Goal: Task Accomplishment & Management: Use online tool/utility

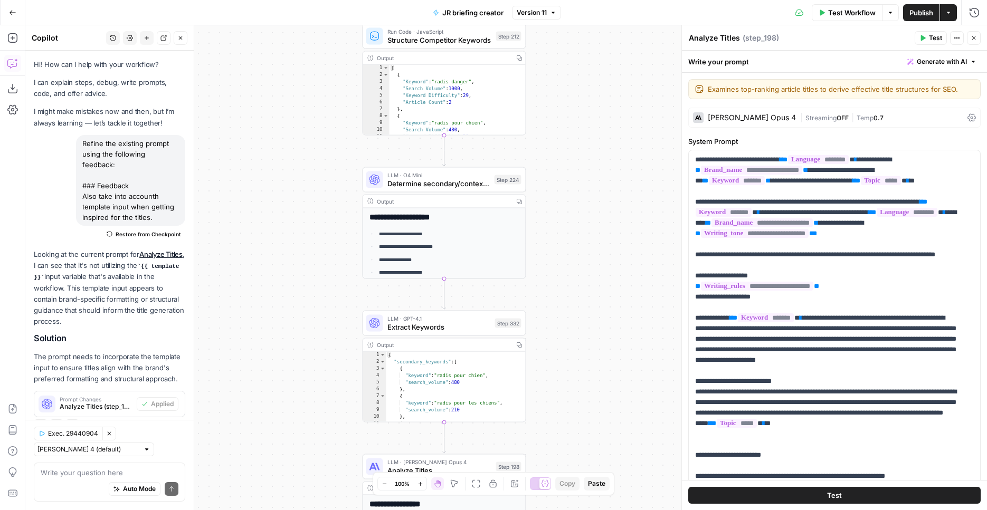
scroll to position [44, 0]
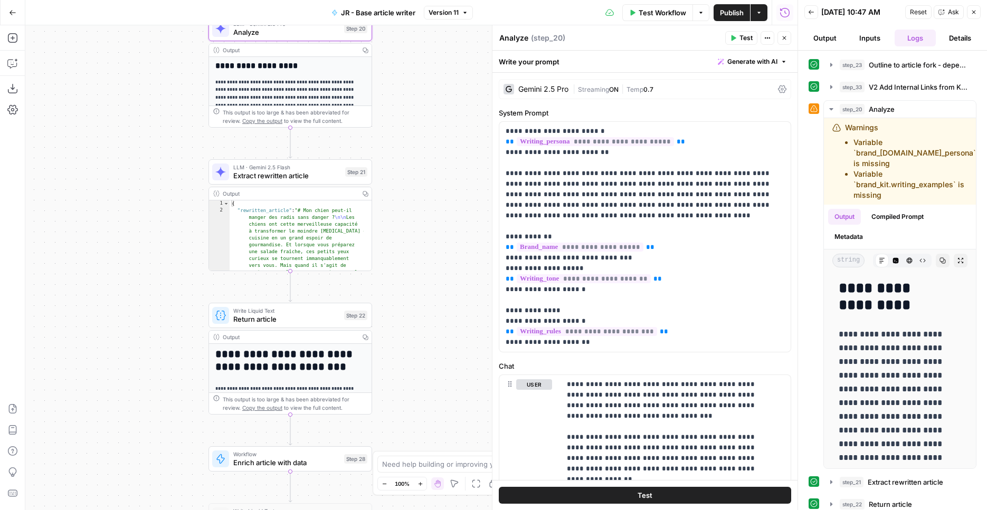
scroll to position [433, 0]
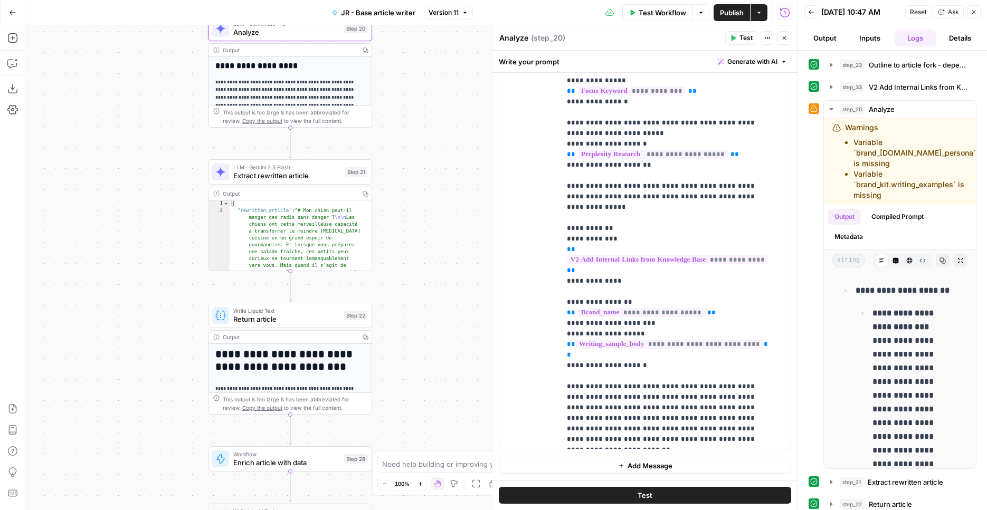
click at [7, 3] on div "Go Back" at bounding box center [12, 12] width 25 height 25
click at [733, 16] on span "Publish" at bounding box center [732, 12] width 24 height 11
click at [17, 14] on button "Go Back" at bounding box center [12, 12] width 19 height 19
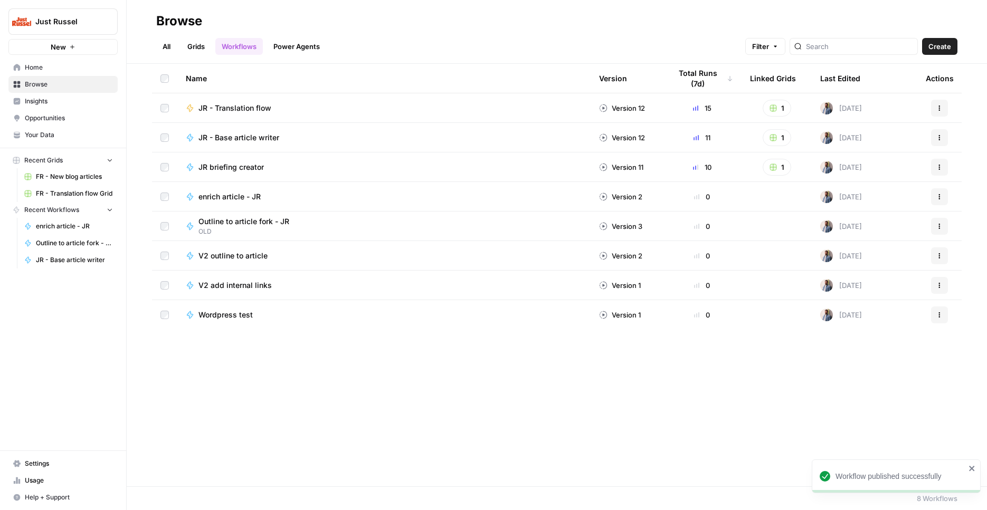
click at [246, 103] on span "JR - Translation flow" at bounding box center [234, 108] width 73 height 11
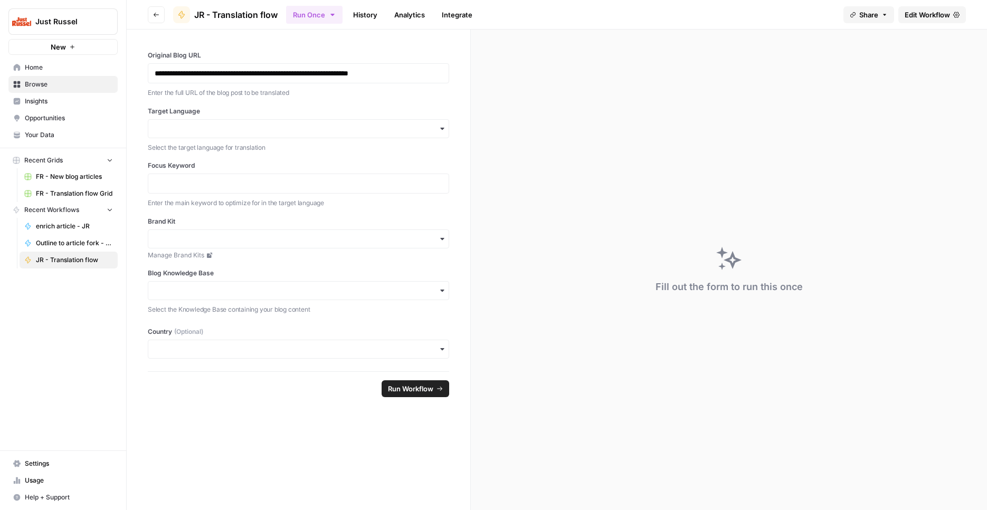
click at [935, 14] on span "Edit Workflow" at bounding box center [926, 14] width 45 height 11
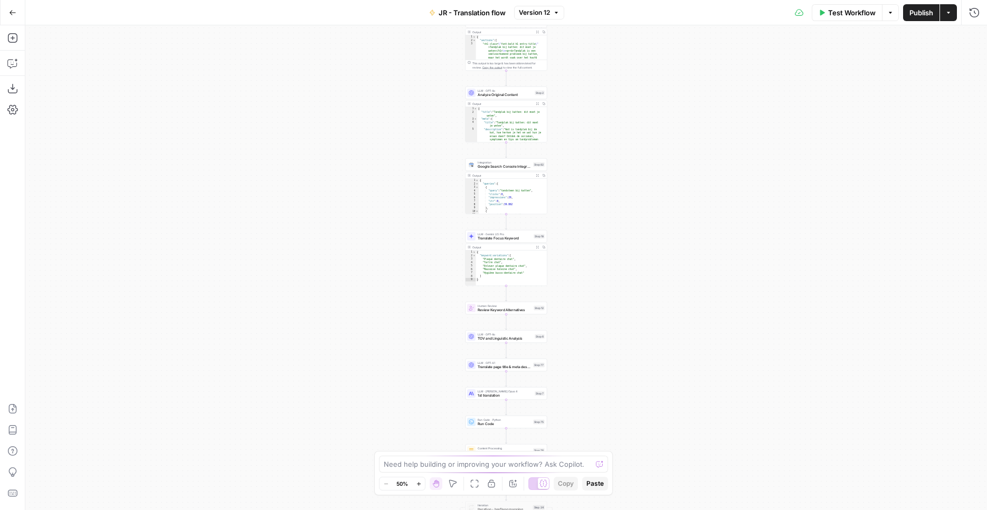
click at [755, 152] on div "Workflow Set Inputs Inputs Web Page Scrape Extract Original Blog Content Step 1…" at bounding box center [505, 267] width 961 height 485
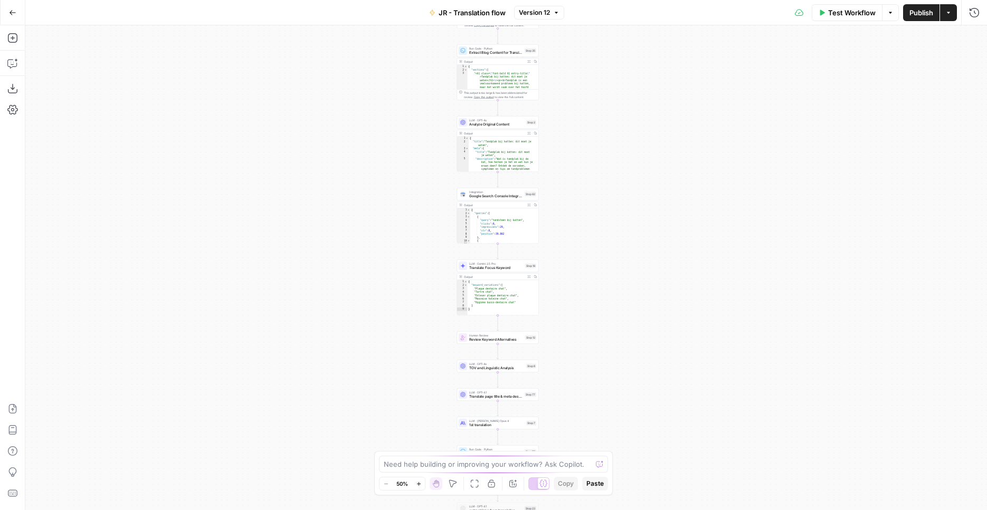
drag, startPoint x: 646, startPoint y: 97, endPoint x: 629, endPoint y: 312, distance: 215.4
click at [629, 312] on div "Workflow Set Inputs Inputs Web Page Scrape Extract Original Blog Content Step 1…" at bounding box center [505, 267] width 961 height 485
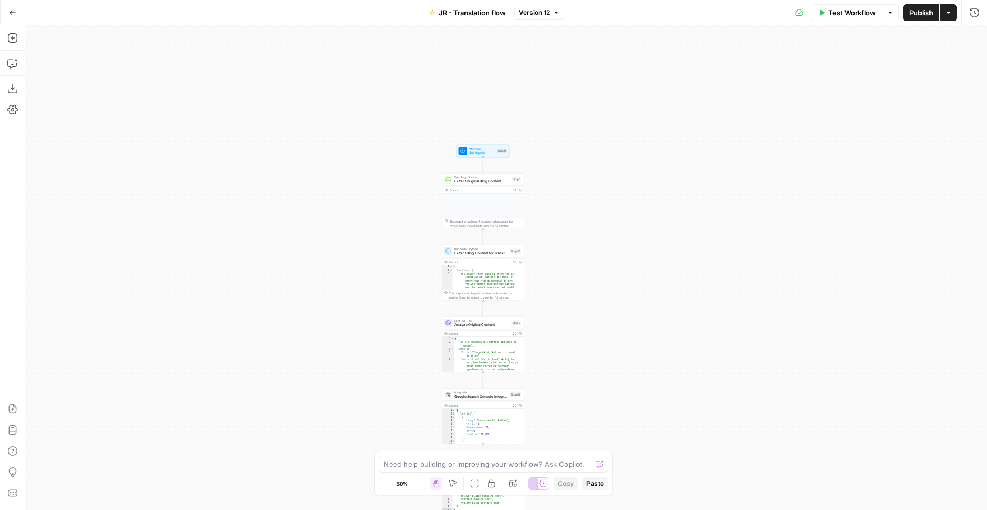
click at [589, 193] on div "Workflow Set Inputs Inputs Web Page Scrape Extract Original Blog Content Step 1…" at bounding box center [505, 267] width 961 height 485
click at [589, 194] on div "Workflow Set Inputs Inputs Web Page Scrape Extract Original Blog Content Step 1…" at bounding box center [505, 267] width 961 height 485
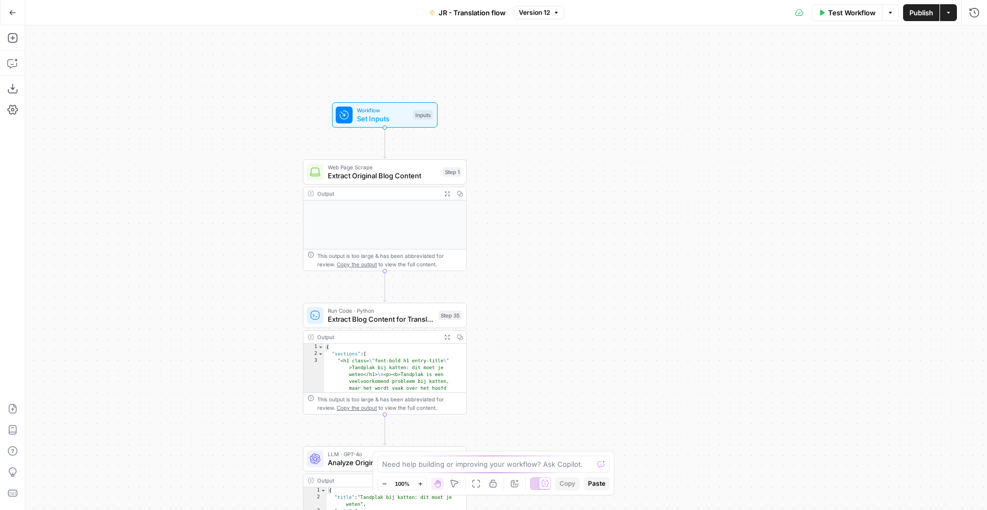
drag, startPoint x: 532, startPoint y: 120, endPoint x: 560, endPoint y: 149, distance: 39.9
click at [560, 148] on div "Workflow Set Inputs Inputs Web Page Scrape Extract Original Blog Content Step 1…" at bounding box center [505, 267] width 961 height 485
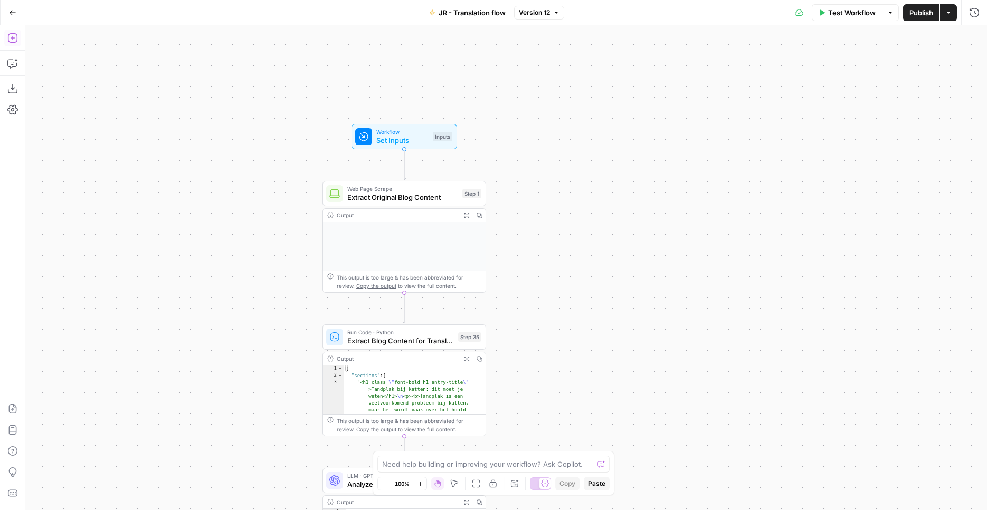
click at [15, 32] on button "Add Steps" at bounding box center [12, 38] width 17 height 17
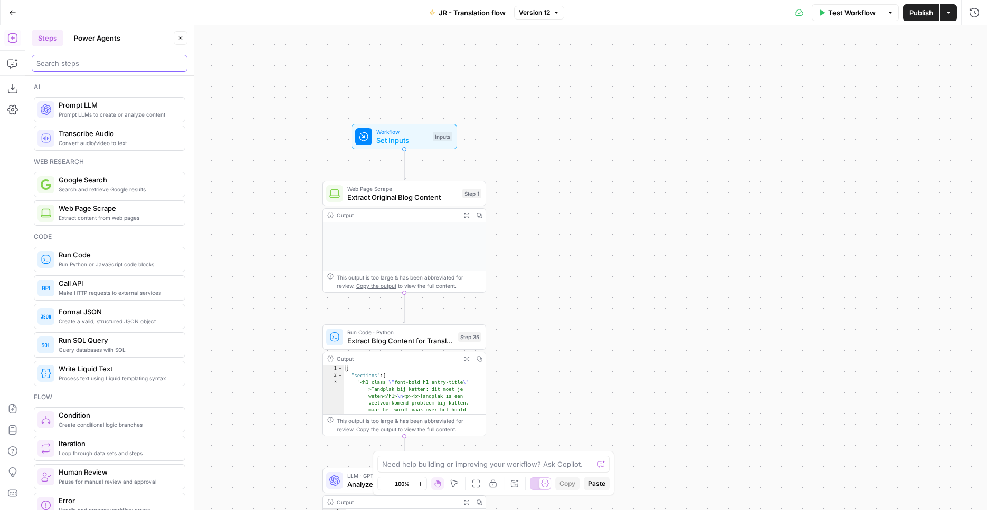
drag, startPoint x: 83, startPoint y: 62, endPoint x: 66, endPoint y: 62, distance: 16.4
click at [83, 61] on input "search" at bounding box center [109, 63] width 146 height 11
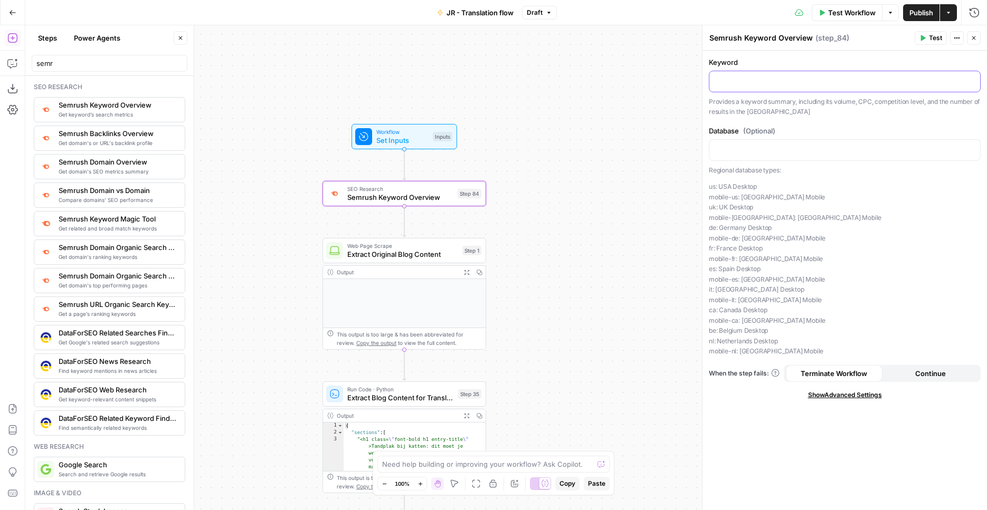
click at [733, 83] on p at bounding box center [844, 80] width 258 height 11
click at [972, 81] on icon "button" at bounding box center [970, 81] width 5 height 5
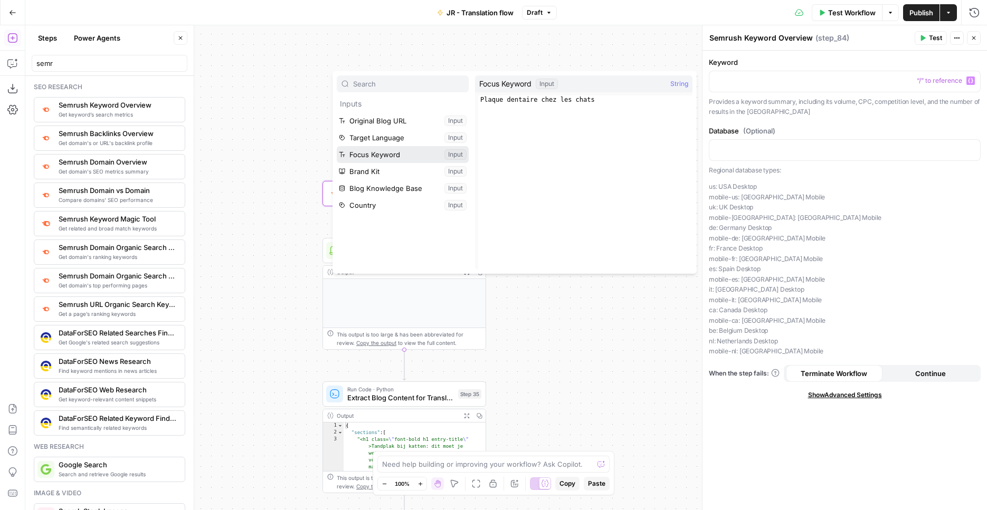
click at [407, 148] on button "Select variable Focus Keyword" at bounding box center [403, 154] width 132 height 17
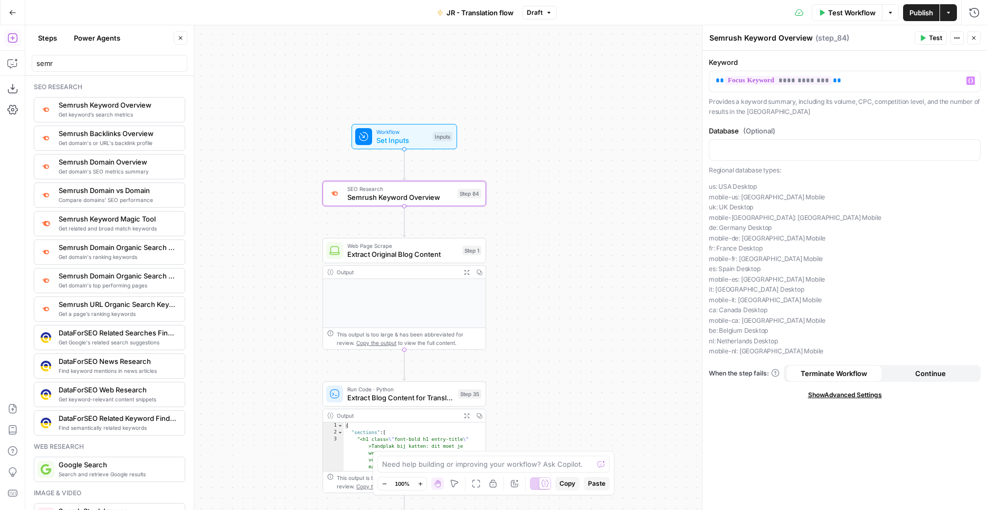
click at [105, 73] on header "Steps Power Agents Close semr" at bounding box center [109, 50] width 168 height 51
click at [106, 67] on input "semr" at bounding box center [109, 63] width 146 height 11
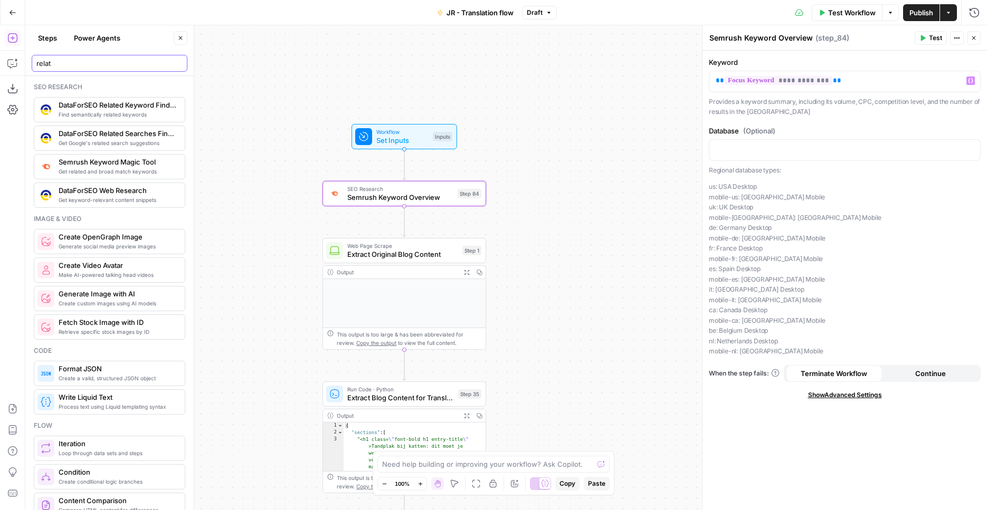
type input "relat"
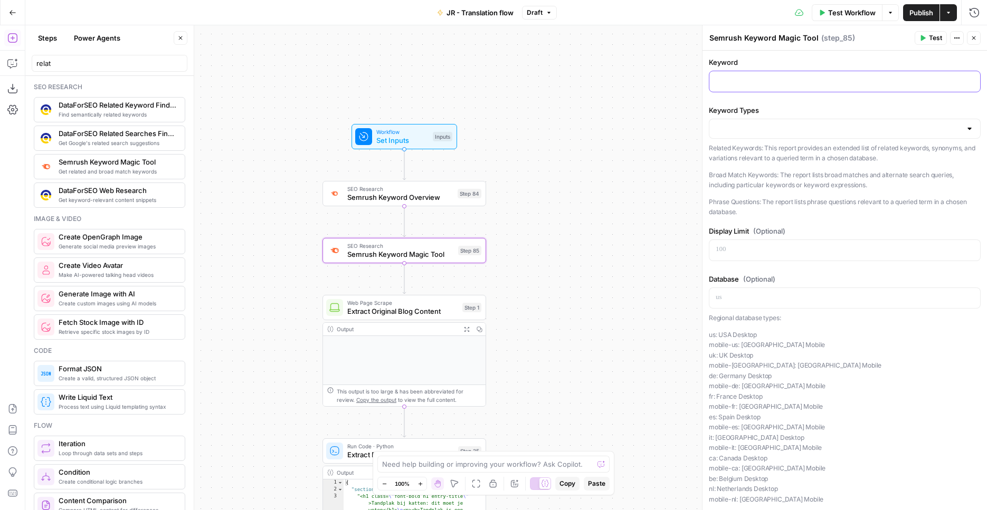
click at [780, 85] on p at bounding box center [844, 80] width 258 height 11
click at [968, 80] on icon "button" at bounding box center [970, 80] width 5 height 5
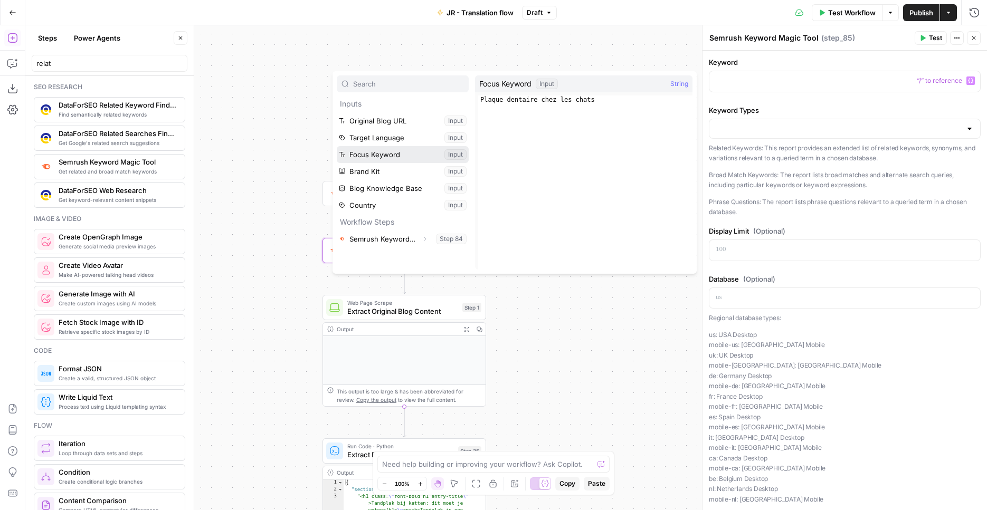
click at [403, 150] on button "Select variable Focus Keyword" at bounding box center [403, 154] width 132 height 17
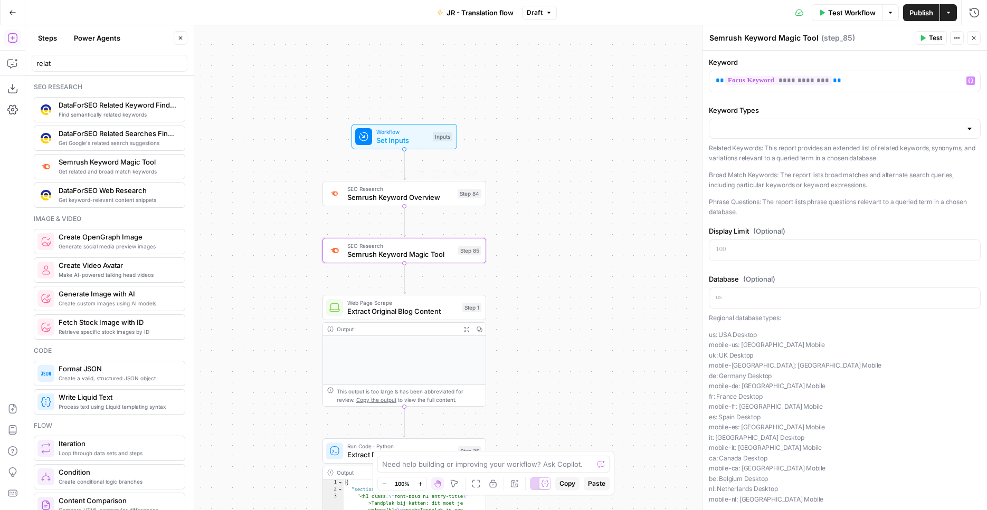
click at [442, 198] on span "Semrush Keyword Overview" at bounding box center [400, 197] width 106 height 11
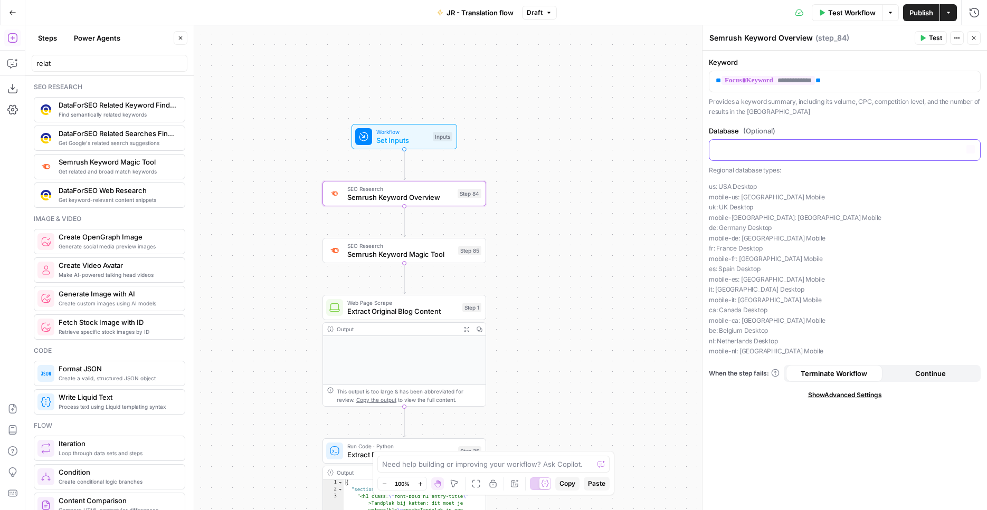
click at [872, 144] on p at bounding box center [844, 149] width 258 height 11
click at [966, 151] on button "Variables Menu" at bounding box center [970, 149] width 8 height 8
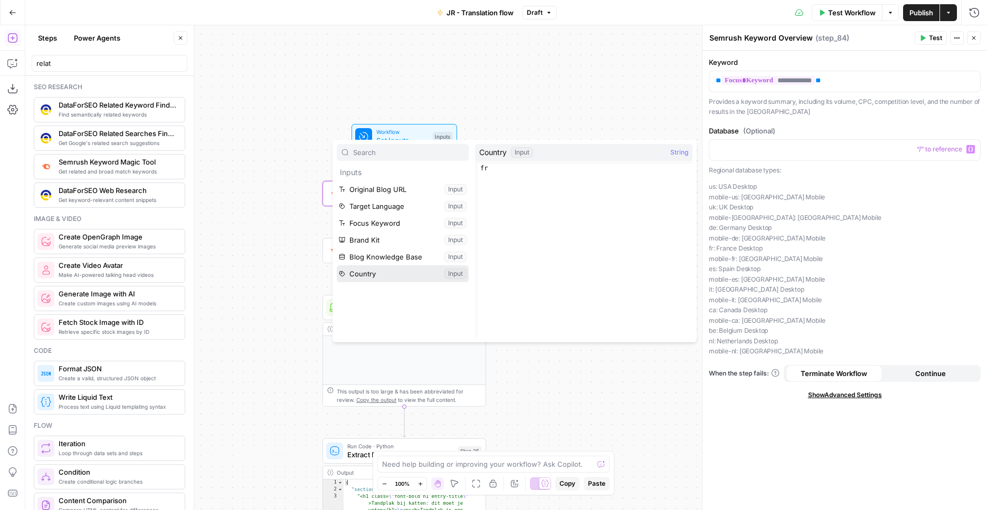
click at [405, 278] on button "Select variable Country" at bounding box center [403, 273] width 132 height 17
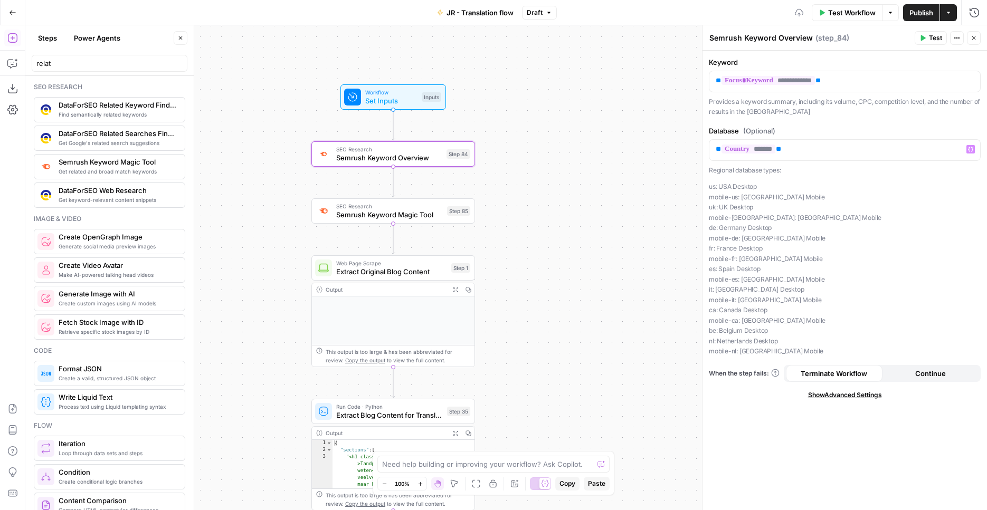
drag, startPoint x: 587, startPoint y: 204, endPoint x: 576, endPoint y: 165, distance: 41.1
click at [576, 165] on div "Workflow Set Inputs Inputs SEO Research Semrush Keyword Overview Step 84 SEO Re…" at bounding box center [505, 267] width 961 height 485
click at [417, 208] on span "SEO Research" at bounding box center [389, 206] width 107 height 8
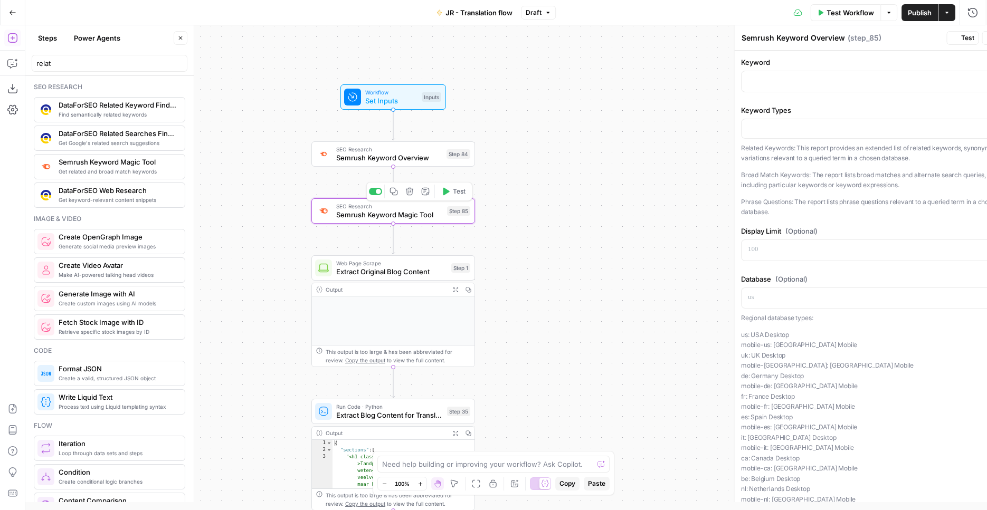
type textarea "Semrush Keyword Magic Tool"
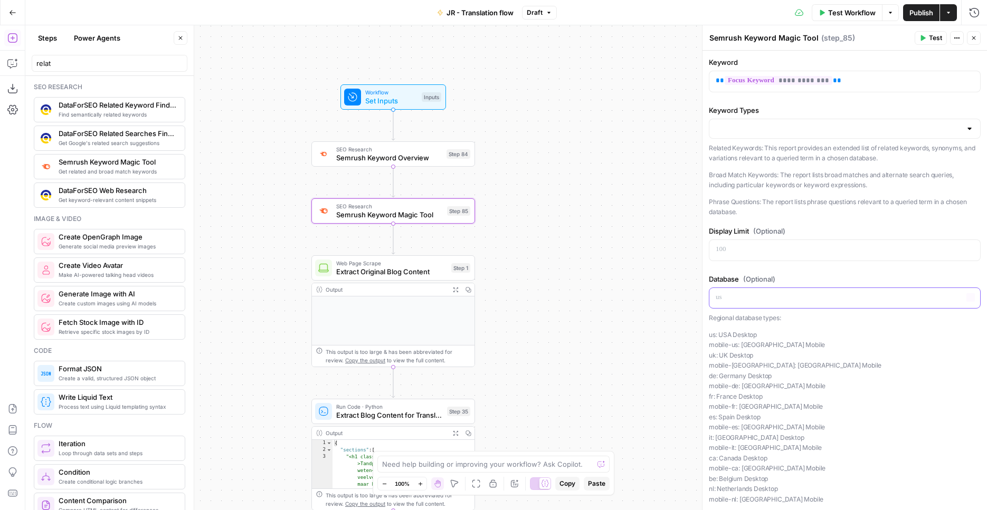
click at [837, 304] on div at bounding box center [844, 298] width 271 height 21
click at [968, 296] on icon "button" at bounding box center [970, 297] width 5 height 5
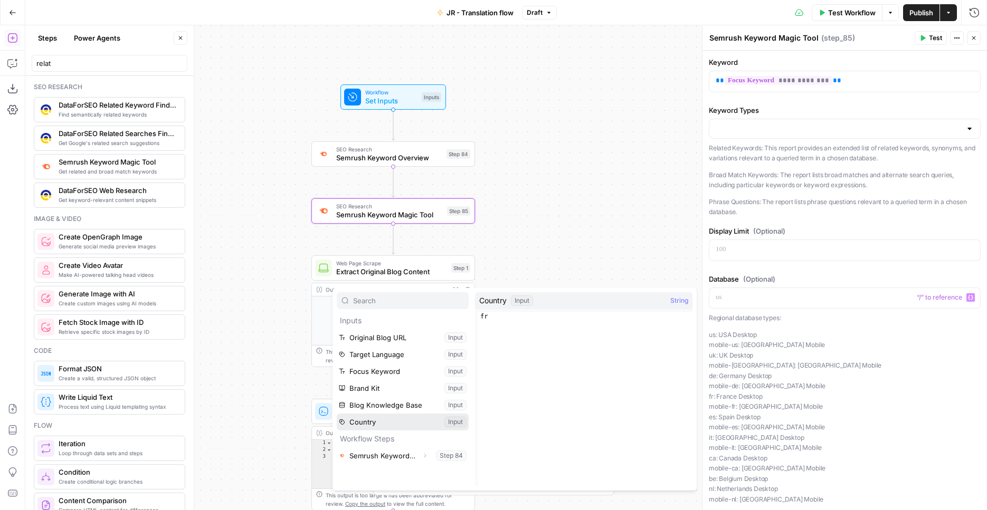
click at [376, 423] on button "Select variable Country" at bounding box center [403, 422] width 132 height 17
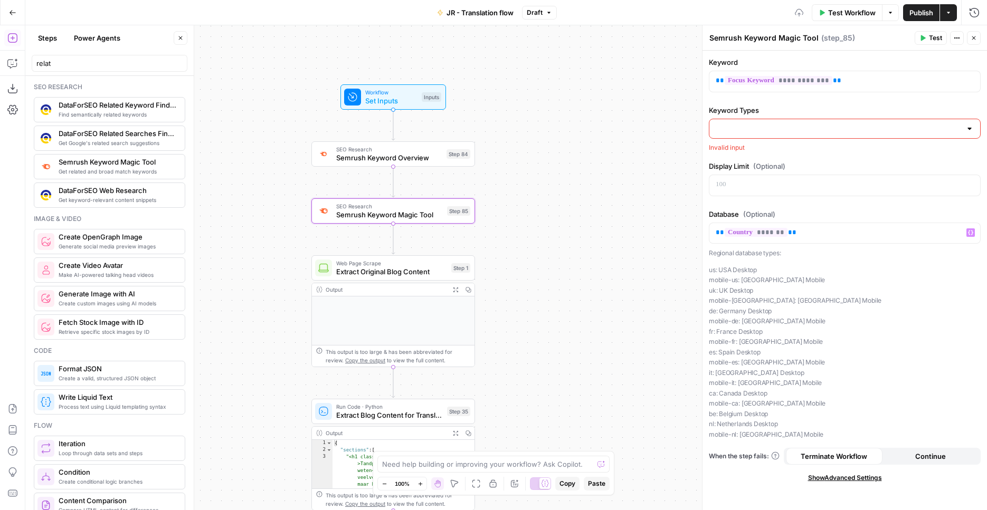
click at [755, 127] on input "Keyword Types" at bounding box center [837, 128] width 245 height 11
click at [770, 167] on span "Broad Match Keywords" at bounding box center [842, 170] width 250 height 11
type input "Broad Match Keywords"
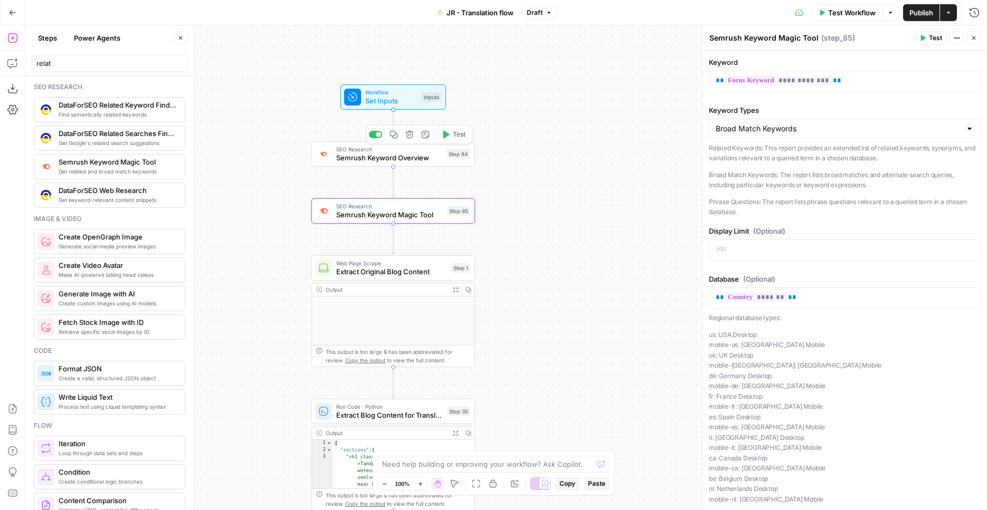
click at [445, 137] on icon "button" at bounding box center [446, 134] width 6 height 7
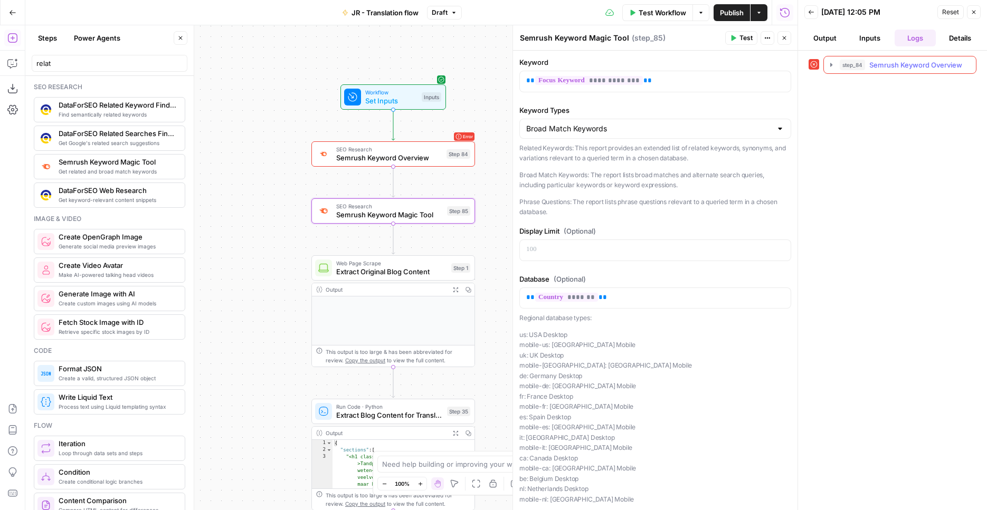
click at [869, 71] on button "step_84 Semrush Keyword Overview 0 ms" at bounding box center [899, 64] width 152 height 17
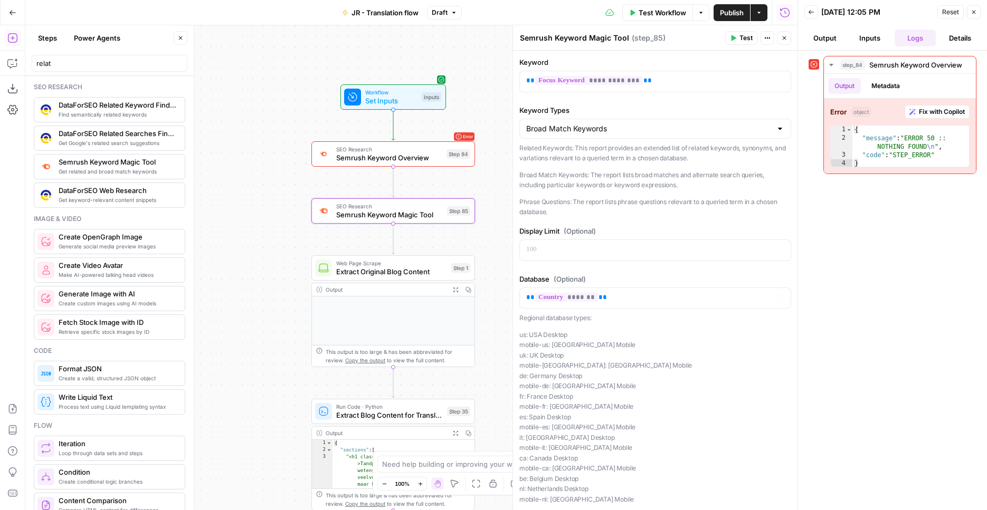
scroll to position [44, 0]
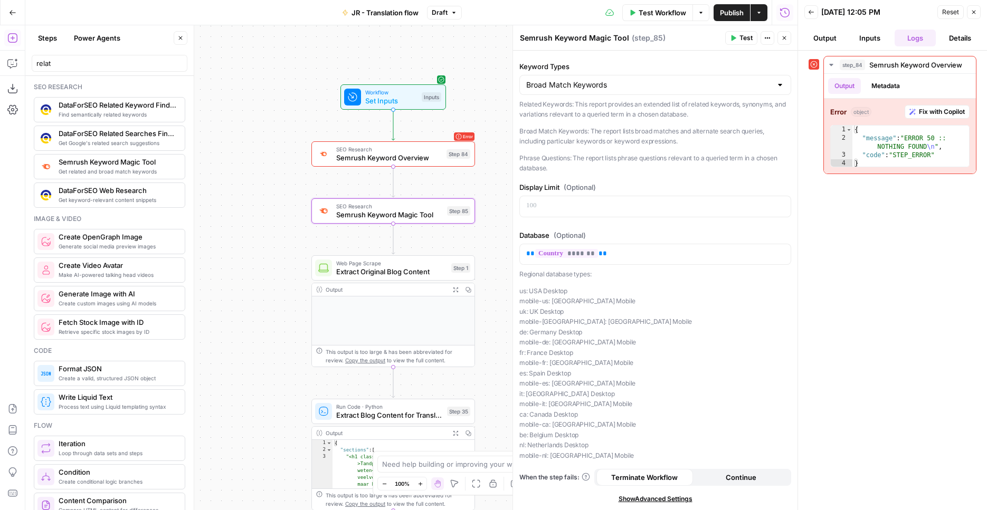
click at [725, 477] on span "Continue" at bounding box center [740, 477] width 31 height 11
click at [453, 131] on span "Test" at bounding box center [459, 134] width 13 height 9
click at [448, 193] on icon "button" at bounding box center [445, 191] width 8 height 8
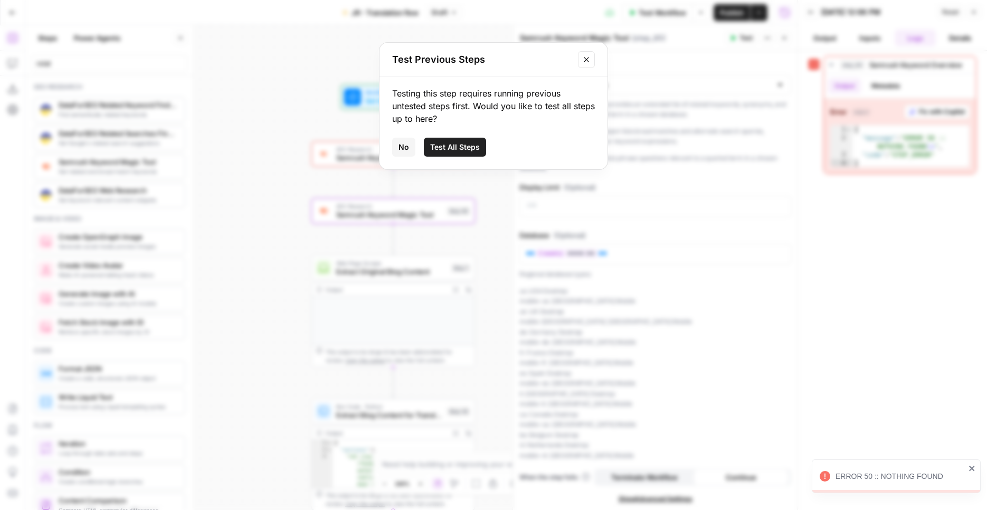
click at [459, 151] on span "Test All Steps" at bounding box center [455, 147] width 50 height 11
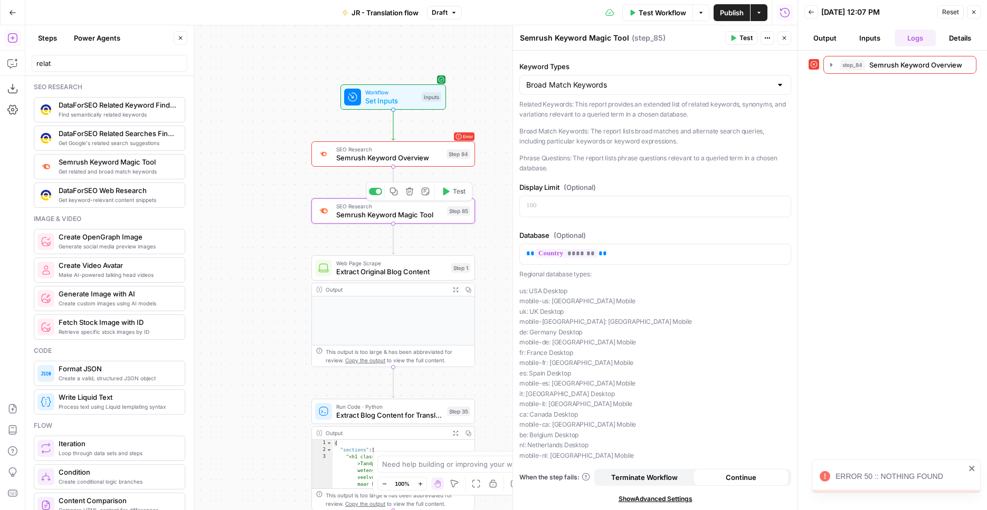
click at [452, 196] on button "Test" at bounding box center [453, 192] width 33 height 14
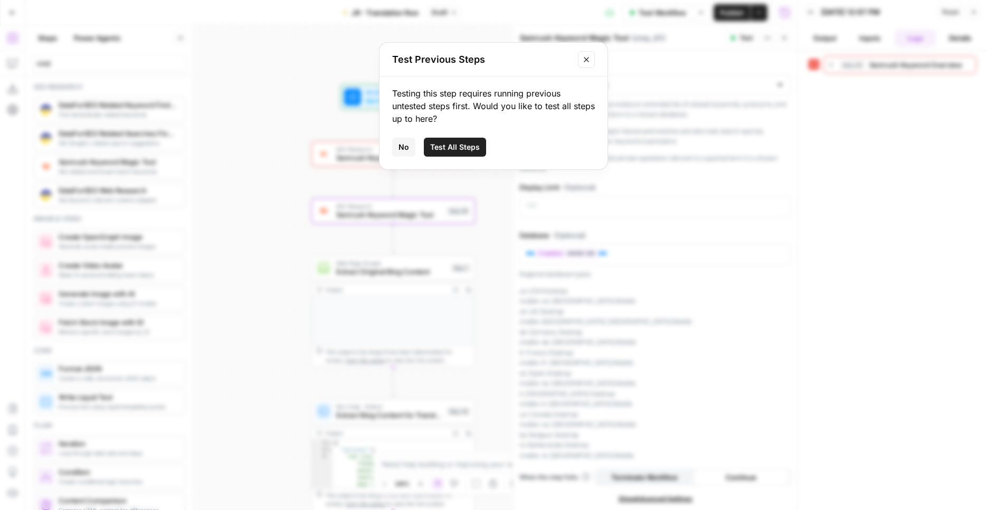
click at [465, 148] on span "Test All Steps" at bounding box center [455, 147] width 50 height 11
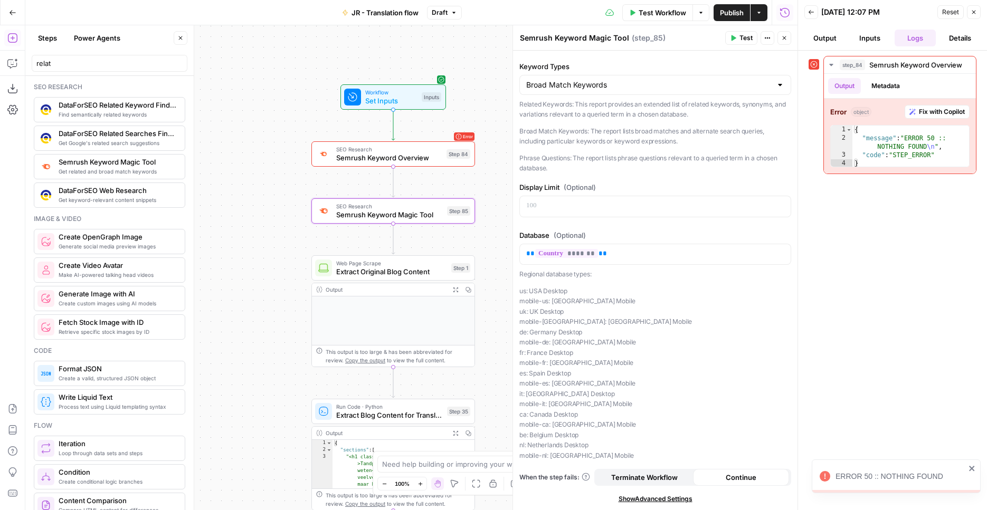
click at [727, 9] on span "Publish" at bounding box center [732, 12] width 24 height 11
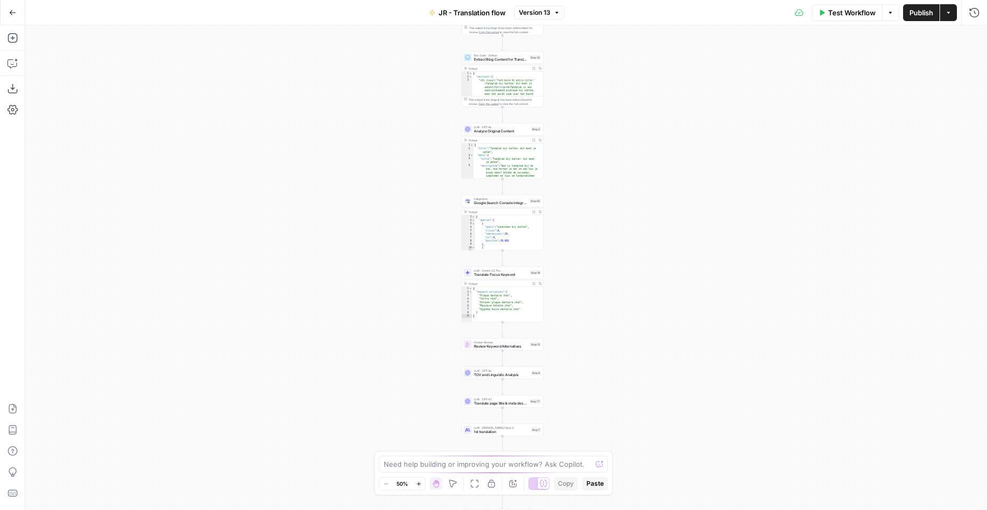
drag, startPoint x: 352, startPoint y: 117, endPoint x: 302, endPoint y: 202, distance: 99.1
click at [301, 202] on div "Workflow Set Inputs Inputs SEO Research Semrush Keyword Overview Step 84 SEO Re…" at bounding box center [505, 267] width 961 height 485
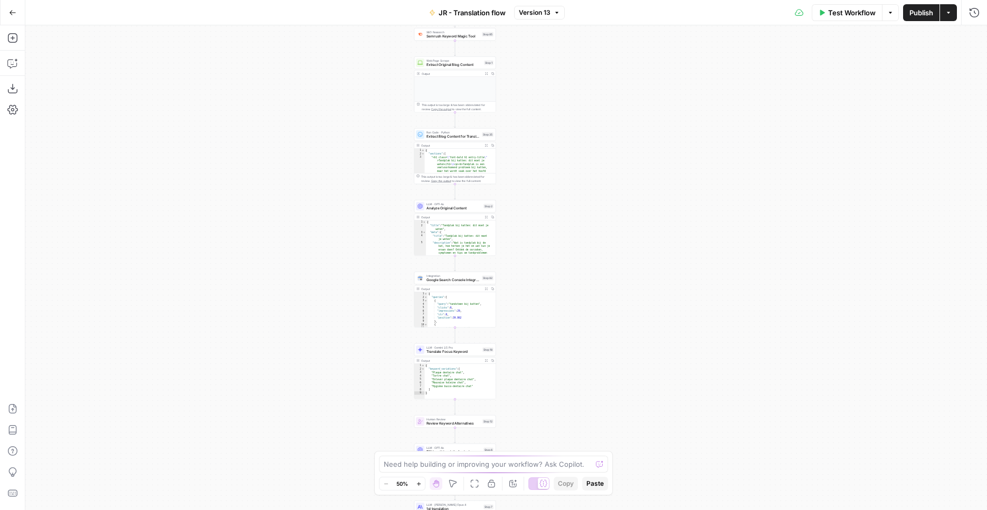
click at [315, 194] on div "Workflow Set Inputs Inputs SEO Research Semrush Keyword Overview Step 84 SEO Re…" at bounding box center [505, 267] width 961 height 485
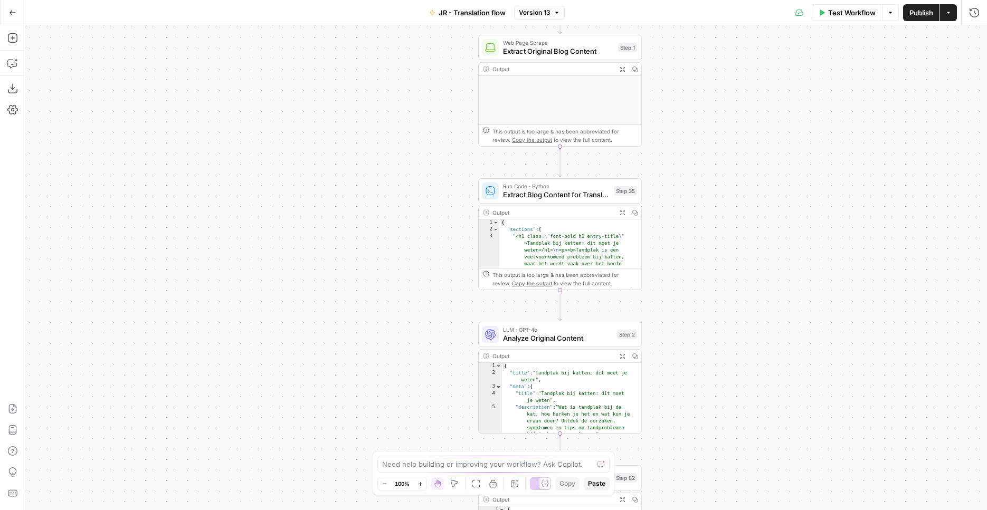
drag, startPoint x: 309, startPoint y: 105, endPoint x: 218, endPoint y: 333, distance: 245.6
click at [218, 333] on div "Workflow Set Inputs Inputs SEO Research Semrush Keyword Overview Step 84 SEO Re…" at bounding box center [505, 267] width 961 height 485
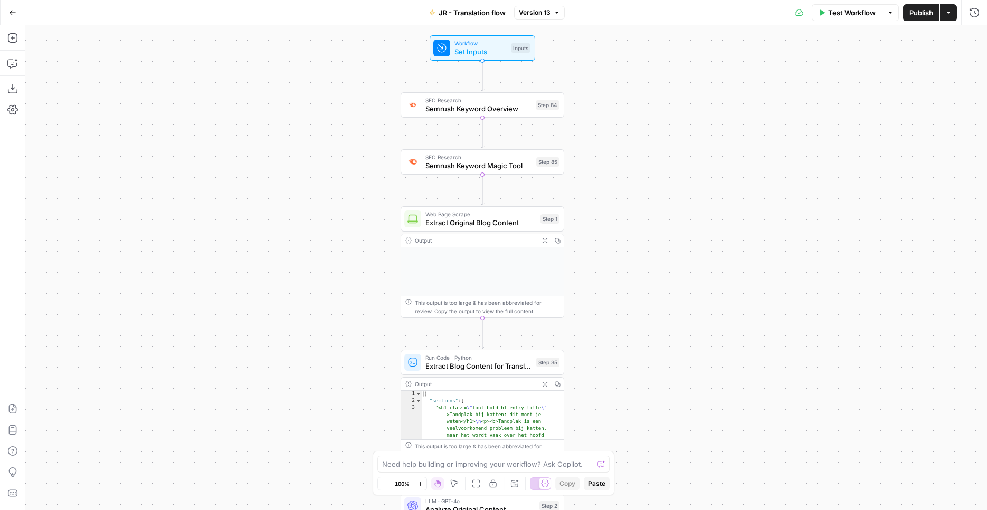
drag, startPoint x: 283, startPoint y: 214, endPoint x: 231, endPoint y: 315, distance: 114.4
click at [231, 315] on div "Workflow Set Inputs Inputs SEO Research Semrush Keyword Overview Step 84 SEO Re…" at bounding box center [505, 267] width 961 height 485
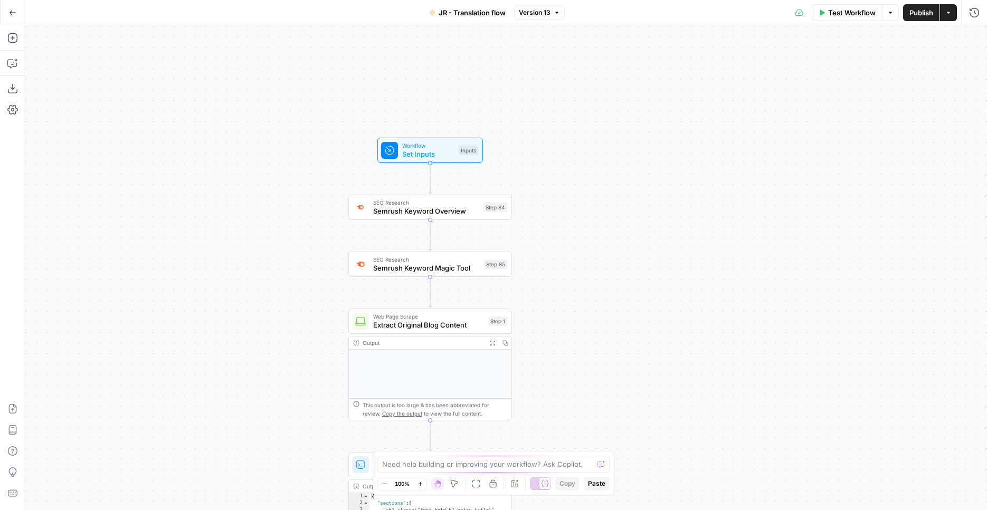
click at [244, 173] on div "Workflow Set Inputs Inputs SEO Research Semrush Keyword Overview Step 84 SEO Re…" at bounding box center [505, 267] width 961 height 485
click at [495, 246] on span "Test" at bounding box center [496, 245] width 13 height 9
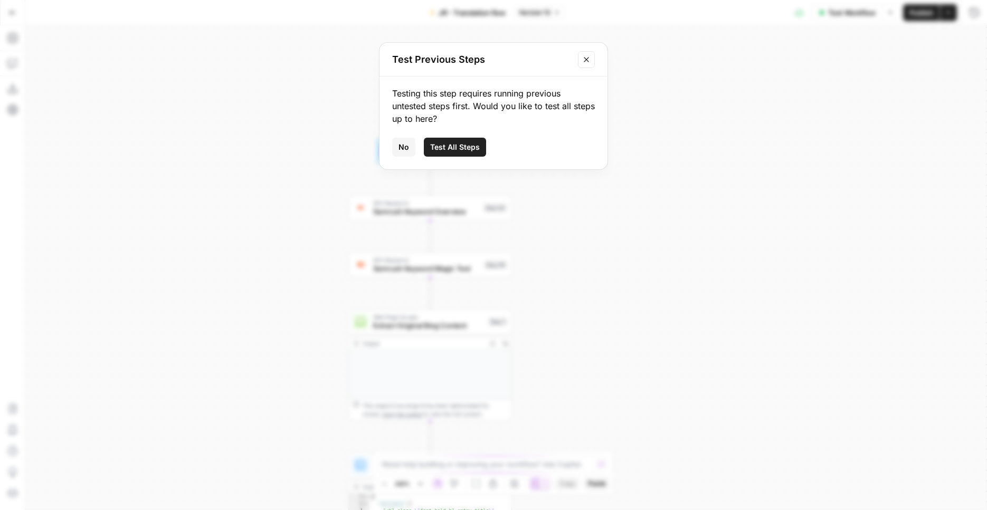
click at [469, 147] on span "Test All Steps" at bounding box center [455, 147] width 50 height 11
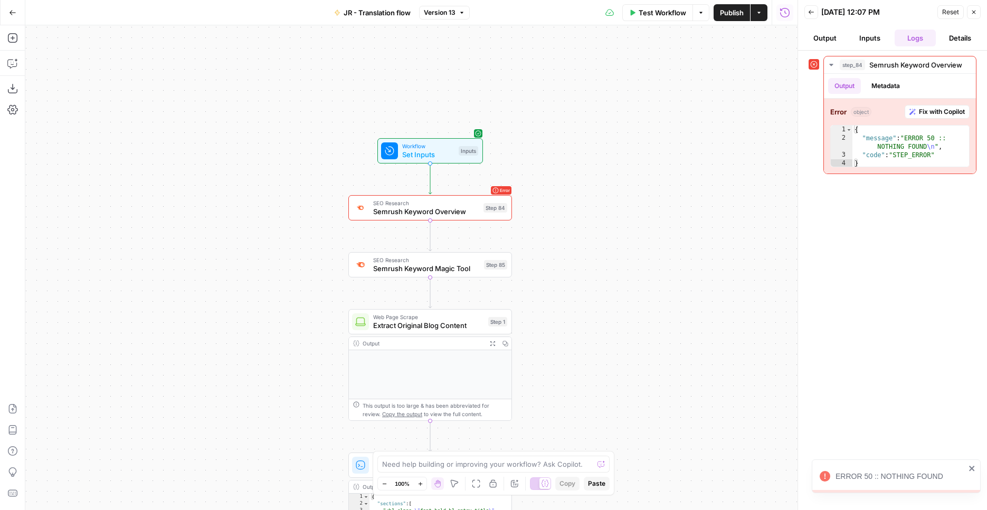
click at [455, 206] on span "Semrush Keyword Overview" at bounding box center [426, 211] width 106 height 11
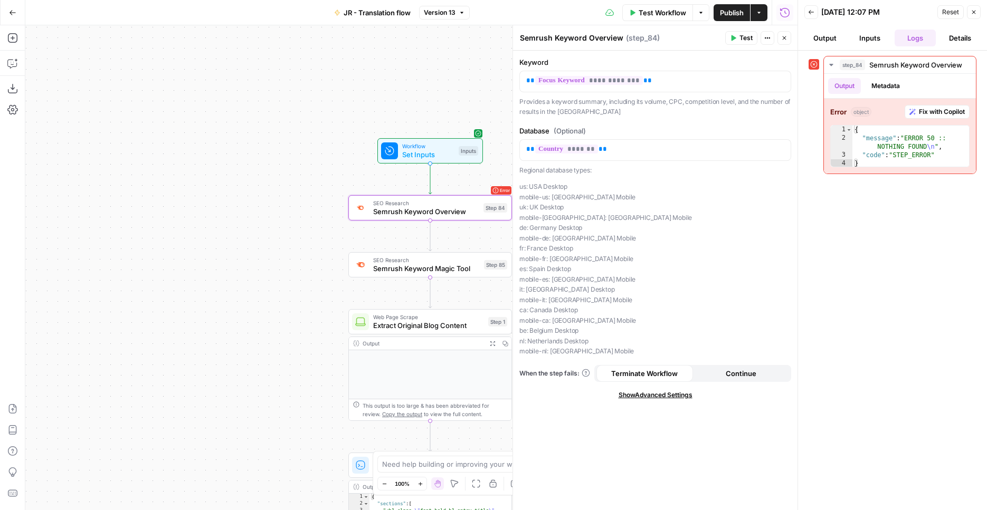
click at [728, 368] on span "Continue" at bounding box center [740, 373] width 31 height 11
click at [494, 192] on span "Test" at bounding box center [496, 188] width 13 height 9
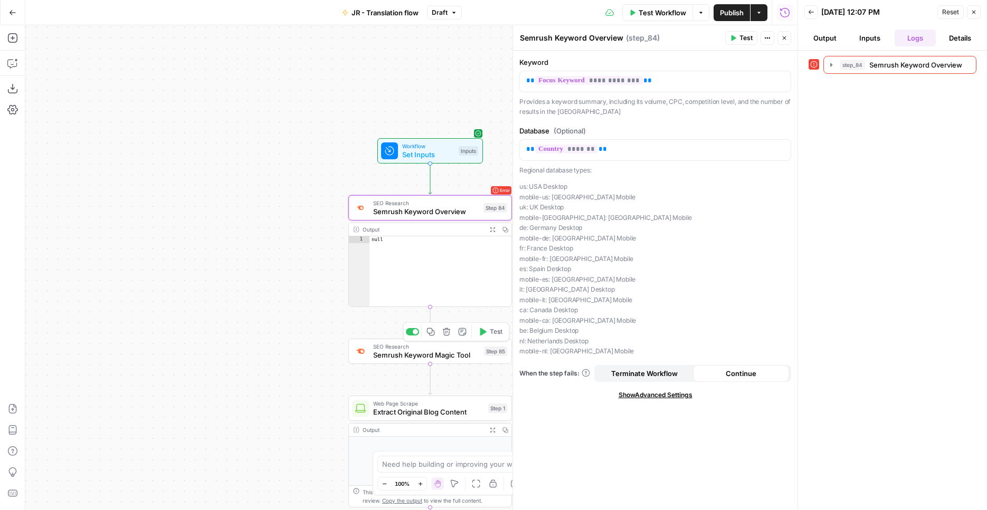
click at [484, 331] on icon "button" at bounding box center [483, 331] width 6 height 7
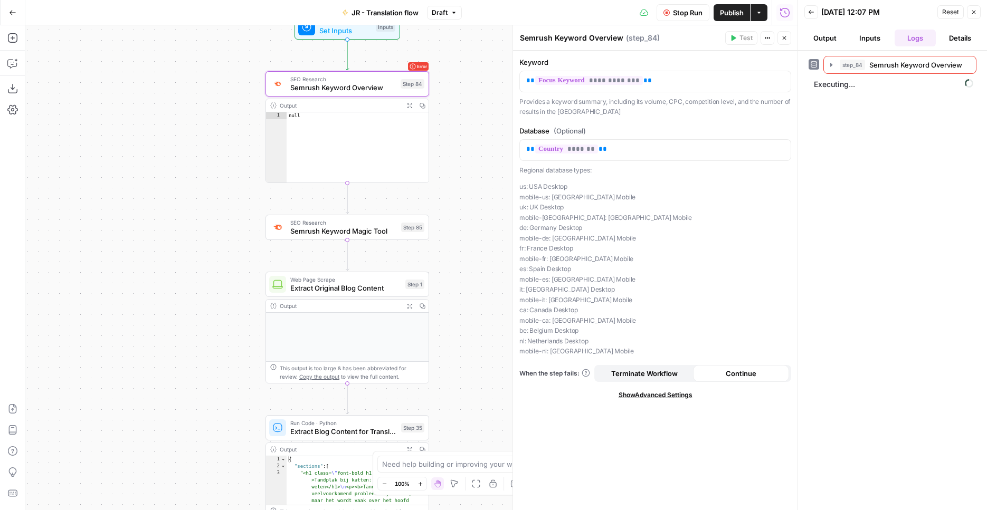
drag, startPoint x: 234, startPoint y: 150, endPoint x: 157, endPoint y: 43, distance: 131.9
click at [157, 43] on div "Workflow Set Inputs Inputs Error SEO Research Semrush Keyword Overview Step 84 …" at bounding box center [411, 267] width 772 height 485
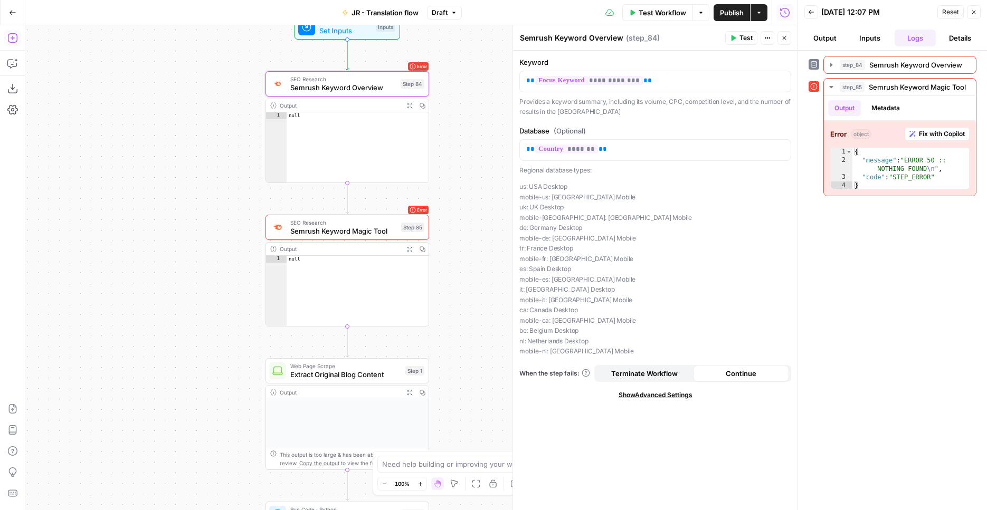
click at [5, 40] on button "Add Steps" at bounding box center [12, 38] width 17 height 17
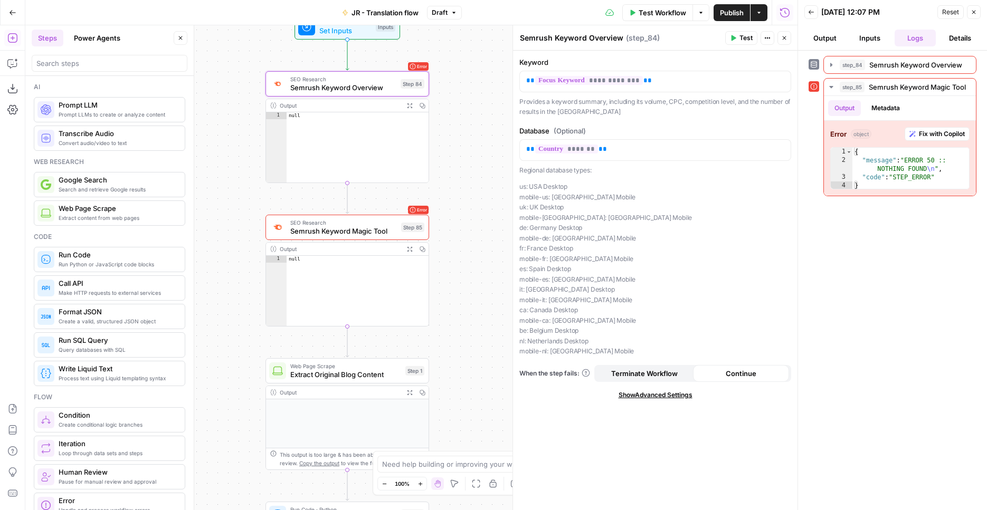
click at [108, 35] on button "Power Agents" at bounding box center [97, 38] width 59 height 17
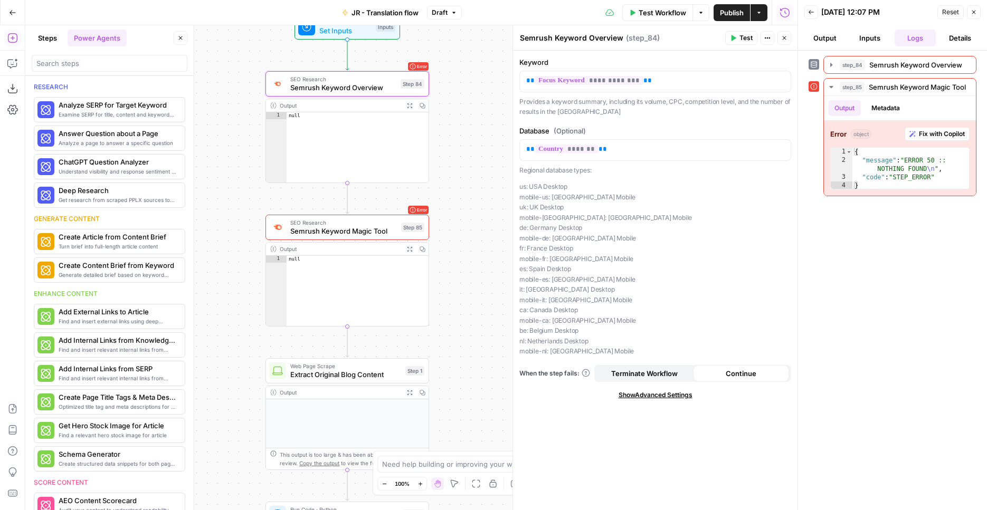
click at [51, 37] on button "Steps" at bounding box center [48, 38] width 32 height 17
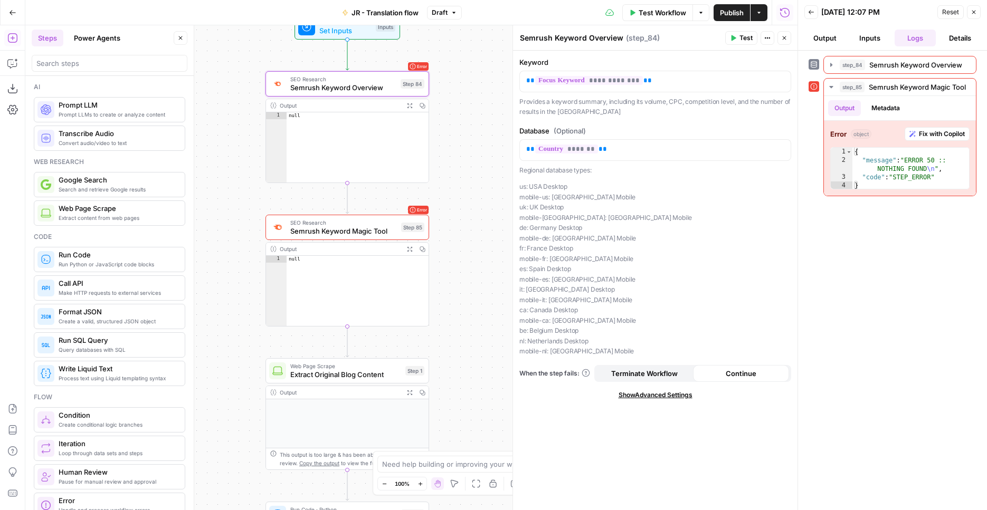
click at [97, 37] on button "Power Agents" at bounding box center [97, 38] width 59 height 17
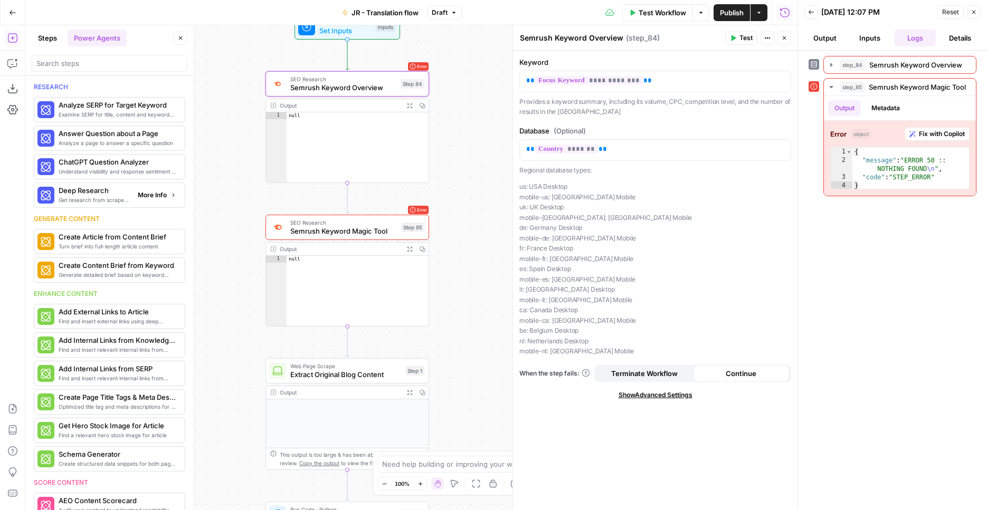
scroll to position [89, 0]
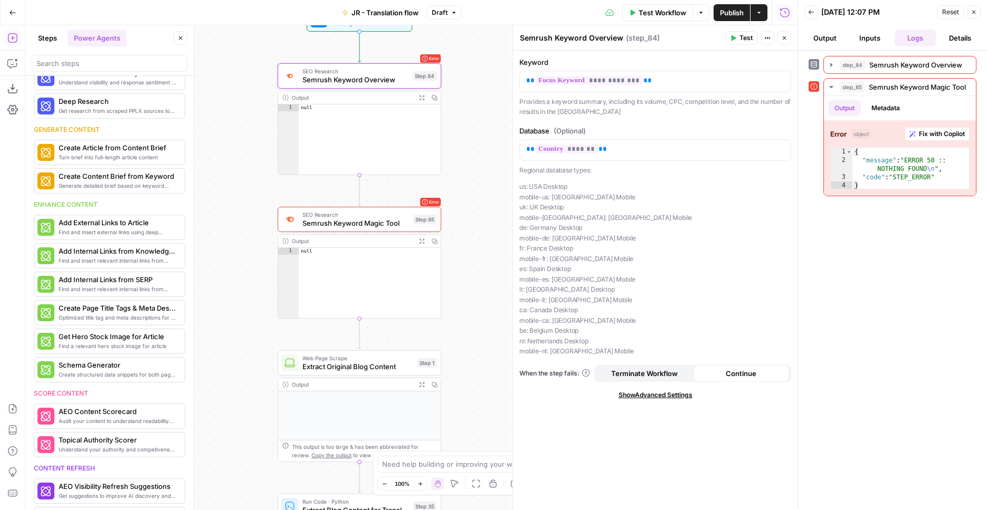
drag, startPoint x: 466, startPoint y: 218, endPoint x: 477, endPoint y: 210, distance: 13.6
click at [477, 210] on div "Workflow Set Inputs Inputs Error SEO Research Semrush Keyword Overview Step 84 …" at bounding box center [411, 267] width 772 height 485
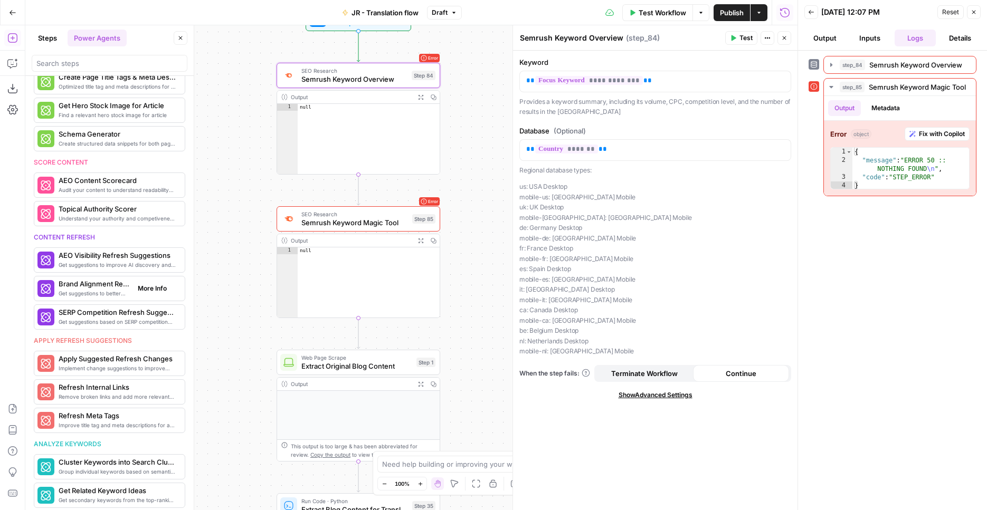
scroll to position [353, 0]
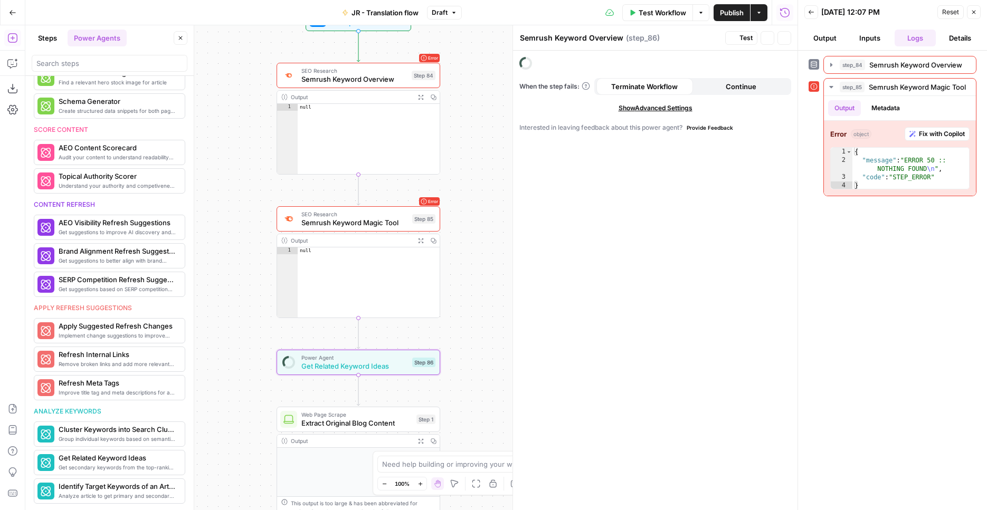
type textarea "Get Related Keyword Ideas"
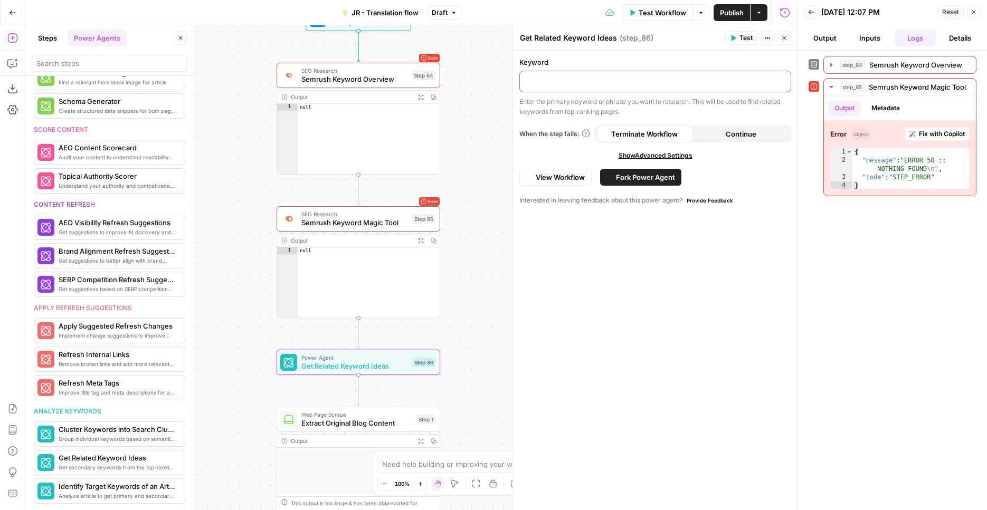
click at [633, 88] on div at bounding box center [655, 81] width 271 height 21
click at [783, 83] on icon "button" at bounding box center [780, 80] width 5 height 5
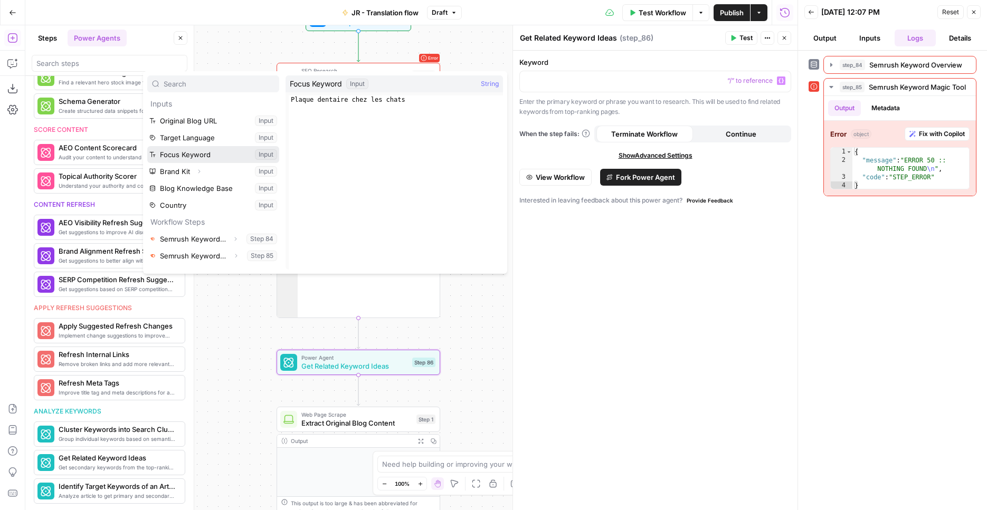
click at [227, 152] on button "Select variable Focus Keyword" at bounding box center [213, 154] width 132 height 17
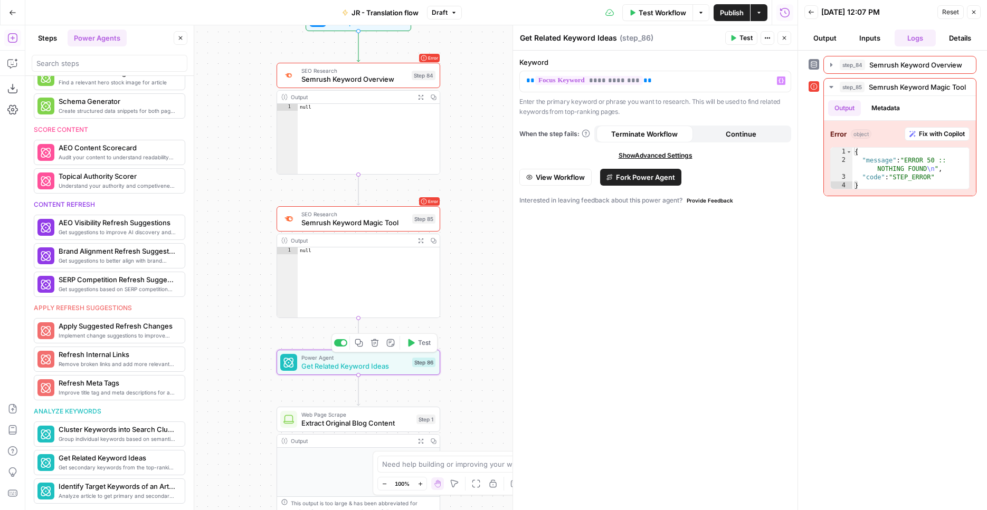
click at [417, 348] on button "Test" at bounding box center [418, 343] width 33 height 14
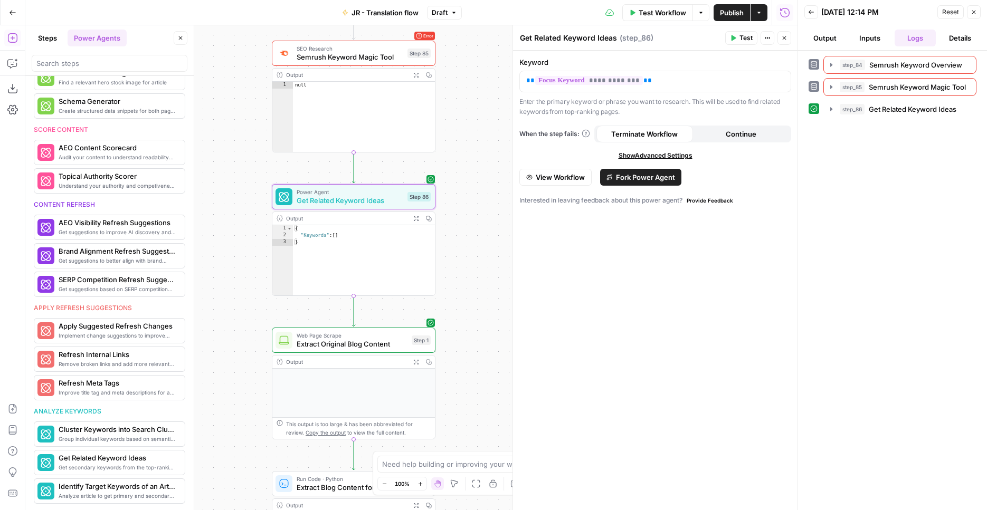
drag, startPoint x: 467, startPoint y: 325, endPoint x: 463, endPoint y: 160, distance: 165.2
click at [463, 160] on div "Workflow Set Inputs Inputs Error SEO Research Semrush Keyword Overview Step 84 …" at bounding box center [411, 267] width 772 height 485
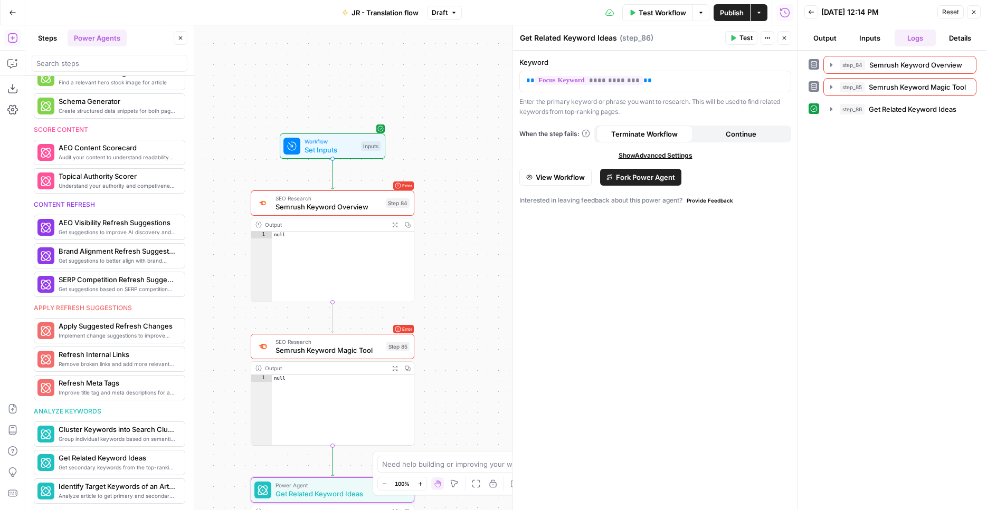
drag, startPoint x: 214, startPoint y: 97, endPoint x: 193, endPoint y: 432, distance: 335.7
click at [193, 432] on div "Workflow Set Inputs Inputs Error SEO Research Semrush Keyword Overview Step 84 …" at bounding box center [411, 267] width 772 height 485
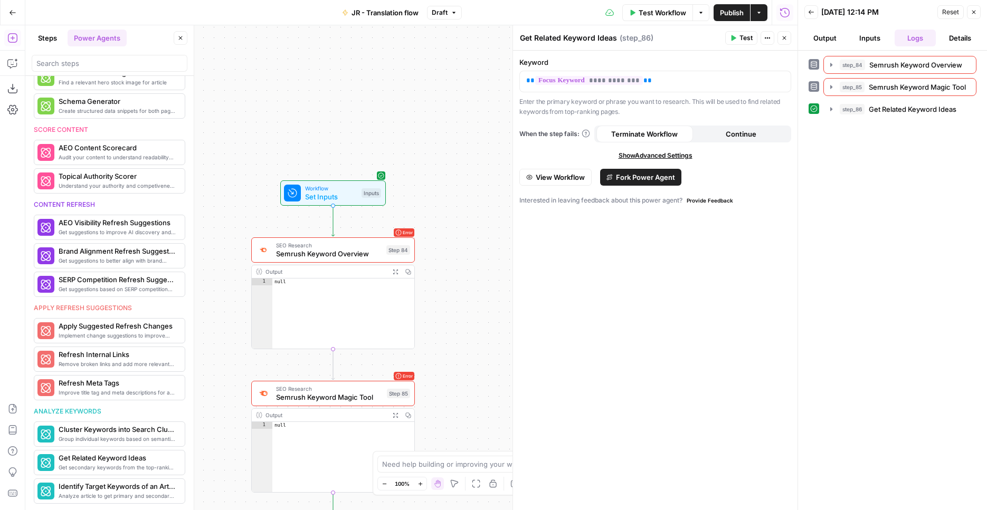
click at [332, 180] on div "Test Step" at bounding box center [356, 173] width 53 height 19
click at [647, 12] on span "Test Workflow" at bounding box center [661, 12] width 47 height 11
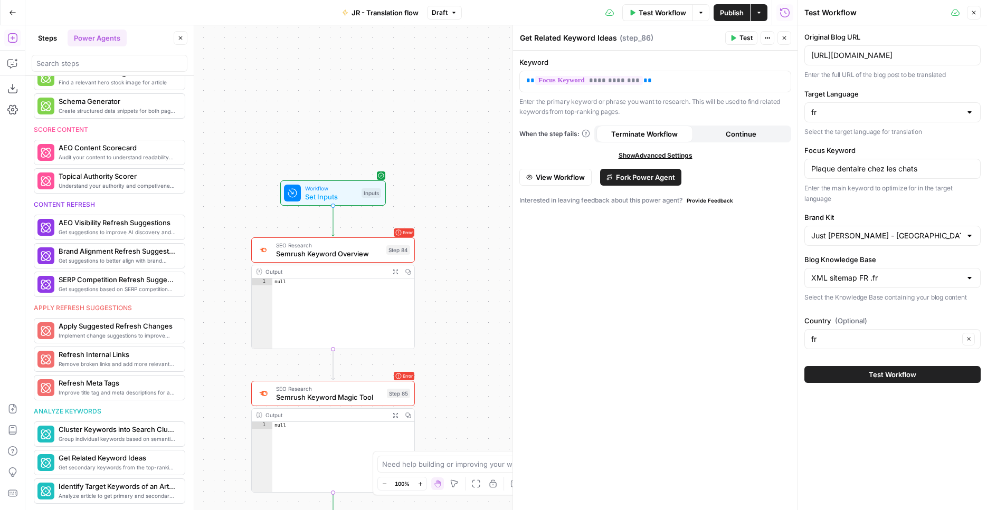
click at [880, 159] on div "Plaque dentaire chez les chats" at bounding box center [892, 169] width 176 height 20
drag, startPoint x: 880, startPoint y: 159, endPoint x: 881, endPoint y: 165, distance: 5.9
click at [880, 161] on div "Plaque dentaire chez les chats" at bounding box center [892, 169] width 176 height 20
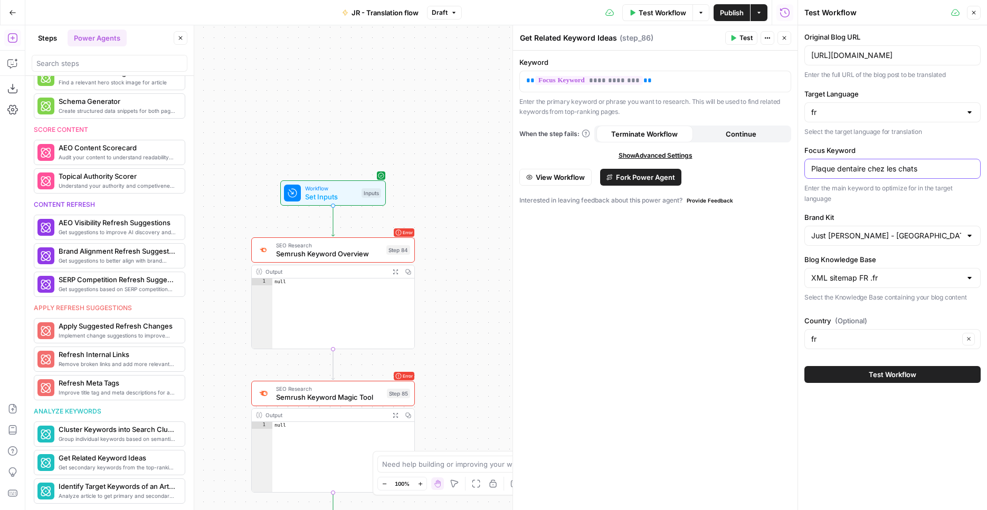
click at [881, 166] on input "Plaque dentaire chez les chats" at bounding box center [892, 169] width 162 height 11
type input "nourriture chien"
click at [385, 235] on button "Test" at bounding box center [393, 231] width 33 height 14
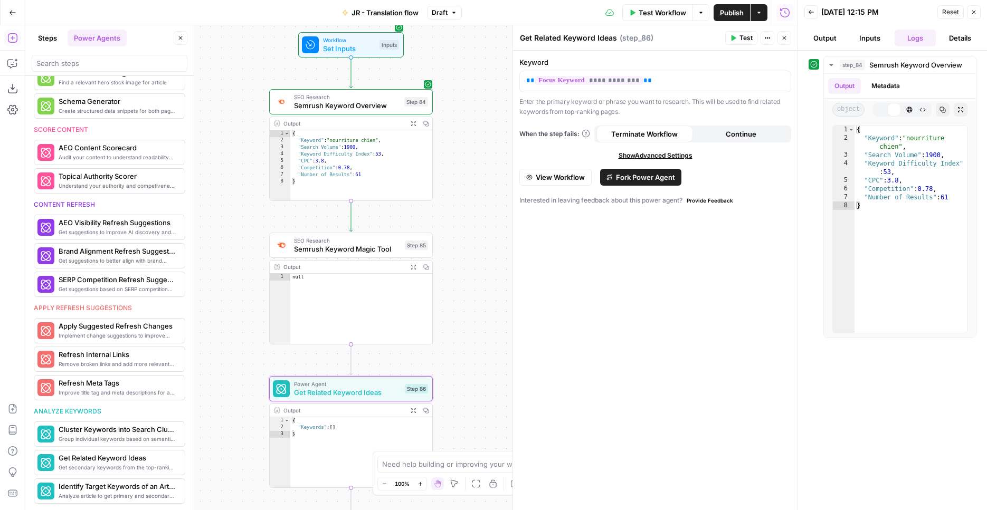
drag, startPoint x: 446, startPoint y: 297, endPoint x: 463, endPoint y: 170, distance: 127.7
click at [463, 170] on div "Workflow Set Inputs Inputs SEO Research Semrush Keyword Overview Step 84 Output…" at bounding box center [411, 267] width 772 height 485
click at [405, 228] on icon "button" at bounding box center [403, 226] width 8 height 8
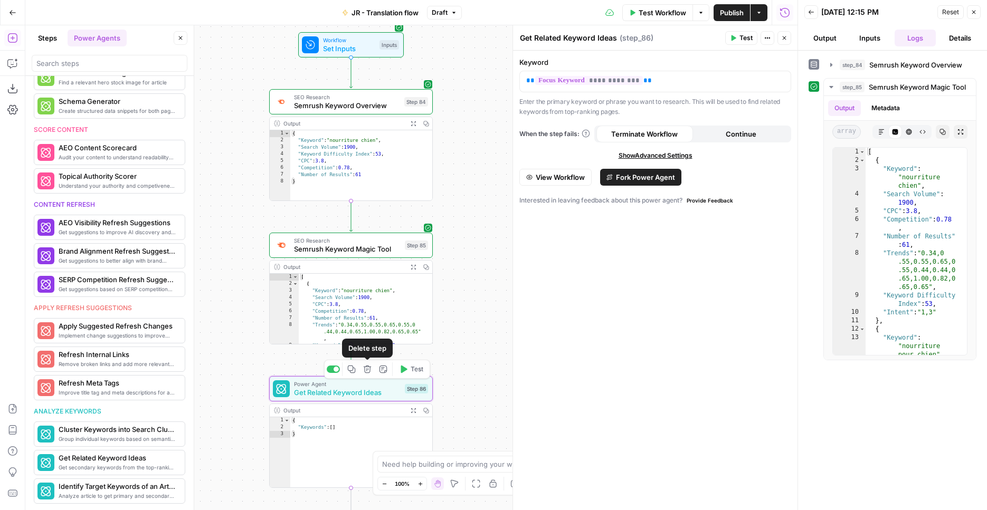
click at [364, 373] on button "Delete step" at bounding box center [367, 369] width 14 height 14
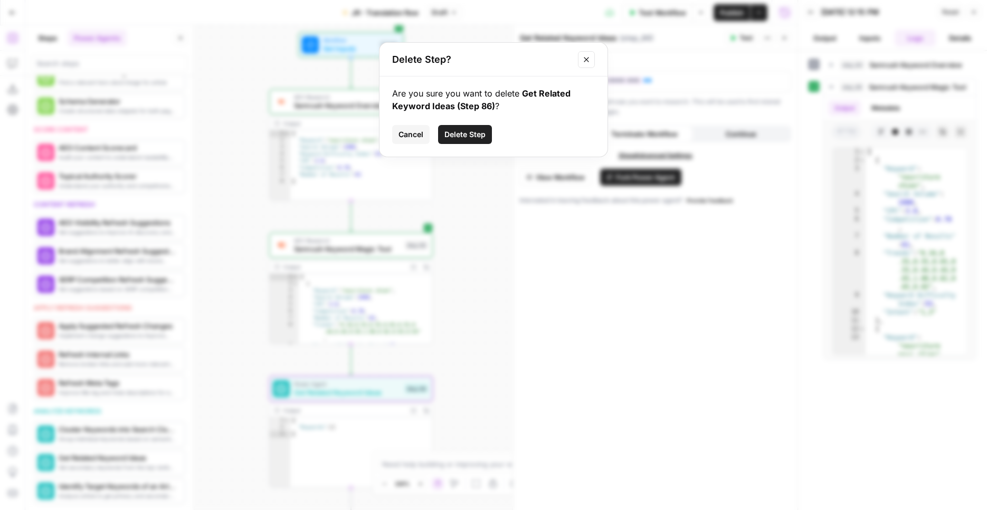
click at [474, 133] on span "Delete Step" at bounding box center [464, 134] width 41 height 11
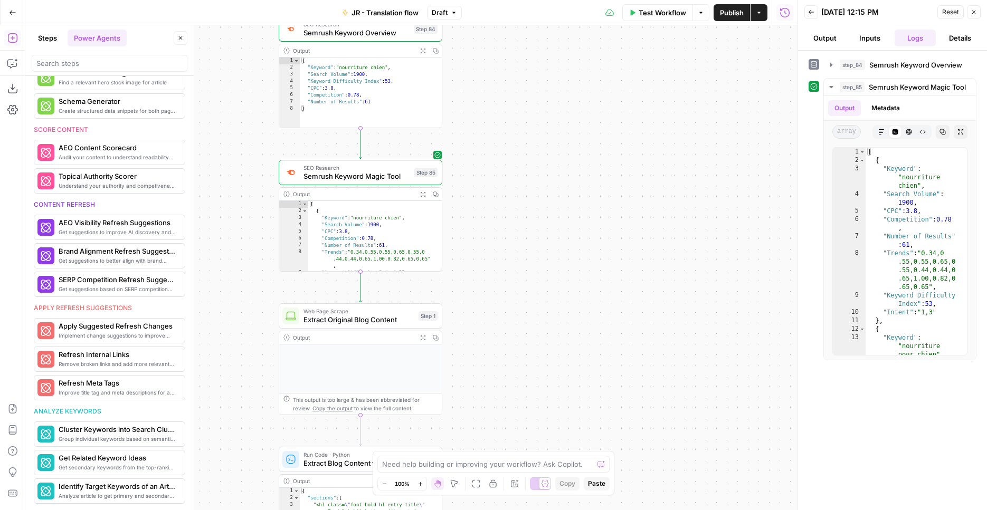
drag, startPoint x: 470, startPoint y: 300, endPoint x: 477, endPoint y: 243, distance: 57.0
click at [477, 243] on div "Workflow Set Inputs Inputs SEO Research Semrush Keyword Overview Step 84 Output…" at bounding box center [411, 267] width 772 height 485
click at [40, 35] on button "Steps" at bounding box center [48, 38] width 32 height 17
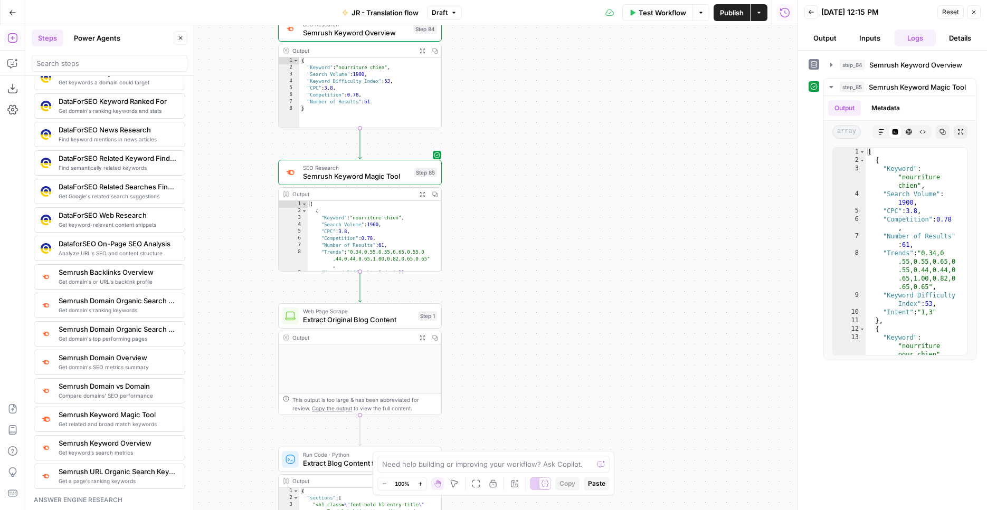
scroll to position [970, 0]
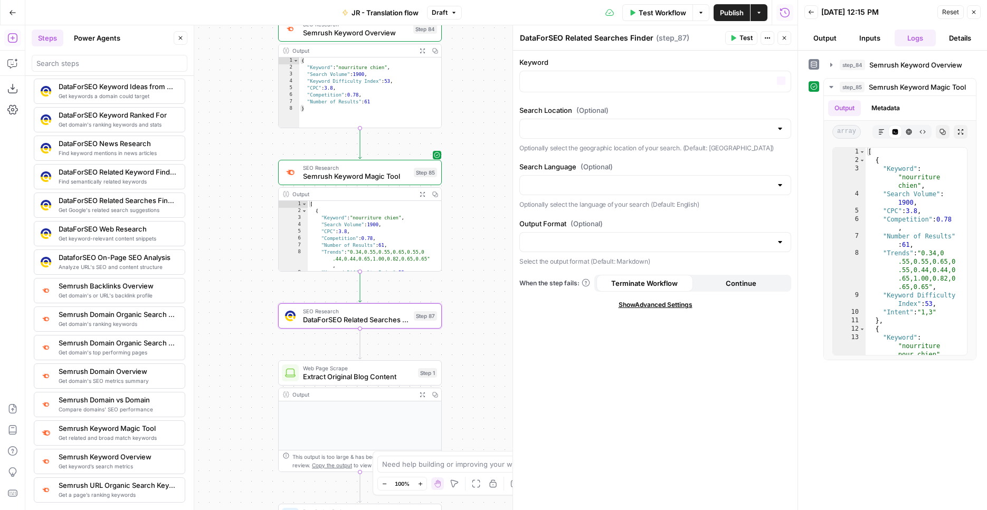
click at [628, 71] on div "“/” to reference Variables Menu" at bounding box center [655, 82] width 272 height 22
click at [636, 82] on p at bounding box center [655, 80] width 258 height 11
click at [782, 79] on icon "button" at bounding box center [780, 81] width 5 height 5
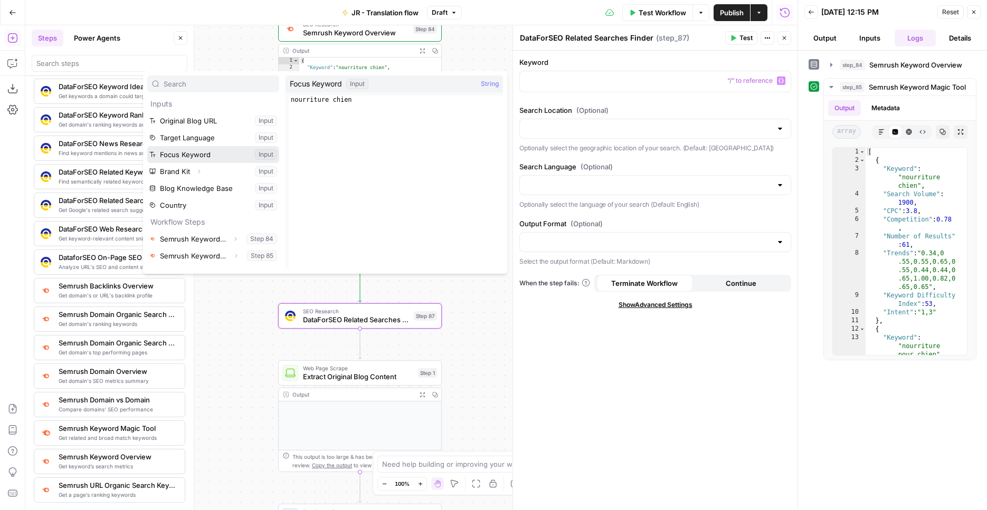
click at [200, 159] on button "Select variable Focus Keyword" at bounding box center [213, 154] width 132 height 17
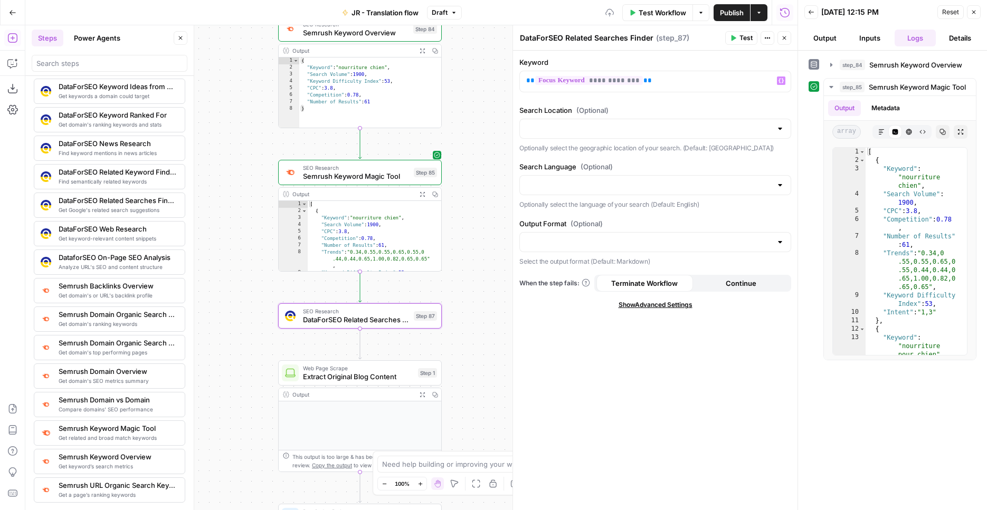
click at [772, 125] on div at bounding box center [655, 129] width 272 height 20
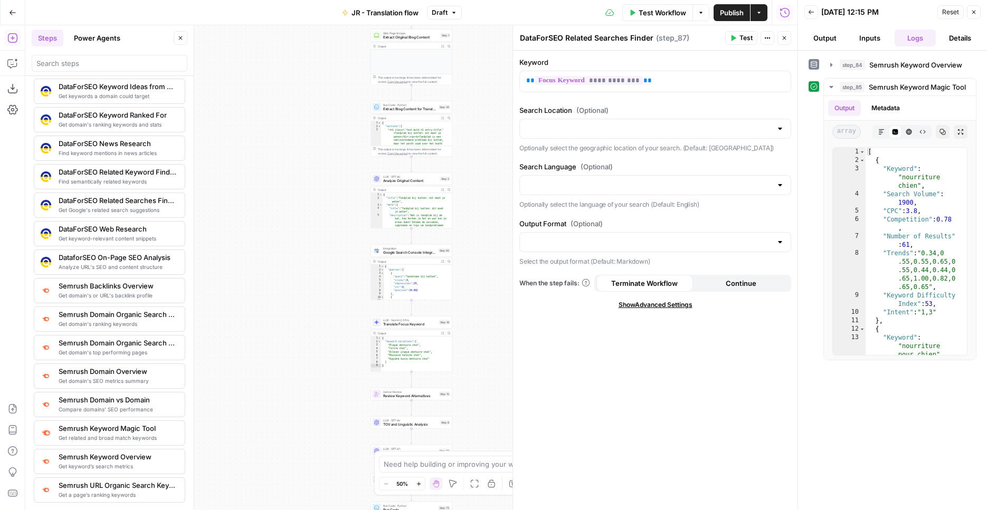
click at [647, 110] on label "Search Location (Optional)" at bounding box center [655, 110] width 272 height 11
click at [647, 123] on input "Search Location (Optional)" at bounding box center [648, 128] width 245 height 11
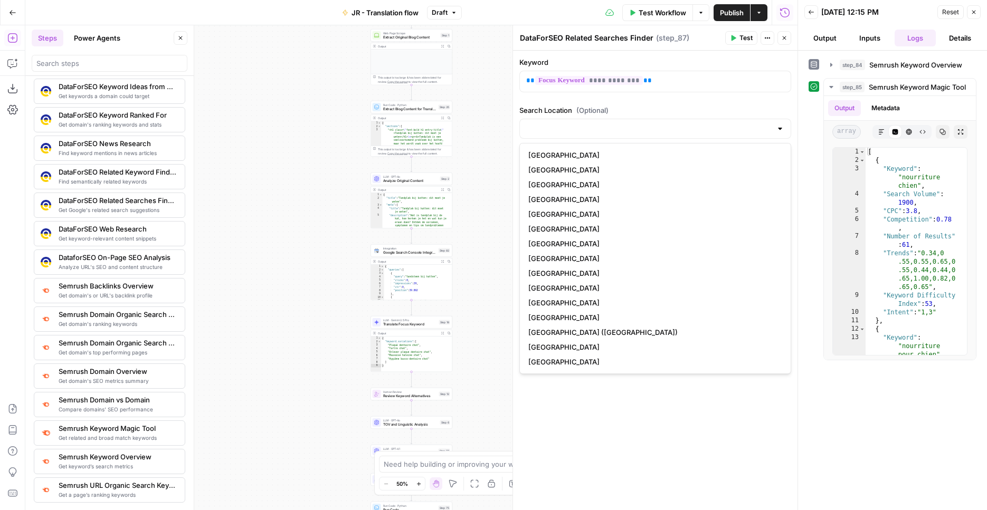
click at [495, 152] on div "Workflow Set Inputs Inputs SEO Research Semrush Keyword Overview Step 84 Output…" at bounding box center [411, 267] width 772 height 485
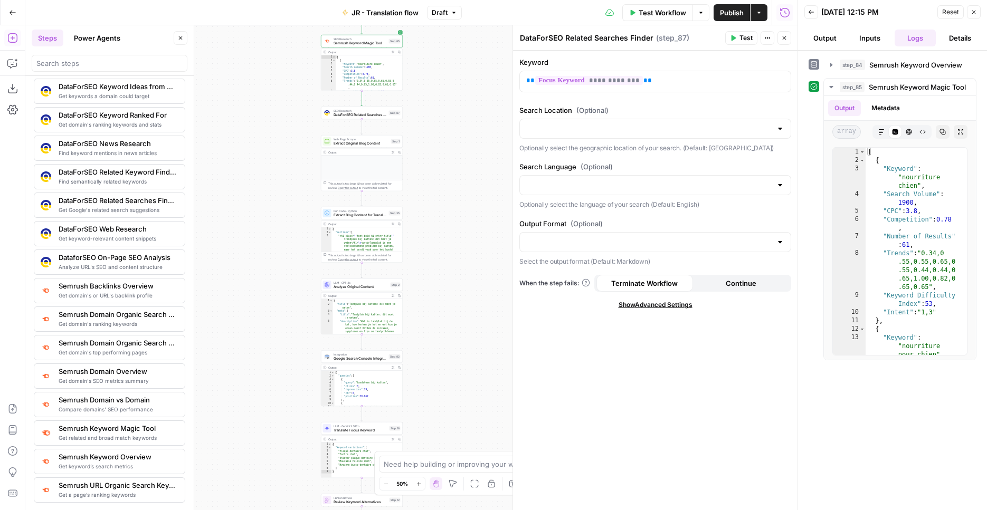
drag, startPoint x: 490, startPoint y: 150, endPoint x: 425, endPoint y: 291, distance: 154.9
click at [425, 291] on div "Workflow Set Inputs Inputs SEO Research Semrush Keyword Overview Step 84 Output…" at bounding box center [411, 267] width 772 height 485
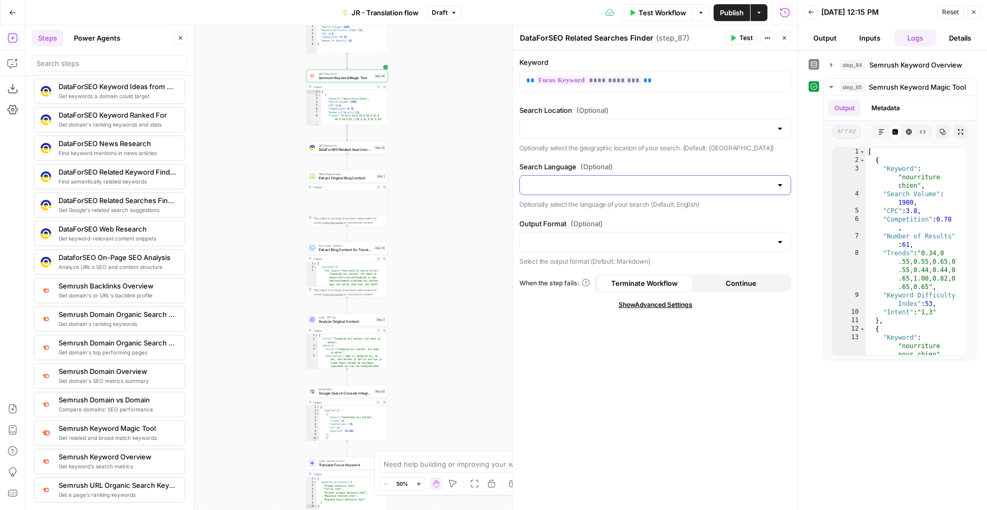
click at [614, 181] on input "Search Language (Optional)" at bounding box center [648, 185] width 245 height 11
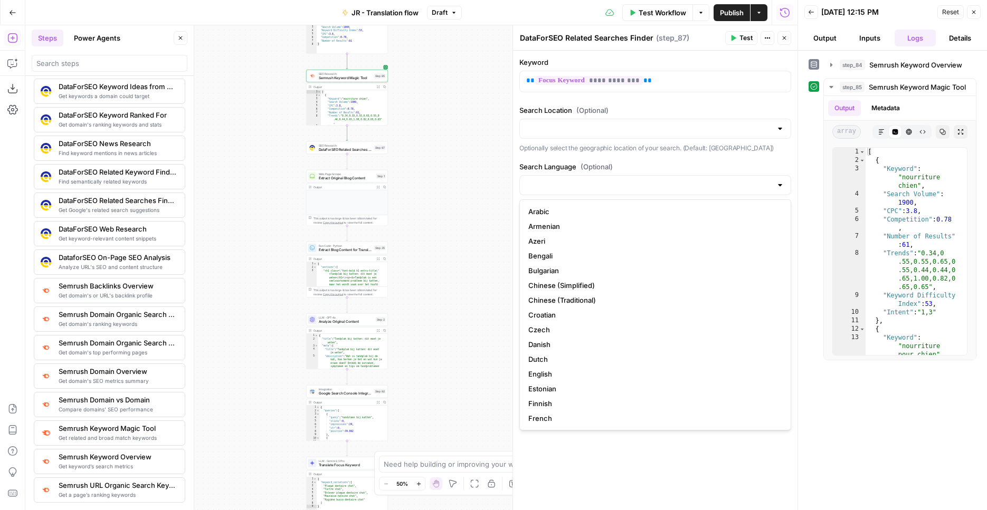
click at [692, 158] on div "**********" at bounding box center [655, 280] width 284 height 459
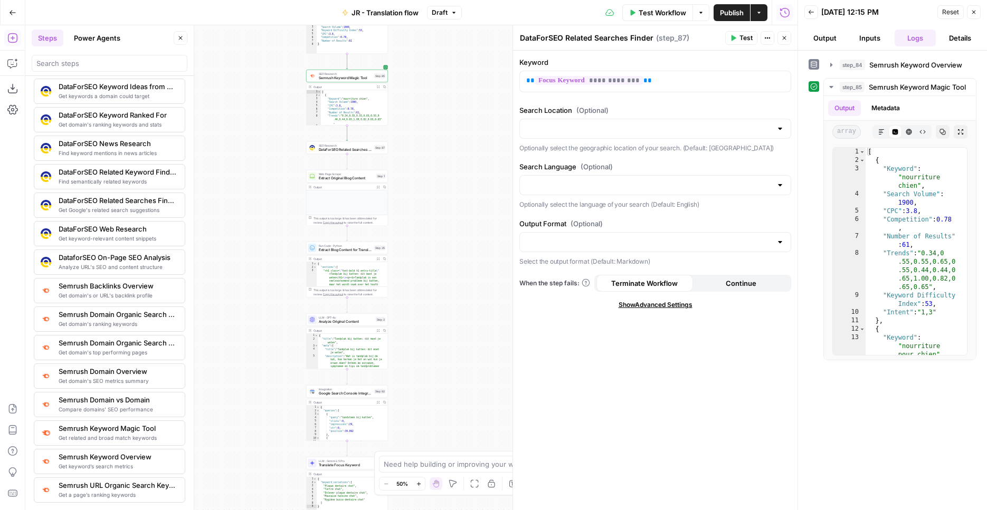
click at [600, 232] on div at bounding box center [655, 242] width 272 height 20
click at [547, 273] on span "Markdown" at bounding box center [653, 268] width 250 height 11
type input "Markdown"
click at [559, 243] on input "Output Format (Optional)" at bounding box center [648, 242] width 245 height 11
type input "Markdown"
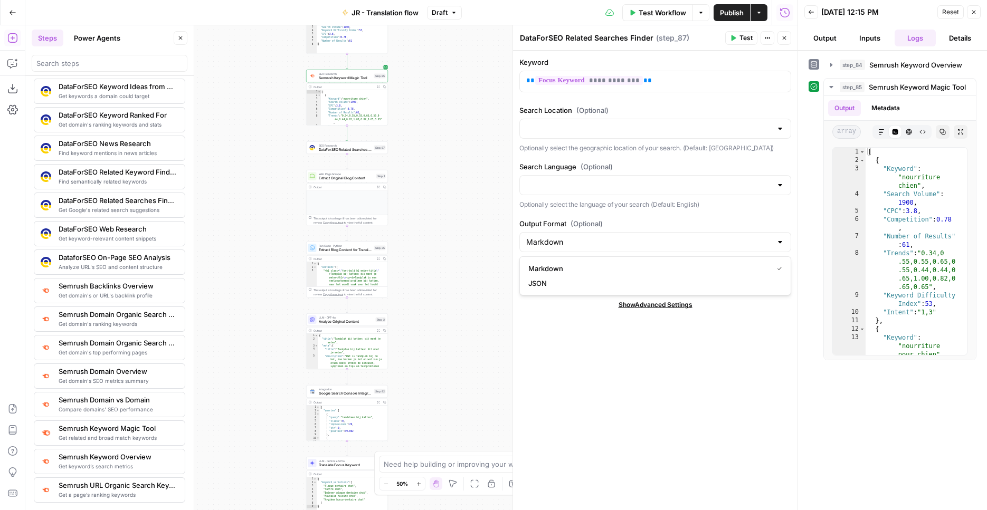
click at [447, 157] on div "Workflow Set Inputs Inputs SEO Research Semrush Keyword Overview Step 84 Output…" at bounding box center [411, 267] width 772 height 485
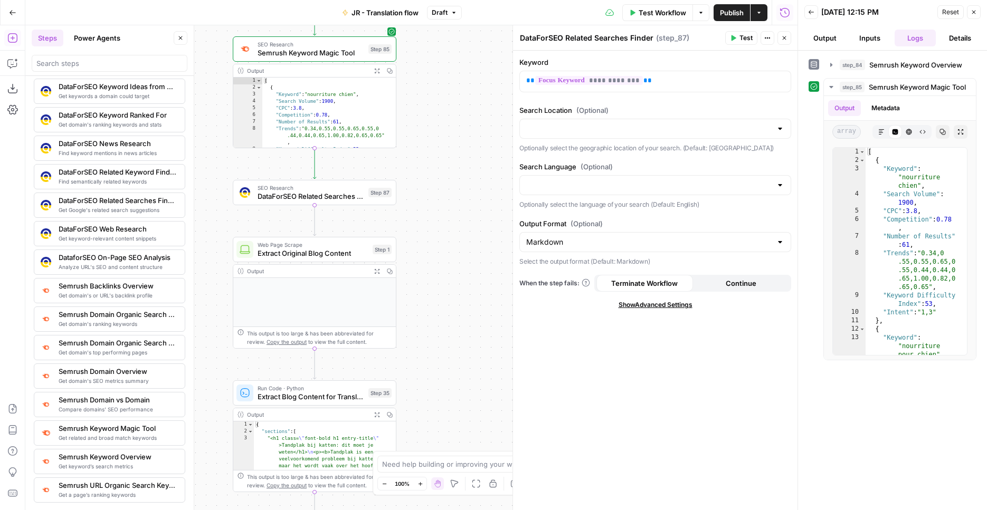
drag, startPoint x: 379, startPoint y: 130, endPoint x: 449, endPoint y: 193, distance: 94.5
click at [449, 192] on div "Workflow Set Inputs Inputs SEO Research Semrush Keyword Overview Step 84 Output…" at bounding box center [411, 267] width 772 height 485
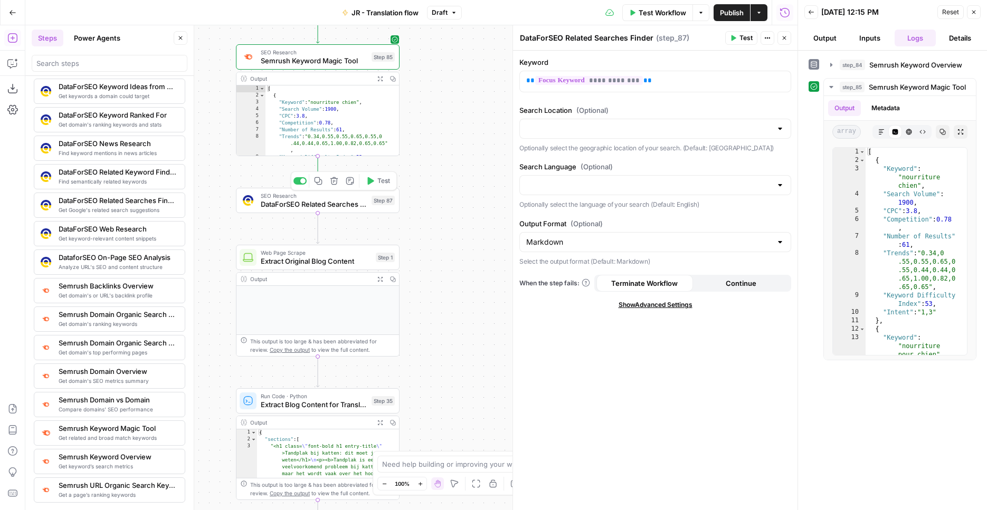
click at [378, 186] on button "Test" at bounding box center [377, 181] width 33 height 14
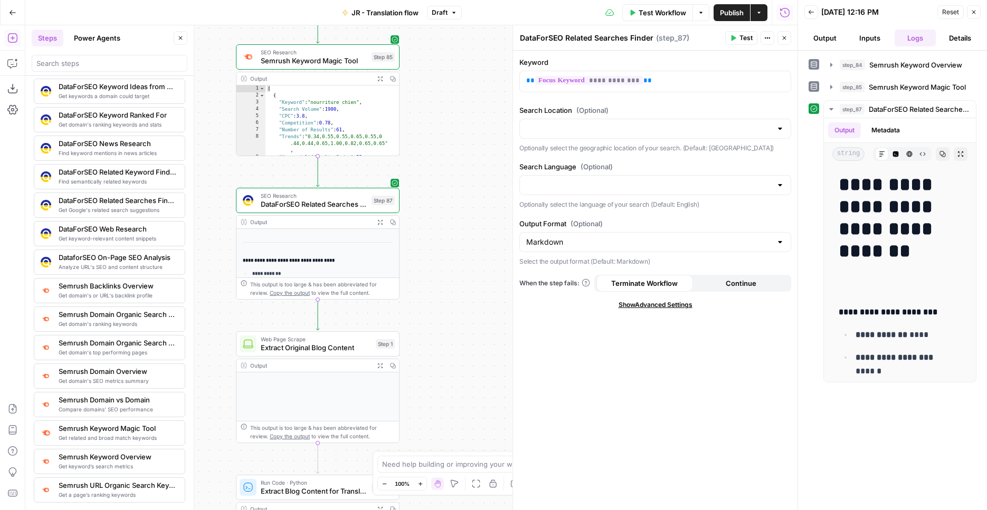
scroll to position [347, 0]
click at [455, 197] on div "Workflow Set Inputs Inputs SEO Research Semrush Keyword Overview Step 84 Output…" at bounding box center [411, 267] width 772 height 485
click at [329, 186] on button "Delete step" at bounding box center [334, 181] width 14 height 14
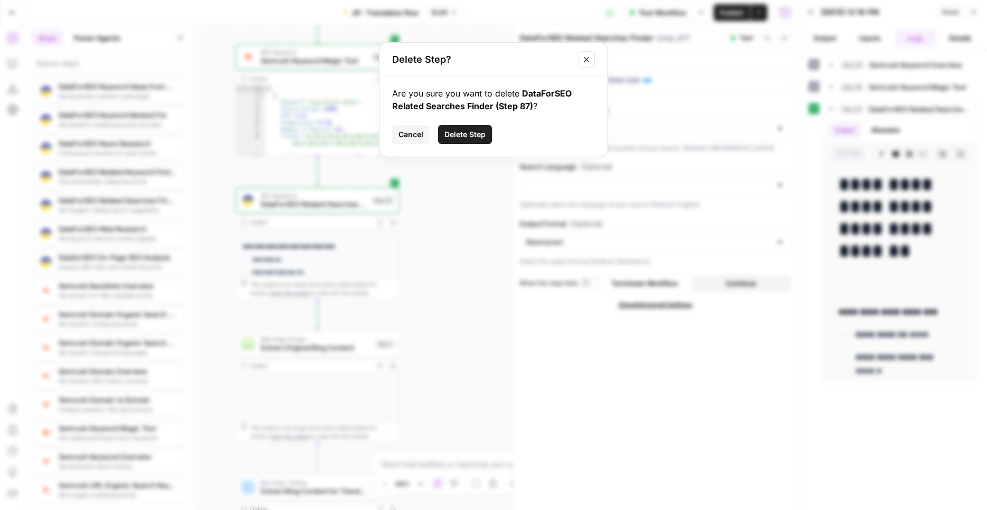
click at [452, 139] on span "Delete Step" at bounding box center [464, 134] width 41 height 11
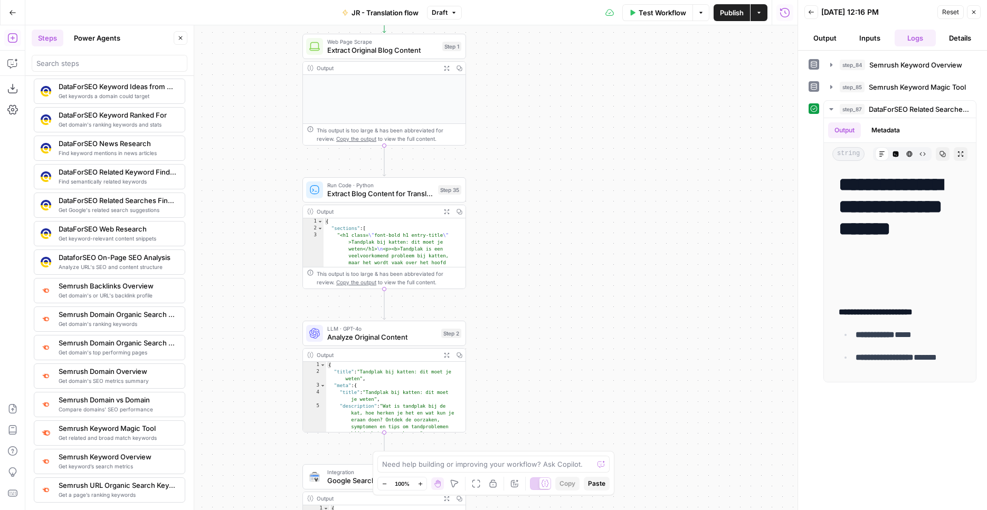
drag, startPoint x: 443, startPoint y: 232, endPoint x: 494, endPoint y: 98, distance: 143.6
click at [494, 98] on div "Workflow Set Inputs Inputs SEO Research Semrush Keyword Overview Step 84 Output…" at bounding box center [411, 267] width 772 height 485
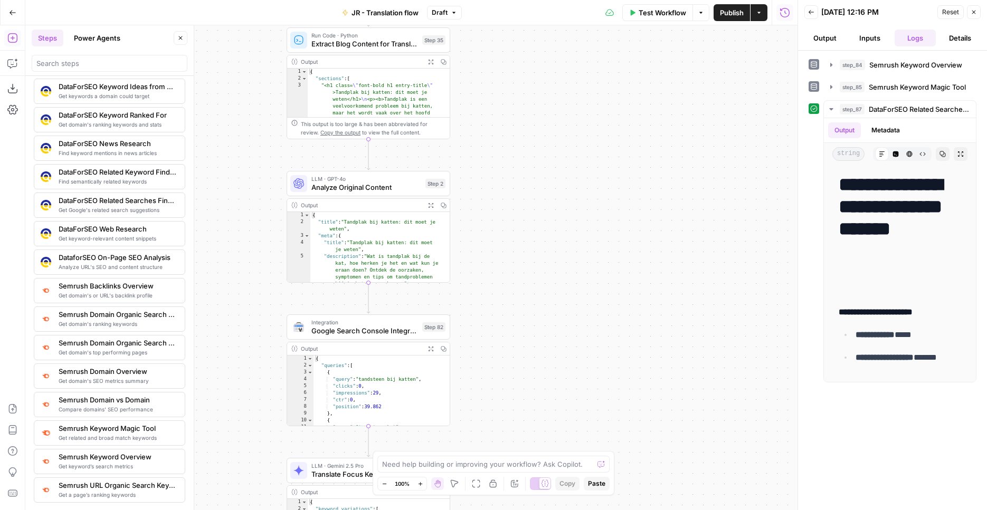
drag, startPoint x: 525, startPoint y: 274, endPoint x: 505, endPoint y: 89, distance: 185.7
click at [505, 89] on div "Workflow Set Inputs Inputs SEO Research Semrush Keyword Overview Step 84 Output…" at bounding box center [411, 267] width 772 height 485
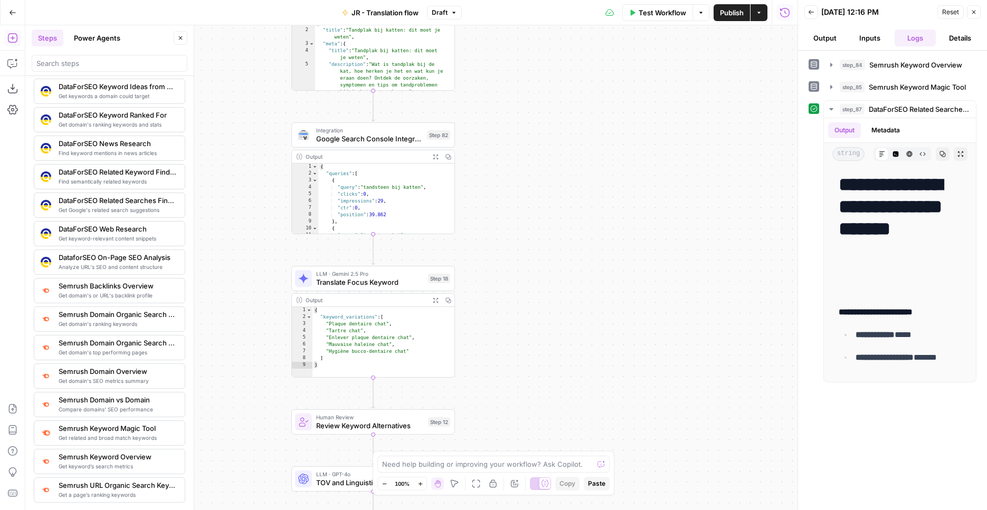
drag, startPoint x: 511, startPoint y: 293, endPoint x: 523, endPoint y: 120, distance: 174.0
click at [523, 120] on div "Workflow Set Inputs Inputs SEO Research Semrush Keyword Overview Step 84 Output…" at bounding box center [411, 267] width 772 height 485
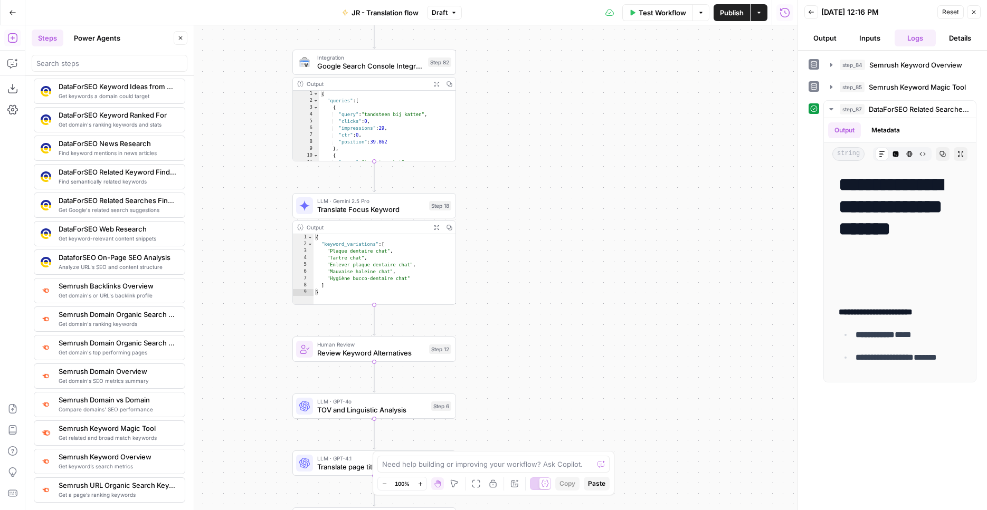
drag, startPoint x: 505, startPoint y: 265, endPoint x: 506, endPoint y: 57, distance: 208.4
click at [506, 56] on div "Workflow Set Inputs Inputs SEO Research Semrush Keyword Overview Step 84 Output…" at bounding box center [411, 267] width 772 height 485
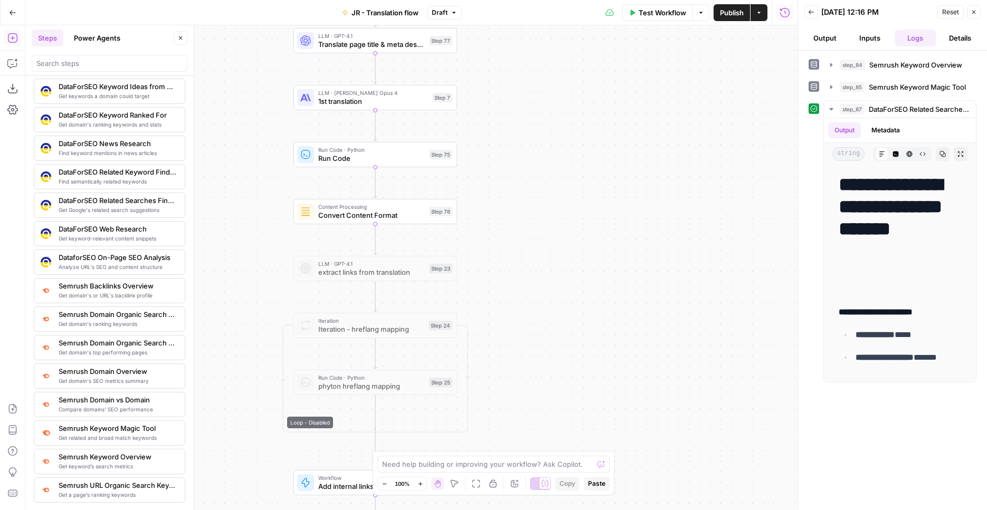
drag, startPoint x: 552, startPoint y: 352, endPoint x: 550, endPoint y: 143, distance: 208.4
click at [550, 143] on div "Workflow Set Inputs Inputs SEO Research Semrush Keyword Overview Step 84 Output…" at bounding box center [411, 267] width 772 height 485
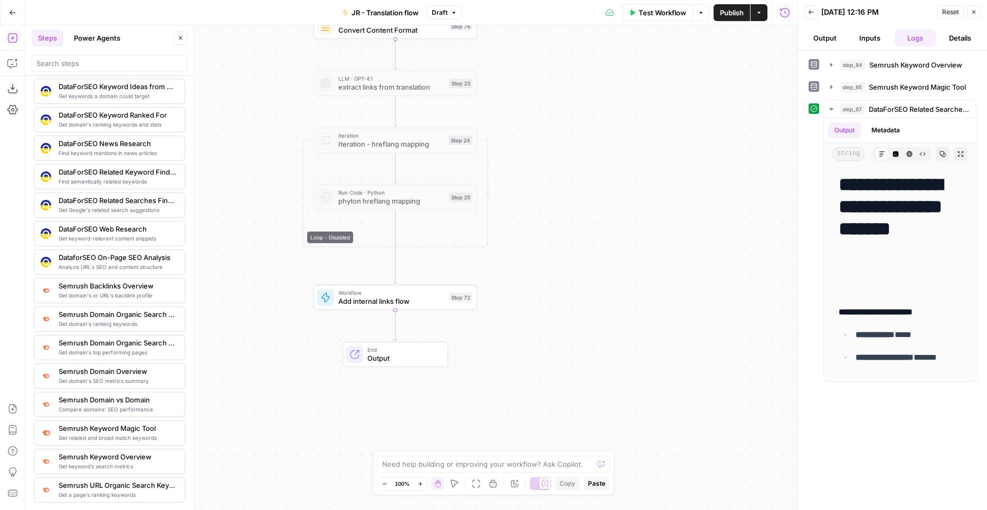
drag, startPoint x: 540, startPoint y: 302, endPoint x: 561, endPoint y: 124, distance: 179.6
click at [561, 124] on div "Workflow Set Inputs Inputs SEO Research Semrush Keyword Overview Step 84 Output…" at bounding box center [411, 267] width 772 height 485
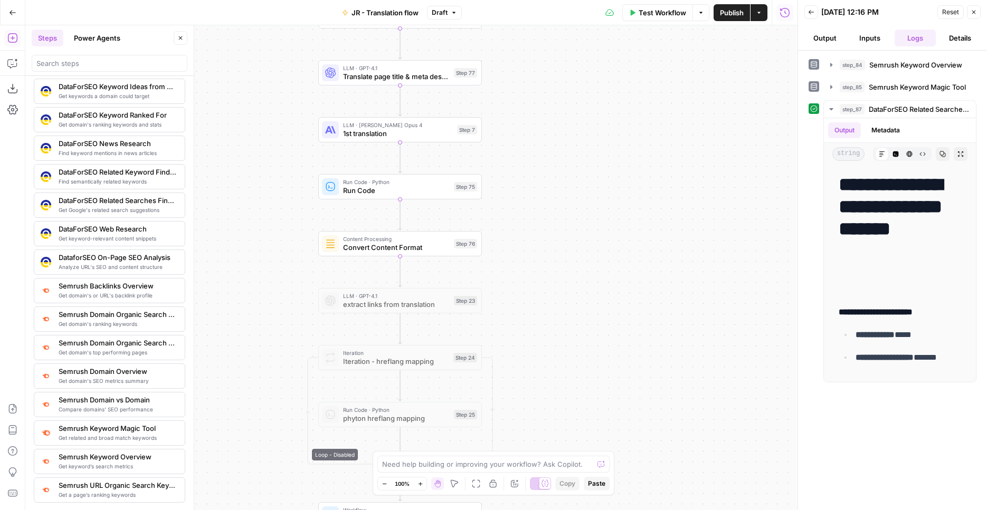
drag, startPoint x: 543, startPoint y: 149, endPoint x: 548, endPoint y: 359, distance: 210.5
click at [548, 360] on div "Workflow Set Inputs Inputs SEO Research Semrush Keyword Overview Step 84 Output…" at bounding box center [411, 267] width 772 height 485
click at [373, 195] on div "Run Code · Python Run Code Step 75 Copy step Delete step Add Note Test" at bounding box center [400, 185] width 164 height 25
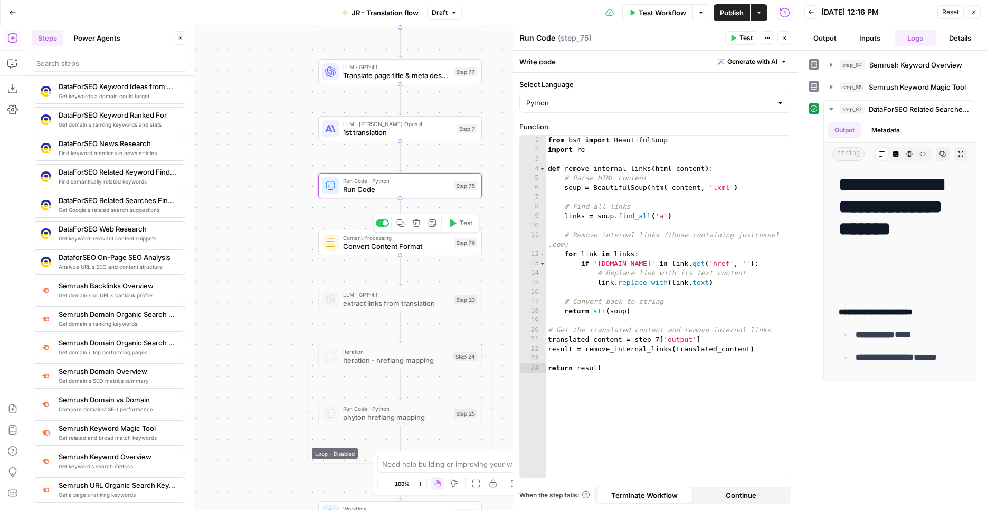
click at [386, 248] on span "Convert Content Format" at bounding box center [396, 246] width 107 height 11
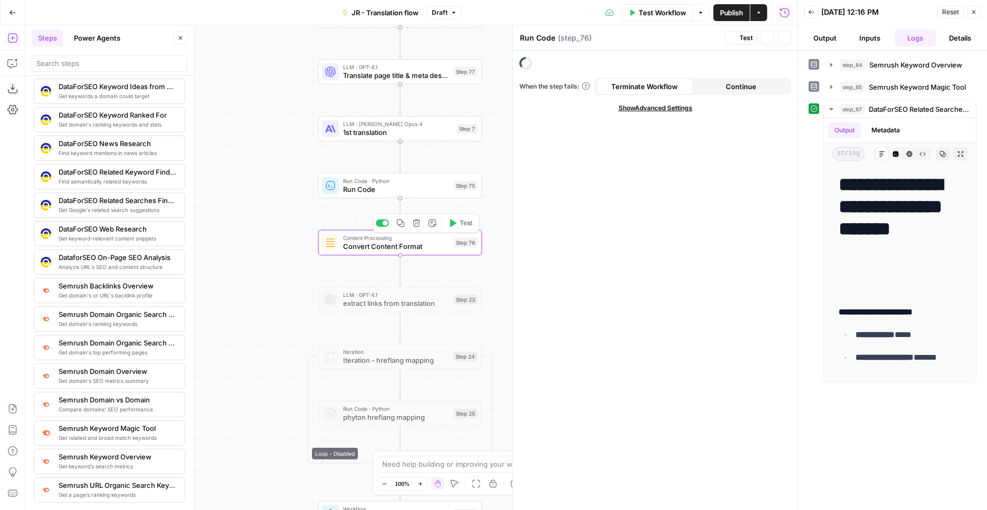
type textarea "Convert Content Format"
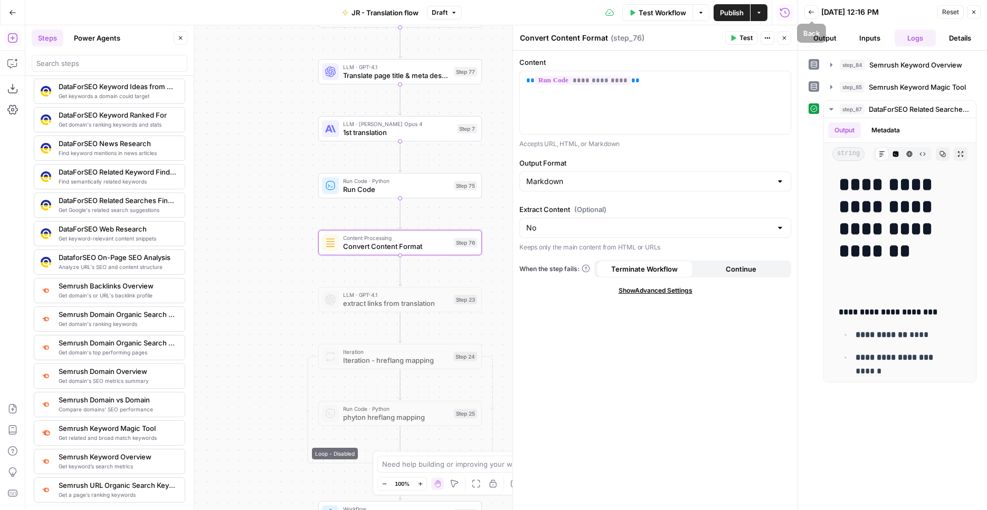
click at [815, 13] on button "Back" at bounding box center [811, 12] width 14 height 14
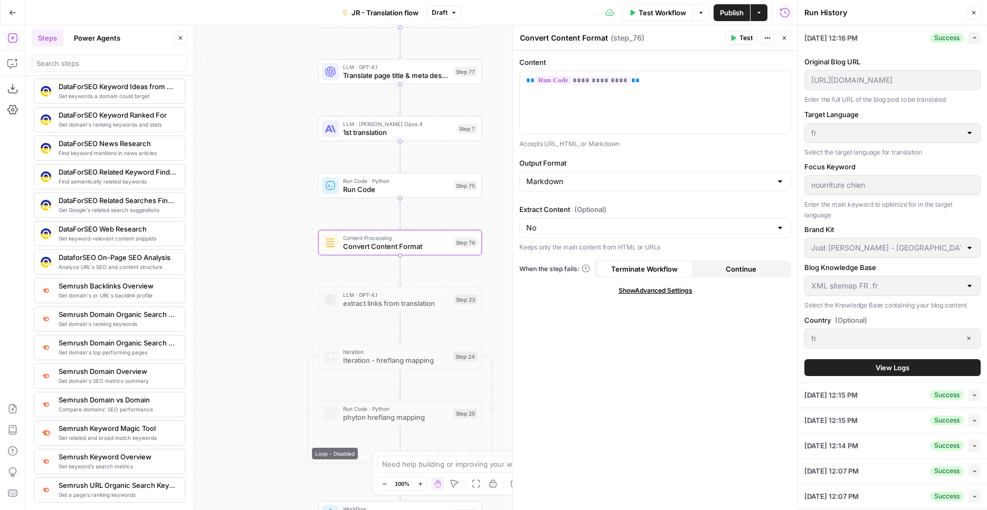
click at [968, 394] on button "Collapse" at bounding box center [974, 395] width 13 height 13
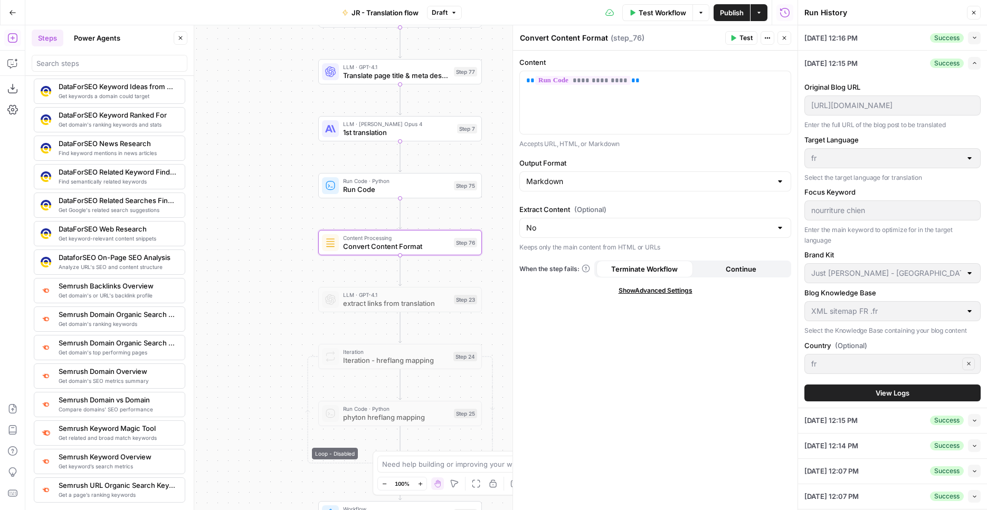
click at [890, 398] on span "View Logs" at bounding box center [892, 393] width 34 height 11
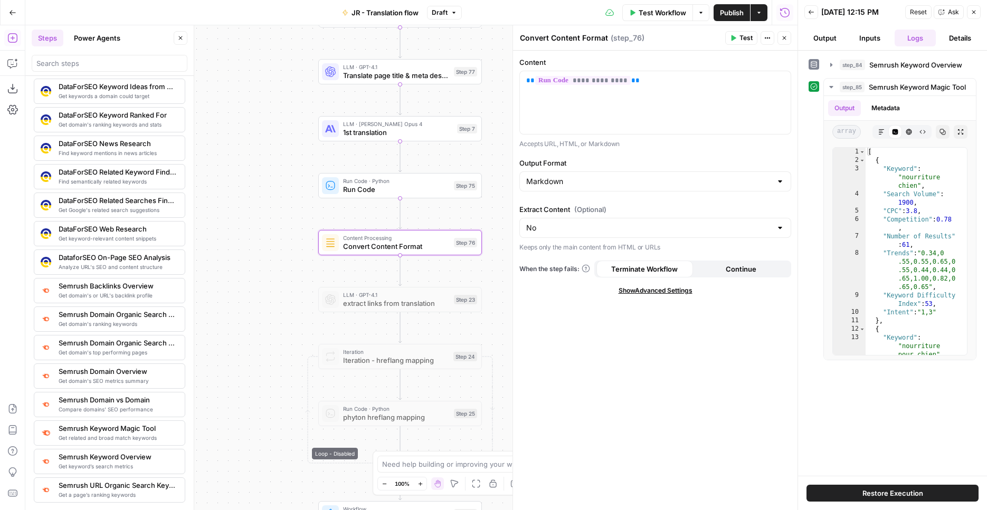
click at [973, 13] on icon "button" at bounding box center [973, 12] width 6 height 6
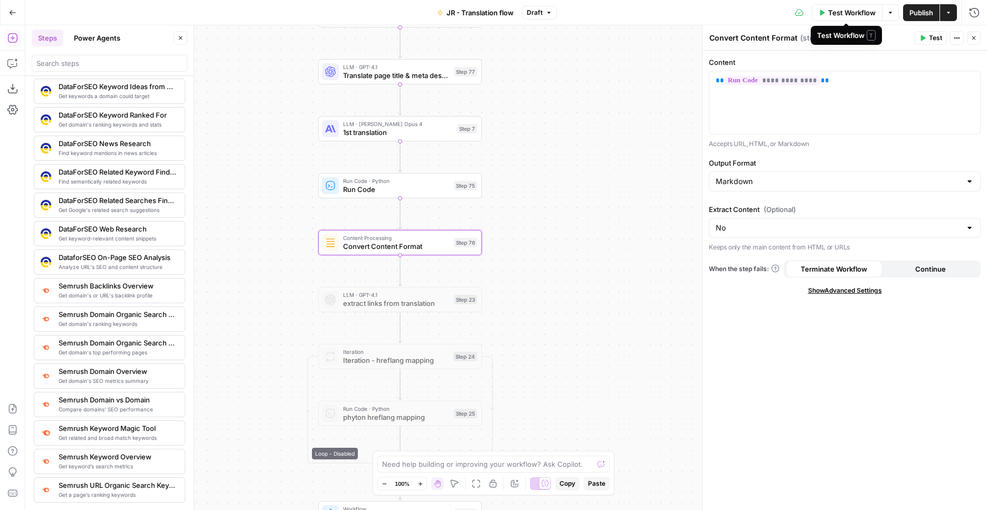
click at [829, 9] on span "Test Workflow" at bounding box center [851, 12] width 47 height 11
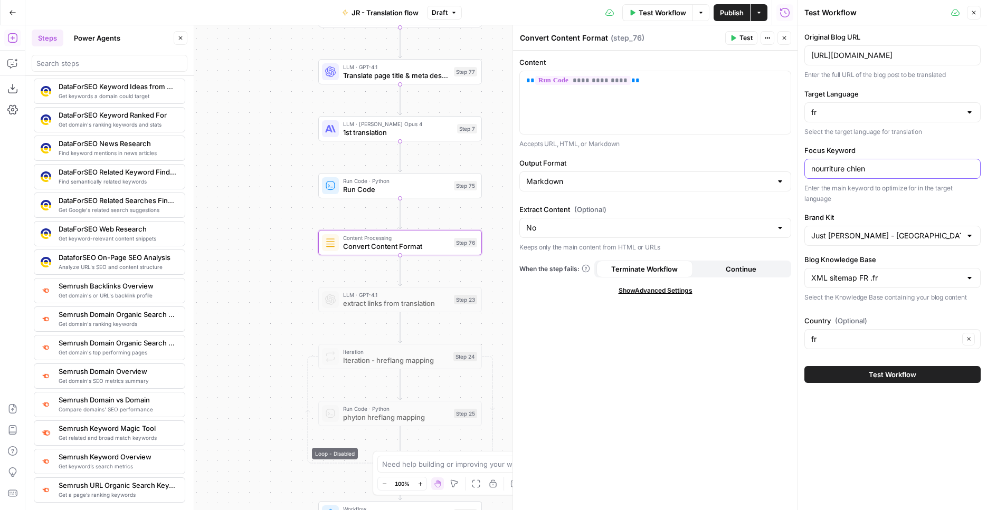
click at [851, 166] on input "nourriture chien" at bounding box center [892, 169] width 162 height 11
click at [894, 369] on span "Test Workflow" at bounding box center [891, 374] width 47 height 11
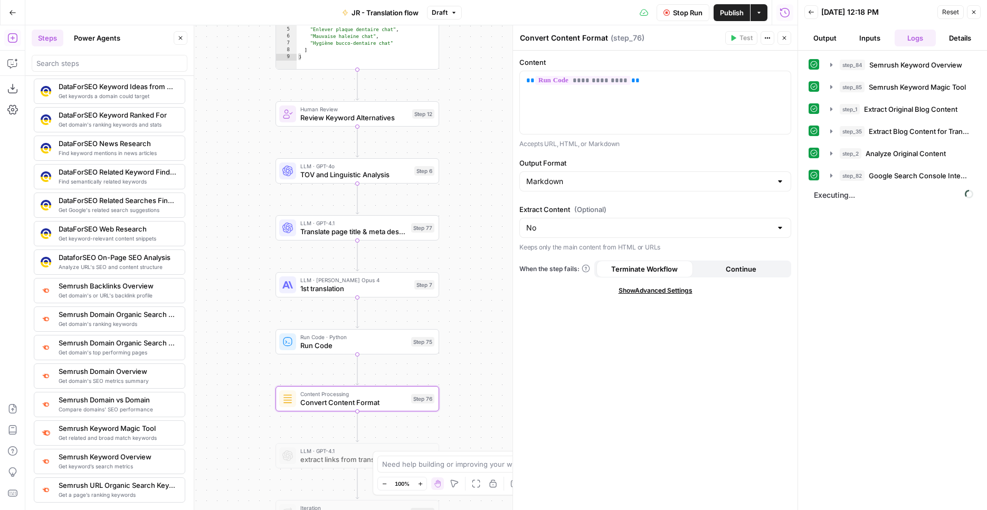
drag, startPoint x: 269, startPoint y: 147, endPoint x: 221, endPoint y: 367, distance: 225.7
click at [221, 367] on div "Workflow Set Inputs Inputs SEO Research Semrush Keyword Overview Step 84 Output…" at bounding box center [411, 267] width 772 height 485
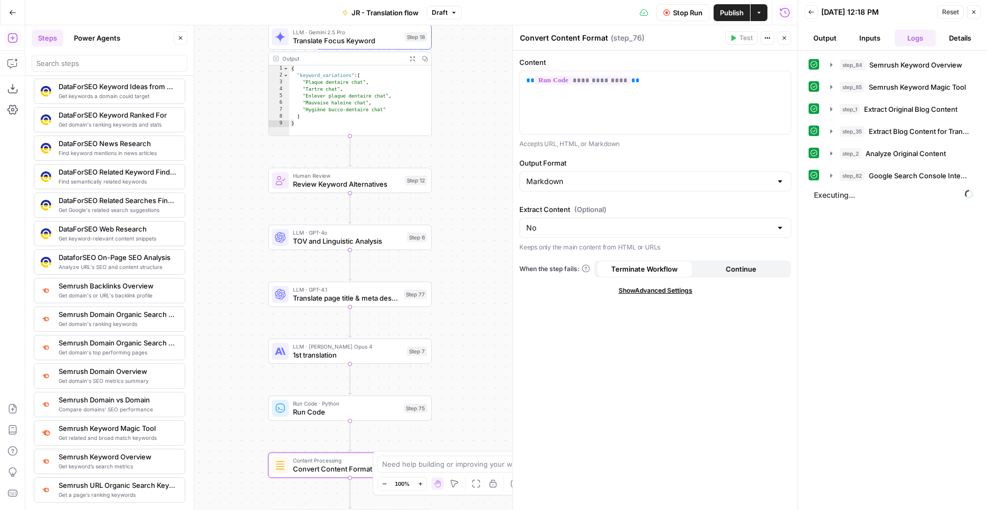
drag, startPoint x: 216, startPoint y: 183, endPoint x: 233, endPoint y: 377, distance: 195.3
click at [233, 377] on div "Workflow Set Inputs Inputs SEO Research Semrush Keyword Overview Step 84 Output…" at bounding box center [411, 267] width 772 height 485
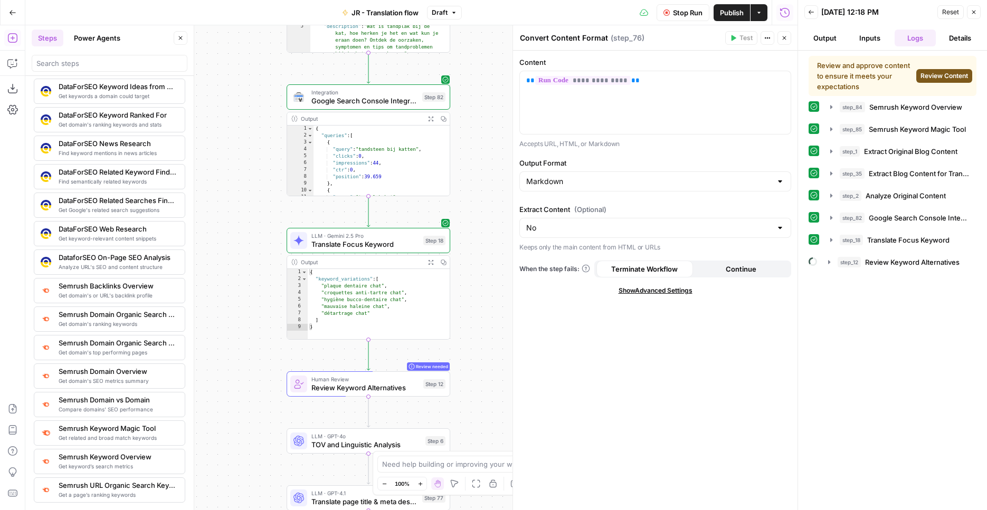
drag, startPoint x: 223, startPoint y: 257, endPoint x: 229, endPoint y: 228, distance: 30.3
click at [229, 228] on div "Workflow Set Inputs Inputs SEO Research Semrush Keyword Overview Step 84 Output…" at bounding box center [411, 267] width 772 height 485
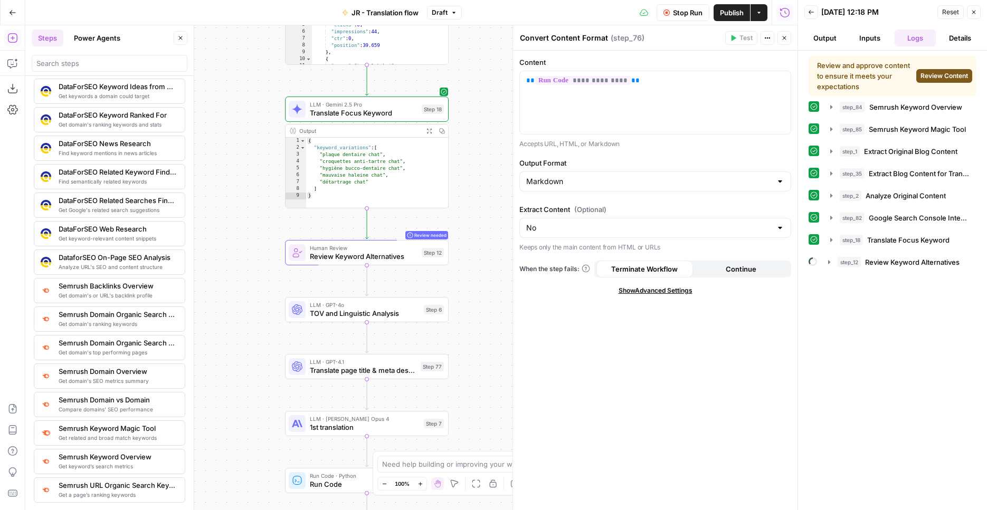
drag, startPoint x: 233, startPoint y: 264, endPoint x: 229, endPoint y: 158, distance: 106.1
click at [229, 158] on div "Workflow Set Inputs Inputs SEO Research Semrush Keyword Overview Step 84 Output…" at bounding box center [411, 267] width 772 height 485
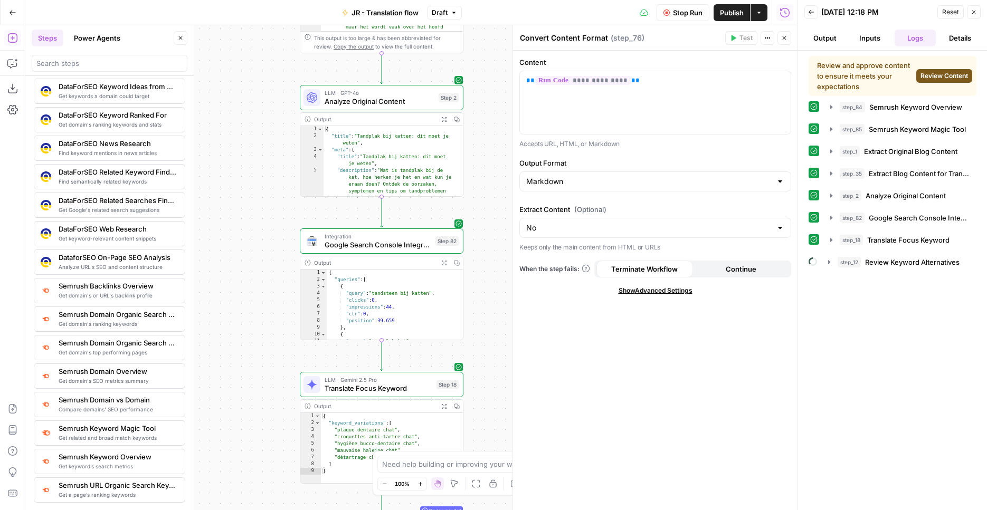
drag, startPoint x: 471, startPoint y: 88, endPoint x: 486, endPoint y: 366, distance: 278.9
click at [486, 369] on div "Workflow Set Inputs Inputs SEO Research Semrush Keyword Overview Step 84 Output…" at bounding box center [411, 267] width 772 height 485
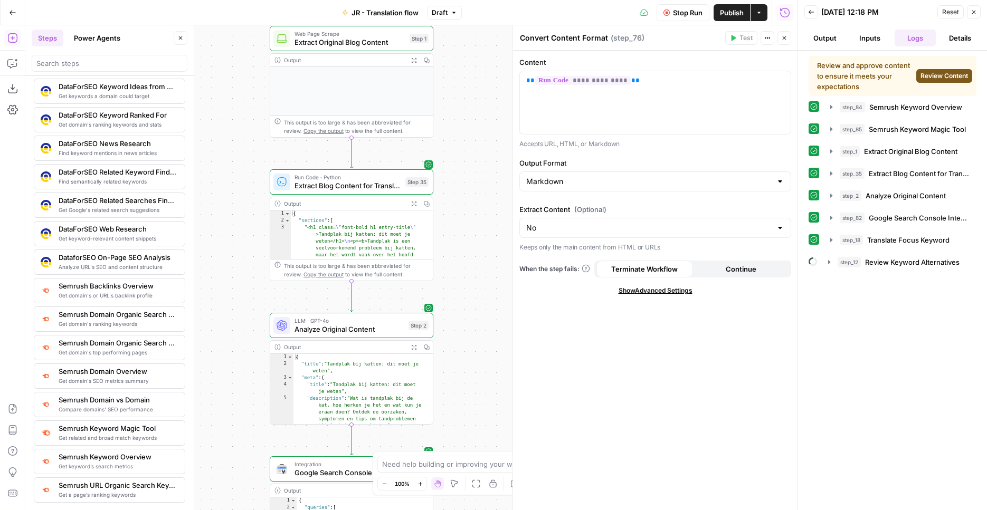
drag, startPoint x: 466, startPoint y: 317, endPoint x: 452, endPoint y: 453, distance: 136.9
click at [453, 473] on div "Workflow Set Inputs Inputs SEO Research Semrush Keyword Overview Step 84 Output…" at bounding box center [411, 267] width 772 height 485
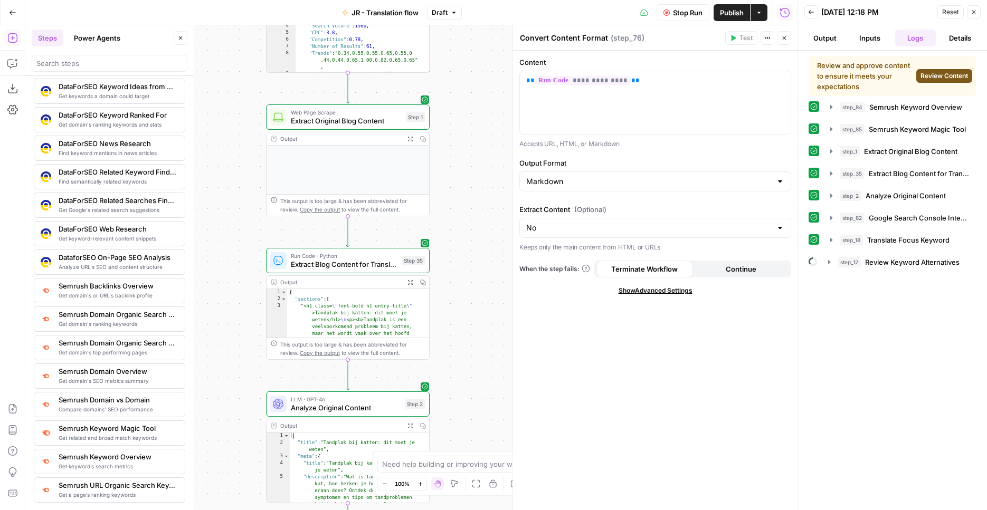
drag, startPoint x: 453, startPoint y: 245, endPoint x: 455, endPoint y: 385, distance: 140.3
click at [455, 400] on div "Workflow Set Inputs Inputs SEO Research Semrush Keyword Overview Step 84 Output…" at bounding box center [411, 267] width 772 height 485
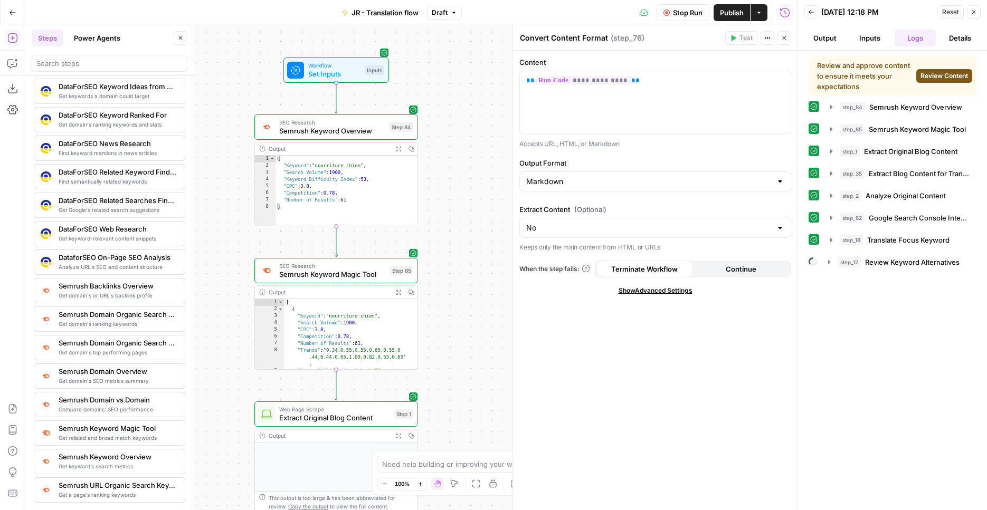
drag, startPoint x: 467, startPoint y: 226, endPoint x: 444, endPoint y: 361, distance: 137.1
click at [454, 380] on div "Workflow Set Inputs Inputs SEO Research Semrush Keyword Overview Step 84 Output…" at bounding box center [411, 267] width 772 height 485
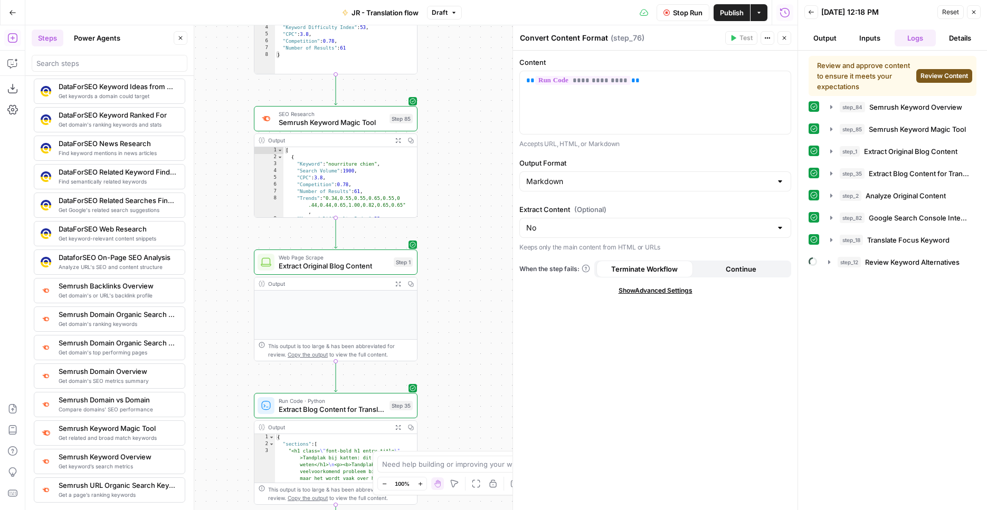
drag, startPoint x: 449, startPoint y: 257, endPoint x: 436, endPoint y: 81, distance: 176.7
click at [436, 81] on div "Workflow Set Inputs Inputs SEO Research Semrush Keyword Overview Step 84 Output…" at bounding box center [411, 267] width 772 height 485
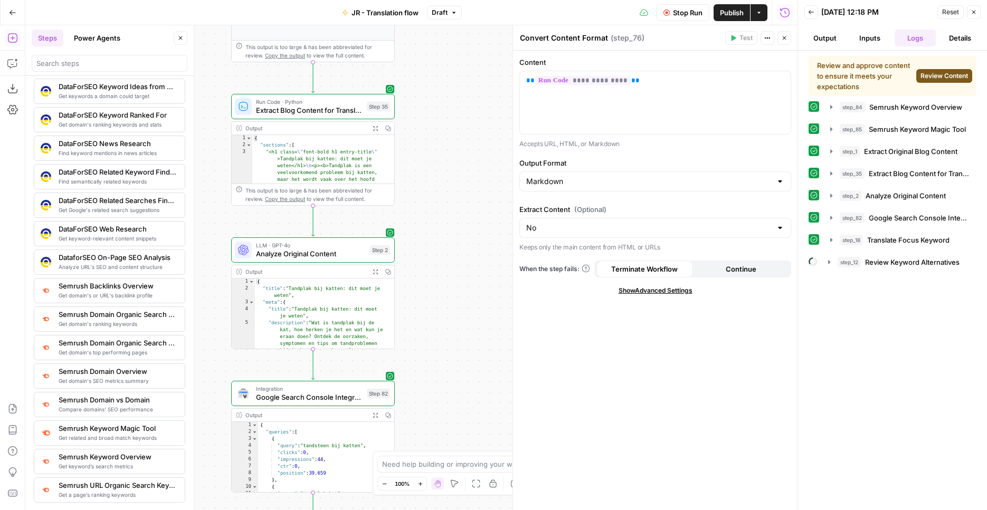
drag, startPoint x: 447, startPoint y: 232, endPoint x: 433, endPoint y: 58, distance: 175.2
click at [433, 53] on div "Workflow Set Inputs Inputs SEO Research Semrush Keyword Overview Step 84 Output…" at bounding box center [411, 267] width 772 height 485
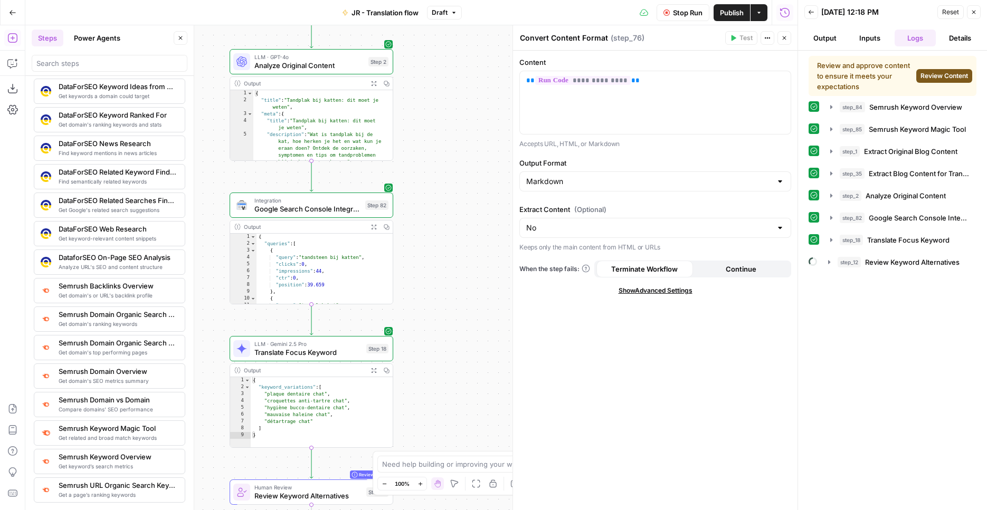
drag, startPoint x: 468, startPoint y: 286, endPoint x: 466, endPoint y: 122, distance: 164.6
click at [467, 105] on div "Workflow Set Inputs Inputs SEO Research Semrush Keyword Overview Step 84 Output…" at bounding box center [411, 267] width 772 height 485
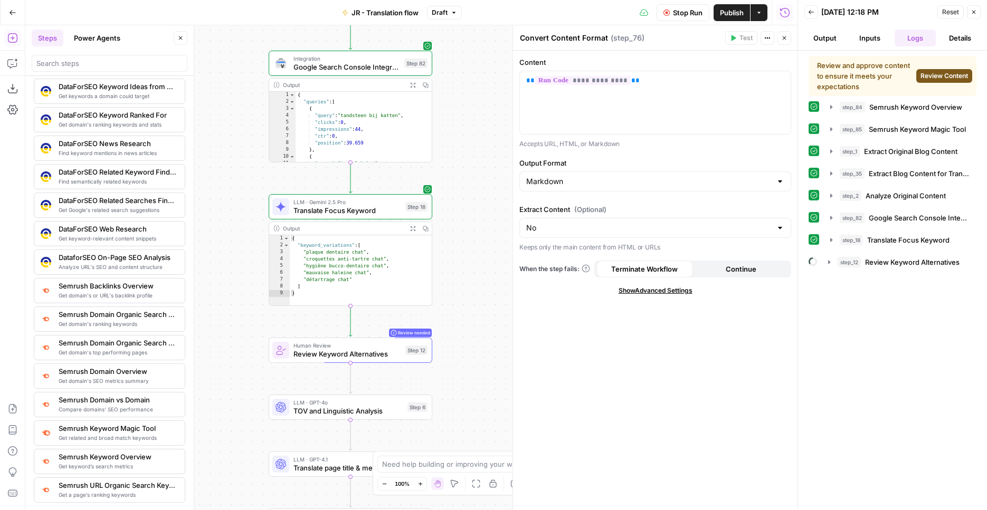
drag, startPoint x: 452, startPoint y: 274, endPoint x: 491, endPoint y: 132, distance: 147.7
click at [491, 132] on div "Workflow Set Inputs Inputs SEO Research Semrush Keyword Overview Step 84 Output…" at bounding box center [411, 267] width 772 height 485
drag, startPoint x: 668, startPoint y: 13, endPoint x: 648, endPoint y: 22, distance: 21.5
click at [668, 12] on icon "button" at bounding box center [666, 12] width 6 height 6
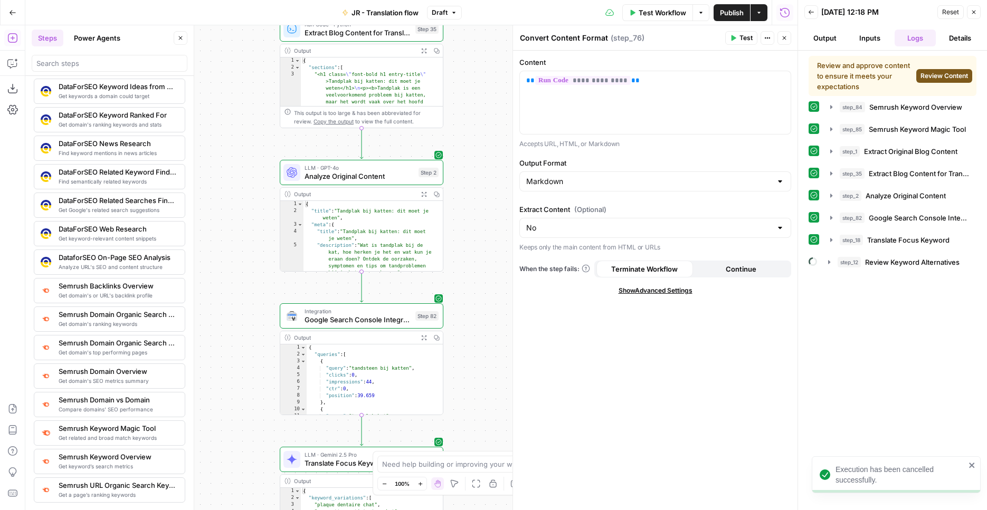
drag, startPoint x: 461, startPoint y: 82, endPoint x: 474, endPoint y: 388, distance: 305.7
click at [475, 391] on div "Workflow Set Inputs Inputs SEO Research Semrush Keyword Overview Step 84 Output…" at bounding box center [411, 267] width 772 height 485
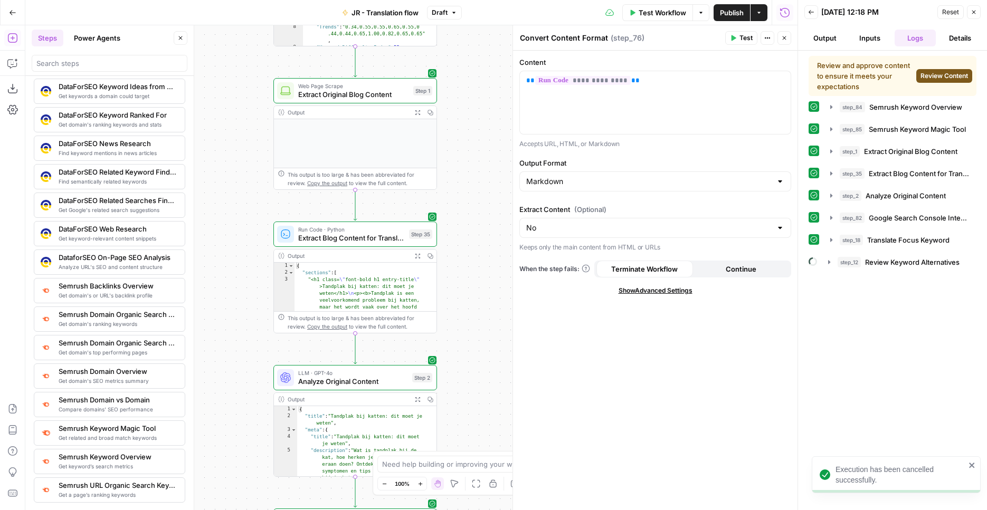
drag, startPoint x: 447, startPoint y: 230, endPoint x: 440, endPoint y: 480, distance: 249.6
click at [440, 480] on div "Workflow Set Inputs Inputs SEO Research Semrush Keyword Overview Step 84 Output…" at bounding box center [411, 267] width 772 height 485
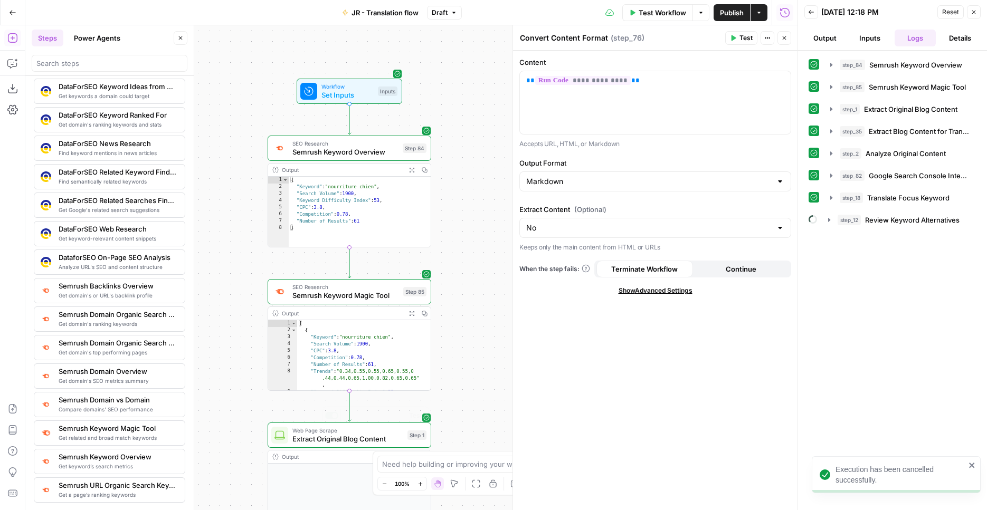
drag, startPoint x: 435, startPoint y: 222, endPoint x: 419, endPoint y: 354, distance: 132.8
click at [432, 422] on div "Workflow Set Inputs Inputs SEO Research Semrush Keyword Overview Step 84 Output…" at bounding box center [411, 267] width 772 height 485
click at [367, 272] on icon "button" at bounding box center [365, 273] width 8 height 8
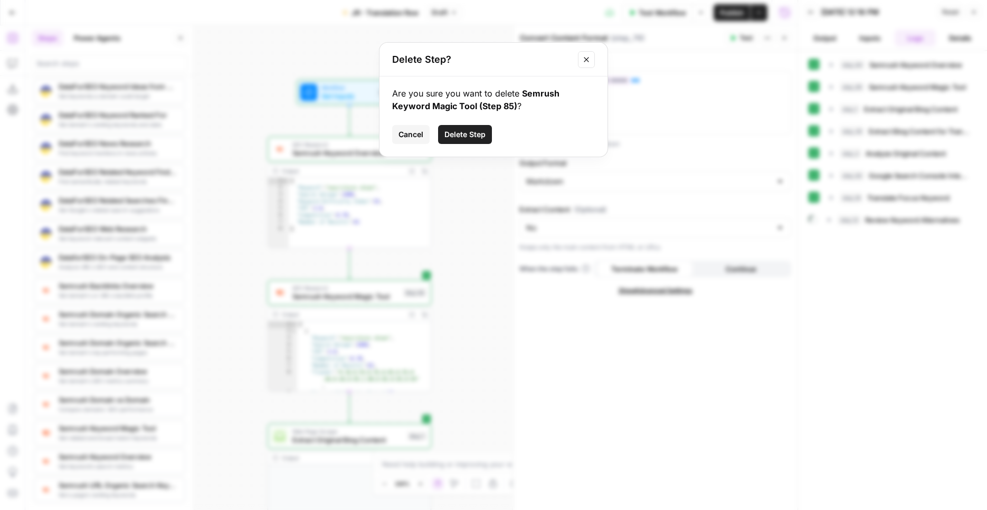
click at [459, 133] on span "Delete Step" at bounding box center [464, 134] width 41 height 11
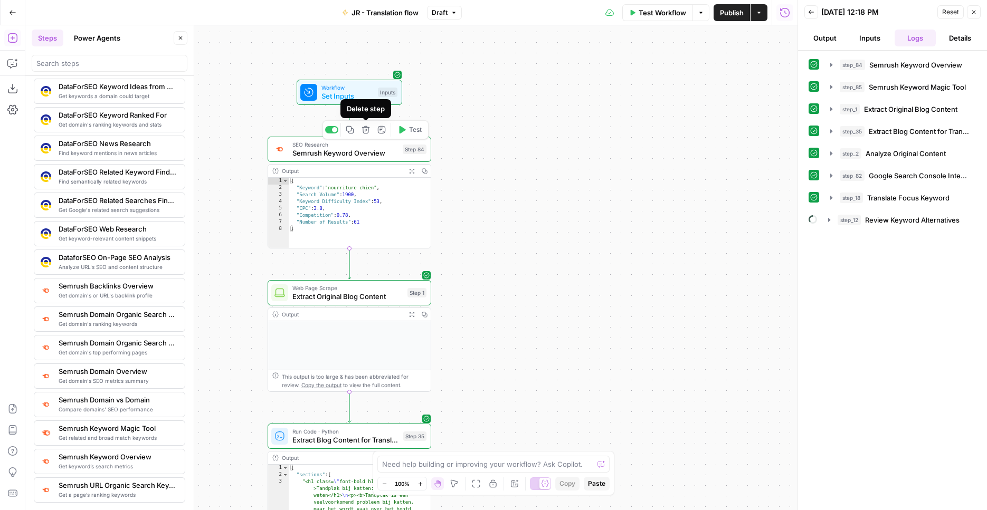
click at [365, 126] on icon "button" at bounding box center [365, 130] width 8 height 8
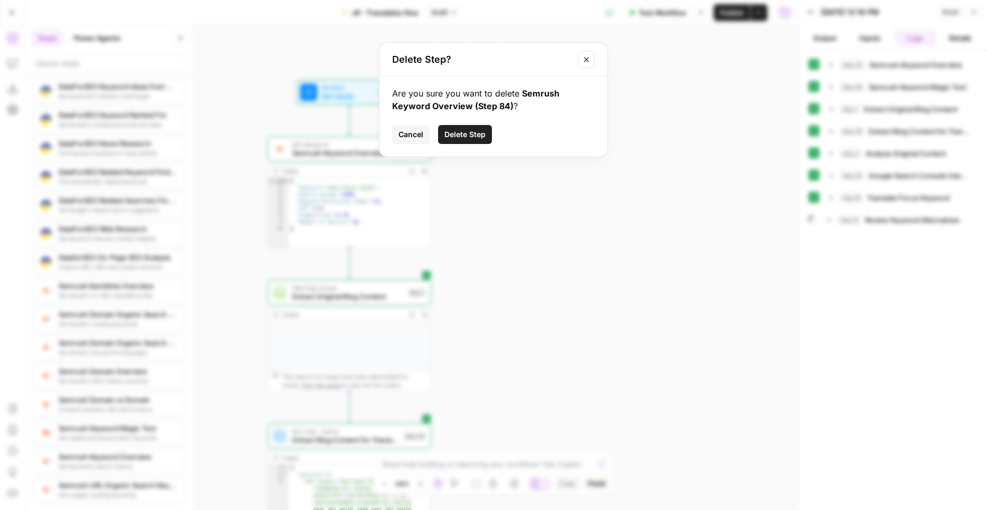
click at [460, 135] on span "Delete Step" at bounding box center [464, 134] width 41 height 11
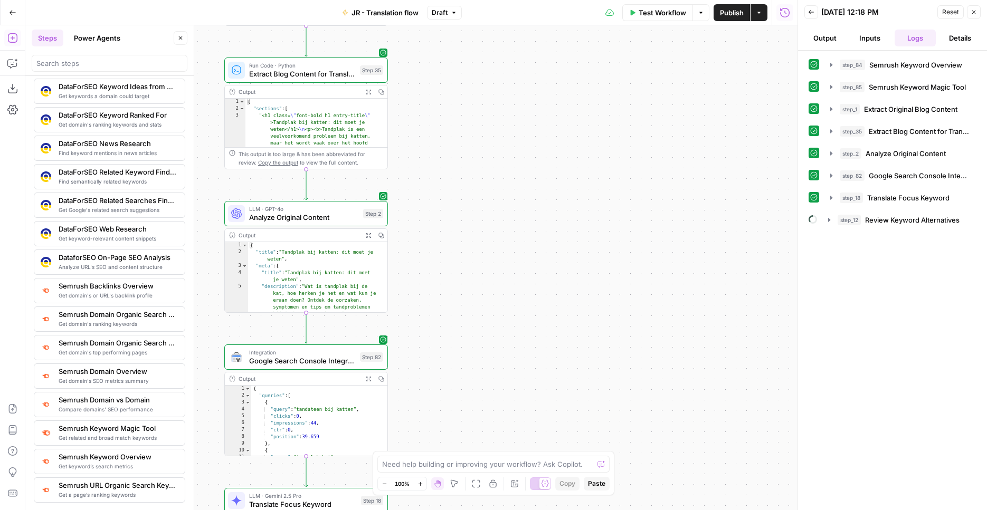
drag, startPoint x: 542, startPoint y: 307, endPoint x: 499, endPoint y: 81, distance: 230.0
click at [499, 81] on div "Workflow Set Inputs Inputs Web Page Scrape Extract Original Blog Content Step 1…" at bounding box center [411, 267] width 772 height 485
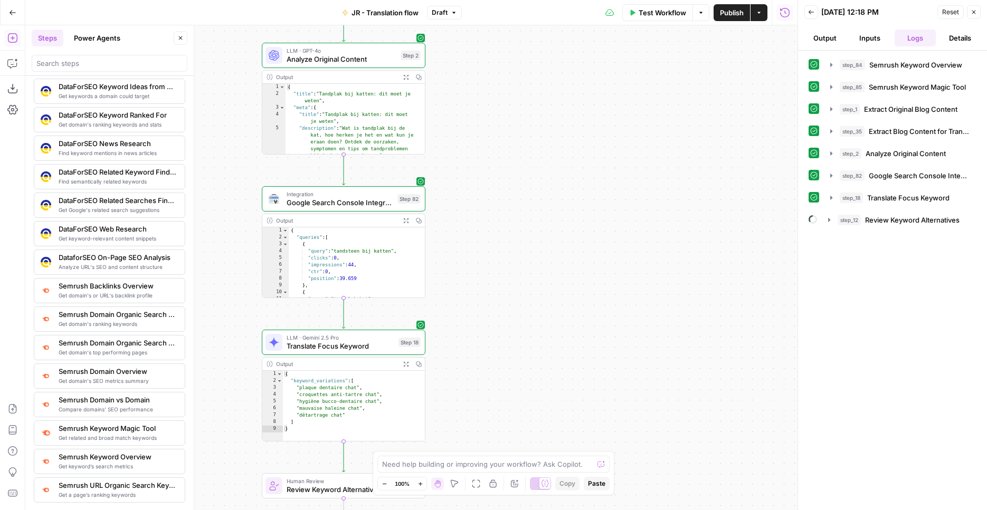
drag, startPoint x: 557, startPoint y: 286, endPoint x: 585, endPoint y: 170, distance: 118.9
click at [585, 170] on div "Workflow Set Inputs Inputs Web Page Scrape Extract Original Blog Content Step 1…" at bounding box center [411, 267] width 772 height 485
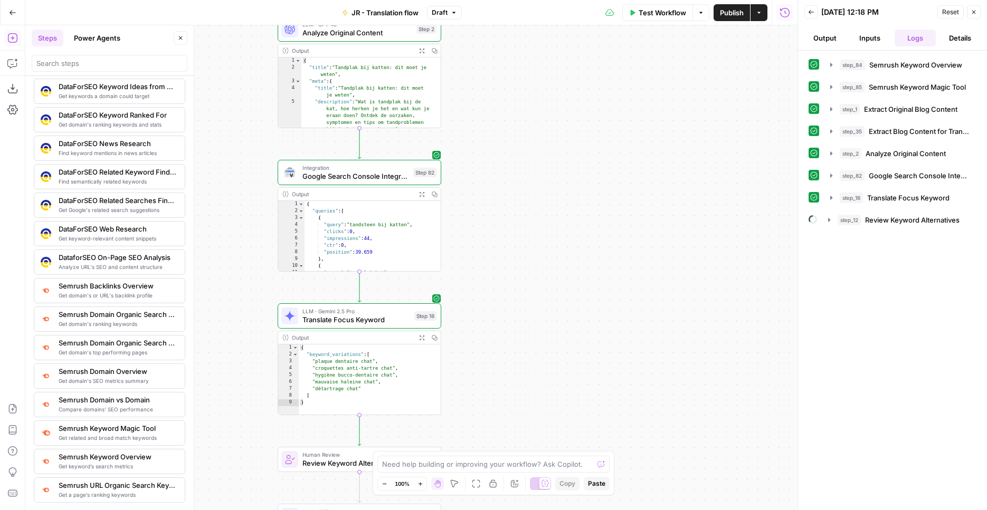
drag, startPoint x: 530, startPoint y: 298, endPoint x: 570, endPoint y: 161, distance: 142.9
click at [570, 161] on div "Workflow Set Inputs Inputs Web Page Scrape Extract Original Blog Content Step 1…" at bounding box center [411, 267] width 772 height 485
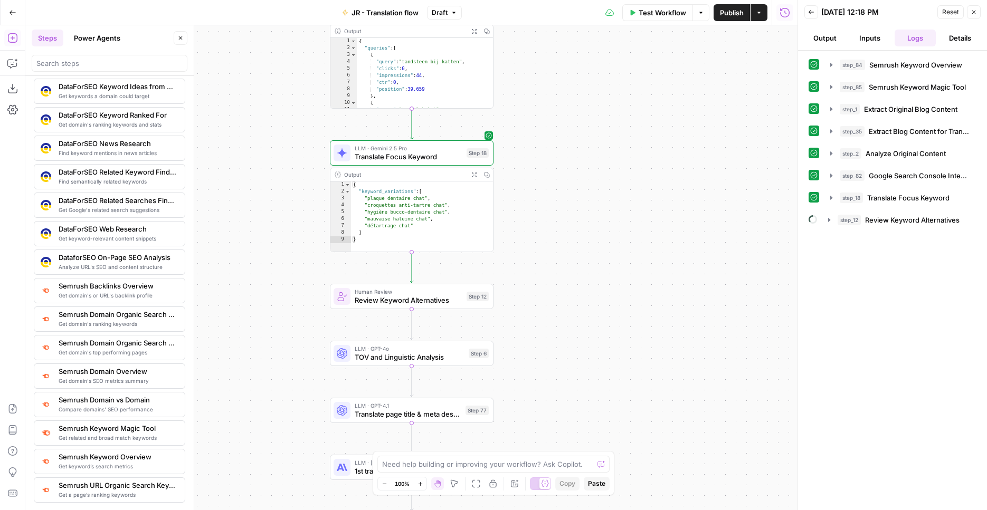
drag, startPoint x: 573, startPoint y: 296, endPoint x: 585, endPoint y: 271, distance: 28.1
click at [585, 271] on div "Workflow Set Inputs Inputs Web Page Scrape Extract Original Blog Content Step 1…" at bounding box center [411, 267] width 772 height 485
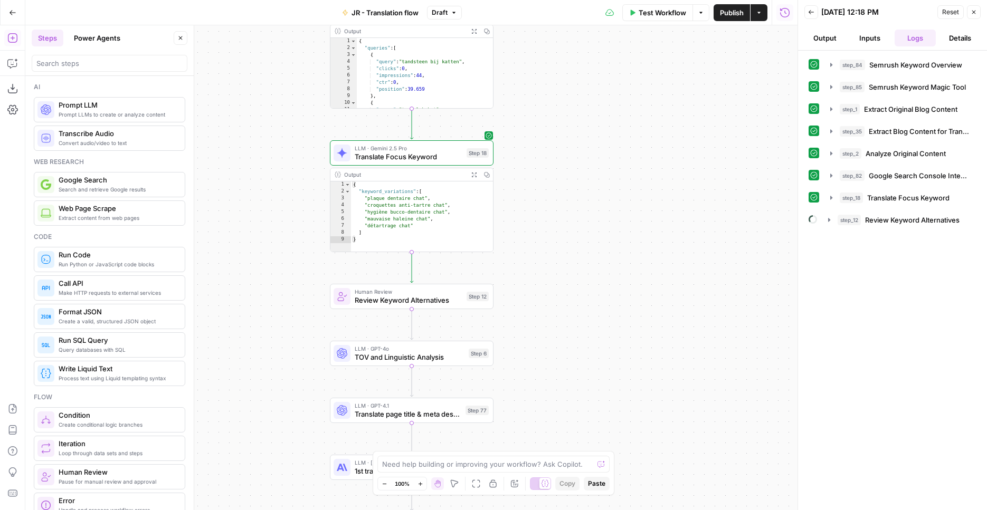
click at [123, 69] on div at bounding box center [110, 63] width 156 height 17
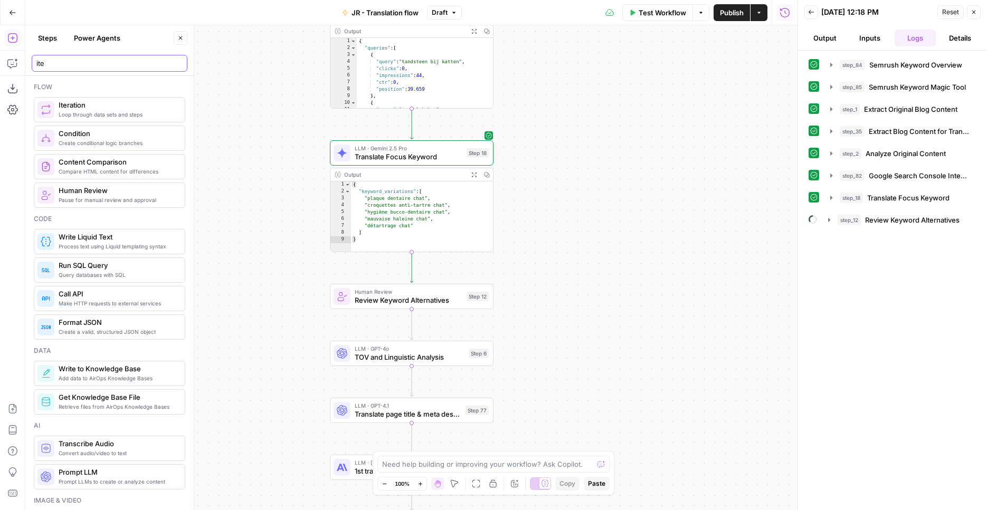
type input "ite"
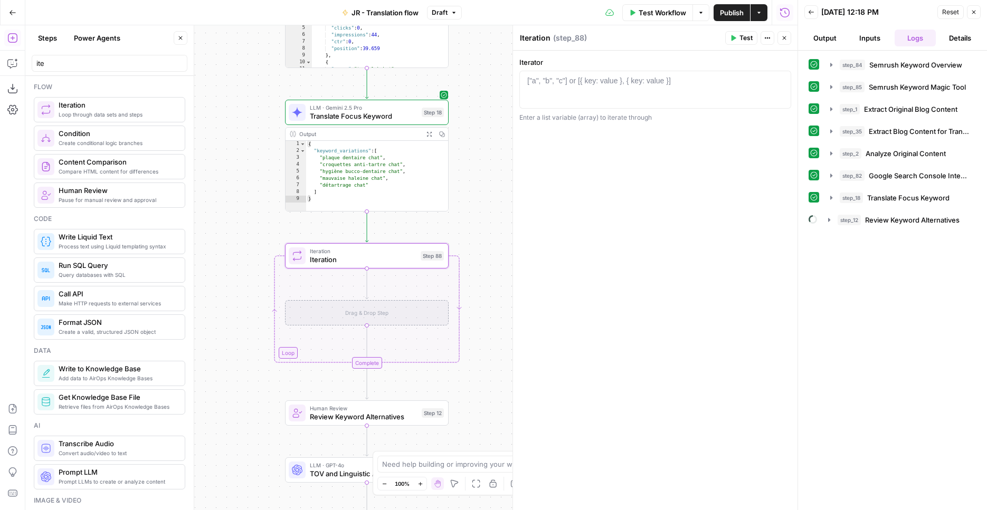
drag, startPoint x: 261, startPoint y: 260, endPoint x: 216, endPoint y: 219, distance: 60.5
click at [216, 219] on div "Workflow Set Inputs Inputs Web Page Scrape Extract Original Blog Content Step 1…" at bounding box center [411, 267] width 772 height 485
click at [580, 98] on div at bounding box center [655, 98] width 262 height 47
click at [784, 78] on div at bounding box center [655, 98] width 262 height 47
click at [781, 82] on icon "button" at bounding box center [779, 81] width 5 height 5
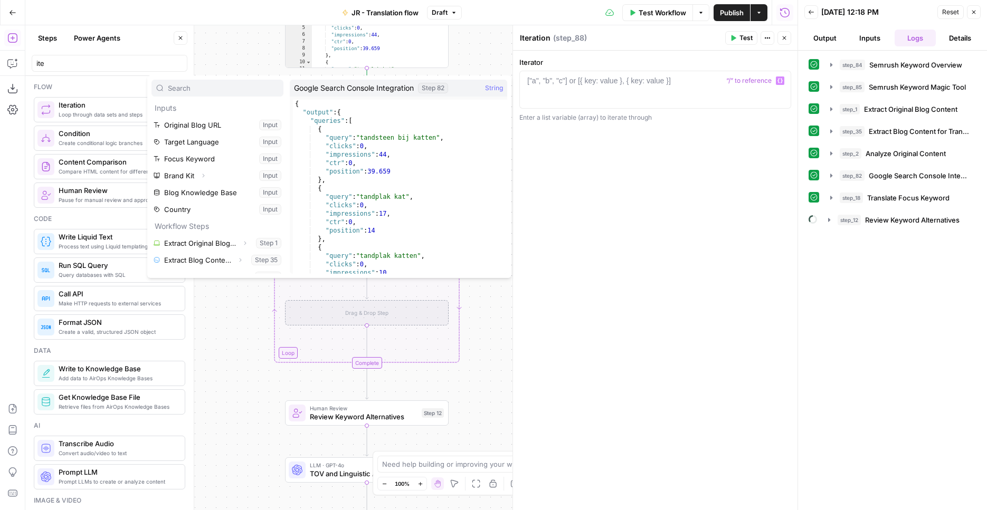
scroll to position [45, 0]
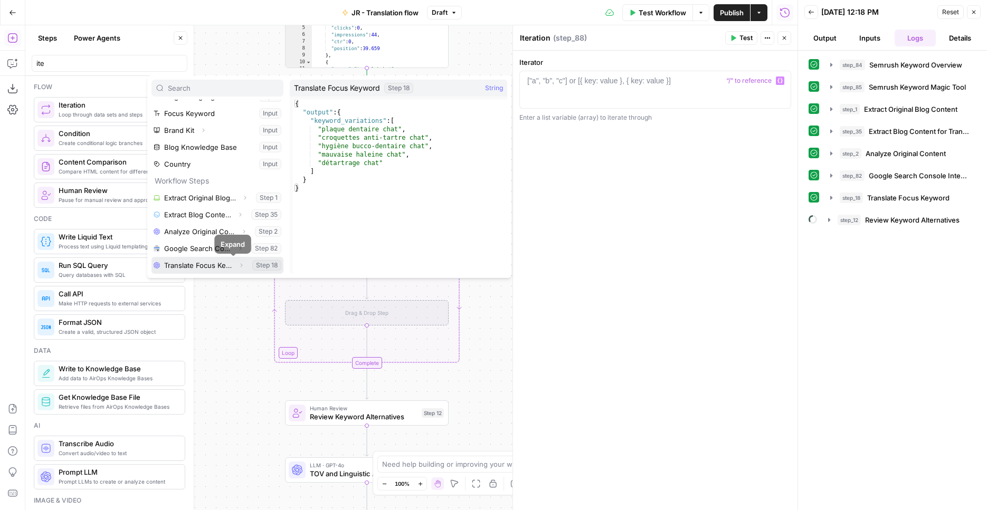
click at [238, 266] on icon "button" at bounding box center [241, 265] width 6 height 6
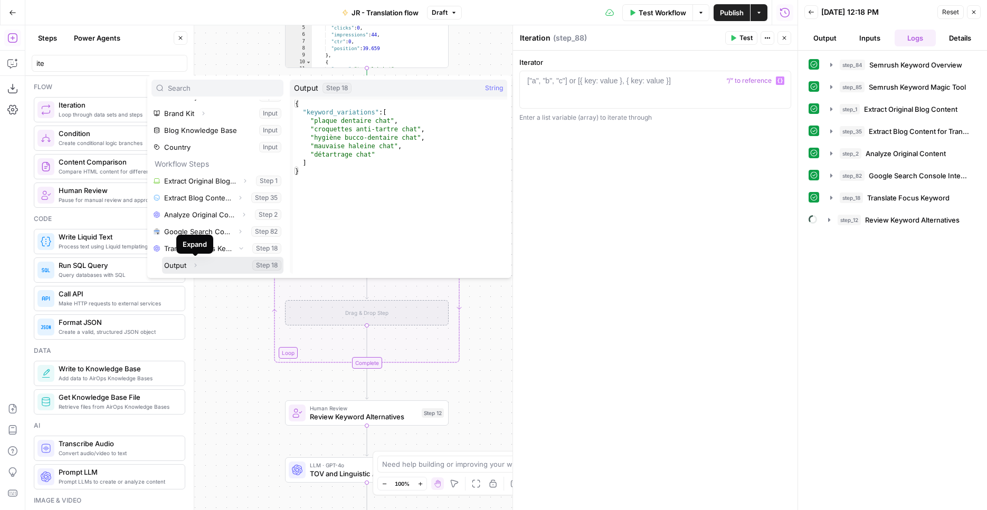
click at [193, 265] on icon "button" at bounding box center [195, 265] width 6 height 6
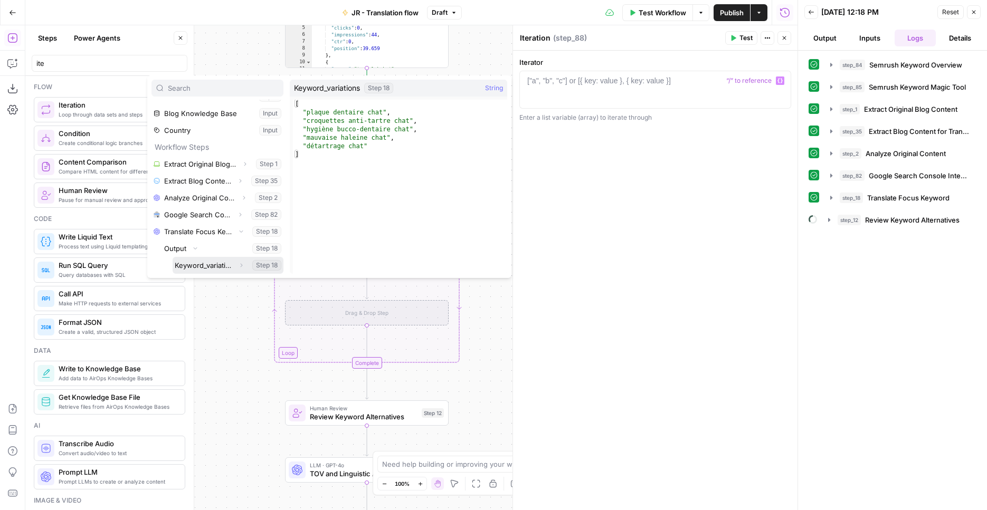
click at [197, 262] on button "Select variable Keyword_variations" at bounding box center [228, 265] width 111 height 17
type textarea "**********"
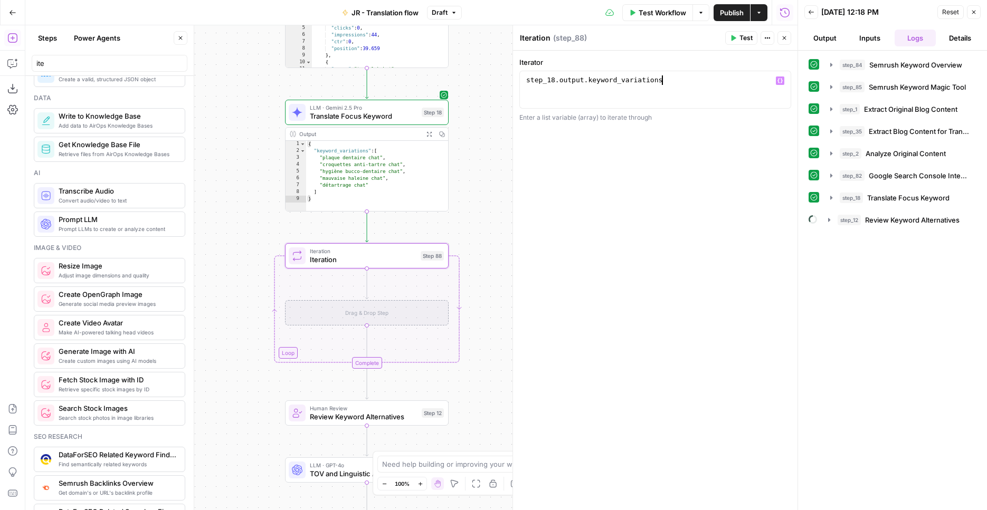
scroll to position [76, 0]
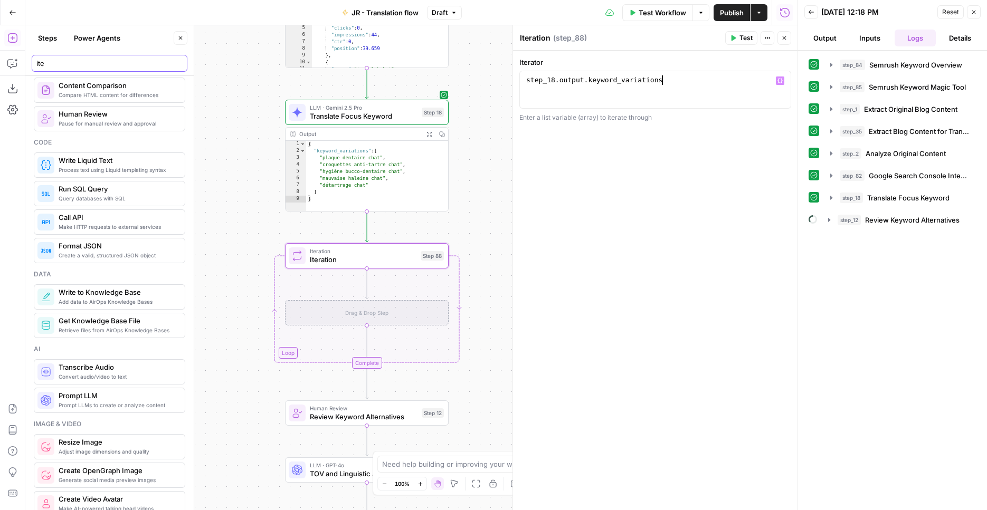
click at [104, 61] on input "ite" at bounding box center [109, 63] width 146 height 11
type input "i"
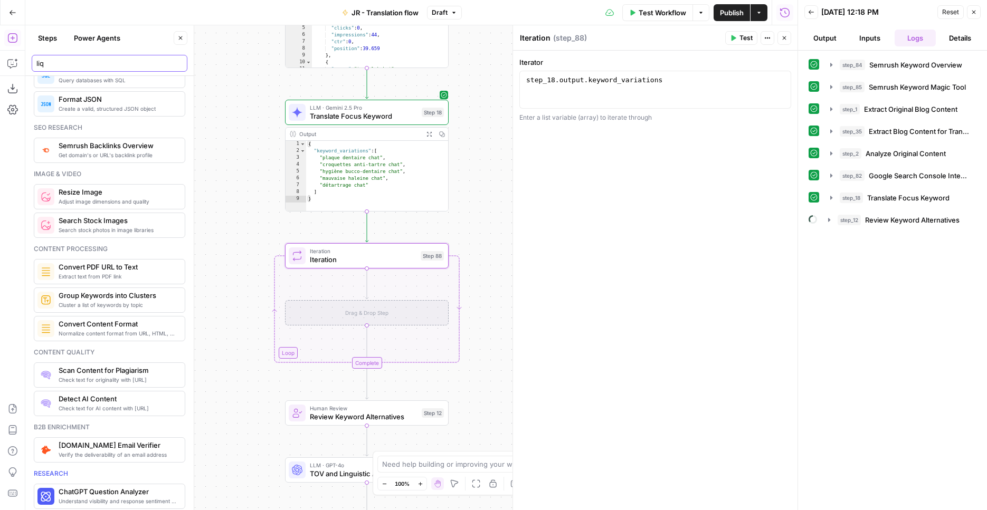
scroll to position [0, 0]
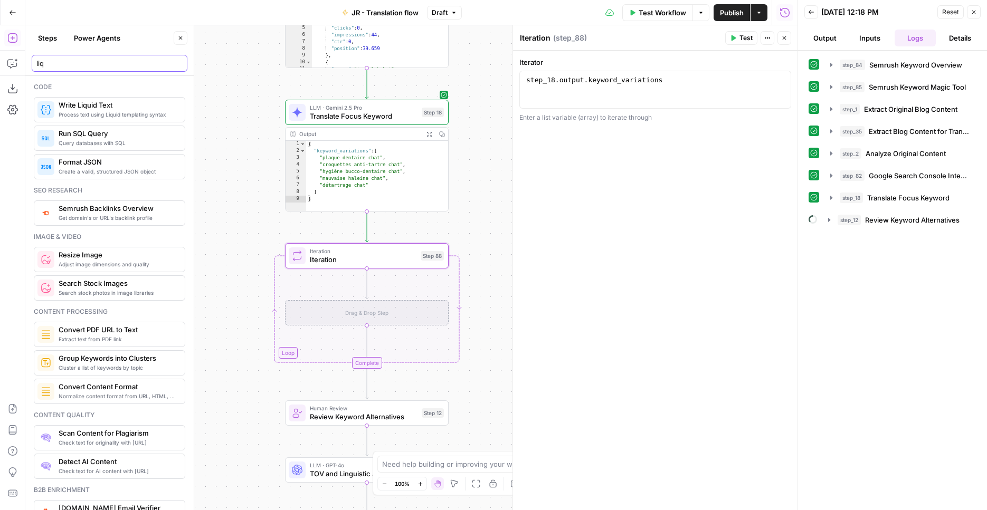
type input "liq"
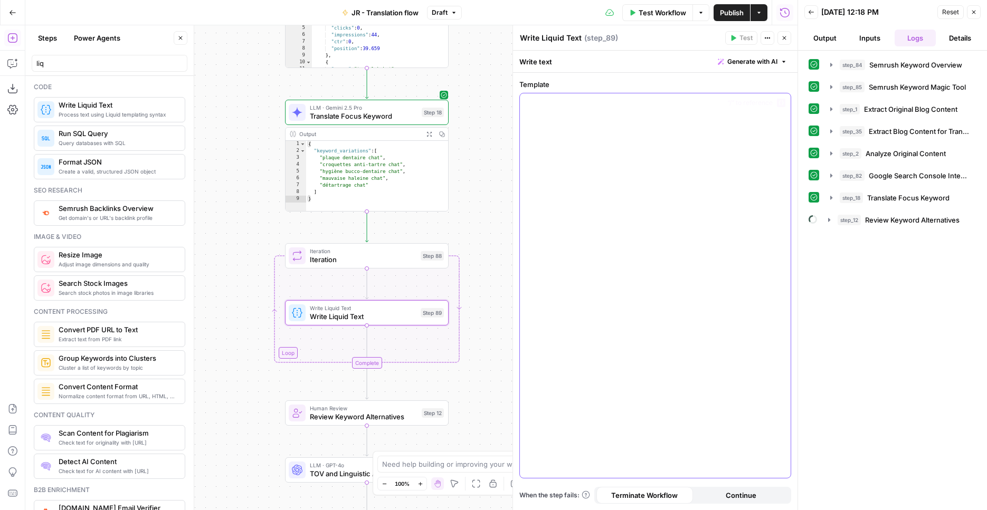
drag, startPoint x: 581, startPoint y: 107, endPoint x: 857, endPoint y: 107, distance: 275.9
click at [581, 107] on p at bounding box center [655, 103] width 258 height 11
click at [782, 100] on button "Variables Menu" at bounding box center [781, 103] width 8 height 8
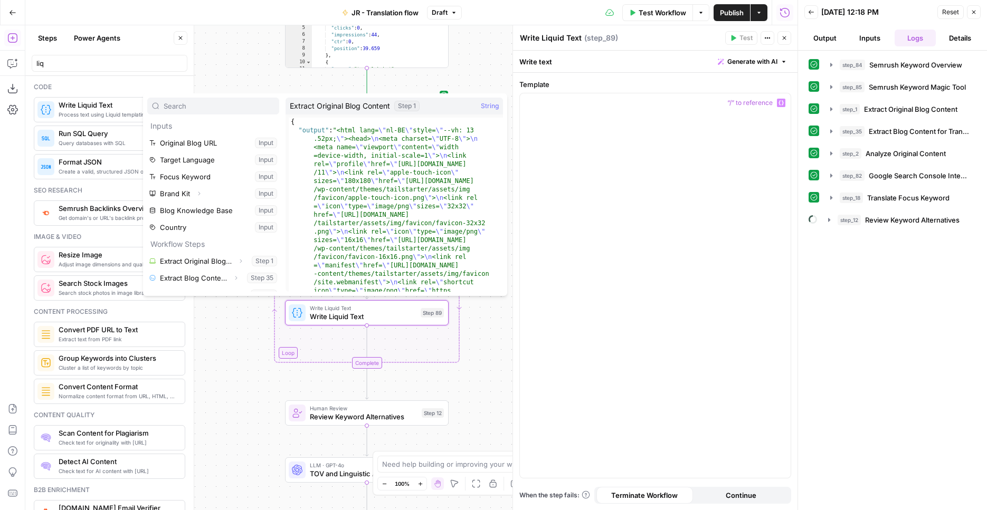
scroll to position [62, 0]
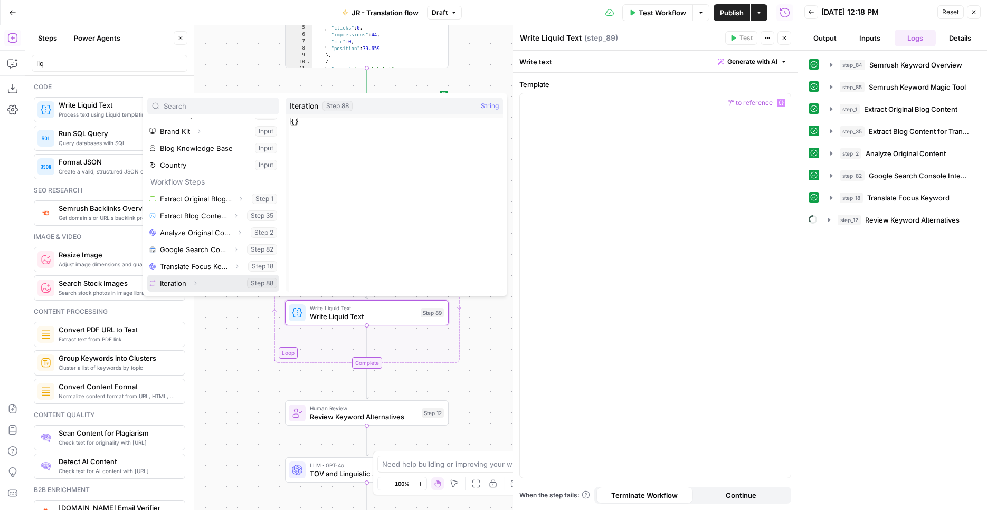
click at [227, 279] on button "Select variable Iteration" at bounding box center [213, 283] width 132 height 17
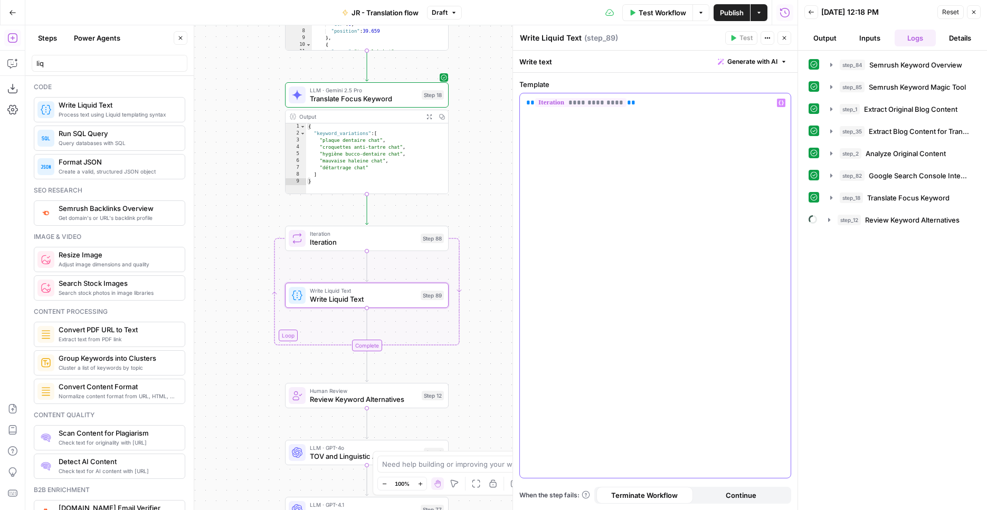
click at [601, 98] on div "**********" at bounding box center [655, 285] width 271 height 385
click at [599, 101] on span "**********" at bounding box center [580, 102] width 91 height 9
click at [554, 106] on span "**********" at bounding box center [580, 102] width 91 height 9
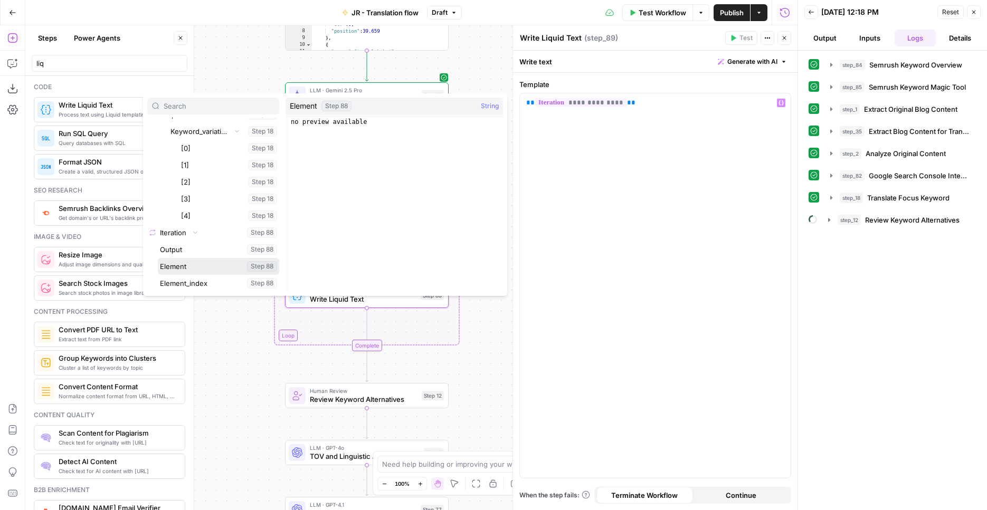
click at [192, 265] on button "Select variable Element" at bounding box center [218, 266] width 121 height 17
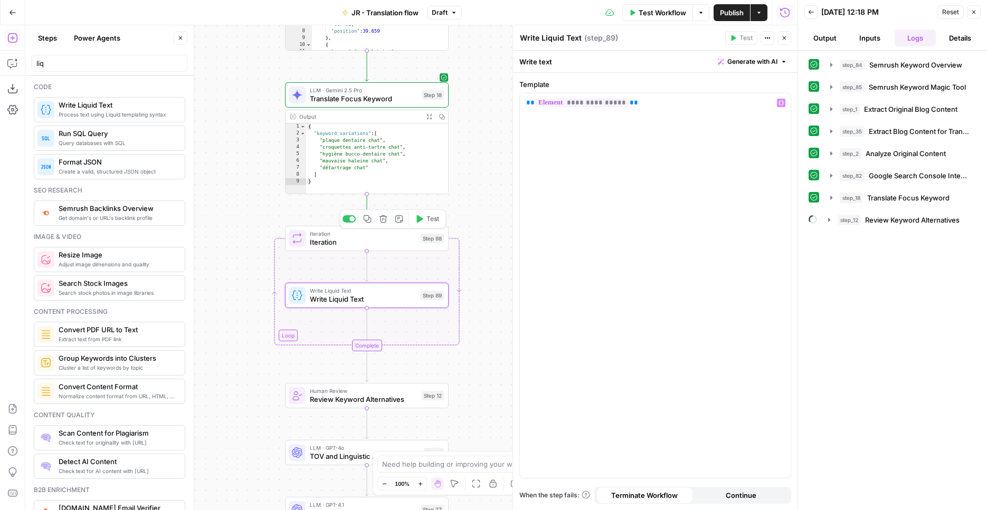
click at [419, 219] on icon "button" at bounding box center [420, 218] width 6 height 7
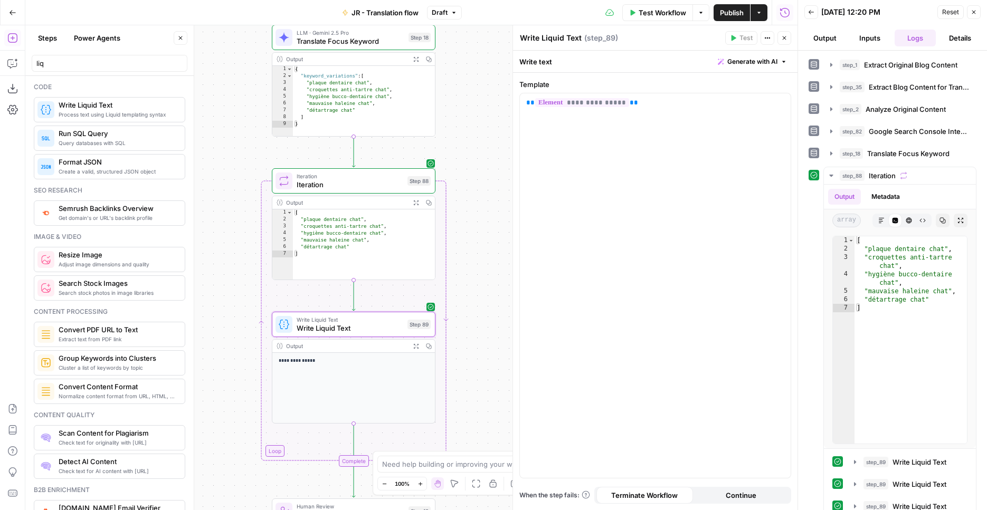
drag, startPoint x: 477, startPoint y: 317, endPoint x: 465, endPoint y: 273, distance: 46.1
click at [465, 273] on div "Workflow Set Inputs Inputs Web Page Scrape Extract Original Blog Content Step 1…" at bounding box center [411, 267] width 772 height 485
click at [179, 36] on icon "button" at bounding box center [181, 38] width 4 height 4
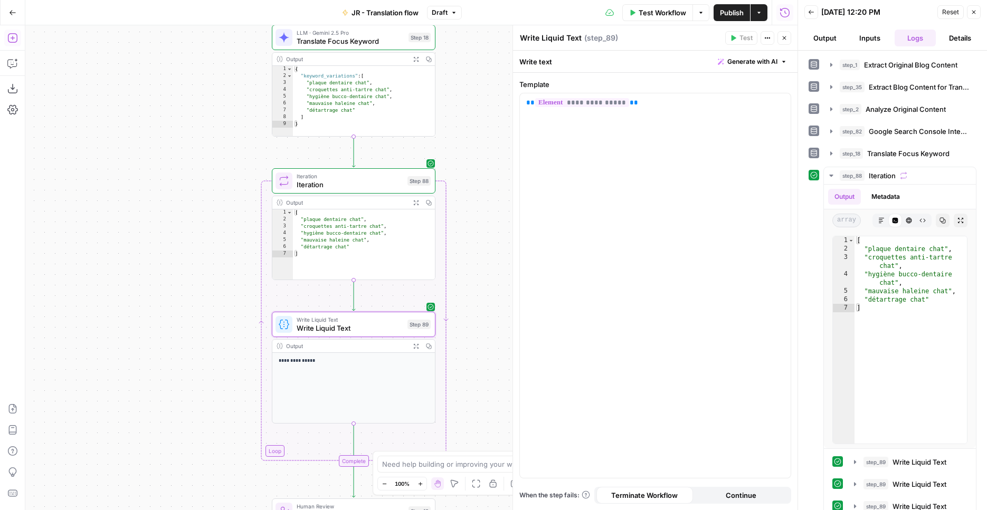
click at [15, 43] on button "Add Steps" at bounding box center [12, 38] width 17 height 17
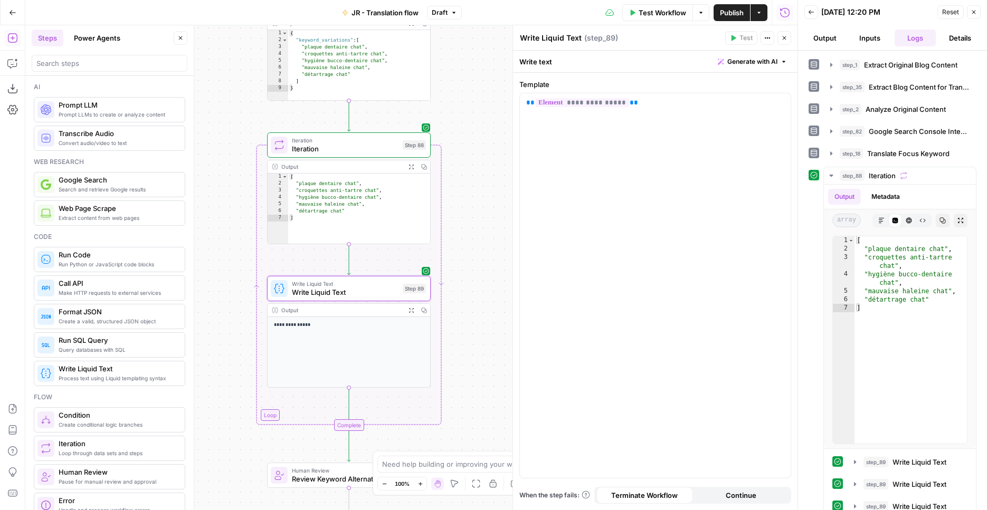
drag, startPoint x: 475, startPoint y: 219, endPoint x: 471, endPoint y: 180, distance: 38.8
click at [471, 180] on div "Workflow Set Inputs Inputs Web Page Scrape Extract Original Blog Content Step 1…" at bounding box center [411, 267] width 772 height 485
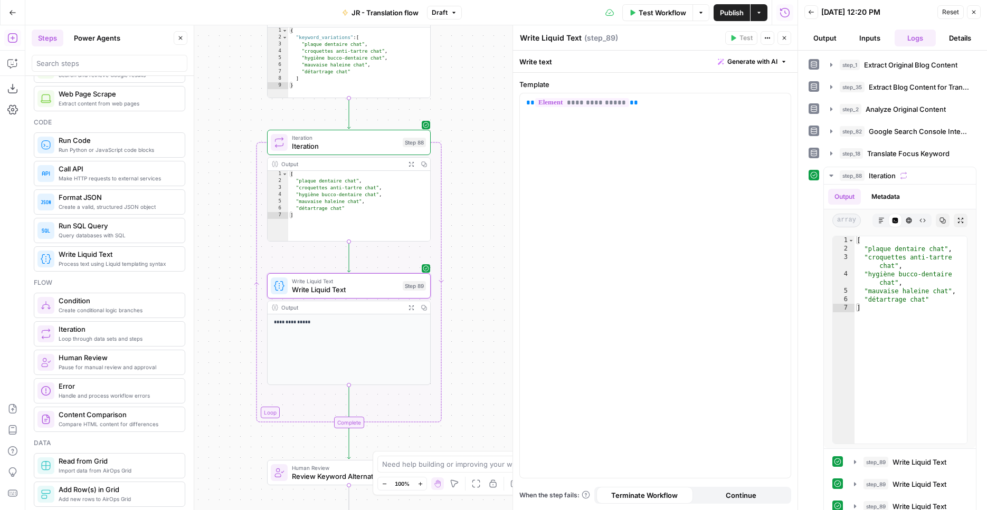
click at [100, 69] on div at bounding box center [110, 63] width 156 height 17
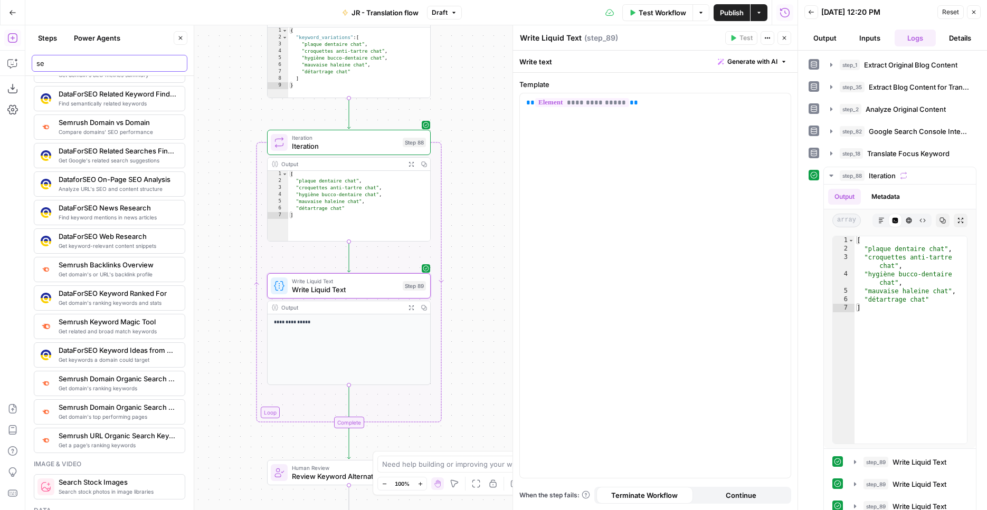
scroll to position [0, 0]
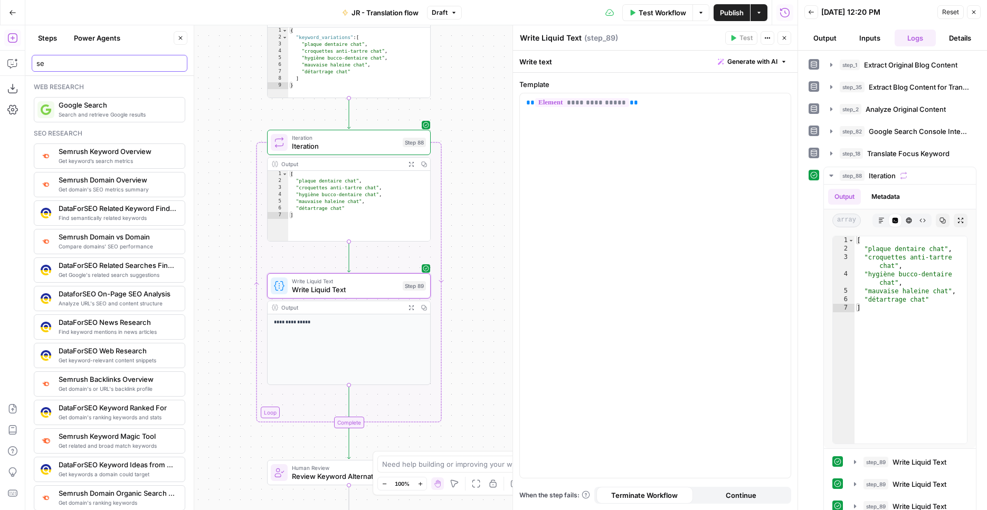
type input "se"
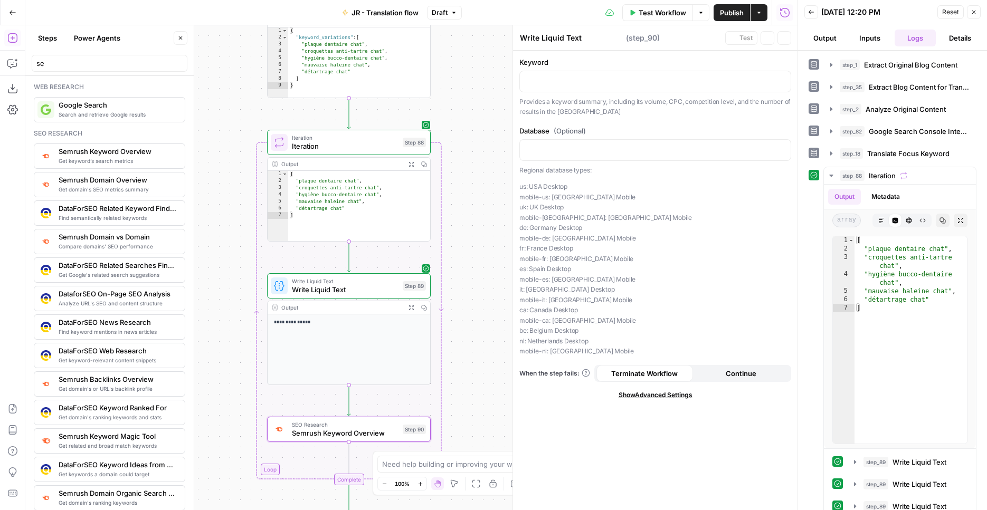
type textarea "Semrush Keyword Overview"
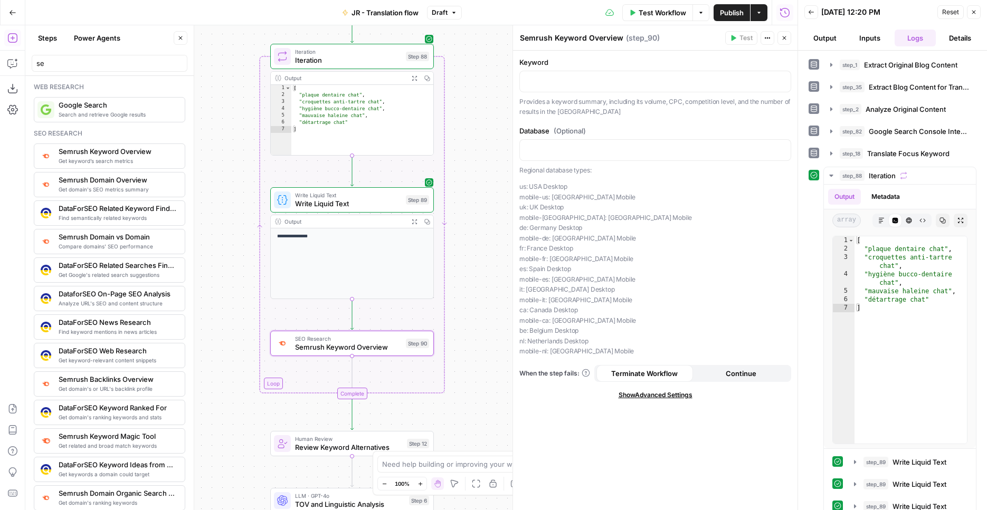
drag, startPoint x: 479, startPoint y: 299, endPoint x: 482, endPoint y: 213, distance: 86.0
click at [482, 213] on div "Workflow Set Inputs Inputs Web Page Scrape Extract Original Blog Content Step 1…" at bounding box center [411, 267] width 772 height 485
click at [545, 89] on div at bounding box center [655, 81] width 271 height 21
click at [785, 81] on div at bounding box center [655, 81] width 271 height 21
click at [782, 80] on icon "button" at bounding box center [780, 80] width 5 height 5
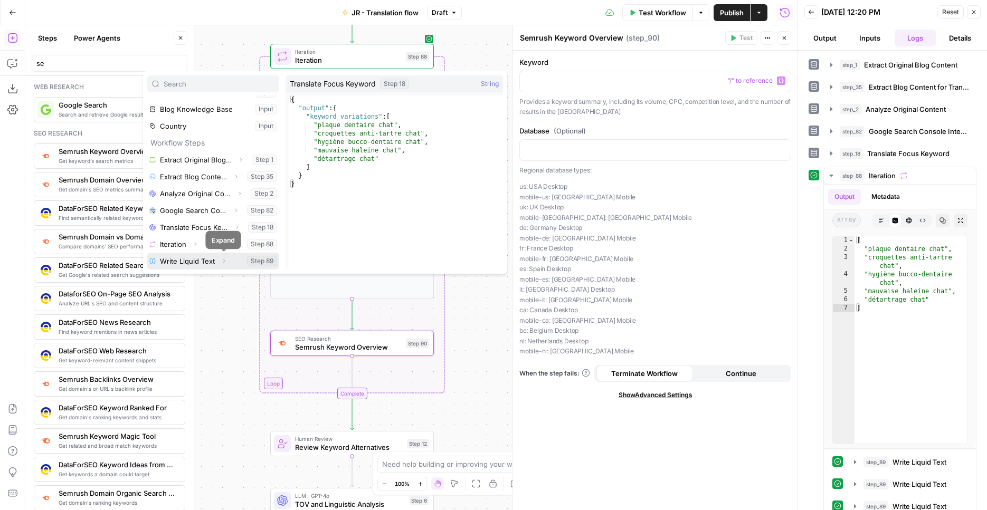
click at [223, 260] on icon "button" at bounding box center [224, 262] width 2 height 4
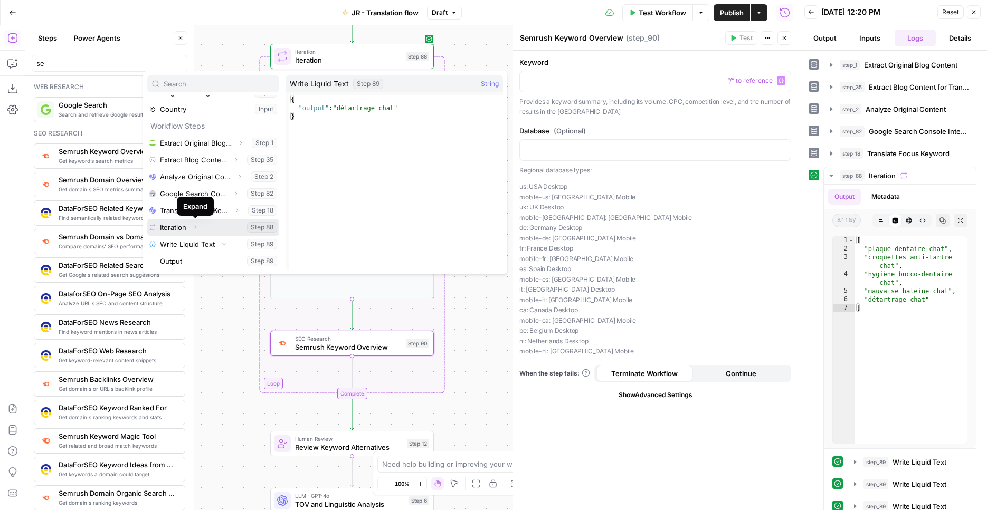
click at [198, 226] on icon "button" at bounding box center [195, 227] width 6 height 6
click at [191, 245] on icon "button" at bounding box center [191, 244] width 6 height 6
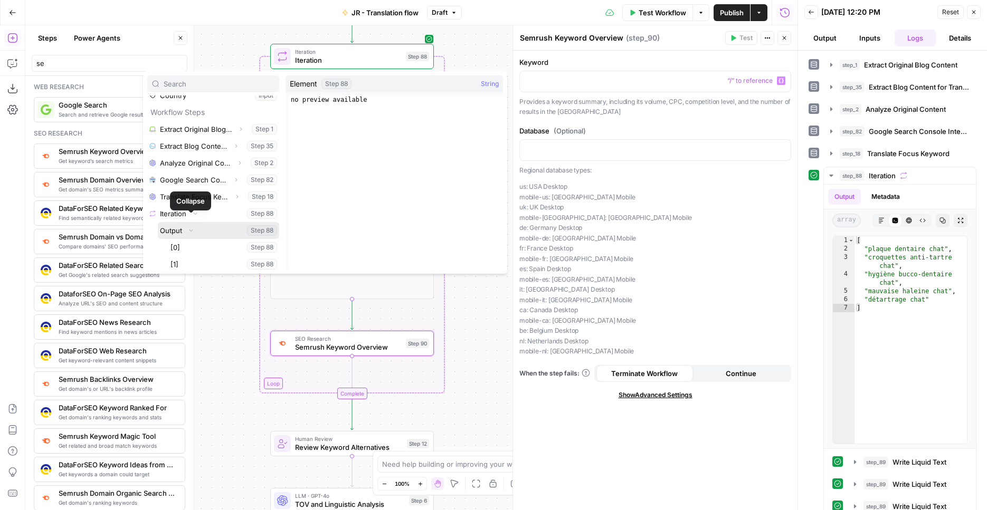
scroll to position [118, 0]
click at [190, 223] on icon "button" at bounding box center [191, 222] width 4 height 2
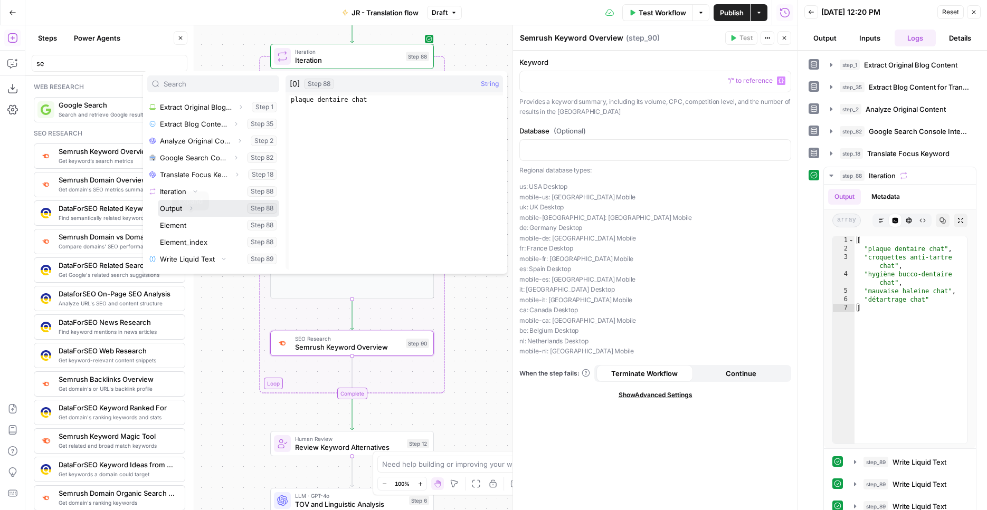
scroll to position [140, 0]
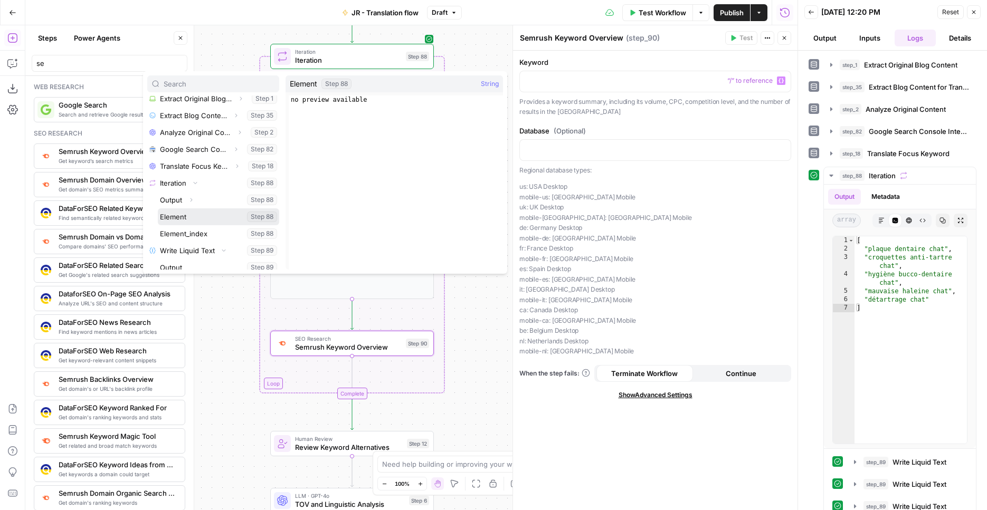
click at [198, 221] on button "Select variable Element" at bounding box center [218, 216] width 121 height 17
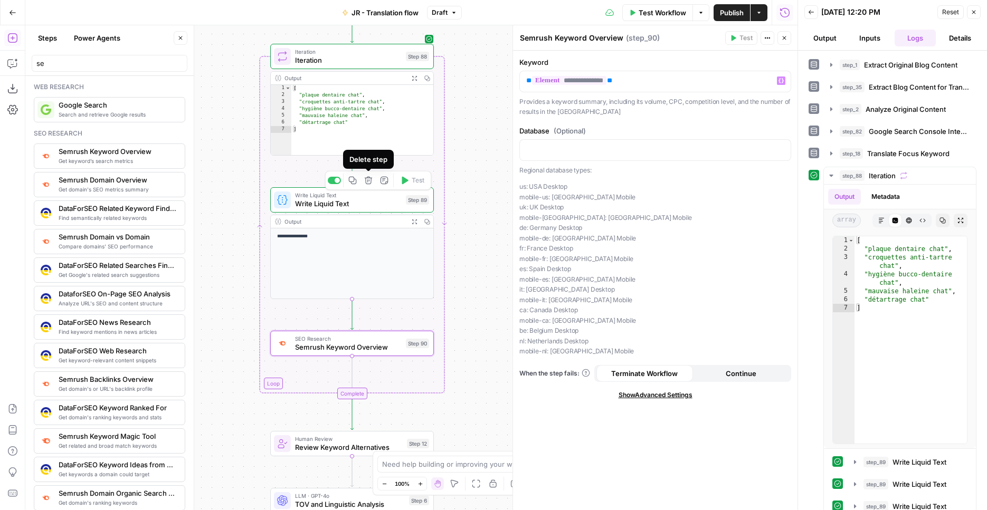
click at [372, 181] on button "Delete step" at bounding box center [368, 181] width 14 height 14
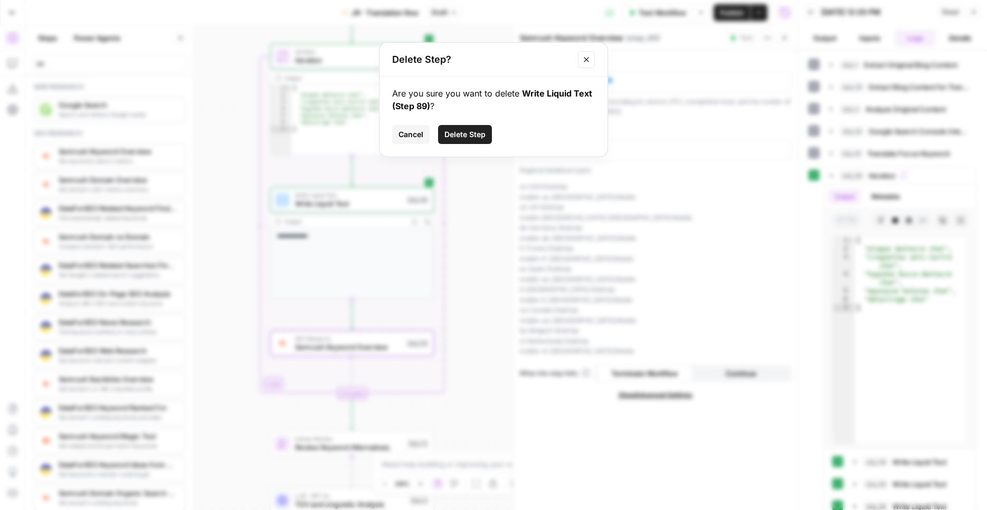
click at [451, 137] on span "Delete Step" at bounding box center [464, 134] width 41 height 11
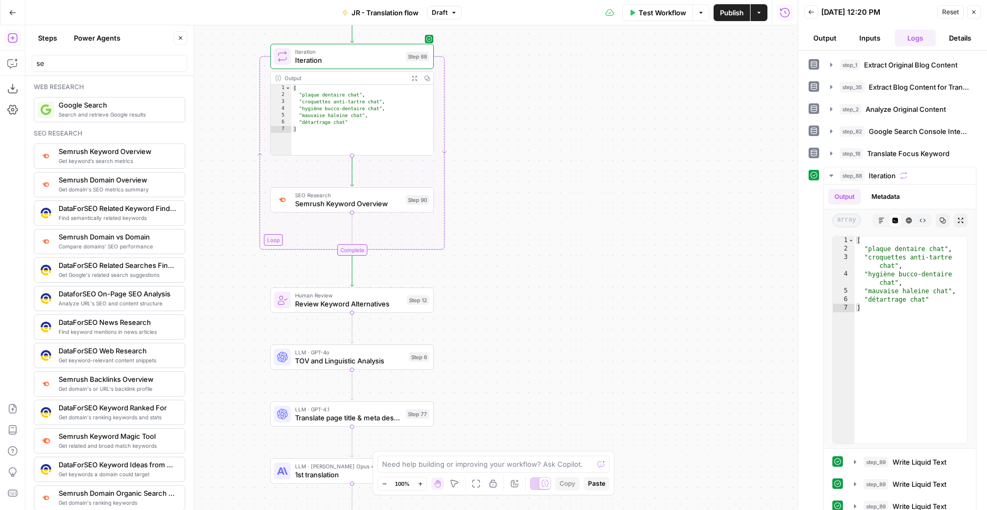
click at [346, 207] on span "Semrush Keyword Overview" at bounding box center [348, 203] width 107 height 11
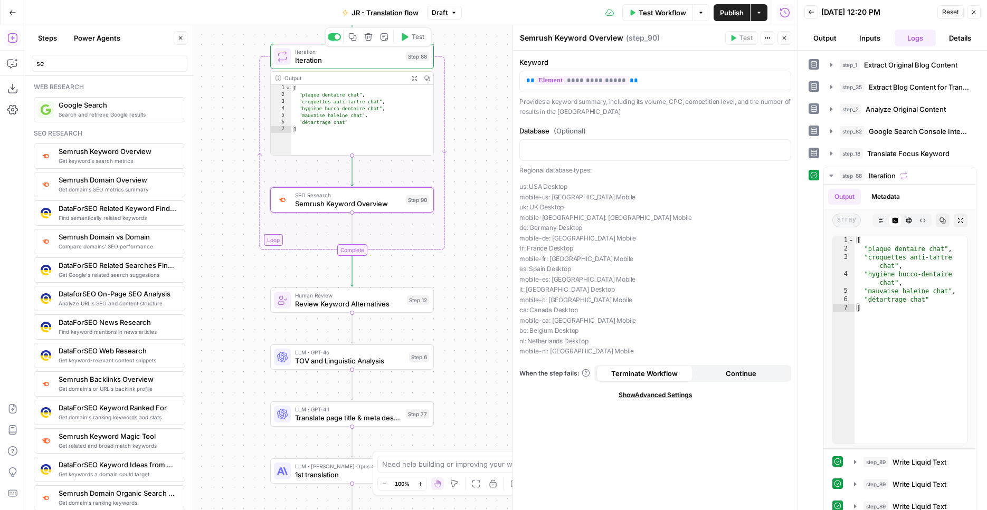
click at [415, 42] on button "Test" at bounding box center [412, 37] width 33 height 14
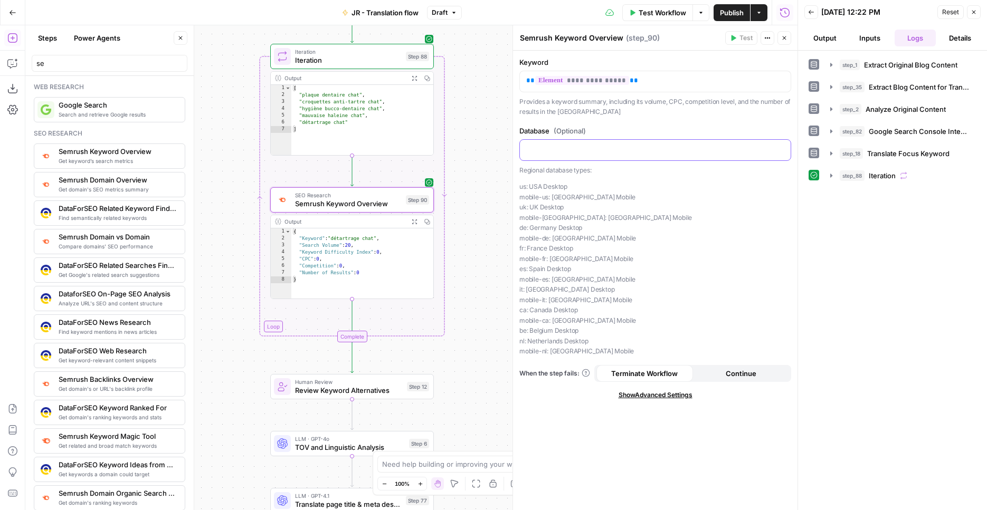
click at [583, 143] on div at bounding box center [655, 150] width 271 height 21
click at [780, 148] on icon "button" at bounding box center [780, 149] width 5 height 5
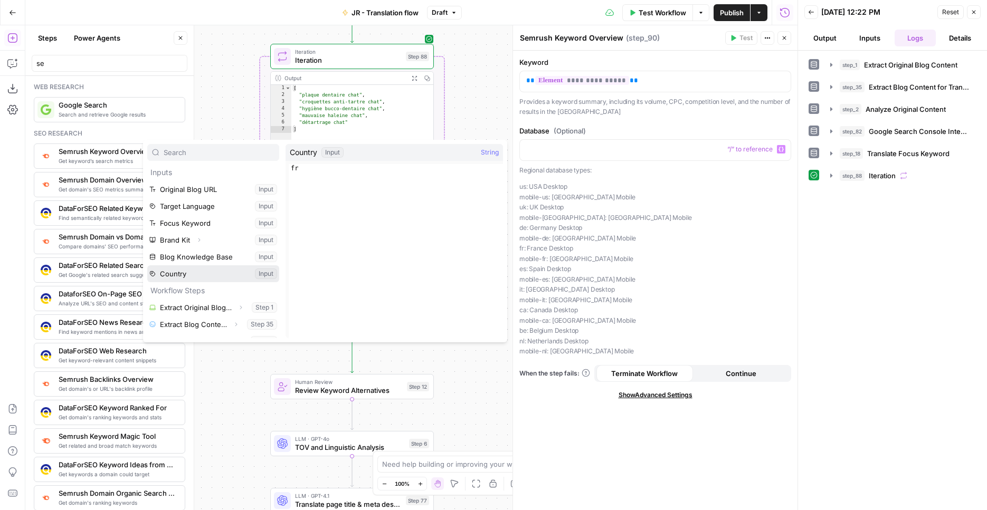
click at [199, 274] on button "Select variable Country" at bounding box center [213, 273] width 132 height 17
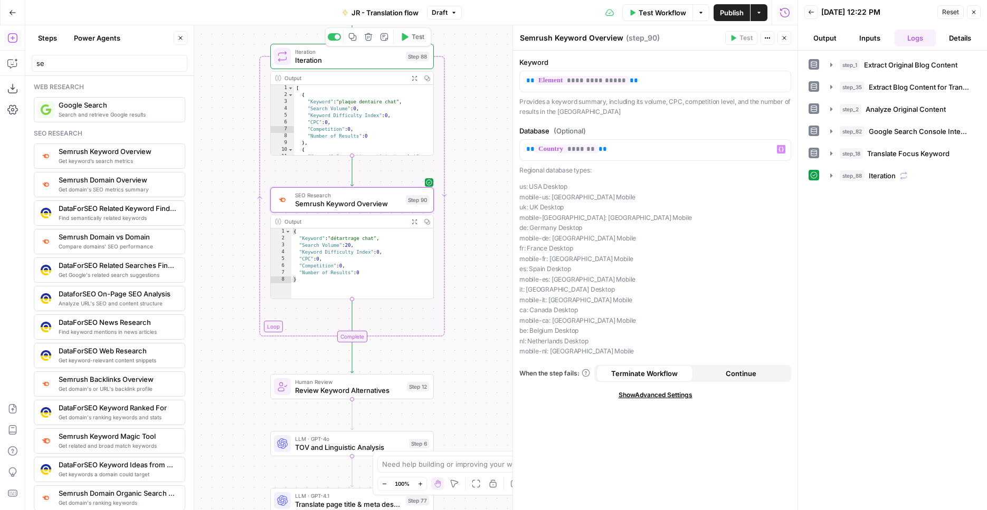
click at [405, 40] on icon "button" at bounding box center [404, 37] width 8 height 8
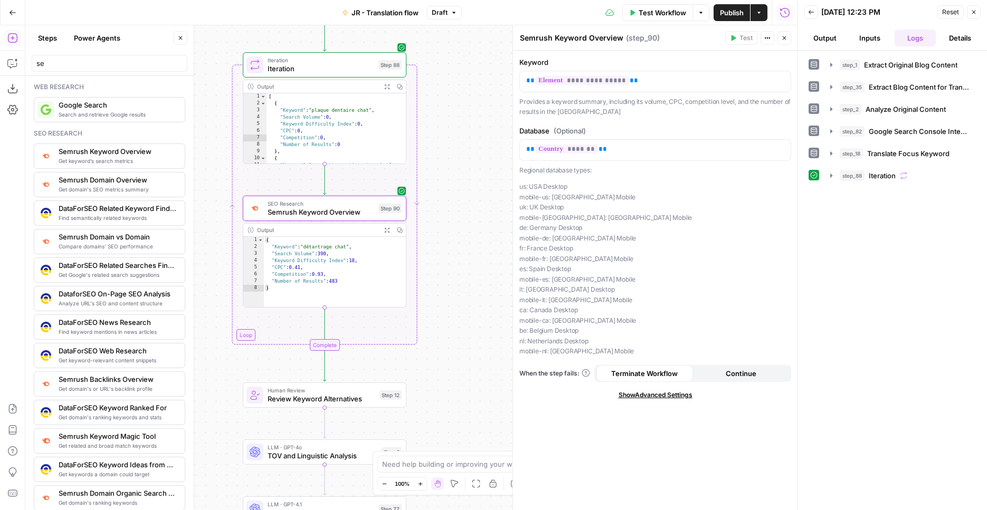
drag, startPoint x: 474, startPoint y: 196, endPoint x: 455, endPoint y: 130, distance: 68.6
click at [455, 130] on div "Workflow Set Inputs Inputs Web Page Scrape Extract Original Blog Content Step 1…" at bounding box center [411, 267] width 772 height 485
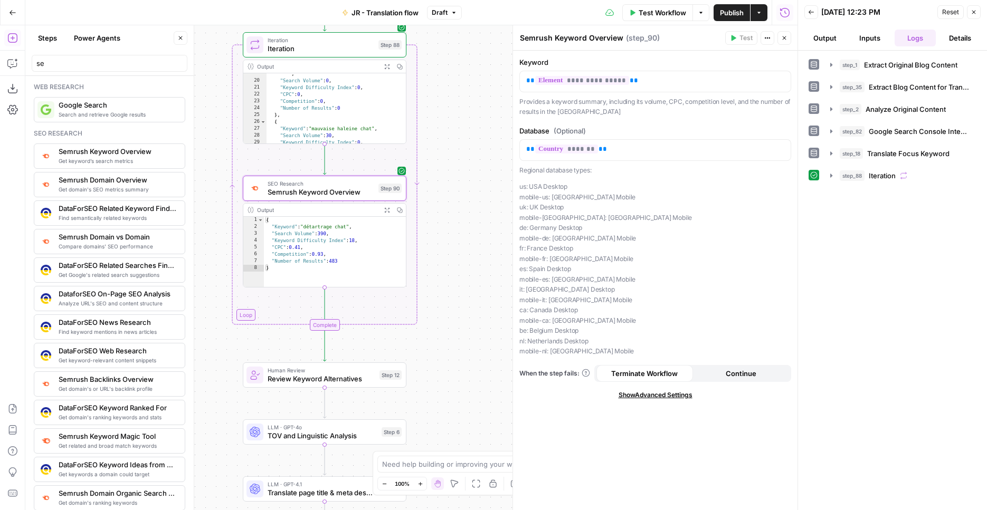
scroll to position [120, 0]
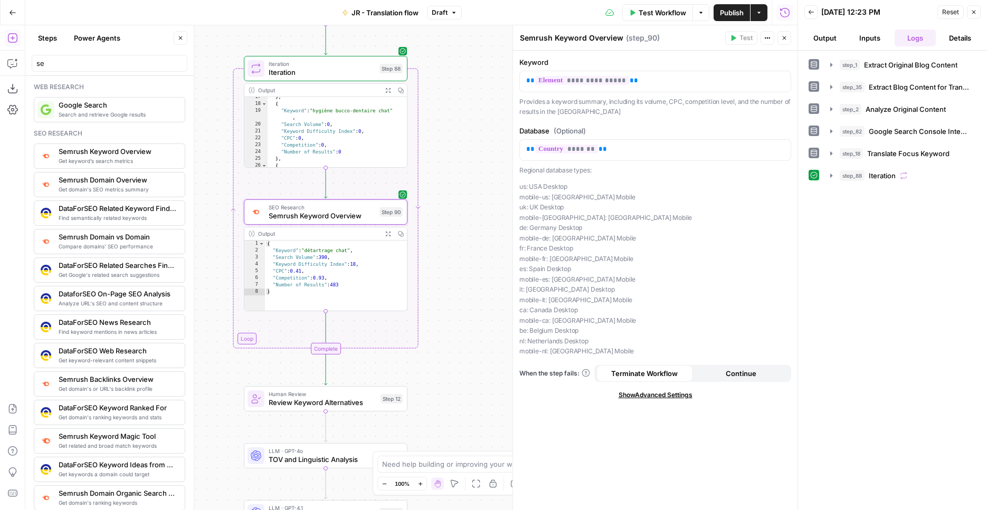
drag, startPoint x: 456, startPoint y: 341, endPoint x: 460, endPoint y: 372, distance: 31.3
click at [460, 372] on div "Workflow Set Inputs Inputs Web Page Scrape Extract Original Blog Content Step 1…" at bounding box center [411, 267] width 772 height 485
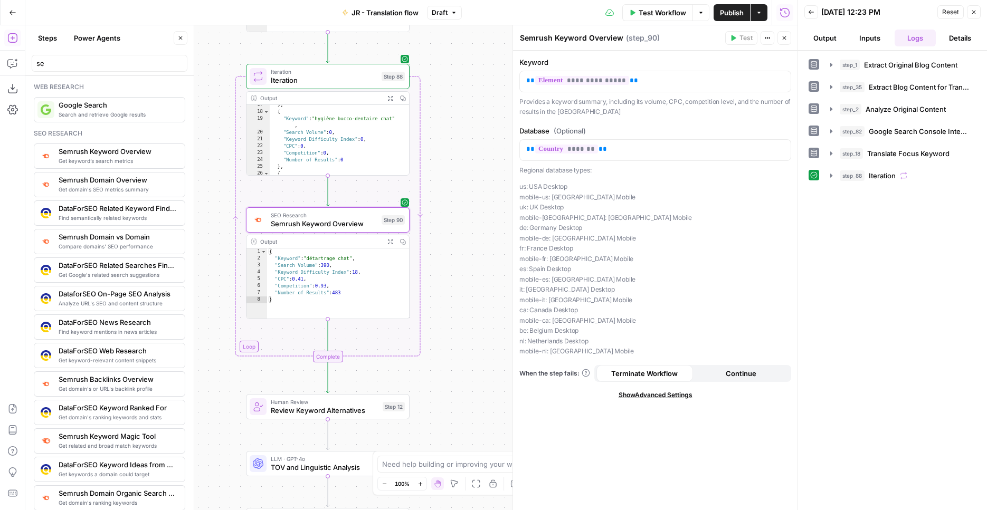
click at [350, 409] on span "Review Keyword Alternatives" at bounding box center [325, 410] width 108 height 11
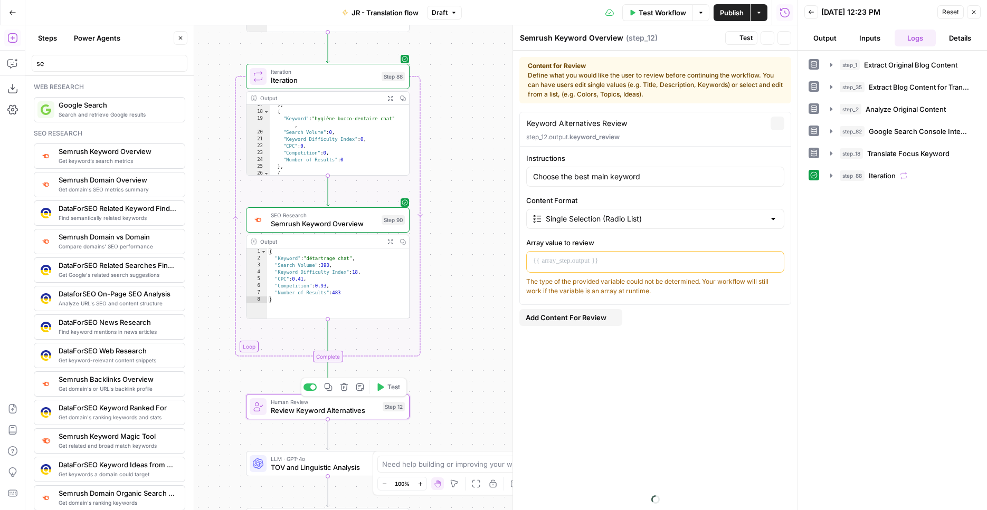
type textarea "Review Keyword Alternatives"
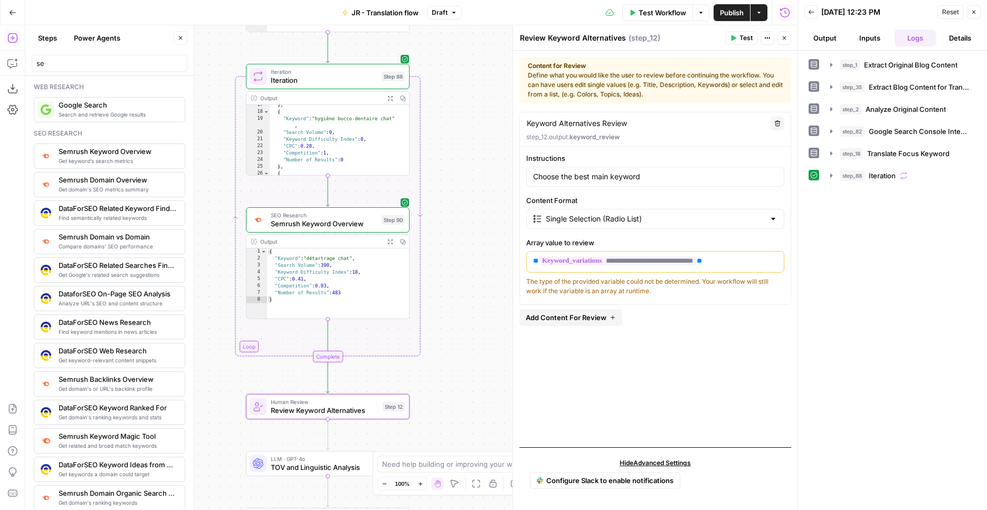
click at [655, 262] on span "**********" at bounding box center [617, 260] width 157 height 9
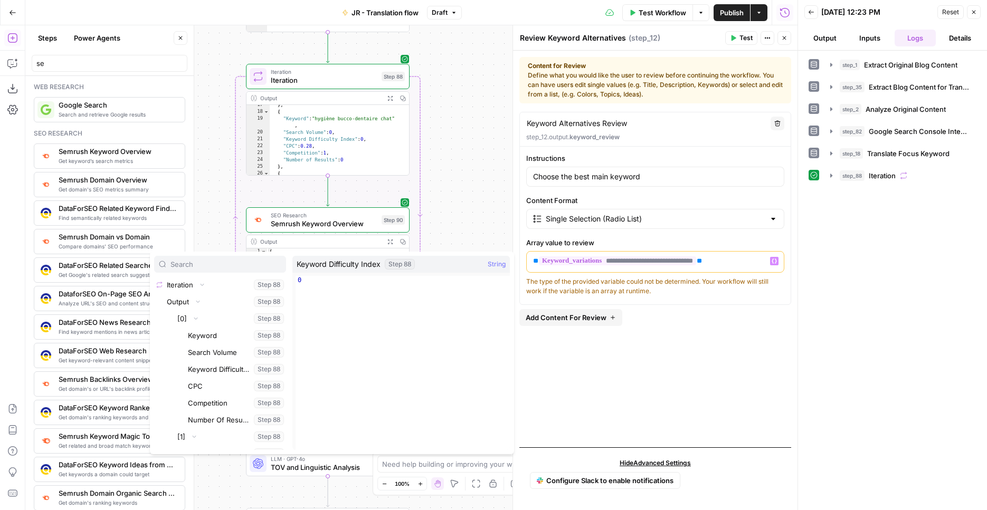
scroll to position [3649, 0]
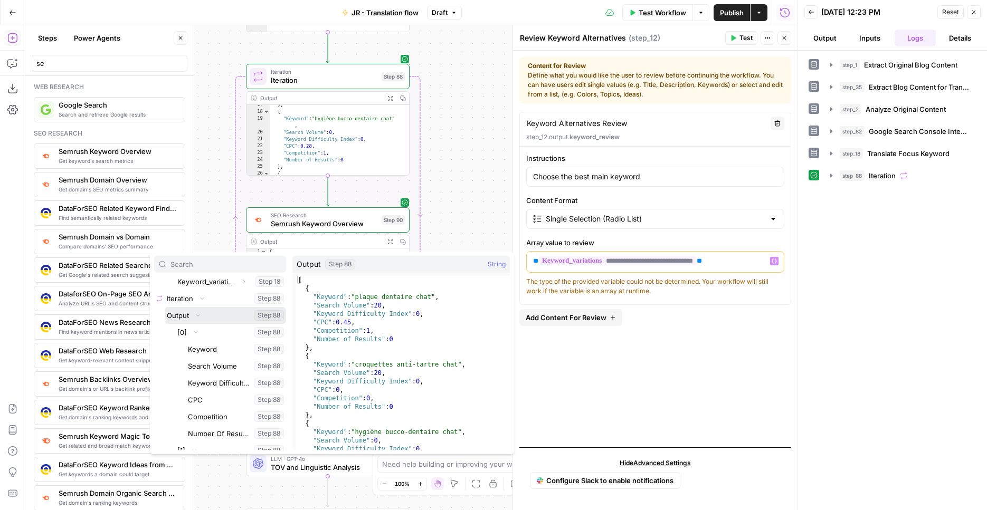
click at [226, 322] on button "Select variable Output" at bounding box center [225, 315] width 121 height 17
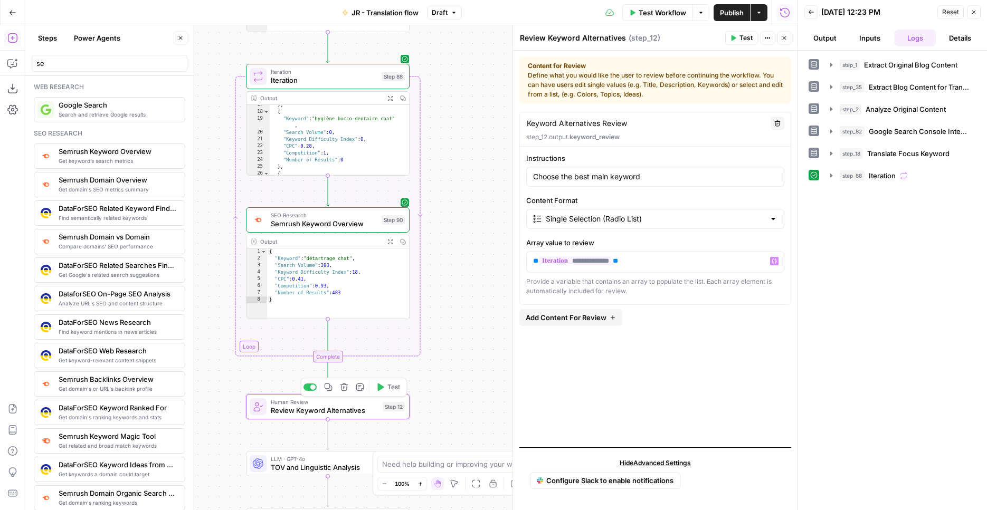
click at [386, 390] on button "Test" at bounding box center [387, 387] width 33 height 14
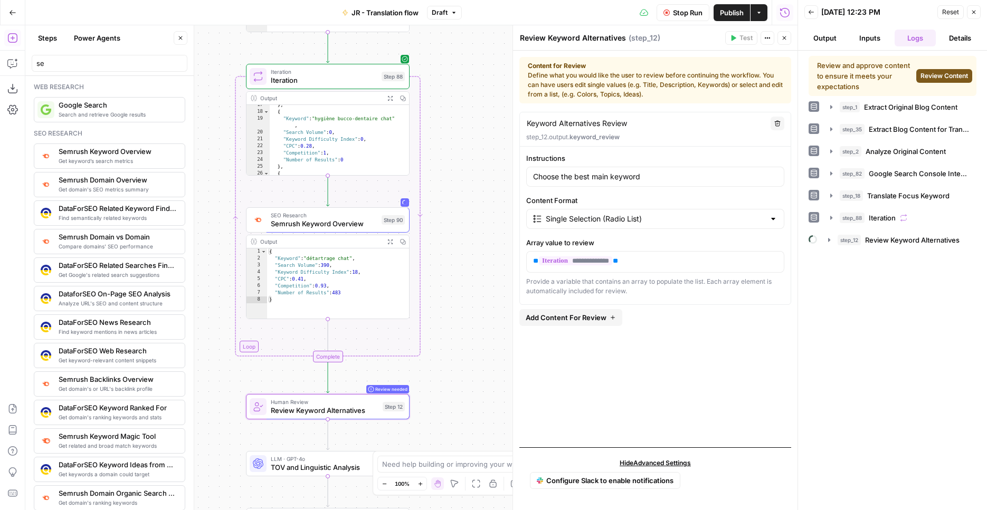
click at [935, 78] on span "Review Content" at bounding box center [943, 75] width 47 height 9
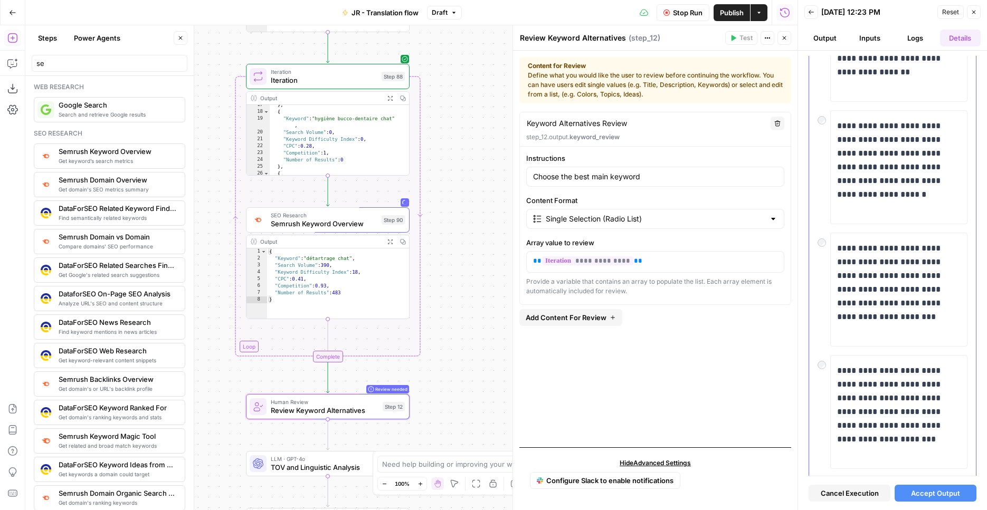
scroll to position [304, 0]
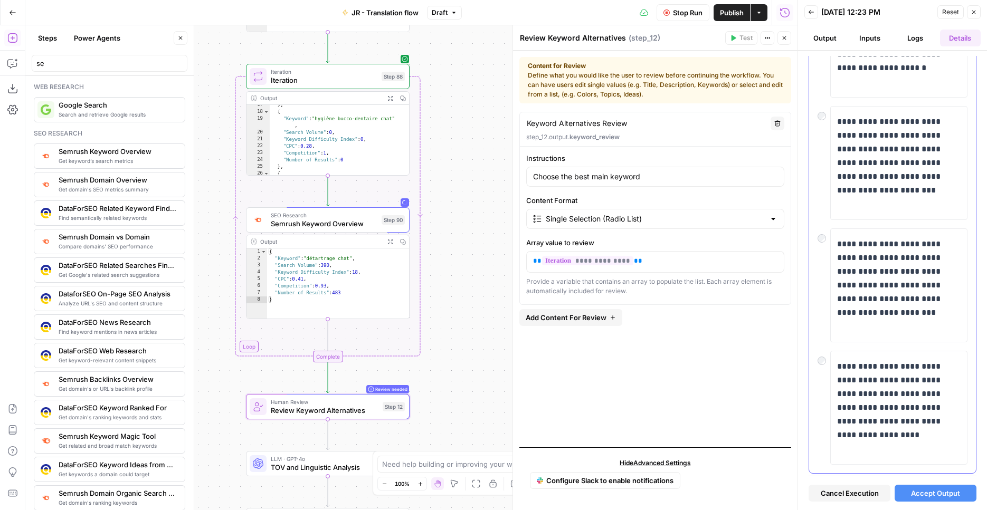
scroll to position [162, 0]
click at [63, 42] on button "Steps" at bounding box center [48, 38] width 32 height 17
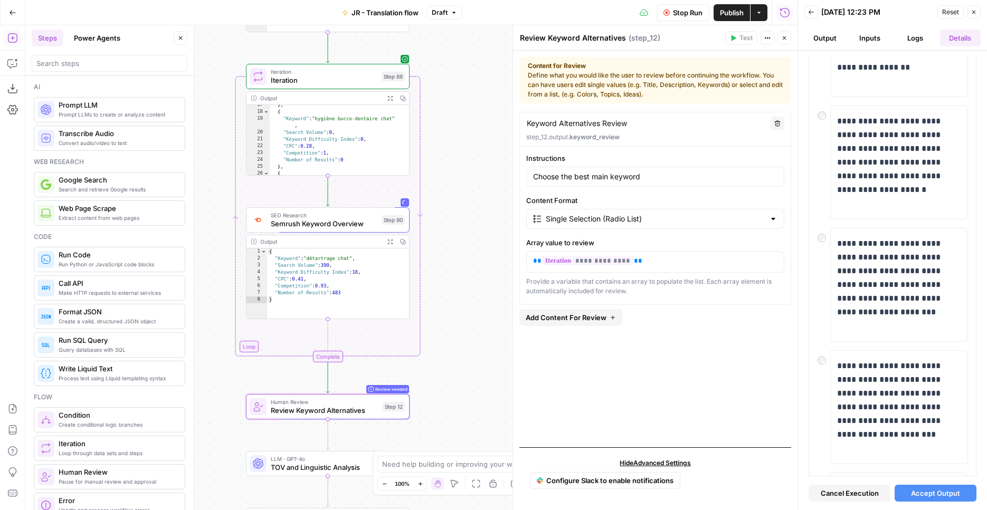
click at [59, 41] on button "Steps" at bounding box center [48, 38] width 32 height 17
click at [10, 69] on button "Copilot" at bounding box center [12, 63] width 17 height 17
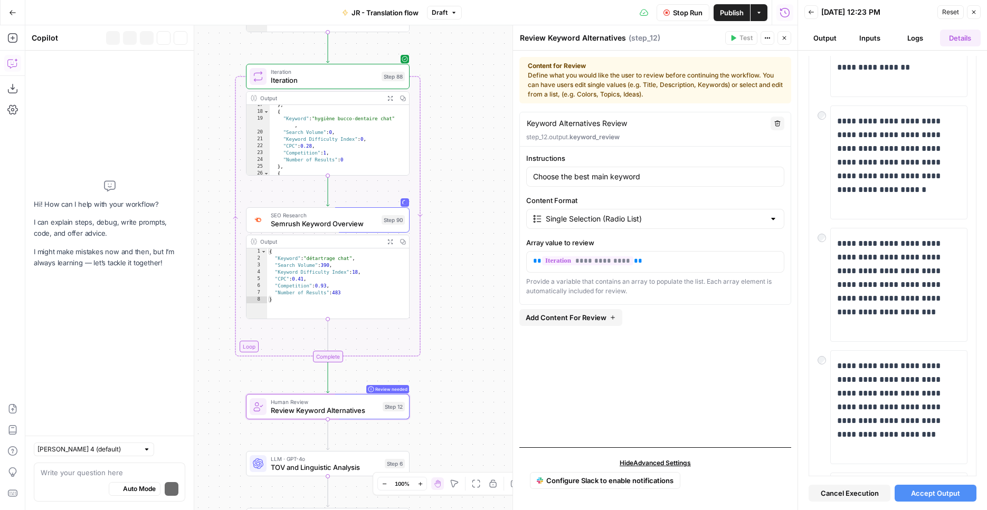
click at [11, 63] on icon "button" at bounding box center [12, 63] width 11 height 11
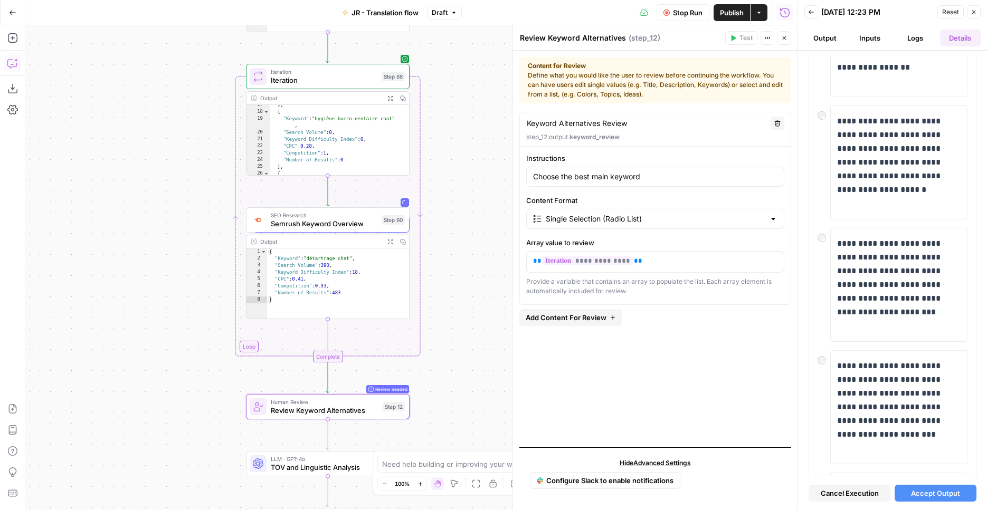
click at [11, 63] on icon "button" at bounding box center [12, 63] width 11 height 11
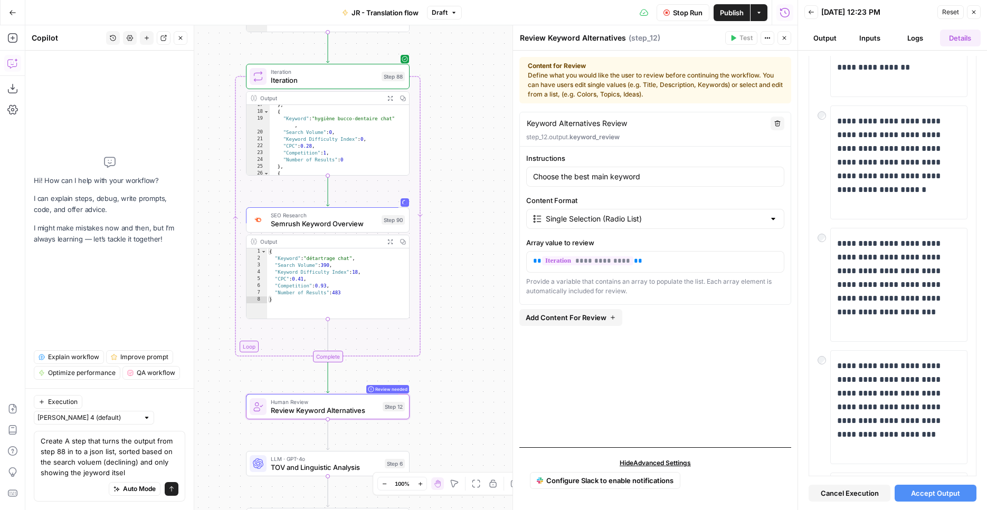
type textarea "Create A step that turns the output from step 88 in to a json list, sorted base…"
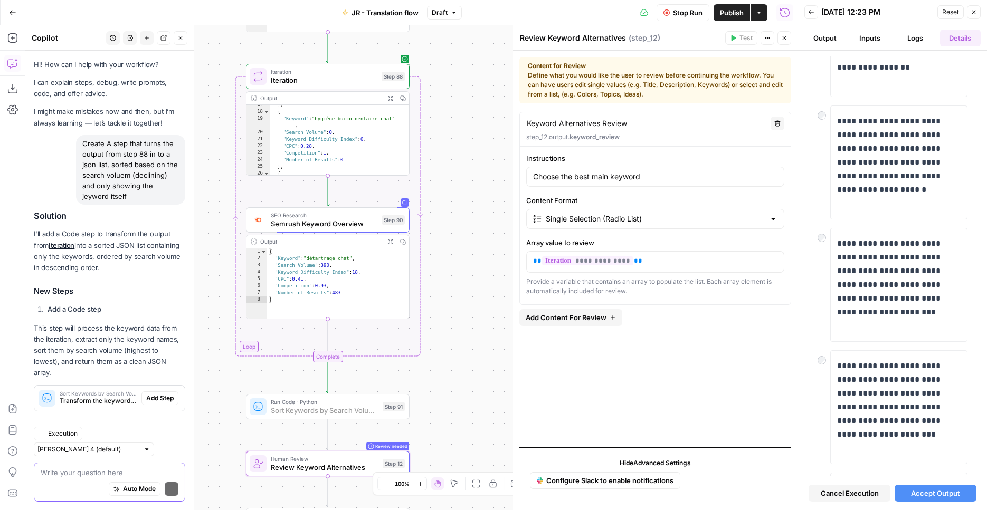
scroll to position [17, 0]
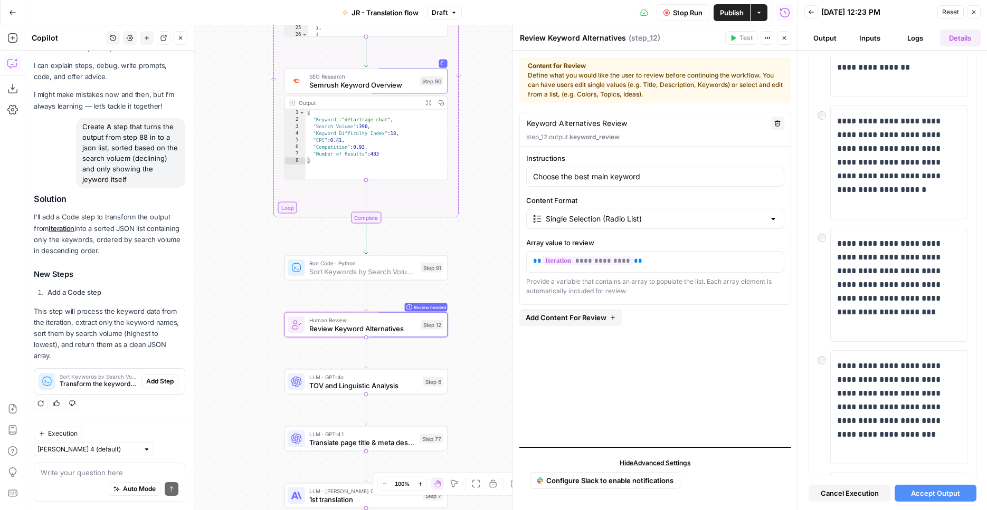
click at [154, 381] on span "Add Step" at bounding box center [159, 381] width 27 height 9
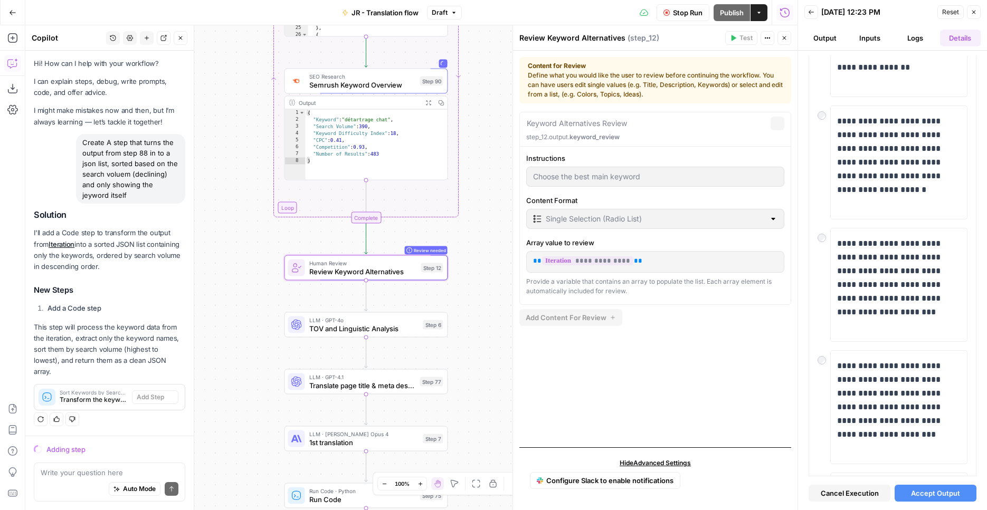
scroll to position [1, 0]
click at [92, 399] on span "Transform the keyword analysis results into a sorted JSON list containing only …" at bounding box center [94, 399] width 68 height 9
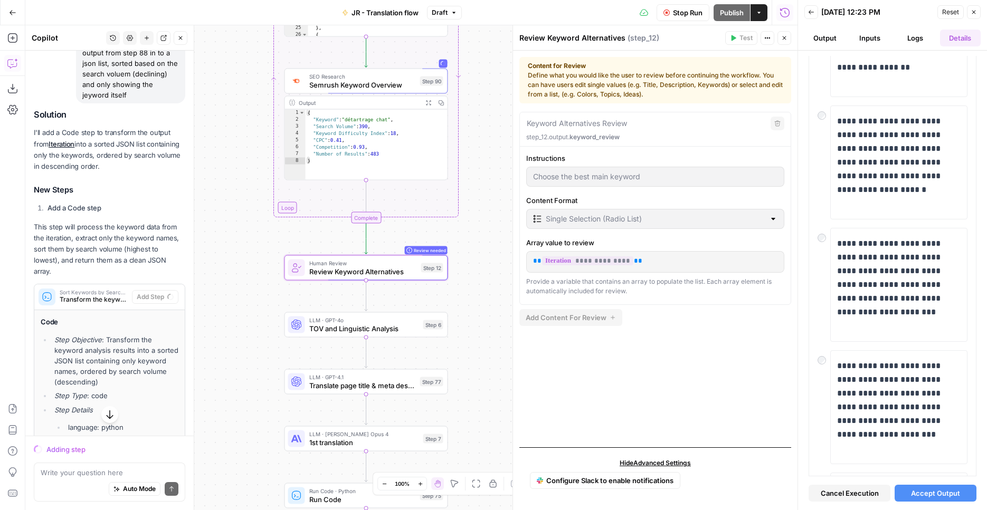
scroll to position [88, 0]
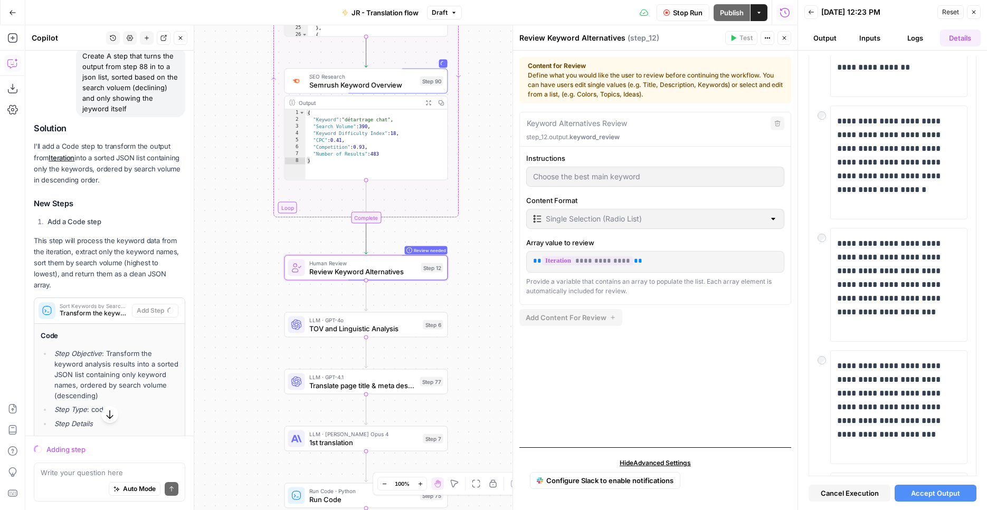
click at [674, 10] on span "Stop Run" at bounding box center [688, 12] width 30 height 11
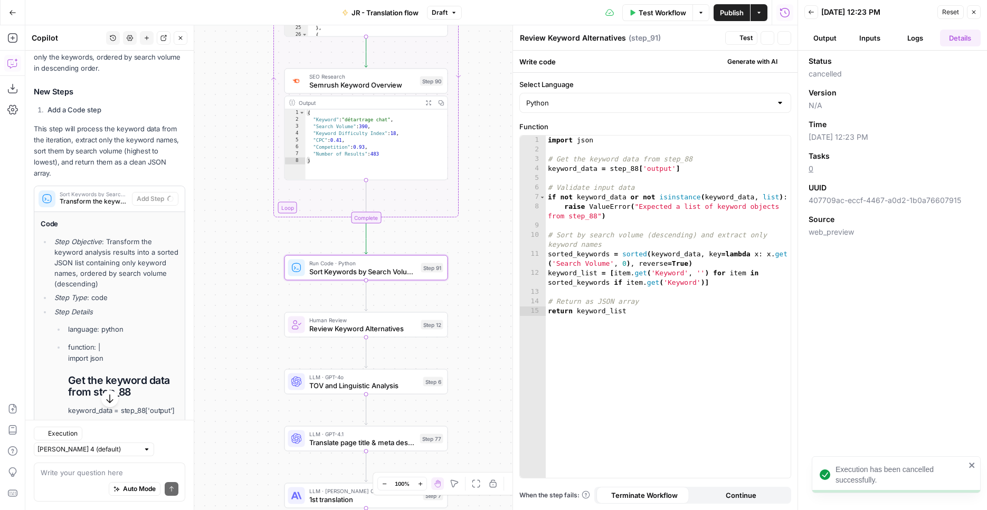
type textarea "Sort Keywords by Search Volume"
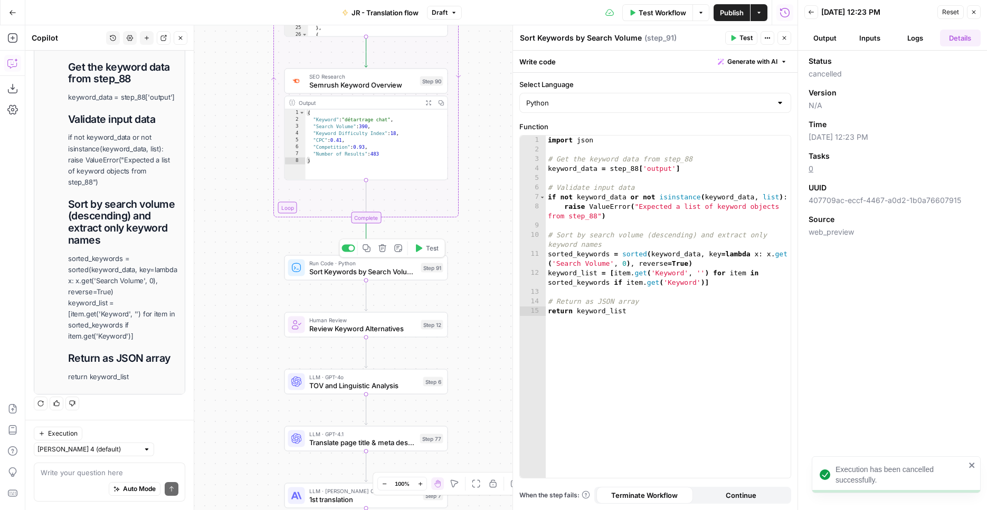
click at [371, 264] on span "Run Code · Python" at bounding box center [363, 263] width 108 height 8
click at [426, 253] on span "Test" at bounding box center [432, 248] width 13 height 9
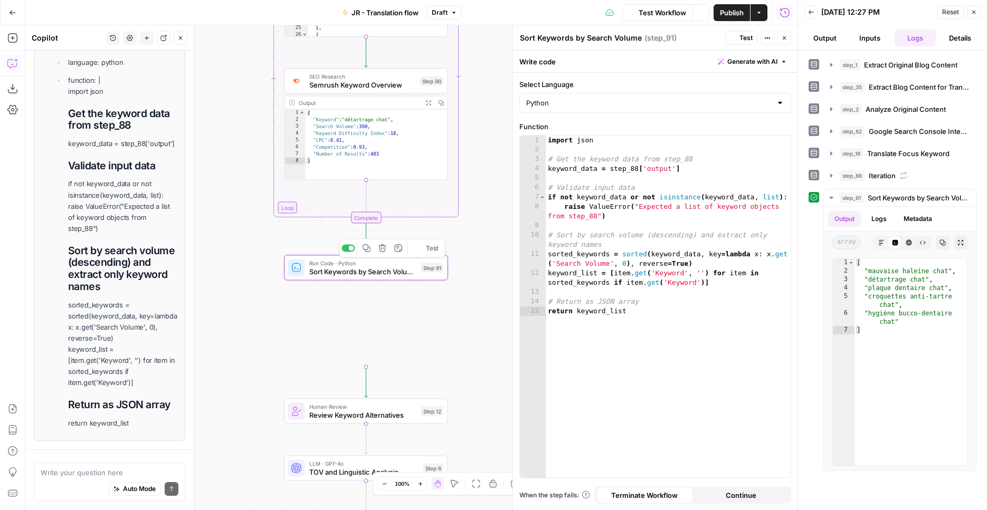
scroll to position [34, 0]
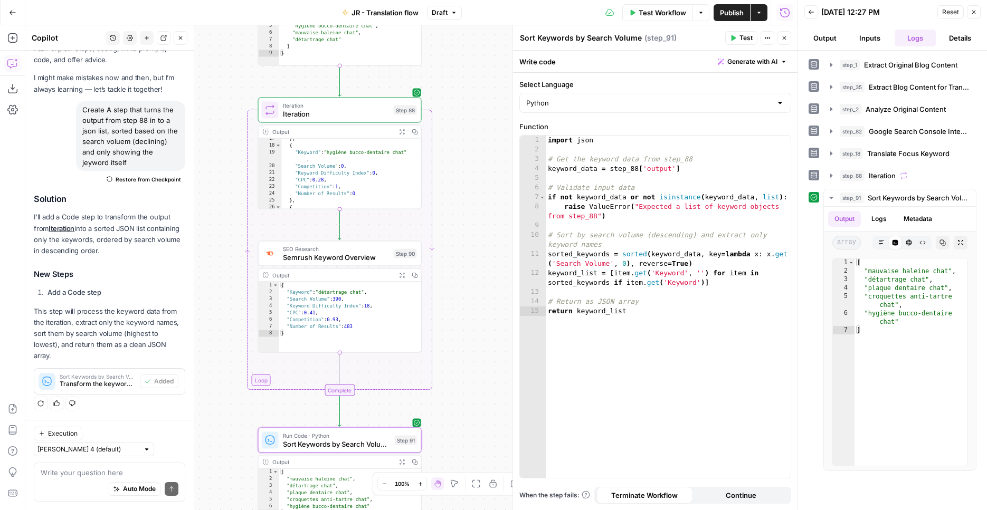
drag, startPoint x: 486, startPoint y: 157, endPoint x: 454, endPoint y: 279, distance: 126.5
click at [465, 307] on div "Workflow Set Inputs Inputs Web Page Scrape Extract Original Blog Content Step 1…" at bounding box center [411, 267] width 772 height 485
click at [405, 131] on button "Expand Output" at bounding box center [402, 132] width 13 height 13
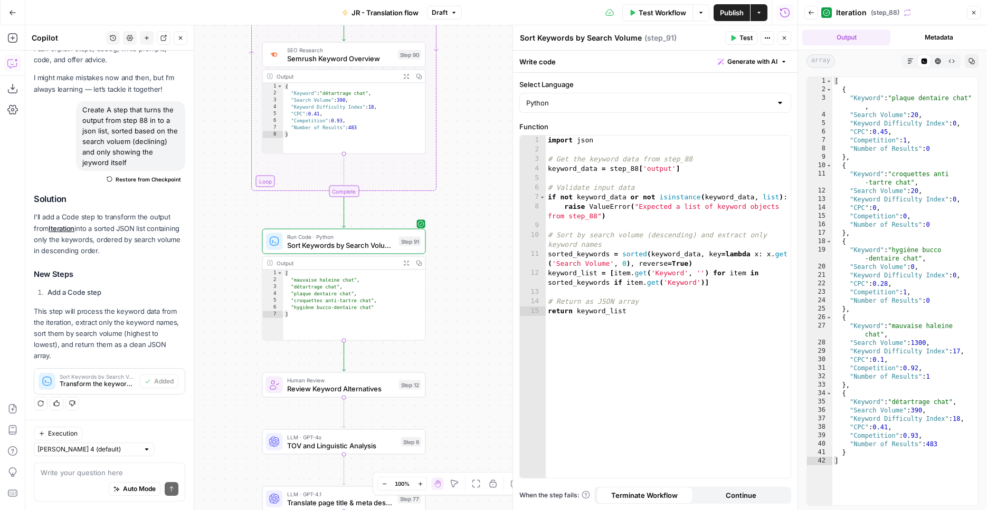
drag, startPoint x: 477, startPoint y: 292, endPoint x: 481, endPoint y: 93, distance: 198.9
click at [481, 93] on div "Workflow Set Inputs Inputs Web Page Scrape Extract Original Blog Content Step 1…" at bounding box center [411, 267] width 772 height 485
type textarea "**********"
drag, startPoint x: 894, startPoint y: 325, endPoint x: 879, endPoint y: 331, distance: 16.4
click at [879, 331] on div "[ { "Keyword" : "plaque dentaire chat" , "Search Volume" : 20 , "Keyword Diffic…" at bounding box center [905, 299] width 146 height 445
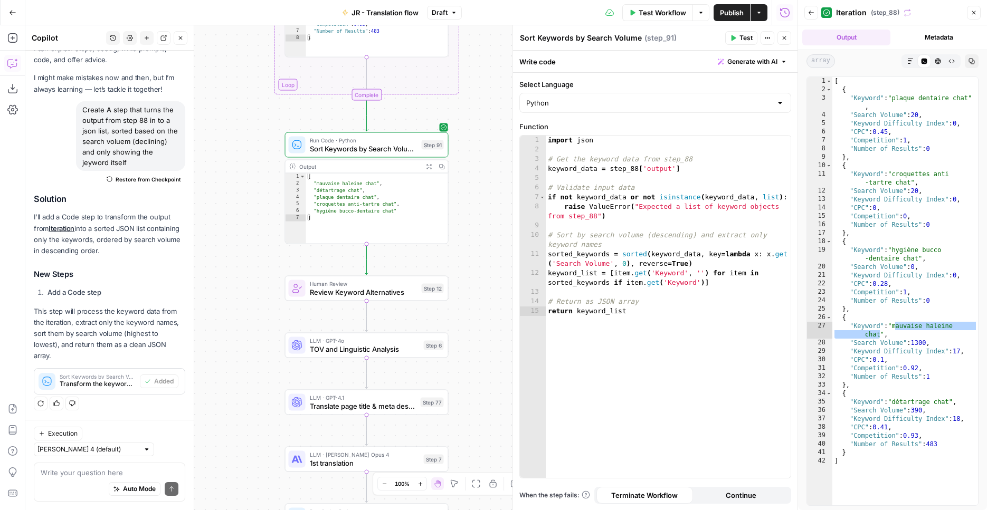
drag, startPoint x: 460, startPoint y: 157, endPoint x: 433, endPoint y: 128, distance: 40.0
click at [483, 61] on div "Workflow Set Inputs Inputs Web Page Scrape Extract Original Blog Content Step 1…" at bounding box center [411, 267] width 772 height 485
click at [440, 167] on icon "button" at bounding box center [441, 167] width 6 height 6
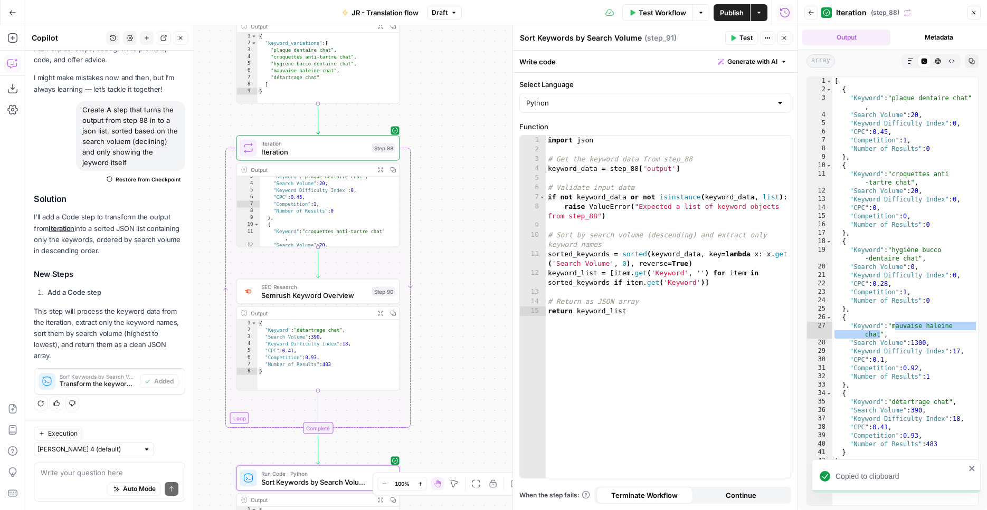
drag, startPoint x: 472, startPoint y: 162, endPoint x: 426, endPoint y: 462, distance: 302.5
click at [426, 463] on div "Workflow Set Inputs Inputs Web Page Scrape Extract Original Blog Content Step 1…" at bounding box center [411, 267] width 772 height 485
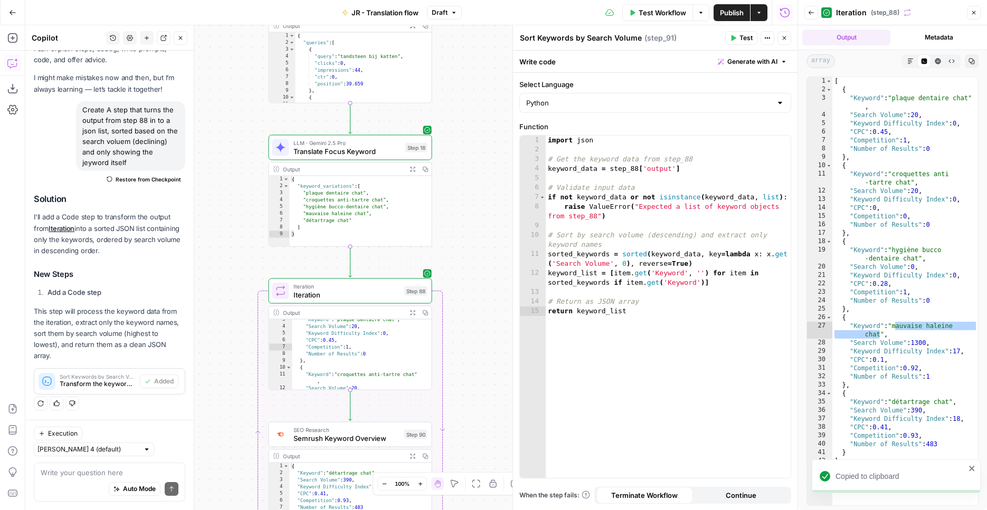
drag, startPoint x: 464, startPoint y: 263, endPoint x: 494, endPoint y: 426, distance: 165.7
click at [495, 431] on div "Workflow Set Inputs Inputs Web Page Scrape Extract Original Blog Content Step 1…" at bounding box center [411, 267] width 772 height 485
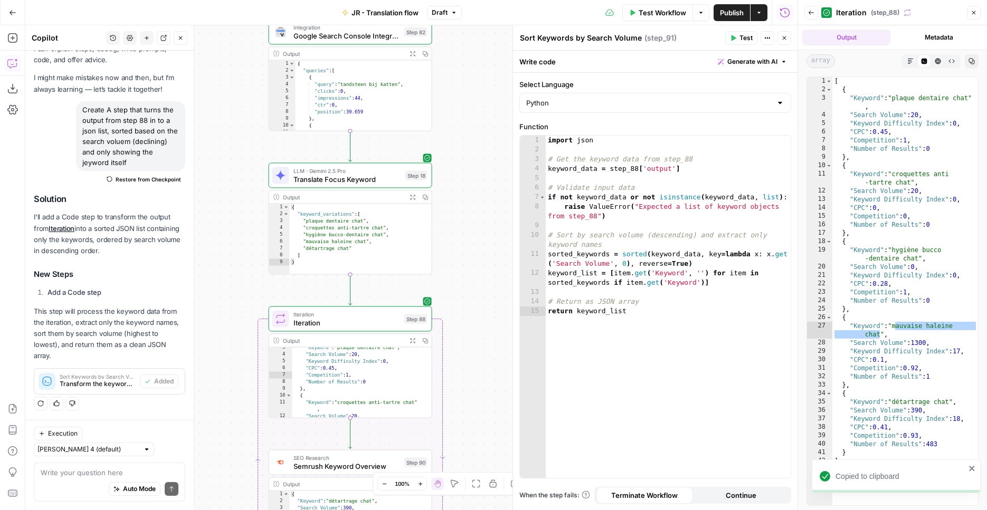
click at [382, 177] on span "Translate Focus Keyword" at bounding box center [347, 179] width 108 height 11
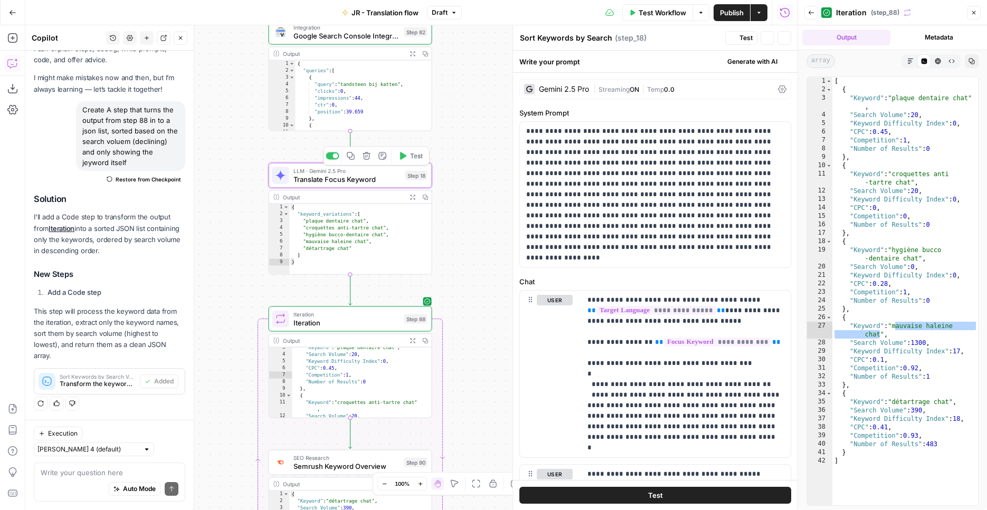
type textarea "Translate Focus Keyword"
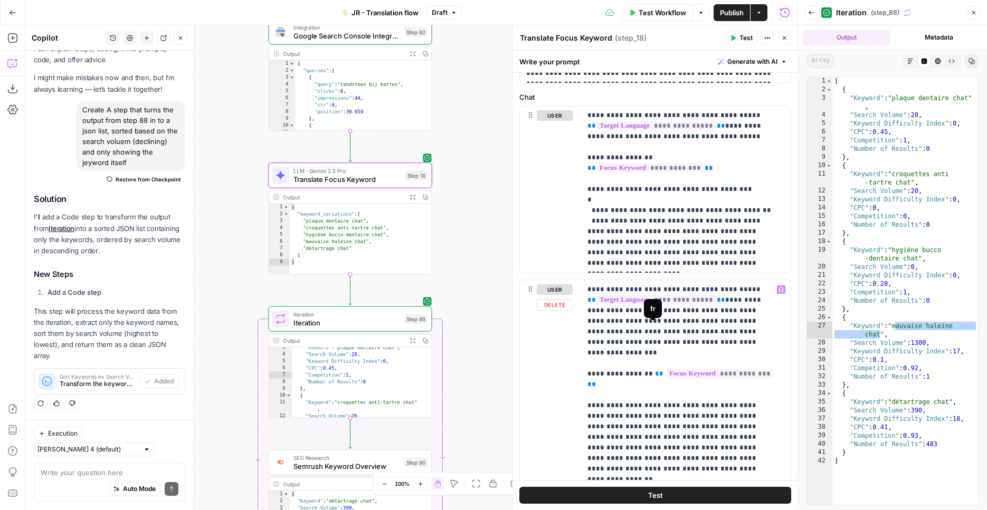
scroll to position [196, 0]
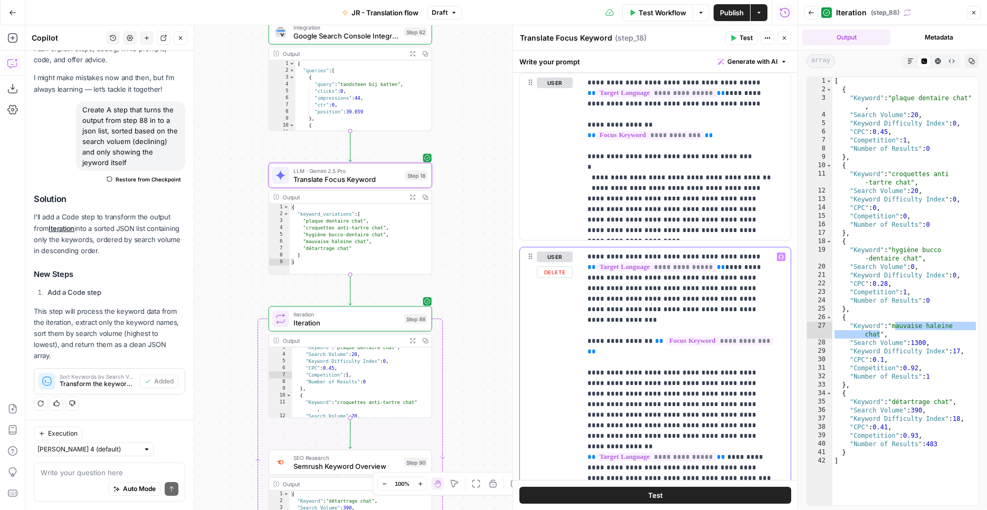
click at [758, 277] on p "**********" at bounding box center [681, 436] width 189 height 369
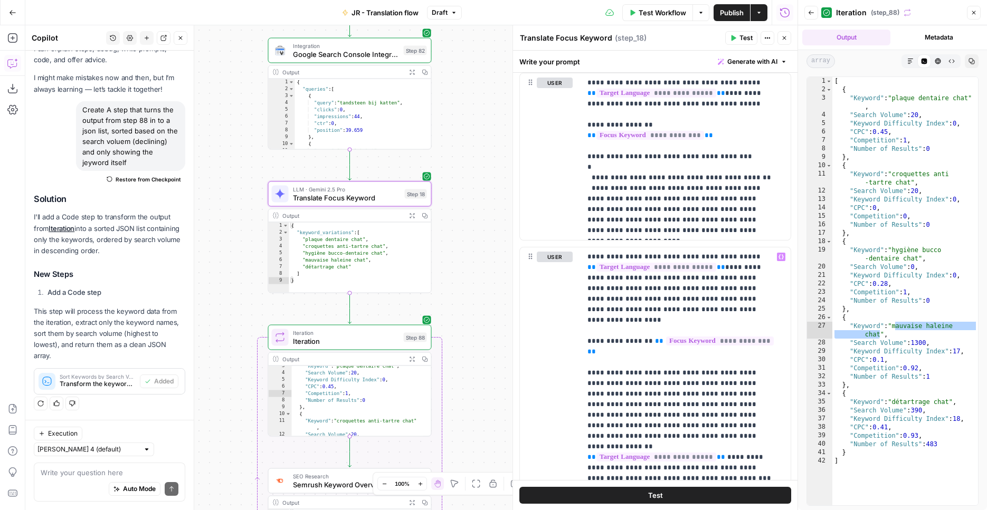
drag, startPoint x: 463, startPoint y: 176, endPoint x: 440, endPoint y: 204, distance: 36.4
click at [458, 202] on div "Workflow Set Inputs Inputs Web Page Scrape Extract Original Blog Content Step 1…" at bounding box center [411, 267] width 772 height 485
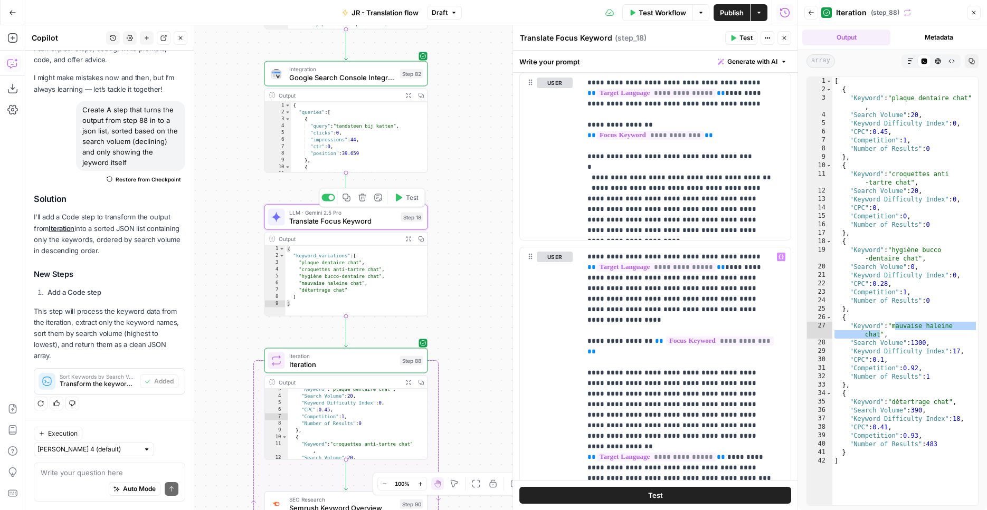
click at [406, 202] on span "Test" at bounding box center [412, 197] width 13 height 9
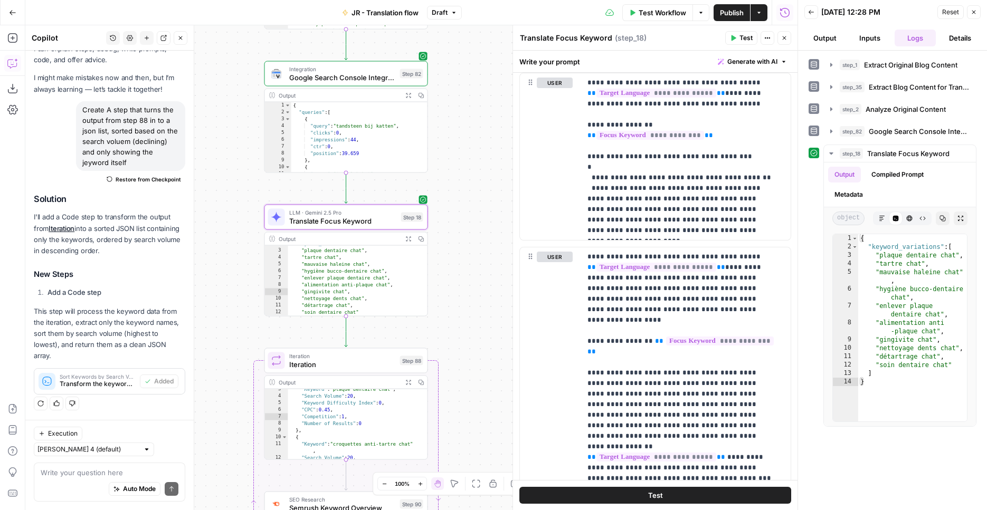
scroll to position [16, 0]
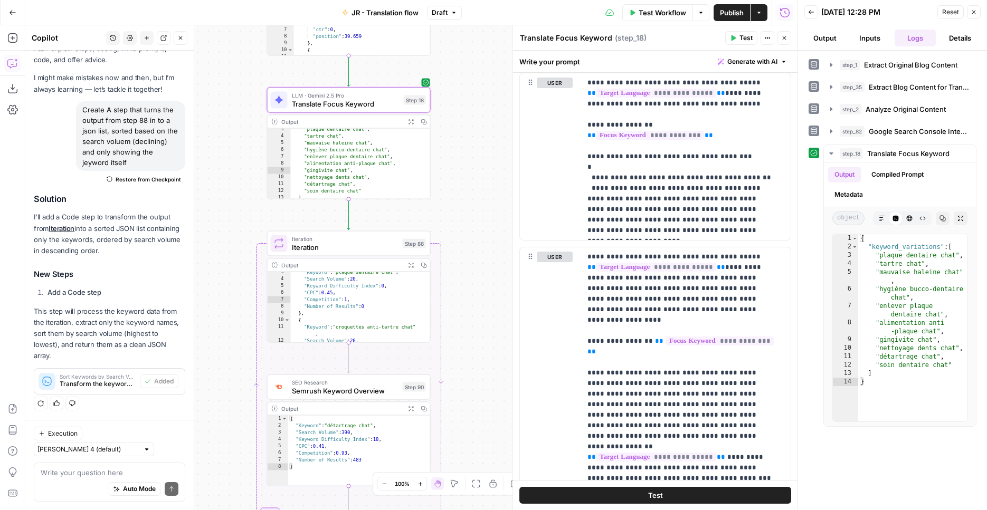
drag, startPoint x: 477, startPoint y: 180, endPoint x: 457, endPoint y: 159, distance: 29.1
click at [478, 122] on div "Workflow Set Inputs Inputs Web Page Scrape Extract Original Blog Content Step 1…" at bounding box center [411, 267] width 772 height 485
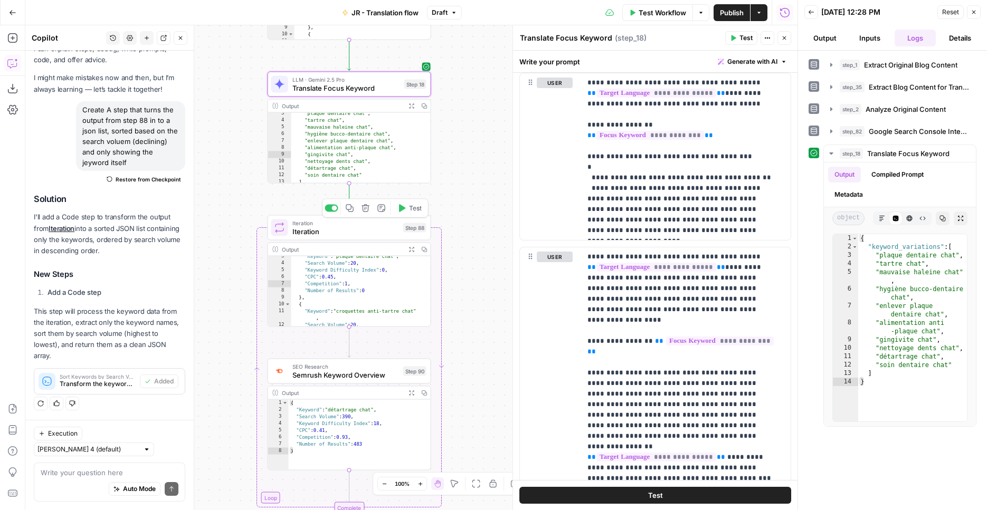
click at [401, 208] on icon "button" at bounding box center [402, 207] width 6 height 7
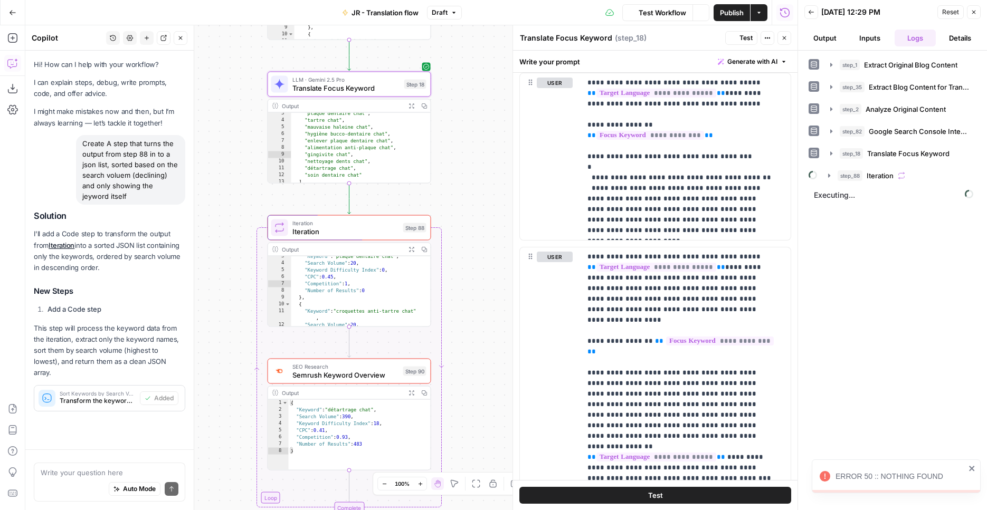
scroll to position [34, 0]
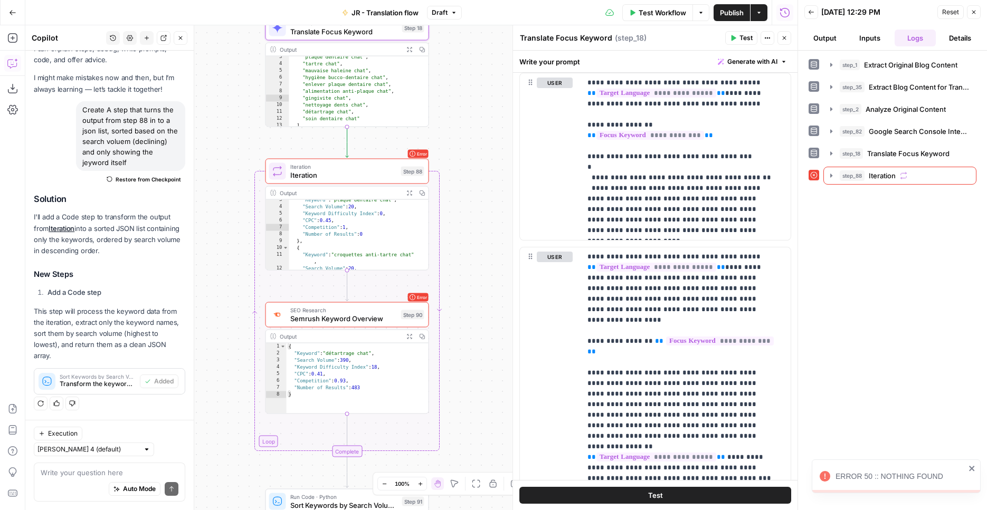
drag, startPoint x: 458, startPoint y: 339, endPoint x: 455, endPoint y: 284, distance: 54.9
click at [455, 284] on div "Workflow Set Inputs Inputs Web Page Scrape Extract Original Blog Content Step 1…" at bounding box center [411, 267] width 772 height 485
click at [413, 196] on button "Expand Output" at bounding box center [409, 194] width 13 height 13
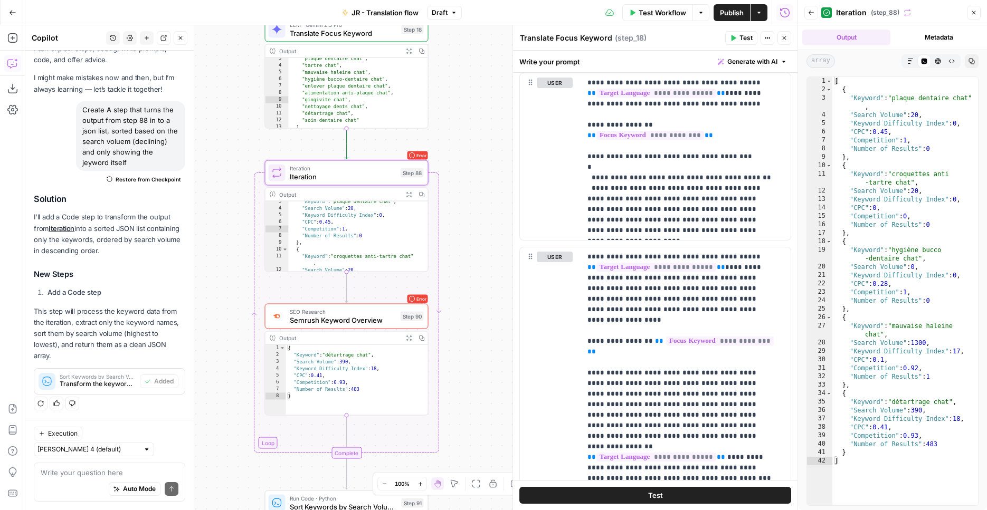
click at [359, 166] on span "Iteration" at bounding box center [343, 168] width 107 height 8
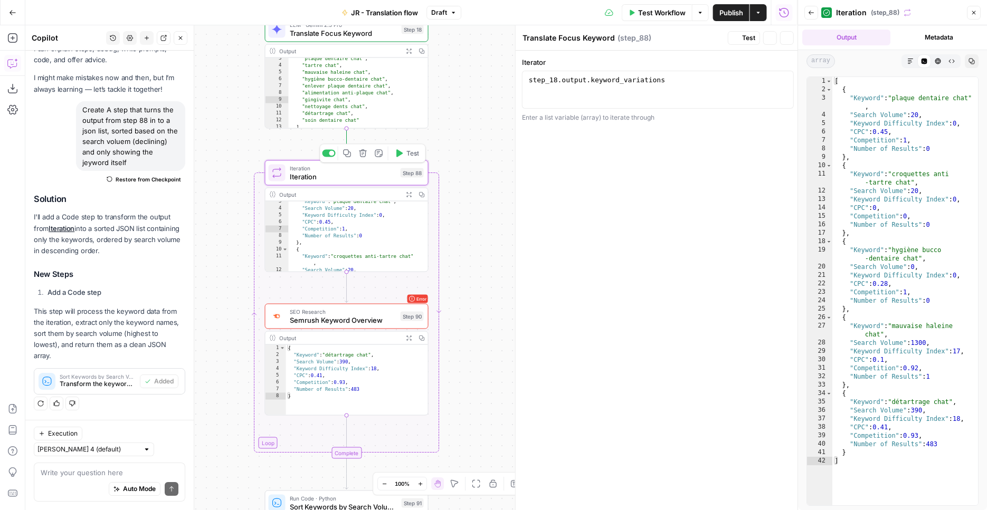
type textarea "Iteration"
click at [384, 179] on span "Iteration" at bounding box center [343, 176] width 107 height 11
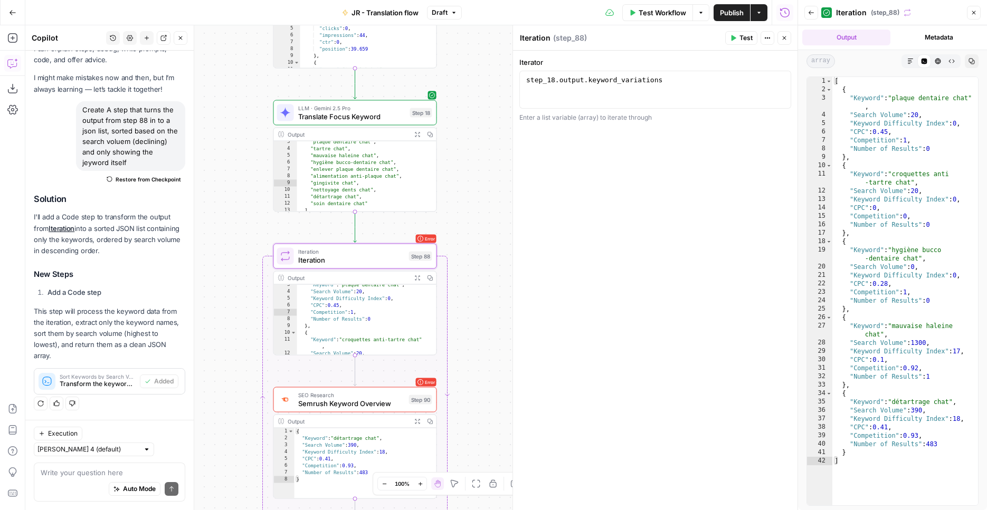
drag, startPoint x: 452, startPoint y: 104, endPoint x: 461, endPoint y: 187, distance: 83.8
click at [461, 187] on div "Workflow Set Inputs Inputs Web Page Scrape Extract Original Blog Content Step 1…" at bounding box center [411, 267] width 772 height 485
click at [411, 242] on button "Test" at bounding box center [415, 238] width 33 height 14
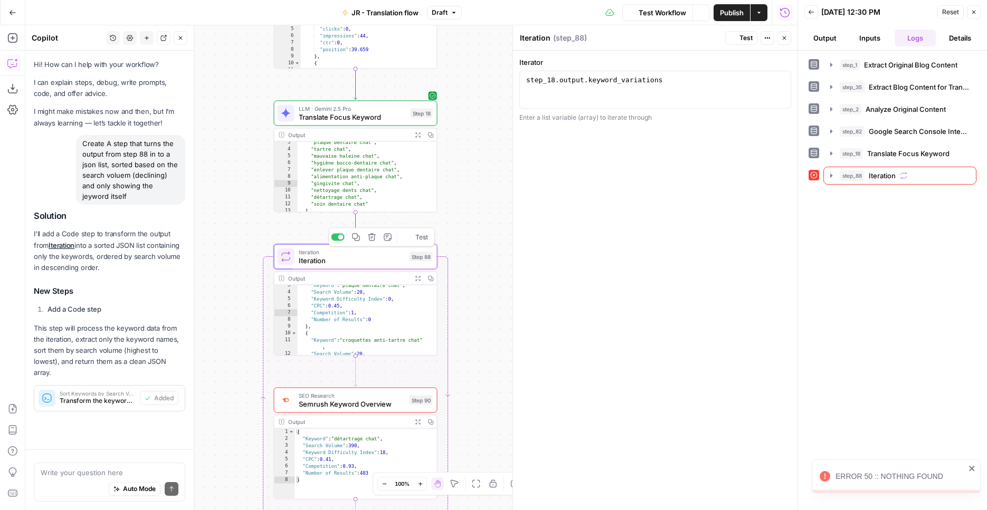
scroll to position [34, 0]
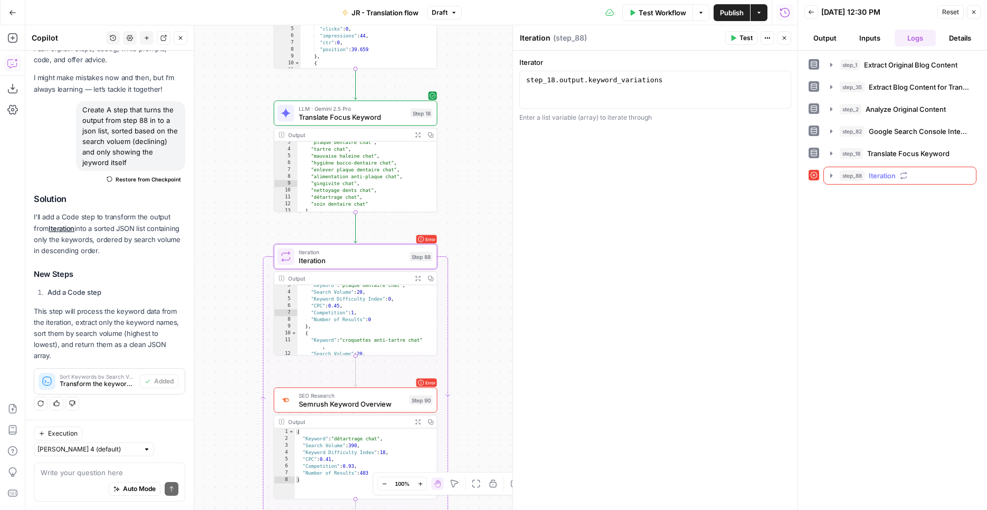
click at [830, 176] on icon "button" at bounding box center [831, 175] width 8 height 8
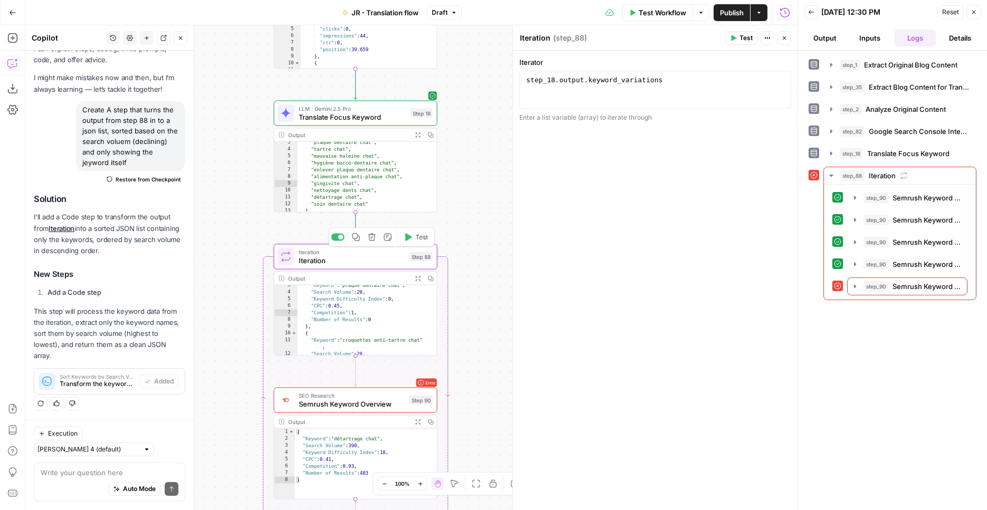
click at [381, 254] on span "Iteration" at bounding box center [352, 252] width 107 height 8
click at [402, 111] on span "LLM · Gemini 2.5 Pro" at bounding box center [353, 108] width 108 height 8
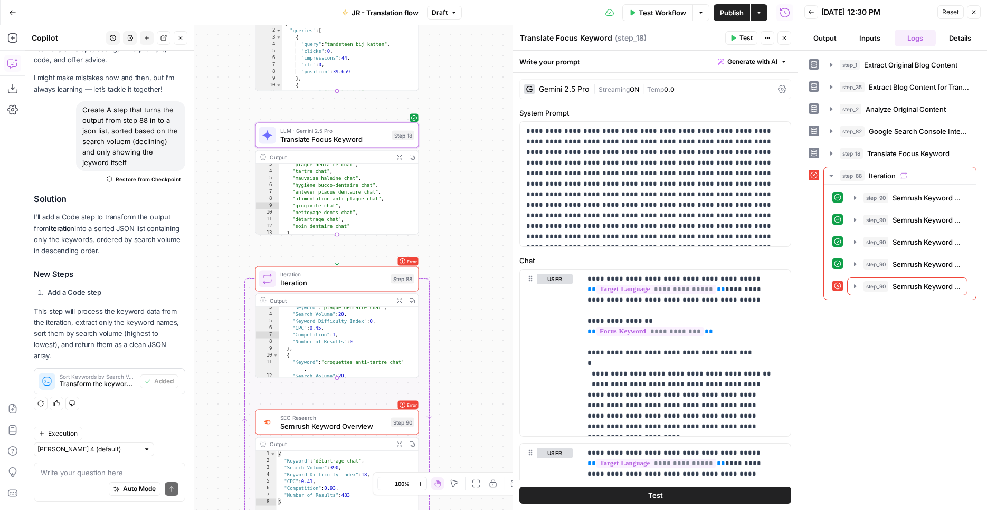
drag, startPoint x: 454, startPoint y: 308, endPoint x: 436, endPoint y: 329, distance: 27.6
click at [436, 330] on div "Workflow Set Inputs Inputs Web Page Scrape Extract Original Blog Content Step 1…" at bounding box center [411, 267] width 772 height 485
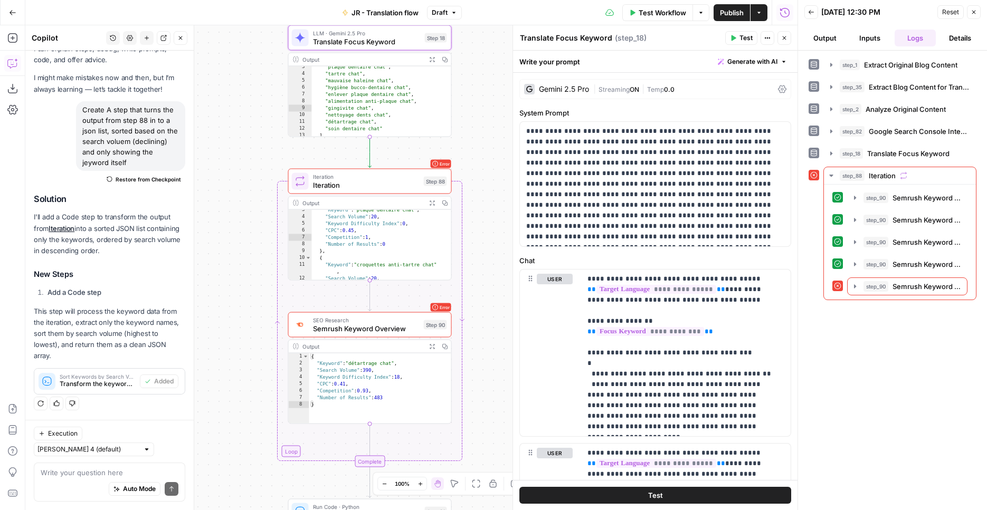
drag, startPoint x: 435, startPoint y: 280, endPoint x: 467, endPoint y: 183, distance: 102.9
click at [467, 183] on div "Workflow Set Inputs Inputs Web Page Scrape Extract Original Blog Content Step 1…" at bounding box center [411, 267] width 772 height 485
click at [386, 179] on span "Iteration" at bounding box center [366, 177] width 107 height 8
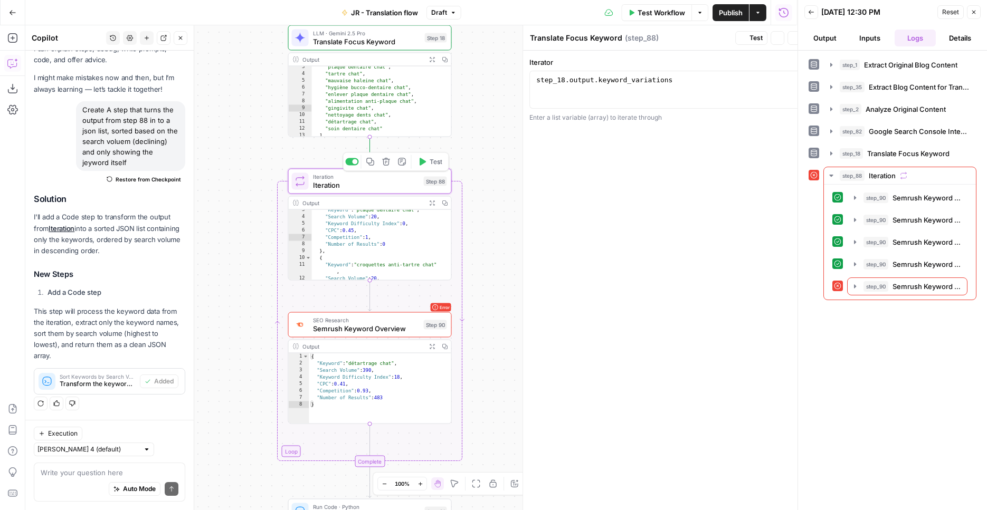
type textarea "Iteration"
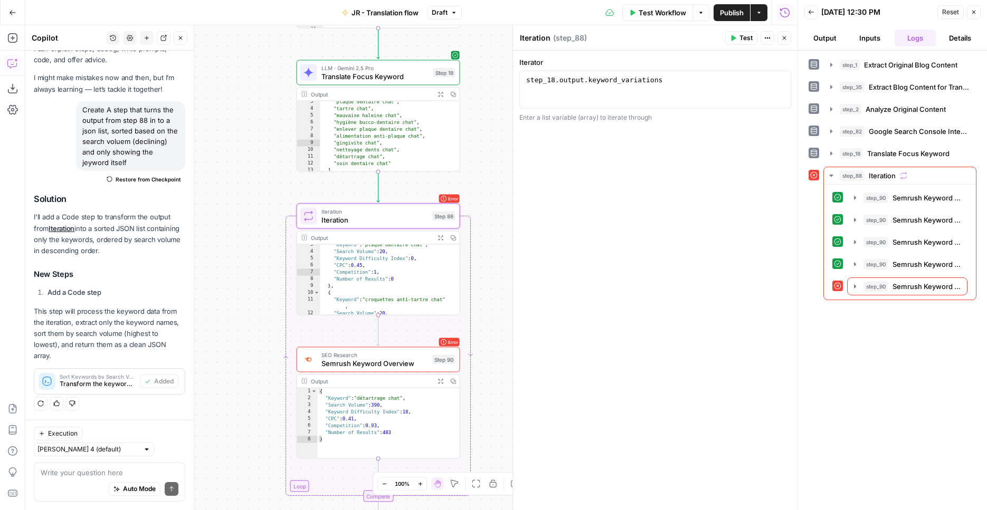
drag, startPoint x: 481, startPoint y: 245, endPoint x: 490, endPoint y: 280, distance: 35.8
click at [490, 280] on div "Workflow Set Inputs Inputs Web Page Scrape Extract Original Blog Content Step 1…" at bounding box center [411, 267] width 772 height 485
click at [444, 243] on button "Expand Output" at bounding box center [440, 238] width 13 height 13
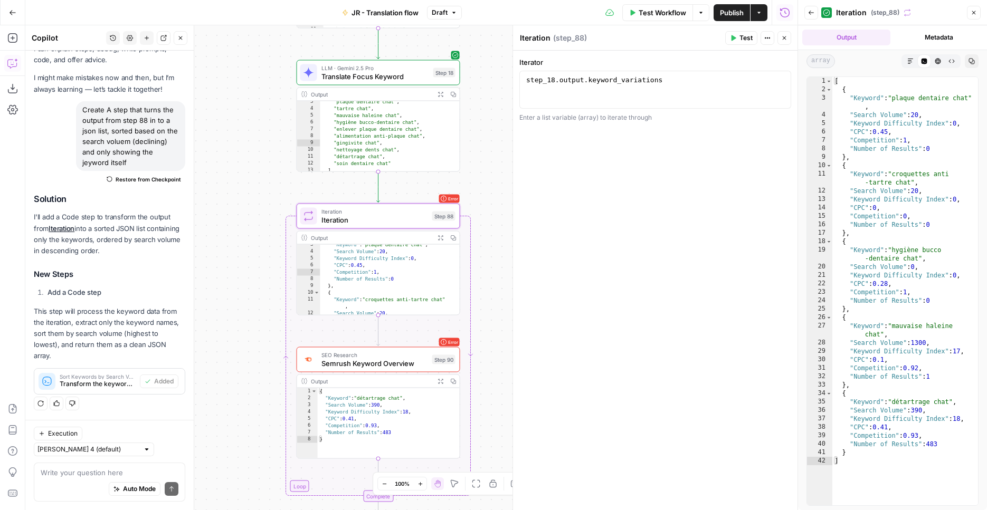
click at [411, 83] on div "LLM · Gemini 2.5 Pro Translate Focus Keyword Step 18 Copy step Delete step Add …" at bounding box center [378, 72] width 164 height 25
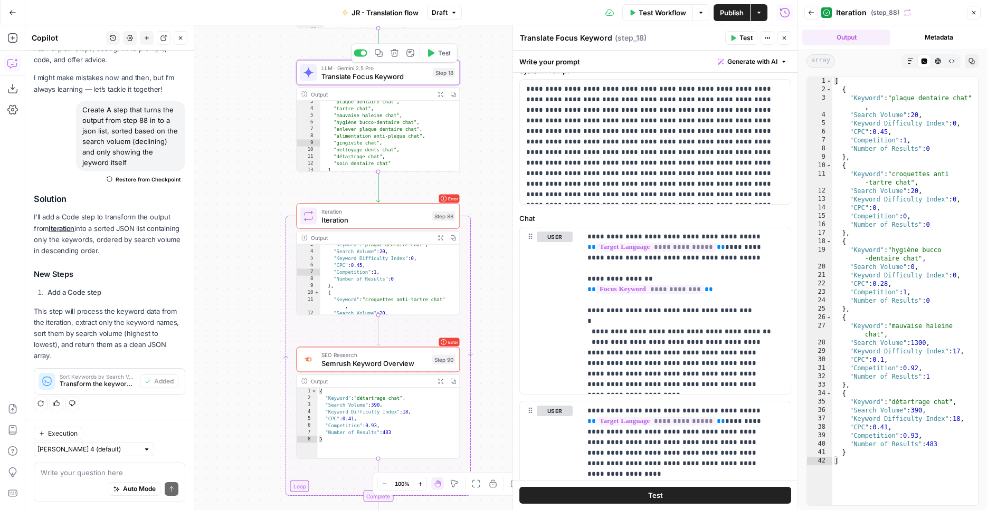
scroll to position [97, 0]
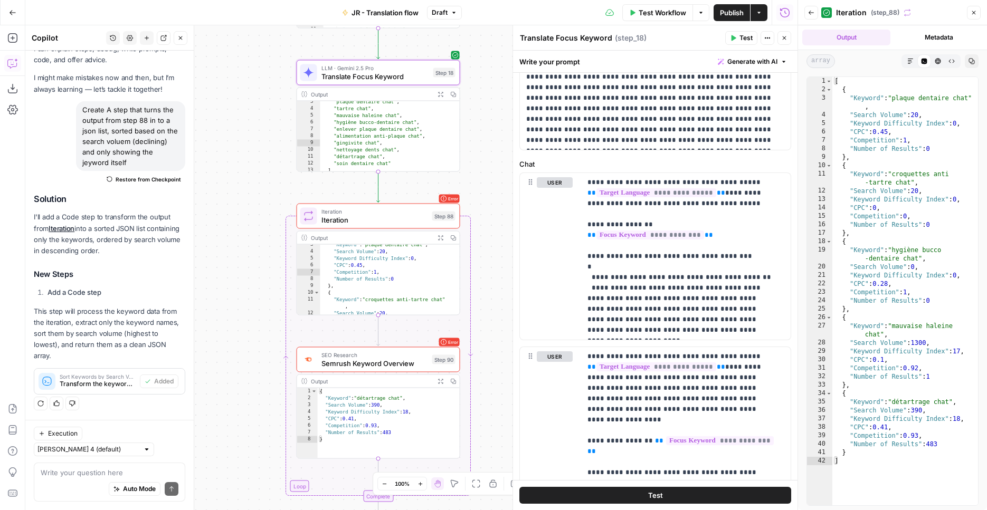
click at [437, 95] on icon "button" at bounding box center [440, 94] width 6 height 6
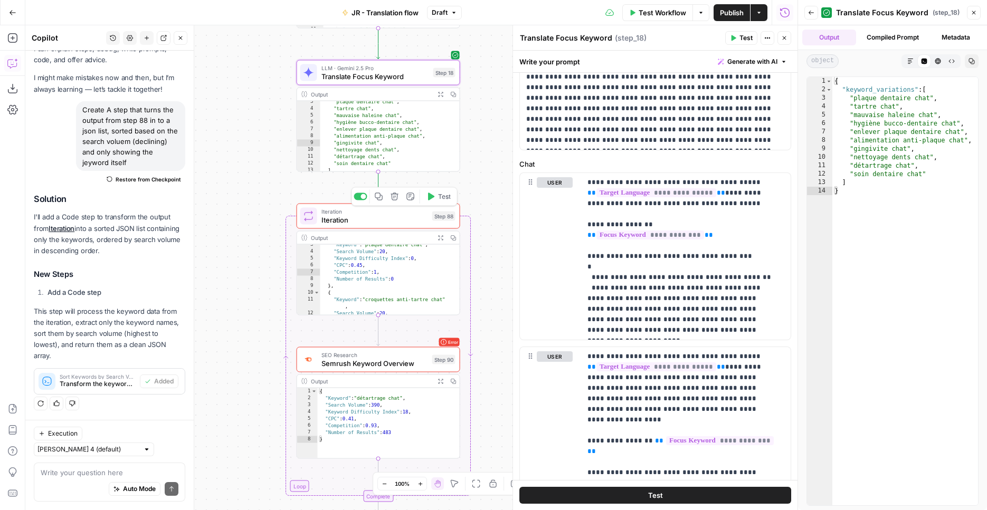
click at [362, 218] on span "Iteration" at bounding box center [374, 220] width 107 height 11
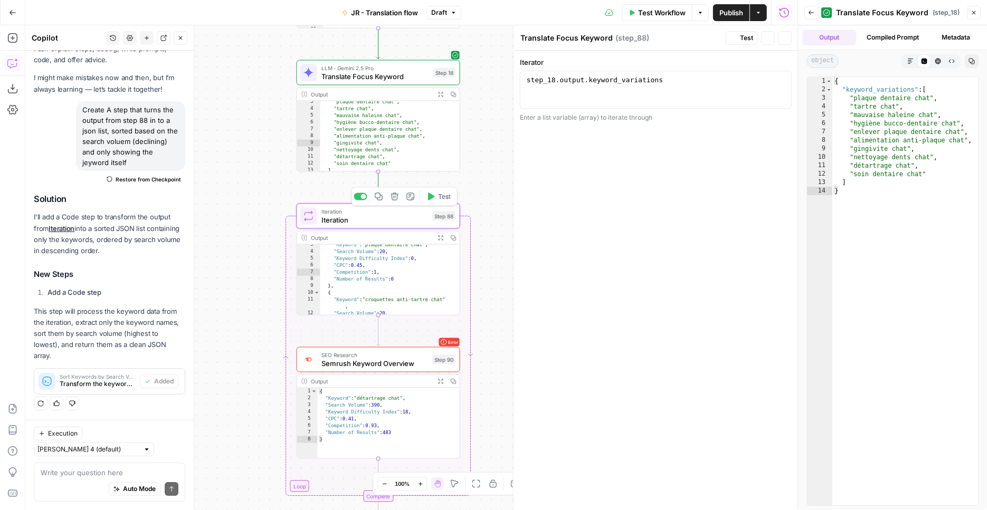
type textarea "Iteration"
type textarea "**********"
click at [614, 83] on div "step_18 . output . keyword_variations" at bounding box center [655, 98] width 262 height 47
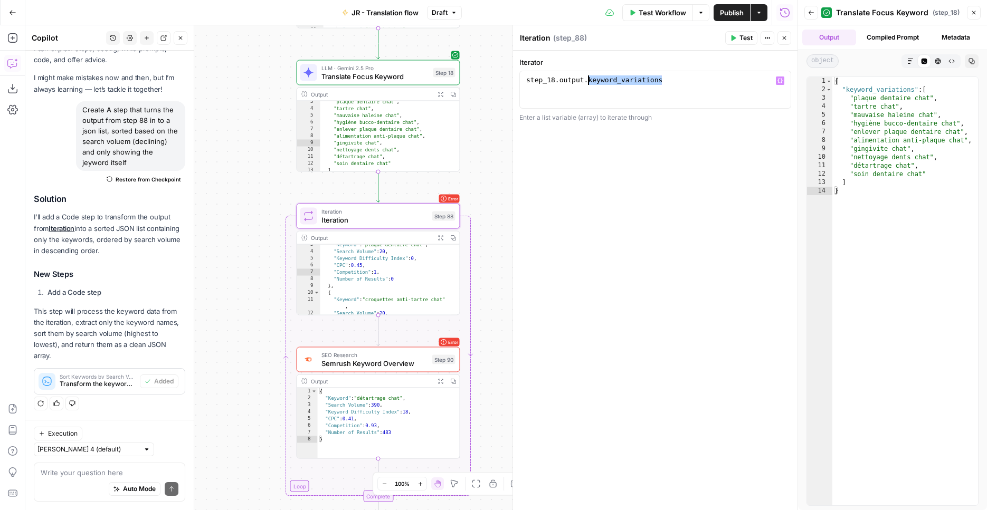
click at [614, 83] on div "step_18 . output . keyword_variations" at bounding box center [655, 98] width 262 height 47
click at [693, 54] on div "**********" at bounding box center [655, 280] width 284 height 459
click at [388, 357] on span "SEO Research" at bounding box center [374, 355] width 107 height 8
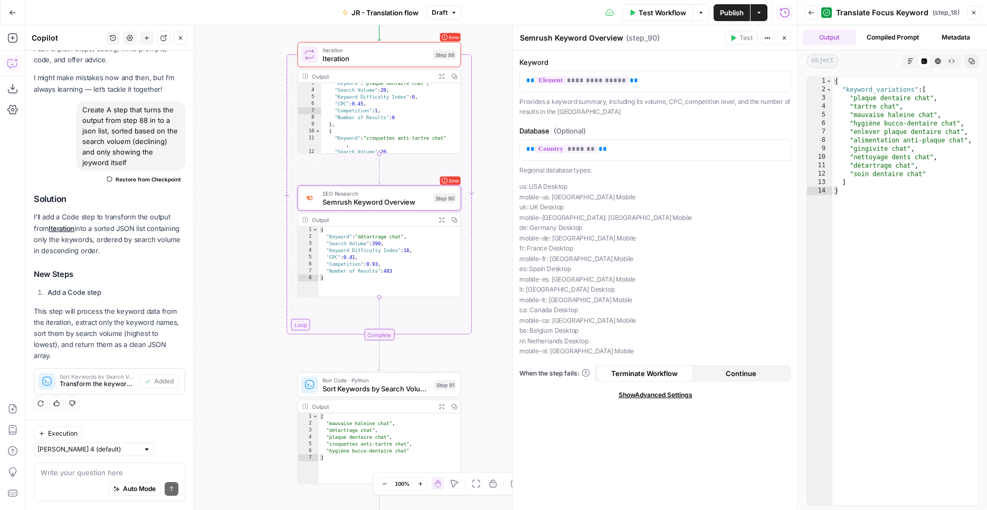
drag, startPoint x: 276, startPoint y: 338, endPoint x: 260, endPoint y: 100, distance: 238.5
click at [260, 99] on div "Workflow Set Inputs Inputs Web Page Scrape Extract Original Blog Content Step 1…" at bounding box center [411, 267] width 772 height 485
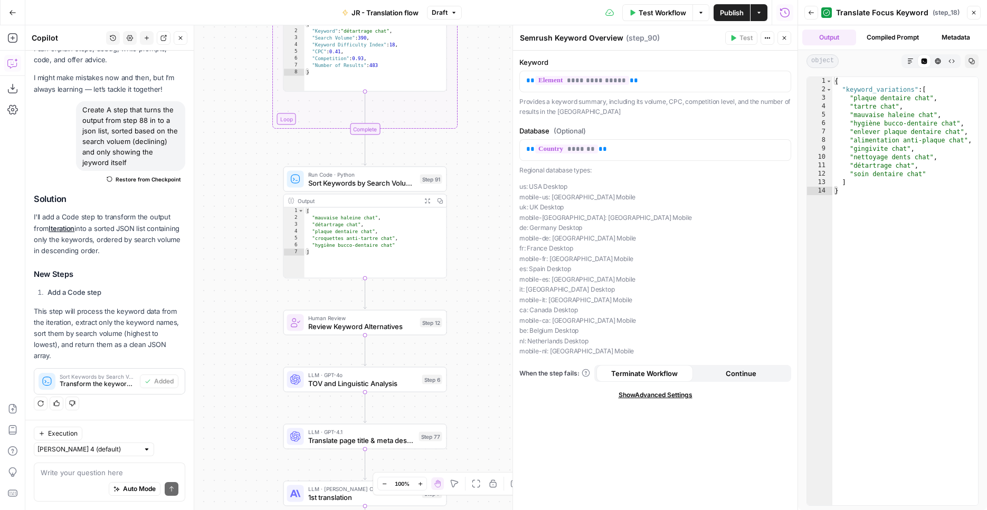
drag, startPoint x: 262, startPoint y: 255, endPoint x: 265, endPoint y: 132, distance: 123.5
click at [265, 132] on div "Workflow Set Inputs Inputs Web Page Scrape Extract Original Blog Content Step 1…" at bounding box center [411, 267] width 772 height 485
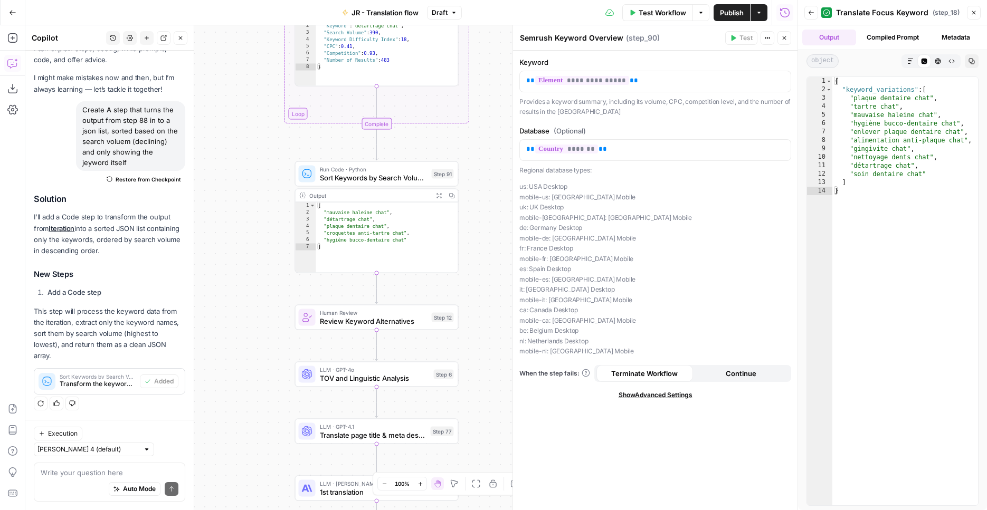
drag, startPoint x: 266, startPoint y: 221, endPoint x: 285, endPoint y: 225, distance: 20.0
click at [277, 218] on div "Workflow Set Inputs Inputs Web Page Scrape Extract Original Blog Content Step 1…" at bounding box center [411, 267] width 772 height 485
click at [358, 316] on span "Review Keyword Alternatives" at bounding box center [374, 321] width 108 height 11
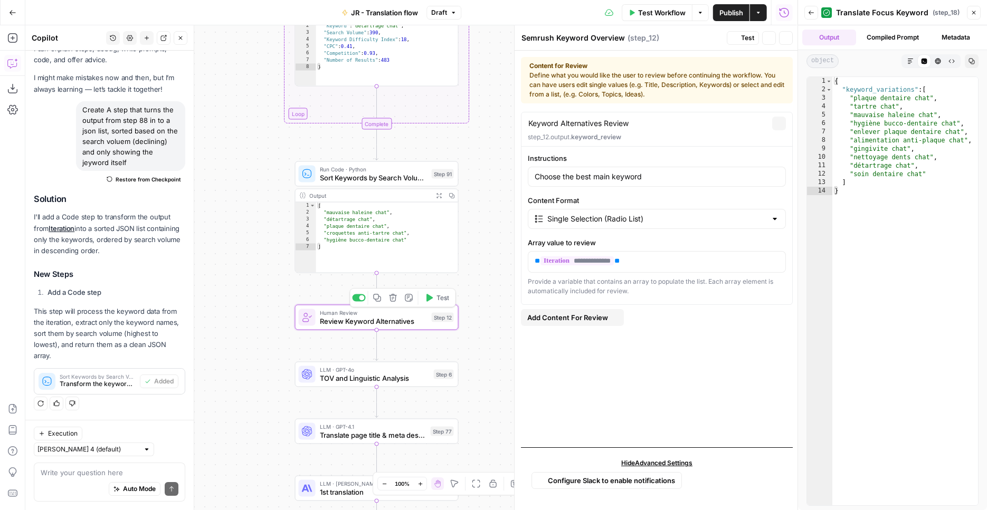
type textarea "Review Keyword Alternatives"
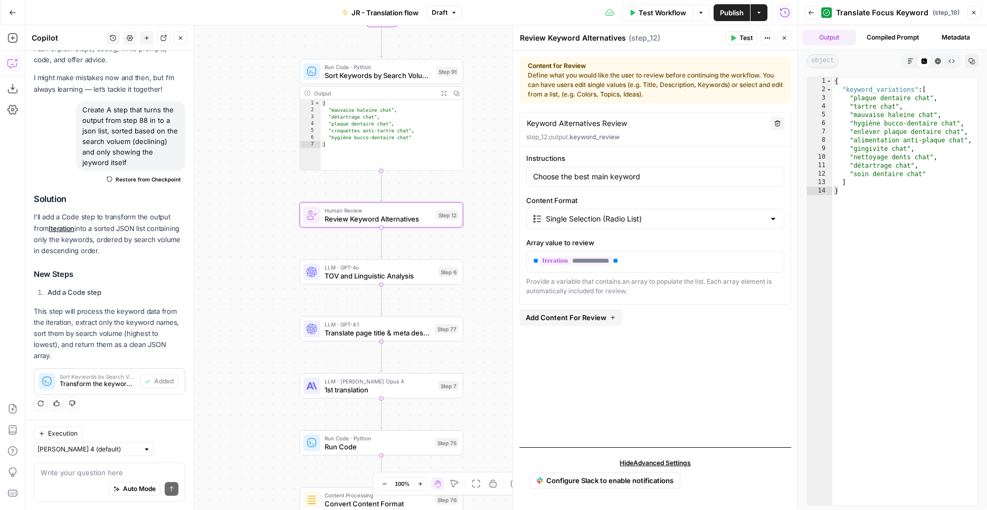
drag, startPoint x: 282, startPoint y: 312, endPoint x: 285, endPoint y: 240, distance: 72.4
click at [285, 240] on div "Workflow Set Inputs Inputs Web Page Scrape Extract Original Blog Content Step 1…" at bounding box center [411, 267] width 772 height 485
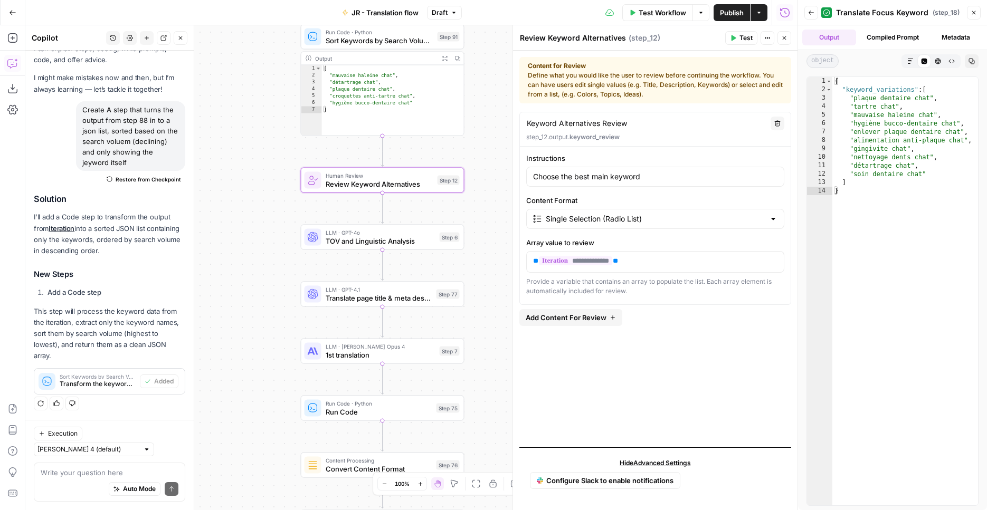
drag, startPoint x: 254, startPoint y: 270, endPoint x: 254, endPoint y: 245, distance: 24.8
click at [254, 245] on div "Workflow Set Inputs Inputs Web Page Scrape Extract Original Blog Content Step 1…" at bounding box center [411, 267] width 772 height 485
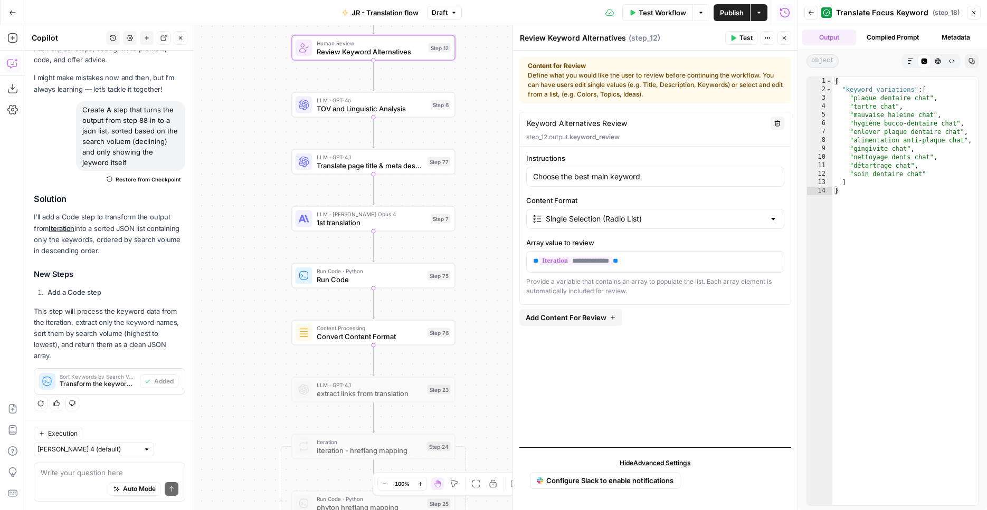
drag, startPoint x: 256, startPoint y: 243, endPoint x: 244, endPoint y: 109, distance: 134.5
click at [243, 107] on div "Workflow Set Inputs Inputs Web Page Scrape Extract Original Blog Content Step 1…" at bounding box center [411, 267] width 772 height 485
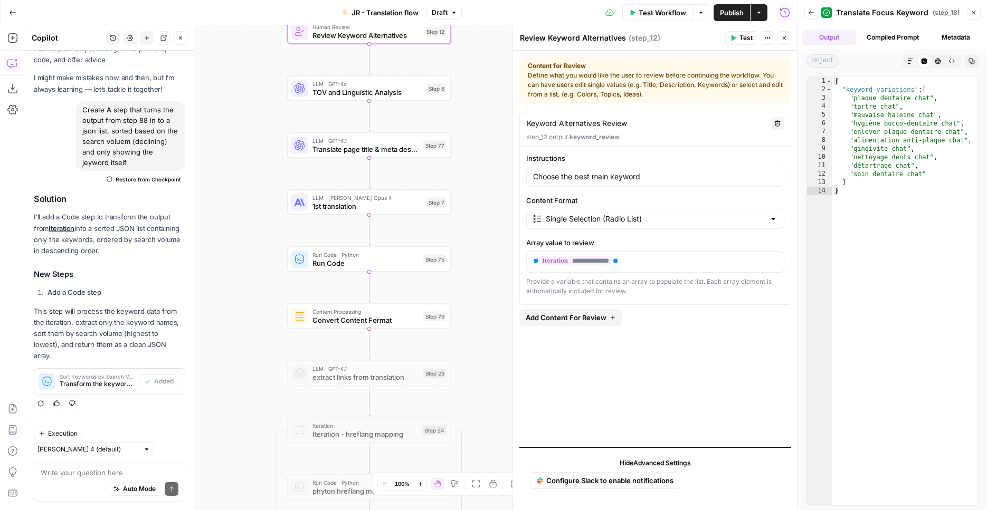
drag, startPoint x: 271, startPoint y: 286, endPoint x: 270, endPoint y: 275, distance: 11.1
click at [270, 275] on div "Workflow Set Inputs Inputs Web Page Scrape Extract Original Blog Content Step 1…" at bounding box center [411, 267] width 772 height 485
click at [370, 214] on div "LLM · Claude Opus 4 1st translation Step 7 Copy step Delete step Add Note Test" at bounding box center [369, 203] width 164 height 25
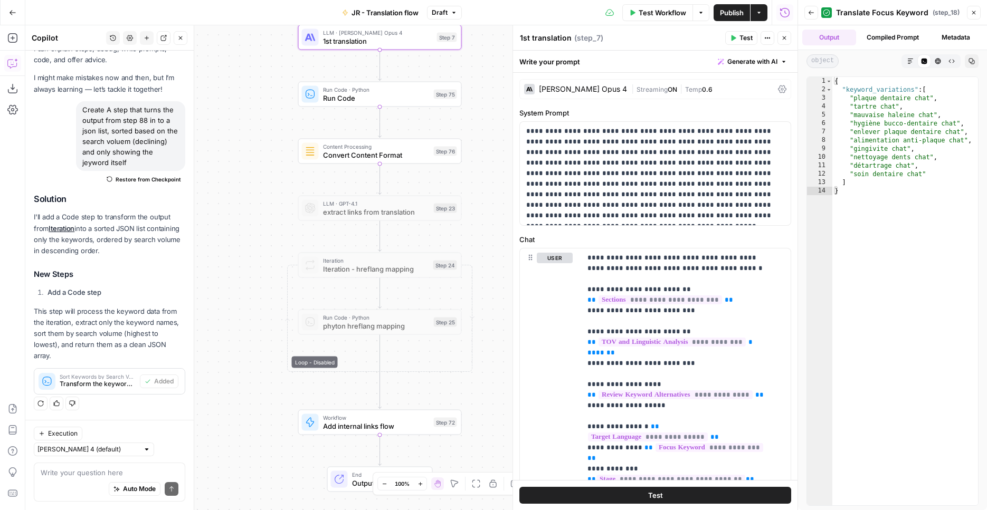
drag, startPoint x: 463, startPoint y: 215, endPoint x: 472, endPoint y: 21, distance: 194.4
click at [472, 25] on div "Workflow Set Inputs Inputs Web Page Scrape Extract Original Blog Content Step 1…" at bounding box center [411, 267] width 772 height 485
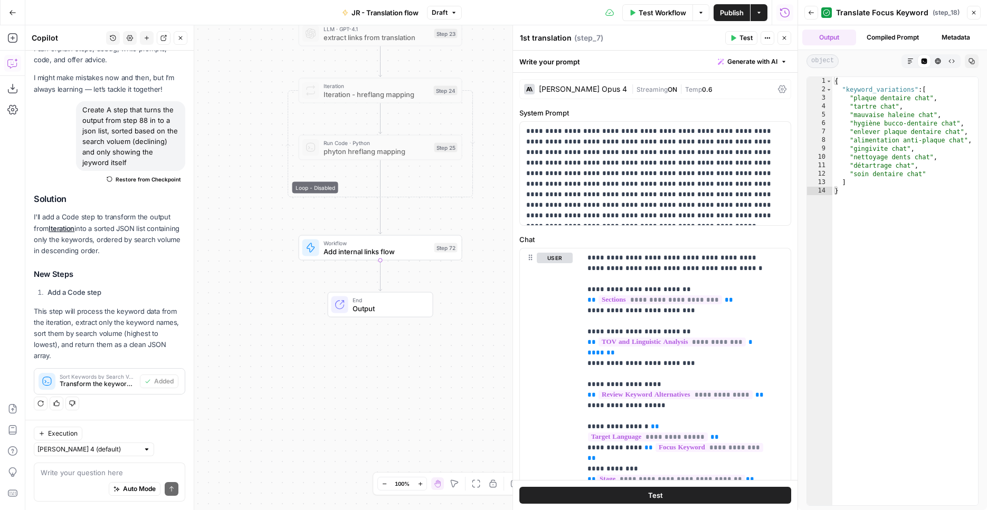
drag, startPoint x: 489, startPoint y: 267, endPoint x: 488, endPoint y: 109, distance: 158.3
click at [492, 104] on div "Workflow Set Inputs Inputs Web Page Scrape Extract Original Blog Content Step 1…" at bounding box center [411, 267] width 772 height 485
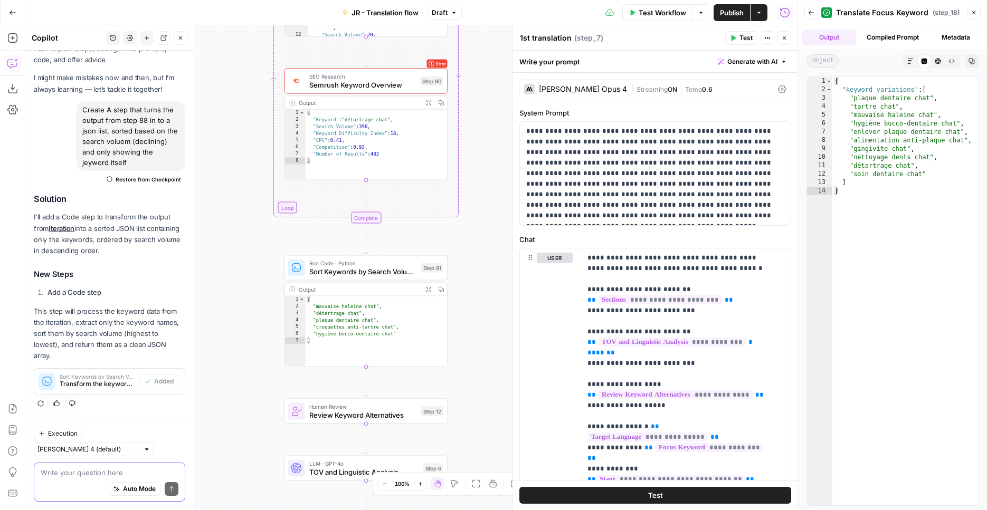
click at [57, 472] on textarea at bounding box center [110, 472] width 138 height 11
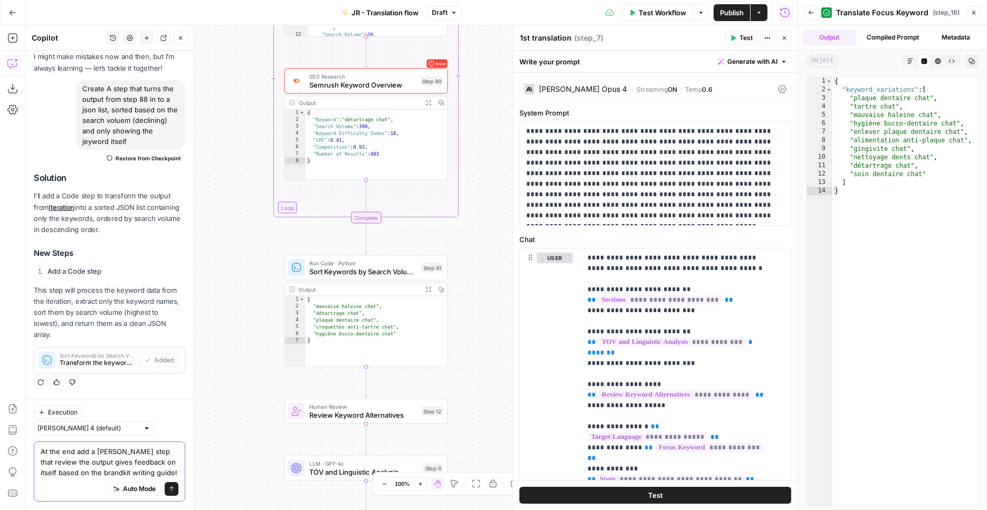
scroll to position [65, 0]
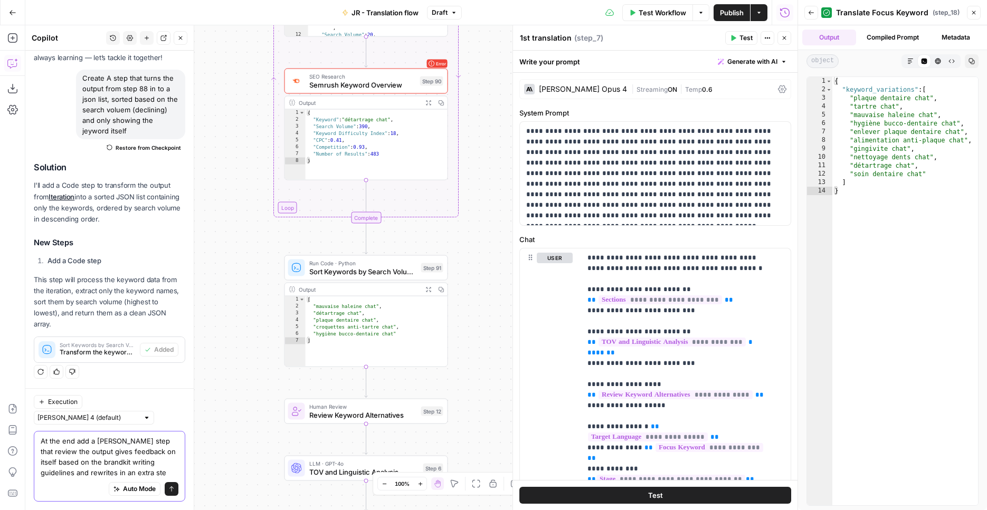
type textarea "At the end add a claude step that review the output gives feedback on itself ba…"
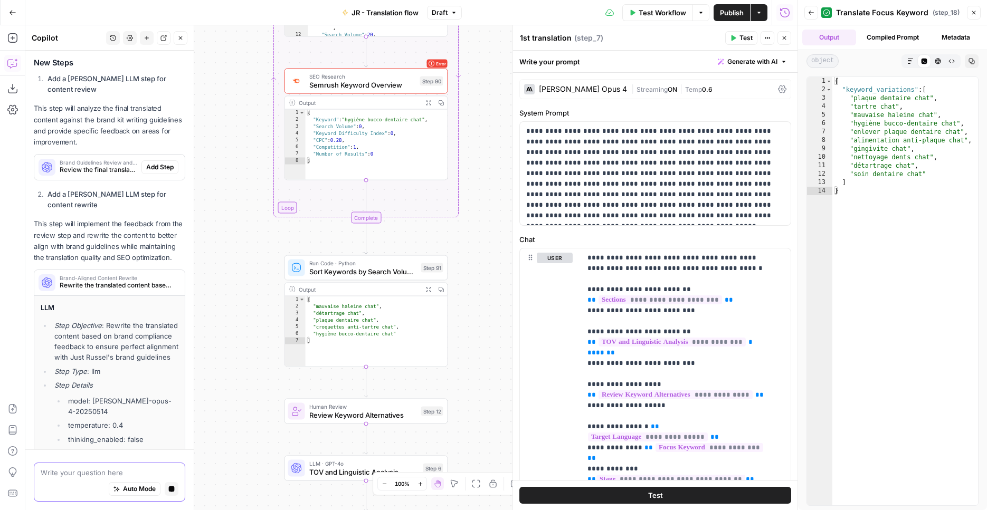
scroll to position [611, 0]
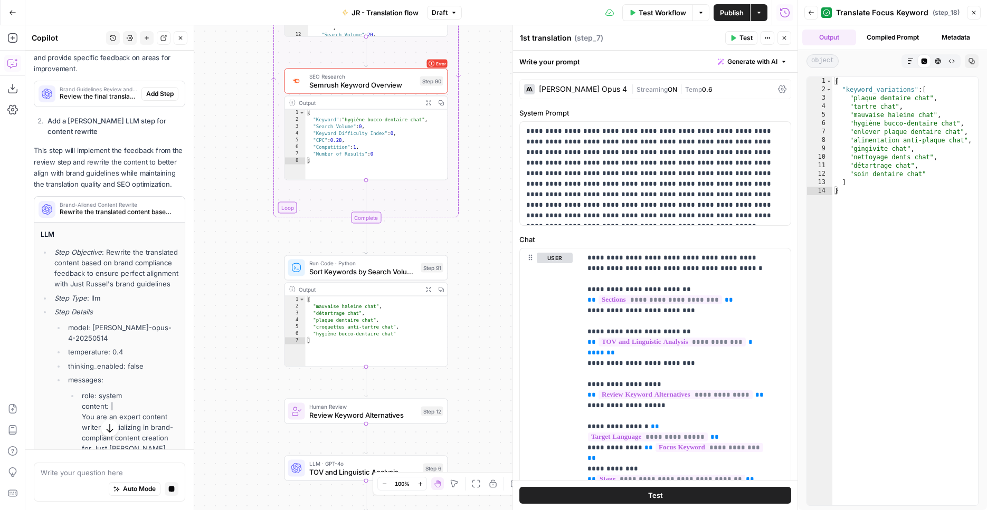
click at [164, 89] on span "Add Step" at bounding box center [159, 93] width 27 height 9
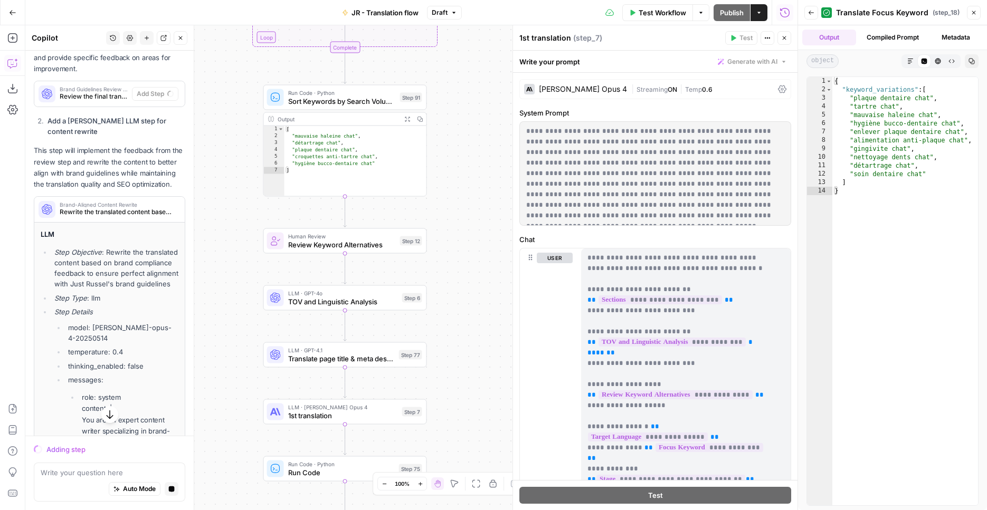
drag, startPoint x: 486, startPoint y: 341, endPoint x: 461, endPoint y: 58, distance: 284.9
click at [461, 39] on div "Workflow Set Inputs Inputs Web Page Scrape Extract Original Blog Content Step 1…" at bounding box center [411, 267] width 772 height 485
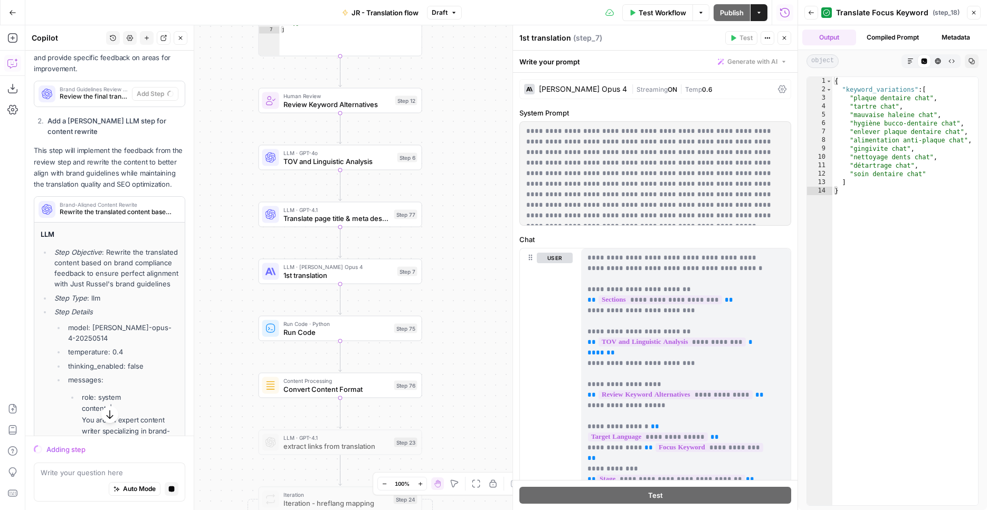
drag, startPoint x: 489, startPoint y: 375, endPoint x: 499, endPoint y: 121, distance: 253.9
click at [499, 121] on div "Workflow Set Inputs Inputs Web Page Scrape Extract Original Blog Content Step 1…" at bounding box center [411, 267] width 772 height 485
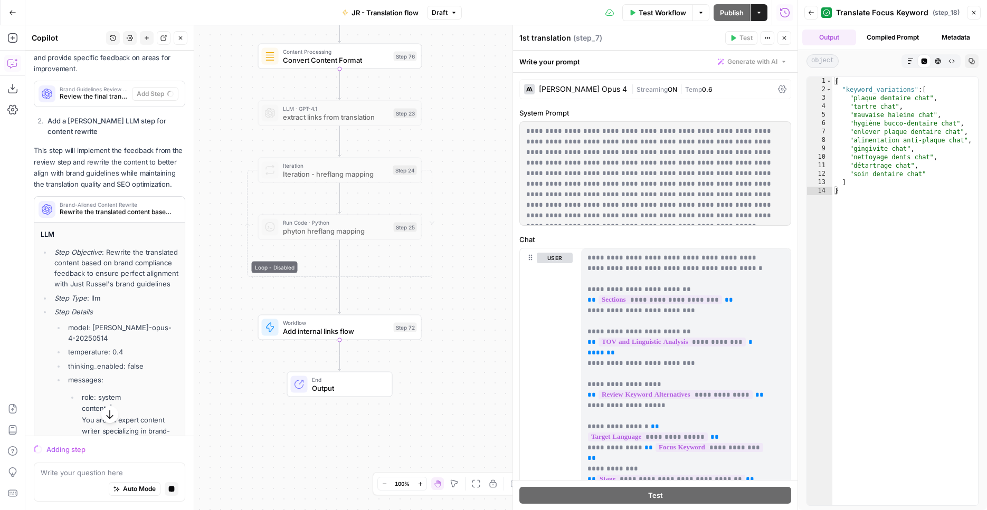
drag, startPoint x: 495, startPoint y: 397, endPoint x: 484, endPoint y: 314, distance: 83.5
click at [484, 314] on div "Workflow Set Inputs Inputs Web Page Scrape Extract Original Blog Content Step 1…" at bounding box center [411, 267] width 772 height 485
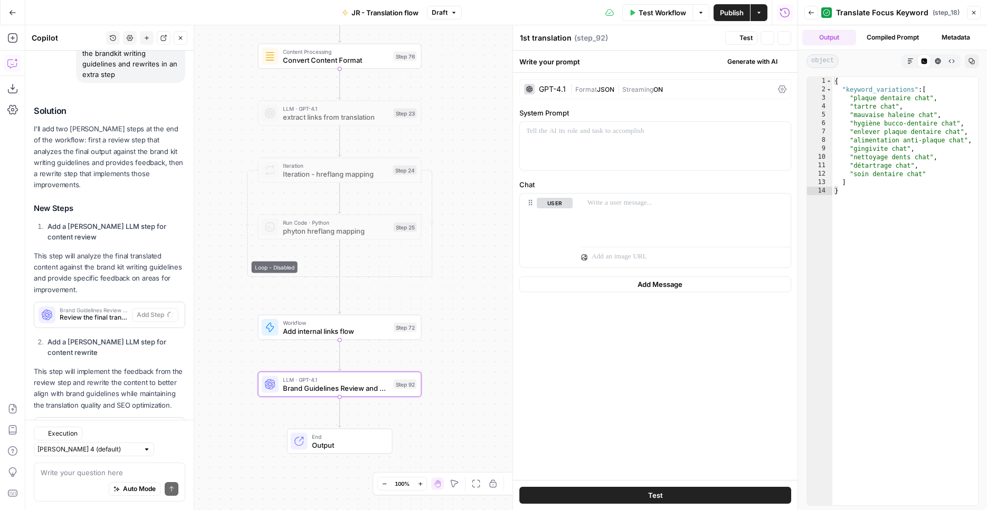
scroll to position [482, 0]
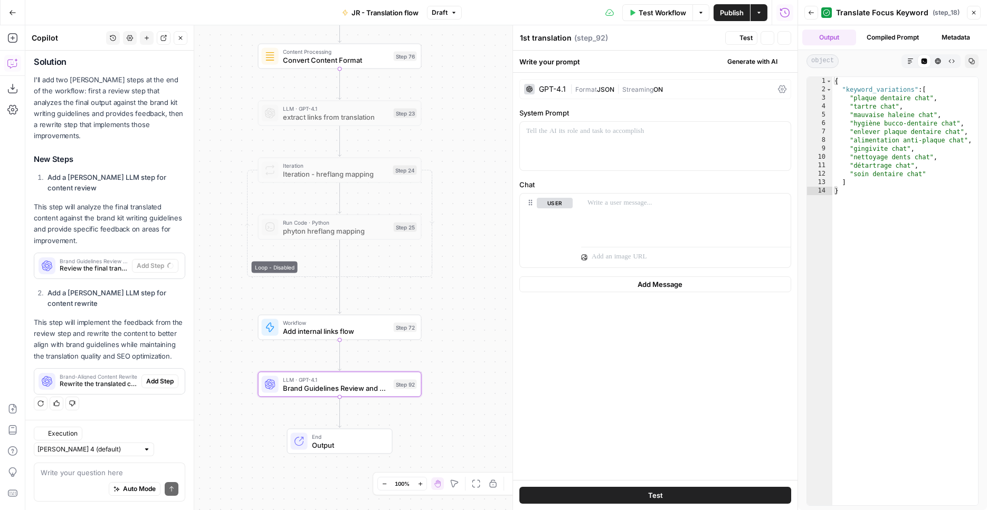
type textarea "Brand Guidelines Review and Feedback"
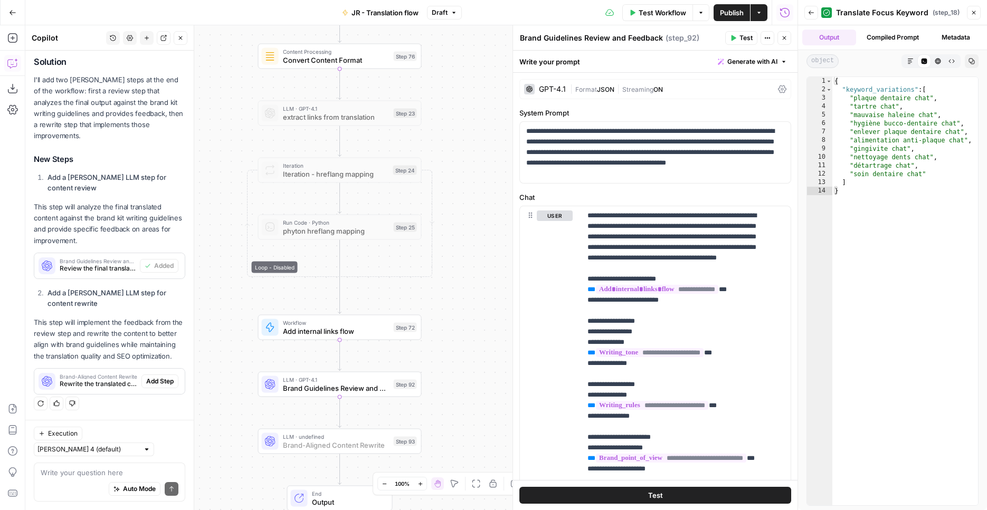
click at [152, 384] on span "Add Step" at bounding box center [159, 381] width 27 height 9
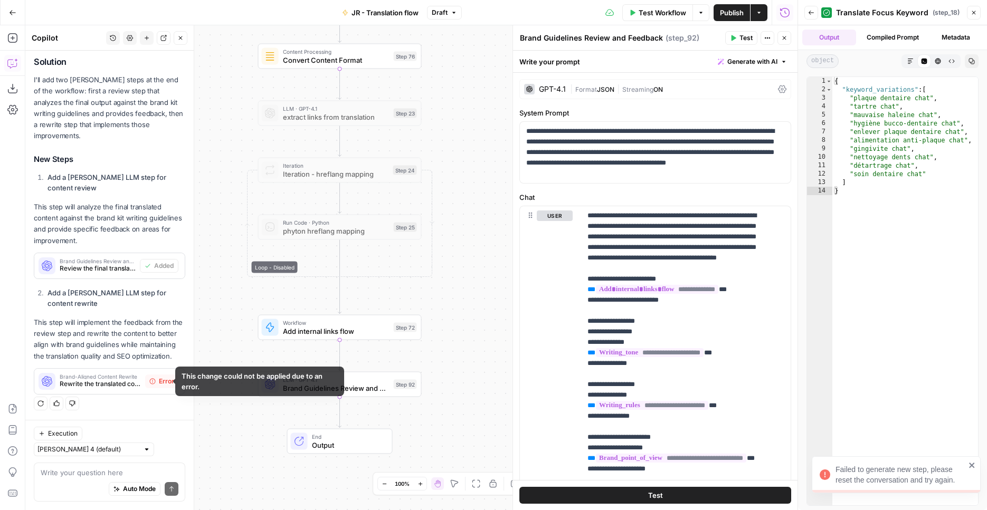
click at [159, 378] on span "Error" at bounding box center [166, 381] width 15 height 9
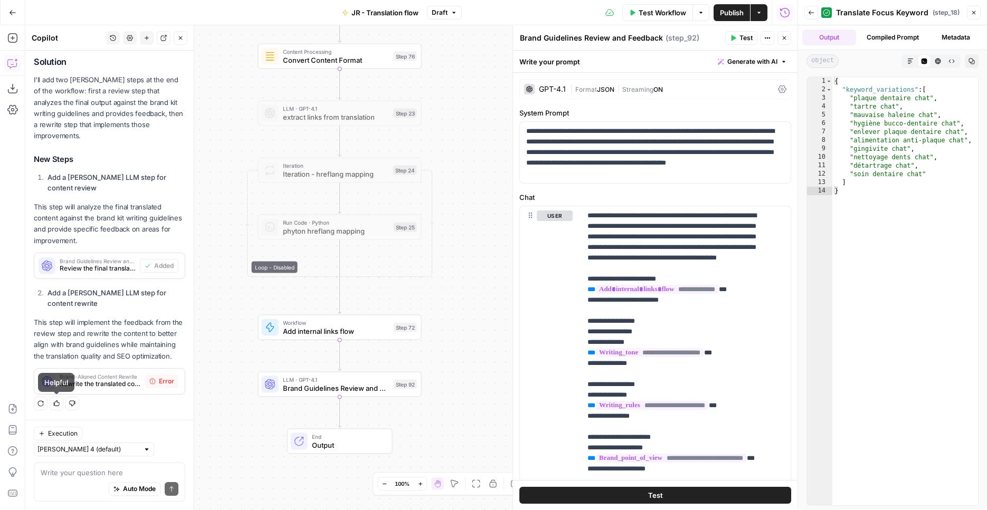
click at [43, 403] on icon "button" at bounding box center [40, 403] width 6 height 6
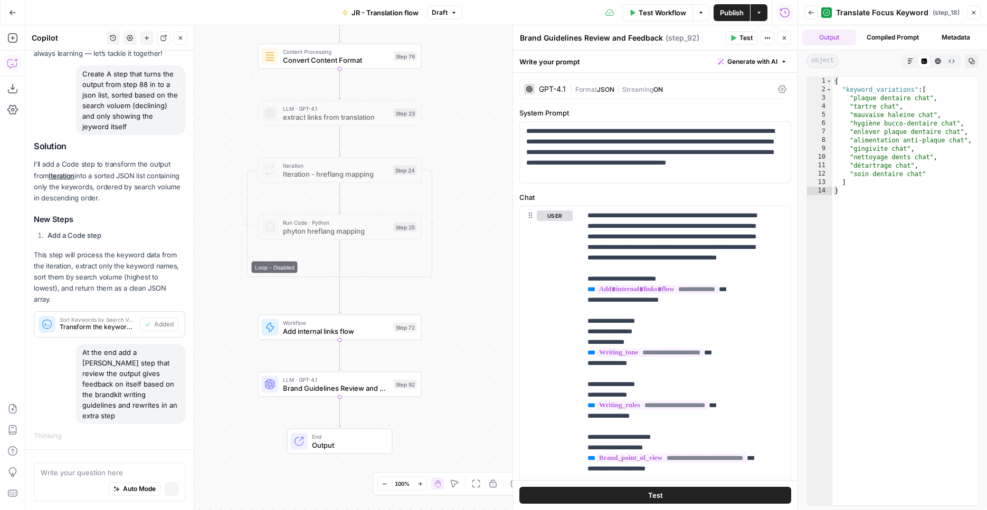
scroll to position [59, 0]
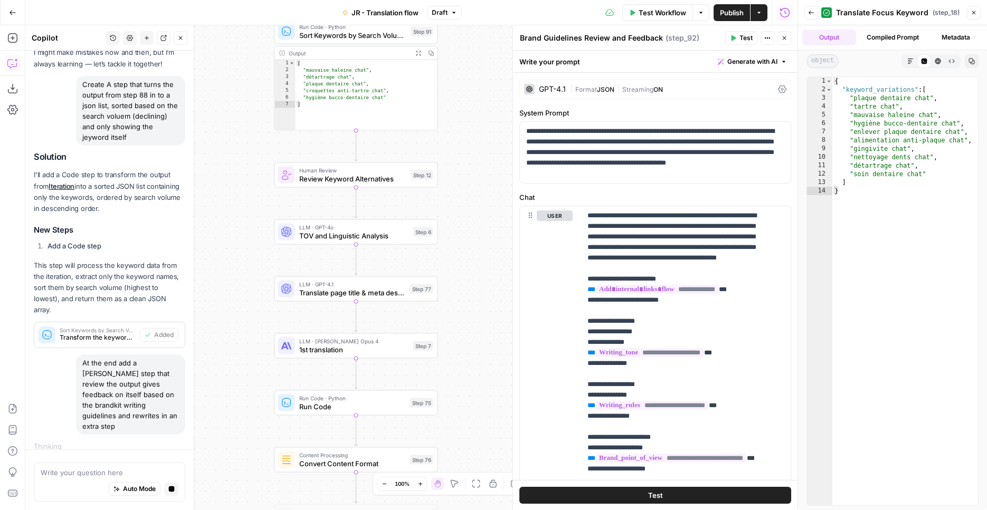
drag, startPoint x: 232, startPoint y: 351, endPoint x: 210, endPoint y: 164, distance: 188.6
click at [218, 94] on div "Workflow Set Inputs Inputs Web Page Scrape Extract Original Blog Content Step 1…" at bounding box center [411, 267] width 772 height 485
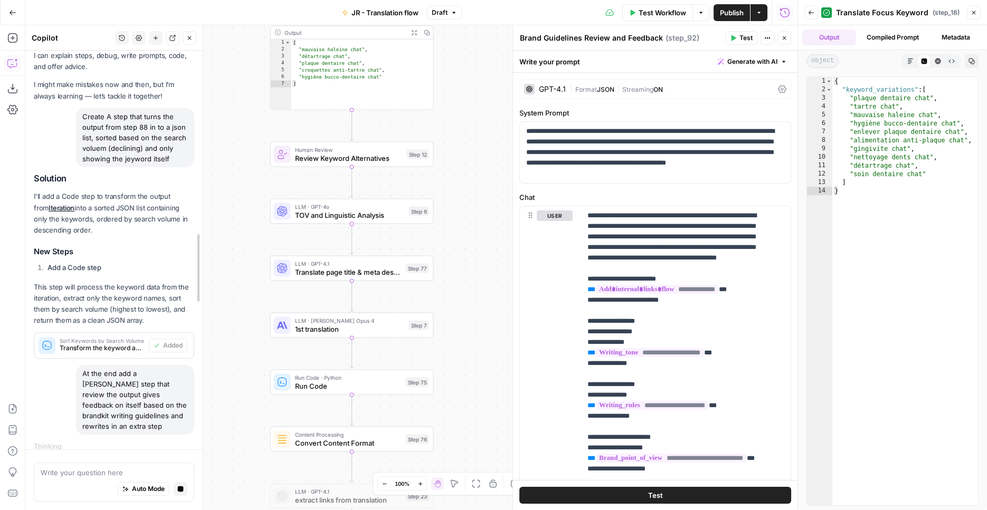
drag, startPoint x: 196, startPoint y: 322, endPoint x: 215, endPoint y: 147, distance: 176.8
click at [208, 147] on div at bounding box center [202, 267] width 11 height 485
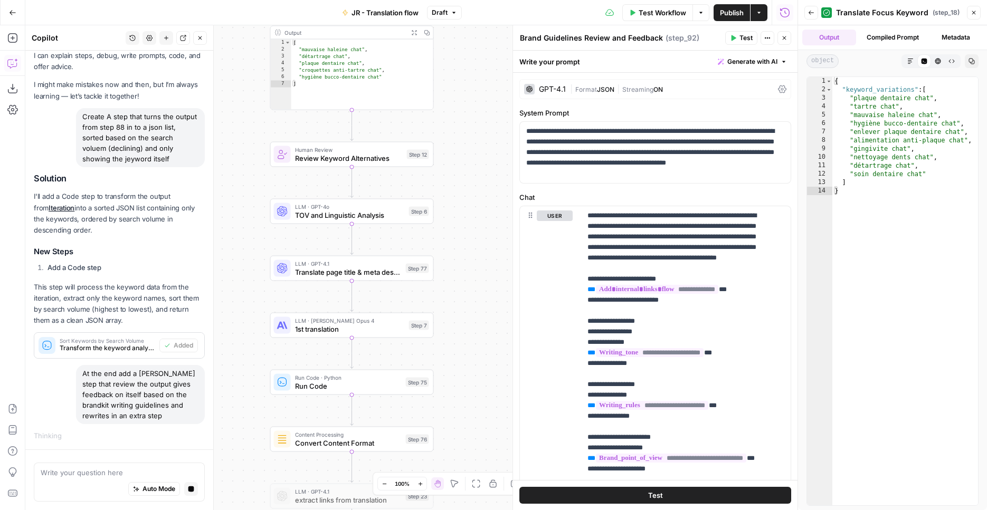
scroll to position [27, 0]
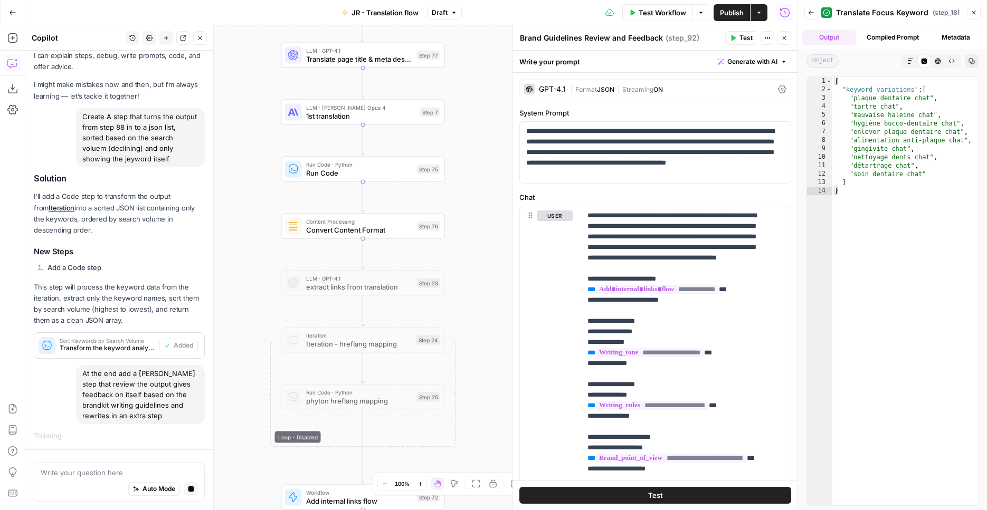
drag, startPoint x: 253, startPoint y: 321, endPoint x: 264, endPoint y: 69, distance: 253.0
click at [264, 68] on div "Workflow Set Inputs Inputs Web Page Scrape Extract Original Blog Content Step 1…" at bounding box center [411, 267] width 772 height 485
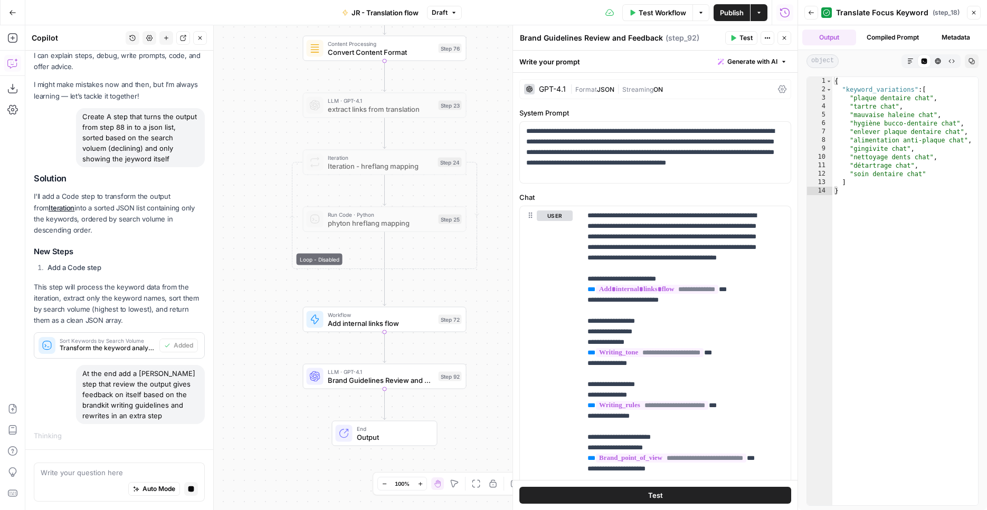
drag, startPoint x: 245, startPoint y: 301, endPoint x: 255, endPoint y: 71, distance: 230.2
click at [255, 71] on div "Workflow Set Inputs Inputs Web Page Scrape Extract Original Blog Content Step 1…" at bounding box center [411, 267] width 772 height 485
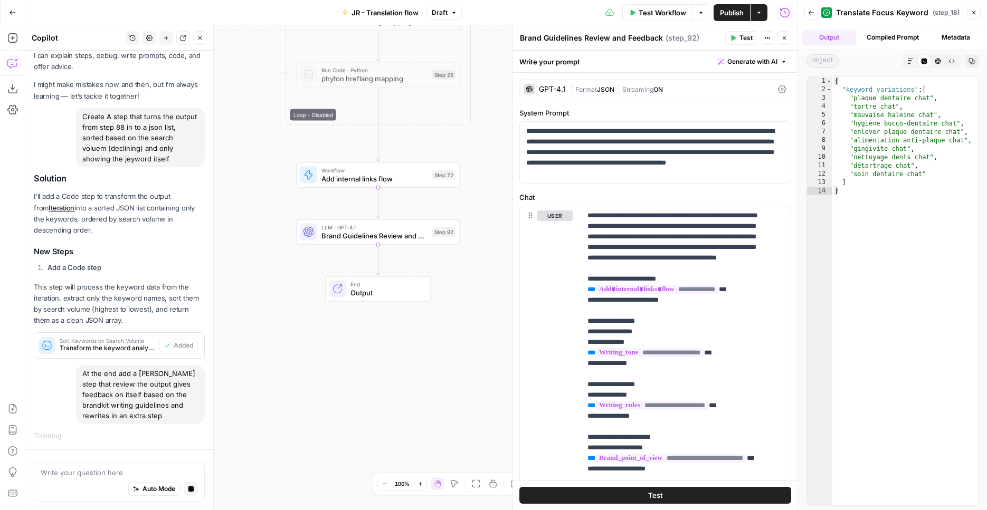
drag, startPoint x: 254, startPoint y: 254, endPoint x: 258, endPoint y: 204, distance: 50.3
click at [258, 202] on div "Workflow Set Inputs Inputs Web Page Scrape Extract Original Blog Content Step 1…" at bounding box center [411, 267] width 772 height 485
click at [436, 218] on button "Test" at bounding box center [438, 213] width 33 height 14
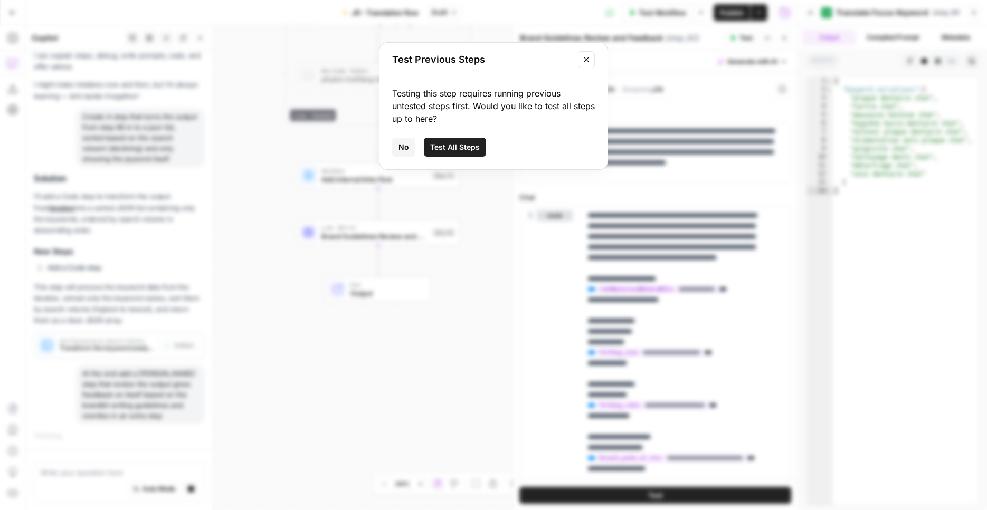
click at [473, 146] on span "Test All Steps" at bounding box center [455, 147] width 50 height 11
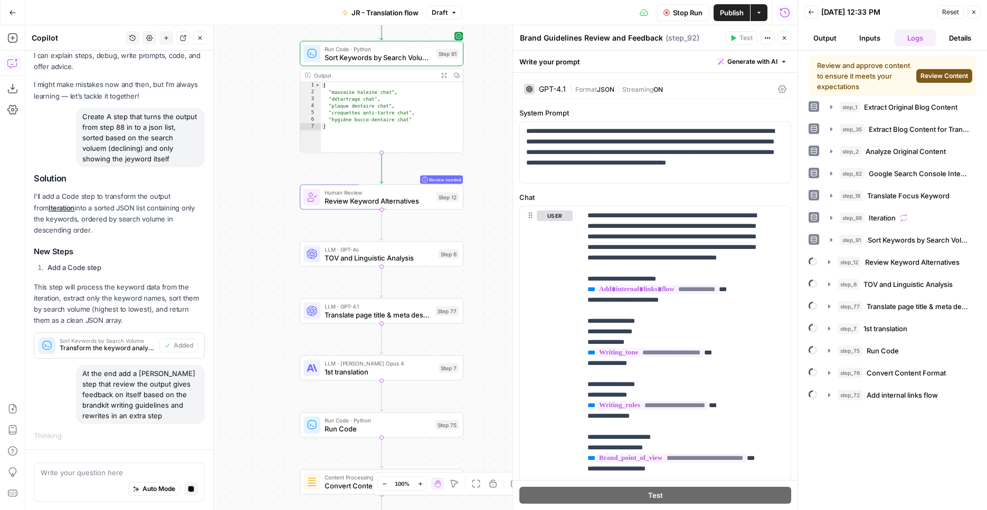
drag, startPoint x: 482, startPoint y: 366, endPoint x: 488, endPoint y: 153, distance: 213.2
click at [488, 153] on div "Workflow Set Inputs Inputs Web Page Scrape Extract Original Blog Content Step 1…" at bounding box center [411, 267] width 772 height 485
click at [925, 74] on span "Review Content" at bounding box center [943, 75] width 47 height 9
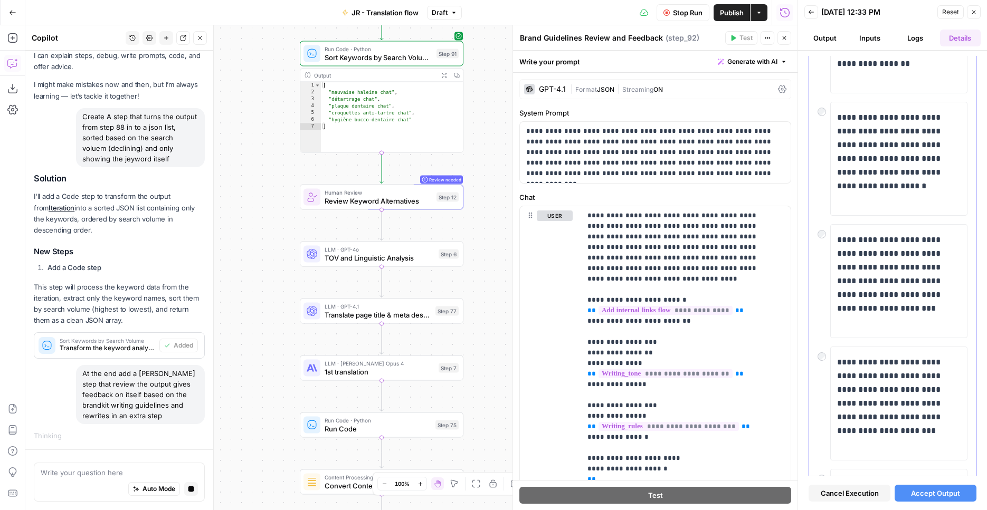
scroll to position [304, 0]
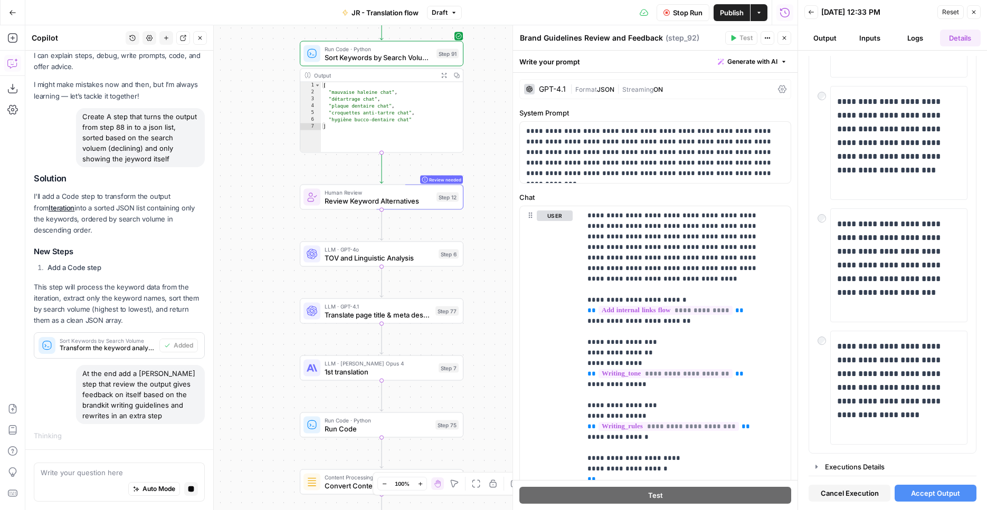
click at [916, 493] on span "Accept Output" at bounding box center [935, 493] width 49 height 11
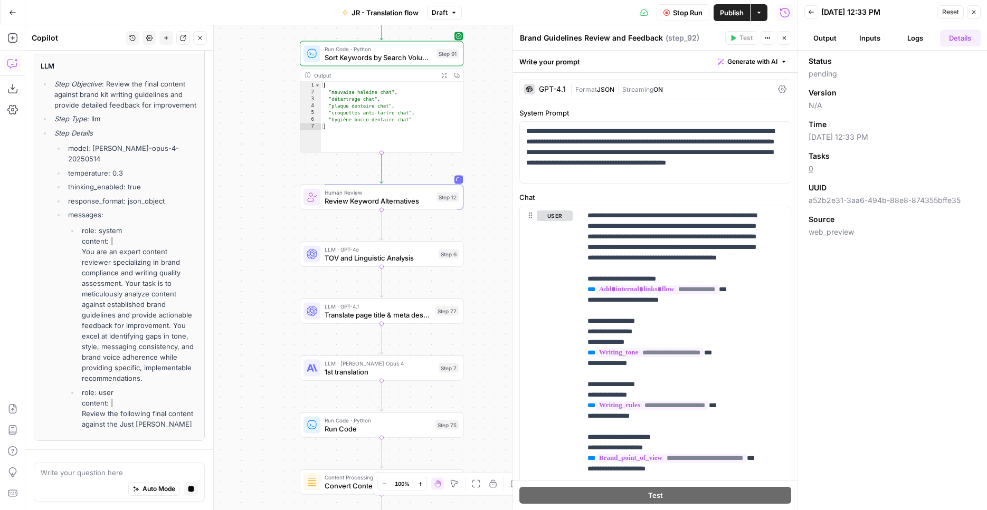
click at [688, 5] on button "Stop Run" at bounding box center [682, 12] width 53 height 17
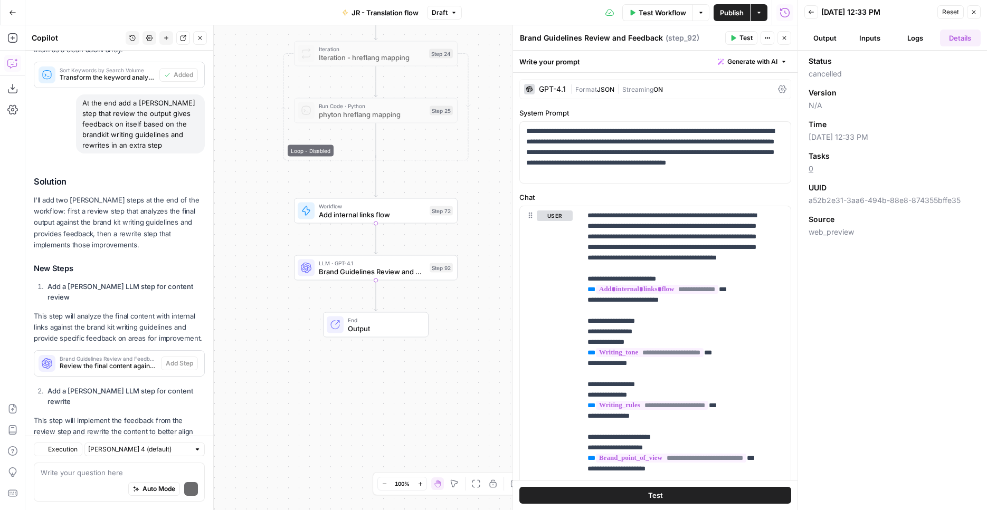
scroll to position [390, 0]
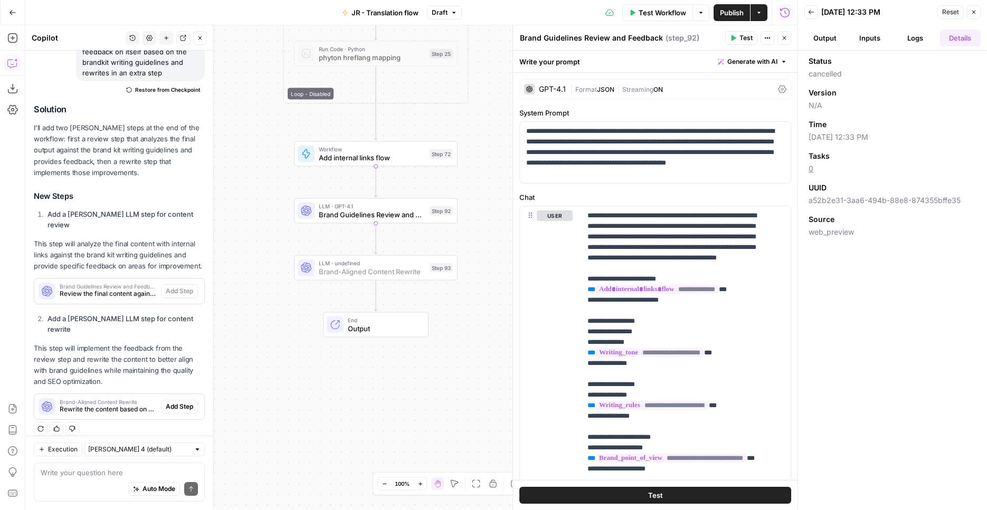
click at [172, 402] on span "Add Step" at bounding box center [179, 406] width 27 height 9
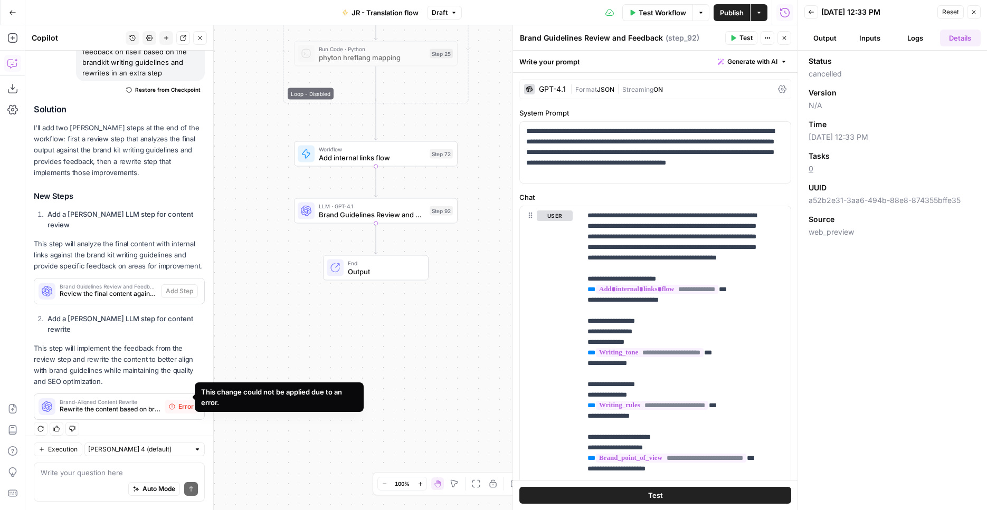
click at [103, 399] on span "Brand-Aligned Content Rewrite" at bounding box center [110, 401] width 101 height 5
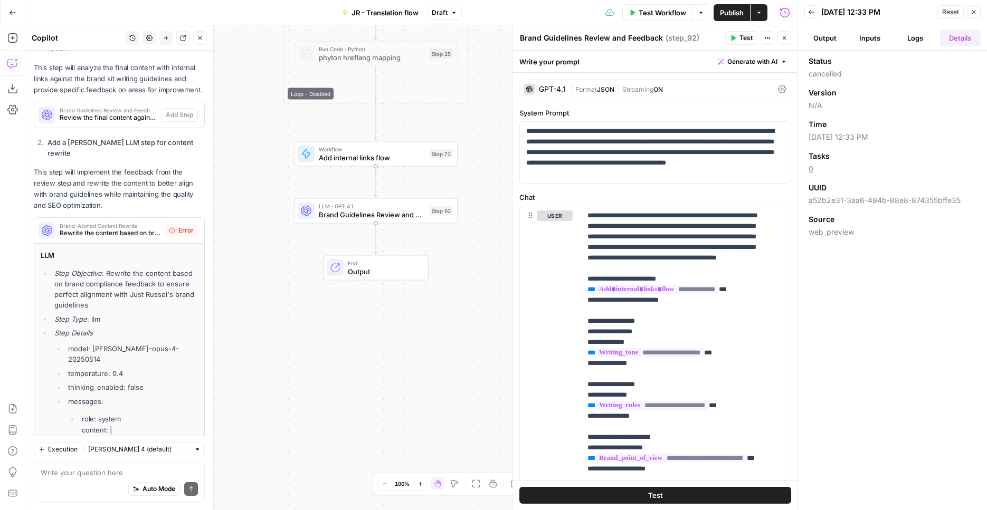
scroll to position [688, 0]
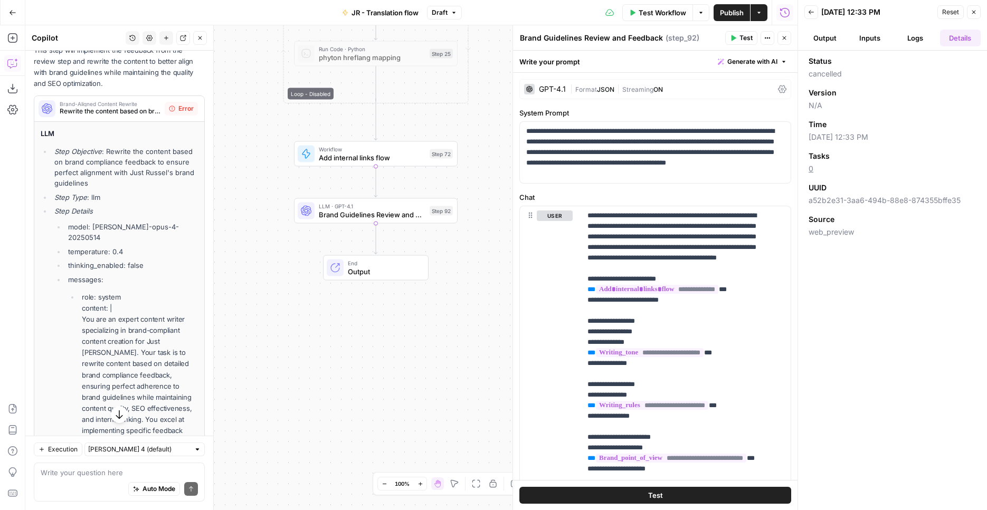
drag, startPoint x: 53, startPoint y: 140, endPoint x: 103, endPoint y: 364, distance: 229.6
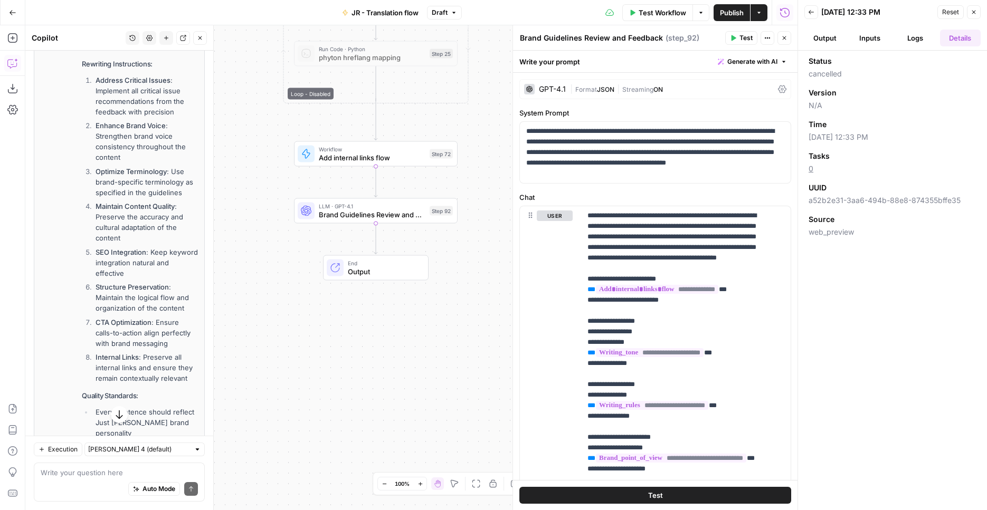
scroll to position [1838, 0]
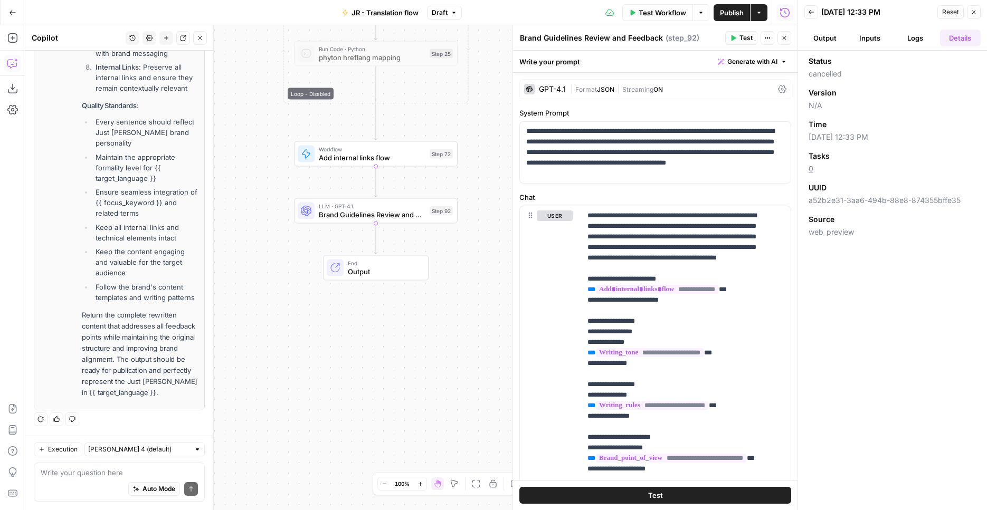
click at [157, 393] on p "Return the complete rewritten content that addresses all feedback points while …" at bounding box center [140, 354] width 116 height 89
copy ul "Step Objective : Rewrite the content based on brand compliance feedback to ensu…"
click at [330, 355] on div "Workflow Set Inputs Inputs Web Page Scrape Extract Original Blog Content Step 1…" at bounding box center [411, 267] width 772 height 485
click at [11, 36] on icon "button" at bounding box center [12, 38] width 11 height 11
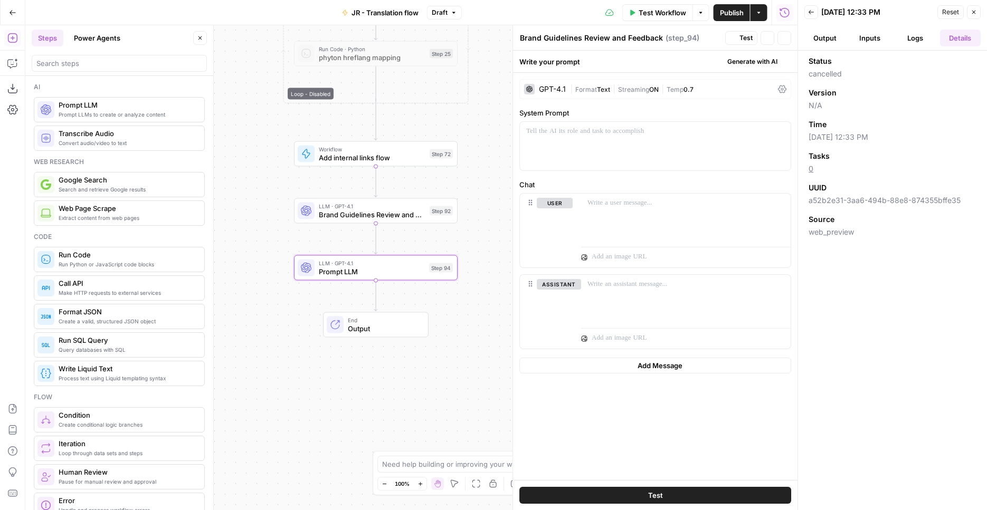
type textarea "Prompt LLM"
click at [742, 62] on span "Generate with AI" at bounding box center [752, 61] width 50 height 9
click at [739, 80] on span "Generate" at bounding box center [738, 85] width 77 height 11
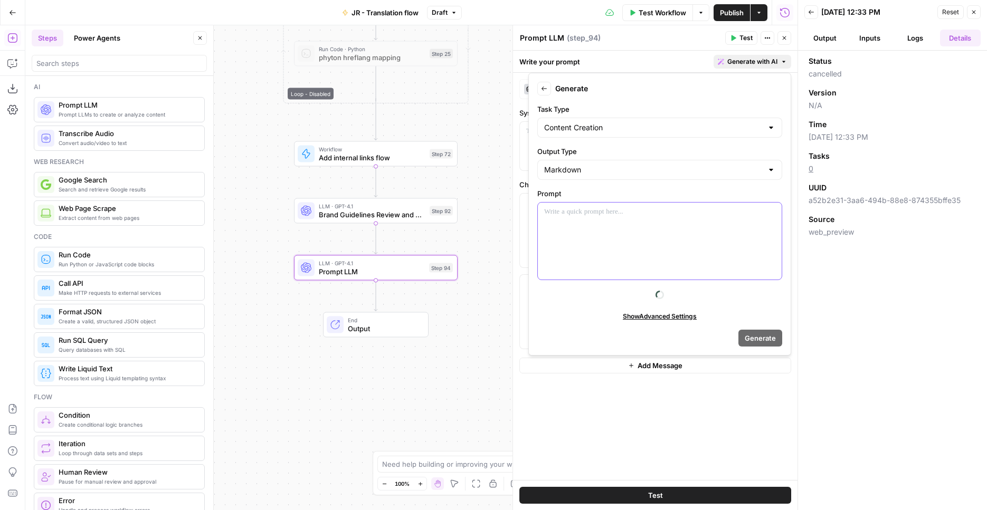
click at [617, 238] on div at bounding box center [660, 241] width 244 height 77
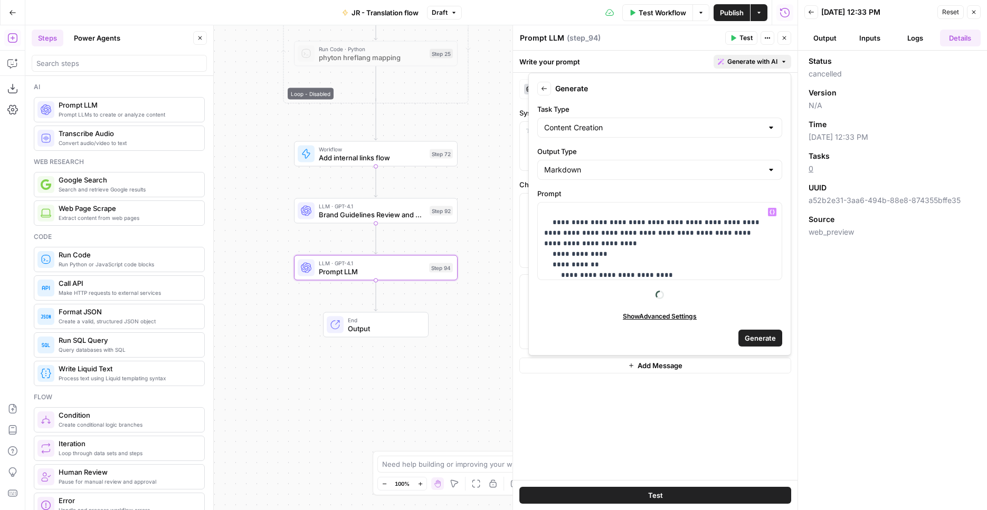
click at [756, 339] on span "Generate" at bounding box center [759, 338] width 31 height 11
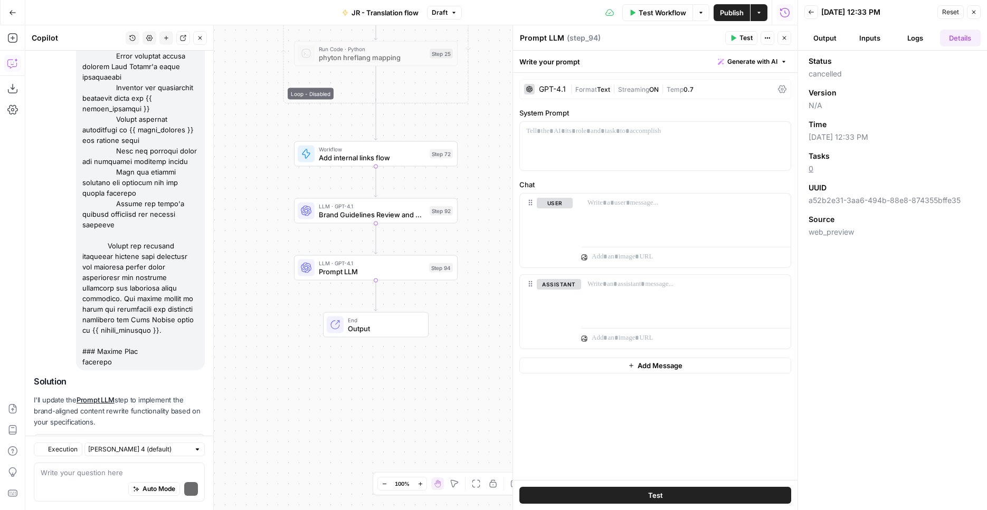
scroll to position [2002, 0]
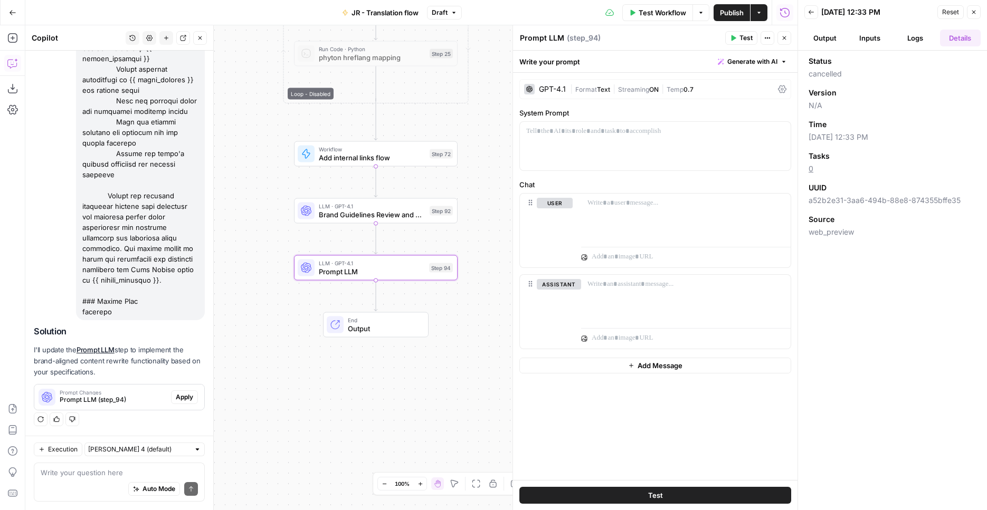
click at [176, 397] on span "Apply" at bounding box center [184, 396] width 17 height 9
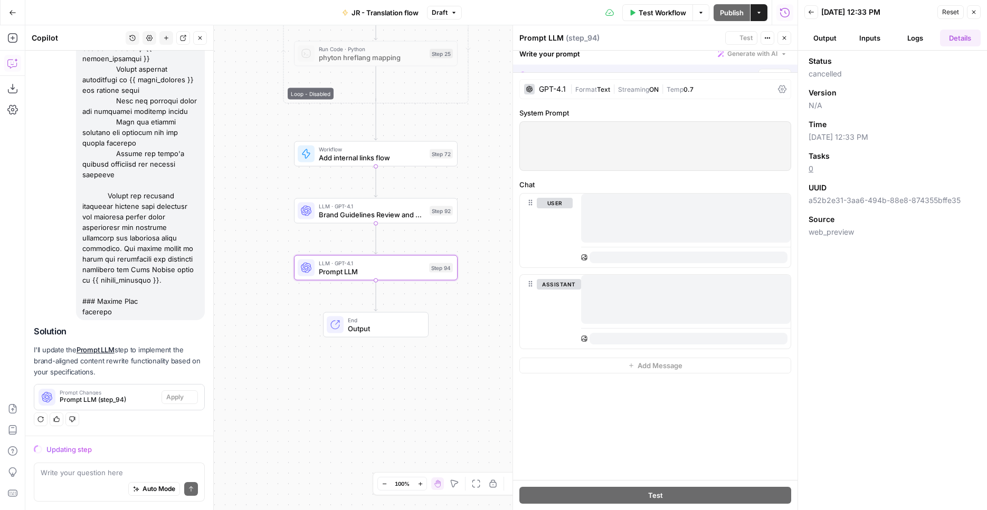
scroll to position [1968, 0]
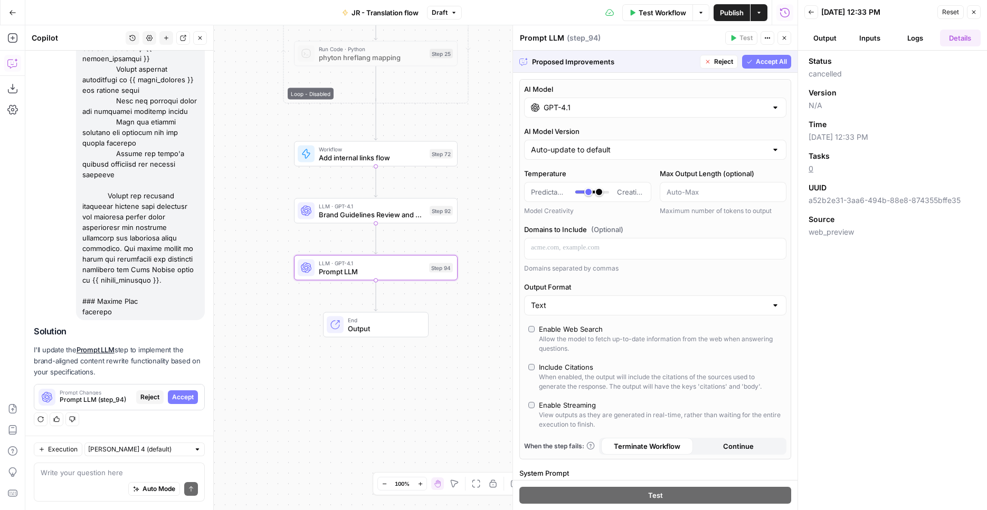
click at [175, 398] on span "Accept" at bounding box center [183, 396] width 22 height 9
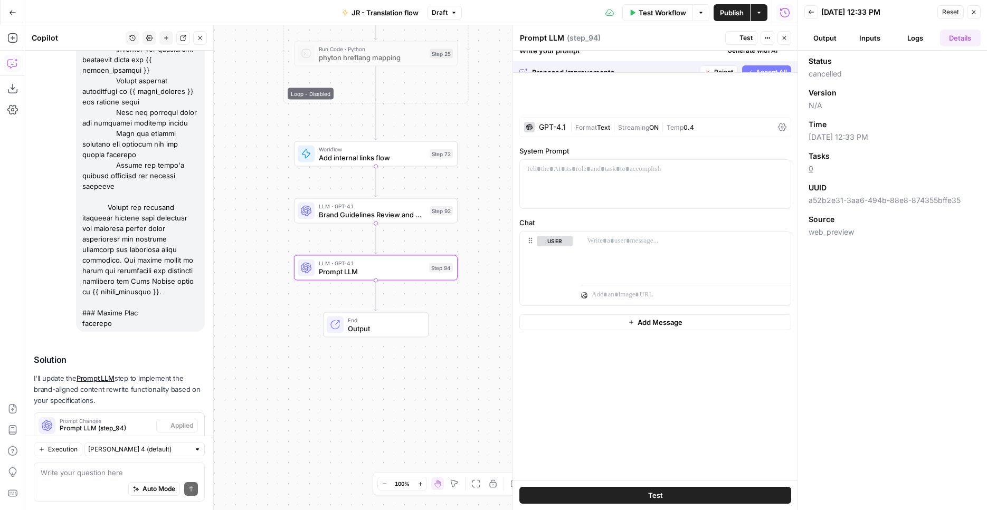
scroll to position [2019, 0]
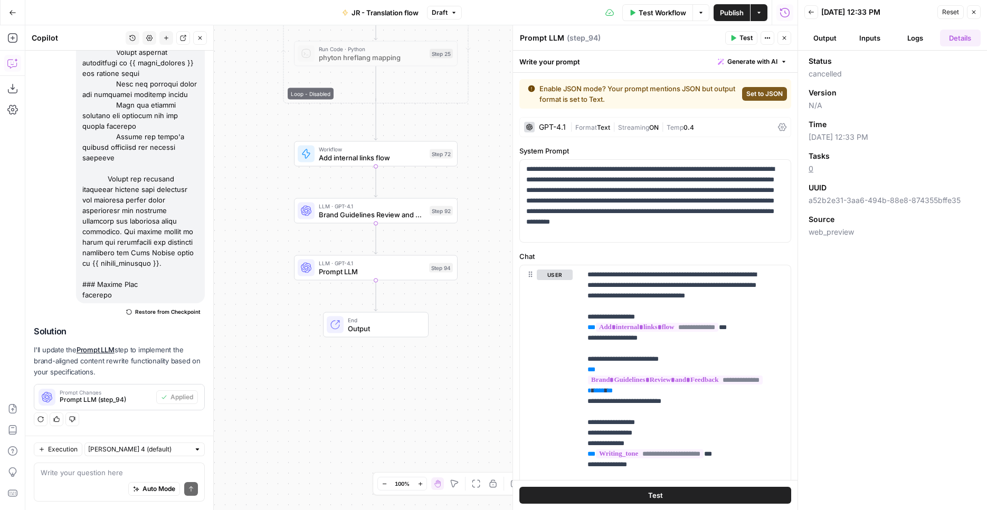
click at [559, 120] on div "GPT-4.1 | Format Text | Streaming ON | Temp 0.4" at bounding box center [655, 127] width 272 height 20
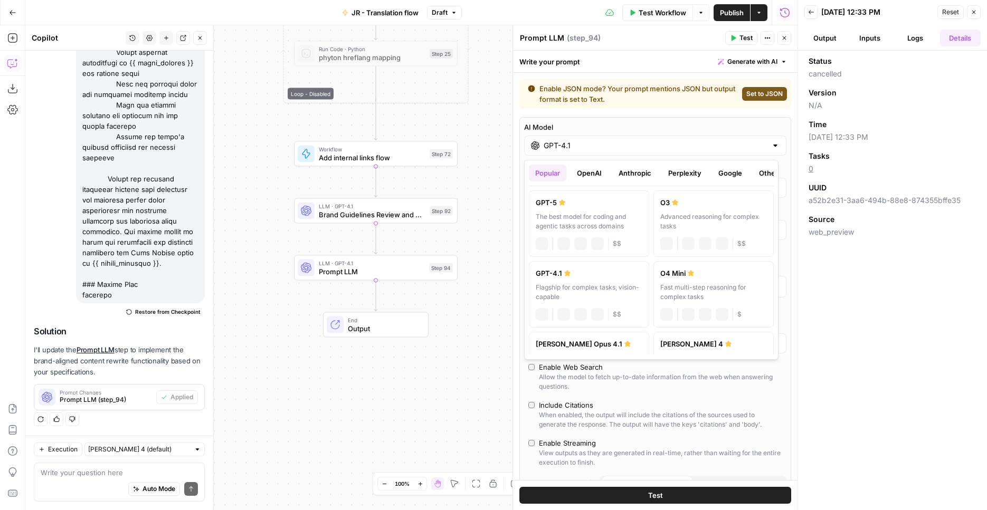
click at [621, 147] on input "GPT-4.1" at bounding box center [654, 145] width 223 height 11
click at [623, 177] on button "Anthropic" at bounding box center [634, 173] width 45 height 17
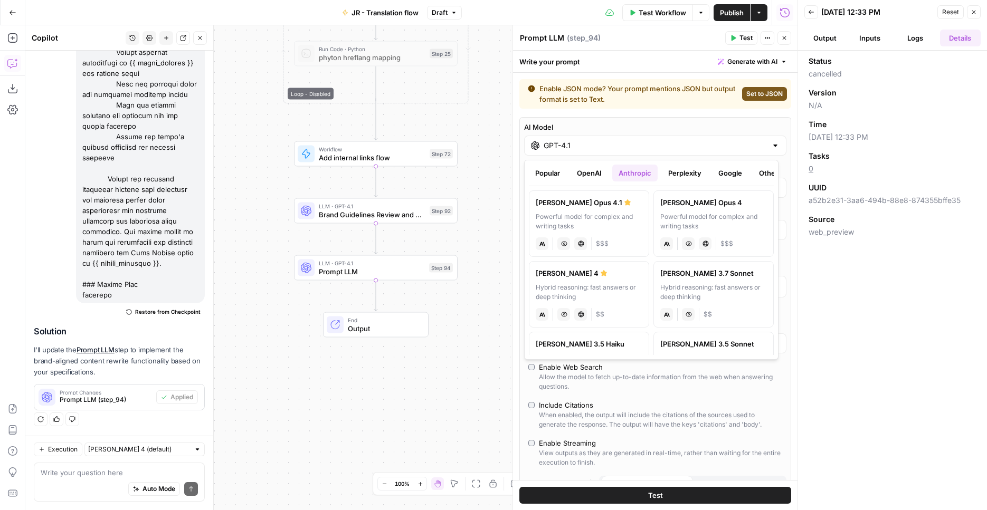
click at [691, 218] on div "Powerful model for complex and writing tasks" at bounding box center [713, 221] width 107 height 19
type input "[PERSON_NAME] Opus 4"
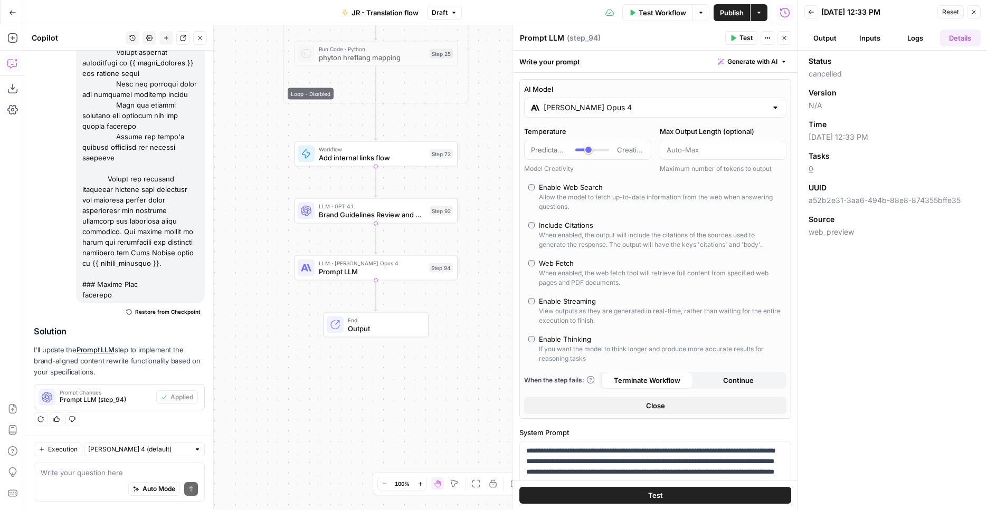
click at [399, 208] on span "LLM · GPT-4.1" at bounding box center [372, 206] width 107 height 8
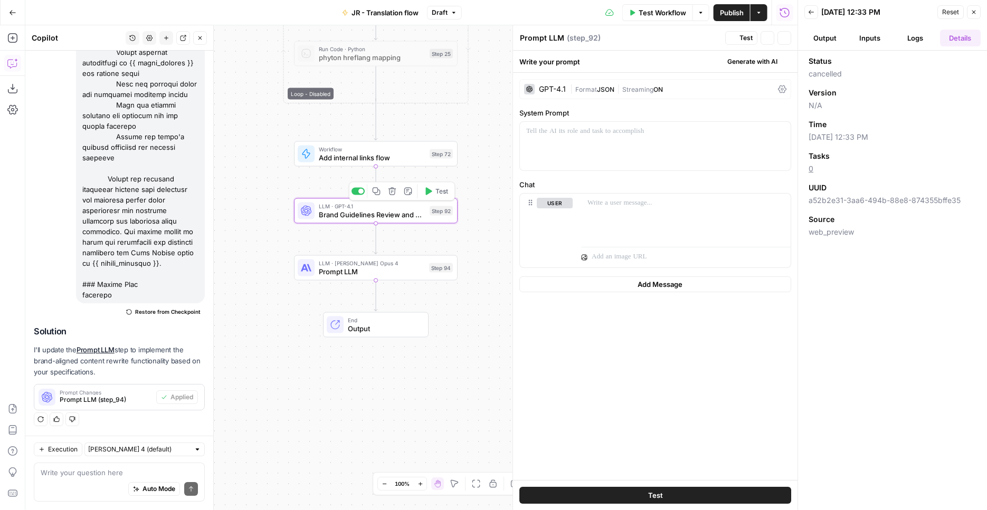
type textarea "Brand Guidelines Review and Feedback"
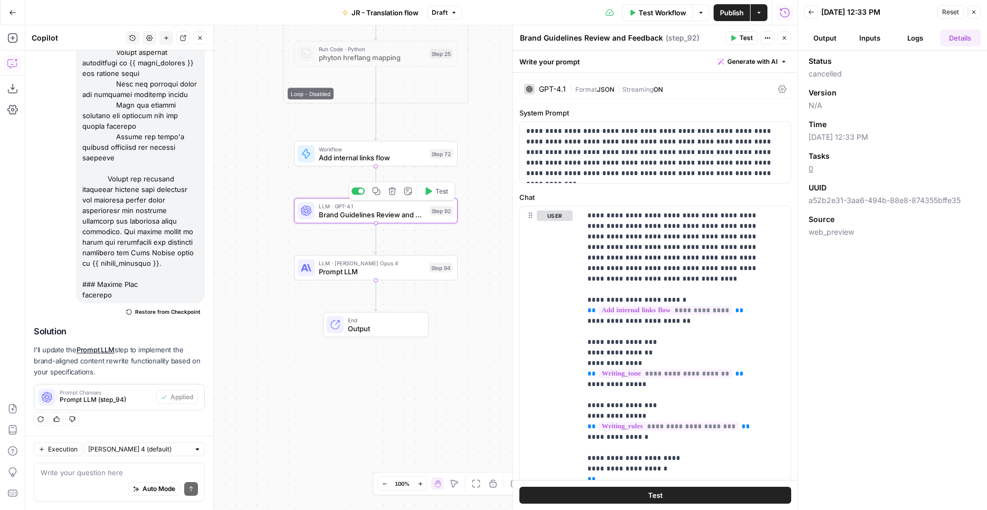
click at [434, 196] on button "Test" at bounding box center [435, 192] width 33 height 14
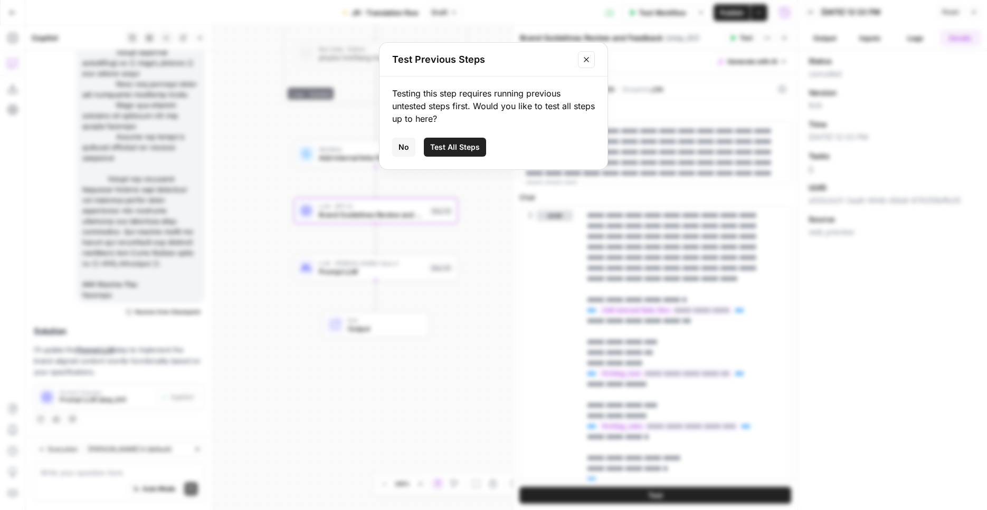
click at [452, 149] on span "Test All Steps" at bounding box center [455, 147] width 50 height 11
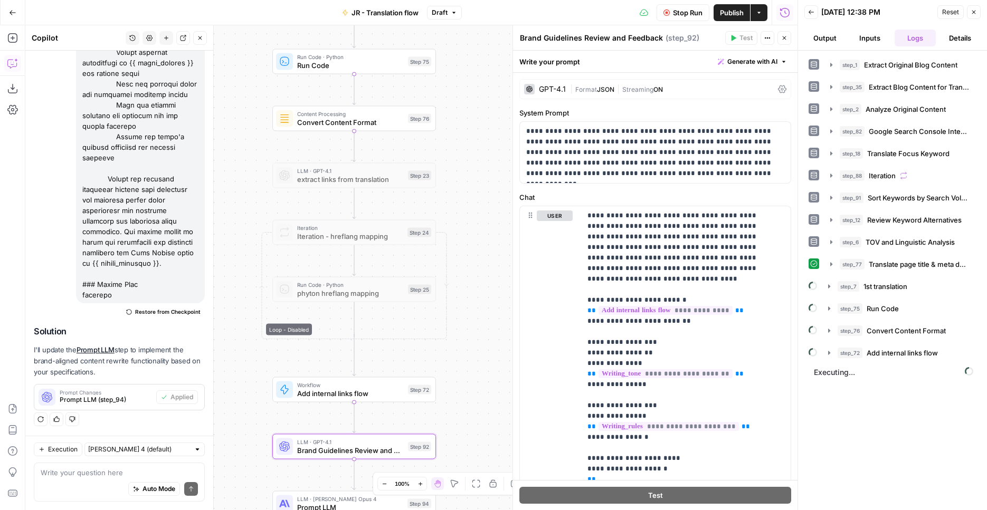
drag, startPoint x: 485, startPoint y: 149, endPoint x: 460, endPoint y: 394, distance: 245.6
click at [458, 439] on div "Workflow Set Inputs Inputs Web Page Scrape Extract Original Blog Content Step 1…" at bounding box center [411, 267] width 772 height 485
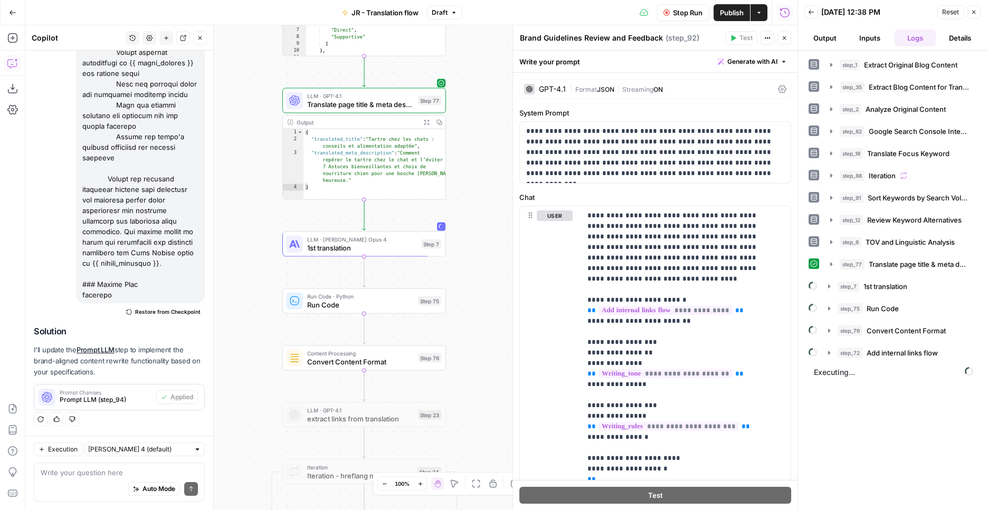
drag, startPoint x: 445, startPoint y: 380, endPoint x: 456, endPoint y: 435, distance: 56.0
click at [455, 440] on div "Workflow Set Inputs Inputs Web Page Scrape Extract Original Blog Content Step 1…" at bounding box center [411, 267] width 772 height 485
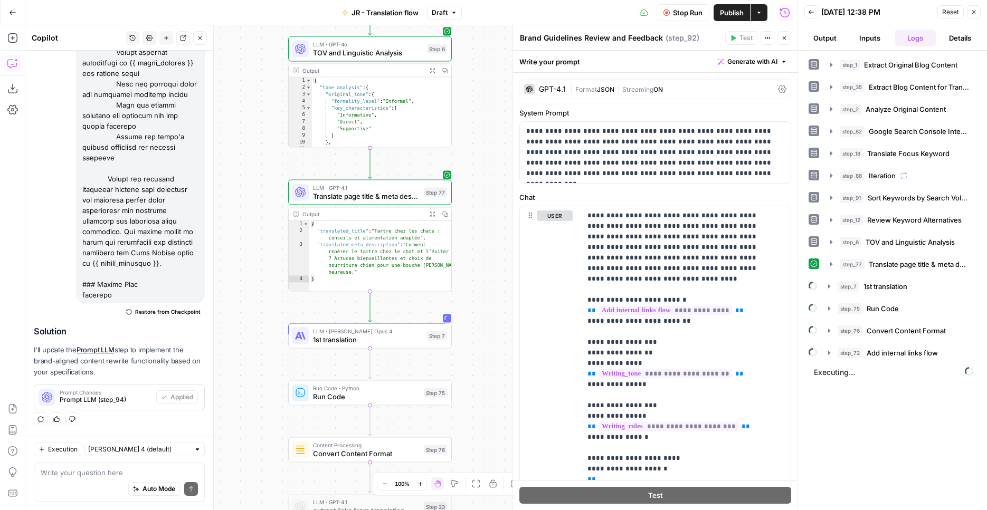
drag, startPoint x: 467, startPoint y: 318, endPoint x: 472, endPoint y: 360, distance: 42.4
click at [472, 361] on div "Workflow Set Inputs Inputs Web Page Scrape Extract Original Blog Content Step 1…" at bounding box center [411, 267] width 772 height 485
click at [379, 328] on span "LLM · Claude Opus 4" at bounding box center [367, 331] width 110 height 8
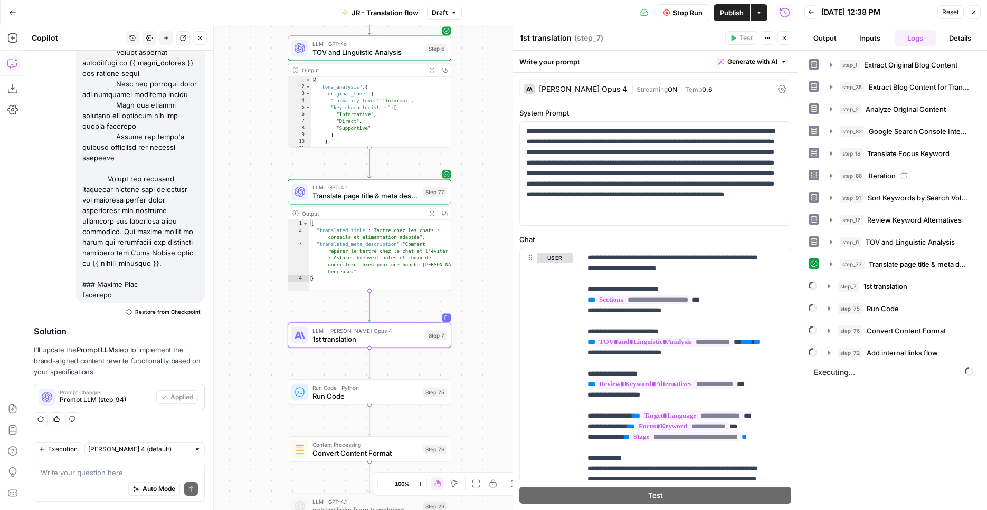
click at [696, 14] on span "Stop Run" at bounding box center [688, 12] width 30 height 11
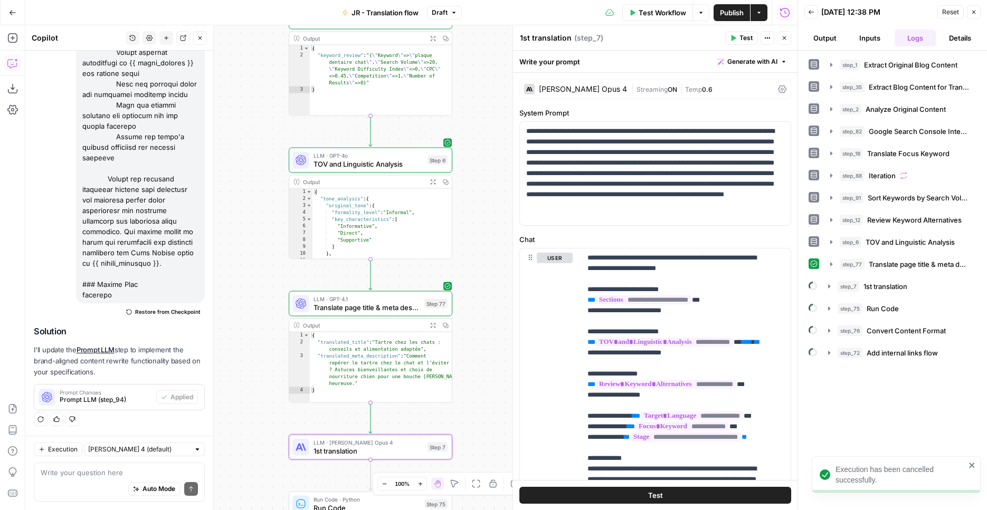
drag, startPoint x: 484, startPoint y: 197, endPoint x: 485, endPoint y: 309, distance: 111.8
click at [485, 309] on div "Workflow Set Inputs Inputs Web Page Scrape Extract Original Blog Content Step 1…" at bounding box center [411, 267] width 772 height 485
click at [360, 306] on span "Translate page title & meta description" at bounding box center [366, 307] width 107 height 11
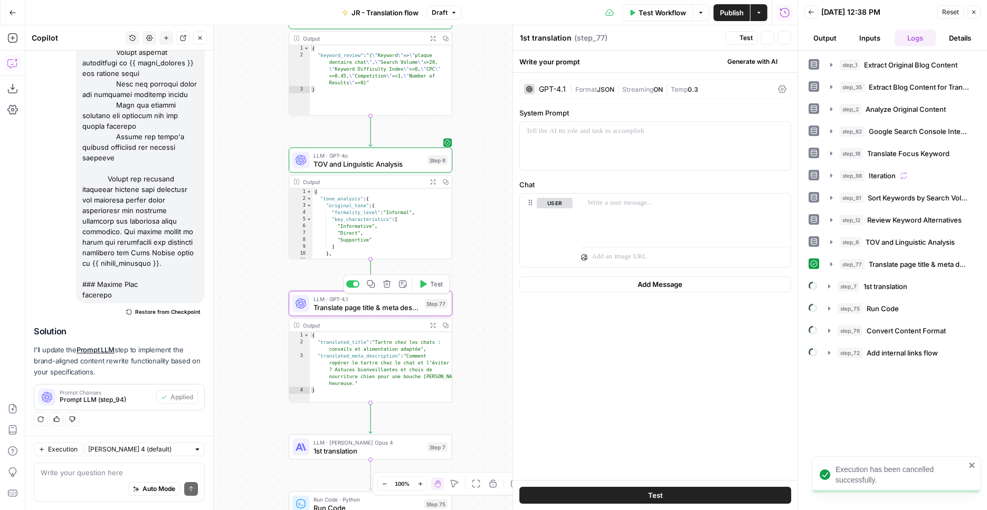
type textarea "Translate page title & meta description"
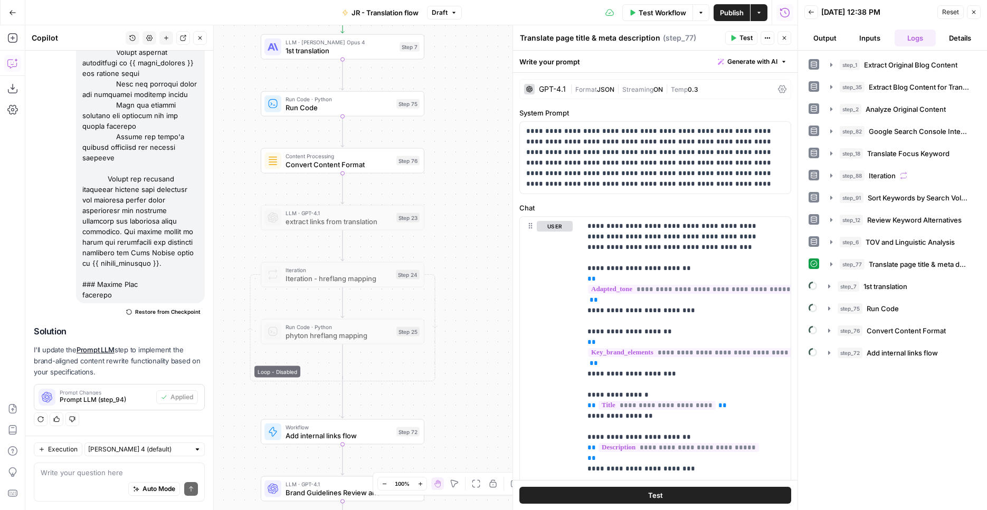
drag, startPoint x: 488, startPoint y: 186, endPoint x: 468, endPoint y: 396, distance: 210.9
click at [468, 396] on div "Workflow Set Inputs Inputs Web Page Scrape Extract Original Blog Content Step 1…" at bounding box center [411, 267] width 772 height 485
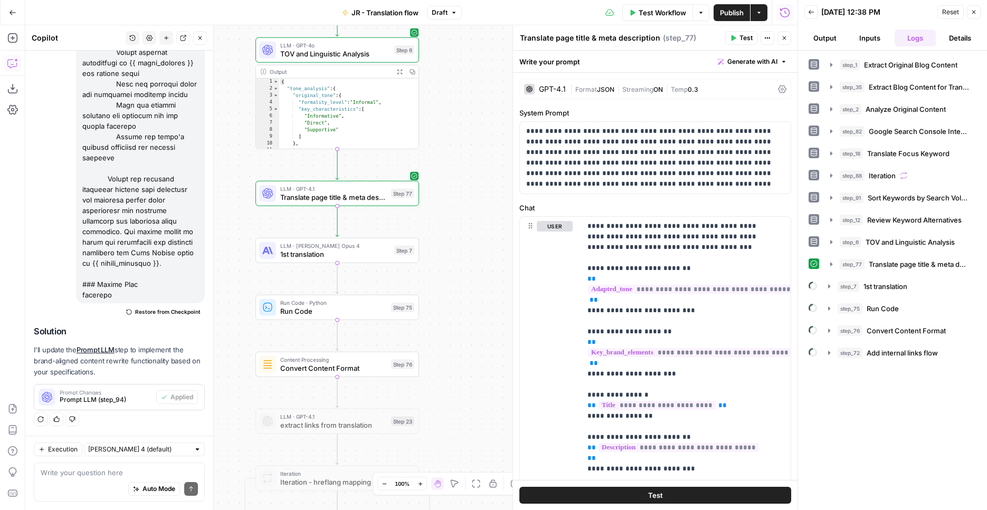
drag, startPoint x: 461, startPoint y: 161, endPoint x: 453, endPoint y: 218, distance: 57.5
click at [455, 365] on div "Workflow Set Inputs Inputs Web Page Scrape Extract Original Blog Content Step 1…" at bounding box center [411, 267] width 772 height 485
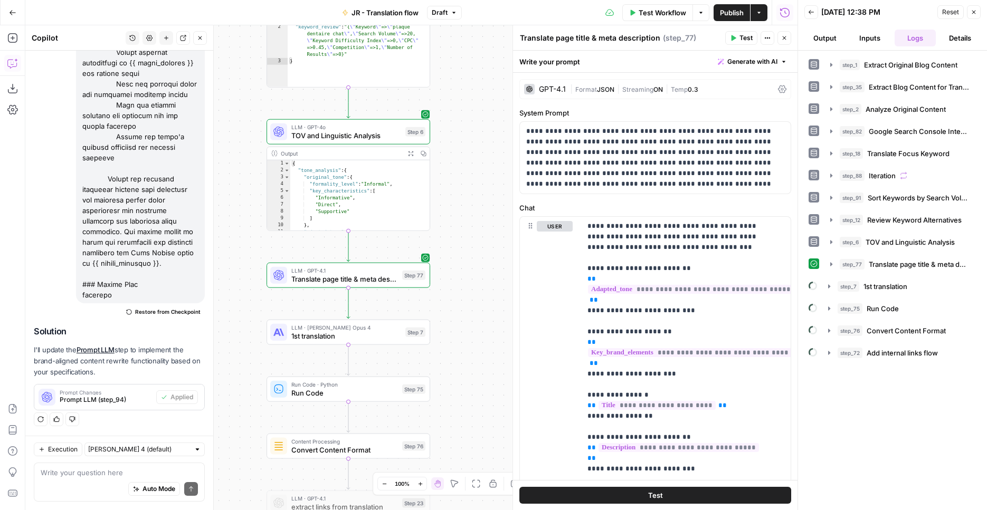
drag, startPoint x: 450, startPoint y: 205, endPoint x: 461, endPoint y: 288, distance: 84.1
click at [461, 288] on div "Workflow Set Inputs Inputs Web Page Scrape Extract Original Blog Content Step 1…" at bounding box center [411, 267] width 772 height 485
click at [386, 327] on span "LLM · Claude Opus 4" at bounding box center [346, 328] width 110 height 8
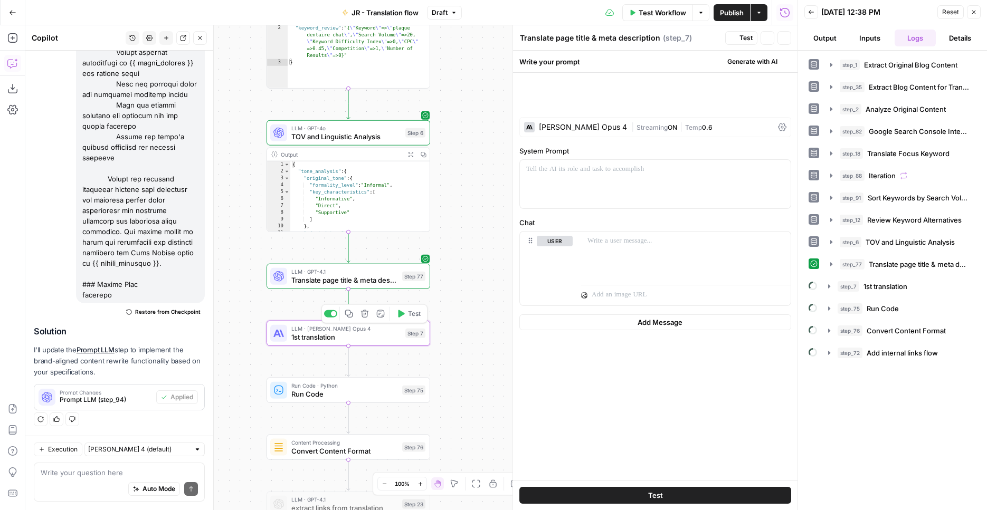
type textarea "1st translation"
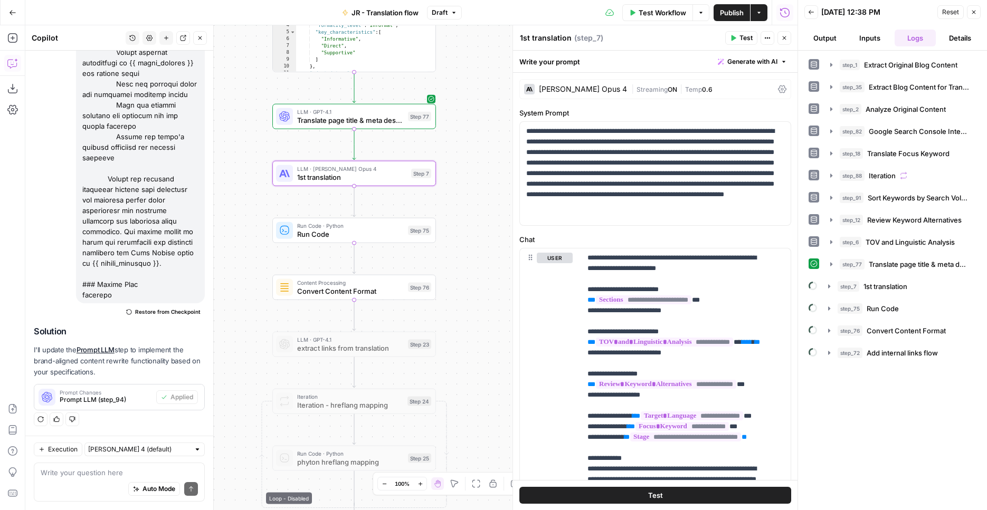
drag, startPoint x: 447, startPoint y: 367, endPoint x: 454, endPoint y: 212, distance: 155.2
click at [454, 212] on div "Workflow Set Inputs Inputs Web Page Scrape Extract Original Blog Content Step 1…" at bounding box center [411, 267] width 772 height 485
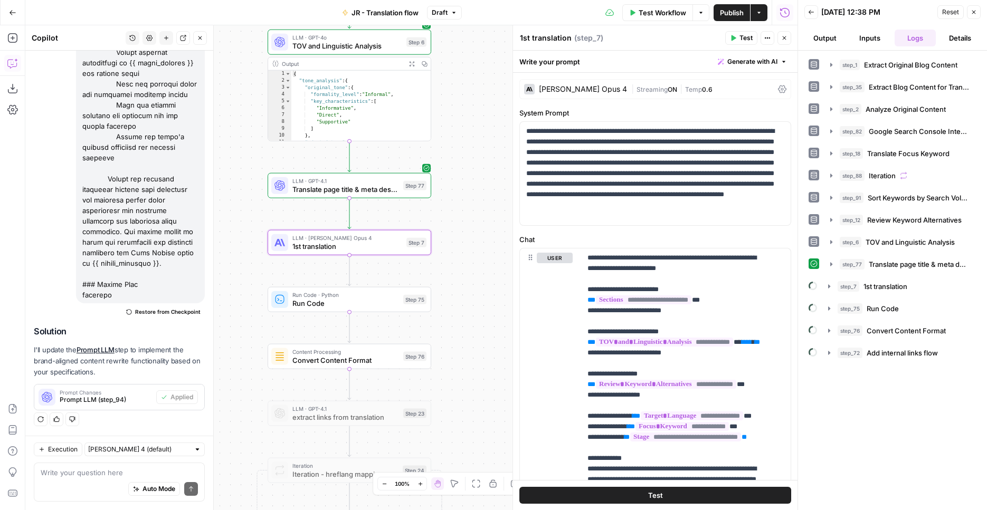
drag, startPoint x: 471, startPoint y: 337, endPoint x: 647, endPoint y: 143, distance: 261.8
click at [464, 417] on div "Workflow Set Inputs Inputs Web Page Scrape Extract Original Blog Content Step 1…" at bounding box center [411, 267] width 772 height 485
click at [673, 16] on span "Test Workflow" at bounding box center [661, 12] width 47 height 11
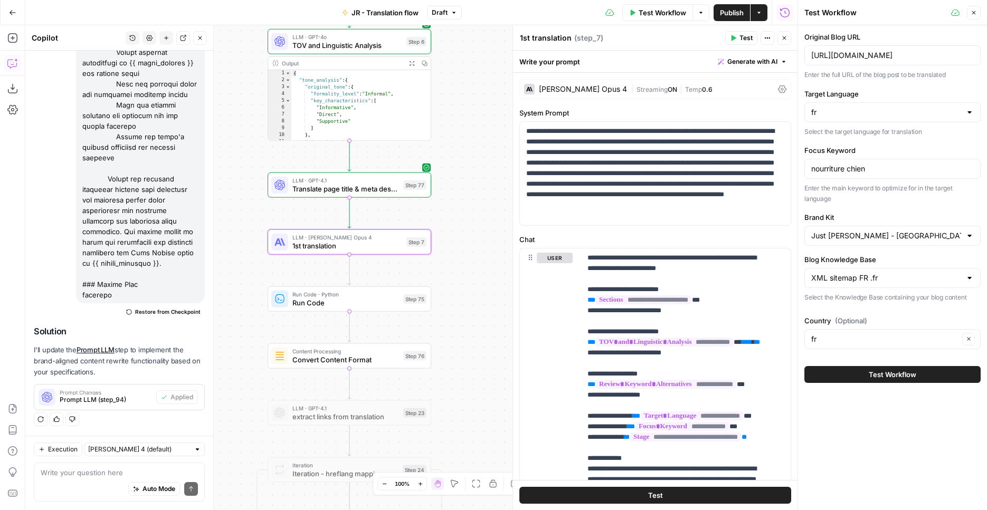
drag, startPoint x: 863, startPoint y: 363, endPoint x: 867, endPoint y: 439, distance: 76.1
click at [867, 439] on div "Original Blog URL https://justrussel.com/blog/tandplak-bij-je-kat/ Enter the fu…" at bounding box center [892, 267] width 189 height 485
click at [857, 180] on div "Focus Keyword nourriture chien Enter the main keyword to optimize for in the ta…" at bounding box center [892, 174] width 176 height 59
click at [861, 166] on input "nourriture chien" at bounding box center [892, 169] width 162 height 11
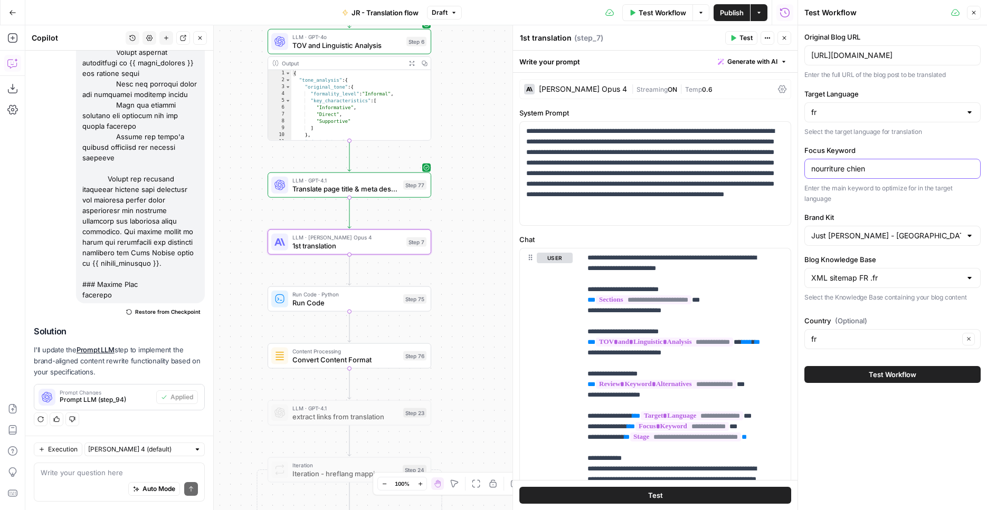
click at [861, 166] on input "nourriture chien" at bounding box center [892, 169] width 162 height 11
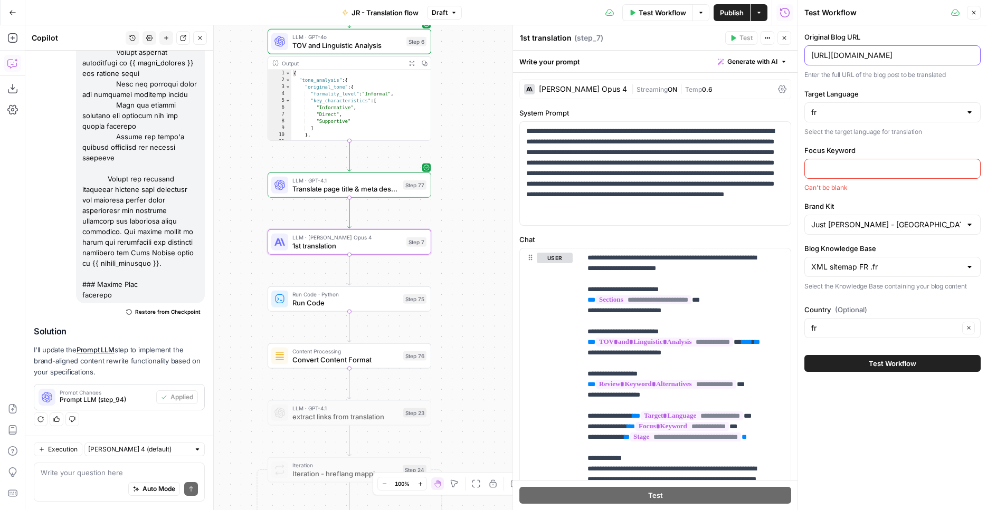
click at [861, 60] on input "https://justrussel.com/blog/tandplak-bij-je-kat/" at bounding box center [892, 55] width 162 height 11
click at [861, 59] on input "https://justrussel.com/blog/tandplak-bij-je-kat/" at bounding box center [892, 55] width 162 height 11
paste input "hoe-begroet-ik-een-hond"
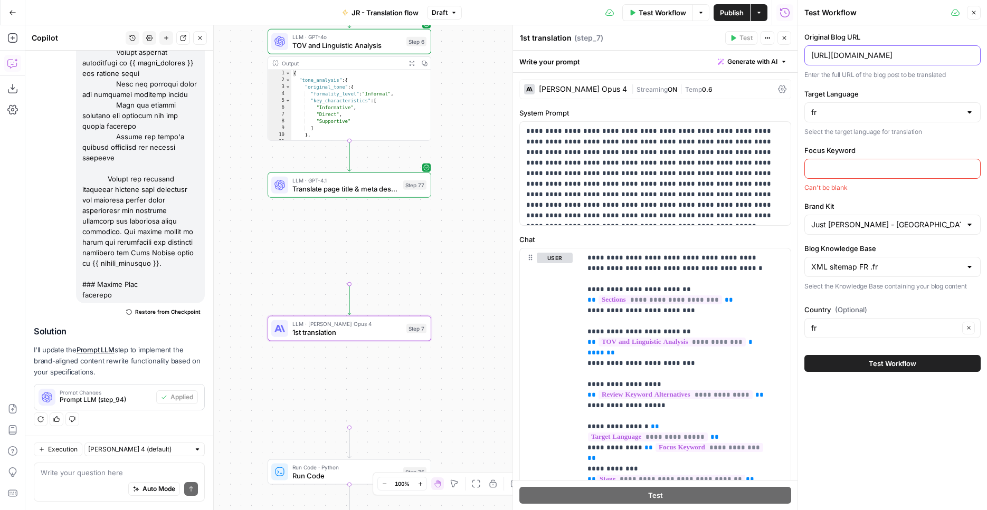
type input "[URL][DOMAIN_NAME]"
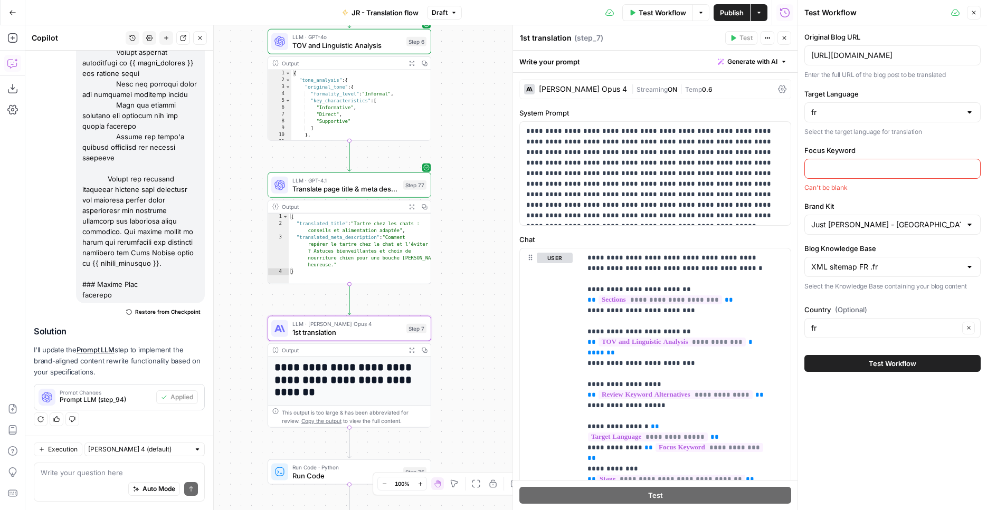
click at [828, 170] on input "Focus Keyword" at bounding box center [892, 169] width 162 height 11
paste input "Comment saluer correctement un chien ?"
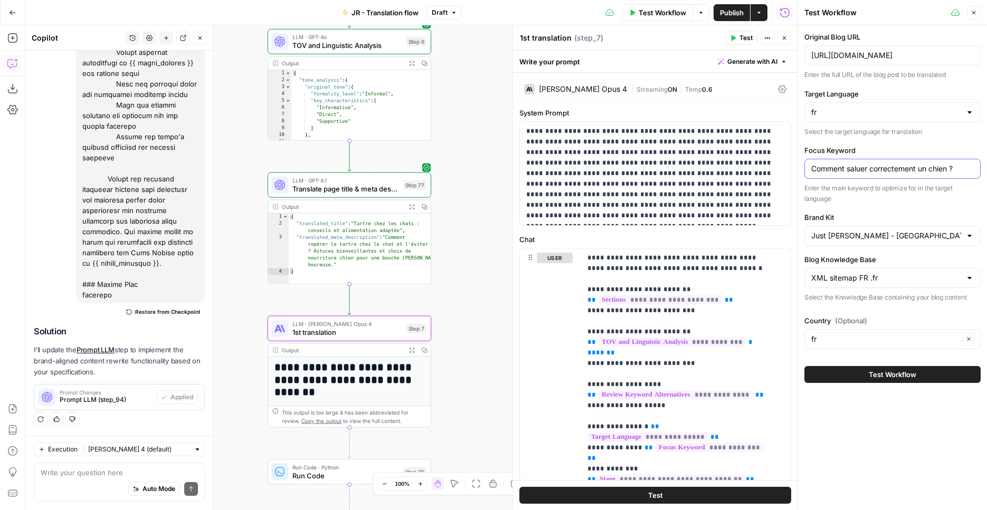
type input "Comment saluer correctement un chien ?"
click at [889, 369] on span "Test Workflow" at bounding box center [891, 374] width 47 height 11
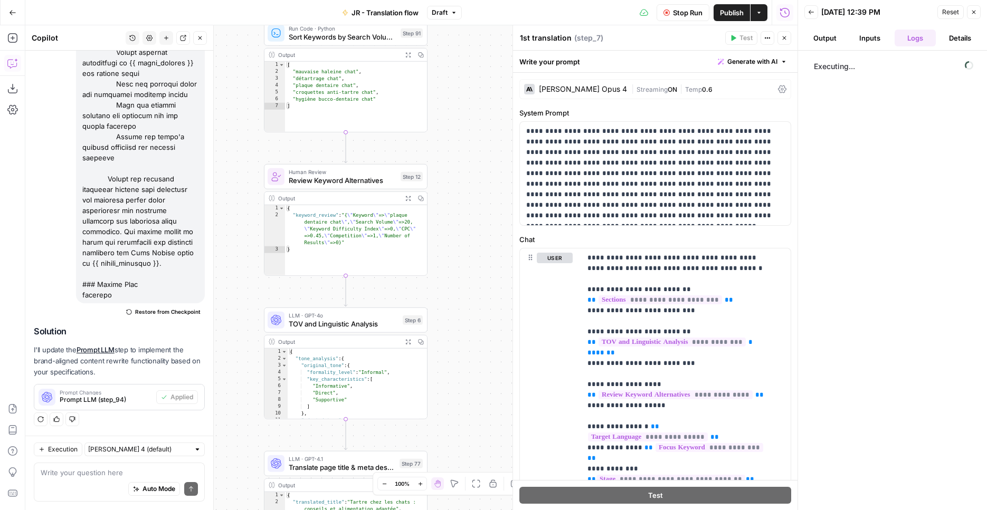
drag, startPoint x: 445, startPoint y: 147, endPoint x: 455, endPoint y: 390, distance: 243.4
click at [455, 390] on div "Workflow Set Inputs Inputs Web Page Scrape Extract Original Blog Content Step 1…" at bounding box center [411, 267] width 772 height 485
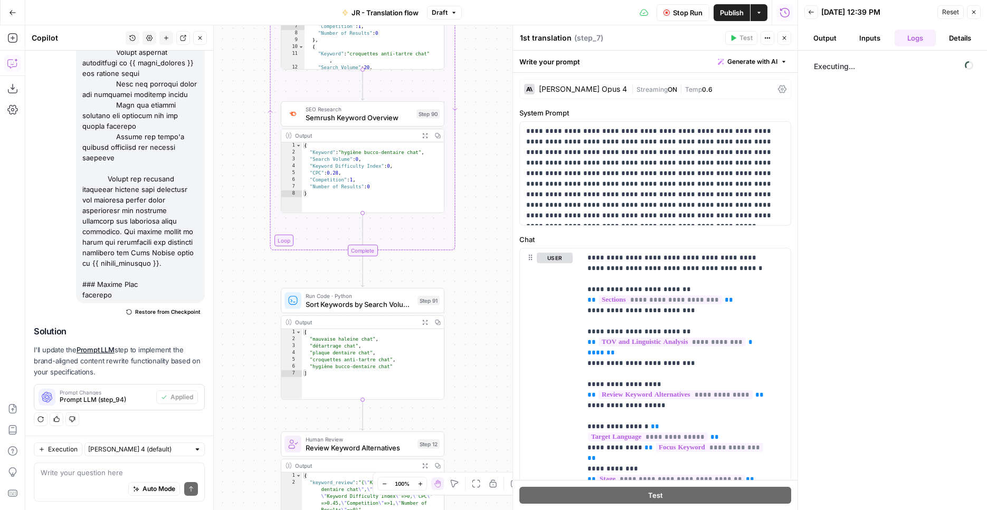
drag, startPoint x: 439, startPoint y: 169, endPoint x: 458, endPoint y: 404, distance: 235.6
click at [458, 404] on div "Workflow Set Inputs Inputs Web Page Scrape Extract Original Blog Content Step 1…" at bounding box center [411, 267] width 772 height 485
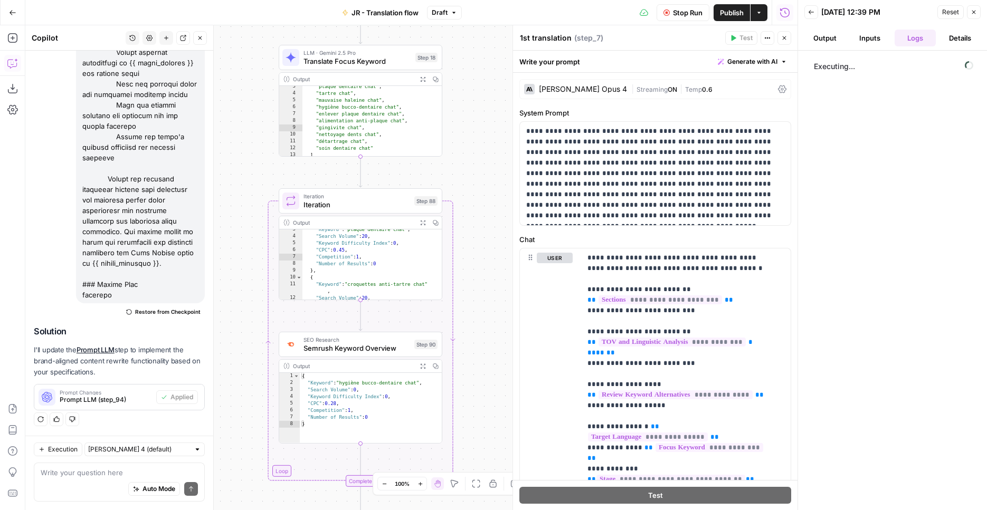
drag, startPoint x: 456, startPoint y: 202, endPoint x: 454, endPoint y: 433, distance: 230.5
click at [454, 433] on div "Workflow Set Inputs Inputs Web Page Scrape Extract Original Blog Content Step 1…" at bounding box center [411, 267] width 772 height 485
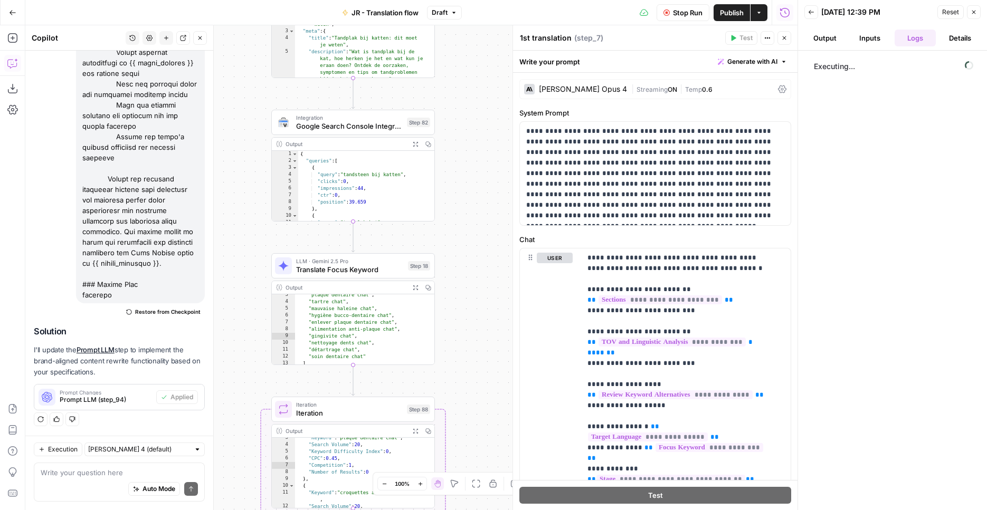
drag, startPoint x: 467, startPoint y: 166, endPoint x: 462, endPoint y: 365, distance: 199.0
click at [462, 365] on div "Workflow Set Inputs Inputs Web Page Scrape Extract Original Blog Content Step 1…" at bounding box center [411, 267] width 772 height 485
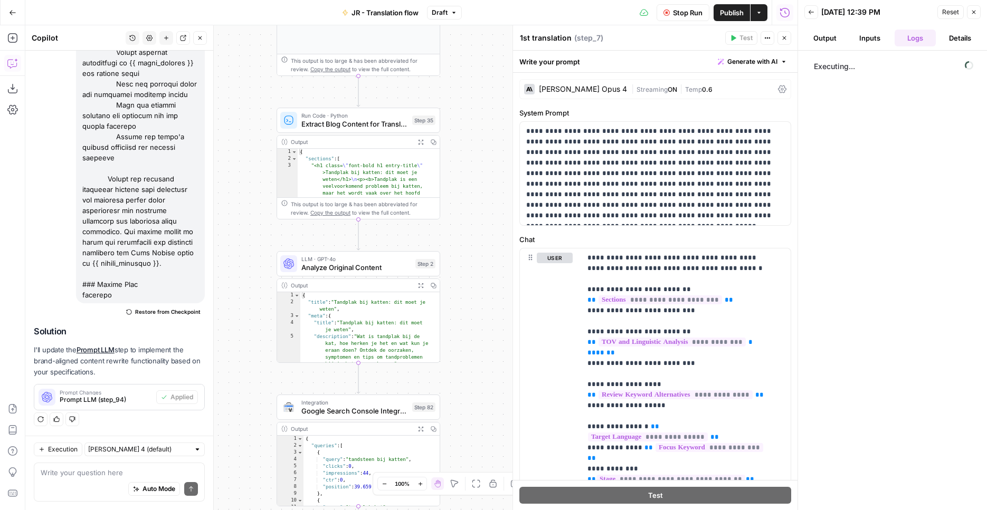
drag, startPoint x: 460, startPoint y: 177, endPoint x: 465, endPoint y: 462, distance: 284.9
click at [465, 462] on div "Workflow Set Inputs Inputs Web Page Scrape Extract Original Blog Content Step 1…" at bounding box center [411, 267] width 772 height 485
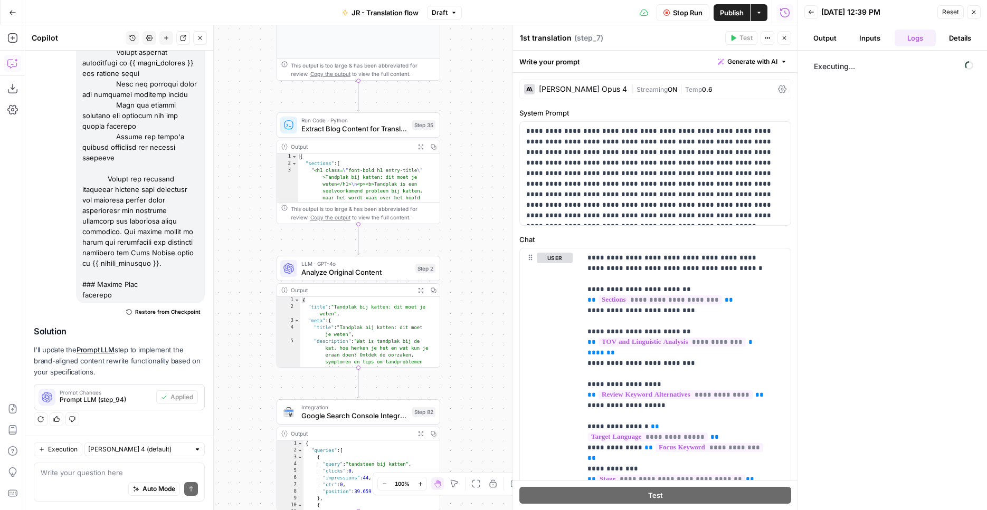
drag, startPoint x: 465, startPoint y: 183, endPoint x: 480, endPoint y: 402, distance: 220.0
click at [480, 402] on div "Workflow Set Inputs Inputs Web Page Scrape Extract Original Blog Content Step 1…" at bounding box center [411, 267] width 772 height 485
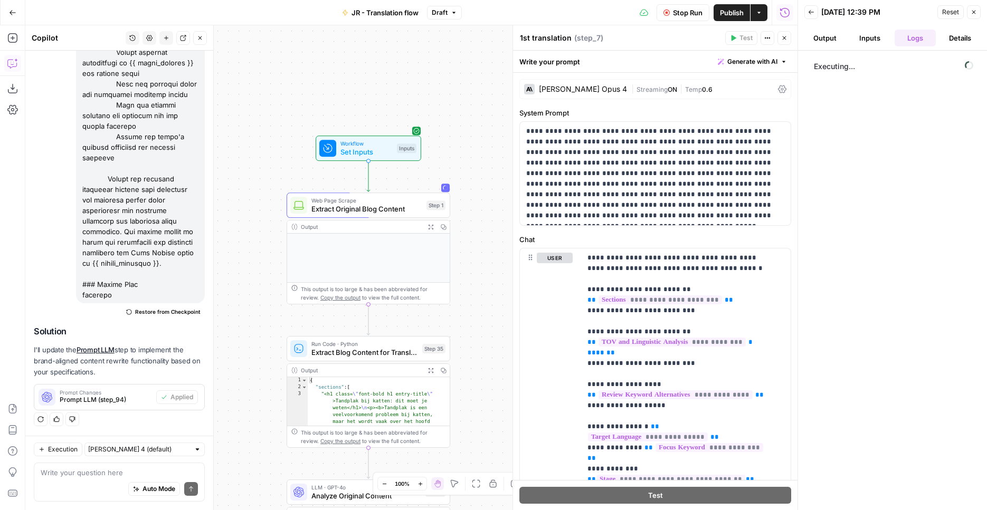
drag, startPoint x: 487, startPoint y: 248, endPoint x: 482, endPoint y: 252, distance: 6.4
click at [482, 252] on div "Workflow Set Inputs Inputs Web Page Scrape Extract Original Blog Content Step 1…" at bounding box center [411, 267] width 772 height 485
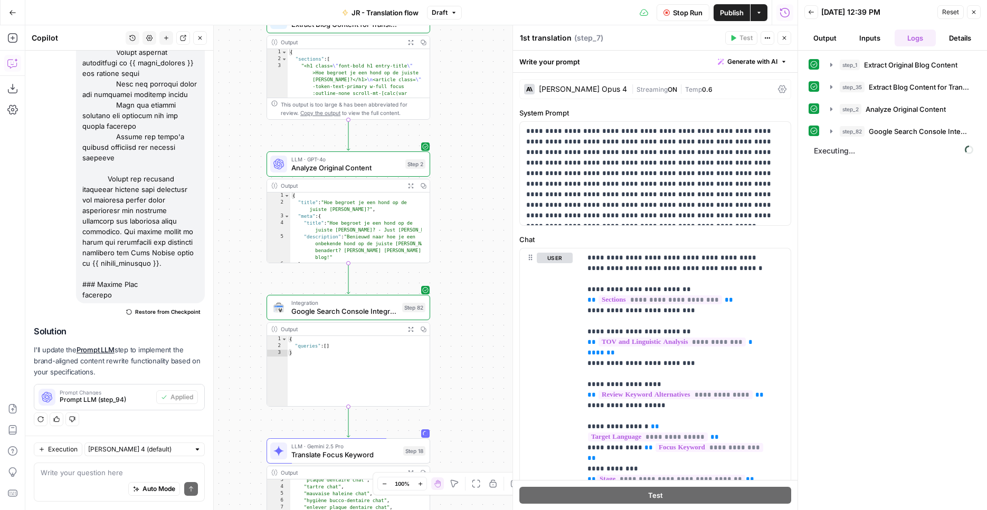
drag, startPoint x: 493, startPoint y: 340, endPoint x: 472, endPoint y: 9, distance: 330.9
click at [472, 25] on div "Workflow Set Inputs Inputs Web Page Scrape Extract Original Blog Content Step 1…" at bounding box center [411, 267] width 772 height 485
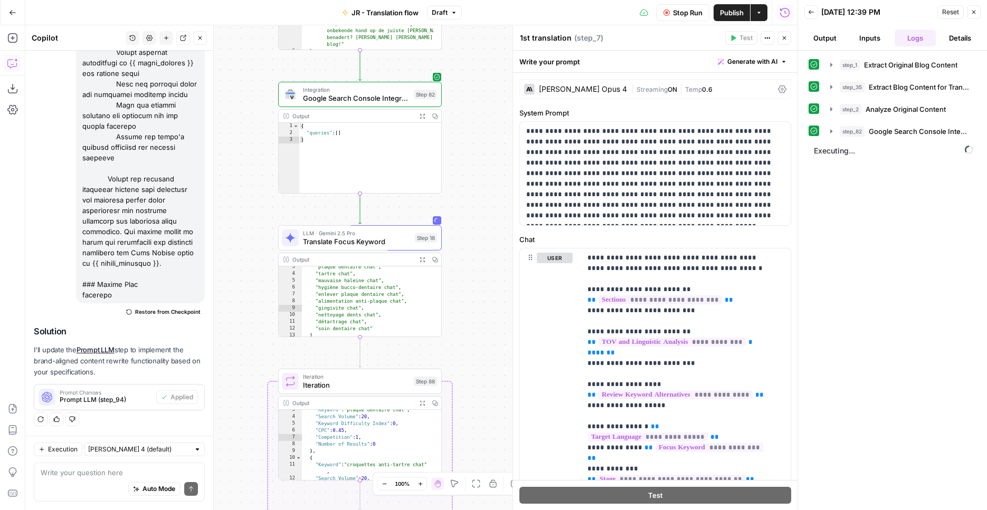
drag, startPoint x: 480, startPoint y: 265, endPoint x: 482, endPoint y: 255, distance: 10.8
click at [492, 54] on div "Workflow Set Inputs Inputs Web Page Scrape Extract Original Blog Content Step 1…" at bounding box center [411, 267] width 772 height 485
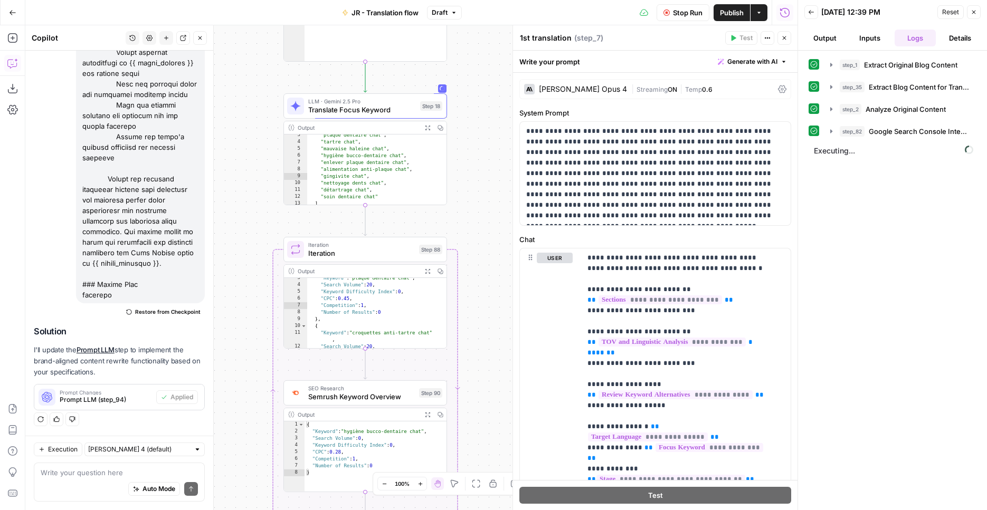
drag, startPoint x: 482, startPoint y: 256, endPoint x: 487, endPoint y: 124, distance: 132.0
click at [487, 124] on div "Workflow Set Inputs Inputs Web Page Scrape Extract Original Blog Content Step 1…" at bounding box center [411, 267] width 772 height 485
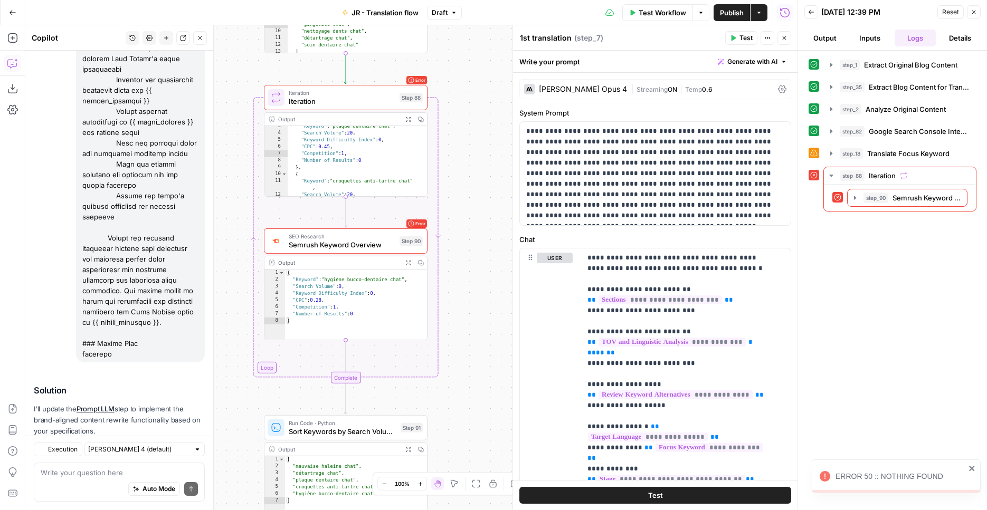
scroll to position [2019, 0]
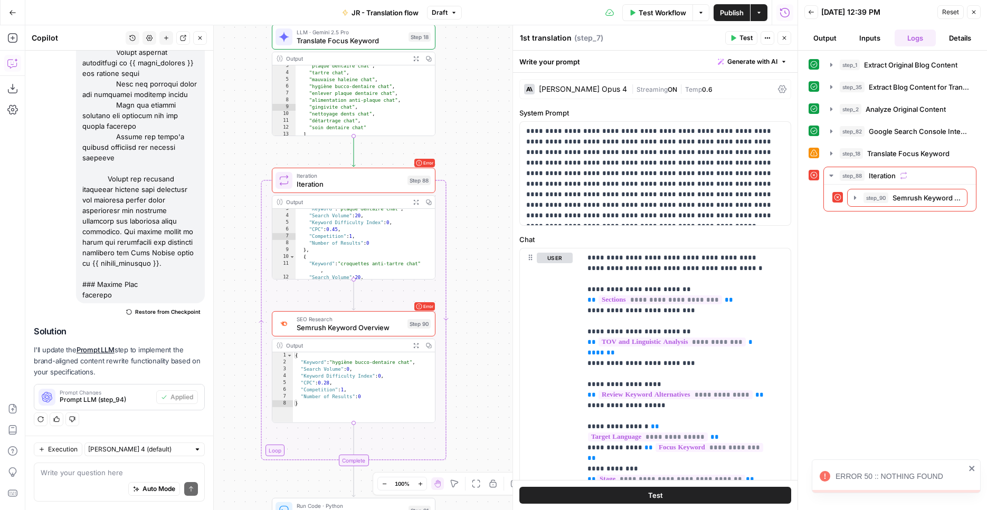
drag, startPoint x: 494, startPoint y: 225, endPoint x: 486, endPoint y: 156, distance: 69.5
click at [483, 157] on div "Workflow Set Inputs Inputs Web Page Scrape Extract Original Blog Content Step 1…" at bounding box center [411, 267] width 772 height 485
click at [899, 202] on span "Semrush Keyword Overview" at bounding box center [926, 198] width 68 height 11
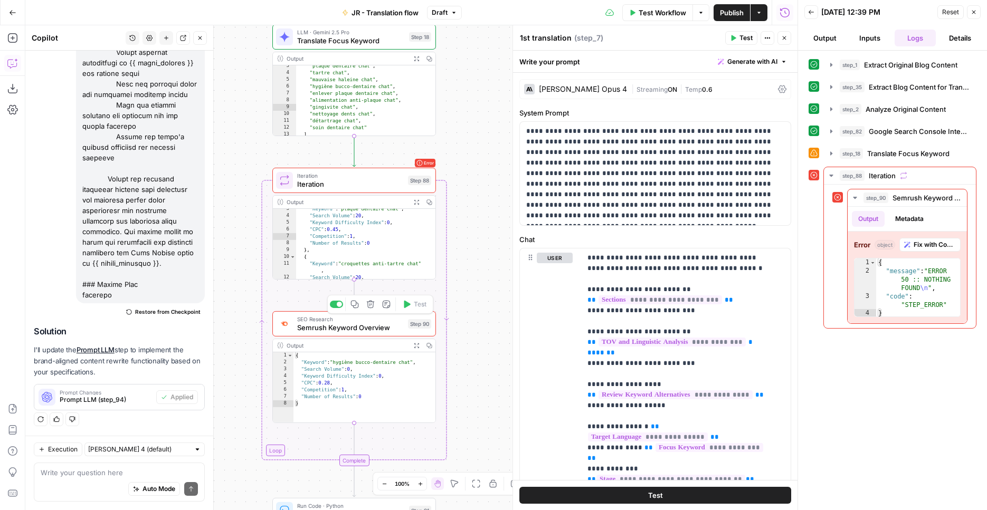
click at [361, 320] on span "SEO Research" at bounding box center [350, 319] width 107 height 8
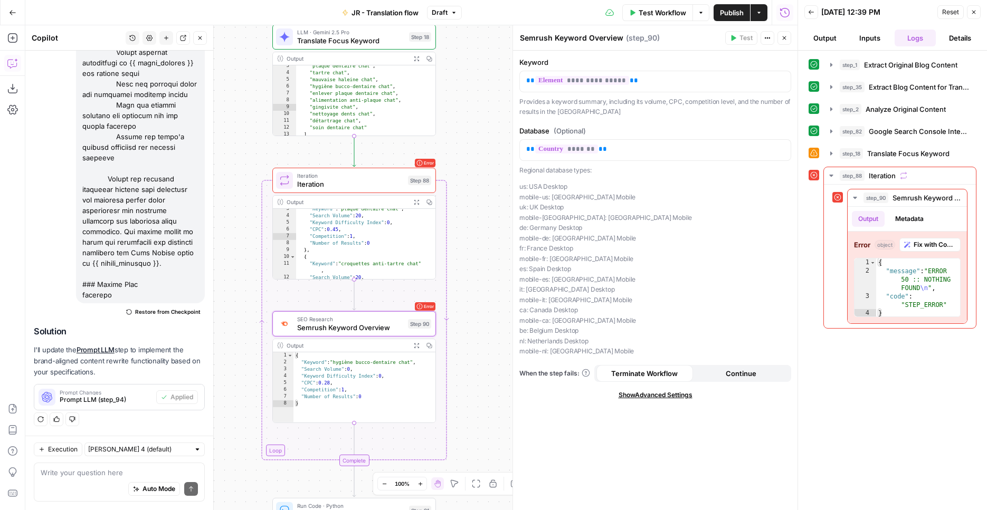
click at [743, 374] on span "Continue" at bounding box center [740, 373] width 31 height 11
click at [404, 164] on icon "button" at bounding box center [407, 160] width 6 height 7
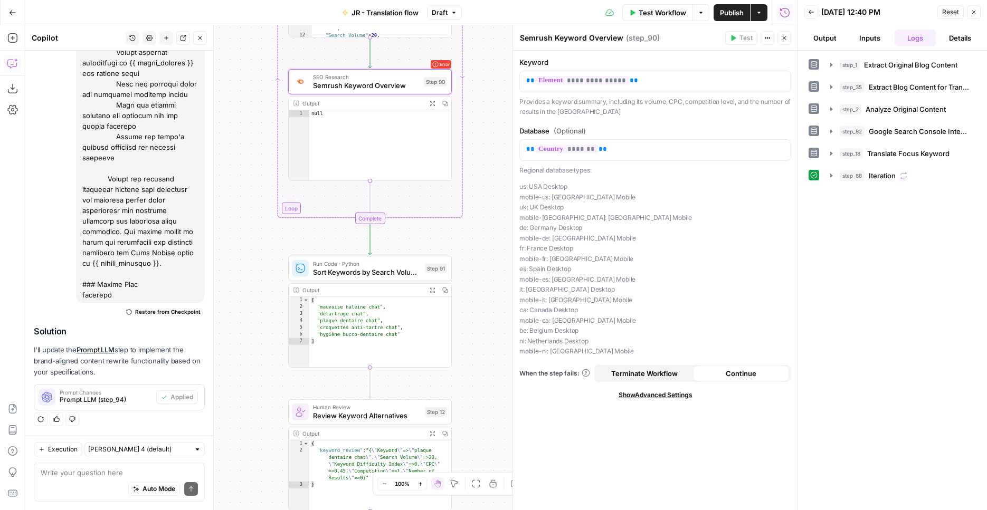
drag, startPoint x: 490, startPoint y: 339, endPoint x: 505, endPoint y: 97, distance: 242.6
click at [505, 97] on div "Workflow Set Inputs Inputs Web Page Scrape Extract Original Blog Content Step 1…" at bounding box center [411, 267] width 772 height 485
click at [429, 255] on button "Test" at bounding box center [429, 249] width 33 height 14
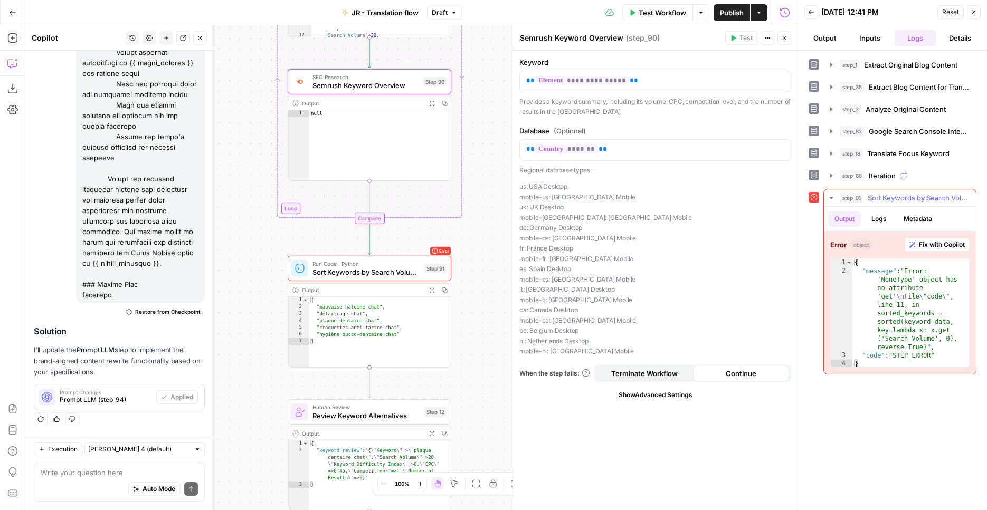
click at [935, 243] on span "Fix with Copilot" at bounding box center [941, 244] width 46 height 9
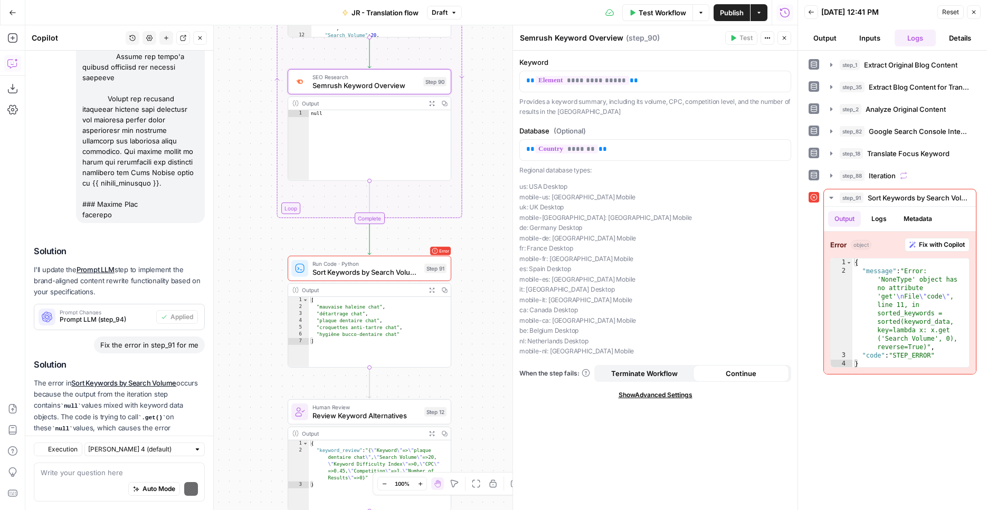
scroll to position [2166, 0]
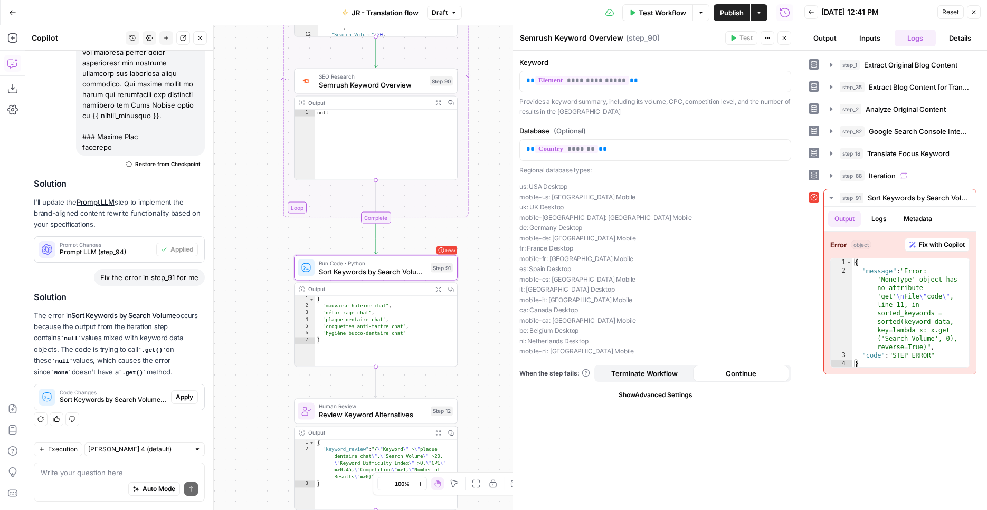
click at [176, 396] on span "Apply" at bounding box center [184, 396] width 17 height 9
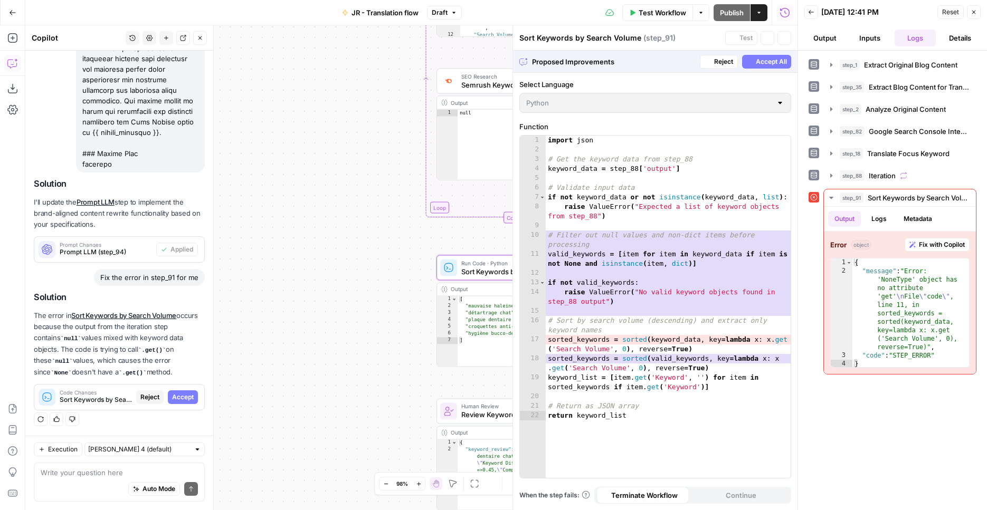
scroll to position [2115, 0]
click at [176, 385] on div "Code Changes Sort Keywords by Search Volume (step_91) Reject Accept" at bounding box center [119, 397] width 171 height 26
click at [179, 398] on span "Accept" at bounding box center [183, 396] width 22 height 9
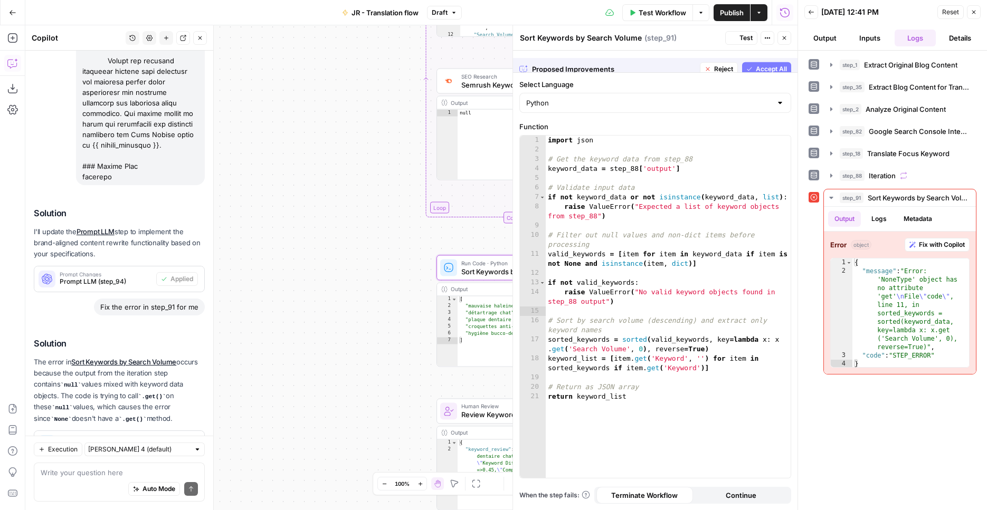
scroll to position [2182, 0]
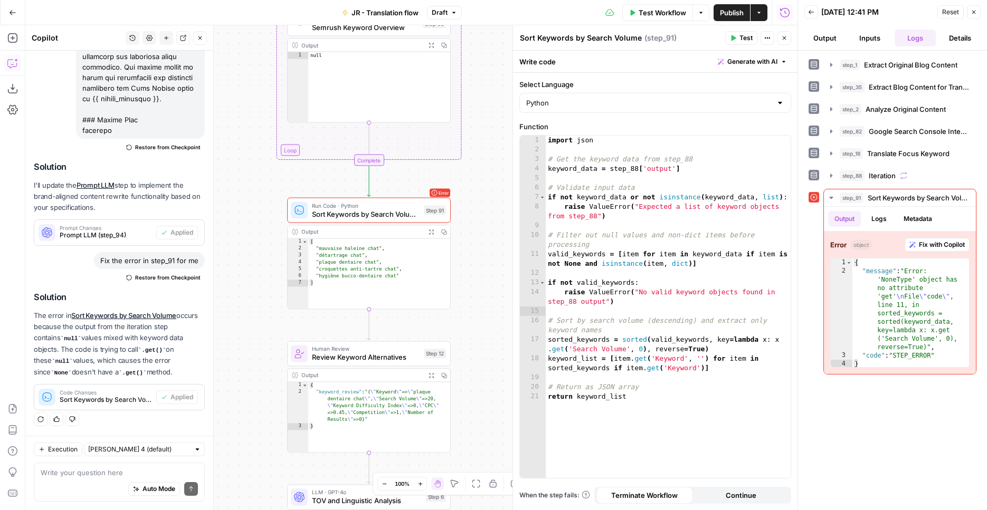
drag, startPoint x: 315, startPoint y: 266, endPoint x: 167, endPoint y: 210, distance: 158.6
click at [167, 210] on div "Workflow Set Inputs Inputs Web Page Scrape Extract Original Blog Content Step 1…" at bounding box center [411, 267] width 772 height 485
click at [432, 189] on span "Test" at bounding box center [434, 190] width 13 height 9
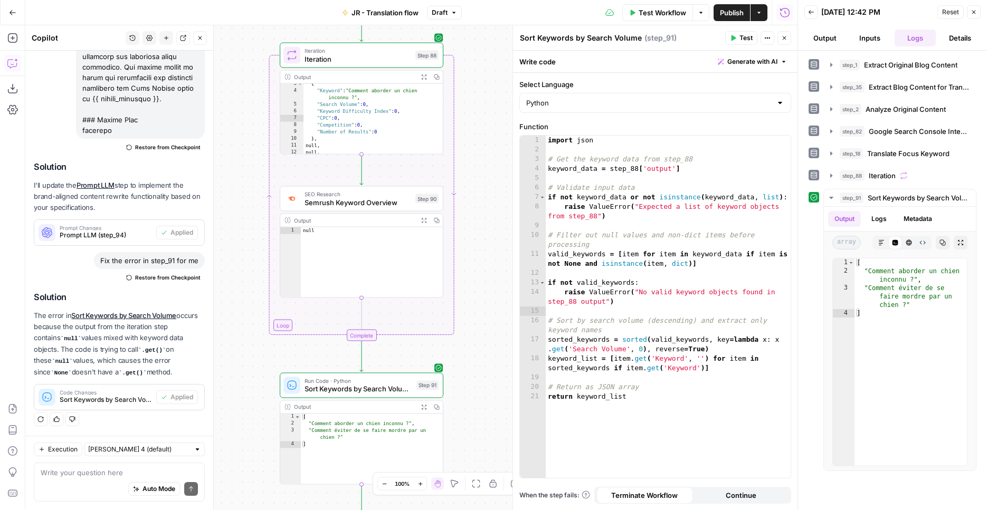
drag, startPoint x: 478, startPoint y: 160, endPoint x: 471, endPoint y: 335, distance: 175.3
click at [471, 335] on div "Workflow Set Inputs Inputs Web Page Scrape Extract Original Blog Content Step 1…" at bounding box center [411, 267] width 772 height 485
click at [428, 76] on button "Expand Output" at bounding box center [423, 77] width 13 height 13
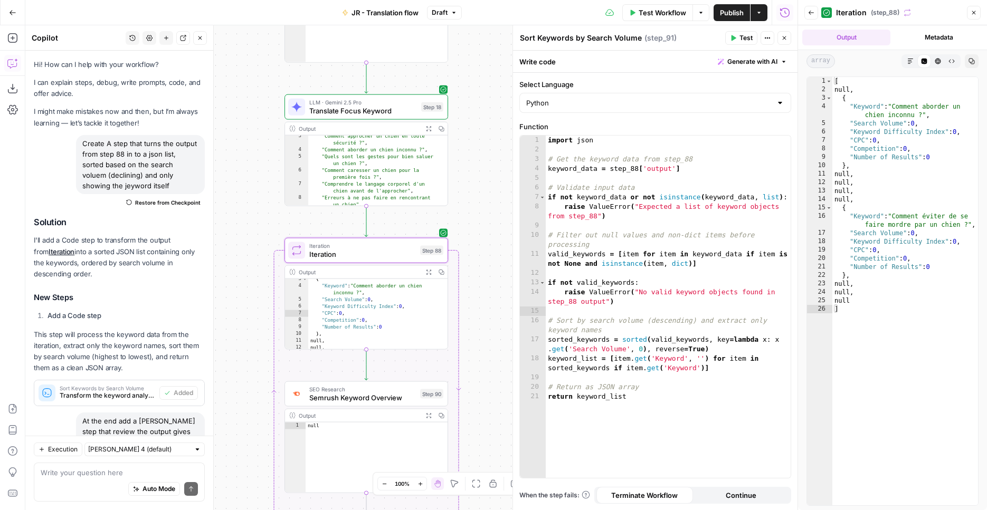
scroll to position [2182, 0]
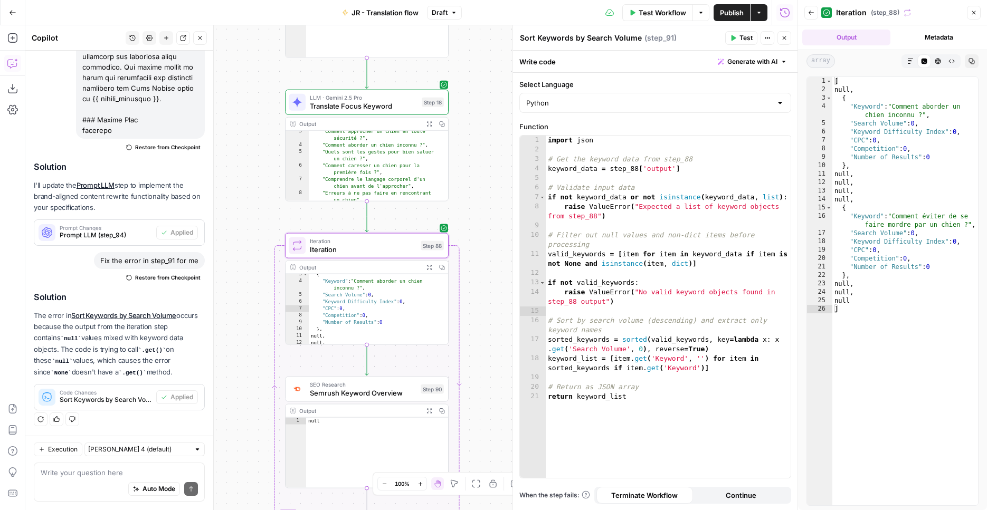
click at [496, 277] on div "Workflow Set Inputs Inputs Web Page Scrape Extract Original Blog Content Step 1…" at bounding box center [411, 267] width 772 height 485
click at [403, 106] on span "Translate Focus Keyword" at bounding box center [364, 105] width 108 height 11
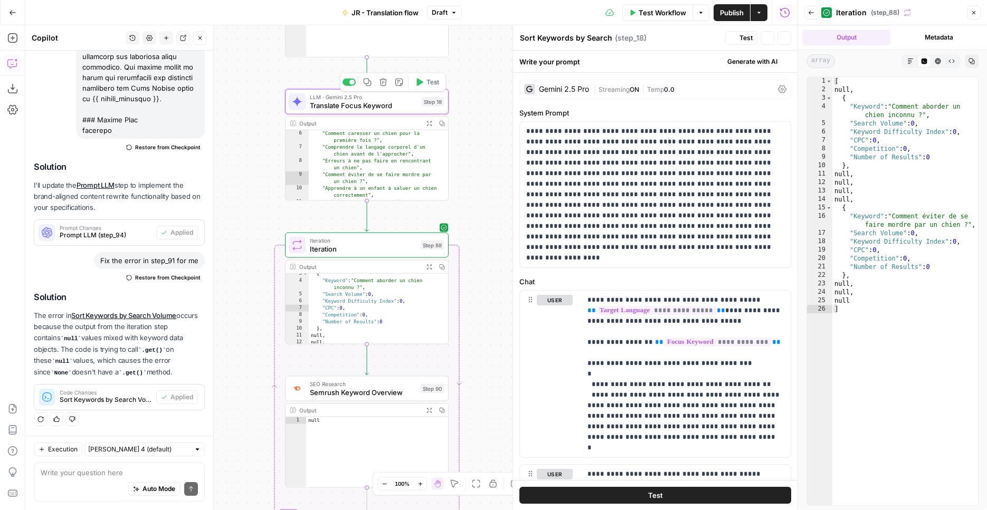
type textarea "Translate Focus Keyword"
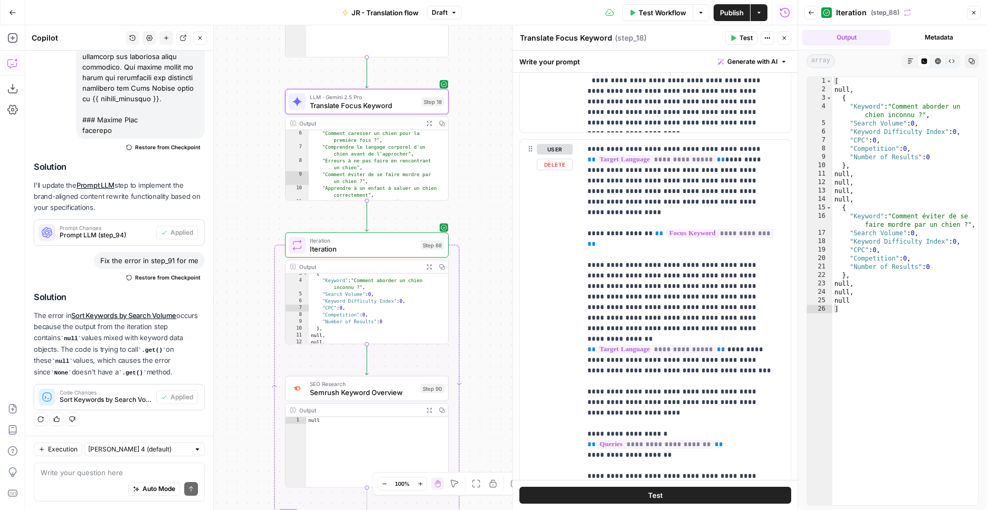
scroll to position [372, 0]
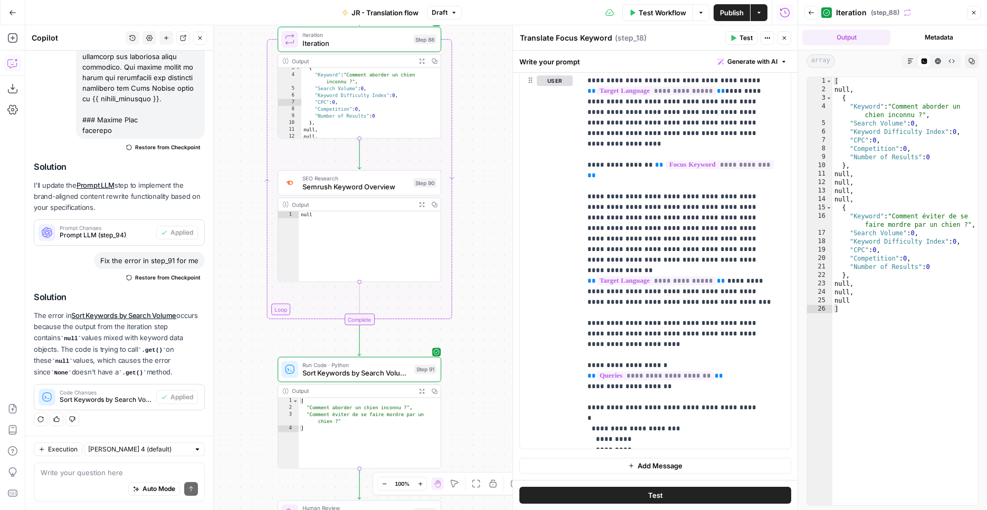
drag, startPoint x: 485, startPoint y: 298, endPoint x: 477, endPoint y: 37, distance: 260.7
click at [477, 37] on div "Workflow Set Inputs Inputs Web Page Scrape Extract Original Blog Content Step 1…" at bounding box center [411, 267] width 772 height 485
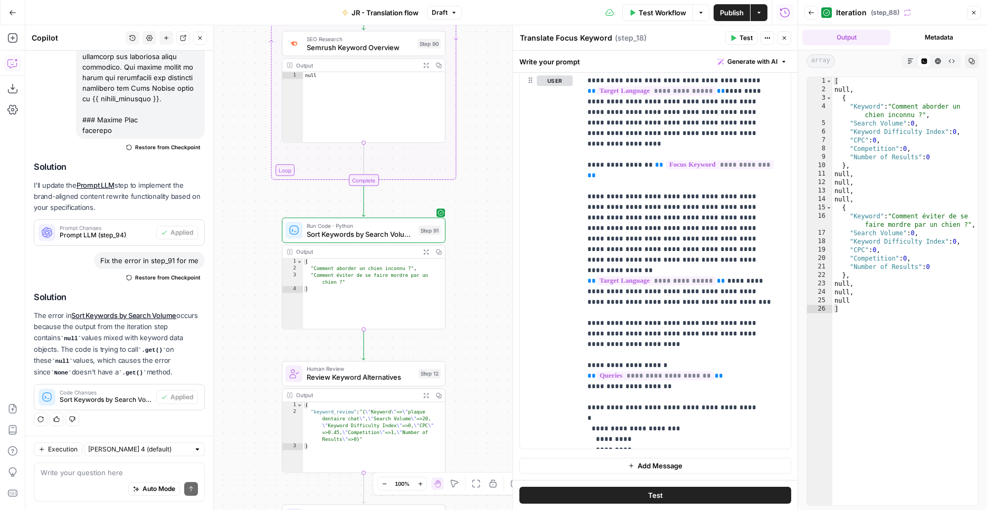
drag, startPoint x: 451, startPoint y: 327, endPoint x: 455, endPoint y: 243, distance: 84.5
click at [455, 243] on div "Workflow Set Inputs Inputs Web Page Scrape Extract Original Blog Content Step 1…" at bounding box center [411, 267] width 772 height 485
drag, startPoint x: 441, startPoint y: 303, endPoint x: 465, endPoint y: 292, distance: 26.7
click at [447, 161] on div "Workflow Set Inputs Inputs Web Page Scrape Extract Original Blog Content Step 1…" at bounding box center [411, 267] width 772 height 485
type textarea "**********"
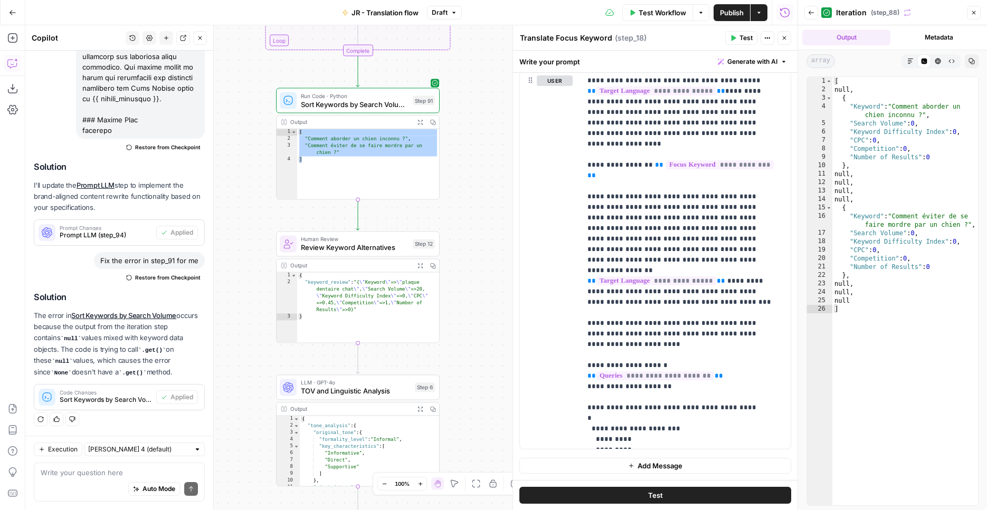
drag, startPoint x: 468, startPoint y: 334, endPoint x: 464, endPoint y: 108, distance: 226.3
click at [464, 108] on div "Workflow Set Inputs Inputs Web Page Scrape Extract Original Blog Content Step 1…" at bounding box center [411, 267] width 772 height 485
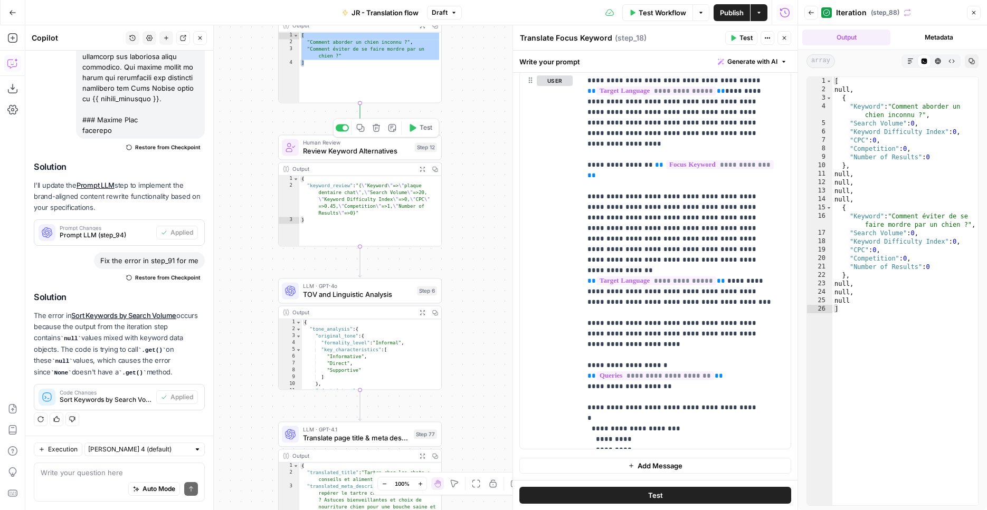
click at [421, 126] on span "Test" at bounding box center [425, 127] width 13 height 9
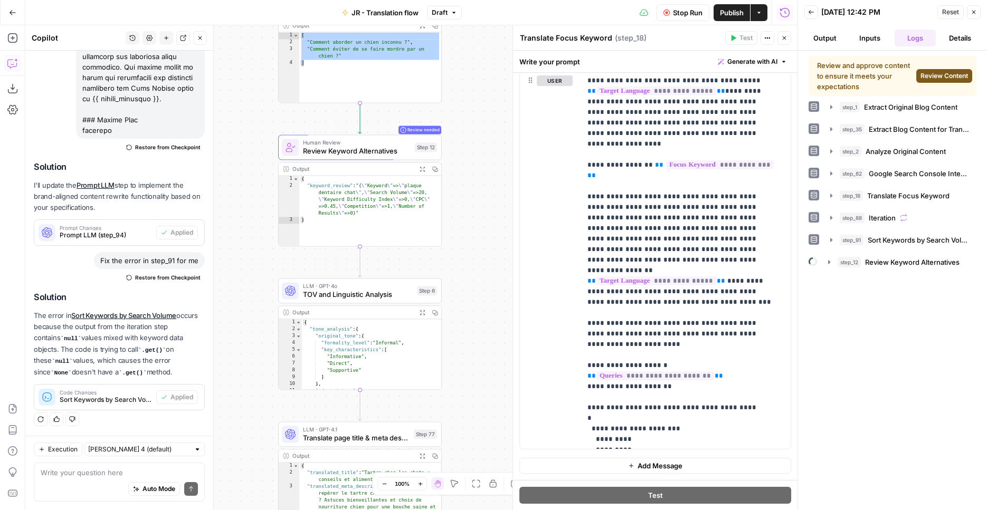
click at [936, 72] on span "Review Content" at bounding box center [943, 75] width 47 height 9
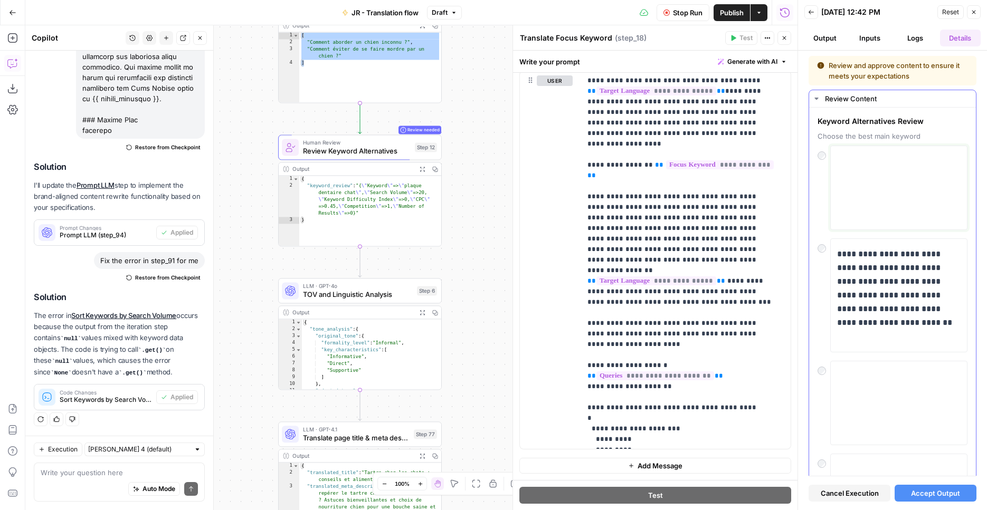
click at [870, 178] on textarea at bounding box center [898, 187] width 123 height 75
drag, startPoint x: 898, startPoint y: 255, endPoint x: 941, endPoint y: 273, distance: 45.7
click at [941, 273] on p "**********" at bounding box center [895, 295] width 116 height 96
copy p "**********"
click at [875, 165] on textarea at bounding box center [898, 187] width 123 height 75
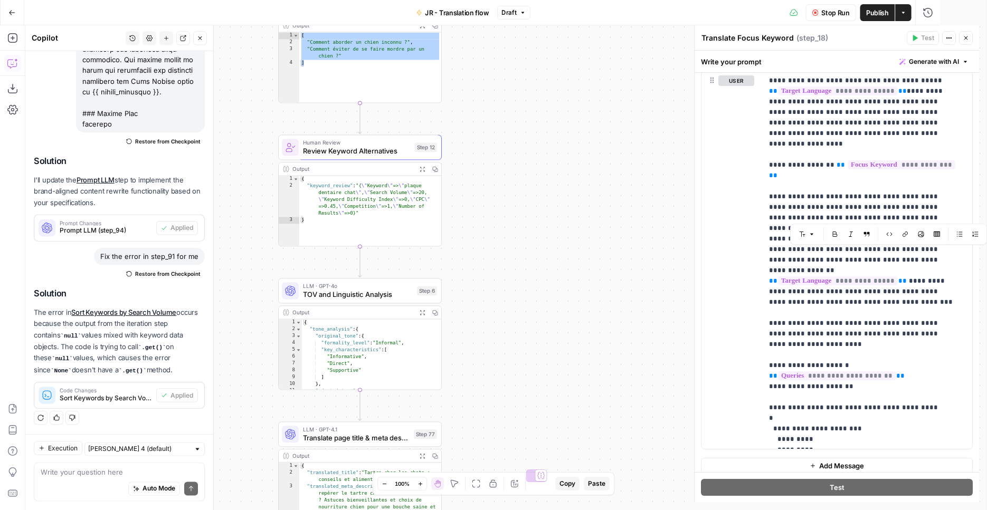
scroll to position [2182, 0]
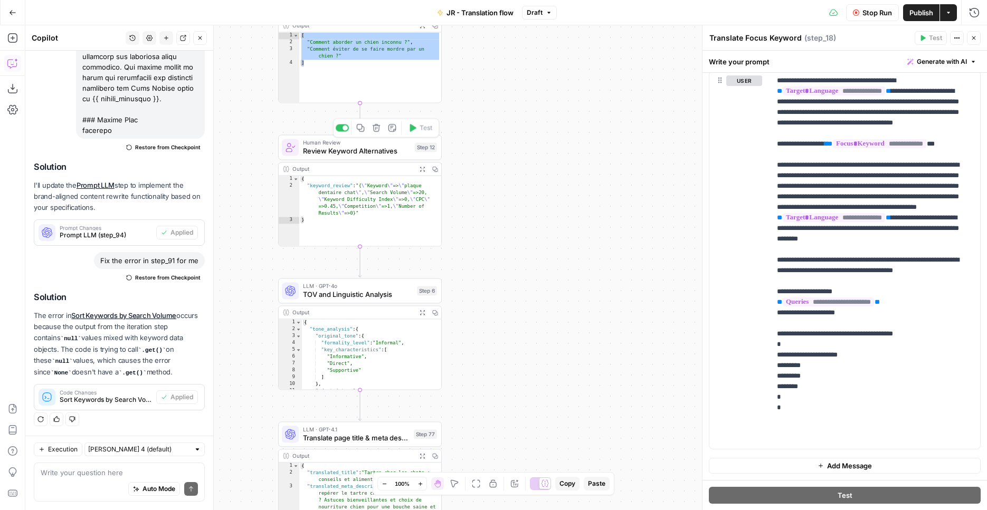
click at [373, 152] on span "Review Keyword Alternatives" at bounding box center [357, 151] width 108 height 11
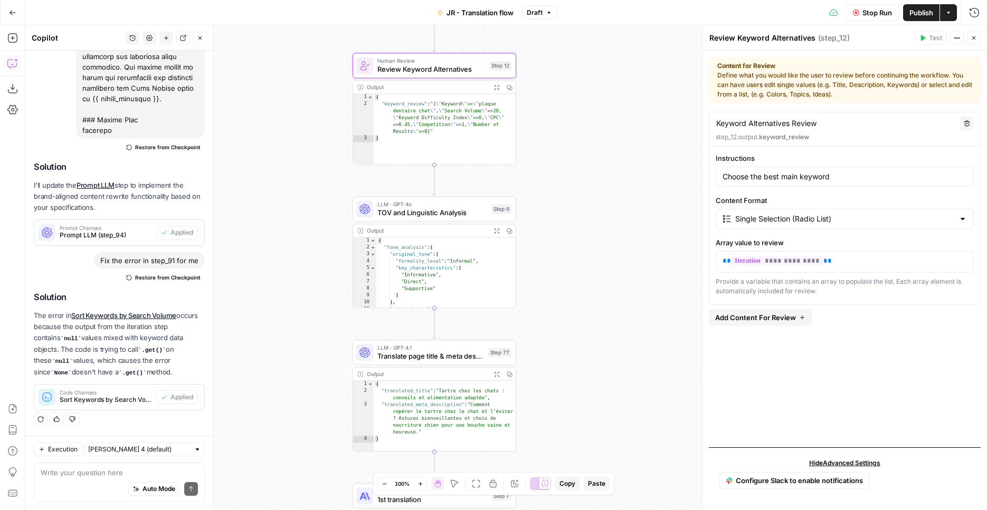
drag, startPoint x: 491, startPoint y: 289, endPoint x: 484, endPoint y: 199, distance: 90.4
click at [563, 207] on div "Workflow Set Inputs Inputs Web Page Scrape Extract Original Blog Content Step 1…" at bounding box center [505, 267] width 961 height 485
click at [379, 211] on span "TOV and Linguistic Analysis" at bounding box center [431, 212] width 110 height 11
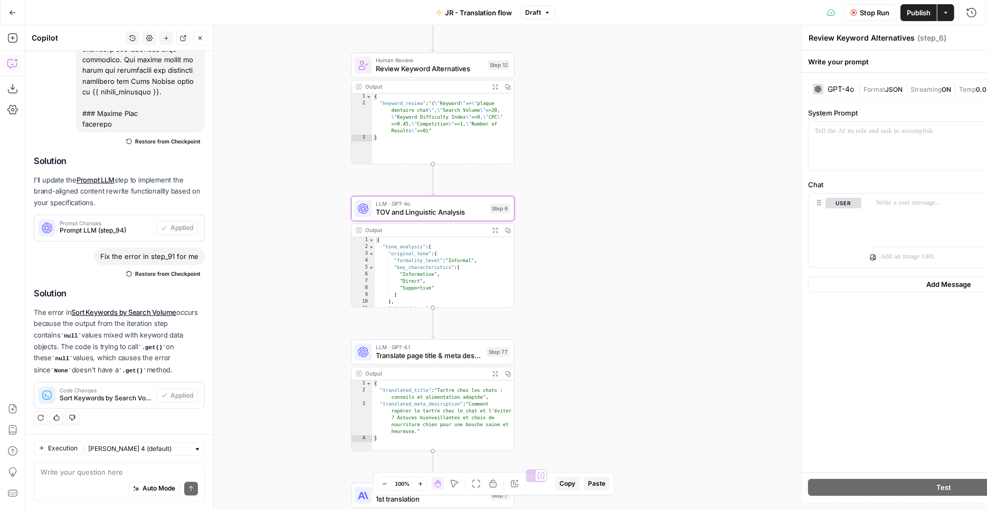
type textarea "TOV and Linguistic Analysis"
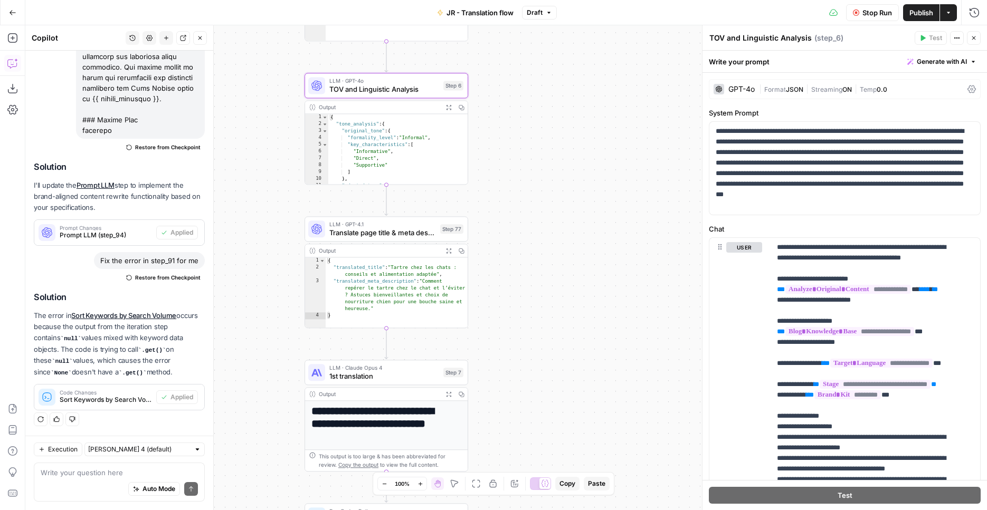
drag, startPoint x: 636, startPoint y: 243, endPoint x: 583, endPoint y: 156, distance: 101.3
click at [583, 156] on div "Workflow Set Inputs Inputs Web Page Scrape Extract Original Blog Content Step 1…" at bounding box center [505, 267] width 961 height 485
click at [397, 235] on span "Translate page title & meta description" at bounding box center [382, 232] width 107 height 11
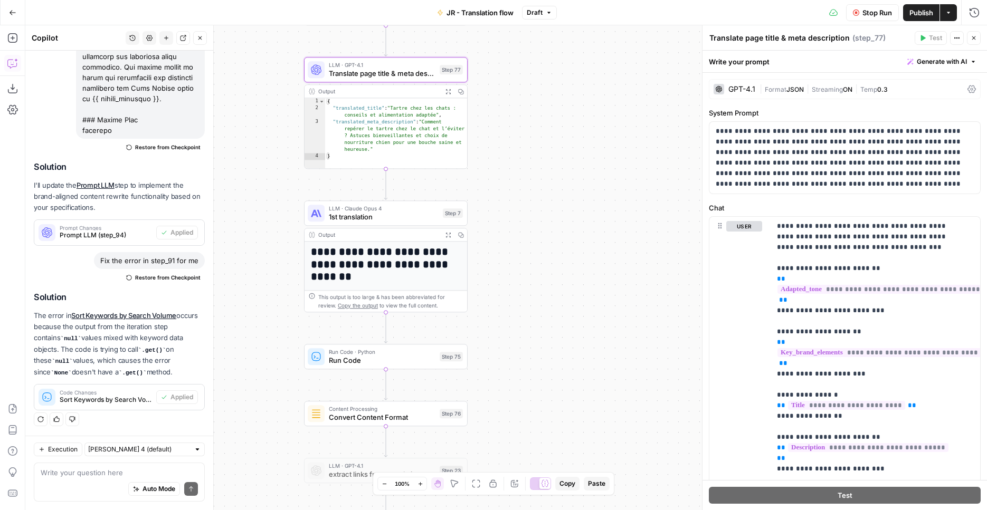
drag, startPoint x: 534, startPoint y: 303, endPoint x: 541, endPoint y: 180, distance: 122.6
click at [541, 180] on div "Workflow Set Inputs Inputs Web Page Scrape Extract Original Blog Content Step 1…" at bounding box center [505, 267] width 961 height 485
click at [378, 223] on div "LLM · Claude Opus 4 1st translation Step 7 Copy step Delete step Add Note Test" at bounding box center [386, 212] width 164 height 25
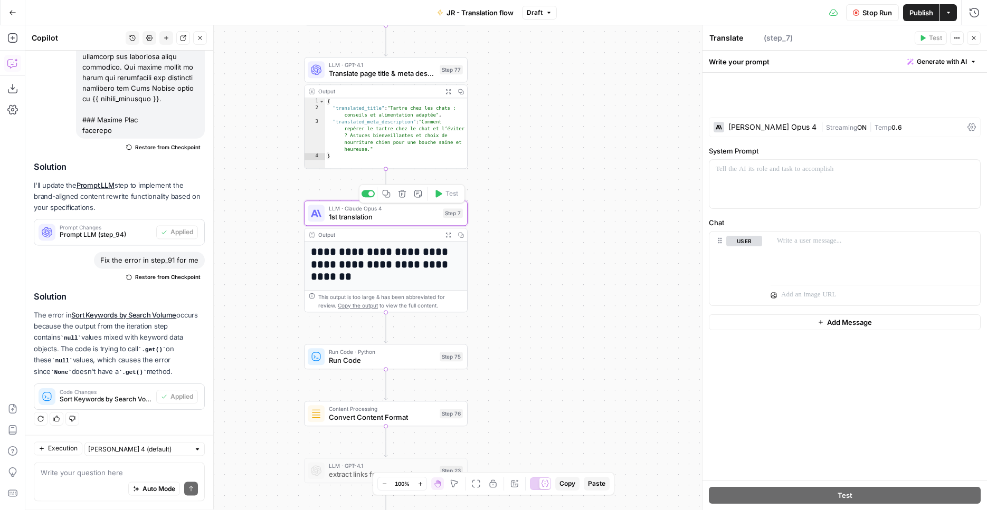
type textarea "1st translation"
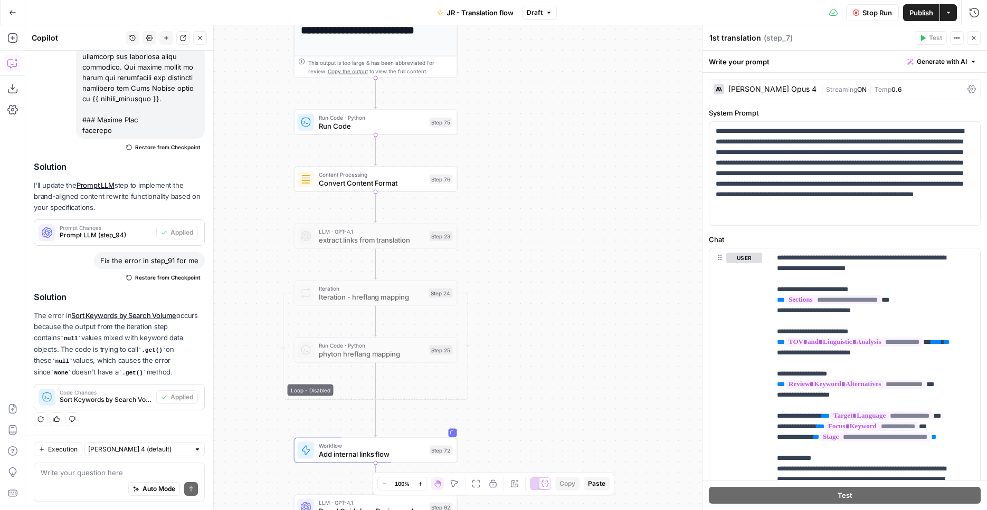
drag, startPoint x: 563, startPoint y: 135, endPoint x: 471, endPoint y: 425, distance: 304.0
click at [468, 431] on div "Workflow Set Inputs Inputs Web Page Scrape Extract Original Blog Content Step 1…" at bounding box center [505, 267] width 961 height 485
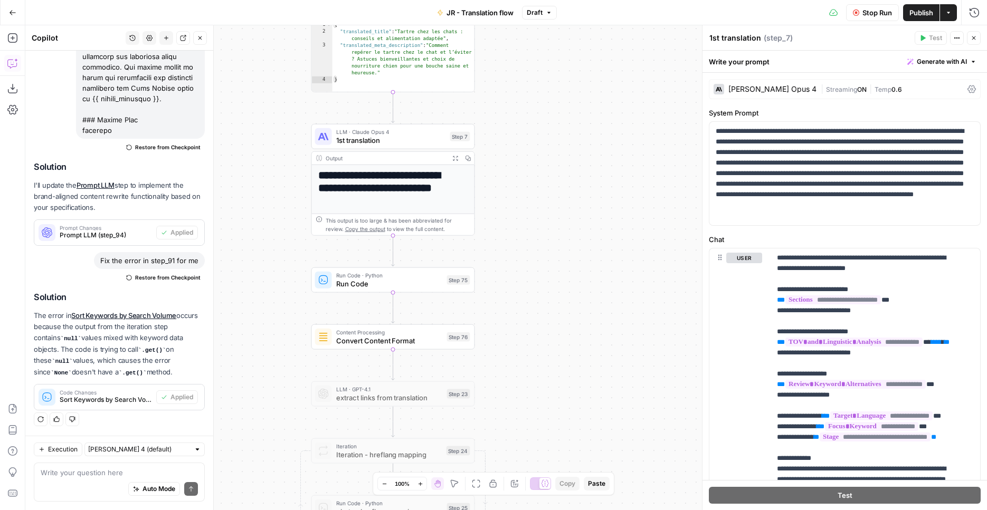
drag, startPoint x: 553, startPoint y: 278, endPoint x: 572, endPoint y: 434, distance: 156.8
click at [571, 439] on div "Workflow Set Inputs Inputs Web Page Scrape Extract Original Blog Content Step 1…" at bounding box center [505, 267] width 961 height 485
click at [424, 143] on span "1st translation" at bounding box center [392, 143] width 110 height 11
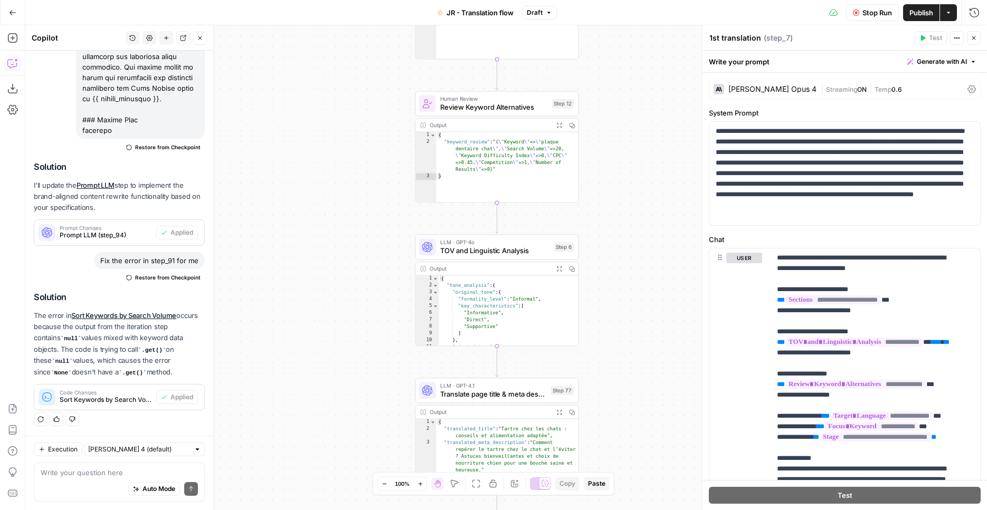
drag, startPoint x: 630, startPoint y: 279, endPoint x: 651, endPoint y: -43, distance: 321.9
click at [651, 25] on div "Workflow Set Inputs Inputs Web Page Scrape Extract Original Blog Content Step 1…" at bounding box center [505, 267] width 961 height 485
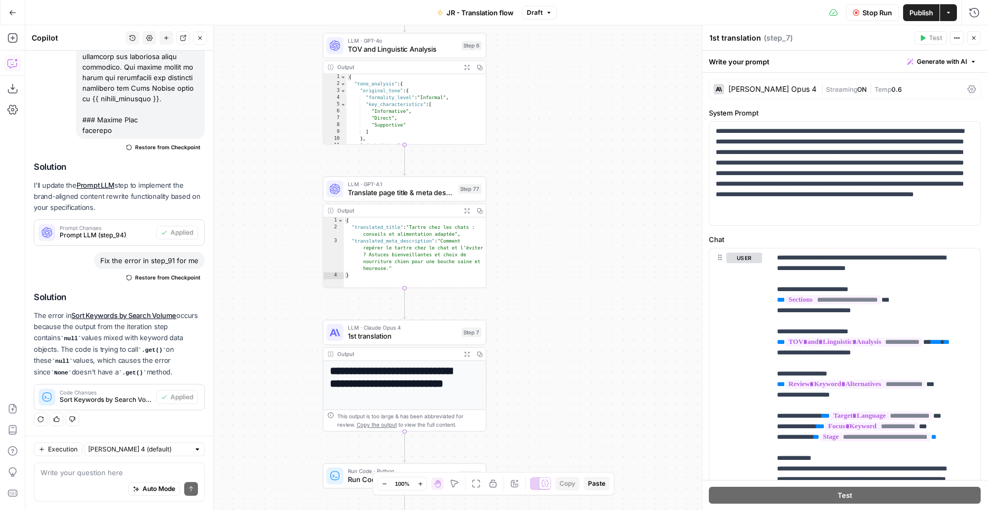
drag, startPoint x: 614, startPoint y: 277, endPoint x: 535, endPoint y: 137, distance: 161.3
click at [535, 137] on div "Workflow Set Inputs Inputs Web Page Scrape Extract Original Blog Content Step 1…" at bounding box center [505, 267] width 961 height 485
click at [420, 335] on span "1st translation" at bounding box center [403, 336] width 110 height 11
click at [932, 60] on span "Generate with AI" at bounding box center [941, 61] width 50 height 9
click at [911, 107] on span "Refine" at bounding box center [917, 109] width 84 height 11
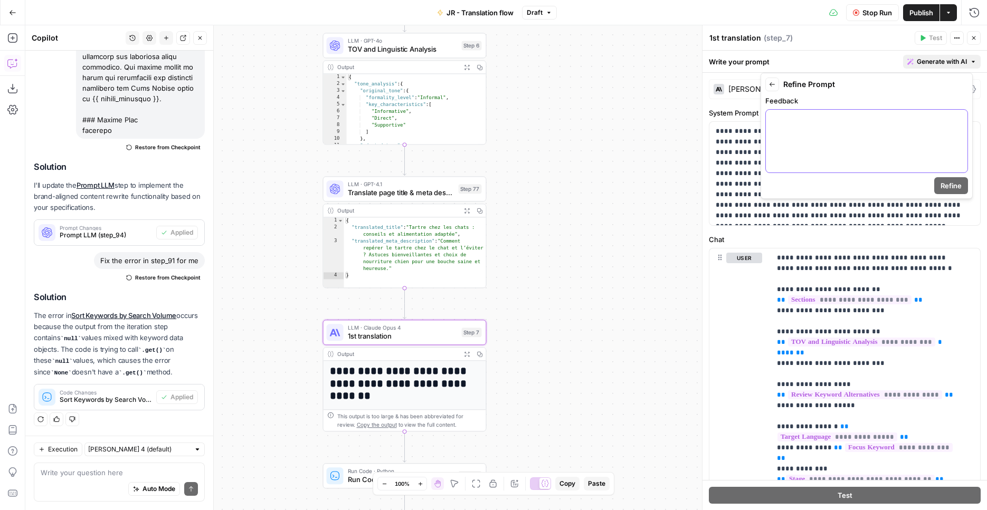
click at [911, 113] on div at bounding box center [866, 141] width 202 height 63
click at [947, 185] on span "Refine" at bounding box center [950, 185] width 21 height 11
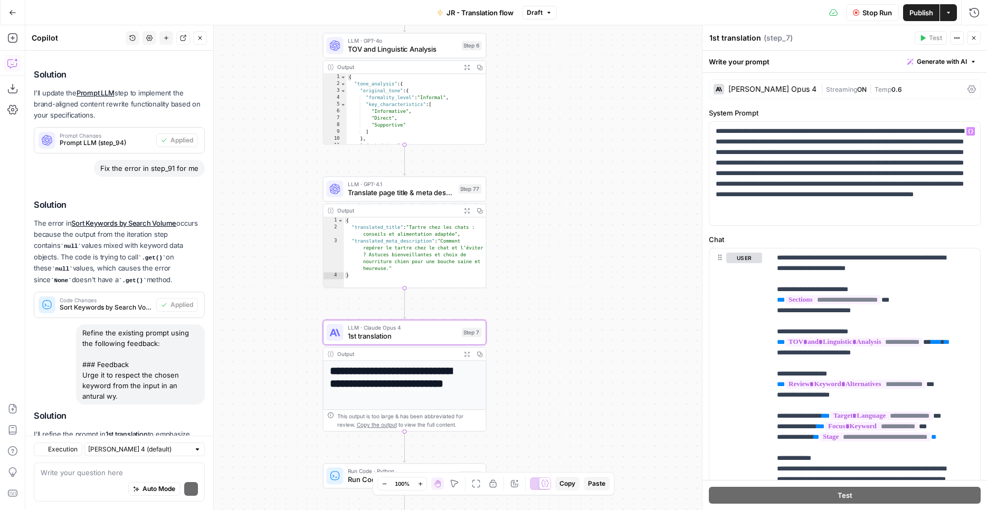
scroll to position [2360, 0]
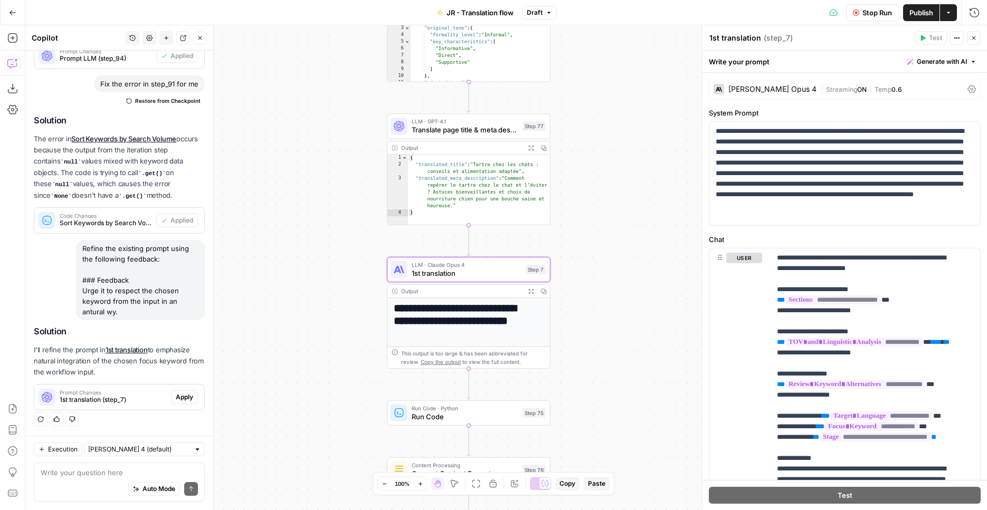
click at [176, 395] on span "Apply" at bounding box center [184, 396] width 17 height 9
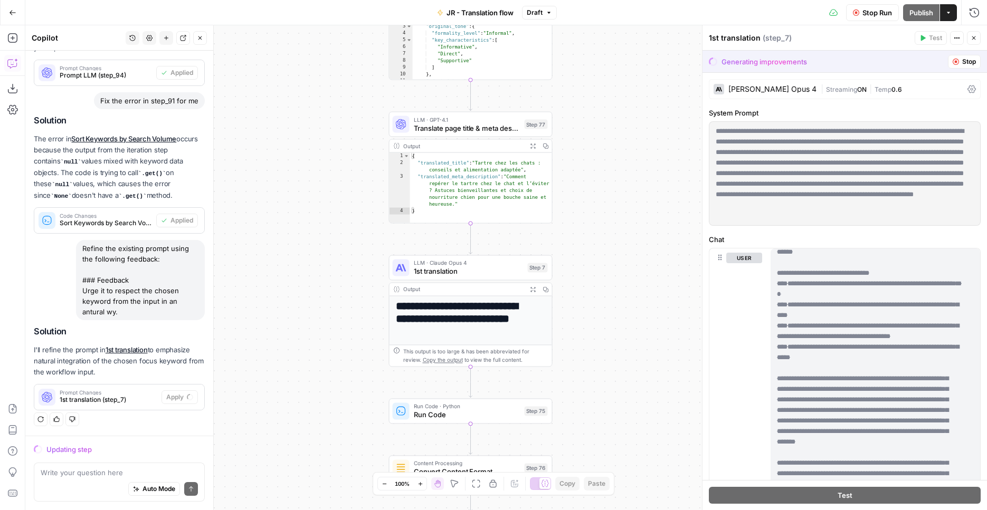
scroll to position [2818, 0]
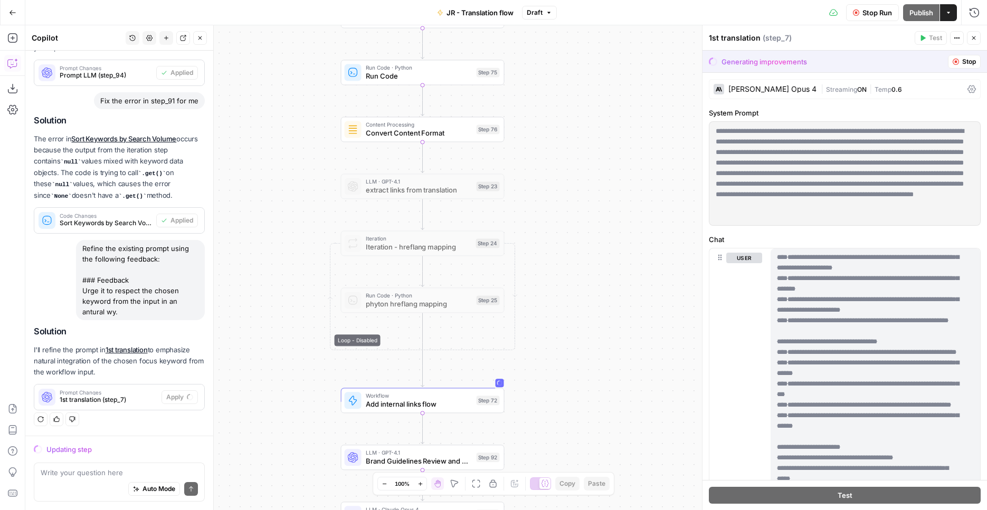
drag, startPoint x: 590, startPoint y: 371, endPoint x: 602, endPoint y: 369, distance: 12.9
click at [542, 33] on div "Workflow Set Inputs Inputs Web Page Scrape Extract Original Blog Content Step 1…" at bounding box center [505, 267] width 961 height 485
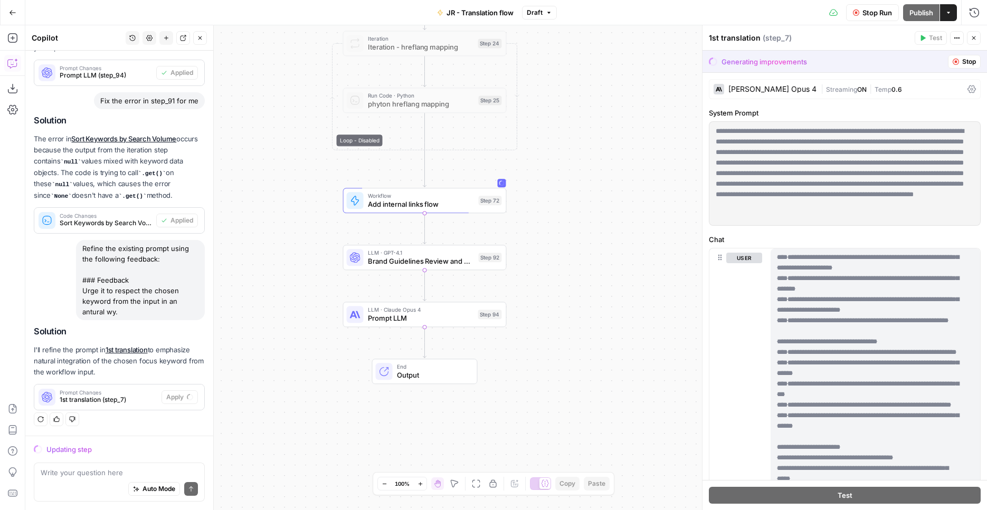
drag, startPoint x: 592, startPoint y: 299, endPoint x: 869, endPoint y: 34, distance: 383.6
click at [603, 191] on div "Workflow Set Inputs Inputs Web Page Scrape Extract Original Blog Content Step 1…" at bounding box center [505, 267] width 961 height 485
click at [867, 8] on span "Stop Run" at bounding box center [877, 12] width 30 height 11
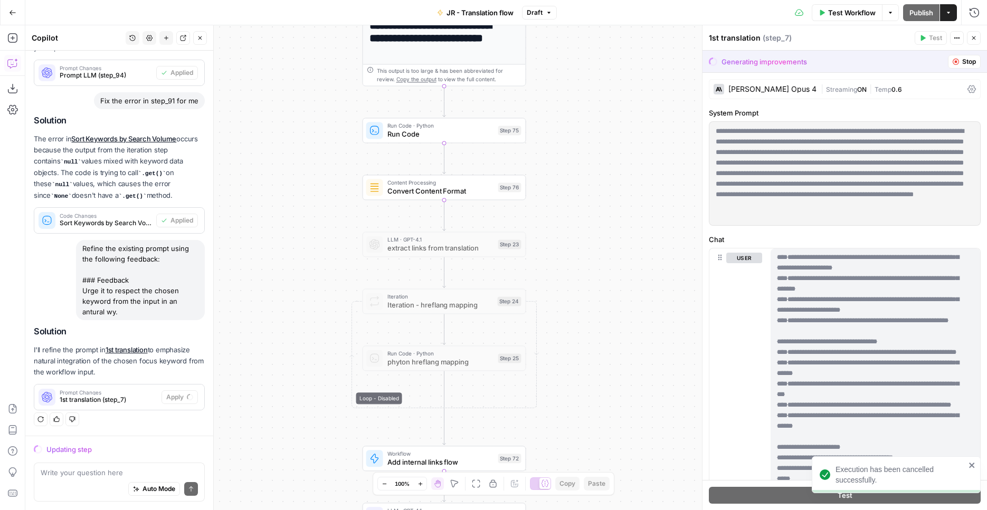
drag, startPoint x: 563, startPoint y: 198, endPoint x: 584, endPoint y: 468, distance: 270.9
click at [584, 468] on div "Workflow Set Inputs Inputs Web Page Scrape Extract Original Blog Content Step 1…" at bounding box center [505, 267] width 961 height 485
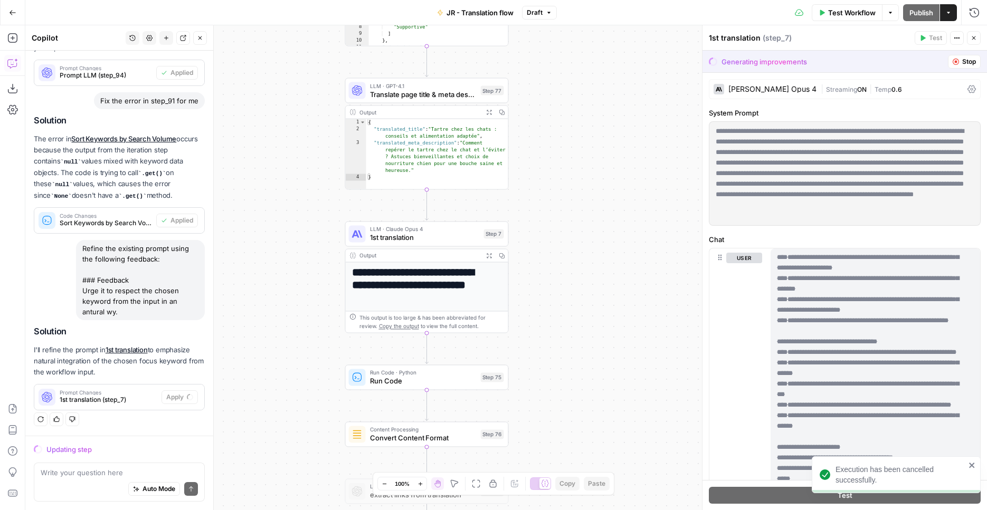
drag, startPoint x: 627, startPoint y: 162, endPoint x: 607, endPoint y: 399, distance: 237.2
click at [604, 408] on div "Workflow Set Inputs Inputs Web Page Scrape Extract Original Blog Content Step 1…" at bounding box center [505, 267] width 961 height 485
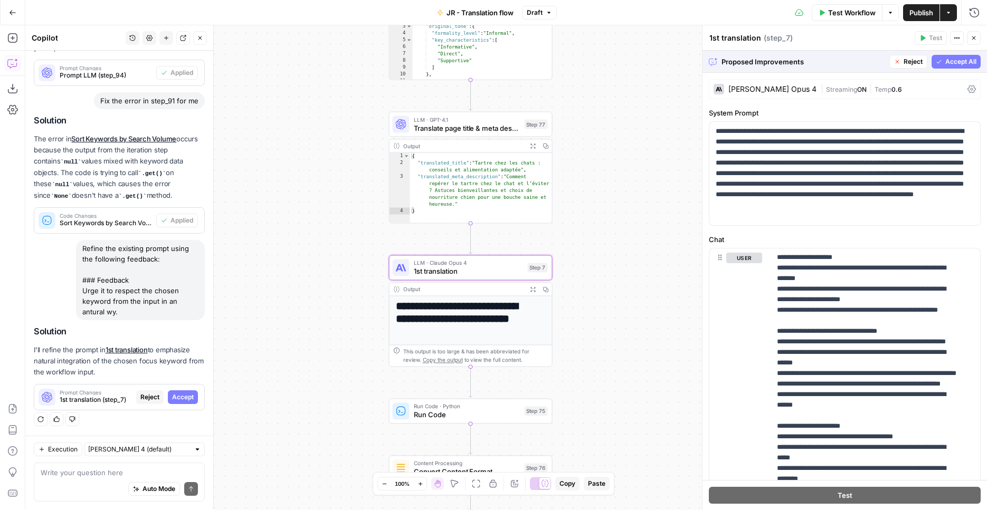
click at [180, 396] on span "Accept" at bounding box center [183, 396] width 22 height 9
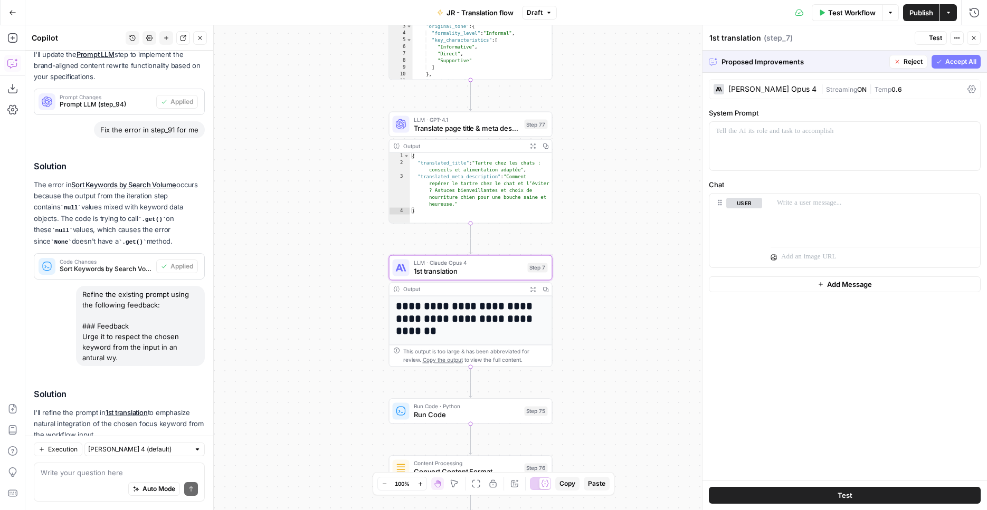
scroll to position [2377, 0]
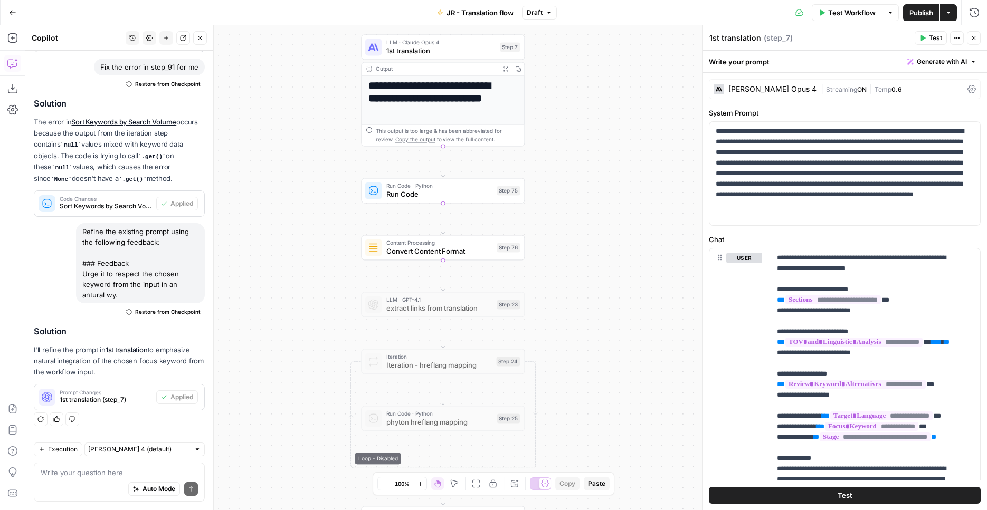
drag, startPoint x: 620, startPoint y: 315, endPoint x: 588, endPoint y: 118, distance: 199.5
click at [591, 93] on div "Workflow Set Inputs Inputs Web Page Scrape Extract Original Blog Content Step 1…" at bounding box center [505, 267] width 961 height 485
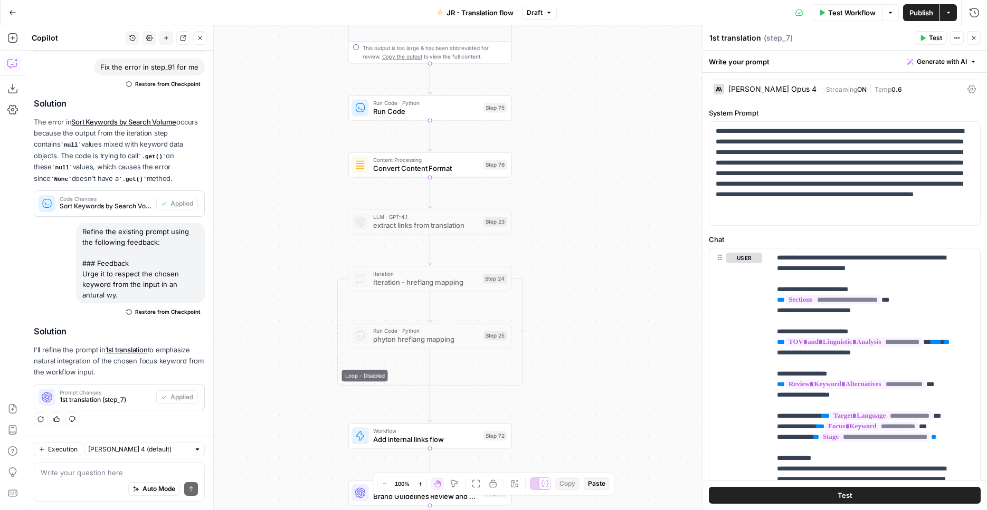
drag, startPoint x: 596, startPoint y: 370, endPoint x: 559, endPoint y: 117, distance: 255.3
click at [559, 117] on div "Workflow Set Inputs Inputs Web Page Scrape Extract Original Blog Content Step 1…" at bounding box center [505, 267] width 961 height 485
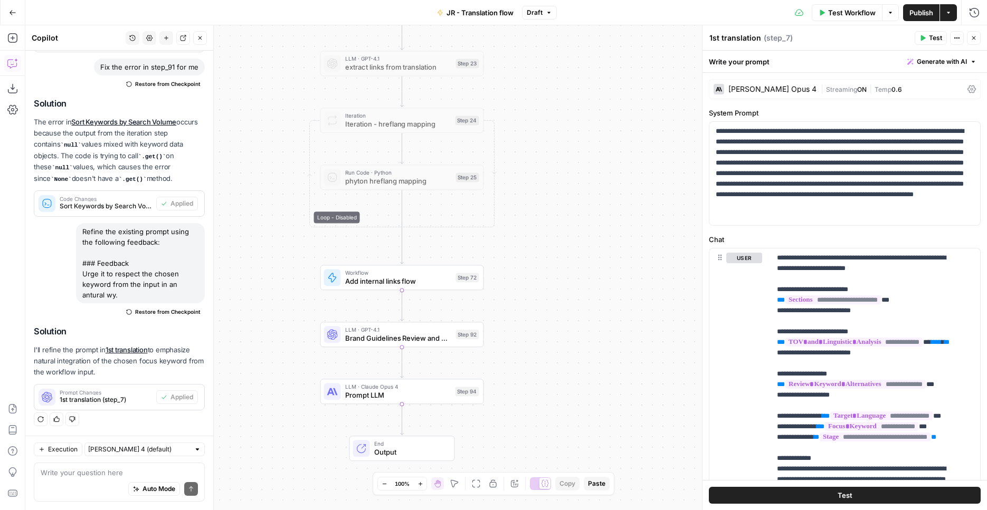
drag, startPoint x: 579, startPoint y: 311, endPoint x: 581, endPoint y: 437, distance: 126.6
click at [581, 443] on div "Workflow Set Inputs Inputs Web Page Scrape Extract Original Blog Content Step 1…" at bounding box center [505, 267] width 961 height 485
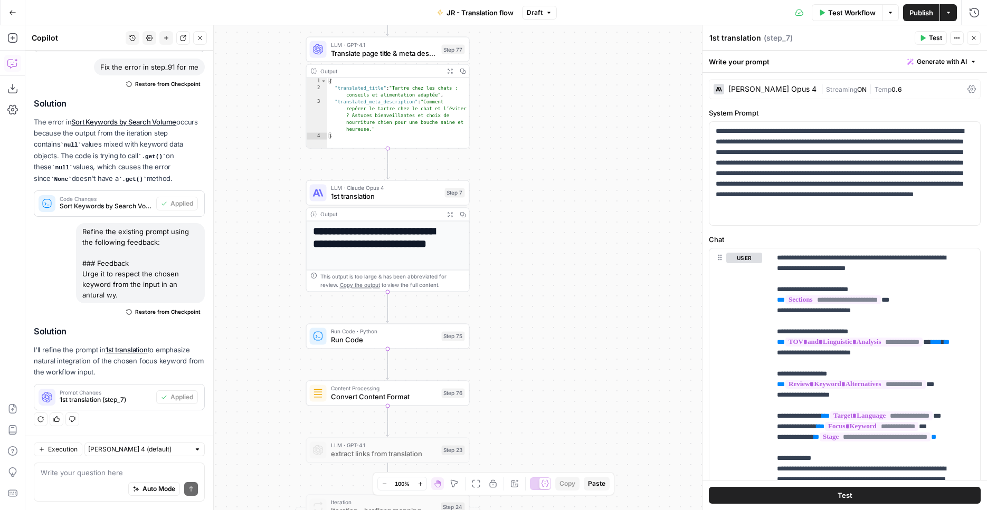
drag, startPoint x: 583, startPoint y: 197, endPoint x: 571, endPoint y: 492, distance: 295.7
click at [567, 510] on div "Workflow Set Inputs Inputs Web Page Scrape Extract Original Blog Content Step 1…" at bounding box center [505, 267] width 961 height 485
drag, startPoint x: 565, startPoint y: 395, endPoint x: 563, endPoint y: 301, distance: 93.9
click at [565, 396] on div "Workflow Set Inputs Inputs Web Page Scrape Extract Original Blog Content Step 1…" at bounding box center [505, 267] width 961 height 485
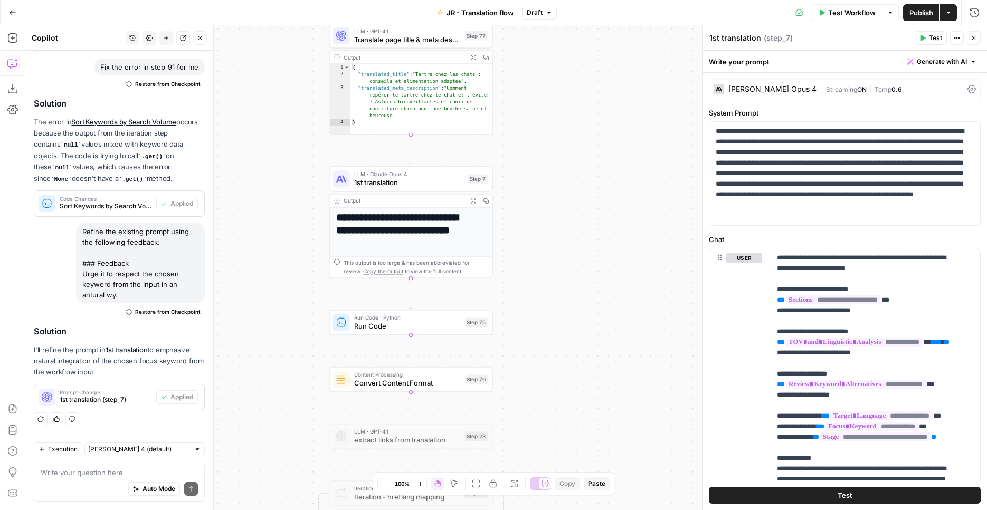
drag, startPoint x: 566, startPoint y: 338, endPoint x: 592, endPoint y: 154, distance: 186.0
click at [592, 154] on div "Workflow Set Inputs Inputs Web Page Scrape Extract Original Blog Content Step 1…" at bounding box center [505, 267] width 961 height 485
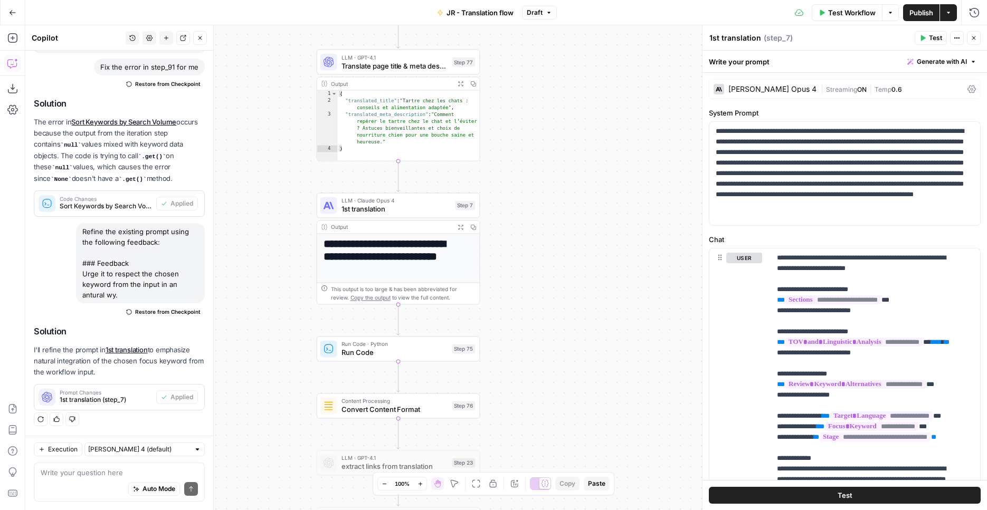
drag, startPoint x: 574, startPoint y: 294, endPoint x: 561, endPoint y: 322, distance: 31.2
click at [561, 325] on div "Workflow Set Inputs Inputs Web Page Scrape Extract Original Blog Content Step 1…" at bounding box center [505, 267] width 961 height 485
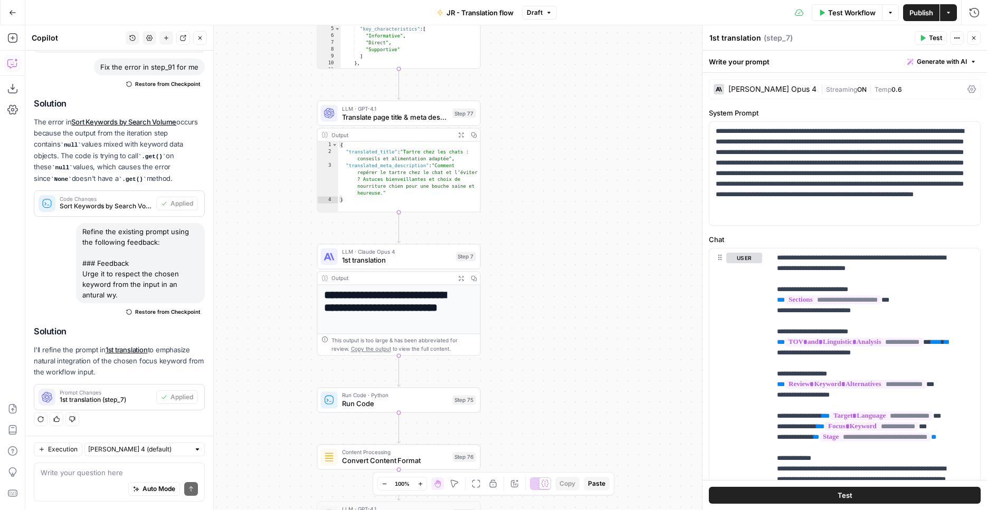
drag, startPoint x: 564, startPoint y: 253, endPoint x: 565, endPoint y: 300, distance: 47.0
click at [565, 300] on div "Workflow Set Inputs Inputs Web Page Scrape Extract Original Blog Content Step 1…" at bounding box center [505, 267] width 961 height 485
click at [848, 14] on span "Test Workflow" at bounding box center [851, 12] width 47 height 11
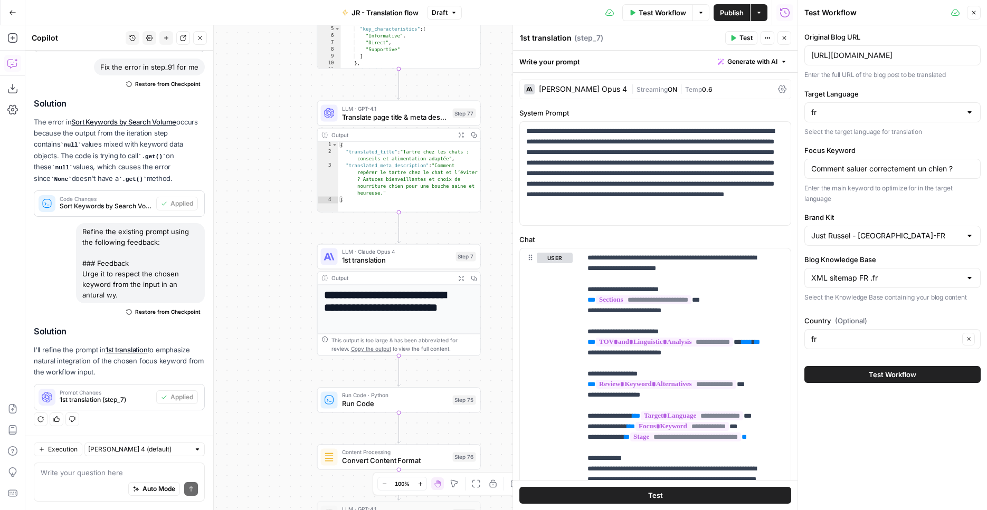
click at [739, 11] on span "Publish" at bounding box center [732, 12] width 24 height 11
click at [660, 14] on span "Test Workflow" at bounding box center [661, 12] width 47 height 11
click at [869, 371] on button "Test Workflow" at bounding box center [892, 374] width 176 height 17
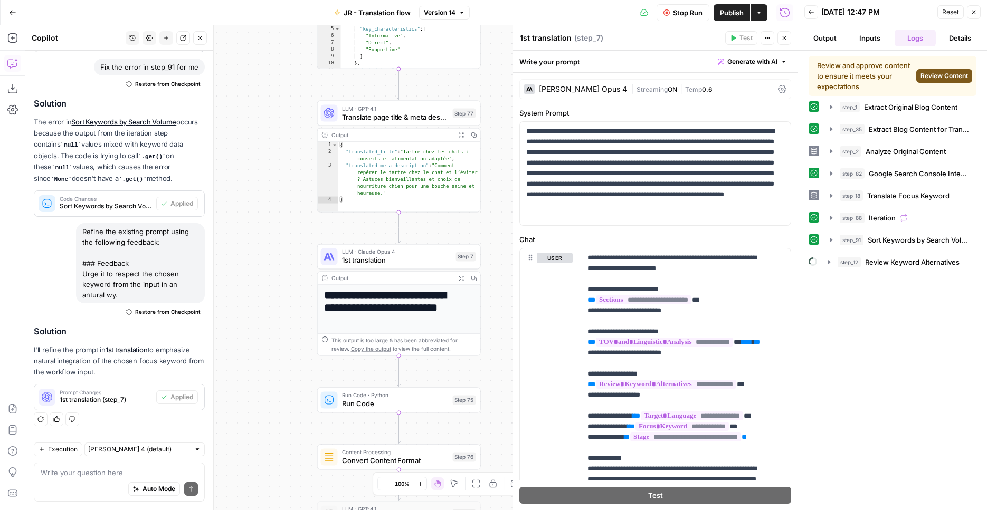
click at [951, 74] on span "Review Content" at bounding box center [943, 75] width 47 height 9
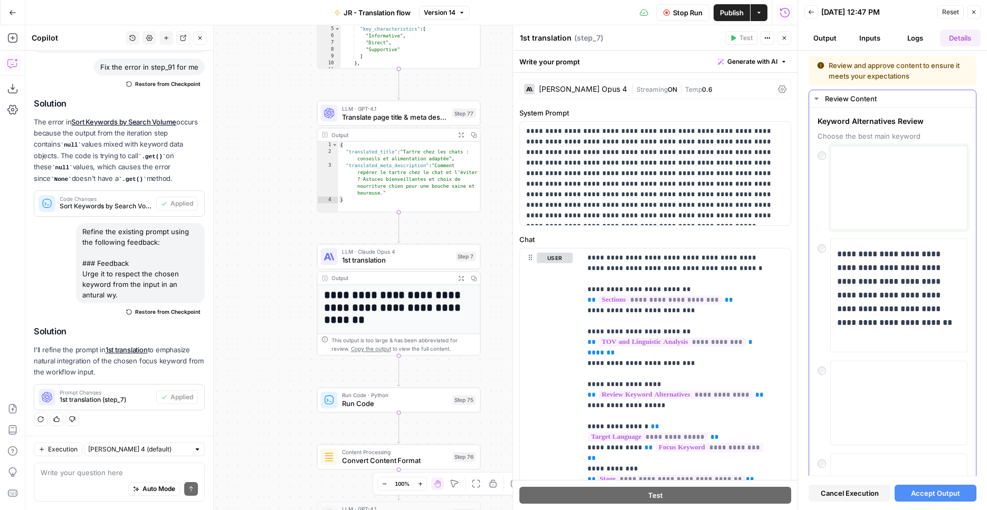
click at [844, 205] on textarea at bounding box center [898, 187] width 123 height 75
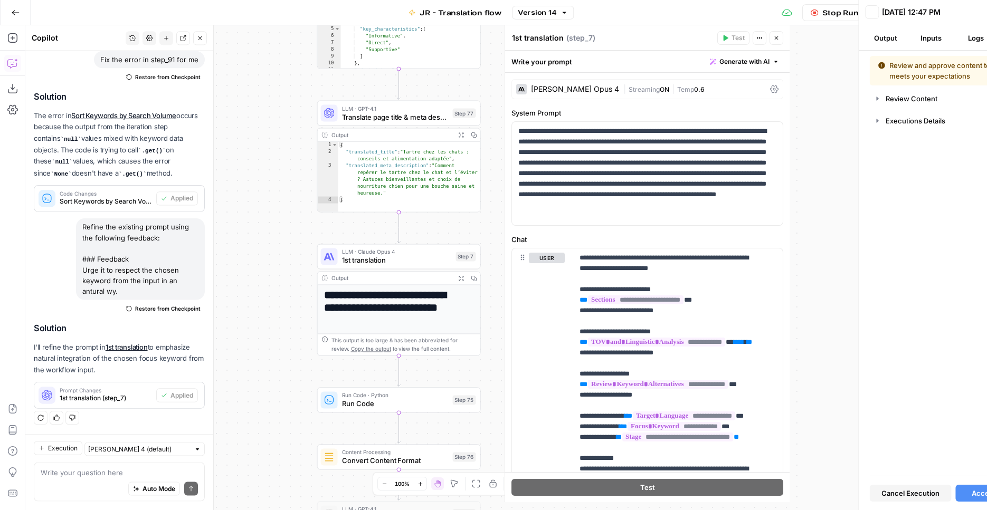
scroll to position [2377, 0]
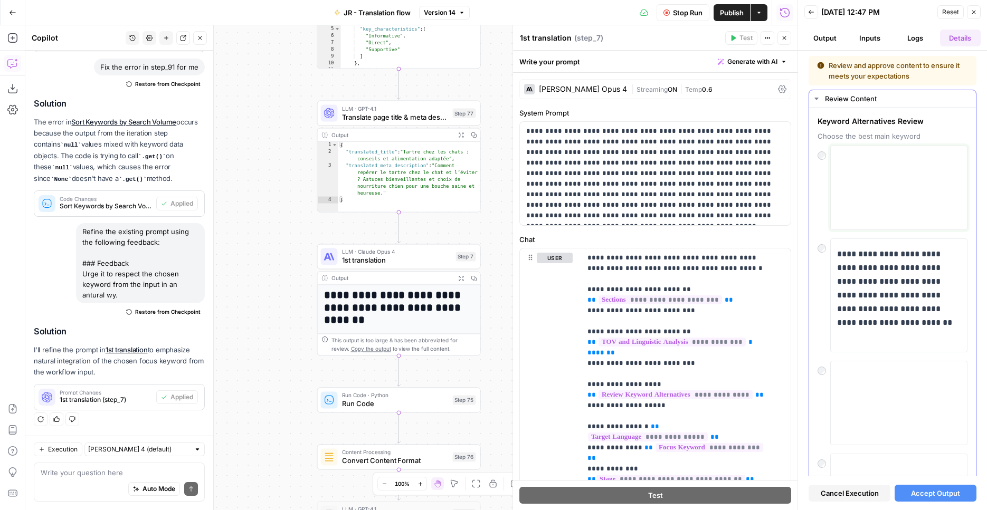
click at [880, 178] on textarea at bounding box center [898, 187] width 123 height 75
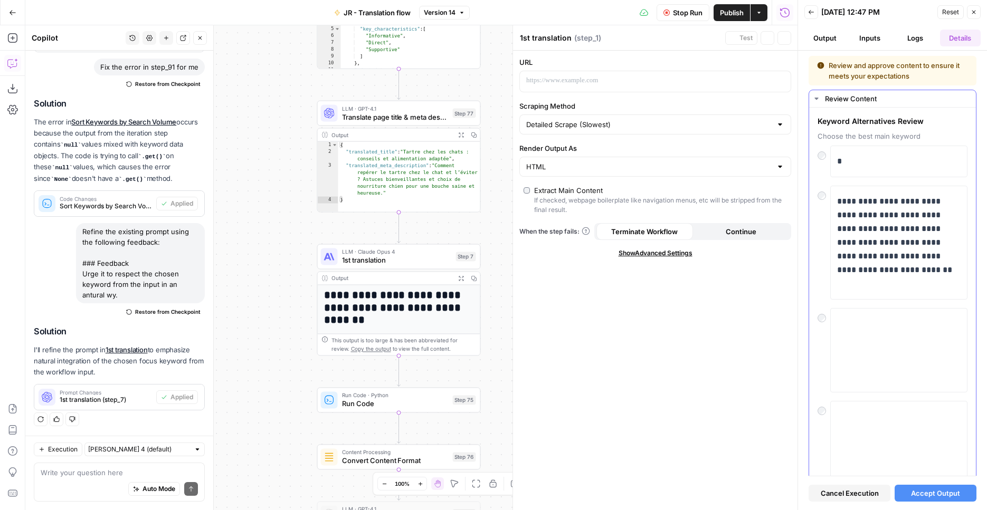
type textarea "Extract Original Blog Content"
click at [877, 157] on p "*" at bounding box center [895, 162] width 116 height 14
click at [956, 487] on button "Accept Output" at bounding box center [935, 493] width 82 height 17
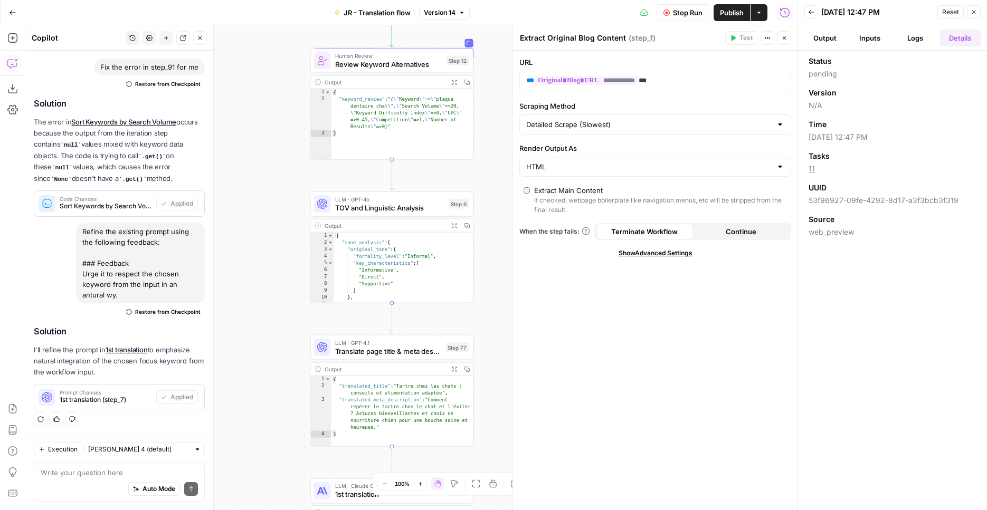
drag, startPoint x: 249, startPoint y: 170, endPoint x: 237, endPoint y: 342, distance: 172.4
click at [243, 405] on div "Workflow Set Inputs Inputs Web Page Scrape Extract Original Blog Content Step 1…" at bounding box center [411, 267] width 772 height 485
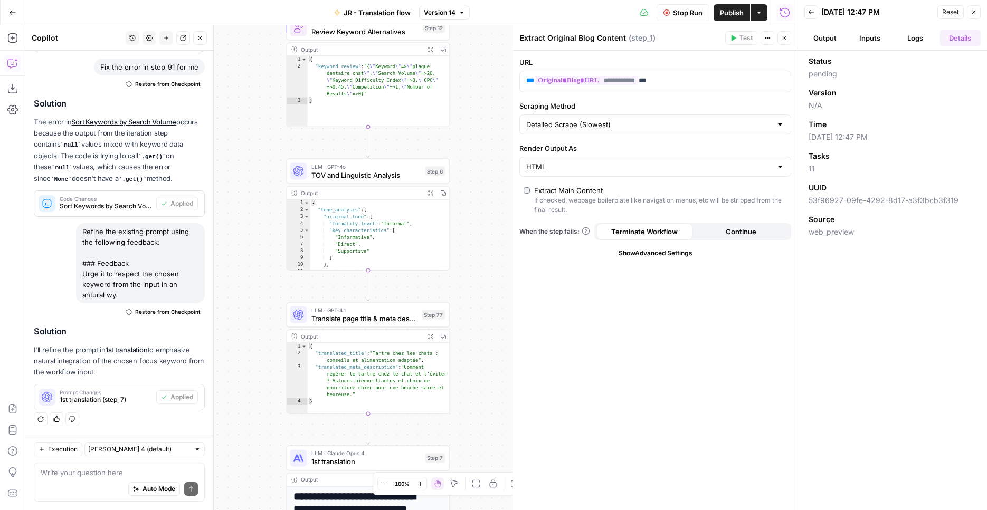
drag, startPoint x: 221, startPoint y: 229, endPoint x: 198, endPoint y: 197, distance: 39.4
click at [198, 197] on div "Workflow Set Inputs Inputs Web Page Scrape Extract Original Blog Content Step 1…" at bounding box center [411, 267] width 772 height 485
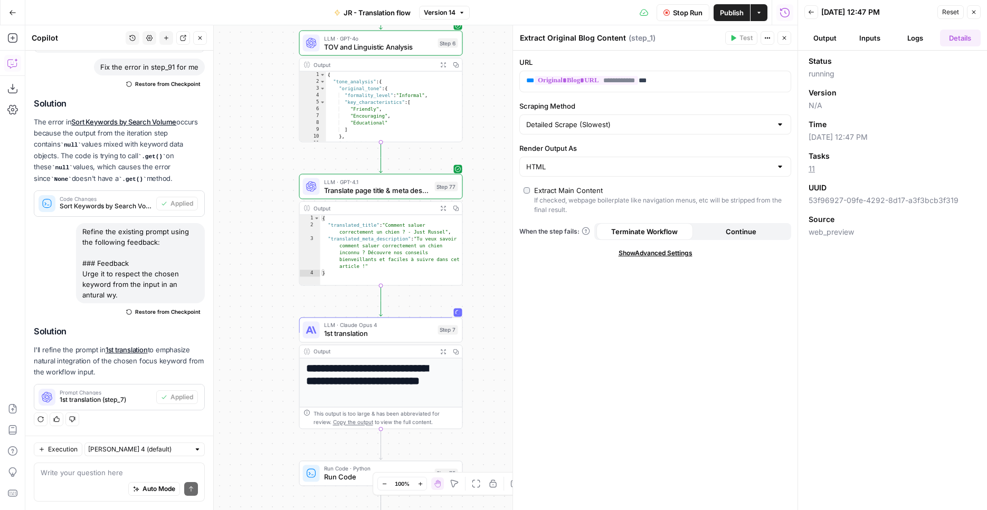
drag, startPoint x: 462, startPoint y: 347, endPoint x: 471, endPoint y: 204, distance: 143.2
click at [472, 205] on div "Workflow Set Inputs Inputs Web Page Scrape Extract Original Blog Content Step 1…" at bounding box center [411, 267] width 772 height 485
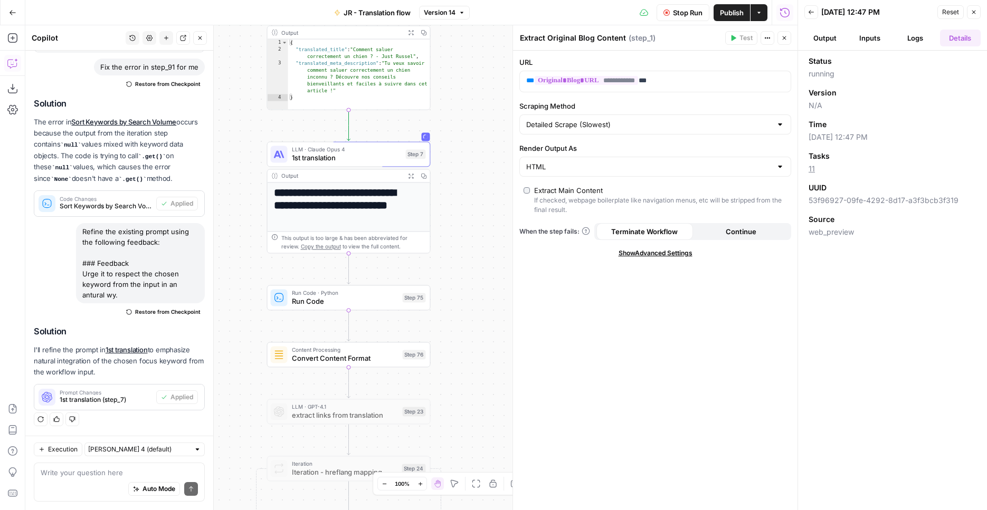
drag, startPoint x: 475, startPoint y: 313, endPoint x: 445, endPoint y: 162, distance: 153.3
click at [445, 162] on div "Workflow Set Inputs Inputs Web Page Scrape Extract Original Blog Content Step 1…" at bounding box center [411, 267] width 772 height 485
click at [415, 178] on button "Expand Output" at bounding box center [412, 177] width 13 height 13
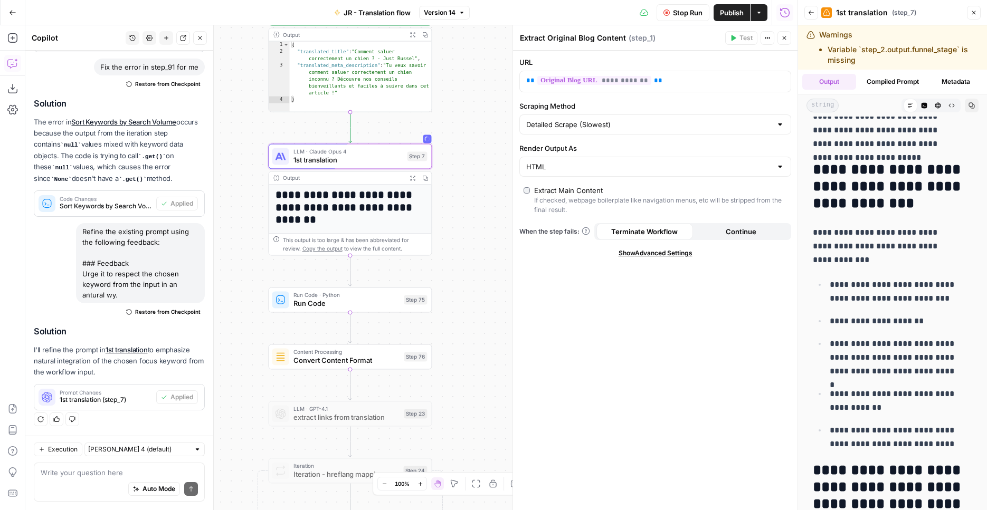
scroll to position [962, 0]
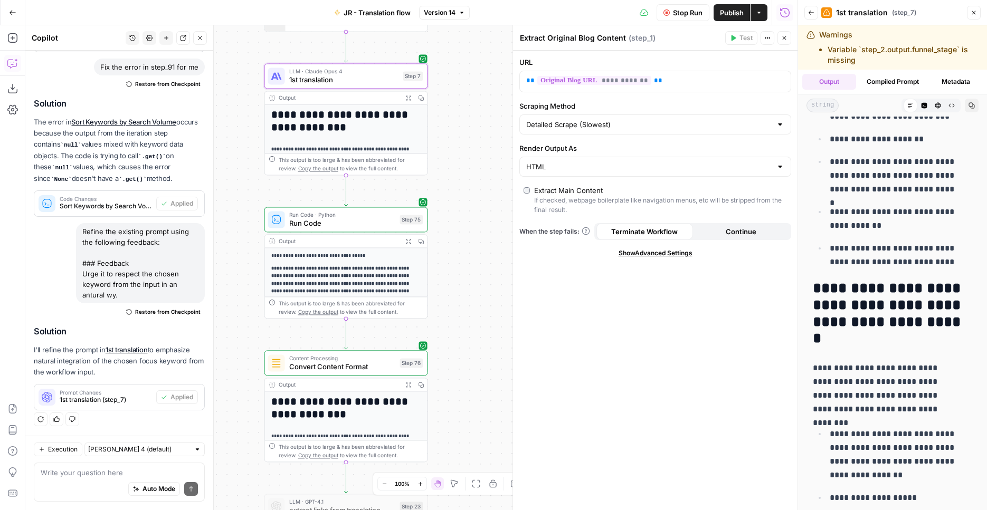
drag, startPoint x: 448, startPoint y: 234, endPoint x: 429, endPoint y: 181, distance: 55.6
click at [429, 181] on div "Workflow Set Inputs Inputs Web Page Scrape Extract Original Blog Content Step 1…" at bounding box center [411, 267] width 772 height 485
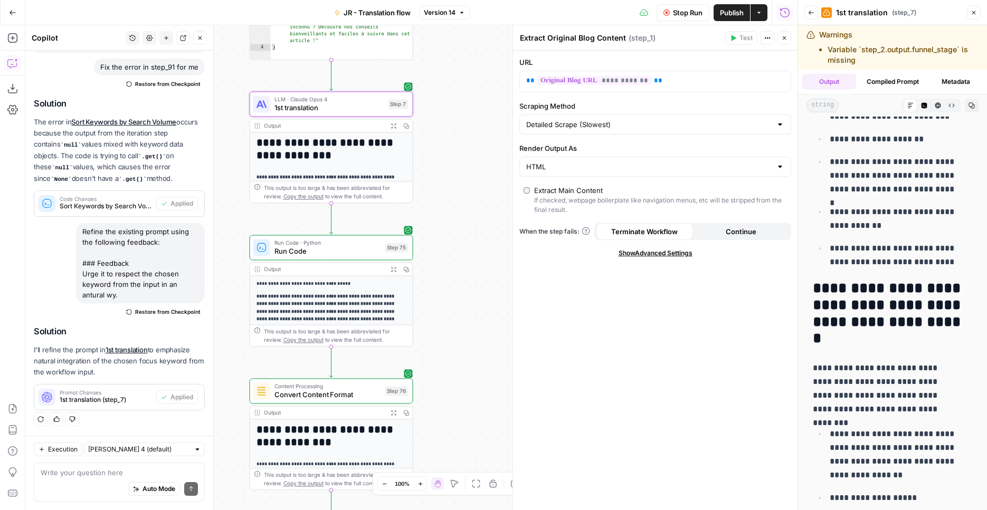
click at [395, 126] on icon "button" at bounding box center [393, 126] width 6 height 6
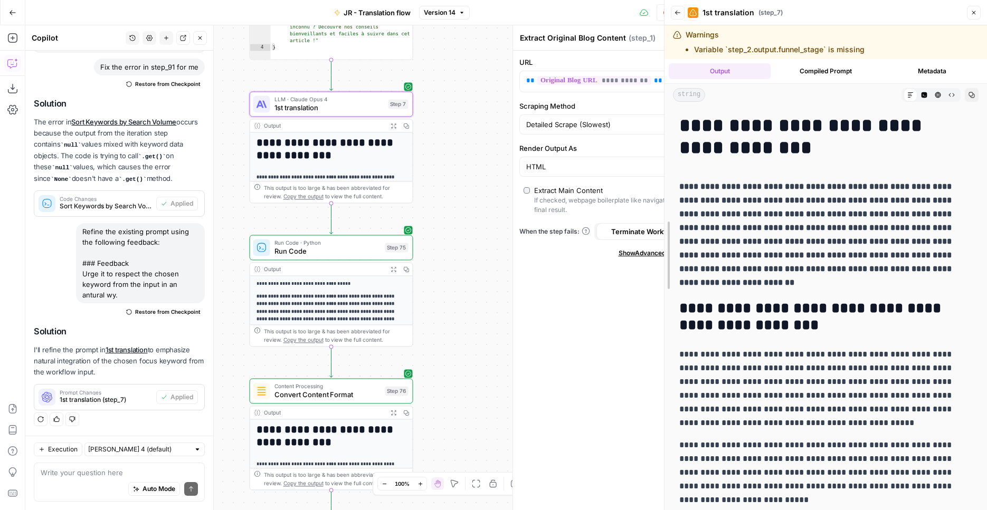
drag, startPoint x: 801, startPoint y: 297, endPoint x: 667, endPoint y: 303, distance: 133.6
click at [667, 303] on div "**********" at bounding box center [825, 255] width 323 height 510
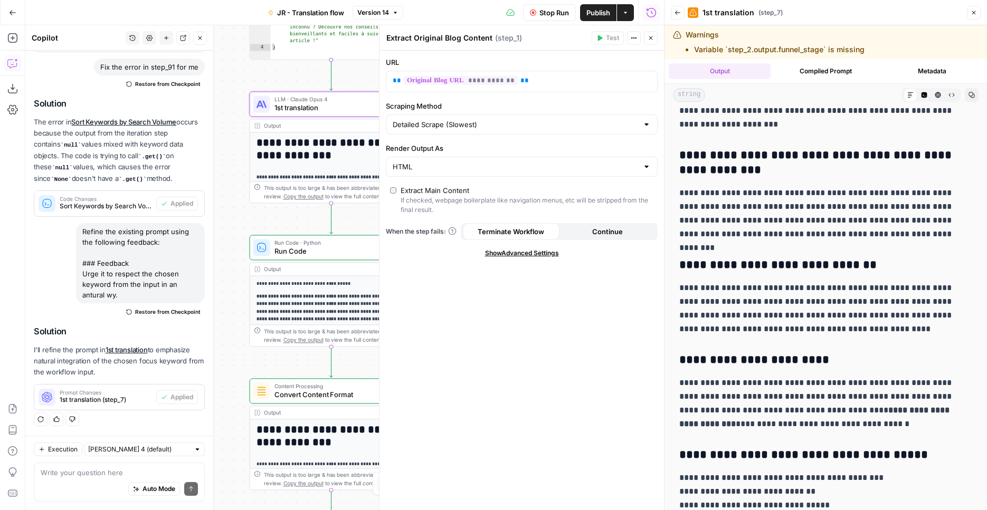
scroll to position [806, 0]
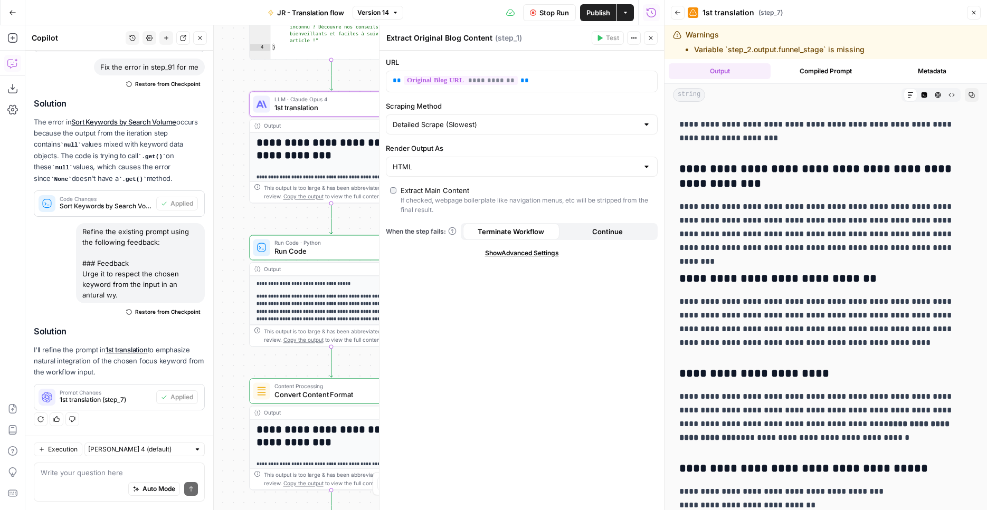
click at [653, 40] on icon "button" at bounding box center [650, 38] width 6 height 6
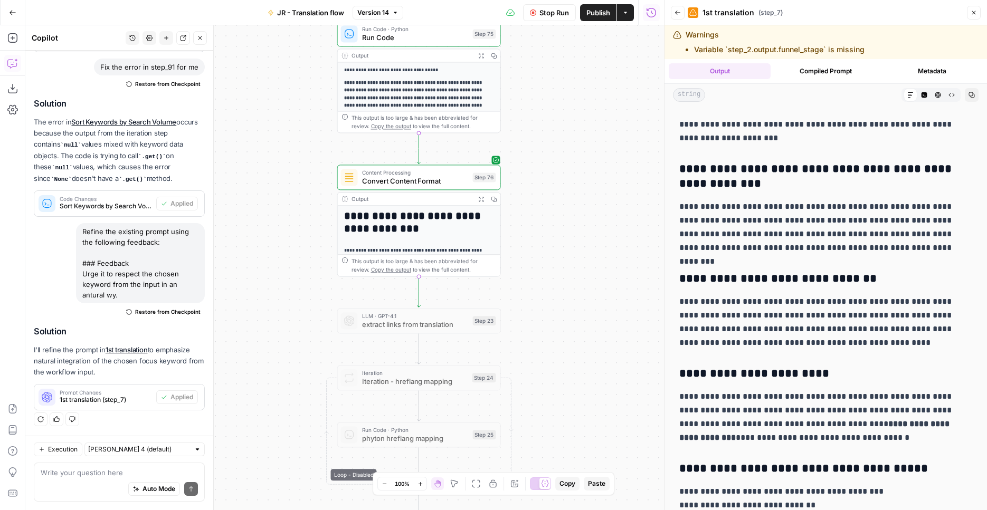
drag, startPoint x: 512, startPoint y: 301, endPoint x: 592, endPoint y: 162, distance: 159.8
click at [597, 92] on div "Workflow Set Inputs Inputs Web Page Scrape Extract Original Blog Content Step 1…" at bounding box center [344, 267] width 638 height 485
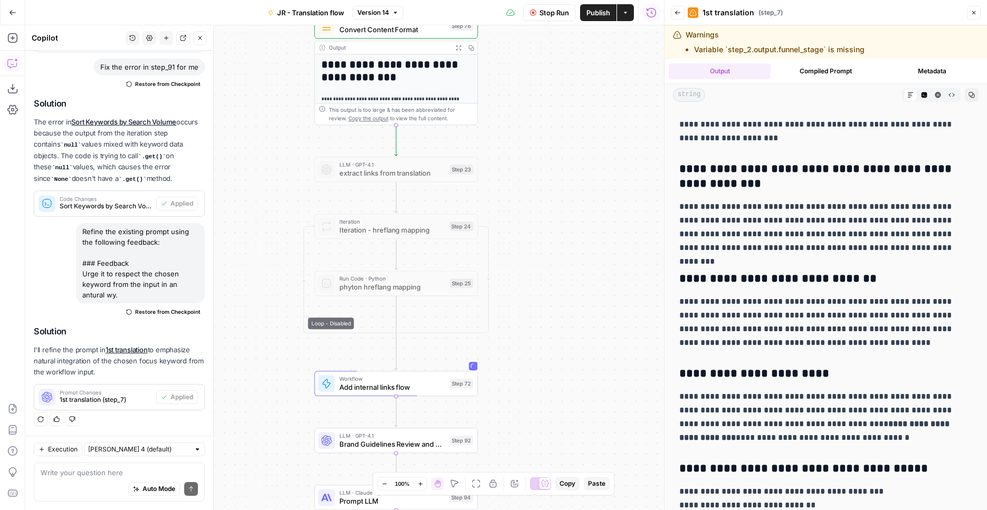
drag, startPoint x: 587, startPoint y: 250, endPoint x: 564, endPoint y: 107, distance: 144.8
click at [564, 107] on div "Workflow Set Inputs Inputs Web Page Scrape Extract Original Blog Content Step 1…" at bounding box center [344, 267] width 638 height 485
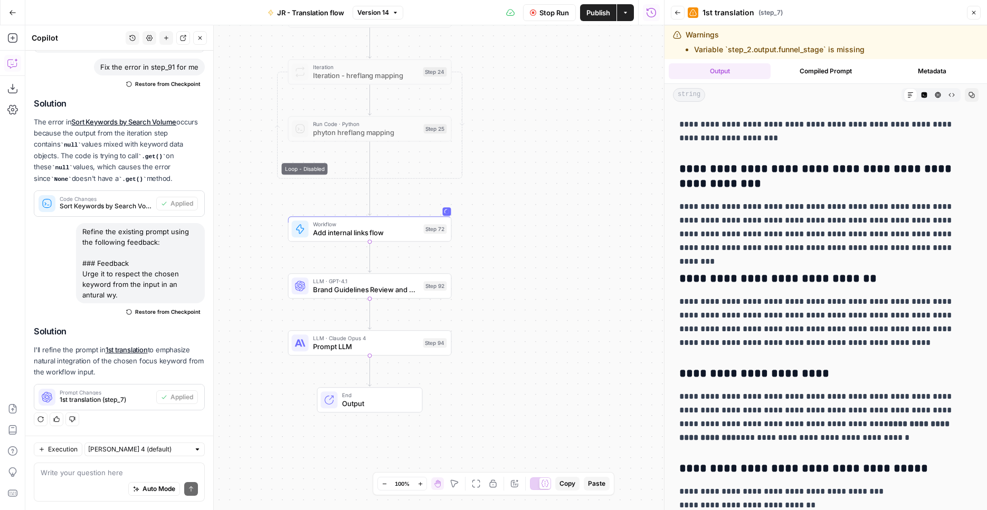
drag, startPoint x: 524, startPoint y: 264, endPoint x: 498, endPoint y: 109, distance: 157.2
click at [498, 109] on div "Workflow Set Inputs Inputs Web Page Scrape Extract Original Blog Content Step 1…" at bounding box center [344, 267] width 638 height 485
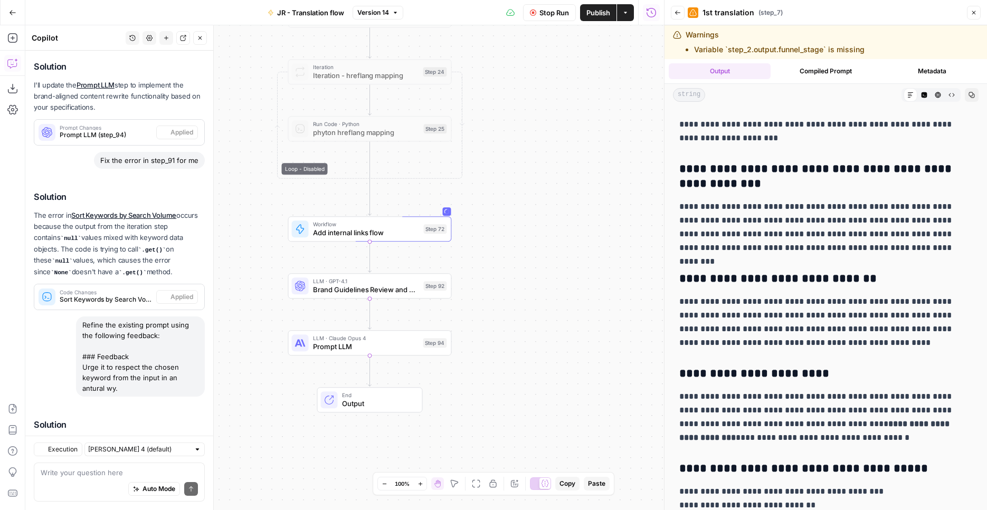
scroll to position [2377, 0]
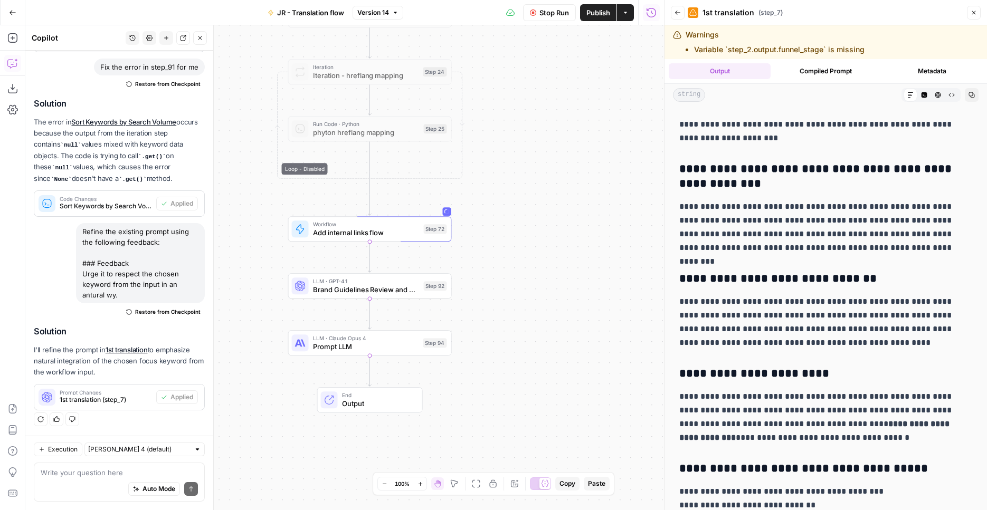
click at [395, 232] on span "Add internal links flow" at bounding box center [366, 232] width 107 height 11
type input "V2 add internal links"
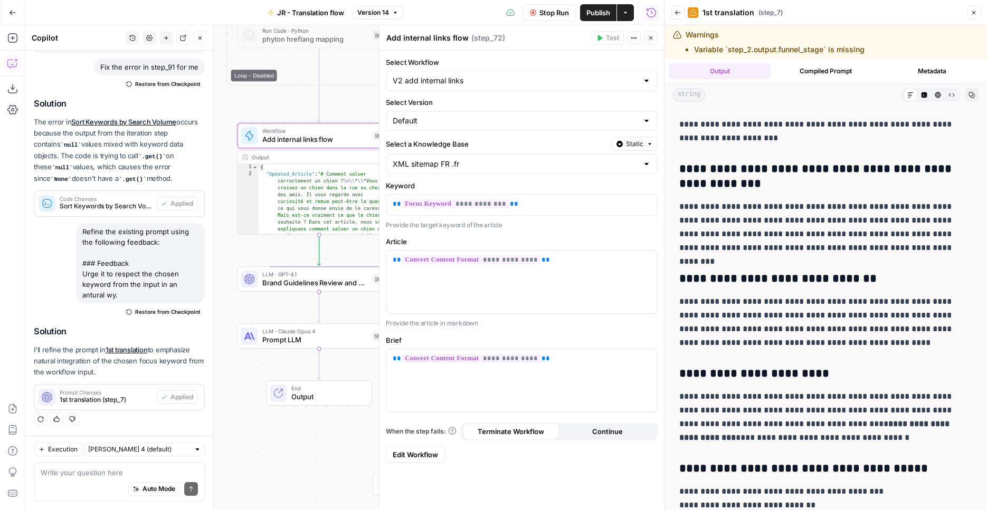
drag, startPoint x: 244, startPoint y: 268, endPoint x: 196, endPoint y: 187, distance: 94.1
click at [196, 187] on div "Workflow Set Inputs Inputs Web Page Scrape Extract Original Blog Content Step 1…" at bounding box center [344, 267] width 638 height 485
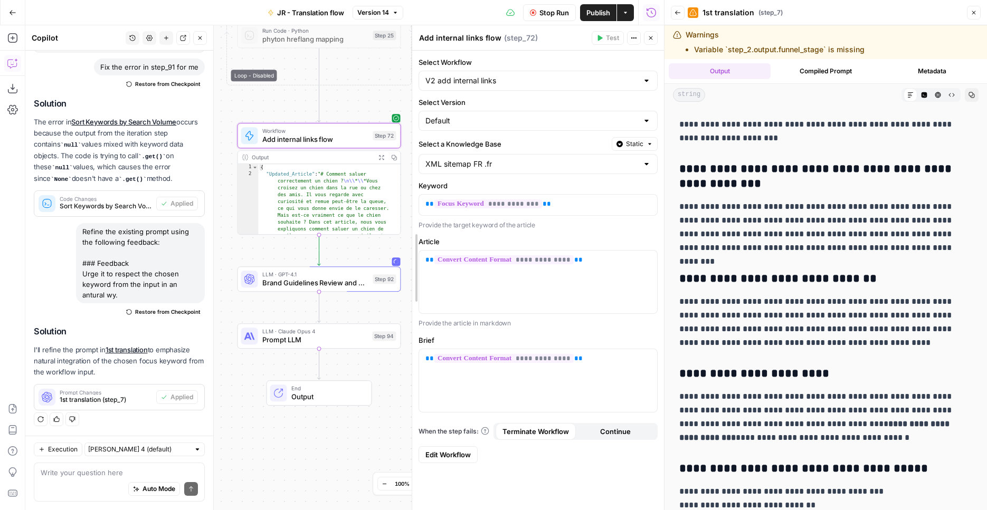
drag, startPoint x: 376, startPoint y: 226, endPoint x: 438, endPoint y: 214, distance: 63.4
click at [411, 227] on div at bounding box center [412, 267] width 11 height 485
click at [380, 155] on icon "button" at bounding box center [381, 158] width 6 height 6
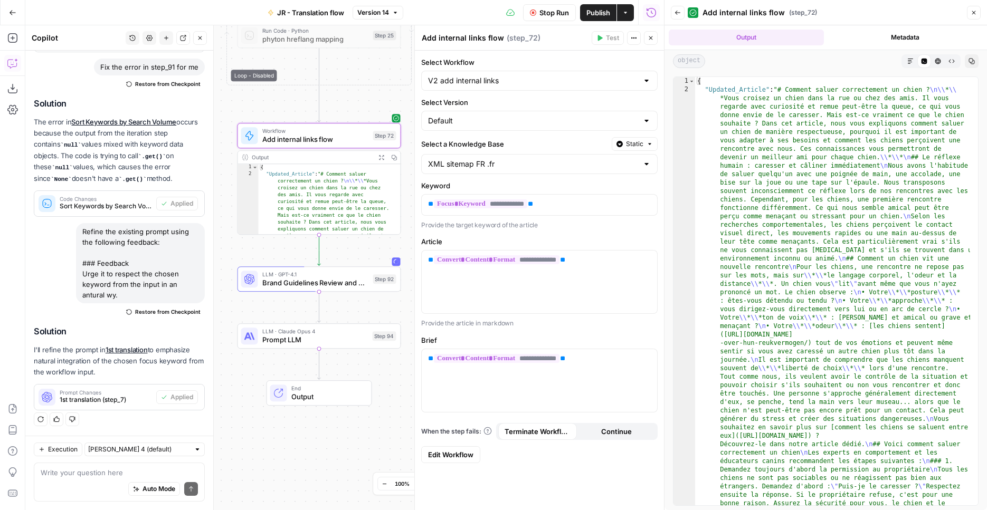
click at [914, 61] on button "Markdown" at bounding box center [910, 61] width 14 height 14
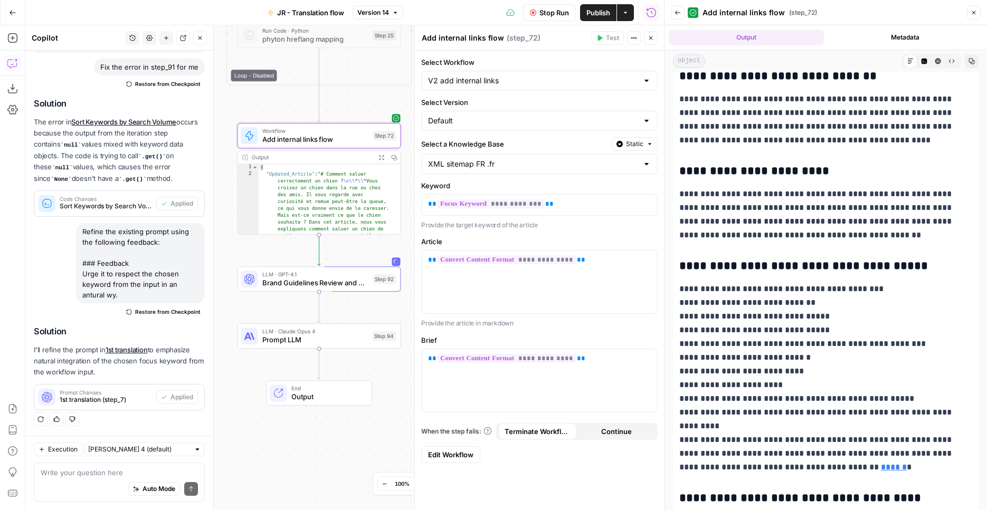
scroll to position [1251, 0]
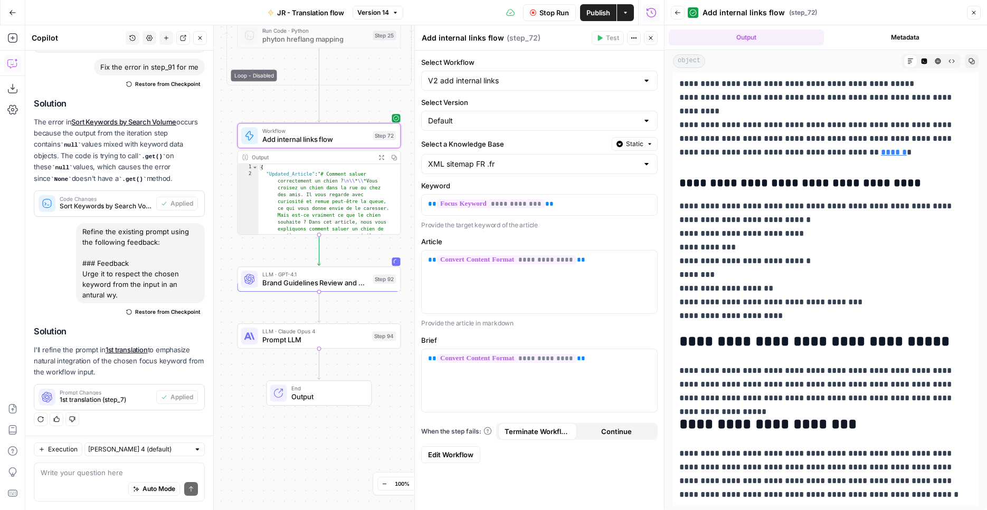
click at [970, 8] on button "Close" at bounding box center [973, 13] width 14 height 14
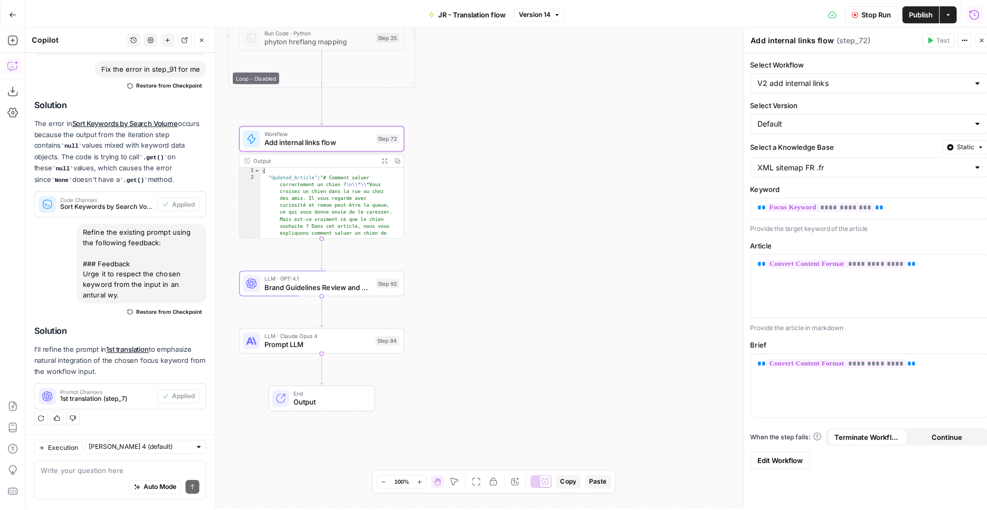
scroll to position [2377, 0]
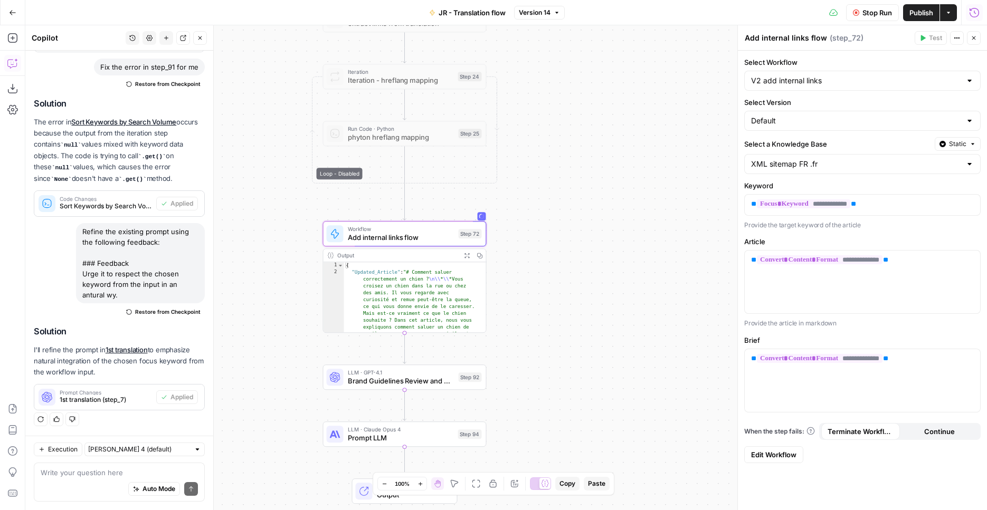
drag, startPoint x: 490, startPoint y: 148, endPoint x: 467, endPoint y: 234, distance: 89.1
click at [574, 243] on div "Workflow Set Inputs Inputs Web Page Scrape Extract Original Blog Content Step 1…" at bounding box center [505, 267] width 961 height 485
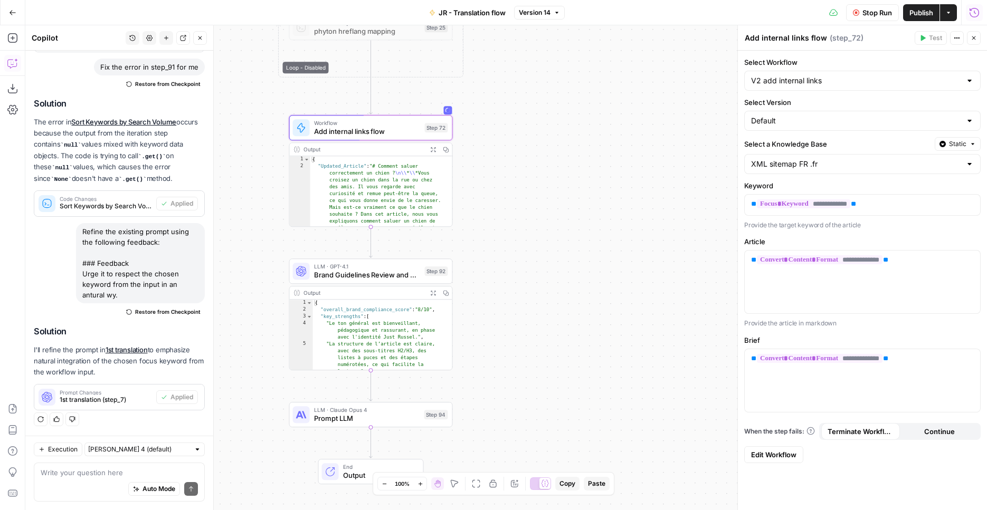
drag, startPoint x: 597, startPoint y: 211, endPoint x: 550, endPoint y: 72, distance: 146.3
click at [550, 72] on div "Workflow Set Inputs Inputs Web Page Scrape Extract Original Blog Content Step 1…" at bounding box center [505, 267] width 961 height 485
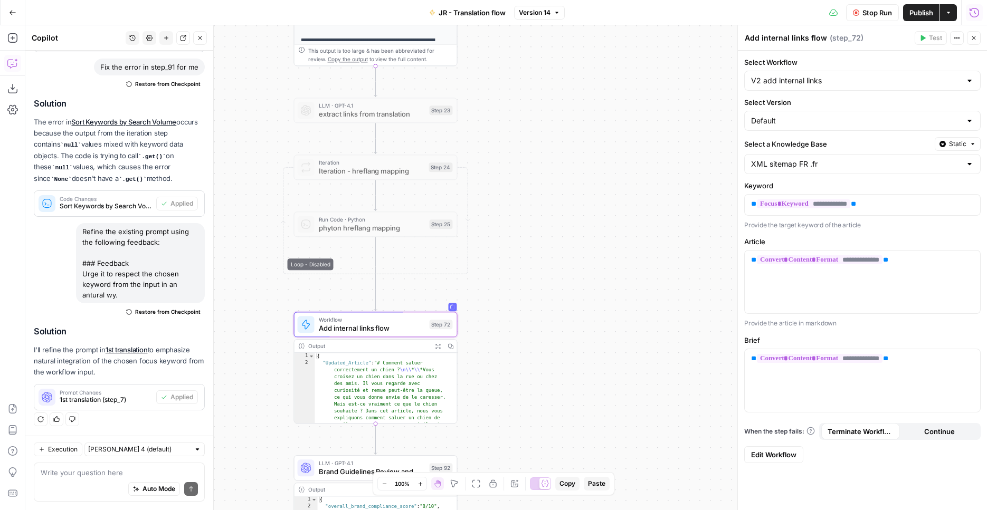
drag, startPoint x: 547, startPoint y: 230, endPoint x: 574, endPoint y: 426, distance: 198.1
click at [565, 459] on div "Workflow Set Inputs Inputs Web Page Scrape Extract Original Blog Content Step 1…" at bounding box center [505, 267] width 961 height 485
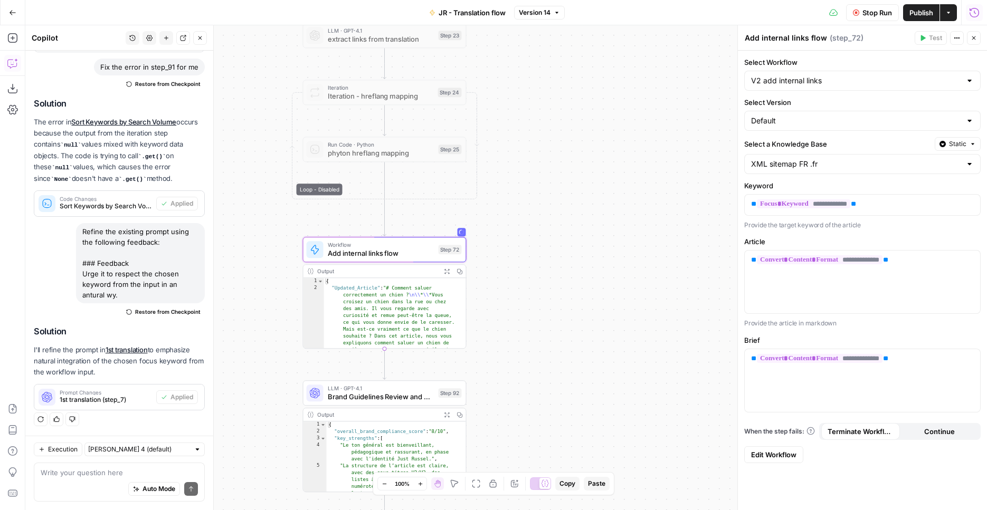
drag, startPoint x: 609, startPoint y: 236, endPoint x: 613, endPoint y: 116, distance: 120.4
click at [612, 112] on div "Workflow Set Inputs Inputs Web Page Scrape Extract Original Blog Content Step 1…" at bounding box center [505, 267] width 961 height 485
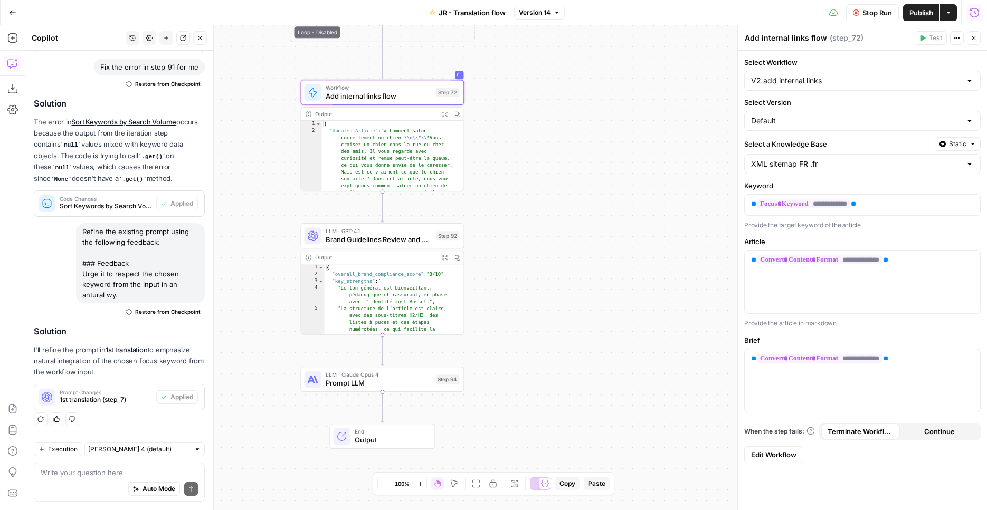
drag, startPoint x: 596, startPoint y: 345, endPoint x: 599, endPoint y: 204, distance: 141.4
click at [599, 204] on div "Workflow Set Inputs Inputs Web Page Scrape Extract Original Blog Content Step 1…" at bounding box center [505, 267] width 961 height 485
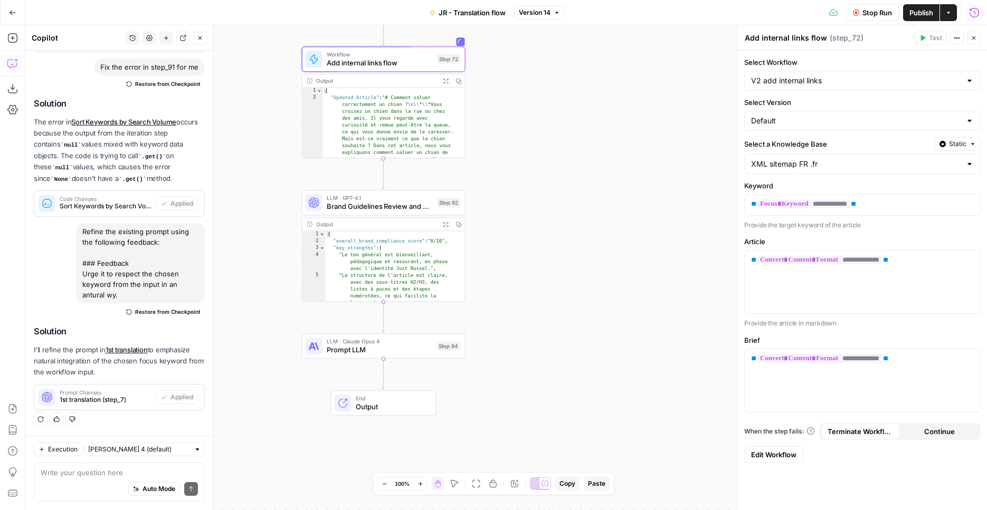
click at [446, 223] on icon "button" at bounding box center [446, 225] width 6 height 6
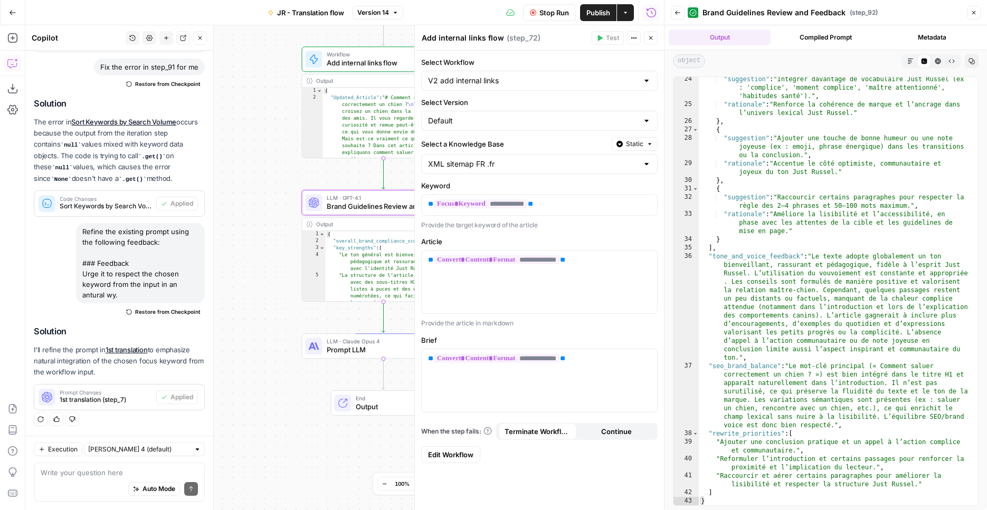
scroll to position [382, 0]
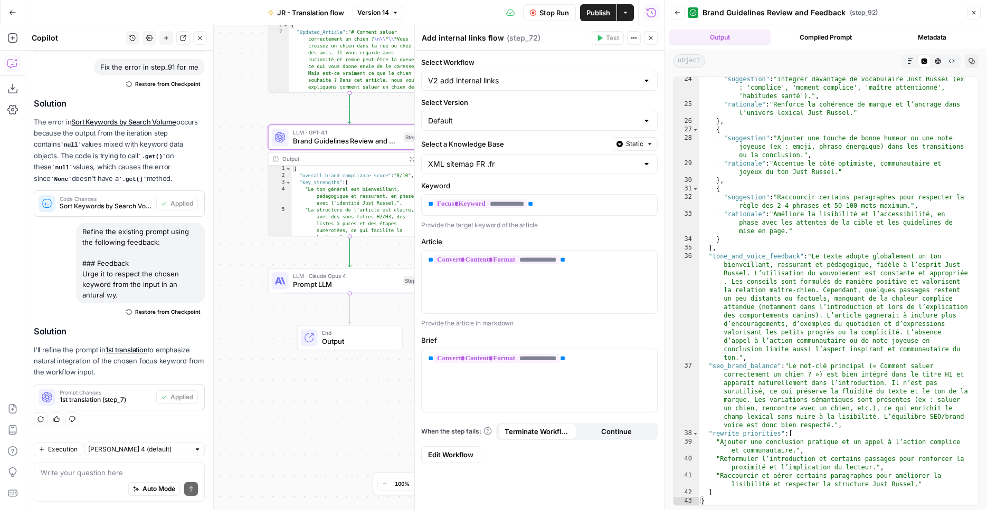
drag, startPoint x: 238, startPoint y: 271, endPoint x: 204, endPoint y: 205, distance: 74.1
click at [204, 205] on div "Workflow Set Inputs Inputs Web Page Scrape Extract Original Blog Content Step 1…" at bounding box center [344, 267] width 638 height 485
click at [971, 16] on button "Close" at bounding box center [973, 13] width 14 height 14
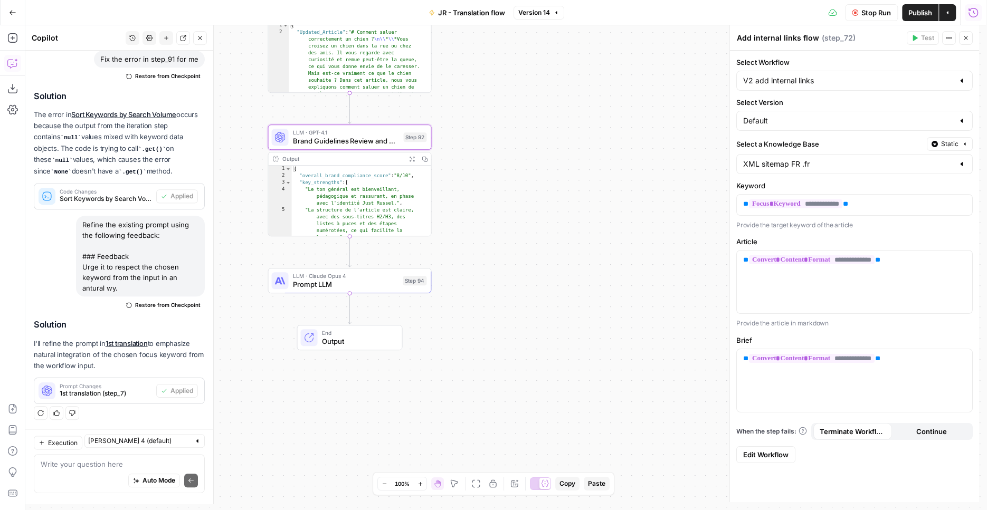
scroll to position [2377, 0]
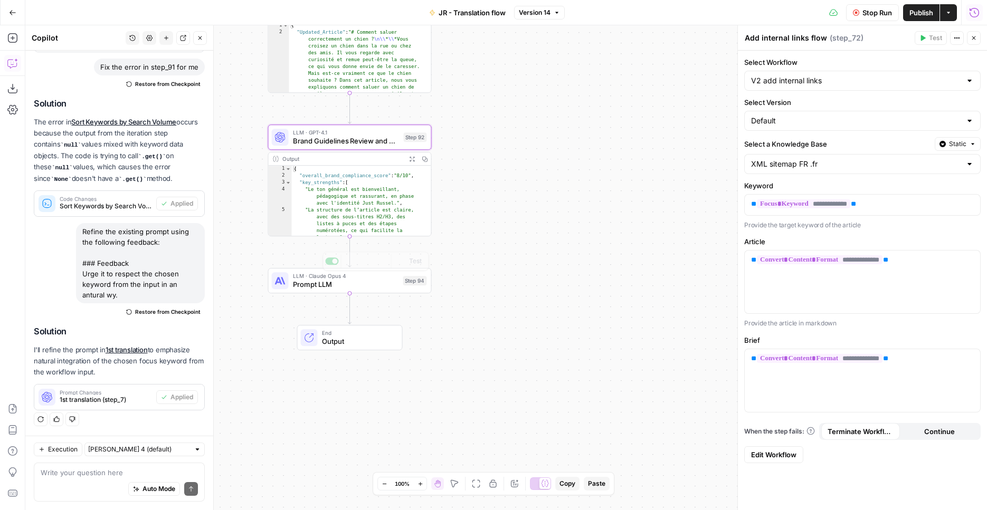
click at [368, 296] on div "Workflow Set Inputs Inputs Web Page Scrape Extract Original Blog Content Step 1…" at bounding box center [505, 267] width 961 height 485
click at [367, 290] on div "LLM · Claude Opus 4 Prompt LLM Step 94 Copy step Delete step Add Note Test" at bounding box center [350, 280] width 164 height 25
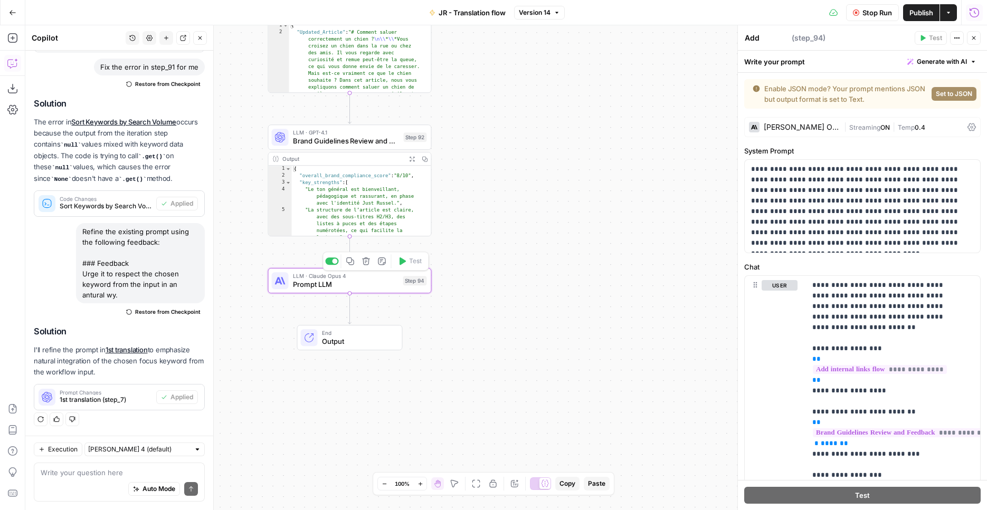
type textarea "Prompt LLM"
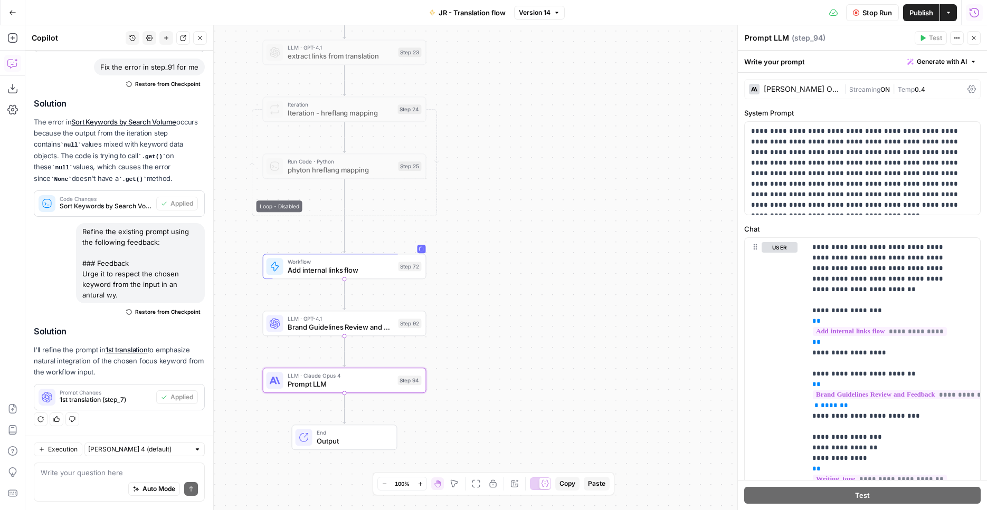
drag, startPoint x: 514, startPoint y: 155, endPoint x: 509, endPoint y: 429, distance: 274.4
click at [509, 429] on div "Workflow Set Inputs Inputs Web Page Scrape Extract Original Blog Content Step 1…" at bounding box center [505, 267] width 961 height 485
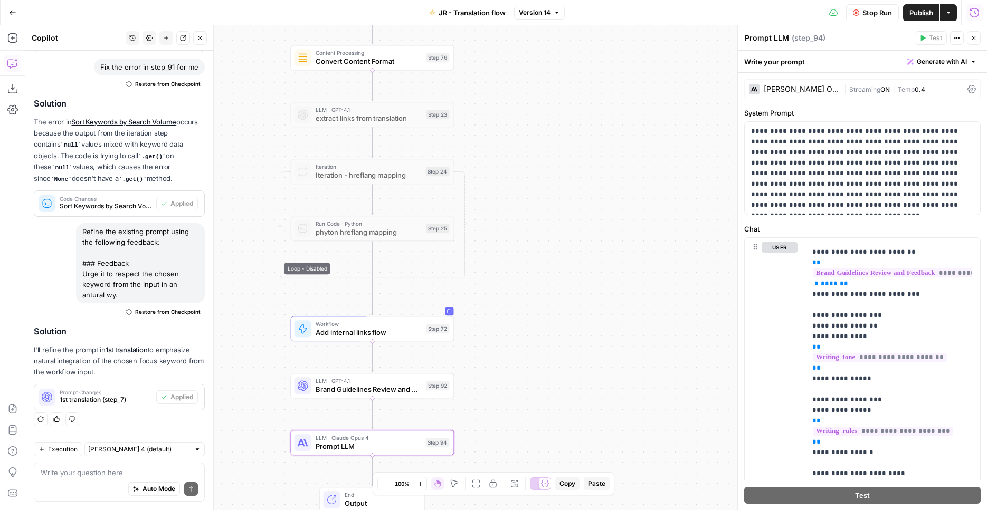
drag, startPoint x: 541, startPoint y: 270, endPoint x: 561, endPoint y: 332, distance: 65.9
click at [569, 331] on div "Workflow Set Inputs Inputs Web Page Scrape Extract Original Blog Content Step 1…" at bounding box center [505, 267] width 961 height 485
click at [414, 341] on div "Workflow Add internal links flow Step 72 Copy step Delete step Add Note Test" at bounding box center [372, 329] width 164 height 25
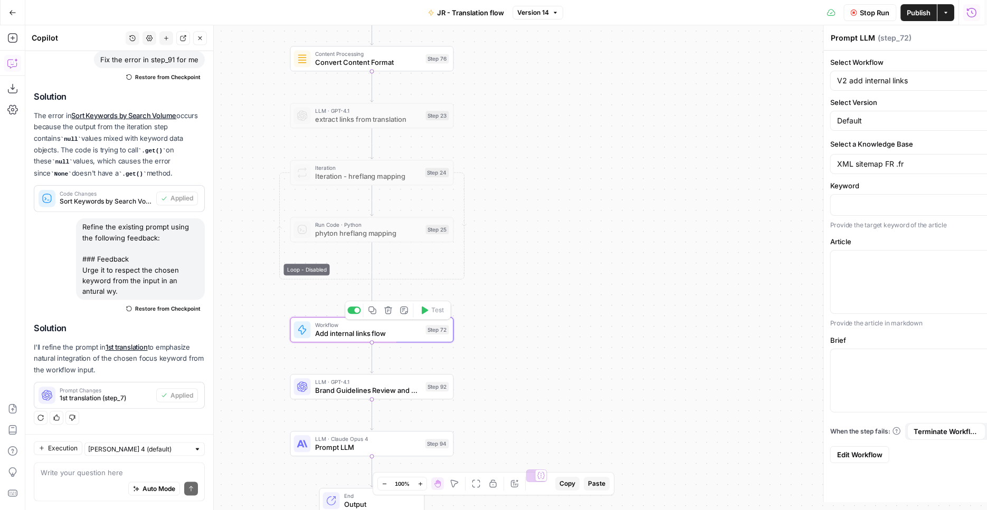
type textarea "Add internal links flow"
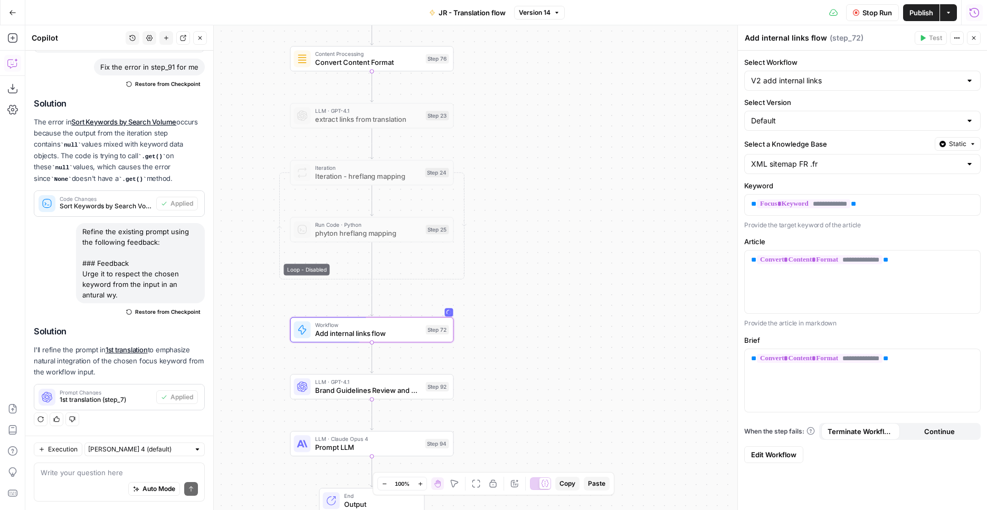
click at [835, 86] on div "V2 add internal links" at bounding box center [862, 81] width 236 height 20
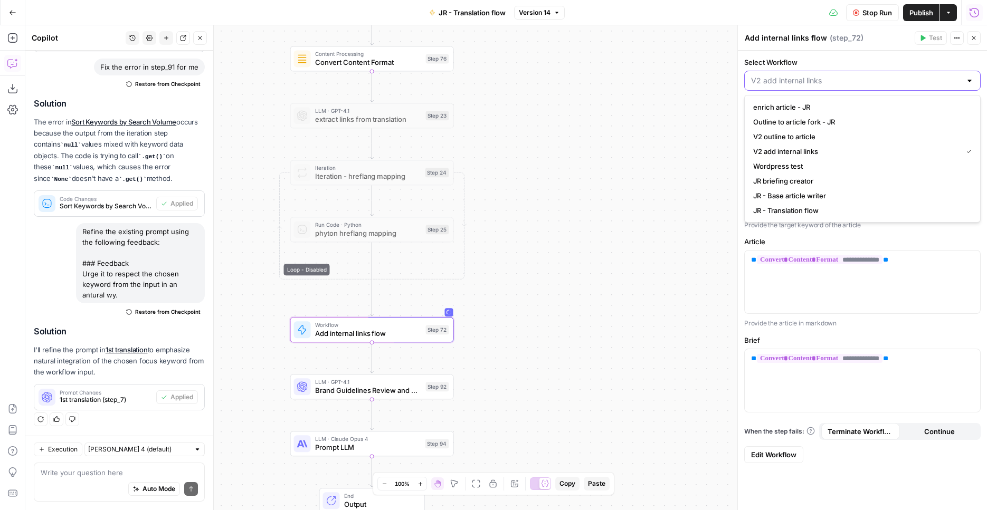
click at [835, 84] on input "Select Workflow" at bounding box center [856, 80] width 210 height 11
type input "V2 add internal links"
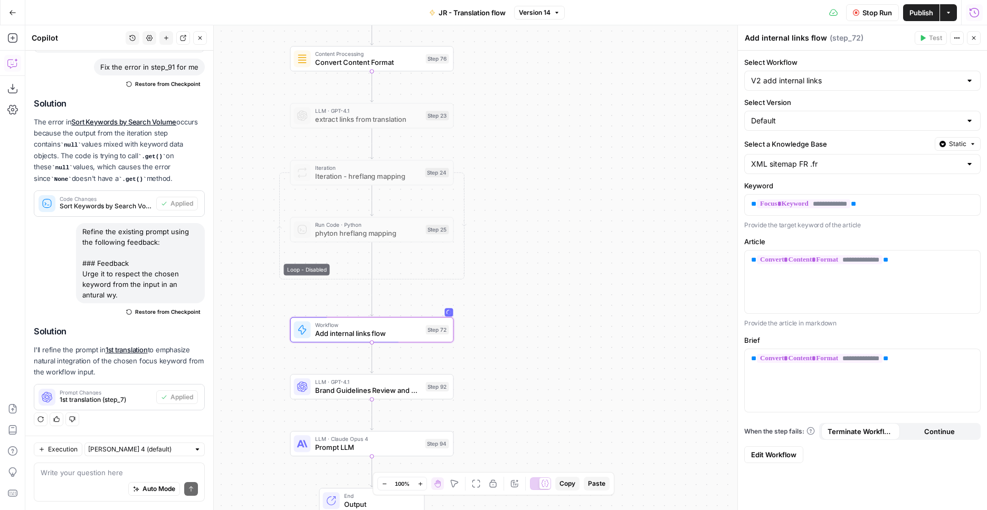
click at [851, 60] on label "Select Workflow" at bounding box center [862, 62] width 236 height 11
click at [851, 75] on input "V2 add internal links" at bounding box center [856, 80] width 210 height 11
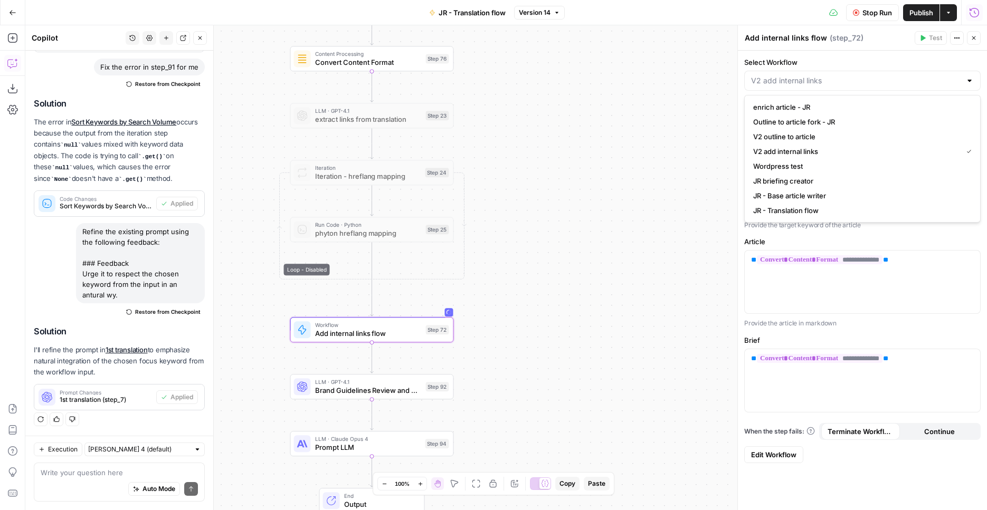
type input "V2 add internal links"
click at [535, 246] on div "Workflow Set Inputs Inputs Web Page Scrape Extract Original Blog Content Step 1…" at bounding box center [505, 267] width 961 height 485
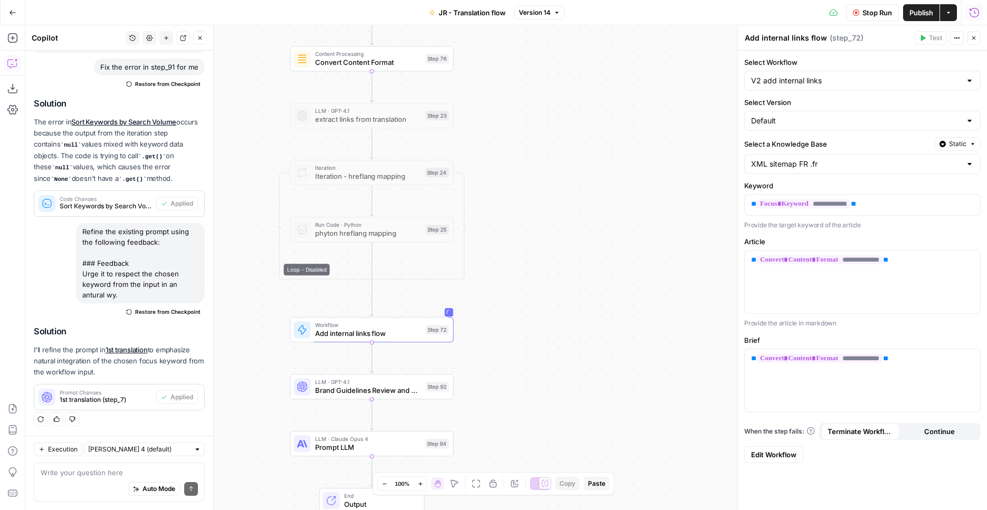
click at [12, 33] on button "Add Steps" at bounding box center [12, 38] width 17 height 17
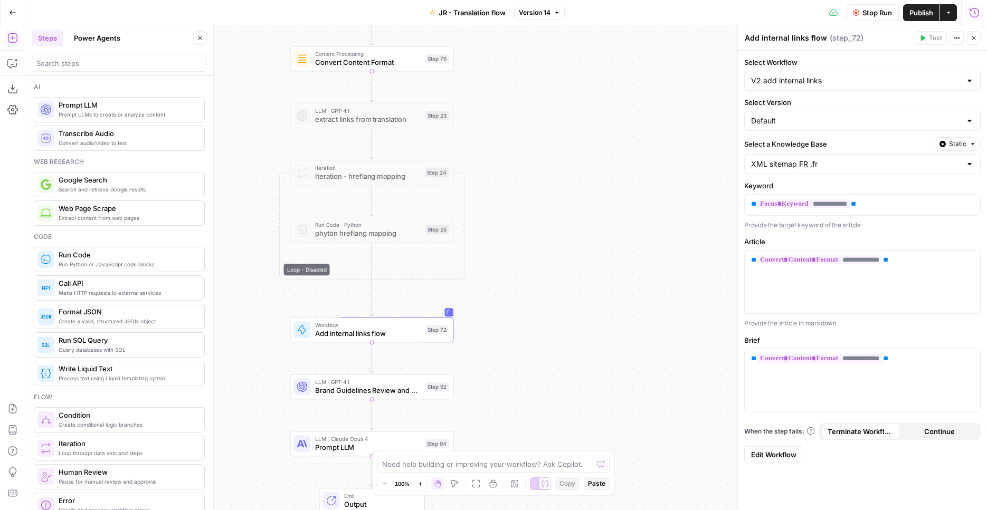
click at [91, 31] on button "Power Agents" at bounding box center [97, 38] width 59 height 17
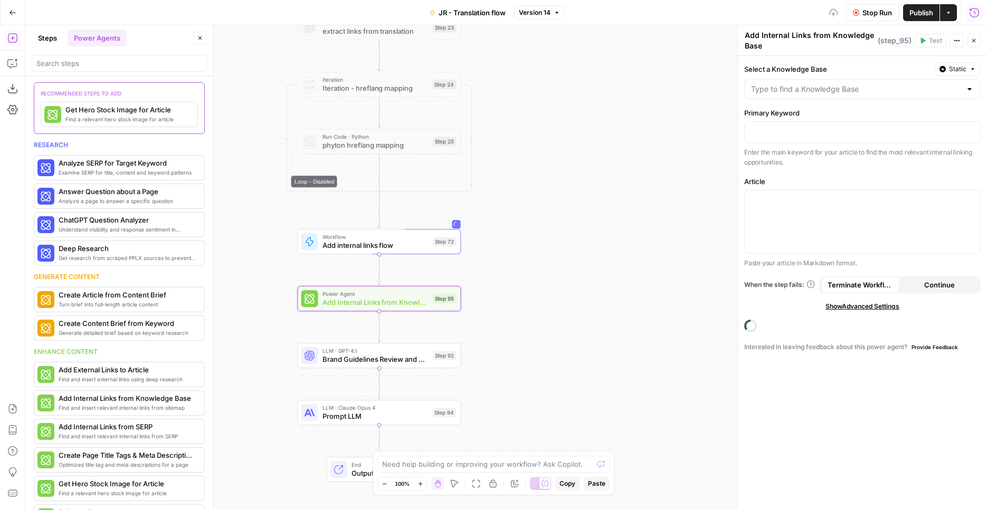
drag, startPoint x: 557, startPoint y: 310, endPoint x: 564, endPoint y: 222, distance: 88.9
click at [564, 222] on div "Workflow Set Inputs Inputs Web Page Scrape Extract Original Blog Content Step 1…" at bounding box center [505, 267] width 961 height 485
click at [845, 94] on div at bounding box center [862, 89] width 236 height 20
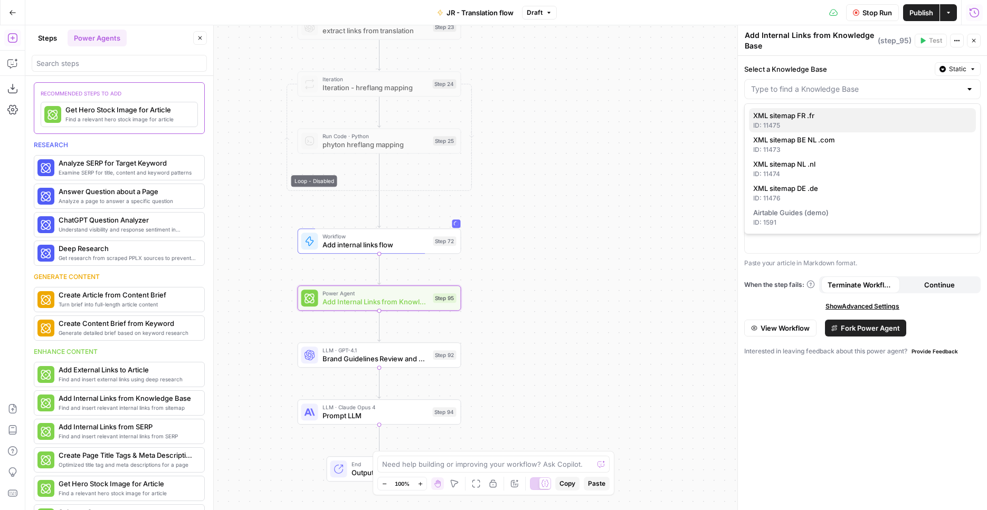
click at [829, 119] on span "XML sitemap FR .fr" at bounding box center [860, 115] width 214 height 11
type input "XML sitemap FR .fr"
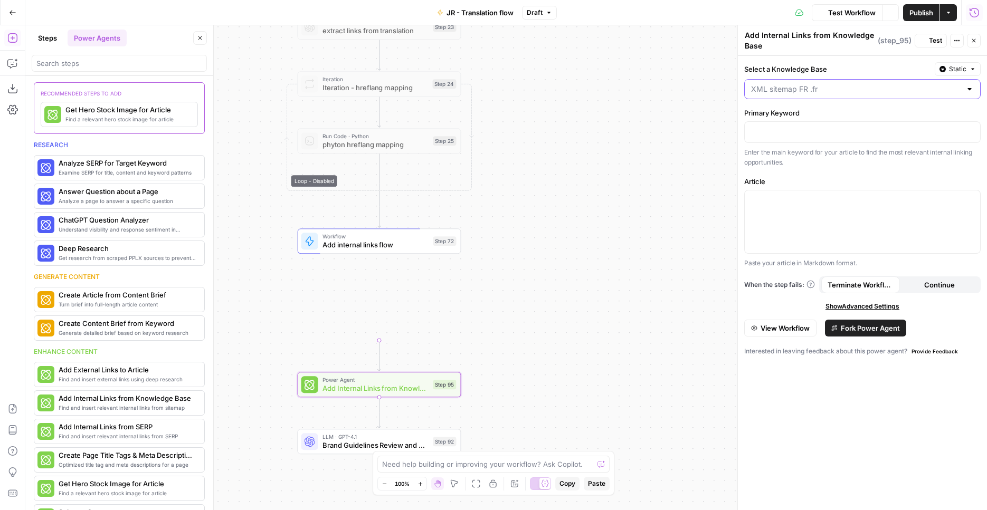
click at [830, 85] on input "Select a Knowledge Base" at bounding box center [856, 89] width 210 height 11
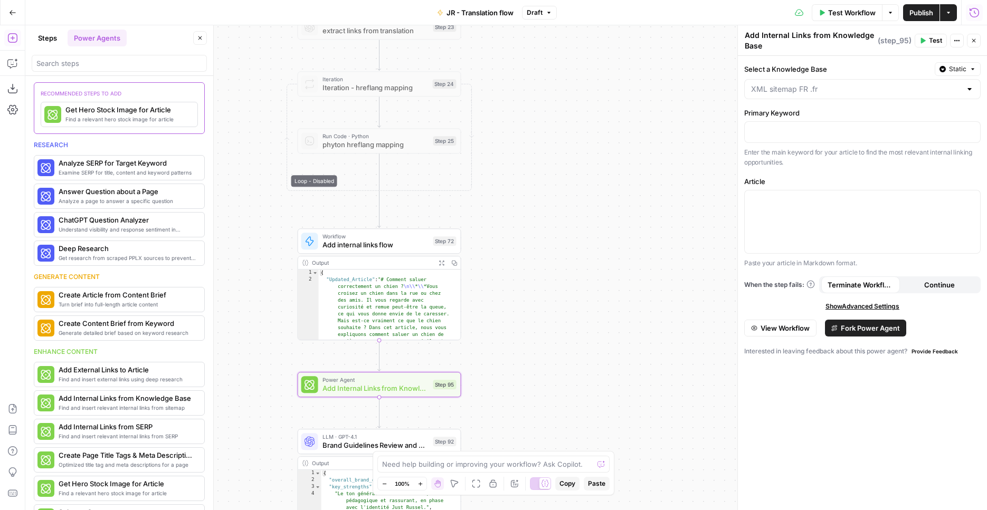
type input "XML sitemap FR .fr"
click at [832, 68] on label "Select a Knowledge Base" at bounding box center [837, 69] width 186 height 11
click at [832, 84] on input "XML sitemap FR .fr" at bounding box center [856, 89] width 210 height 11
type input "XML sitemap FR .fr"
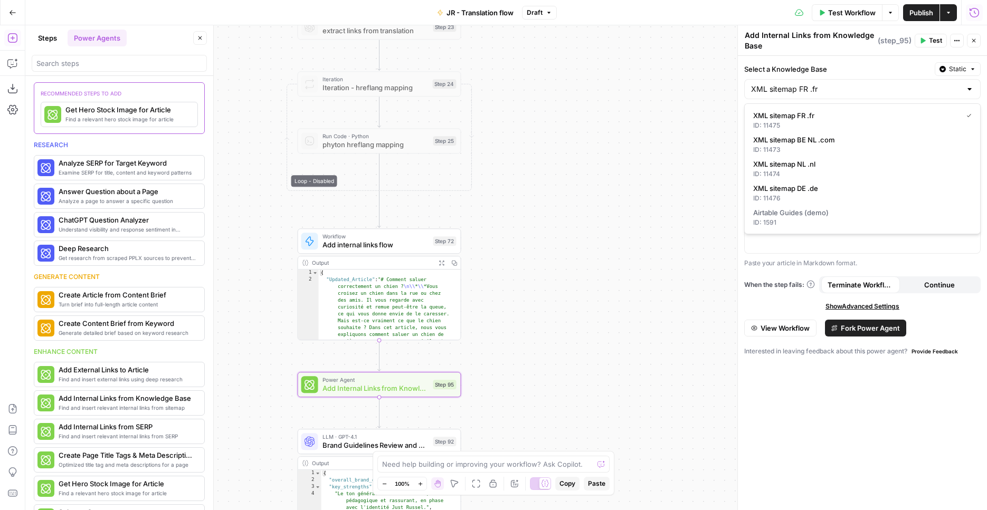
click at [712, 99] on div "Workflow Set Inputs Inputs Web Page Scrape Extract Original Blog Content Step 1…" at bounding box center [505, 267] width 961 height 485
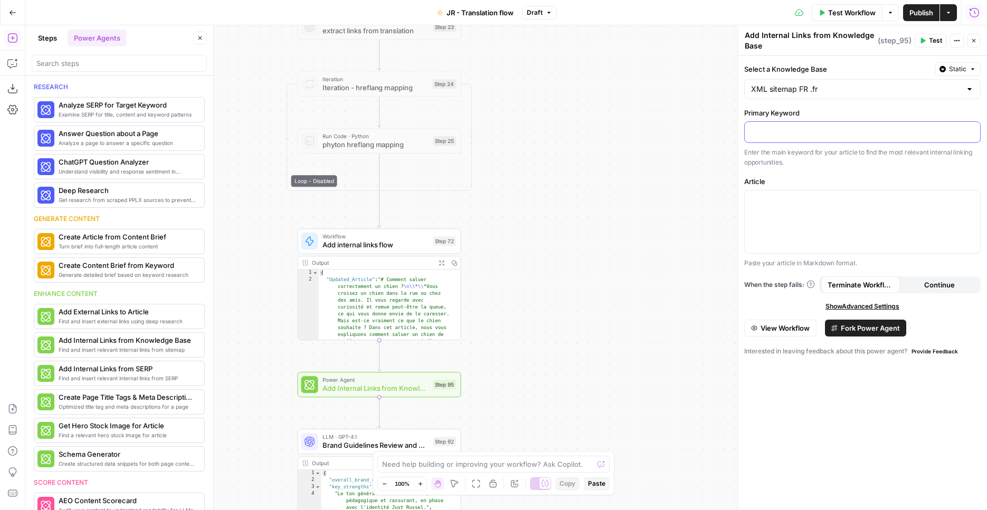
click at [778, 135] on p at bounding box center [862, 131] width 223 height 11
click at [967, 132] on button "Variables Menu" at bounding box center [970, 131] width 8 height 8
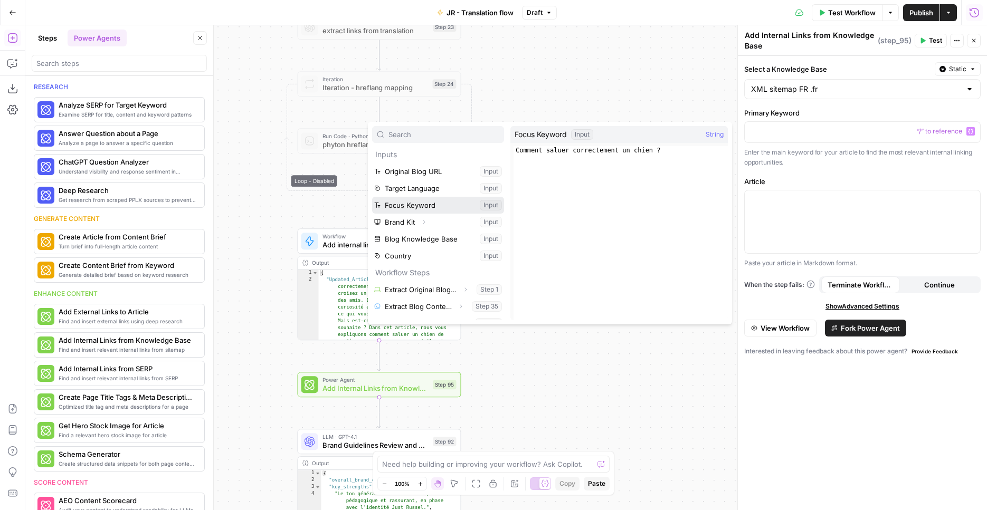
click at [436, 204] on button "Select variable Focus Keyword" at bounding box center [438, 205] width 132 height 17
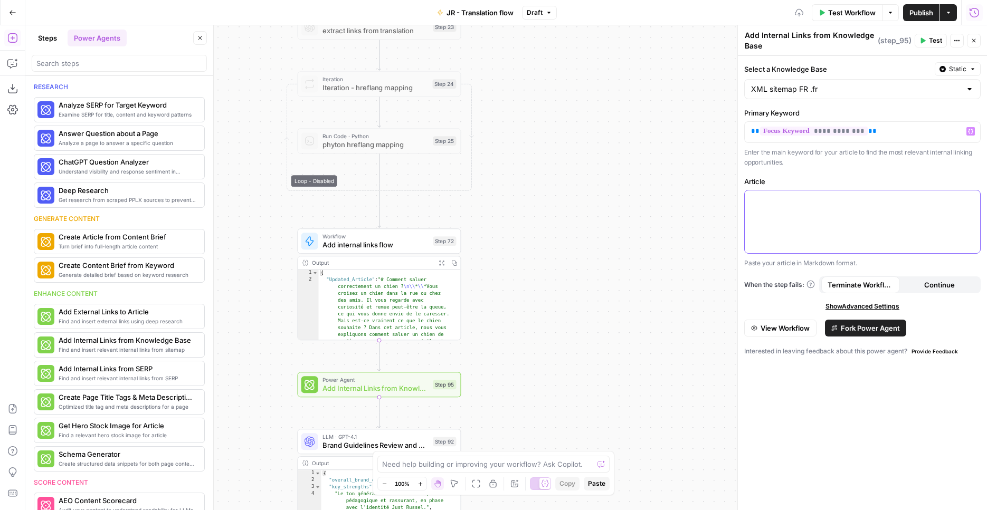
click at [870, 205] on div at bounding box center [861, 221] width 235 height 63
click at [967, 200] on button "Variables Menu" at bounding box center [970, 200] width 8 height 8
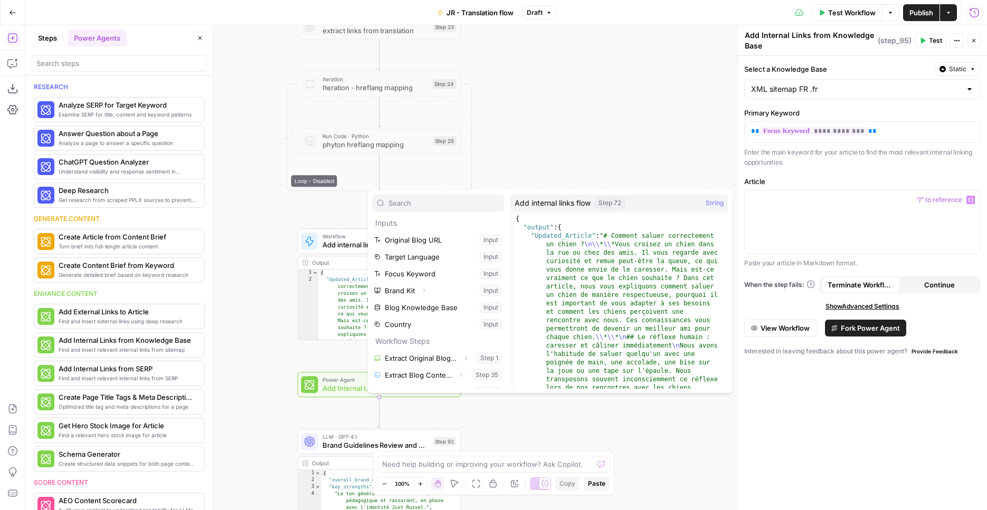
scroll to position [197, 0]
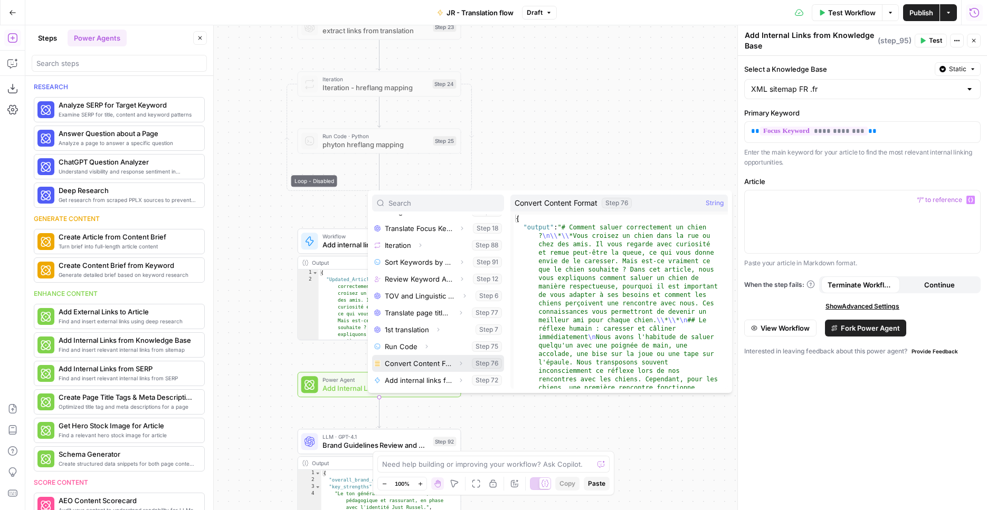
click at [454, 363] on button "Expand" at bounding box center [461, 364] width 14 height 14
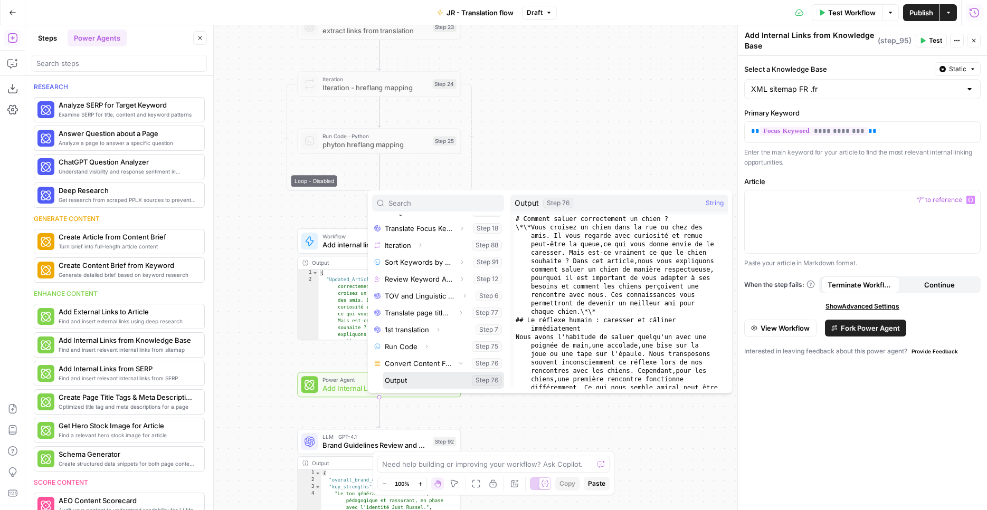
click at [437, 375] on button "Select variable Output" at bounding box center [442, 380] width 121 height 17
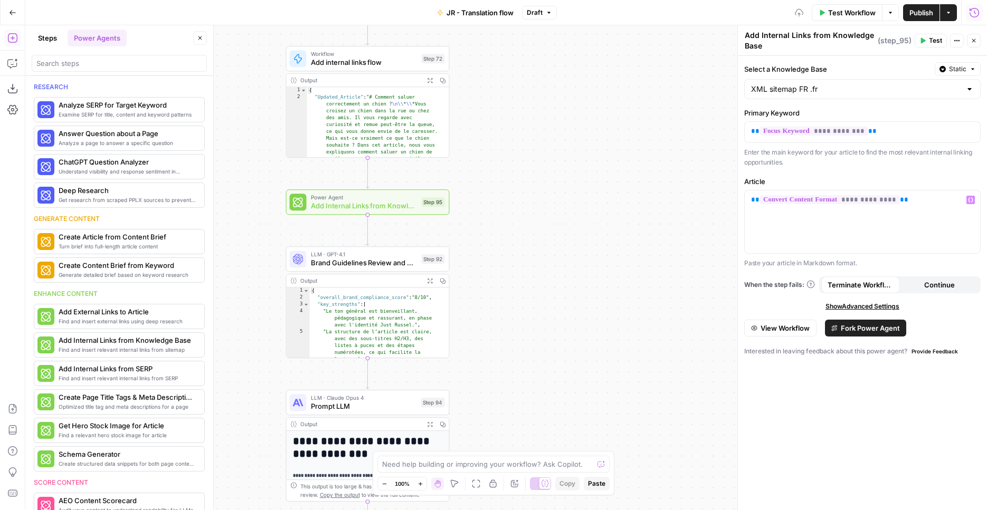
drag, startPoint x: 583, startPoint y: 301, endPoint x: 574, endPoint y: 103, distance: 198.6
click at [574, 103] on div "Workflow Set Inputs Inputs Web Page Scrape Extract Original Blog Content Step 1…" at bounding box center [505, 267] width 961 height 485
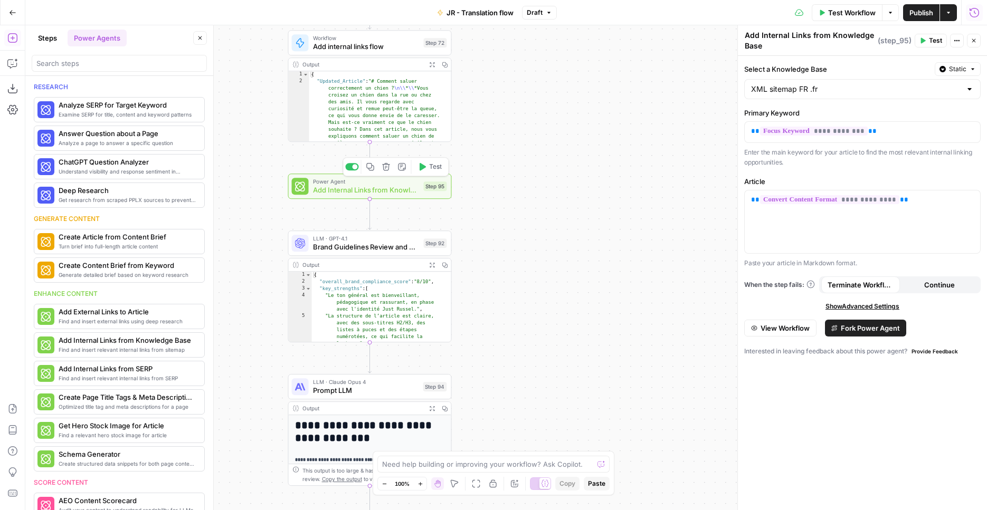
click at [425, 173] on button "Test" at bounding box center [429, 167] width 33 height 14
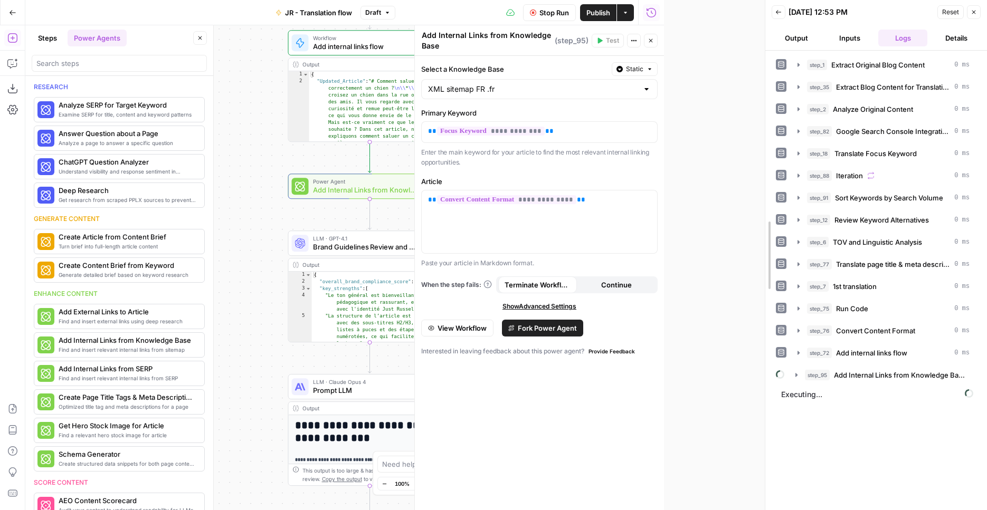
drag, startPoint x: 663, startPoint y: 269, endPoint x: 764, endPoint y: 275, distance: 101.0
click at [764, 275] on div at bounding box center [765, 255] width 11 height 510
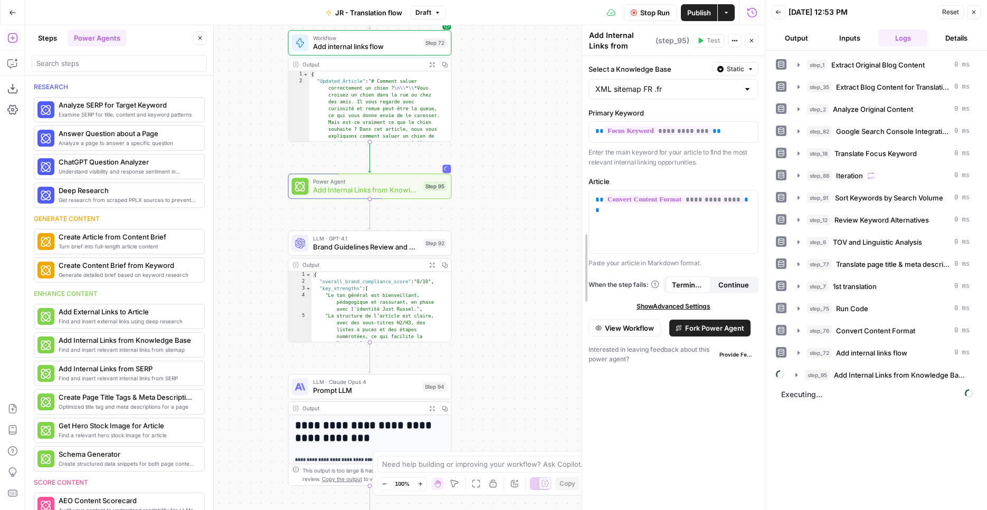
drag, startPoint x: 515, startPoint y: 261, endPoint x: 582, endPoint y: 266, distance: 66.7
click at [582, 266] on div "**********" at bounding box center [672, 267] width 183 height 485
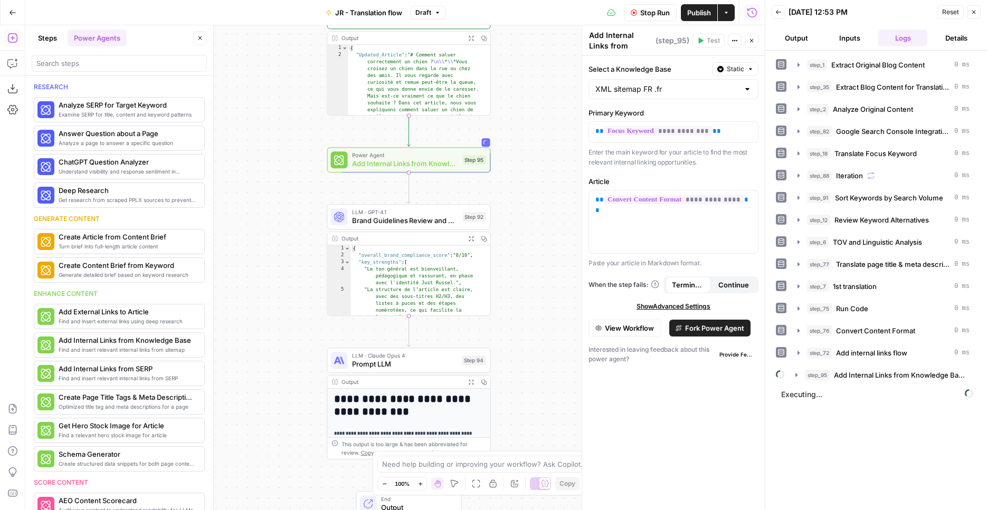
drag, startPoint x: 482, startPoint y: 261, endPoint x: 506, endPoint y: 238, distance: 32.8
click at [506, 238] on div "Workflow Set Inputs Inputs Web Page Scrape Extract Original Blog Content Step 1…" at bounding box center [394, 267] width 739 height 485
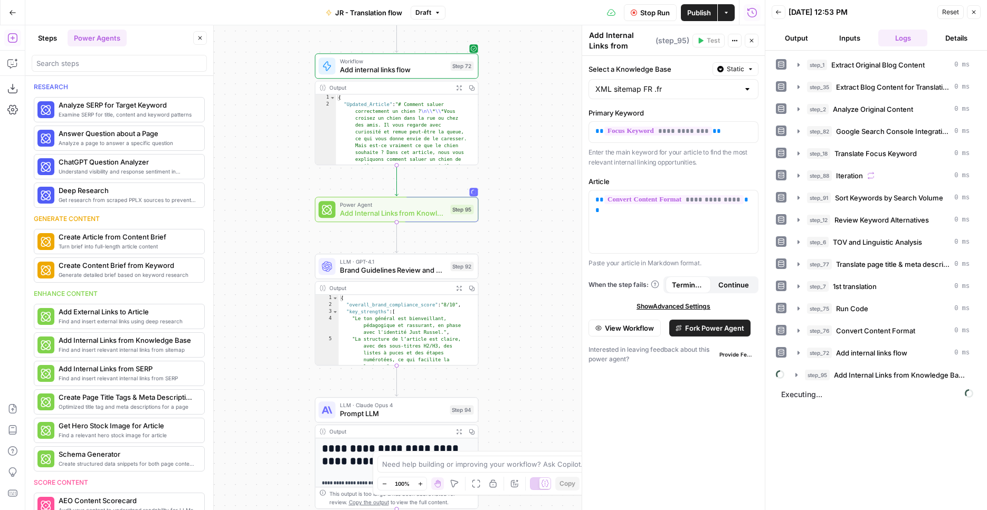
drag, startPoint x: 521, startPoint y: 154, endPoint x: 509, endPoint y: 203, distance: 50.5
click at [509, 203] on div "Workflow Set Inputs Inputs Web Page Scrape Extract Original Blog Content Step 1…" at bounding box center [394, 267] width 739 height 485
click at [434, 207] on span "Power Agent" at bounding box center [392, 205] width 107 height 8
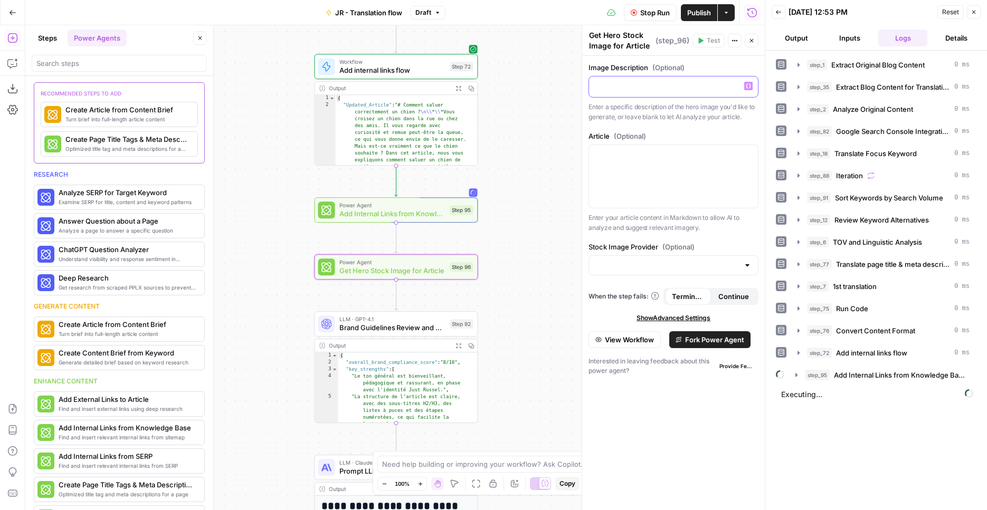
click at [674, 91] on p at bounding box center [673, 86] width 156 height 11
click at [687, 276] on div "Stock Image Provider (Optional)" at bounding box center [673, 261] width 170 height 38
click at [688, 270] on input "Stock Image Provider (Optional)" at bounding box center [666, 265] width 143 height 11
click at [722, 83] on p at bounding box center [673, 86] width 156 height 11
click at [750, 89] on button "Variables Menu" at bounding box center [748, 86] width 8 height 8
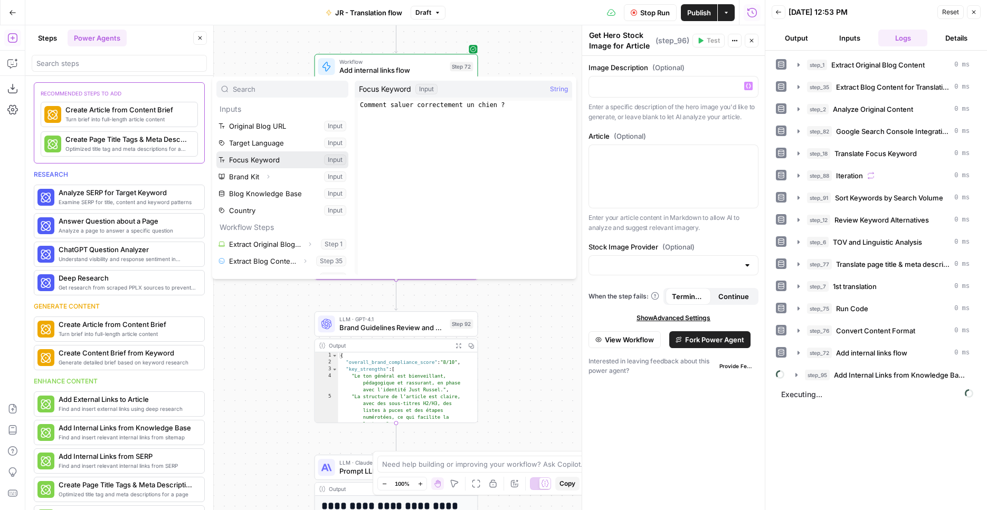
click at [287, 163] on button "Select variable Focus Keyword" at bounding box center [282, 159] width 132 height 17
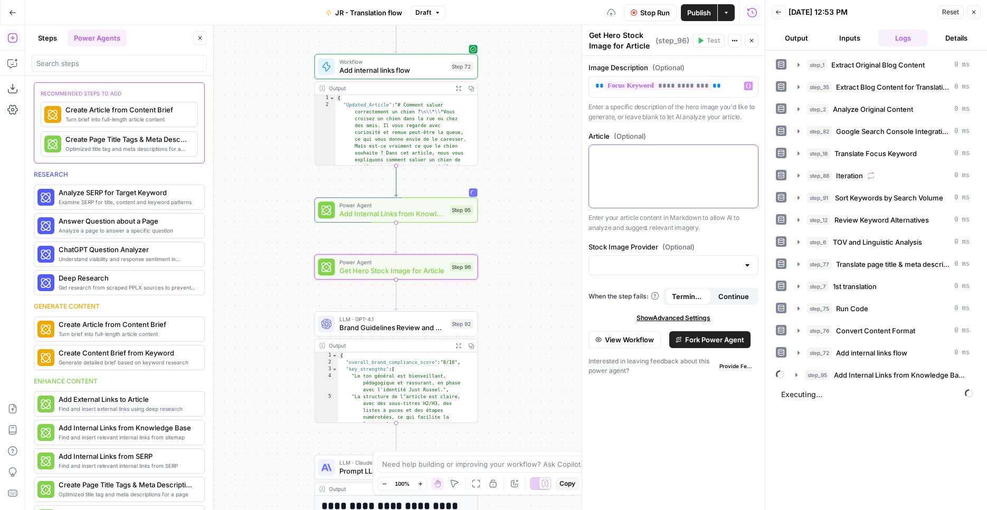
click at [735, 158] on p at bounding box center [673, 154] width 156 height 11
click at [746, 155] on icon "button" at bounding box center [747, 154] width 5 height 5
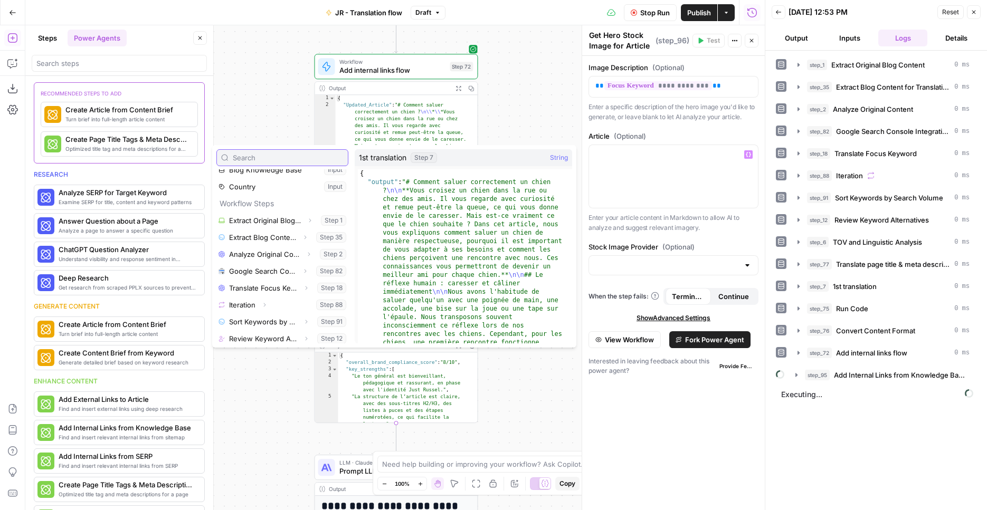
scroll to position [214, 0]
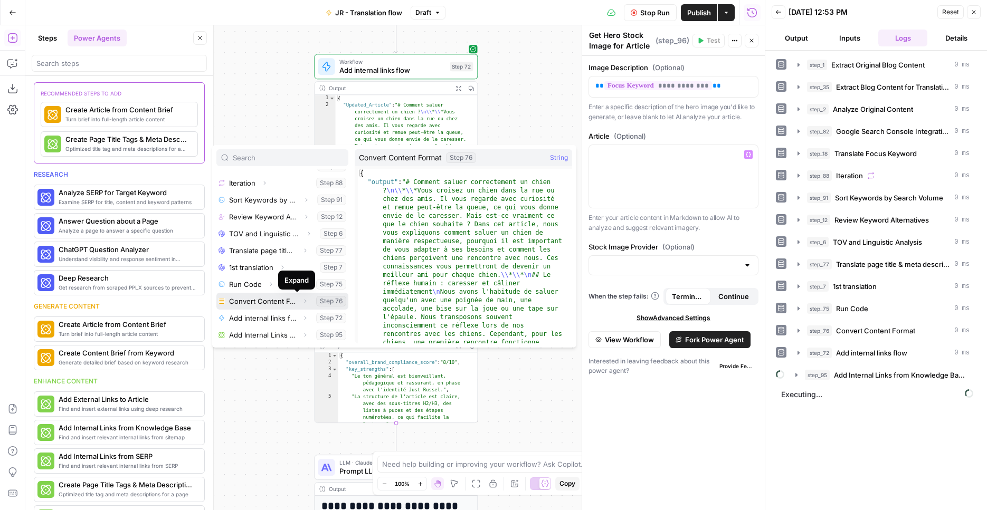
click at [302, 302] on icon "button" at bounding box center [305, 301] width 6 height 6
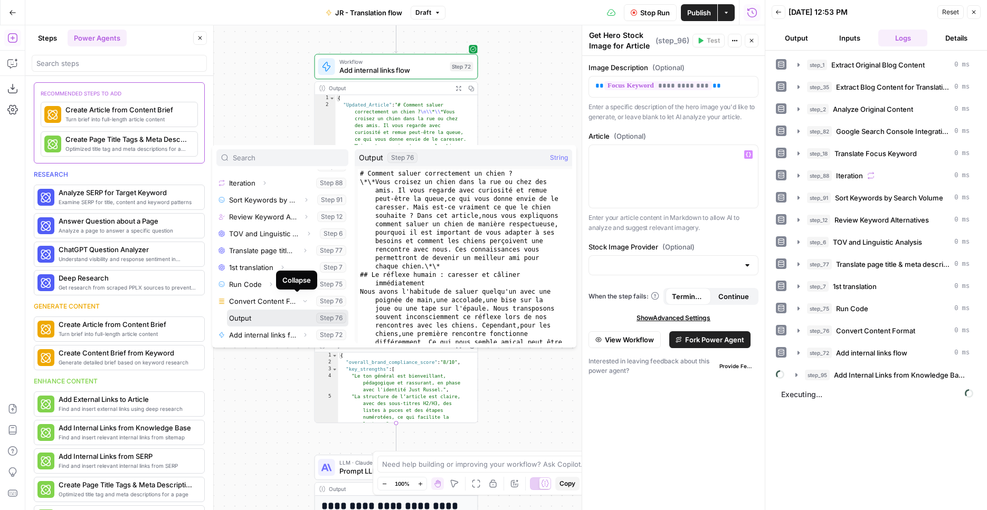
click at [282, 315] on button "Select variable Output" at bounding box center [287, 318] width 121 height 17
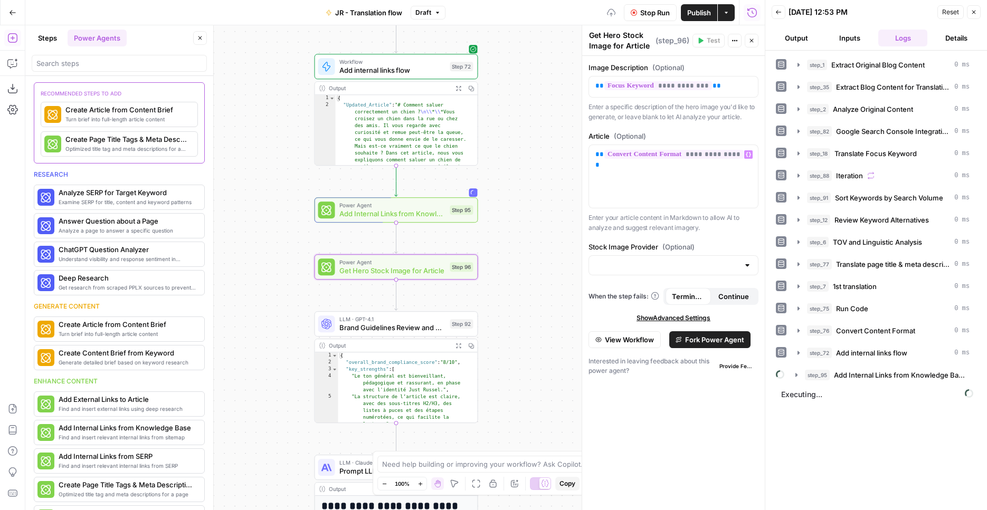
click at [664, 272] on div at bounding box center [673, 265] width 170 height 20
click at [719, 237] on div "**********" at bounding box center [673, 283] width 183 height 454
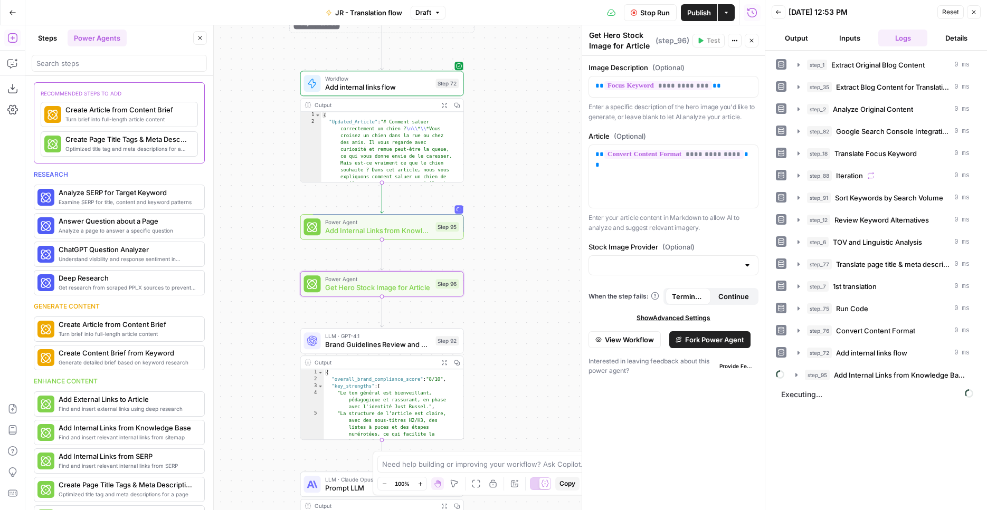
click at [493, 353] on div "Workflow Set Inputs Inputs Web Page Scrape Extract Original Blog Content Step 1…" at bounding box center [394, 267] width 739 height 485
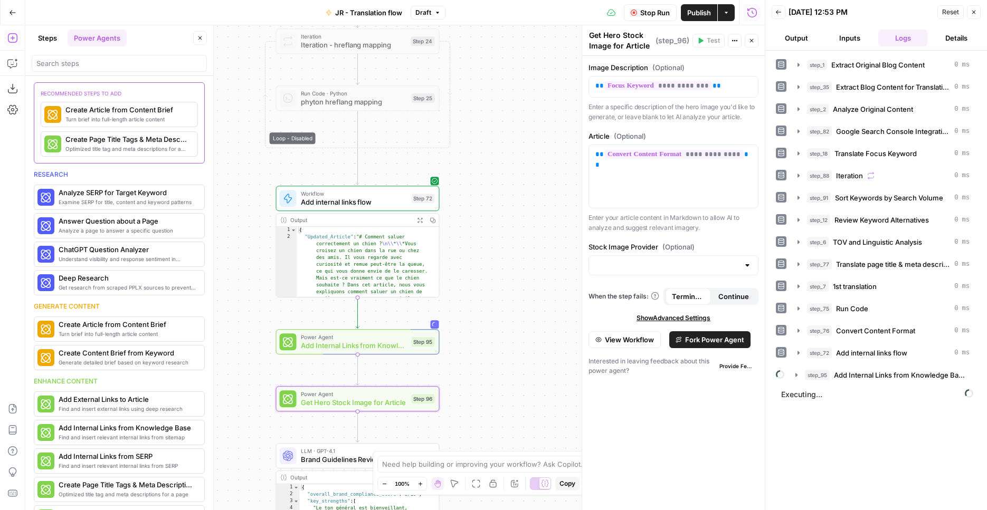
drag, startPoint x: 512, startPoint y: 217, endPoint x: 494, endPoint y: 309, distance: 93.5
click at [494, 309] on div "Workflow Set Inputs Inputs Web Page Scrape Extract Original Blog Content Step 1…" at bounding box center [394, 267] width 739 height 485
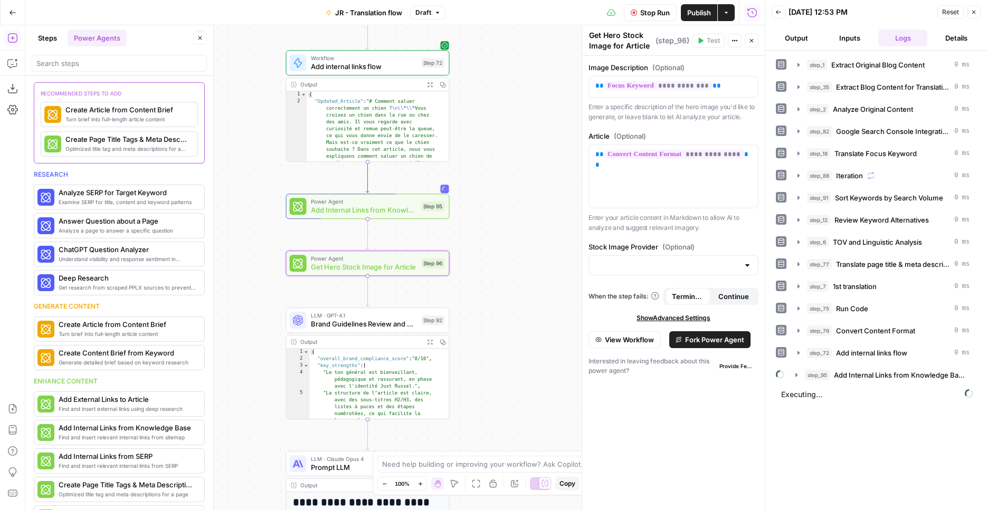
drag, startPoint x: 503, startPoint y: 303, endPoint x: 514, endPoint y: 169, distance: 134.5
click at [514, 169] on div "Workflow Set Inputs Inputs Web Page Scrape Extract Original Blog Content Step 1…" at bounding box center [394, 267] width 739 height 485
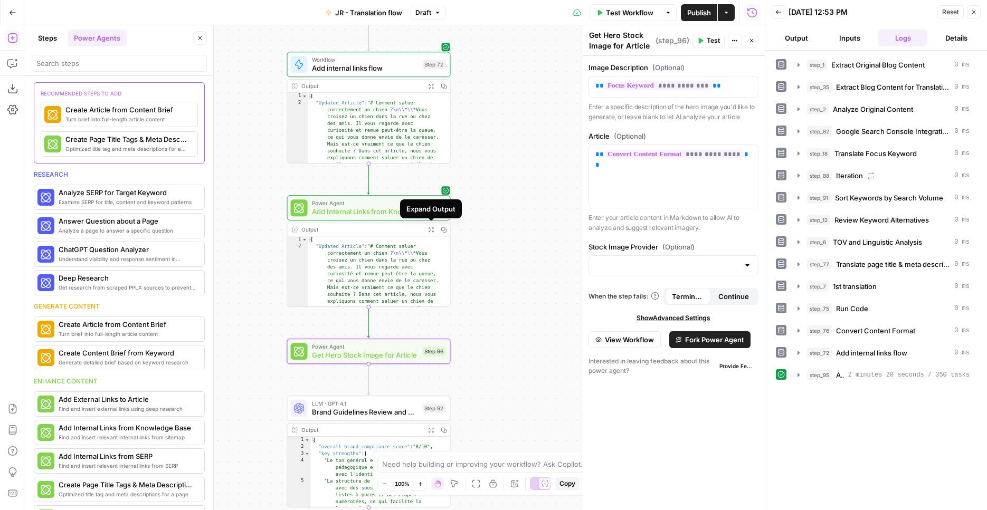
click at [435, 227] on button "Expand Output" at bounding box center [430, 229] width 13 height 13
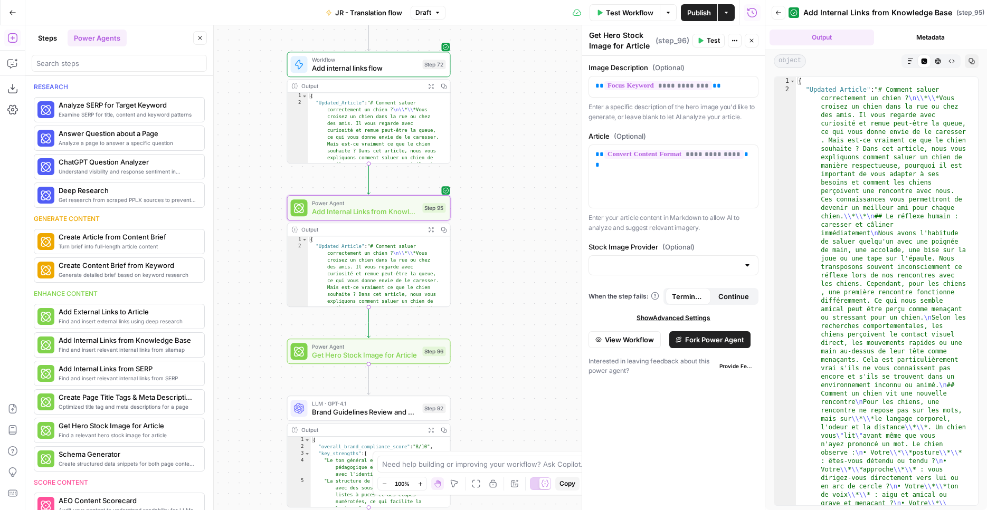
click at [910, 64] on button "Markdown" at bounding box center [910, 61] width 14 height 14
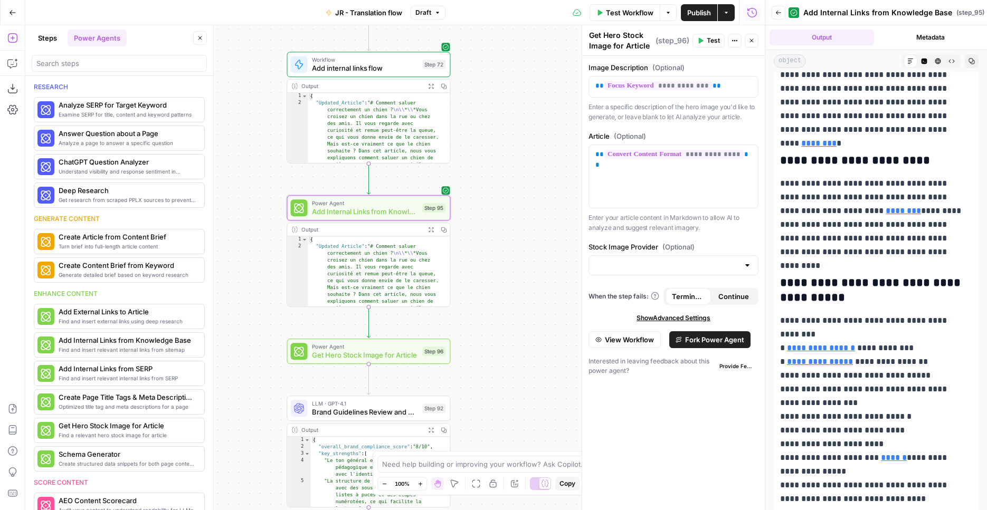
scroll to position [1444, 0]
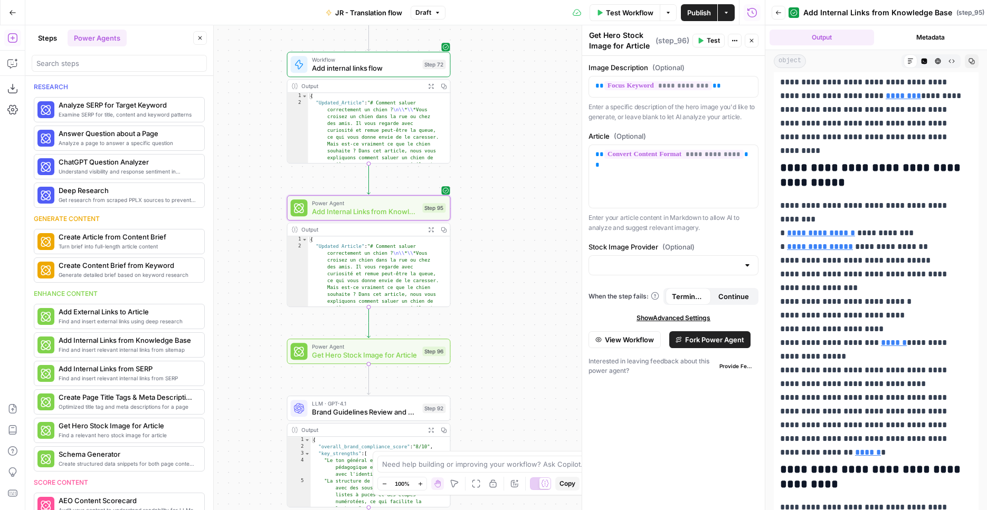
click at [394, 206] on span "Power Agent" at bounding box center [365, 203] width 107 height 8
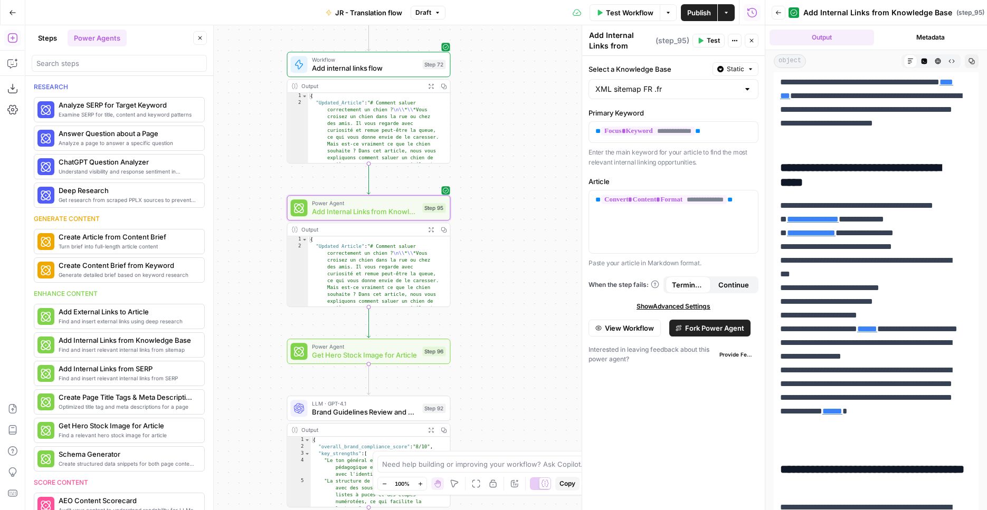
click at [692, 310] on span "Show Advanced Settings" at bounding box center [673, 306] width 74 height 9
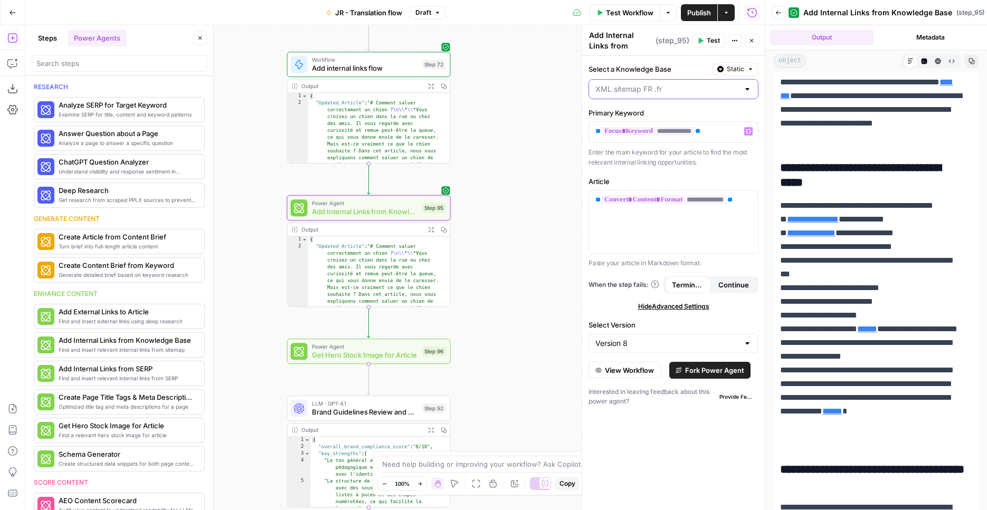
click at [722, 93] on input "Select a Knowledge Base" at bounding box center [666, 89] width 143 height 11
type input "XML sitemap FR .fr"
click at [543, 206] on div "Workflow Set Inputs Inputs Web Page Scrape Extract Original Blog Content Step 1…" at bounding box center [394, 267] width 739 height 485
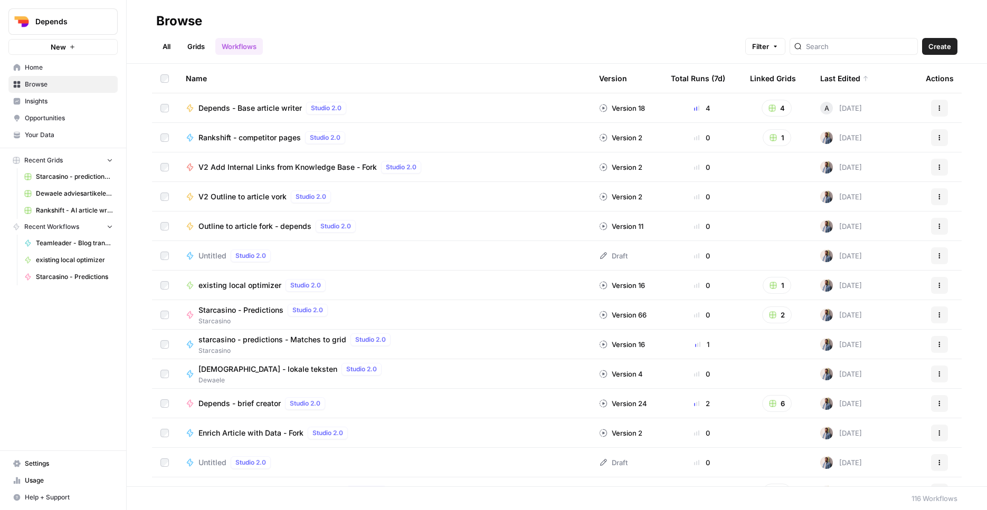
click at [98, 20] on span "Depends" at bounding box center [67, 21] width 64 height 11
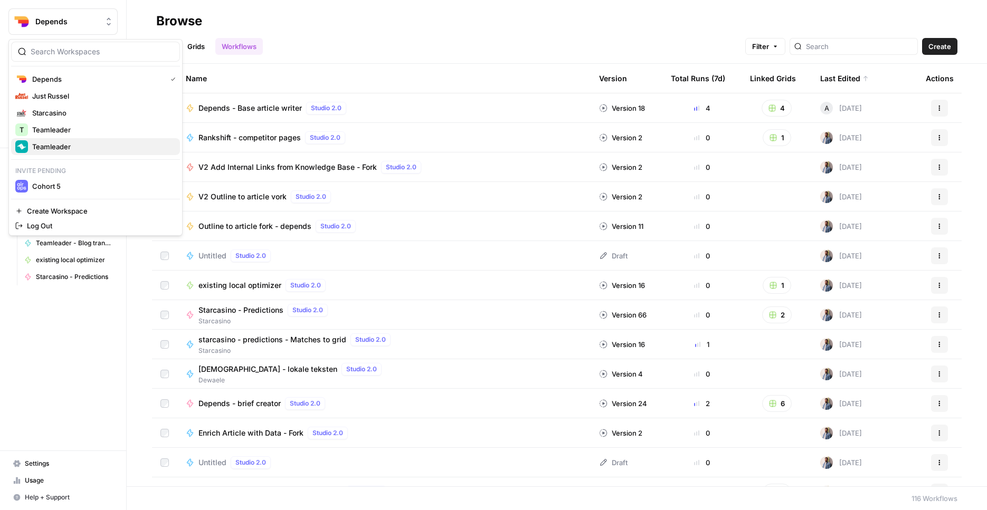
click at [47, 145] on span "Teamleader" at bounding box center [101, 146] width 139 height 11
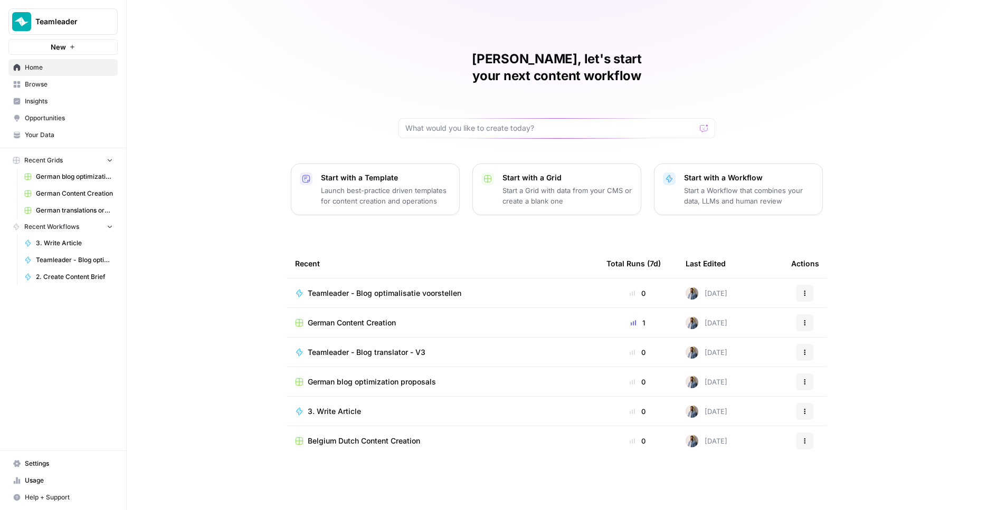
click at [80, 142] on link "Your Data" at bounding box center [62, 135] width 109 height 17
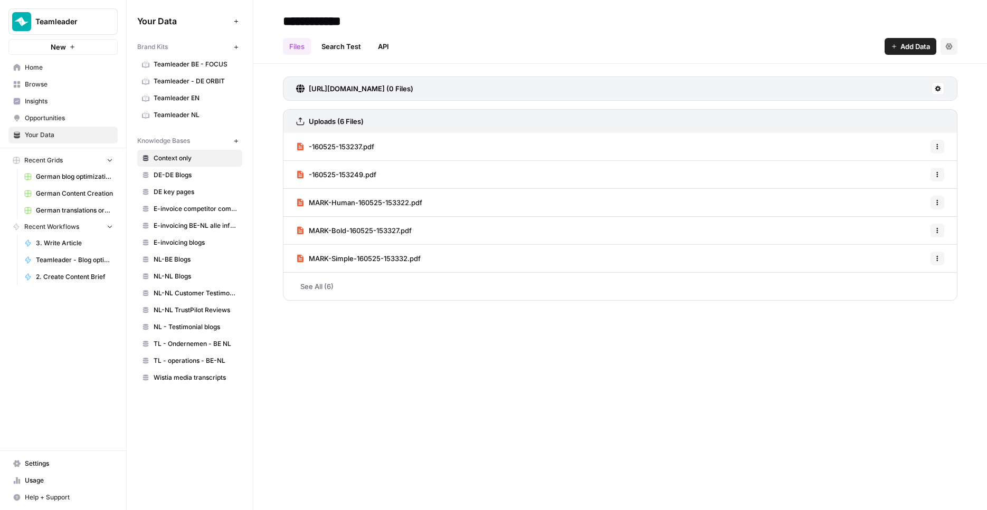
click at [85, 29] on button "Teamleader" at bounding box center [62, 21] width 109 height 26
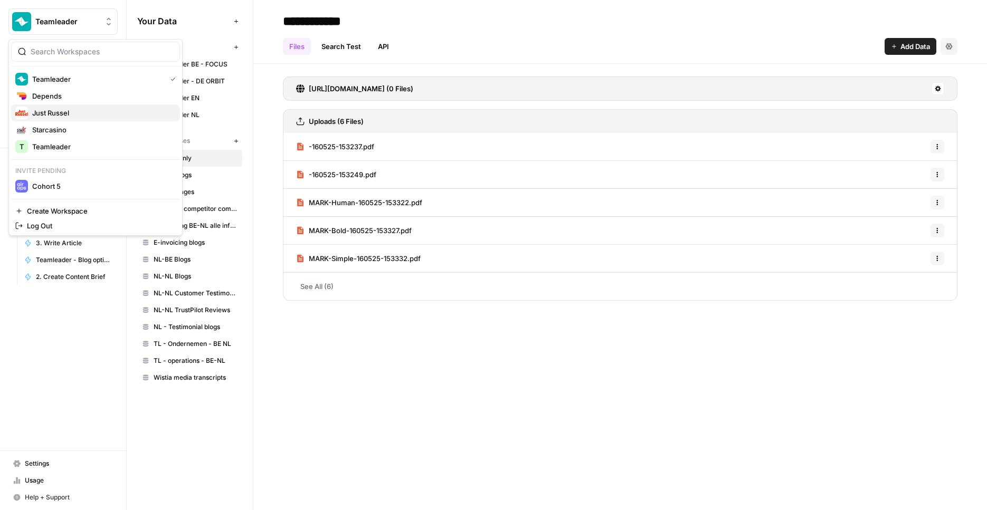
click at [85, 111] on span "Just Russel" at bounding box center [101, 113] width 139 height 11
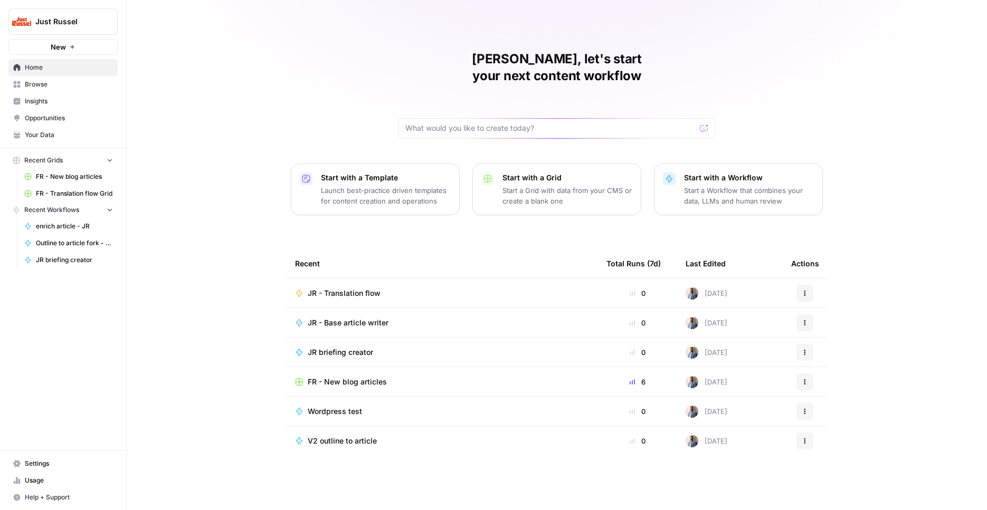
click at [63, 140] on link "Your Data" at bounding box center [62, 135] width 109 height 17
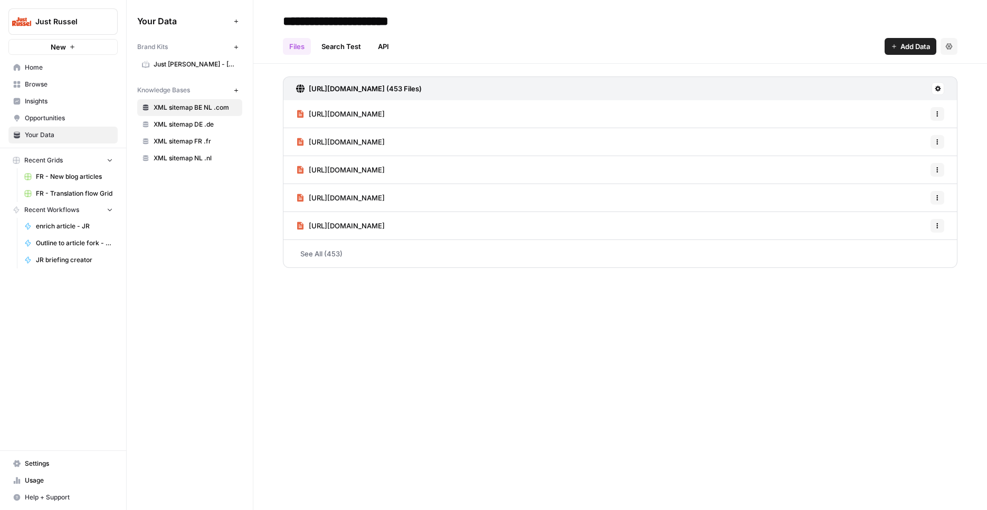
click at [186, 139] on span "XML sitemap FR .fr" at bounding box center [196, 141] width 84 height 9
click at [335, 253] on link "See All (223)" at bounding box center [620, 253] width 674 height 27
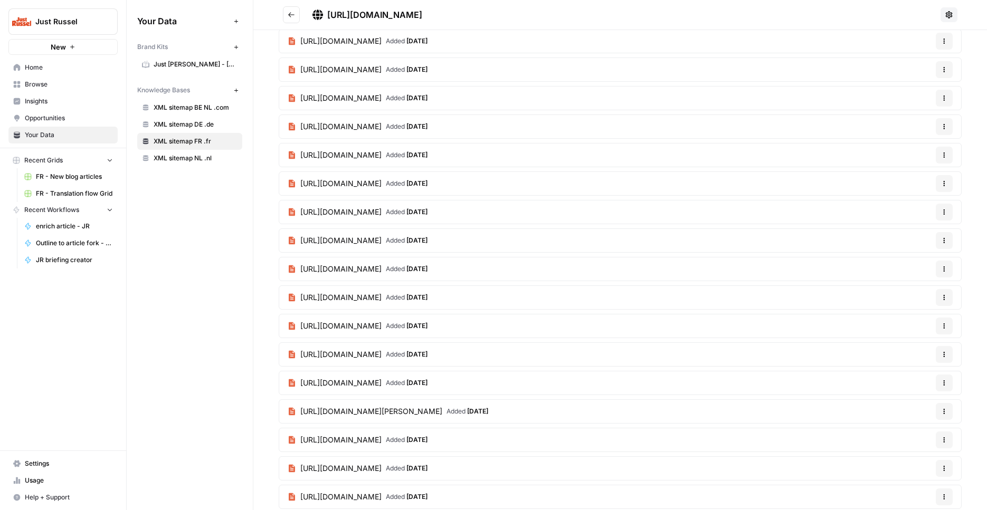
scroll to position [5927, 0]
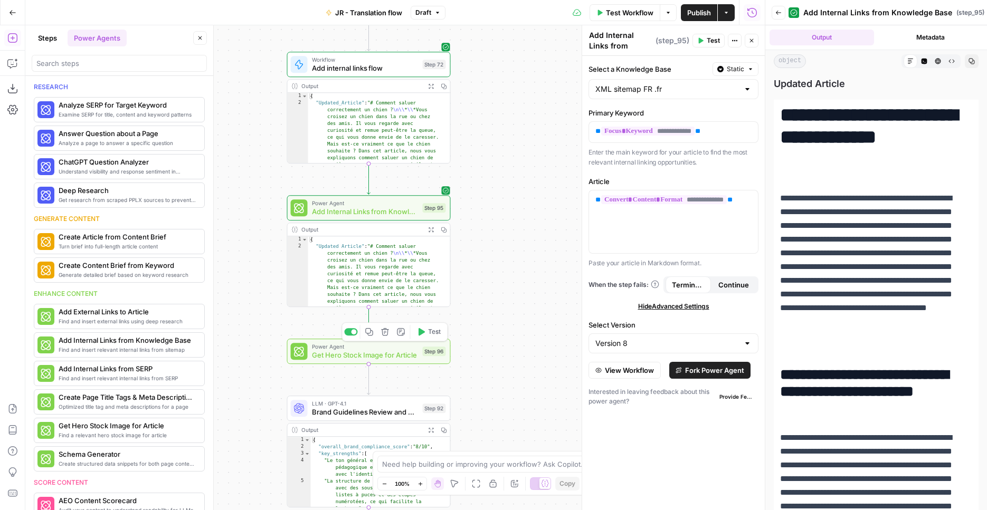
scroll to position [1444, 0]
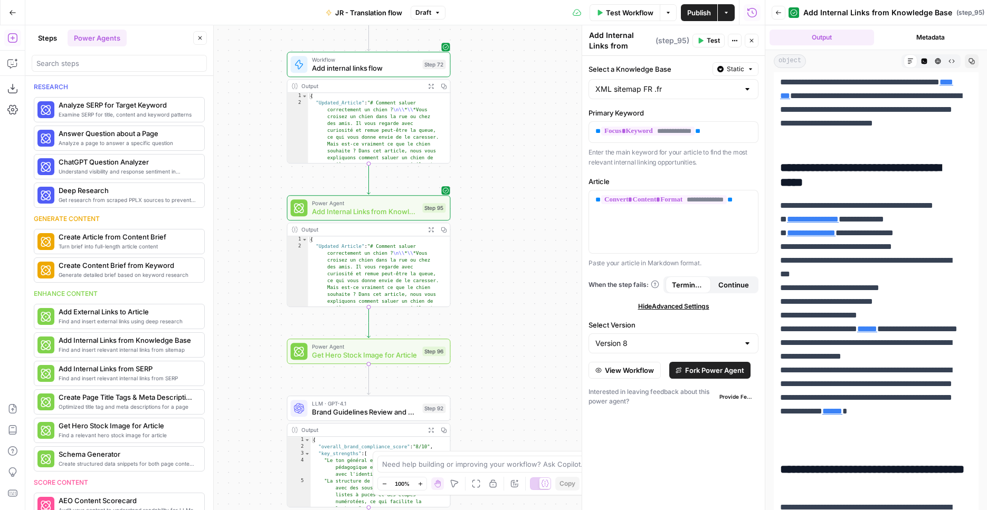
click at [646, 374] on span "View Workflow" at bounding box center [629, 370] width 49 height 11
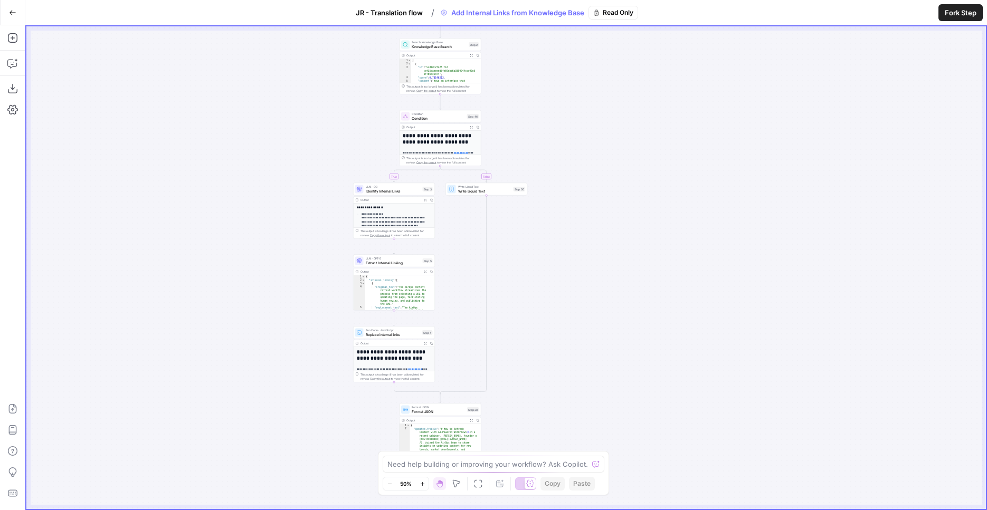
drag, startPoint x: 746, startPoint y: 257, endPoint x: 680, endPoint y: 238, distance: 68.6
click at [680, 238] on div "**********" at bounding box center [505, 267] width 959 height 483
click at [621, 295] on div "**********" at bounding box center [505, 267] width 959 height 483
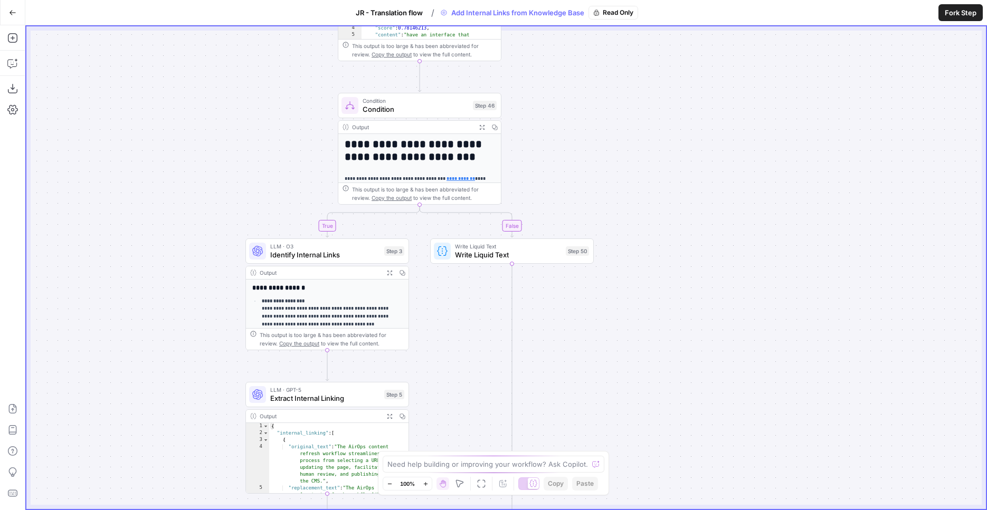
drag, startPoint x: 503, startPoint y: 216, endPoint x: 665, endPoint y: 387, distance: 235.1
click at [664, 388] on div "**********" at bounding box center [505, 267] width 959 height 483
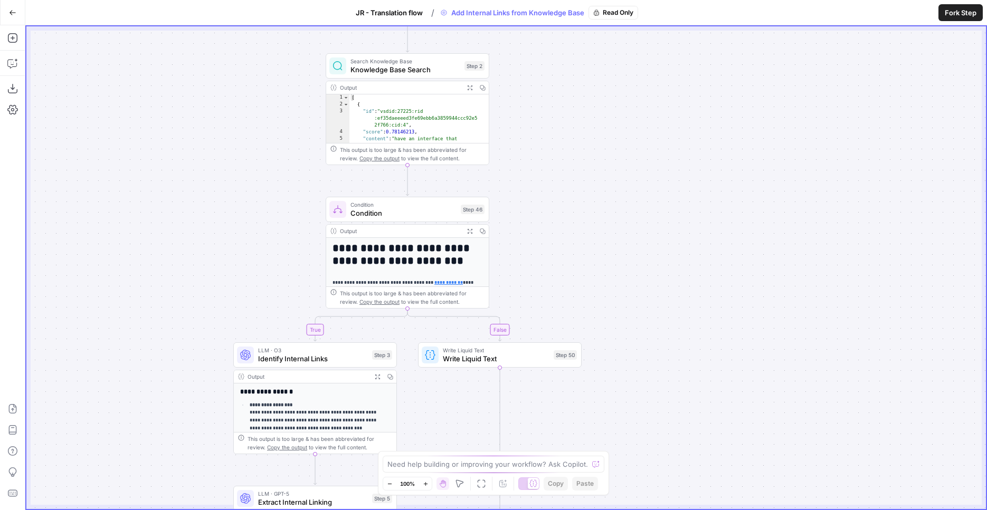
drag, startPoint x: 667, startPoint y: 245, endPoint x: 673, endPoint y: 98, distance: 147.3
click at [673, 89] on div "**********" at bounding box center [505, 267] width 959 height 483
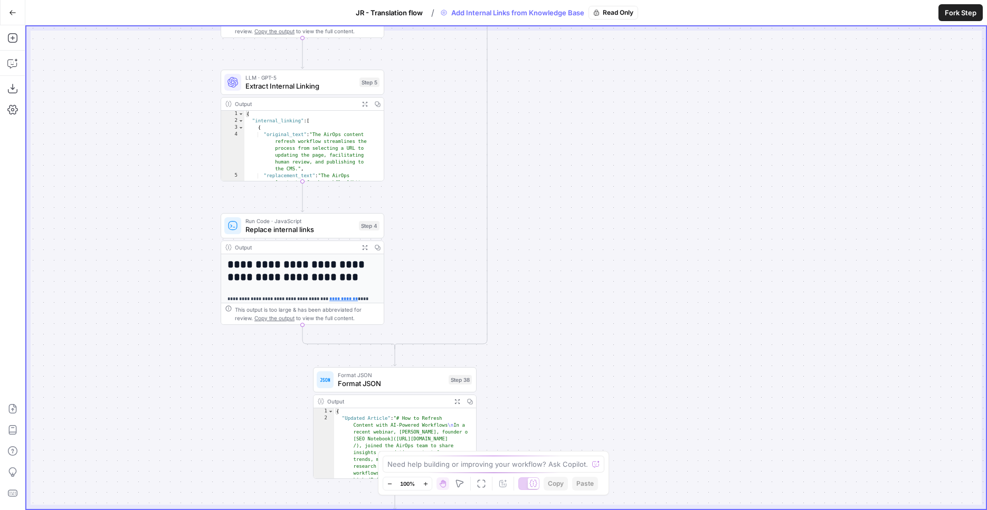
drag, startPoint x: 636, startPoint y: 392, endPoint x: 628, endPoint y: 180, distance: 212.2
click at [628, 180] on div "**********" at bounding box center [505, 267] width 959 height 483
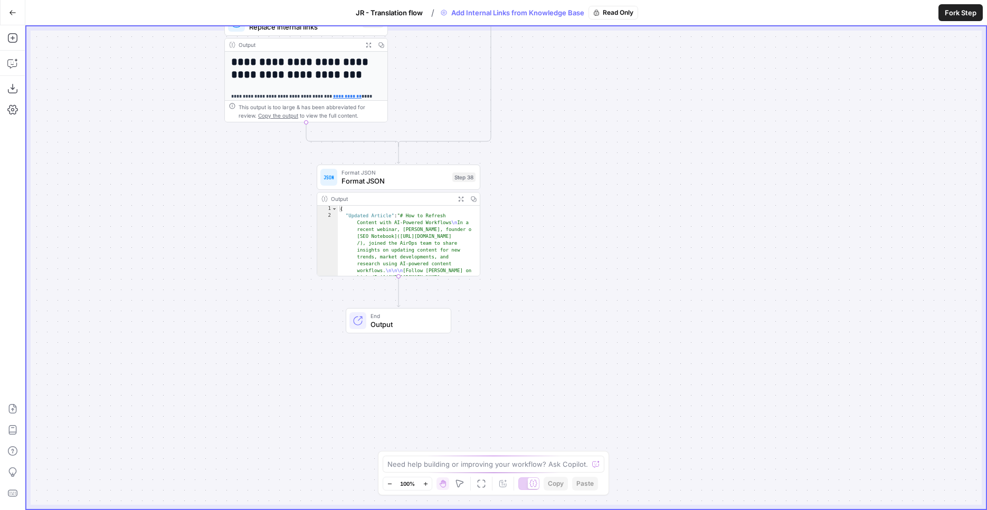
drag, startPoint x: 657, startPoint y: 355, endPoint x: 659, endPoint y: 178, distance: 176.2
click at [660, 152] on div "**********" at bounding box center [505, 267] width 959 height 483
drag, startPoint x: 654, startPoint y: 183, endPoint x: 631, endPoint y: 464, distance: 282.6
click at [631, 464] on div "**********" at bounding box center [505, 267] width 959 height 483
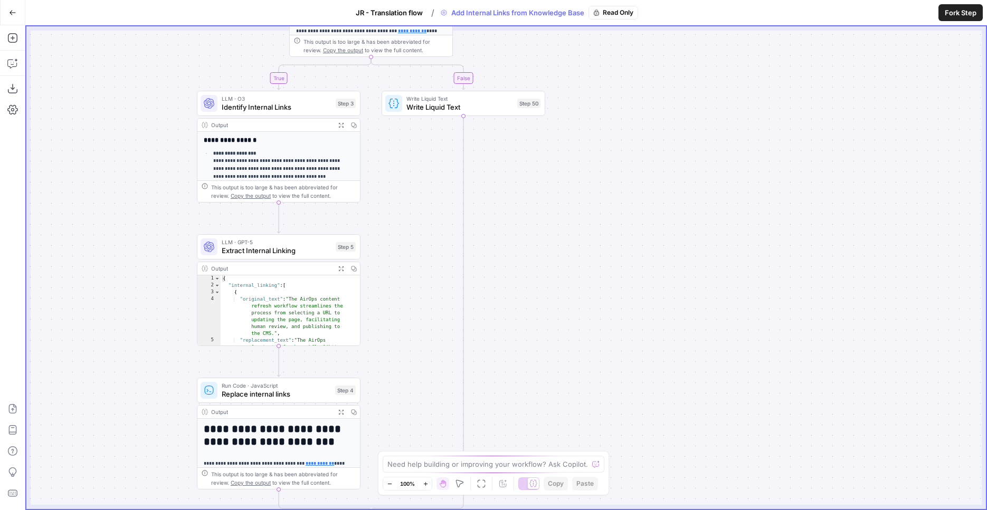
drag, startPoint x: 668, startPoint y: 267, endPoint x: 683, endPoint y: 399, distance: 132.7
click at [679, 418] on div "**********" at bounding box center [505, 267] width 959 height 483
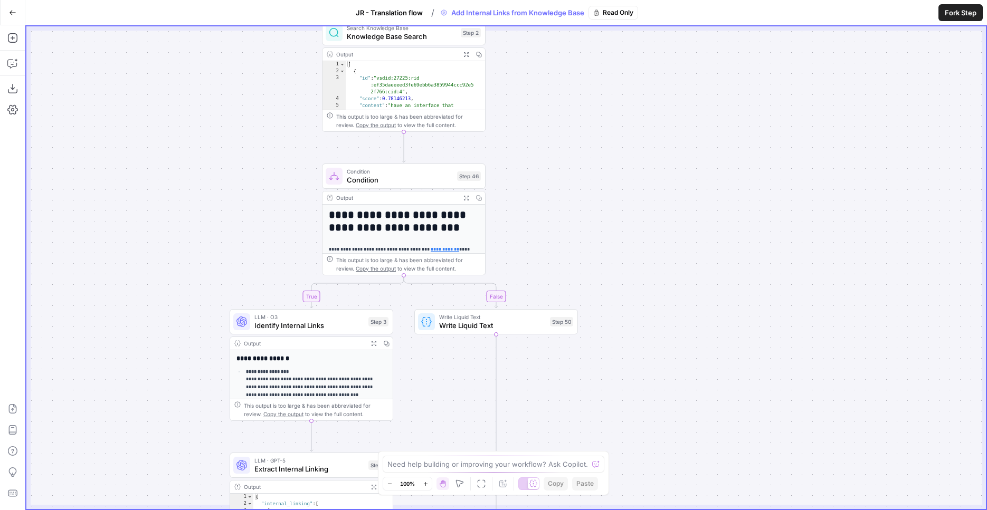
drag, startPoint x: 704, startPoint y: 235, endPoint x: 733, endPoint y: 349, distance: 117.7
click at [733, 357] on div "**********" at bounding box center [505, 267] width 959 height 483
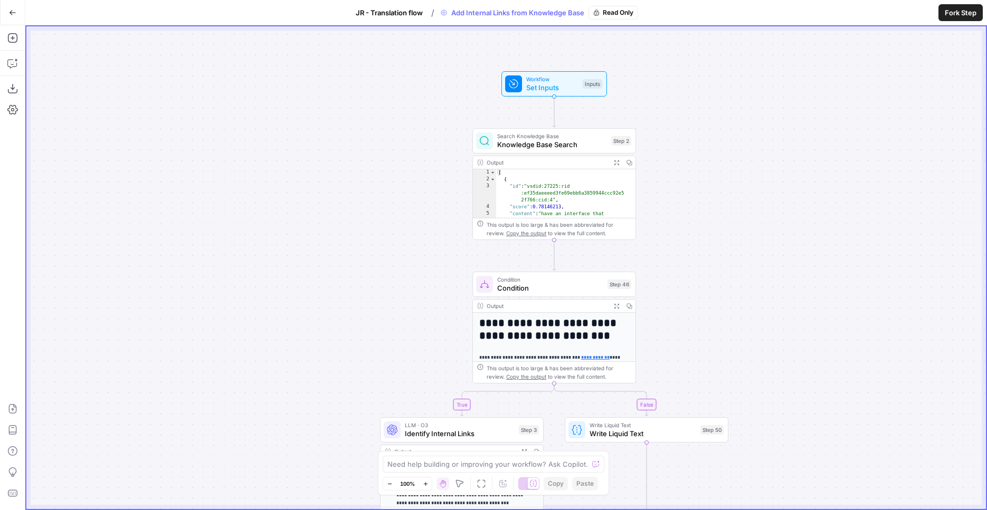
drag, startPoint x: 625, startPoint y: 149, endPoint x: 782, endPoint y: 170, distance: 159.1
click at [768, 203] on div "**********" at bounding box center [505, 267] width 959 height 483
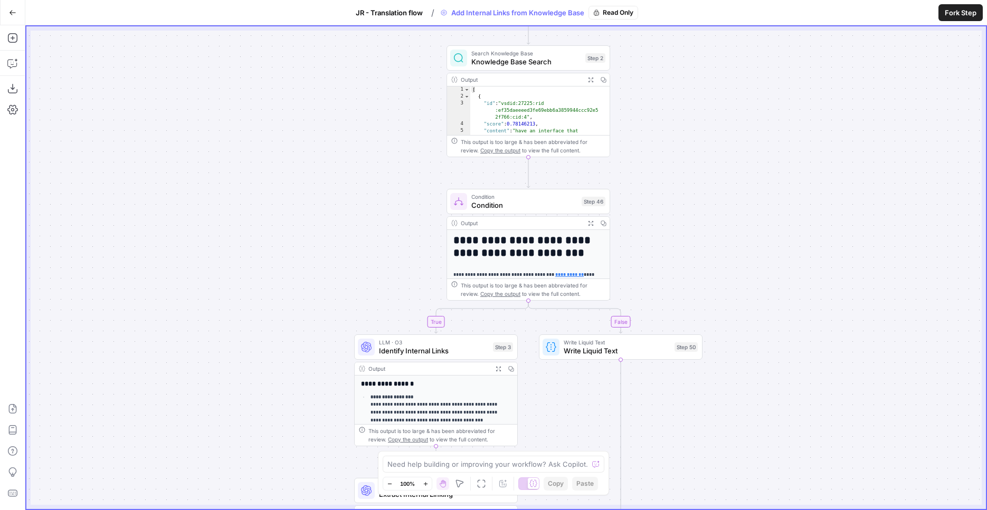
drag, startPoint x: 694, startPoint y: 237, endPoint x: 668, endPoint y: 155, distance: 86.8
click at [668, 155] on div "**********" at bounding box center [505, 267] width 959 height 483
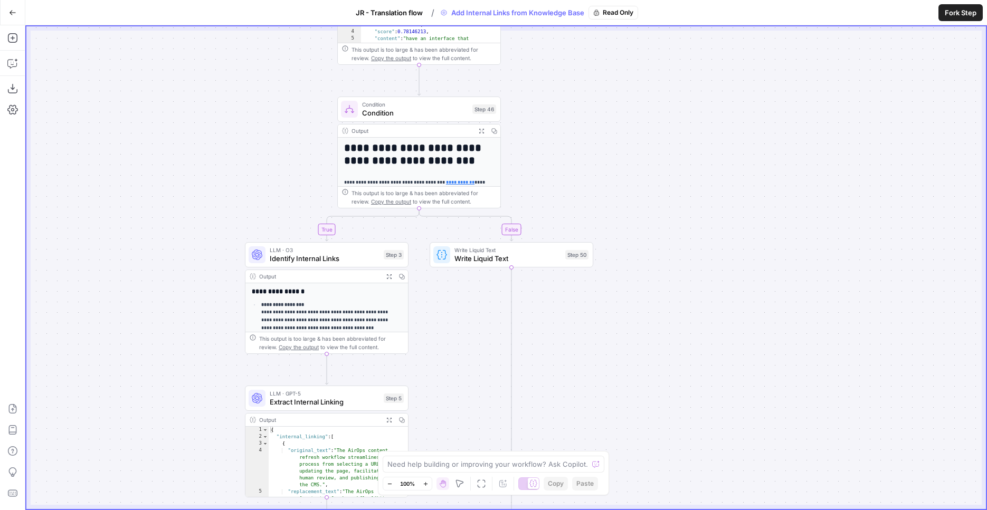
drag, startPoint x: 702, startPoint y: 240, endPoint x: 592, endPoint y: 148, distance: 143.0
click at [592, 148] on div "**********" at bounding box center [505, 267] width 959 height 483
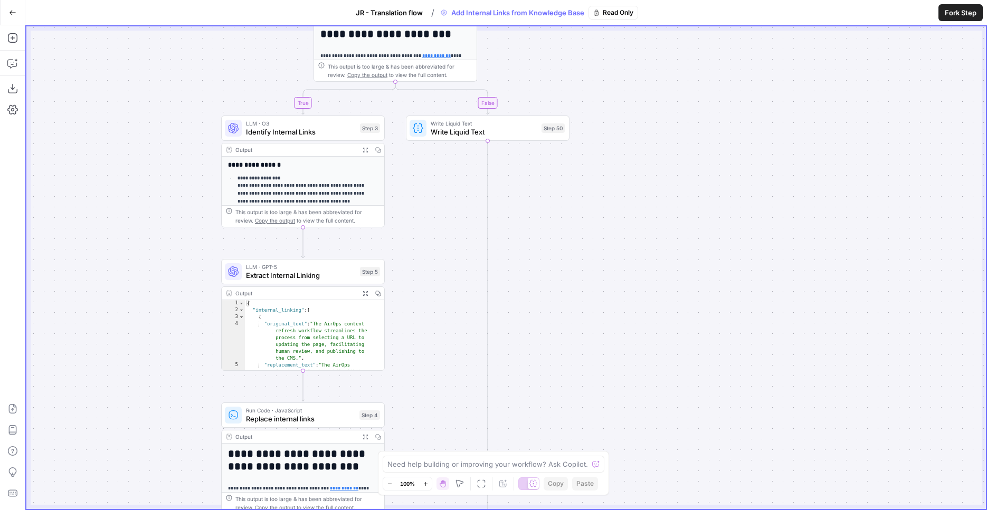
drag, startPoint x: 722, startPoint y: 342, endPoint x: 700, endPoint y: 172, distance: 171.8
click at [700, 172] on div "**********" at bounding box center [505, 267] width 959 height 483
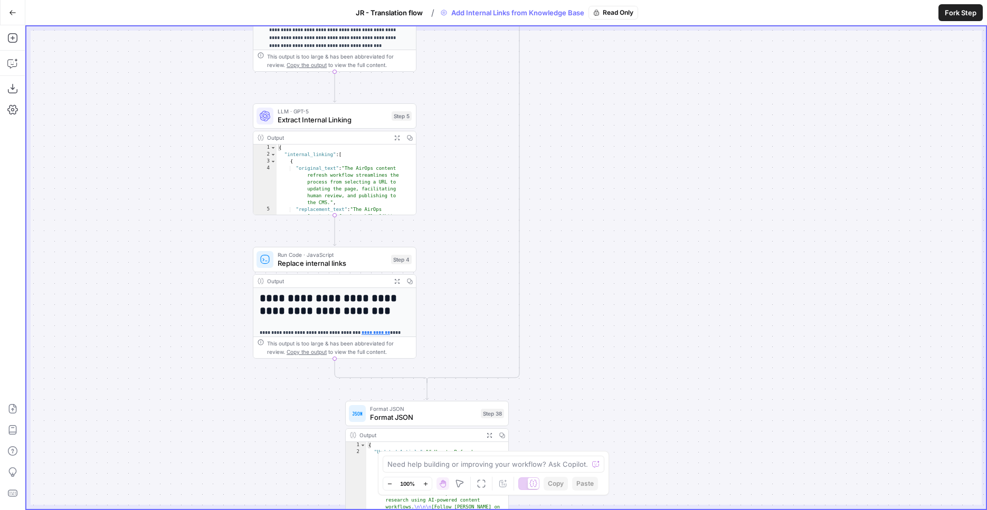
drag, startPoint x: 688, startPoint y: 288, endPoint x: 714, endPoint y: 191, distance: 99.9
click at [714, 191] on div "**********" at bounding box center [505, 267] width 959 height 483
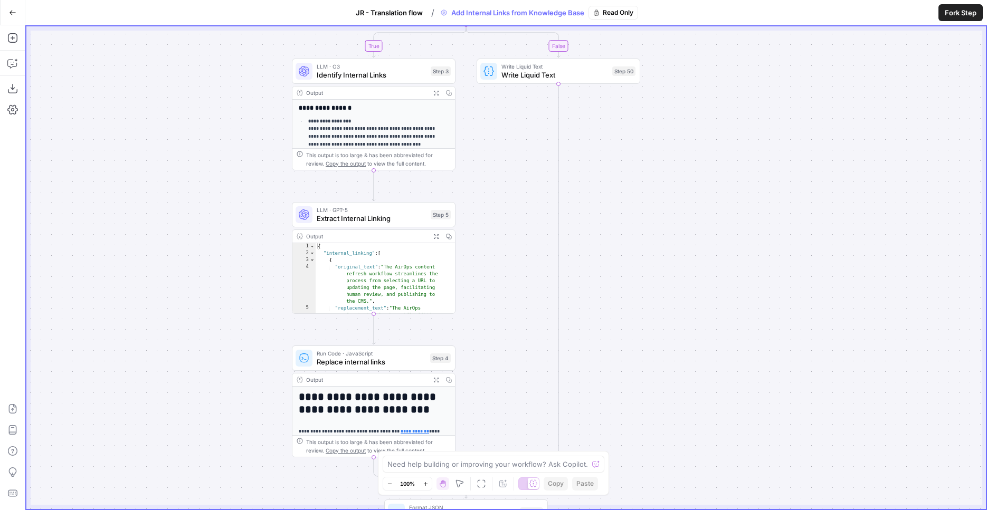
drag, startPoint x: 692, startPoint y: 323, endPoint x: 728, endPoint y: 432, distance: 114.4
click at [728, 432] on div "**********" at bounding box center [505, 267] width 959 height 483
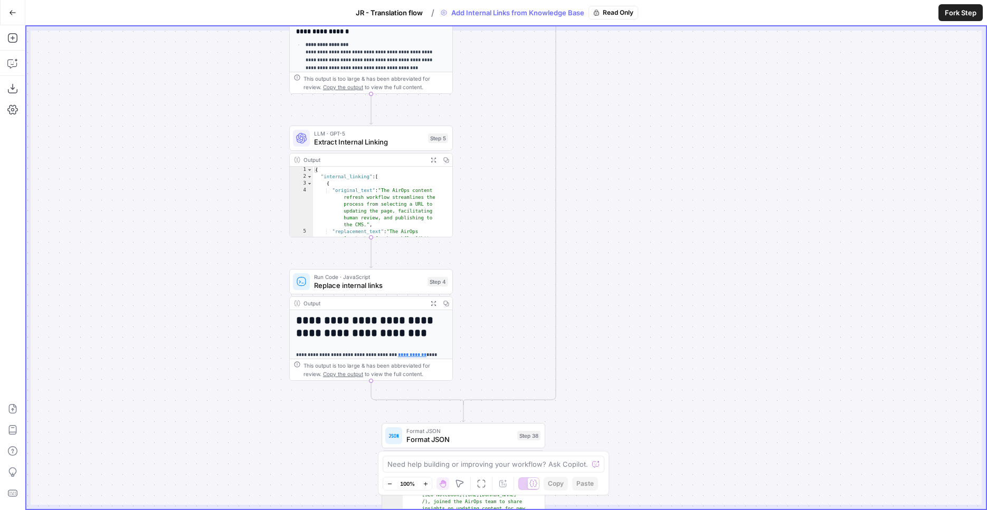
drag, startPoint x: 749, startPoint y: 320, endPoint x: 754, endPoint y: 208, distance: 111.9
click at [754, 208] on div "**********" at bounding box center [505, 267] width 959 height 483
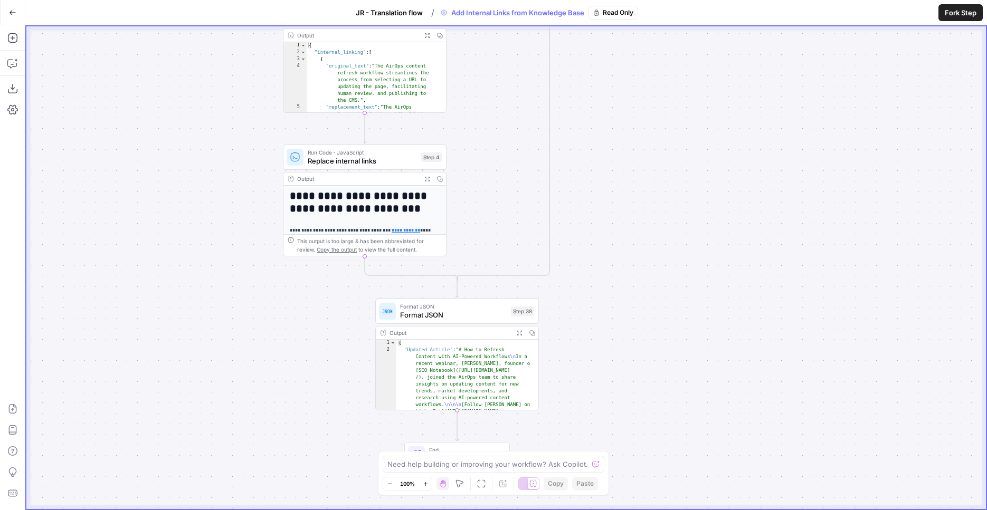
drag, startPoint x: 738, startPoint y: 321, endPoint x: 731, endPoint y: 196, distance: 124.7
click at [731, 196] on div "**********" at bounding box center [505, 267] width 959 height 483
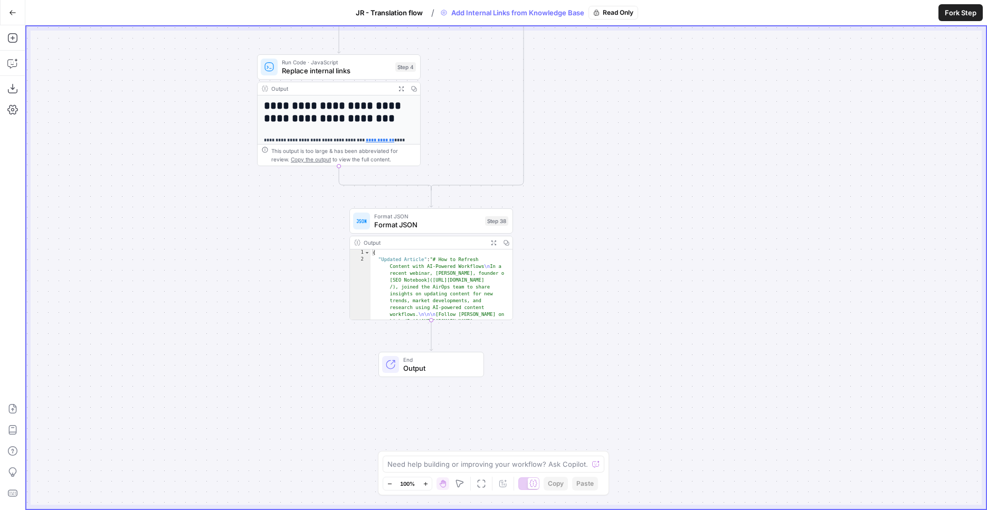
drag, startPoint x: 751, startPoint y: 277, endPoint x: 724, endPoint y: 194, distance: 88.1
click at [724, 190] on div "**********" at bounding box center [505, 267] width 959 height 483
click at [367, 9] on span "JR - Translation flow" at bounding box center [389, 12] width 67 height 11
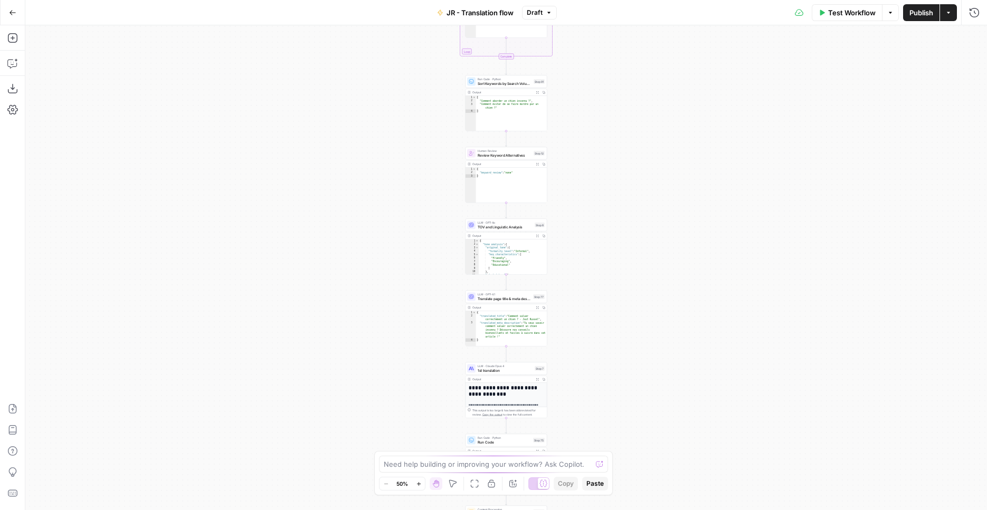
click at [612, 353] on div "Workflow Set Inputs Inputs Web Page Scrape Extract Original Blog Content Step 1…" at bounding box center [505, 267] width 961 height 485
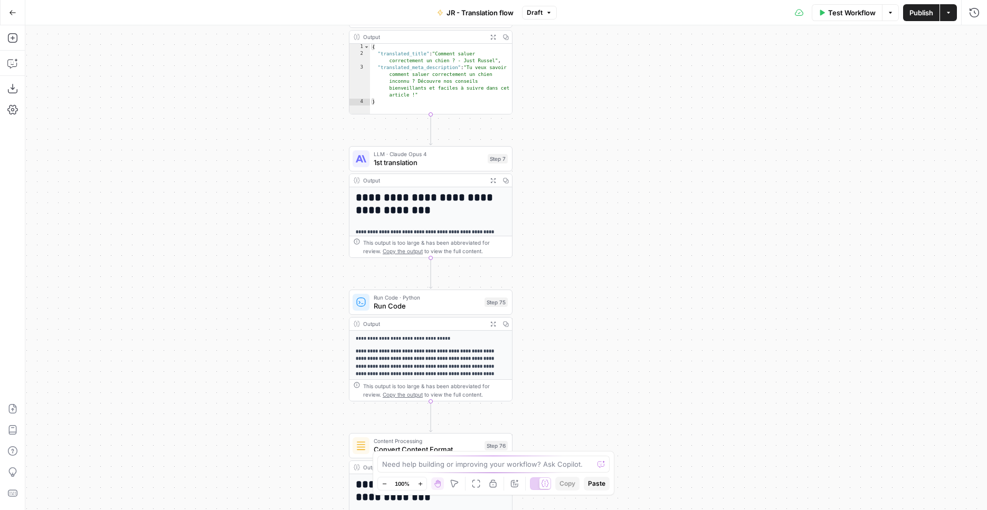
drag, startPoint x: 565, startPoint y: 404, endPoint x: 596, endPoint y: 179, distance: 226.8
click at [596, 179] on div "Workflow Set Inputs Inputs Web Page Scrape Extract Original Blog Content Step 1…" at bounding box center [505, 267] width 961 height 485
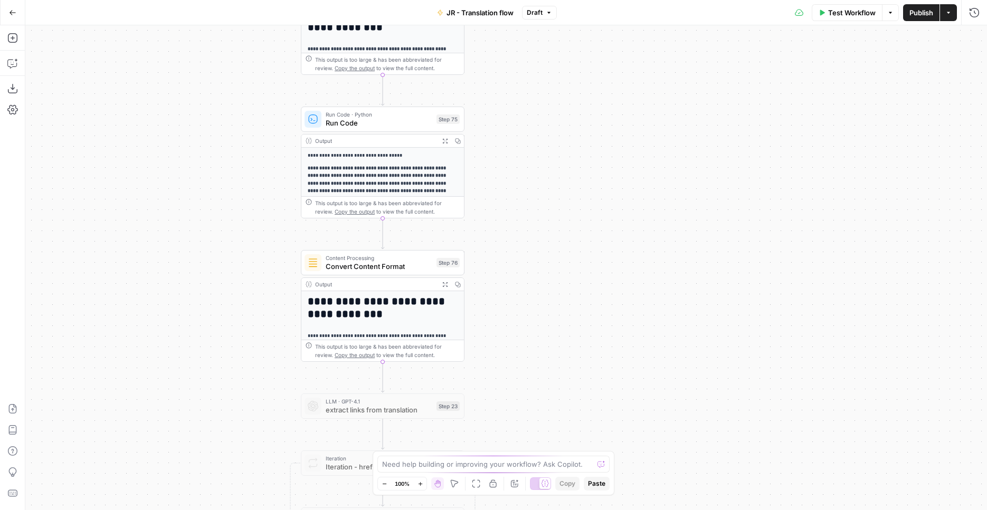
drag, startPoint x: 611, startPoint y: 205, endPoint x: 579, endPoint y: 353, distance: 151.6
click at [579, 353] on div "Workflow Set Inputs Inputs Web Page Scrape Extract Original Blog Content Step 1…" at bounding box center [505, 267] width 961 height 485
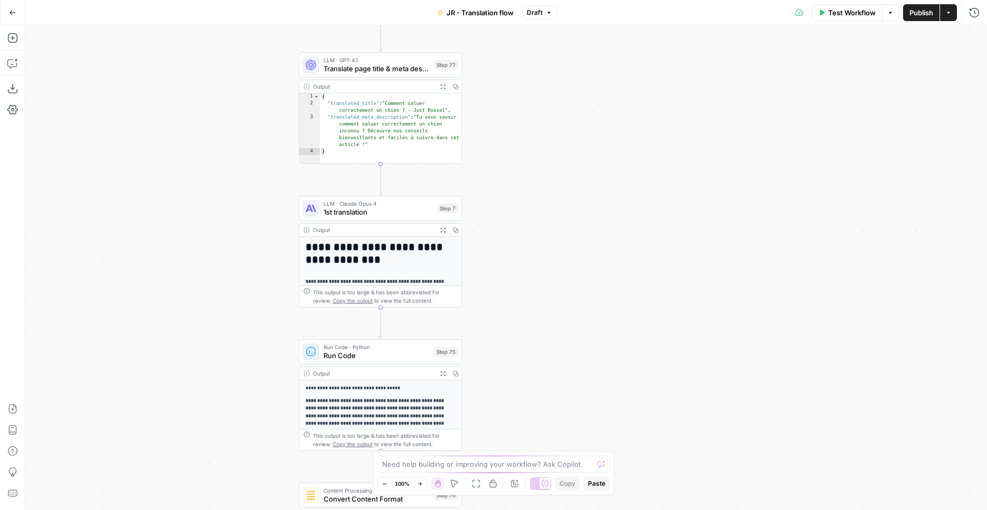
drag, startPoint x: 572, startPoint y: 218, endPoint x: 620, endPoint y: 397, distance: 185.2
click at [620, 397] on div "Workflow Set Inputs Inputs Web Page Scrape Extract Original Blog Content Step 1…" at bounding box center [505, 267] width 961 height 485
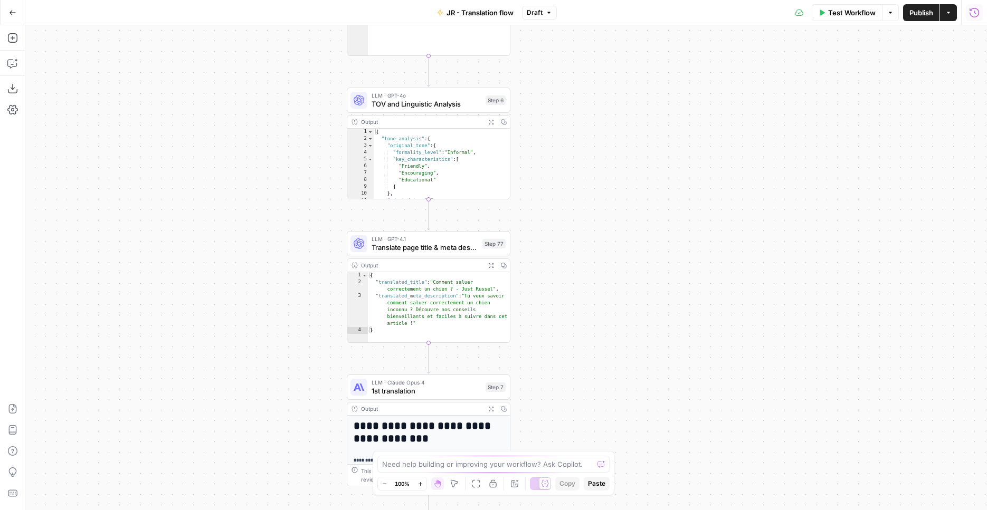
click at [978, 13] on icon "button" at bounding box center [973, 11] width 9 height 9
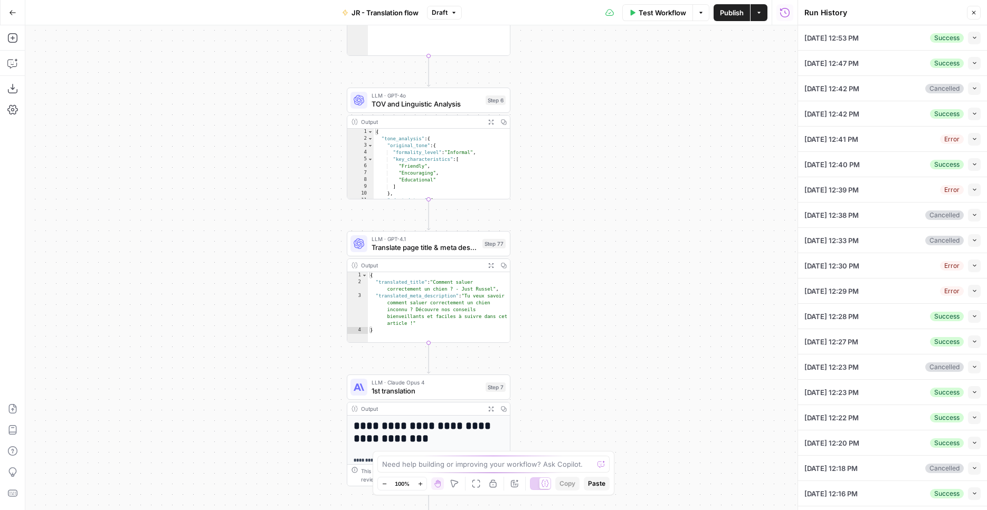
click at [972, 37] on li "[DATE] 12:53 PM Success Collapse View Logs" at bounding box center [892, 37] width 189 height 25
click at [971, 37] on icon "button" at bounding box center [974, 38] width 6 height 6
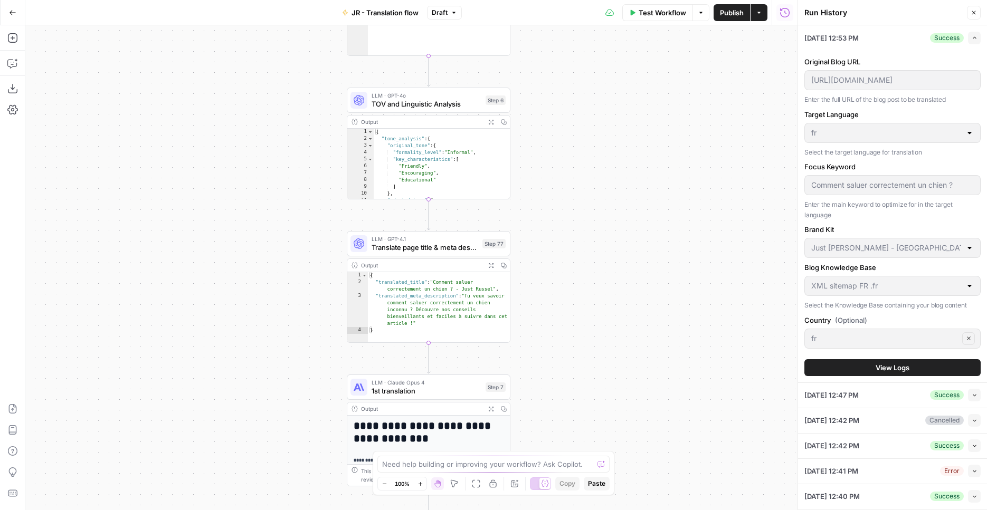
click at [894, 362] on button "View Logs" at bounding box center [892, 367] width 176 height 17
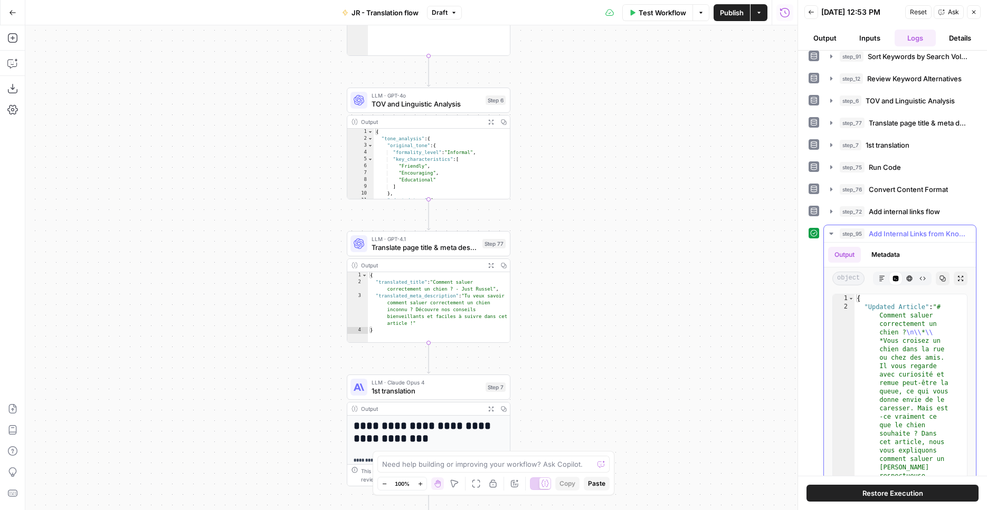
scroll to position [76, 0]
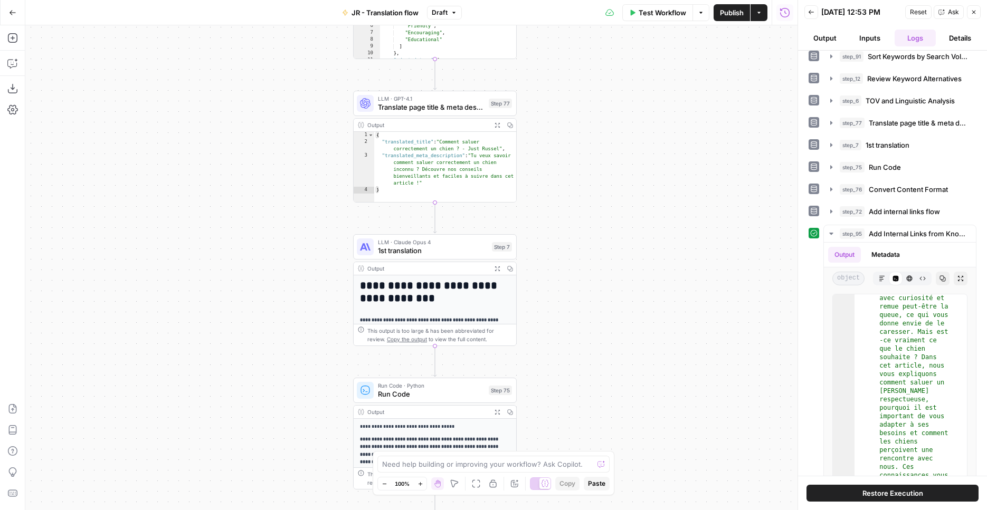
drag, startPoint x: 607, startPoint y: 435, endPoint x: 612, endPoint y: 36, distance: 398.9
click at [609, 25] on div "Workflow Set Inputs Inputs Web Page Scrape Extract Original Blog Content Step 1…" at bounding box center [411, 267] width 772 height 485
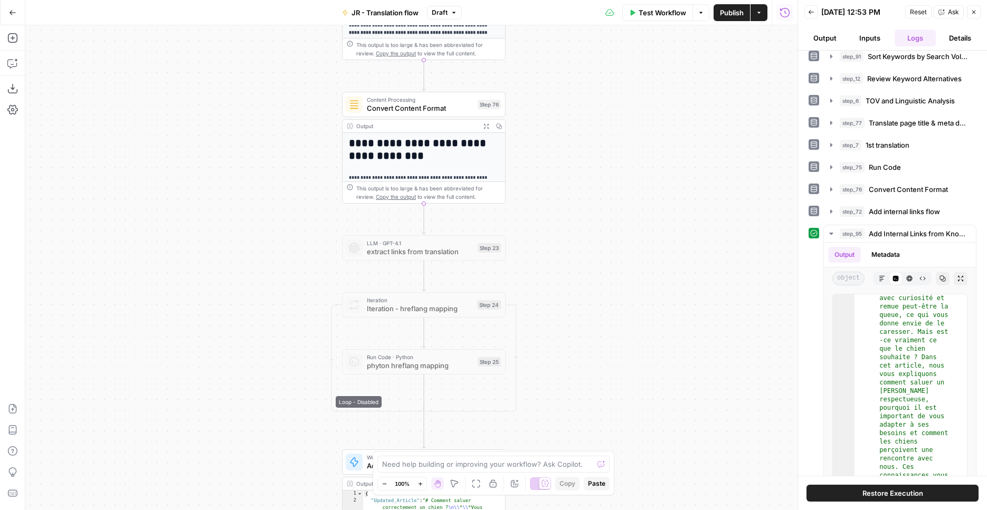
drag, startPoint x: 646, startPoint y: 208, endPoint x: 630, endPoint y: 129, distance: 81.2
click at [628, 108] on div "Workflow Set Inputs Inputs Web Page Scrape Extract Original Blog Content Step 1…" at bounding box center [411, 267] width 772 height 485
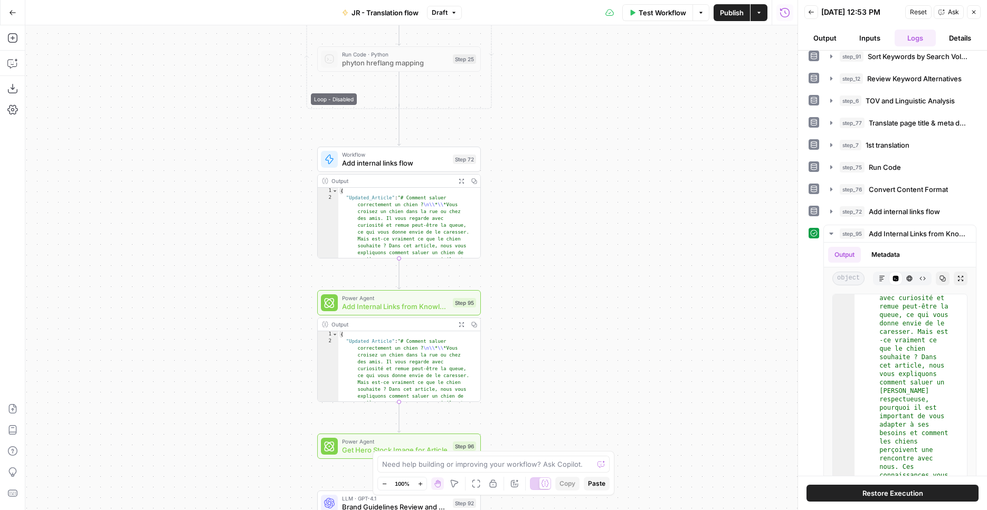
drag, startPoint x: 651, startPoint y: 227, endPoint x: 646, endPoint y: 163, distance: 64.1
click at [645, 156] on div "Workflow Set Inputs Inputs Web Page Scrape Extract Original Blog Content Step 1…" at bounding box center [411, 267] width 772 height 485
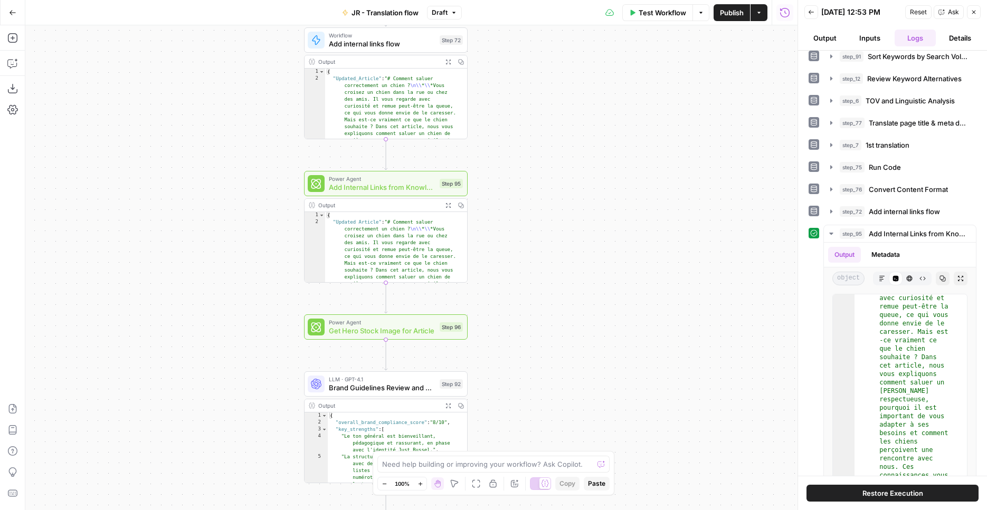
drag, startPoint x: 635, startPoint y: 223, endPoint x: 635, endPoint y: 215, distance: 7.9
click at [635, 215] on div "Workflow Set Inputs Inputs Web Page Scrape Extract Original Blog Content Step 1…" at bounding box center [411, 267] width 772 height 485
click at [443, 205] on button "Expand Output" at bounding box center [448, 205] width 13 height 13
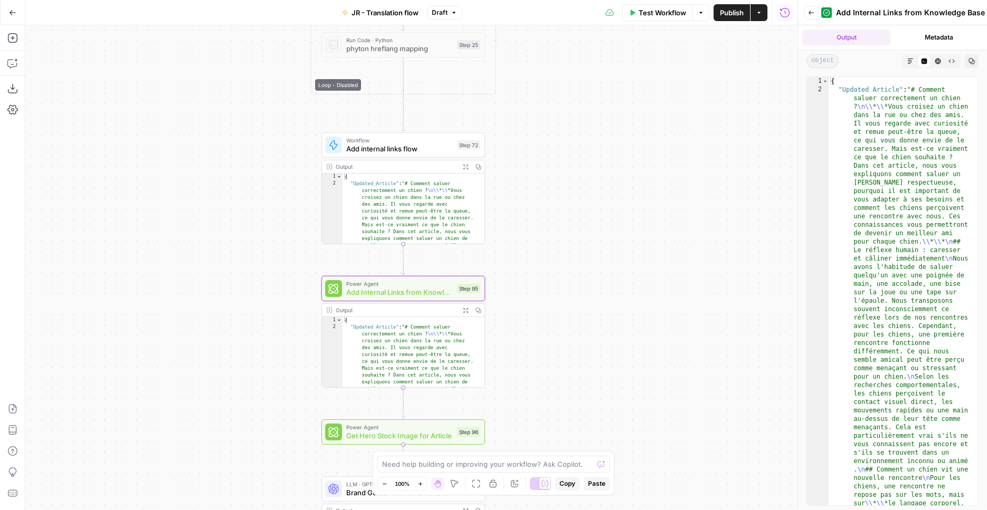
drag, startPoint x: 530, startPoint y: 68, endPoint x: 547, endPoint y: 157, distance: 90.8
click at [547, 157] on div "Workflow Set Inputs Inputs Web Page Scrape Extract Original Blog Content Step 1…" at bounding box center [411, 267] width 772 height 485
click at [381, 127] on div at bounding box center [384, 125] width 13 height 7
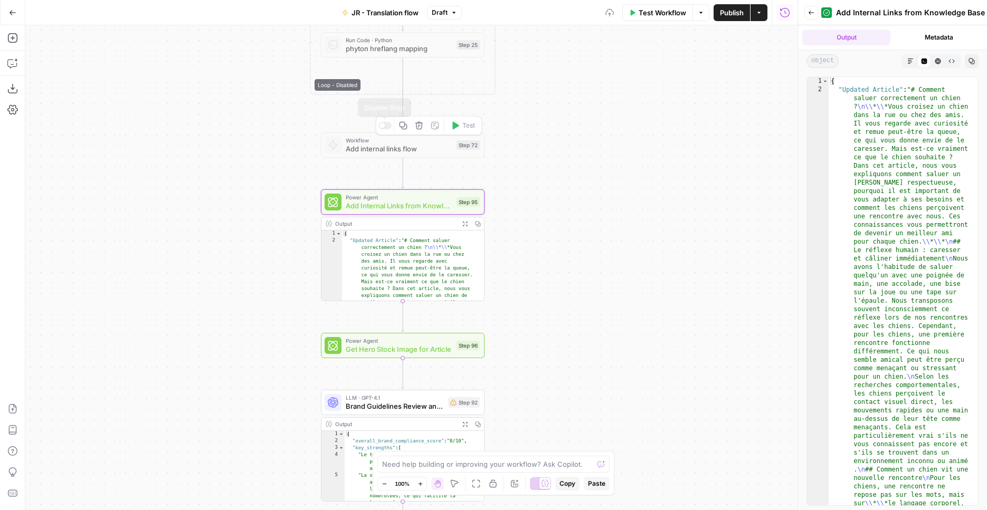
click at [572, 193] on div "Workflow Set Inputs Inputs Web Page Scrape Extract Original Blog Content Step 1…" at bounding box center [411, 267] width 772 height 485
click at [915, 60] on button "Markdown" at bounding box center [910, 61] width 14 height 14
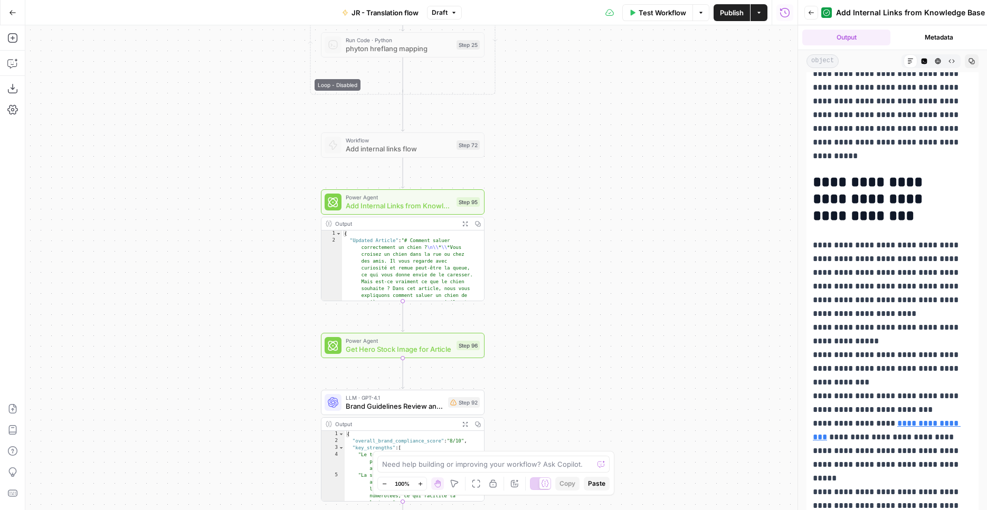
scroll to position [793, 0]
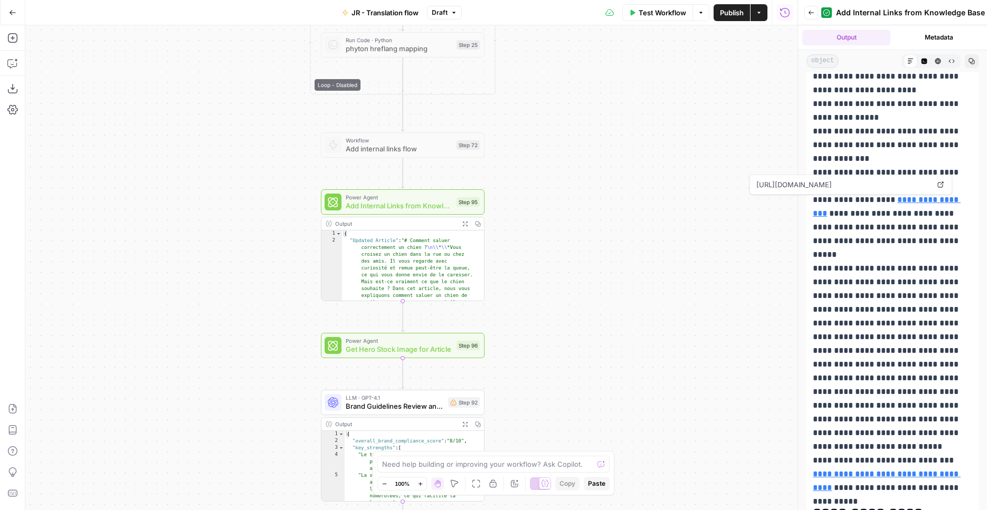
click at [932, 198] on link "**********" at bounding box center [886, 207] width 148 height 22
click at [405, 197] on span "Power Agent" at bounding box center [399, 197] width 107 height 8
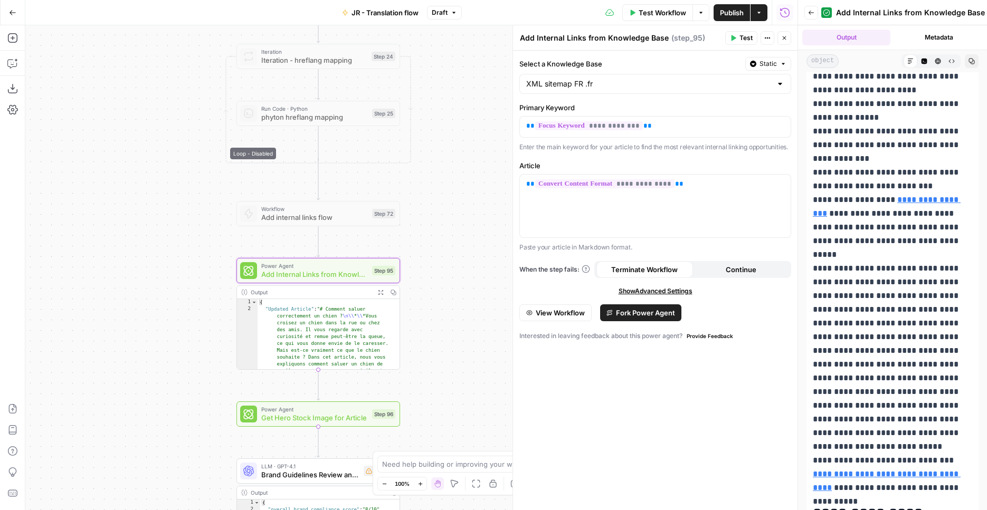
drag, startPoint x: 257, startPoint y: 174, endPoint x: 173, endPoint y: 243, distance: 108.8
click at [173, 243] on div "Workflow Set Inputs Inputs Web Page Scrape Extract Original Blog Content Step 1…" at bounding box center [411, 267] width 772 height 485
click at [655, 79] on input "Select a Knowledge Base" at bounding box center [648, 84] width 245 height 11
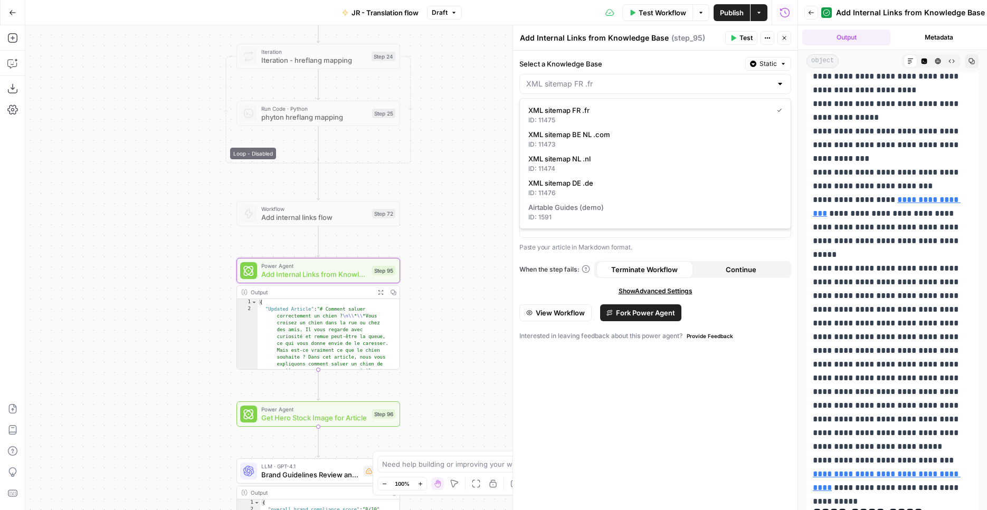
type input "XML sitemap FR .fr"
click at [474, 174] on div "Workflow Set Inputs Inputs Web Page Scrape Extract Original Blog Content Step 1…" at bounding box center [411, 267] width 772 height 485
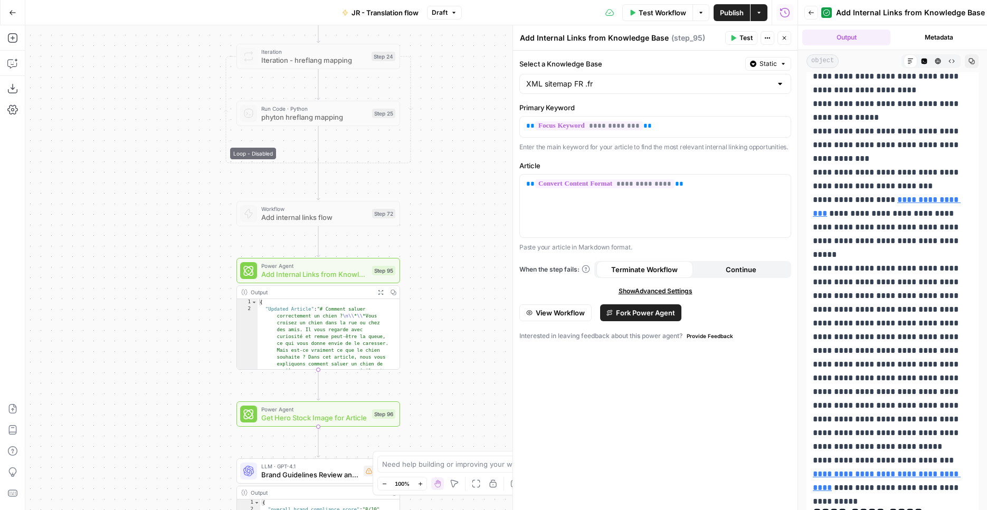
click at [623, 314] on span "Fork Power Agent" at bounding box center [645, 313] width 59 height 11
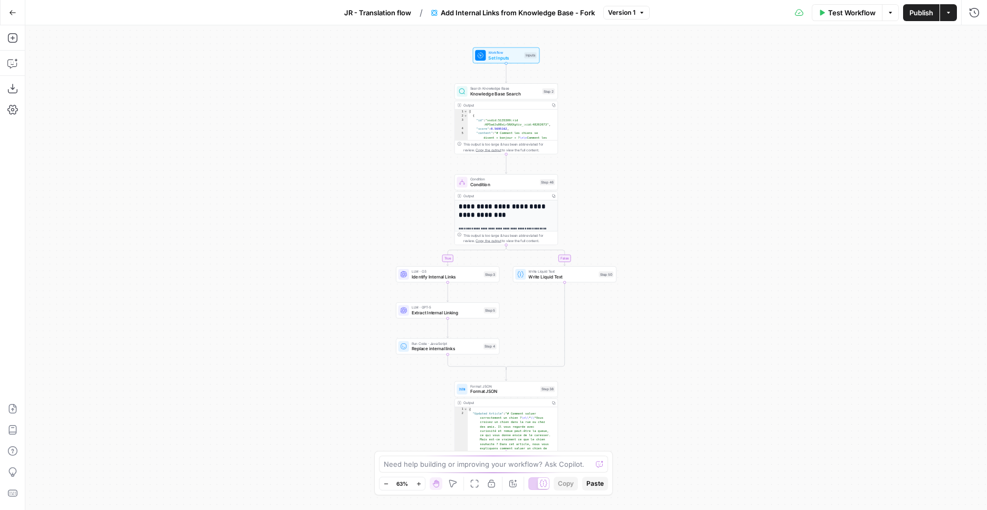
click at [667, 214] on div "true false Workflow Set Inputs Inputs Search Knowledge Base Knowledge Base Sear…" at bounding box center [505, 267] width 961 height 485
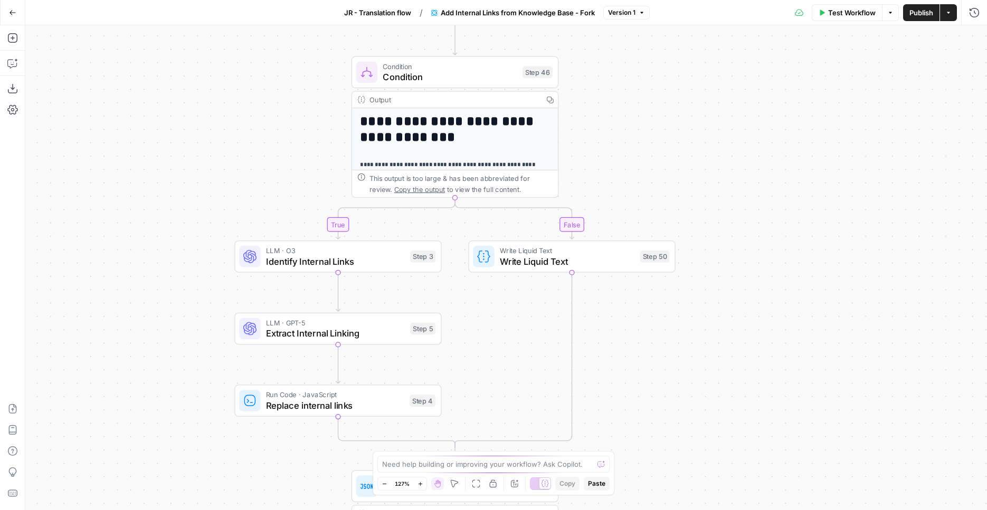
drag, startPoint x: 616, startPoint y: 173, endPoint x: 726, endPoint y: 95, distance: 134.7
click at [726, 95] on div "true false Workflow Set Inputs Inputs Search Knowledge Base Knowledge Base Sear…" at bounding box center [505, 267] width 961 height 485
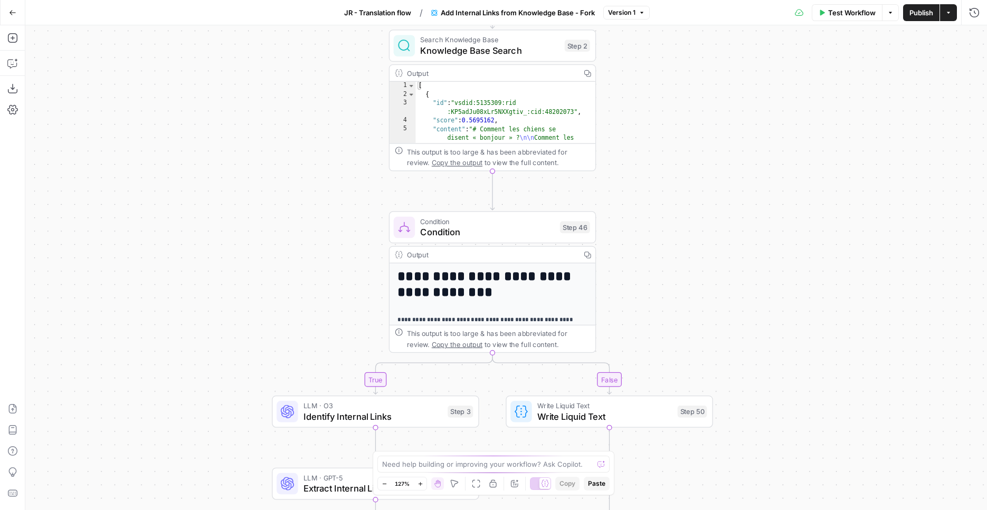
drag, startPoint x: 682, startPoint y: 246, endPoint x: 774, endPoint y: 272, distance: 95.9
click at [726, 423] on div "true false Workflow Set Inputs Inputs Search Knowledge Base Knowledge Base Sear…" at bounding box center [505, 267] width 961 height 485
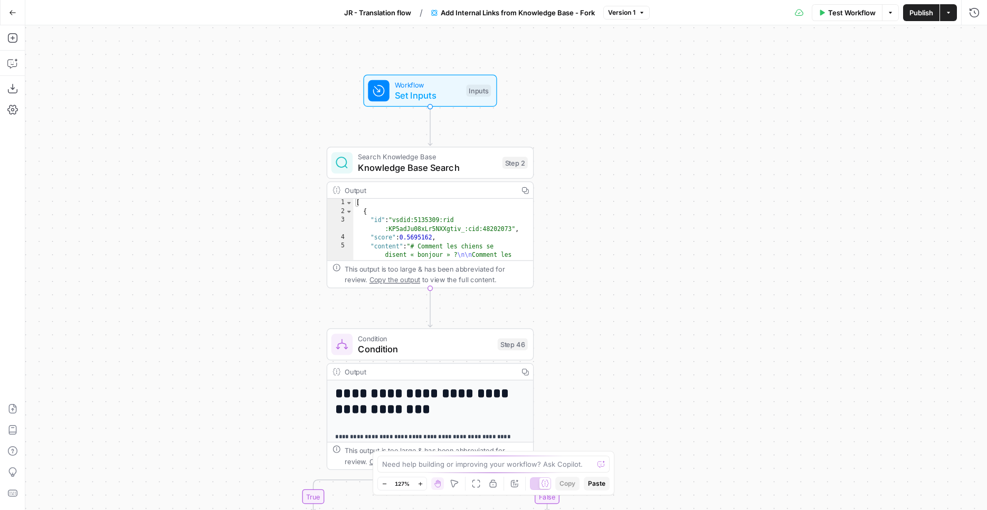
drag, startPoint x: 782, startPoint y: 198, endPoint x: 725, endPoint y: 269, distance: 90.8
click at [725, 269] on div "true false Workflow Set Inputs Inputs Search Knowledge Base Knowledge Base Sear…" at bounding box center [505, 267] width 961 height 485
click at [838, 17] on span "Test Workflow" at bounding box center [851, 12] width 47 height 11
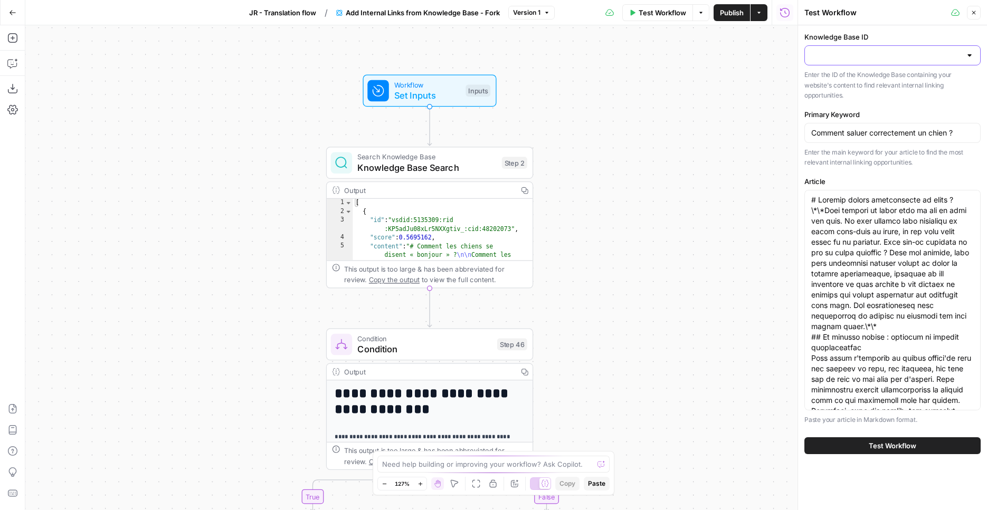
click at [926, 53] on input "Knowledge Base ID" at bounding box center [886, 55] width 150 height 11
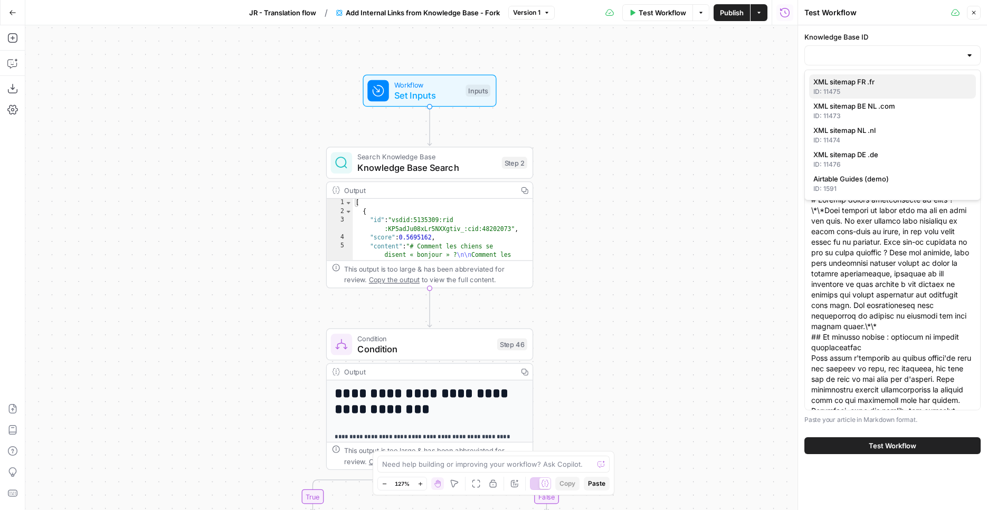
click at [911, 81] on span "XML sitemap FR .fr" at bounding box center [890, 81] width 154 height 11
type input "XML sitemap FR .fr"
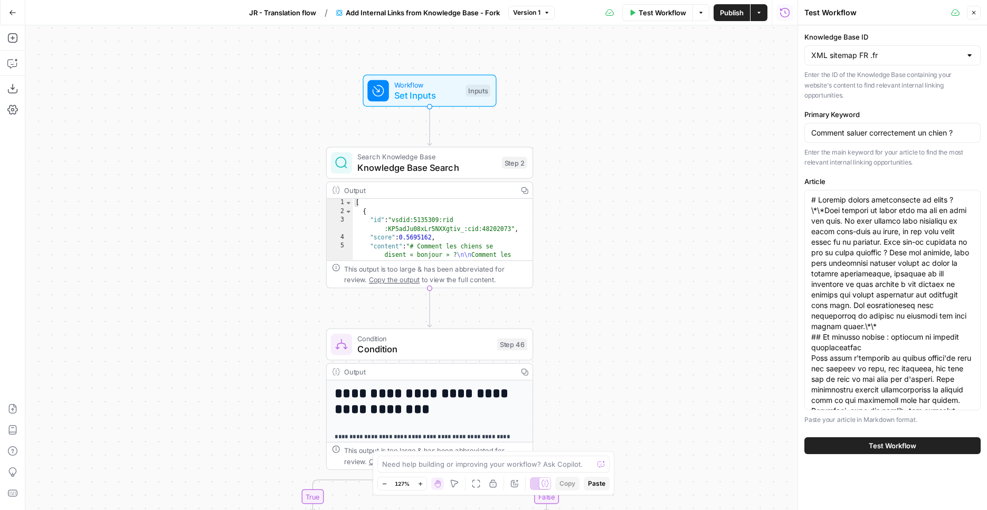
click at [912, 452] on button "Test Workflow" at bounding box center [892, 445] width 176 height 17
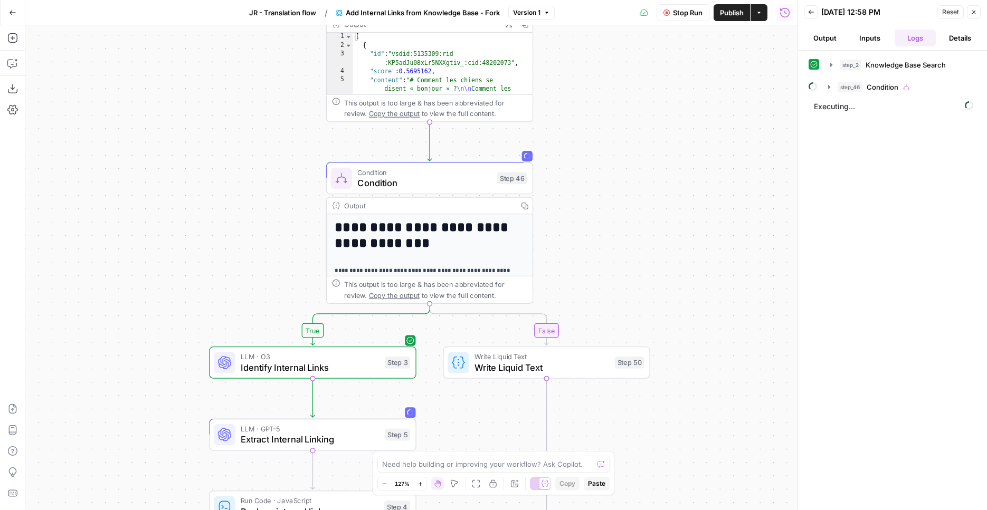
drag, startPoint x: 643, startPoint y: 324, endPoint x: 642, endPoint y: 162, distance: 162.0
click at [642, 162] on div "true false Workflow Set Inputs Inputs Search Knowledge Base Knowledge Base Sear…" at bounding box center [411, 267] width 772 height 485
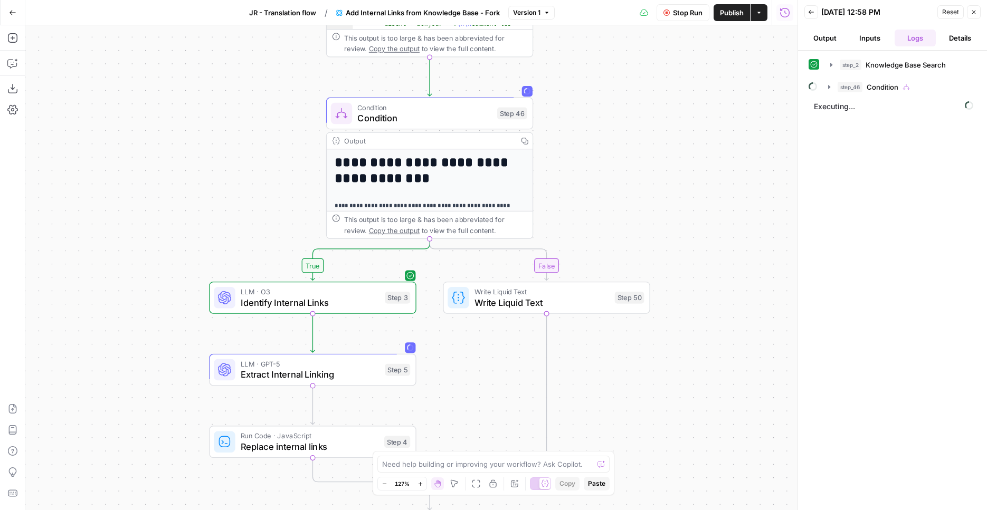
drag, startPoint x: 666, startPoint y: 183, endPoint x: 624, endPoint y: -43, distance: 229.8
click at [624, 25] on div "true false Workflow Set Inputs Inputs Search Knowledge Base Knowledge Base Sear…" at bounding box center [411, 267] width 772 height 485
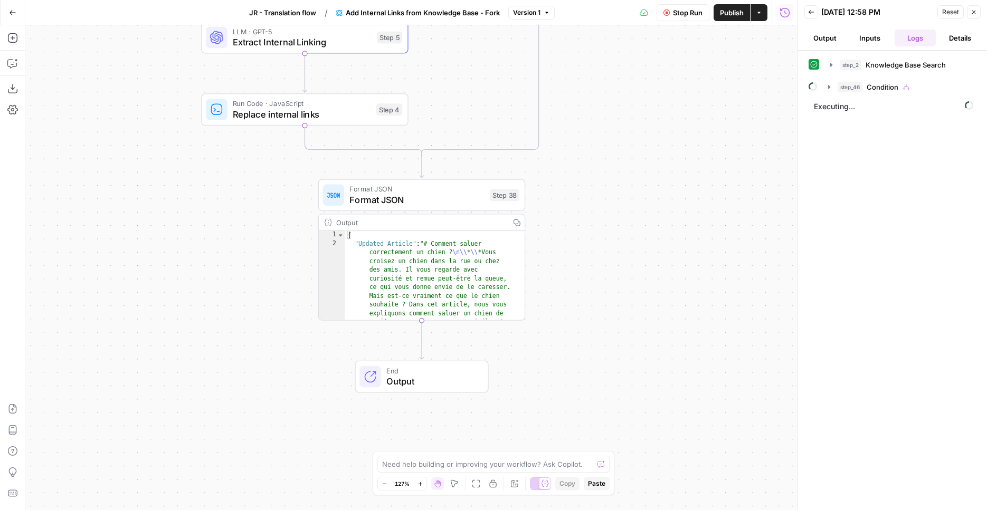
drag, startPoint x: 650, startPoint y: 330, endPoint x: 685, endPoint y: 167, distance: 166.1
click at [685, 158] on div "true false Workflow Set Inputs Inputs Search Knowledge Base Knowledge Base Sear…" at bounding box center [411, 267] width 772 height 485
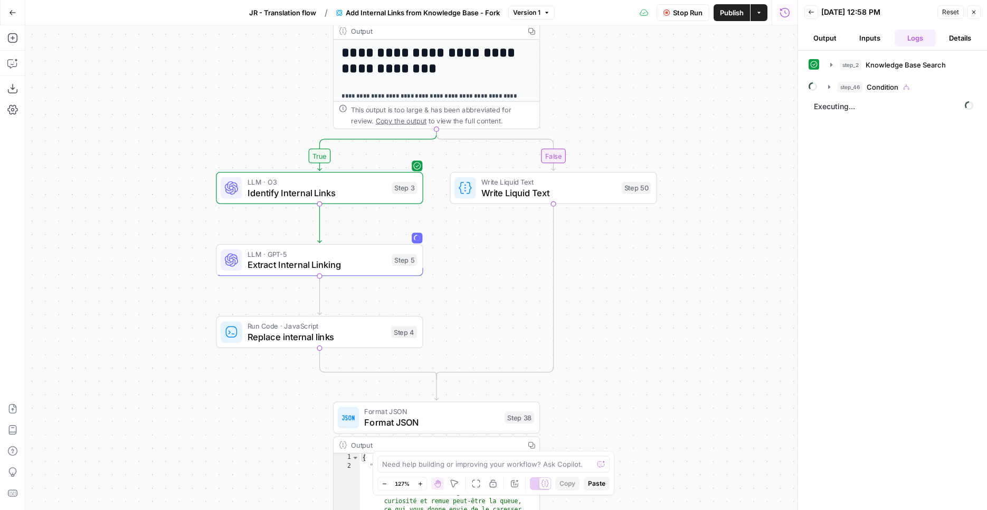
drag, startPoint x: 683, startPoint y: 200, endPoint x: 704, endPoint y: 447, distance: 247.8
click at [702, 459] on div "true false Workflow Set Inputs Inputs Search Knowledge Base Knowledge Base Sear…" at bounding box center [411, 267] width 772 height 485
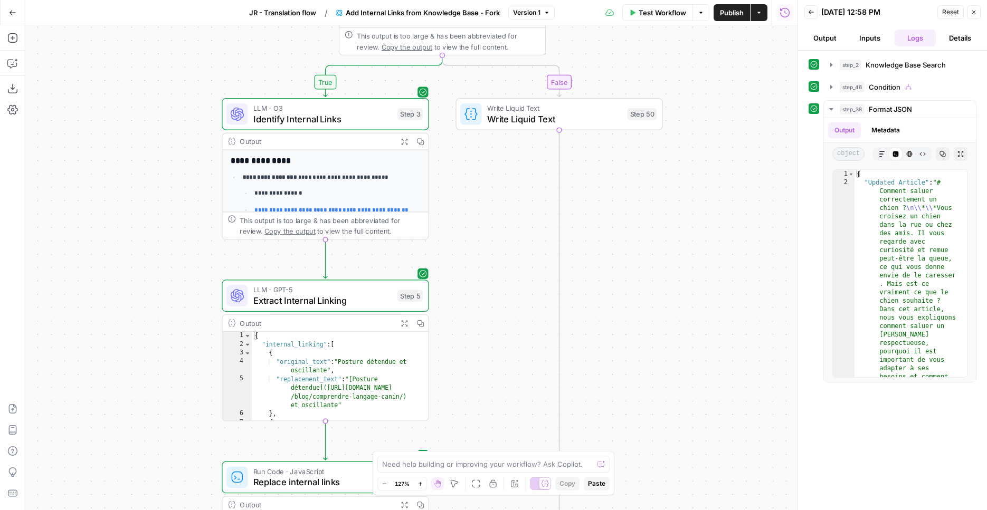
drag, startPoint x: 712, startPoint y: 173, endPoint x: 686, endPoint y: 163, distance: 27.2
click at [700, 25] on div "true false Workflow Set Inputs Inputs Search Knowledge Base Knowledge Base Sear…" at bounding box center [411, 267] width 772 height 485
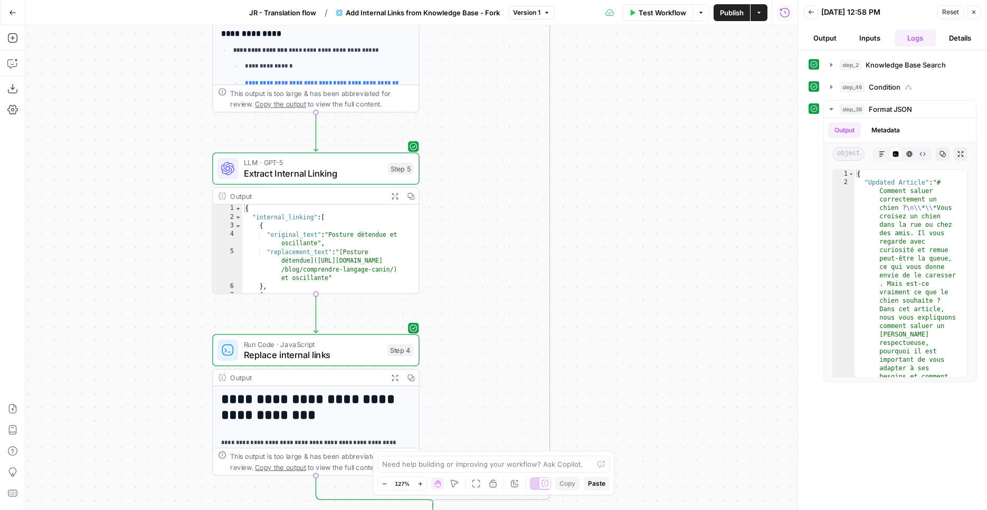
drag, startPoint x: 679, startPoint y: 269, endPoint x: 693, endPoint y: 43, distance: 226.2
click at [693, 43] on div "true false Workflow Set Inputs Inputs Search Knowledge Base Knowledge Base Sear…" at bounding box center [411, 267] width 772 height 485
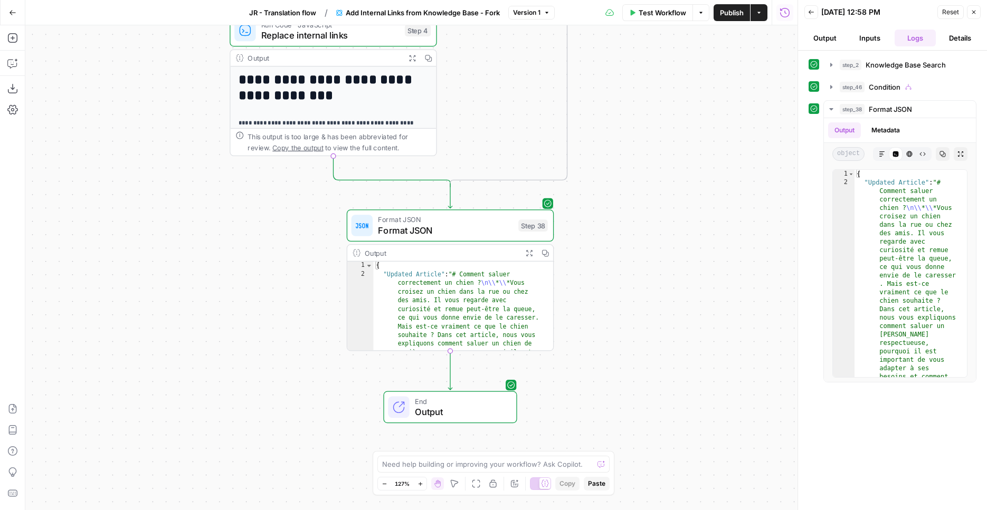
drag, startPoint x: 684, startPoint y: 310, endPoint x: 692, endPoint y: 137, distance: 173.2
click at [692, 137] on div "true false Workflow Set Inputs Inputs Search Knowledge Base Knowledge Base Sear…" at bounding box center [411, 267] width 772 height 485
click at [525, 253] on icon "button" at bounding box center [528, 253] width 7 height 7
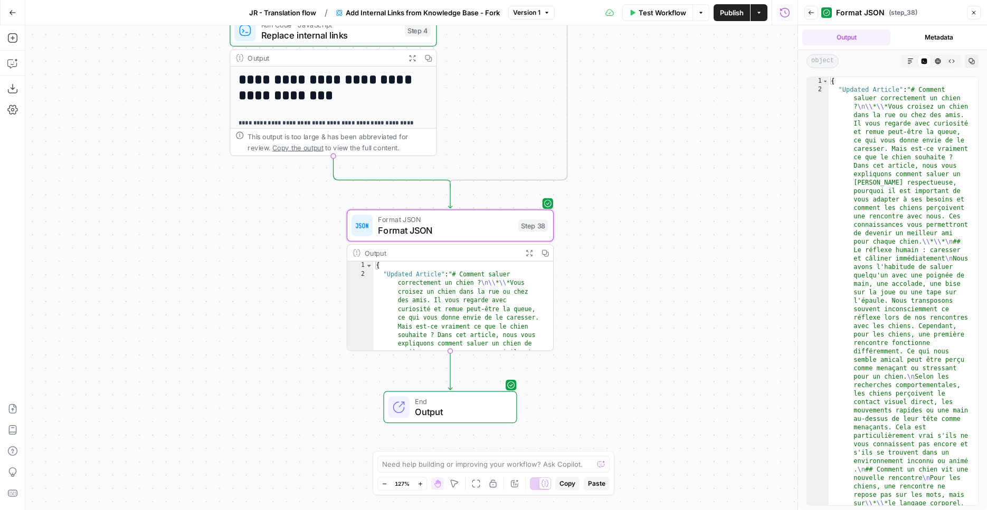
click at [912, 62] on icon "button" at bounding box center [910, 61] width 6 height 6
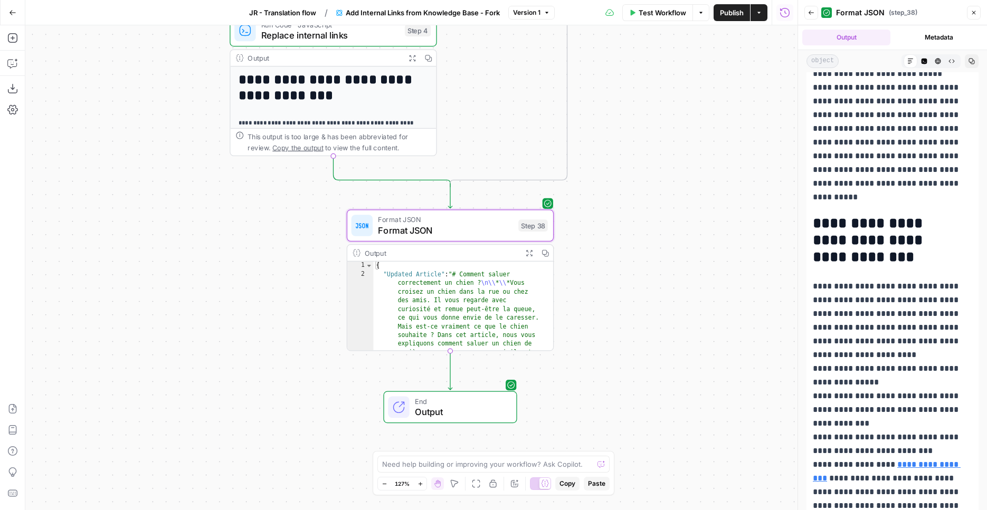
scroll to position [711, 0]
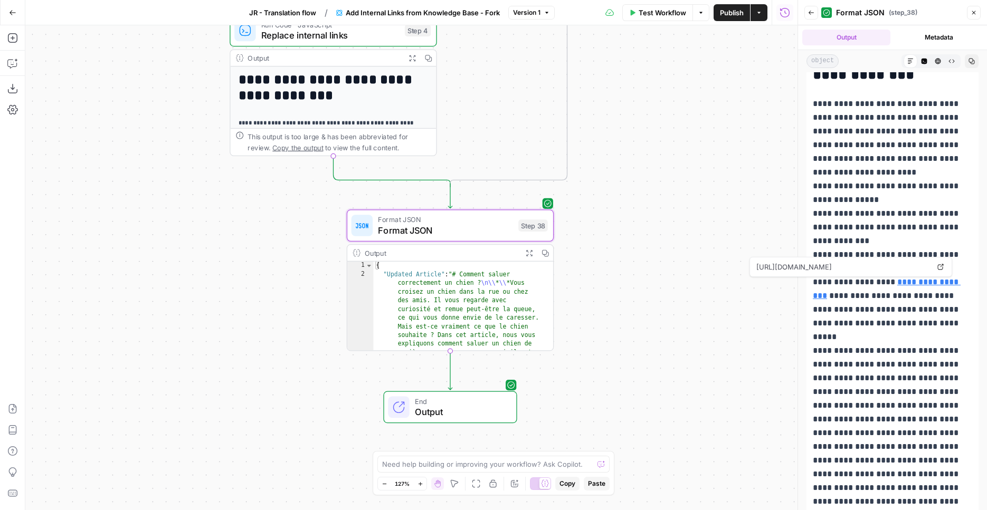
drag, startPoint x: 571, startPoint y: 141, endPoint x: 597, endPoint y: 334, distance: 194.2
click at [597, 334] on div "true false Workflow Set Inputs Inputs Search Knowledge Base Knowledge Base Sear…" at bounding box center [411, 267] width 772 height 485
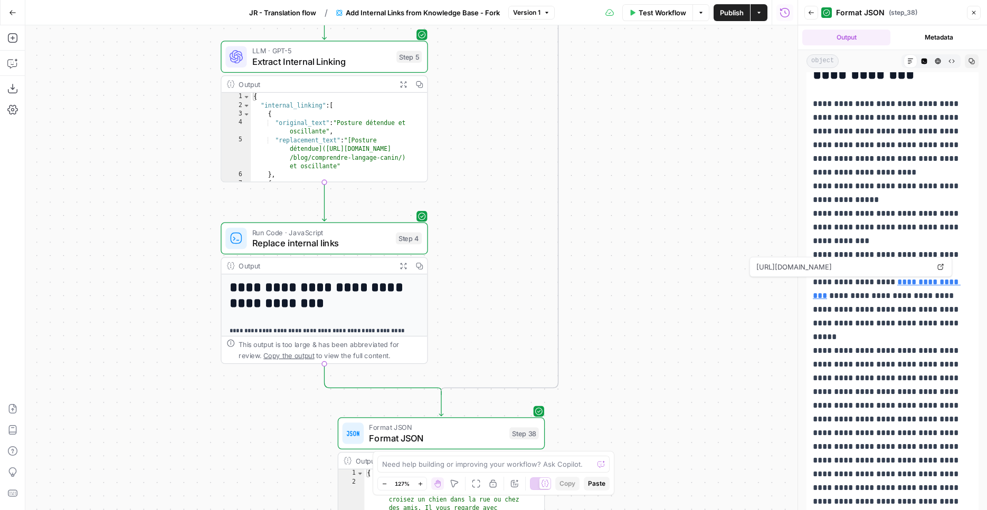
drag, startPoint x: 660, startPoint y: 137, endPoint x: 668, endPoint y: 314, distance: 177.4
click at [649, 400] on div "true false Workflow Set Inputs Inputs Search Knowledge Base Knowledge Base Sear…" at bounding box center [411, 267] width 772 height 485
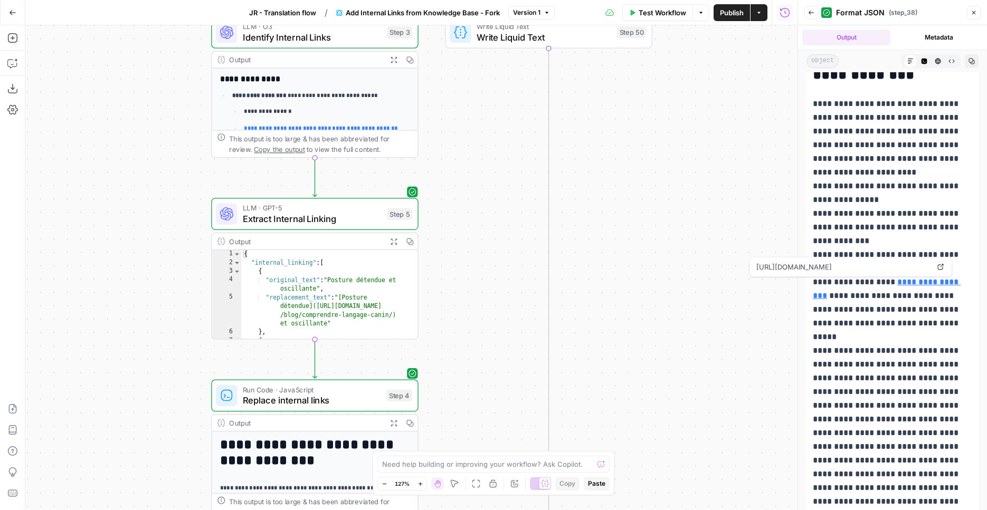
drag, startPoint x: 675, startPoint y: 225, endPoint x: 657, endPoint y: 319, distance: 95.5
click at [667, 327] on div "true false Workflow Set Inputs Inputs Search Knowledge Base Knowledge Base Sear…" at bounding box center [411, 267] width 772 height 485
click at [318, 207] on span "LLM · GPT-5" at bounding box center [311, 208] width 139 height 11
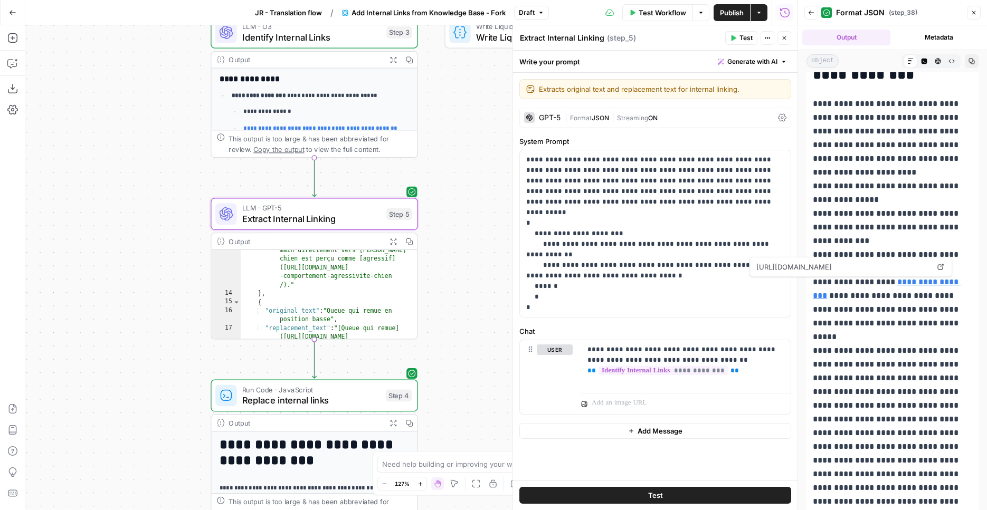
scroll to position [272, 0]
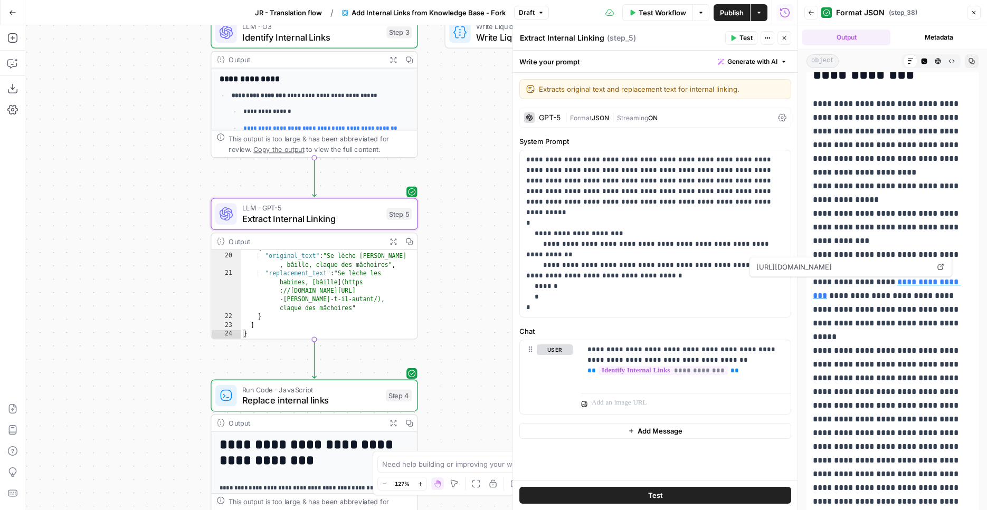
click at [392, 243] on icon "button" at bounding box center [393, 241] width 6 height 6
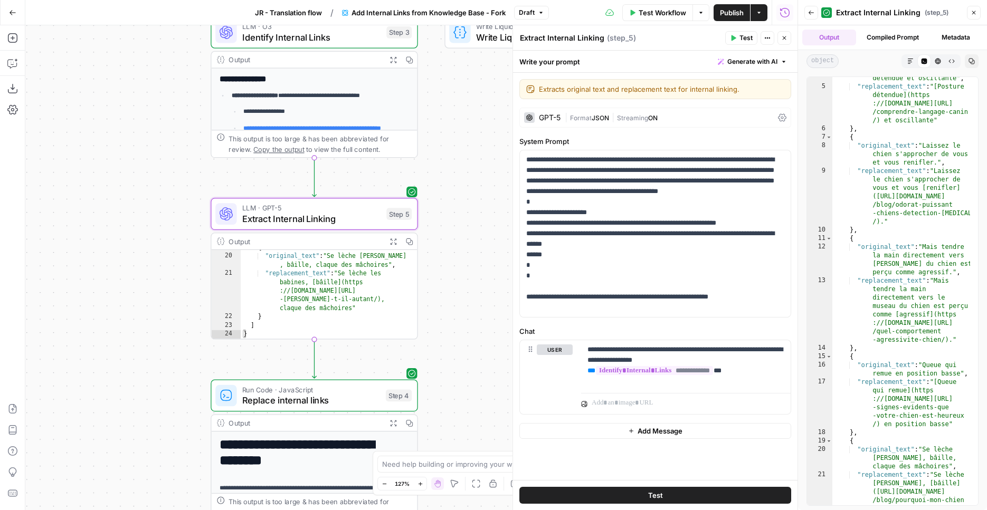
scroll to position [78, 0]
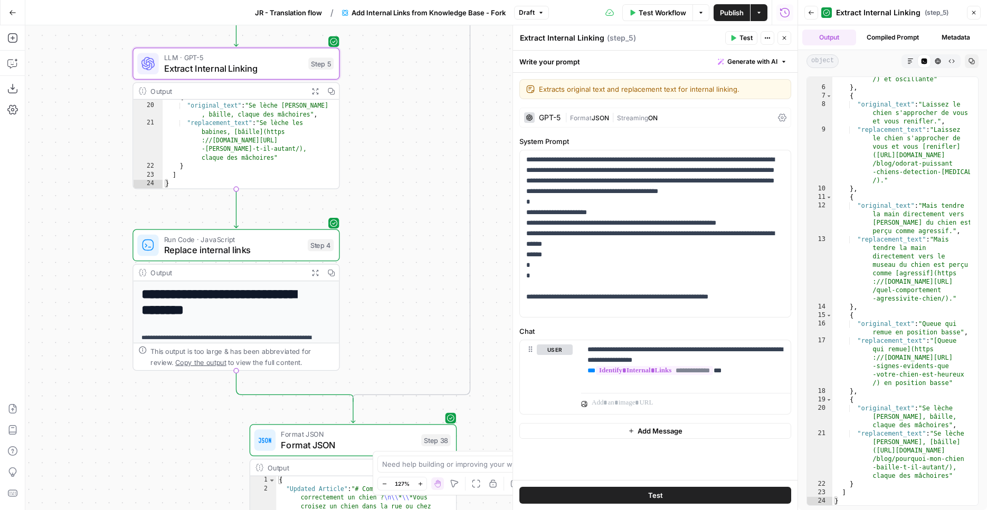
drag, startPoint x: 425, startPoint y: 218, endPoint x: 347, endPoint y: 65, distance: 172.0
click at [347, 65] on div "true false Workflow Set Inputs Inputs Search Knowledge Base Knowledge Base Sear…" at bounding box center [411, 267] width 772 height 485
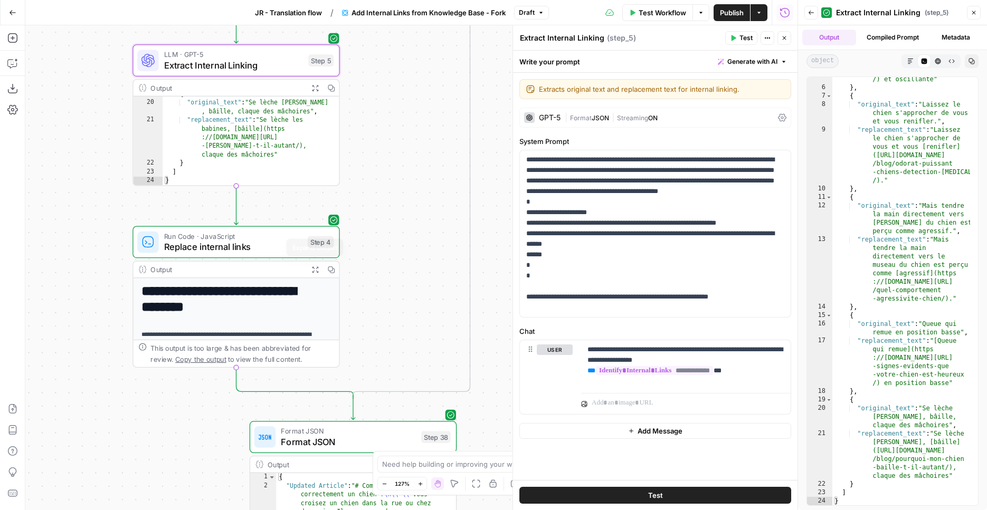
click at [314, 265] on button "Expand Output" at bounding box center [315, 270] width 16 height 16
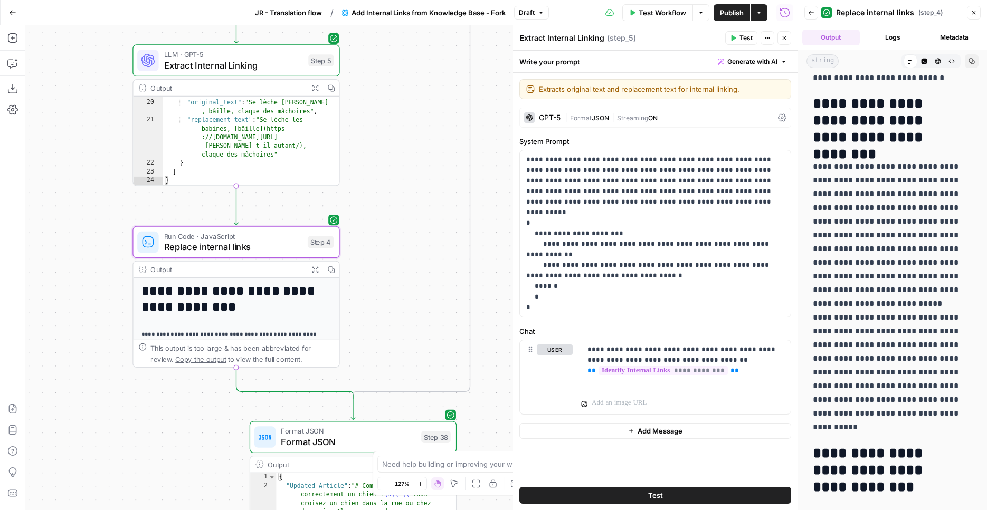
scroll to position [55, 0]
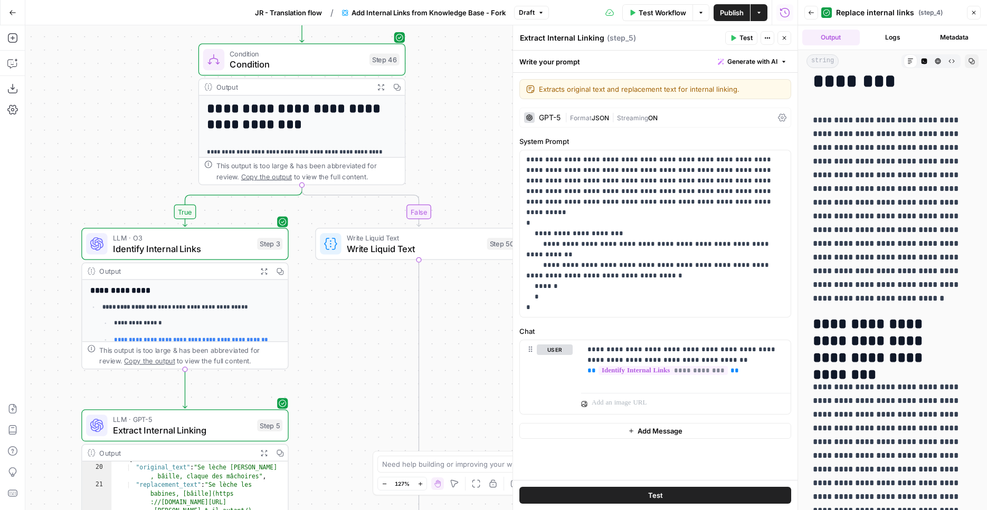
drag, startPoint x: 432, startPoint y: 124, endPoint x: 407, endPoint y: 455, distance: 331.7
click at [403, 500] on div "true false Workflow Set Inputs Inputs Search Knowledge Base Knowledge Base Sear…" at bounding box center [411, 267] width 772 height 485
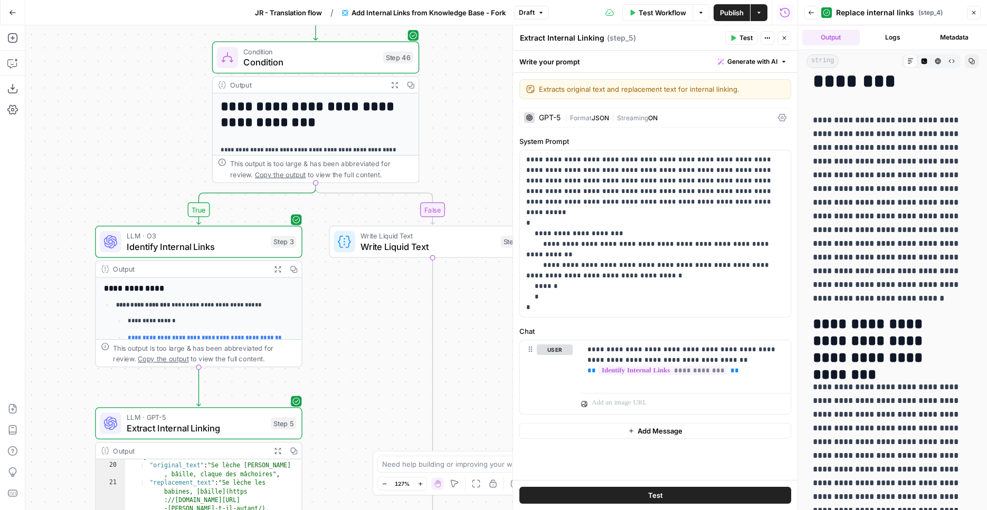
drag, startPoint x: 472, startPoint y: 136, endPoint x: 428, endPoint y: -60, distance: 199.9
click at [428, 25] on div "true false Workflow Set Inputs Inputs Search Knowledge Base Knowledge Base Sear…" at bounding box center [411, 267] width 772 height 485
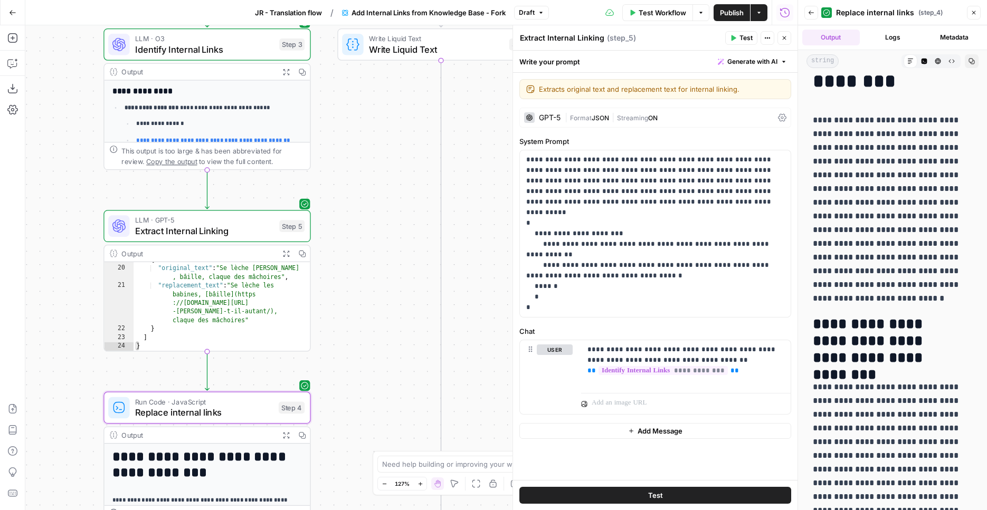
drag, startPoint x: 425, startPoint y: 410, endPoint x: 476, endPoint y: 414, distance: 51.9
click at [476, 414] on div "true false Workflow Set Inputs Inputs Search Knowledge Base Knowledge Base Sear…" at bounding box center [411, 267] width 772 height 485
click at [288, 75] on icon "button" at bounding box center [286, 73] width 6 height 6
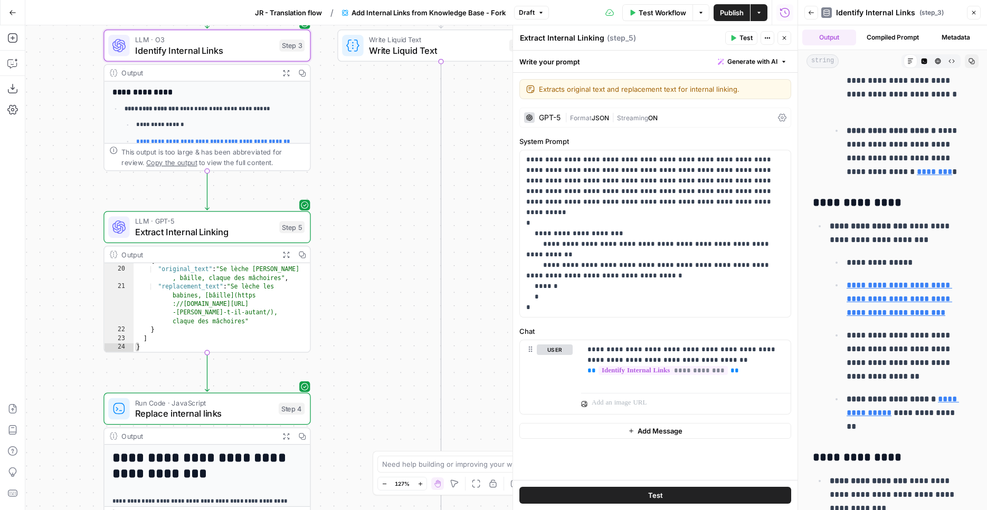
scroll to position [884, 0]
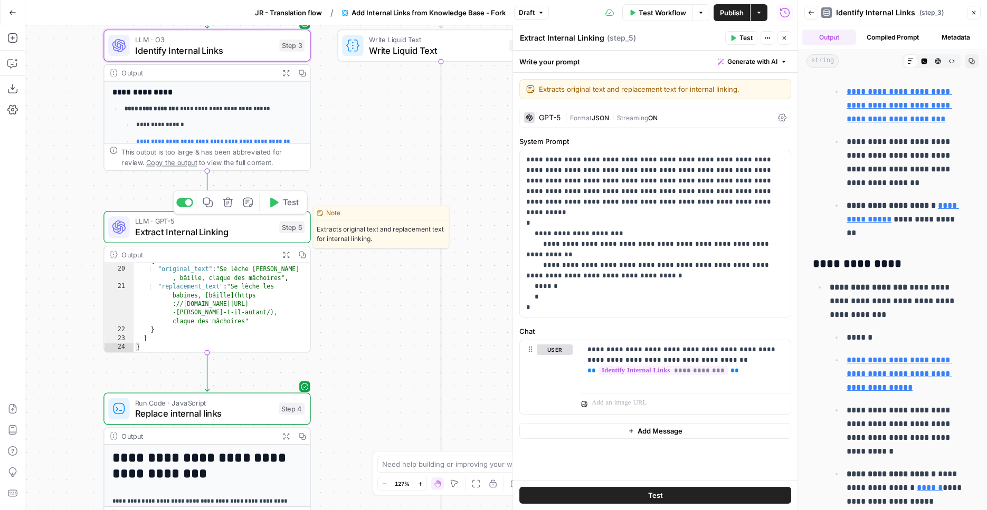
click at [253, 234] on span "Extract Internal Linking" at bounding box center [204, 231] width 139 height 13
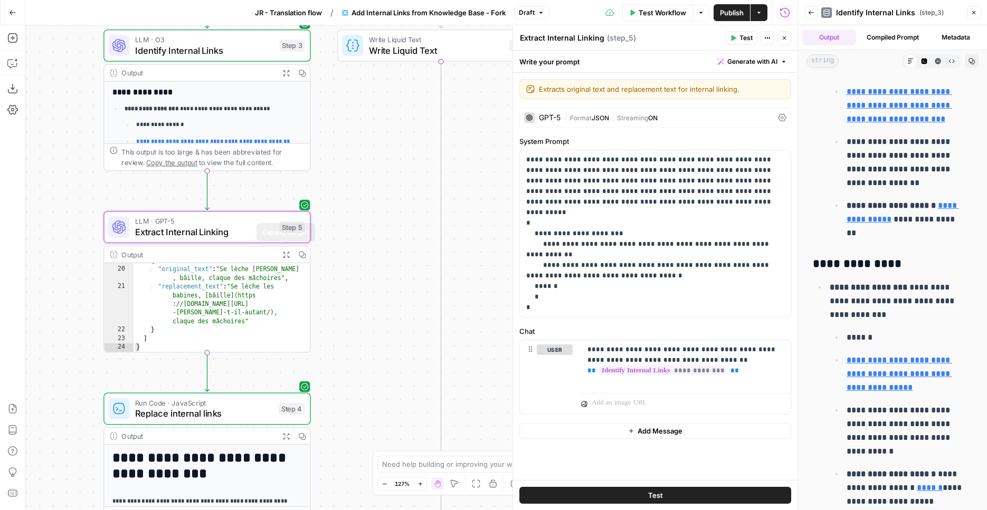
click at [285, 253] on icon "button" at bounding box center [285, 254] width 7 height 7
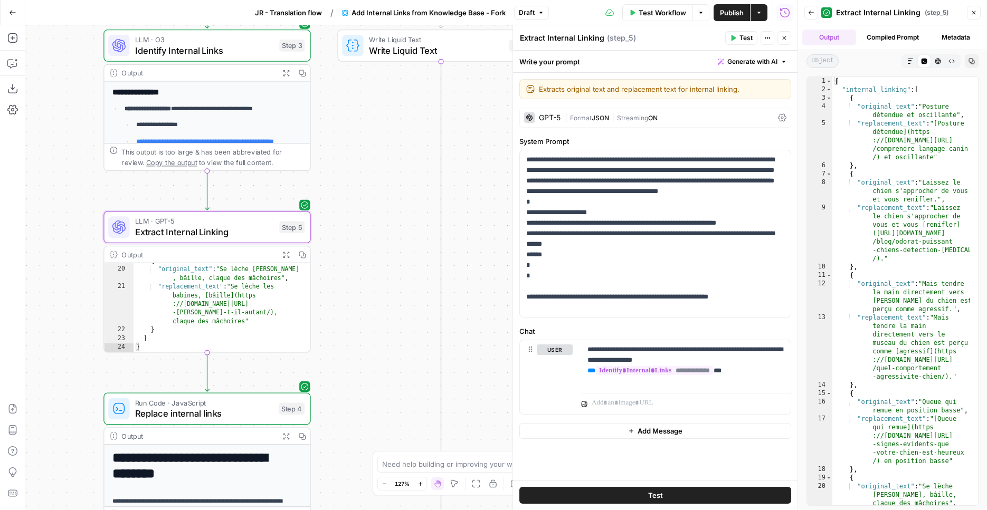
scroll to position [78, 0]
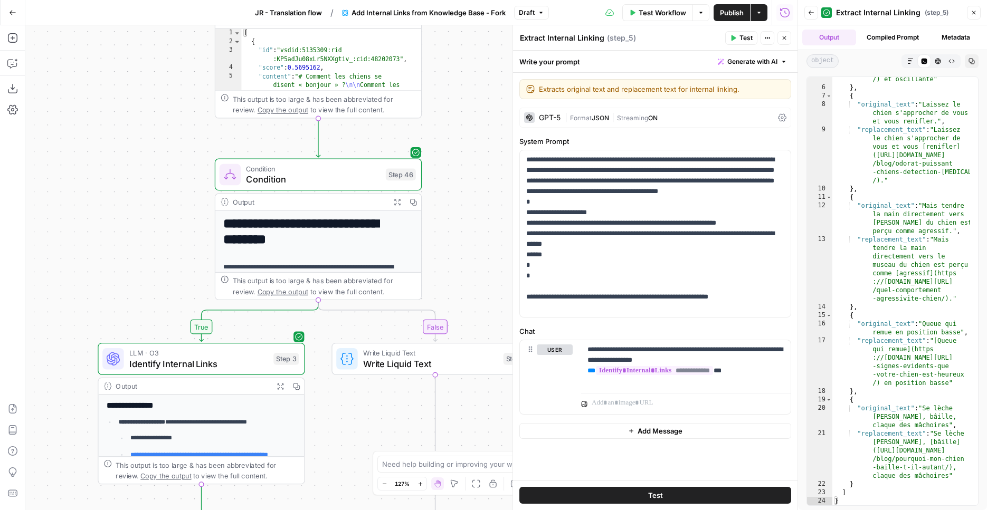
drag, startPoint x: 384, startPoint y: 143, endPoint x: 379, endPoint y: 461, distance: 317.6
click at [378, 461] on div "true false Workflow Set Inputs Inputs Search Knowledge Base Knowledge Base Sear…" at bounding box center [411, 267] width 772 height 485
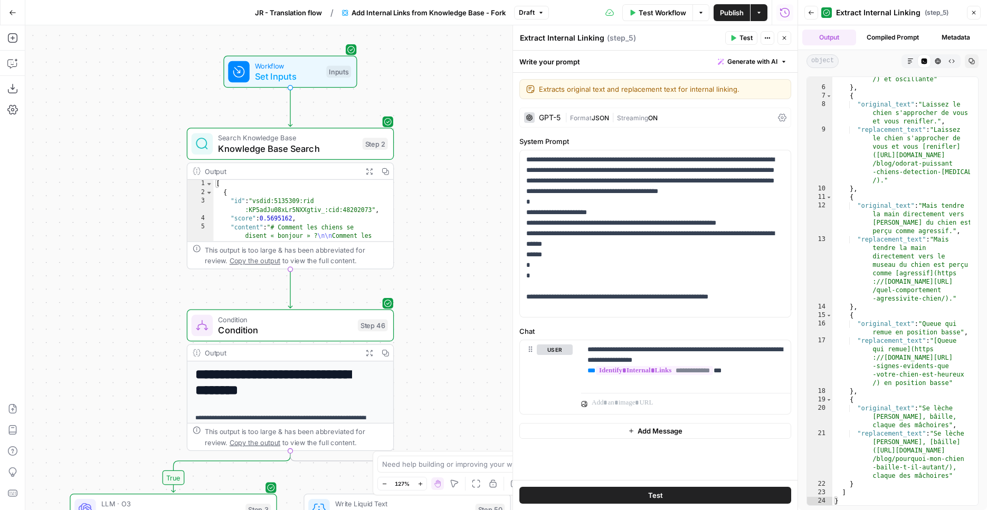
drag, startPoint x: 452, startPoint y: 193, endPoint x: 423, endPoint y: 339, distance: 149.4
click at [424, 339] on div "true false Workflow Set Inputs Inputs Search Knowledge Base Knowledge Base Sear…" at bounding box center [411, 267] width 772 height 485
click at [370, 350] on icon "button" at bounding box center [368, 352] width 7 height 7
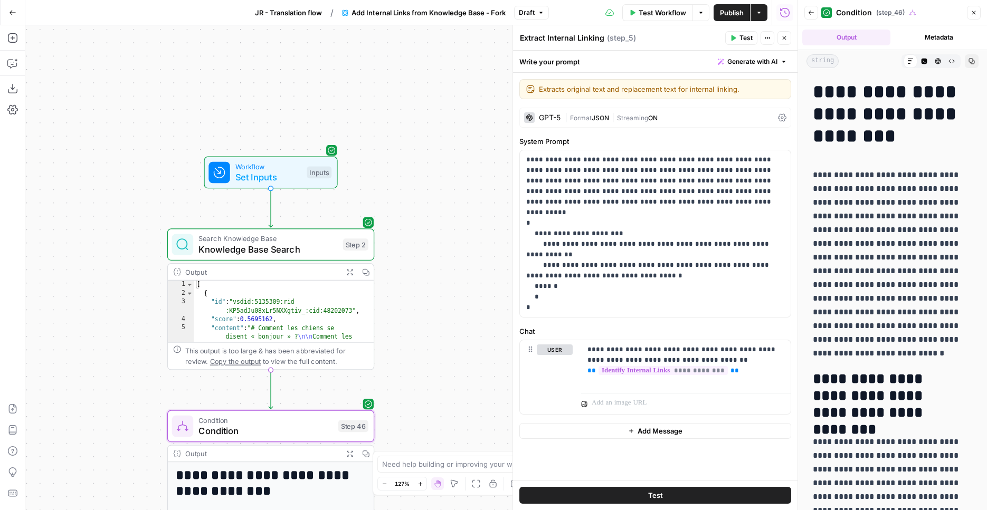
drag, startPoint x: 447, startPoint y: 125, endPoint x: 429, endPoint y: 222, distance: 98.7
click at [429, 222] on div "true false Workflow Set Inputs Inputs Search Knowledge Base Knowledge Base Sear…" at bounding box center [411, 267] width 772 height 485
click at [285, 15] on span "JR - Translation flow" at bounding box center [288, 12] width 67 height 11
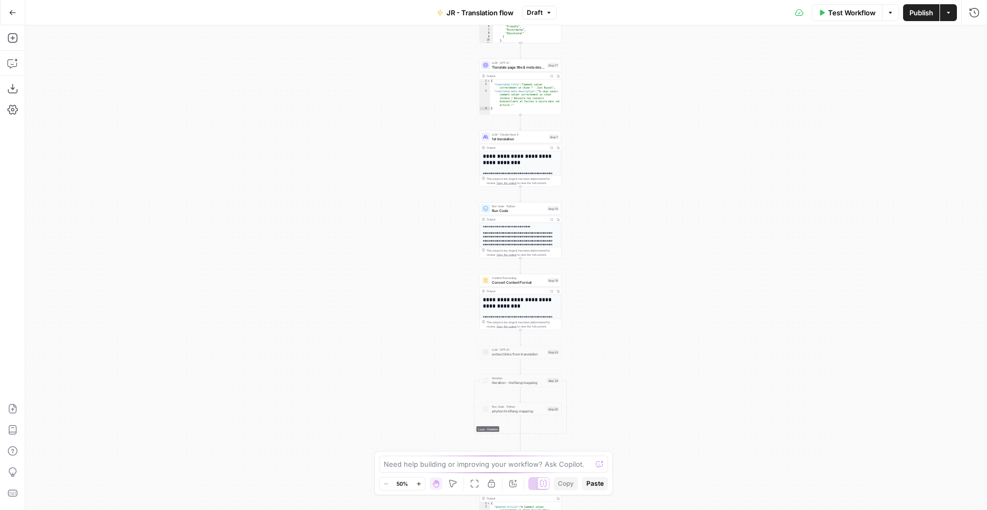
drag, startPoint x: 259, startPoint y: 340, endPoint x: 267, endPoint y: 65, distance: 274.5
click at [267, 66] on div "Workflow Set Inputs Inputs Web Page Scrape Extract Original Blog Content Step 1…" at bounding box center [505, 267] width 961 height 485
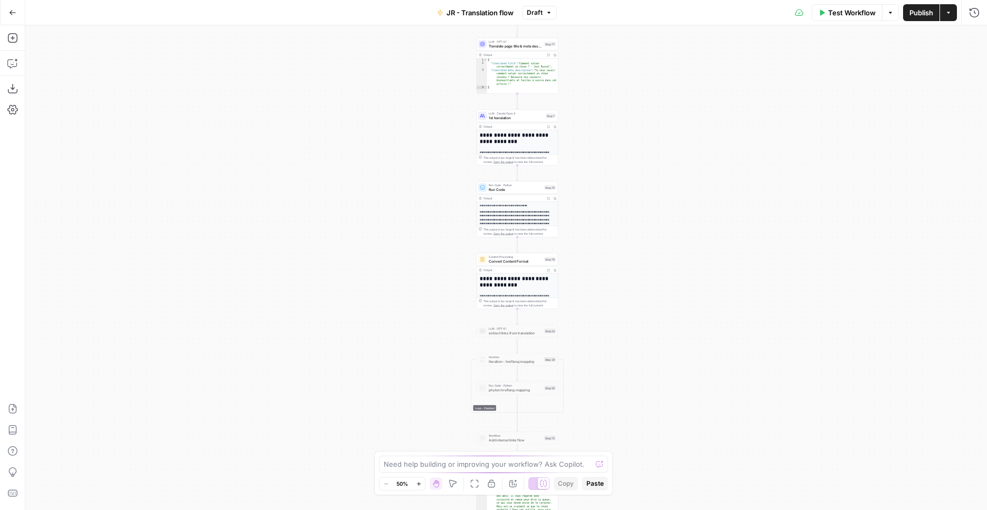
click at [317, 186] on div "Workflow Set Inputs Inputs Web Page Scrape Extract Original Blog Content Step 1…" at bounding box center [505, 267] width 961 height 485
click at [317, 185] on div "Workflow Set Inputs Inputs Web Page Scrape Extract Original Blog Content Step 1…" at bounding box center [505, 267] width 961 height 485
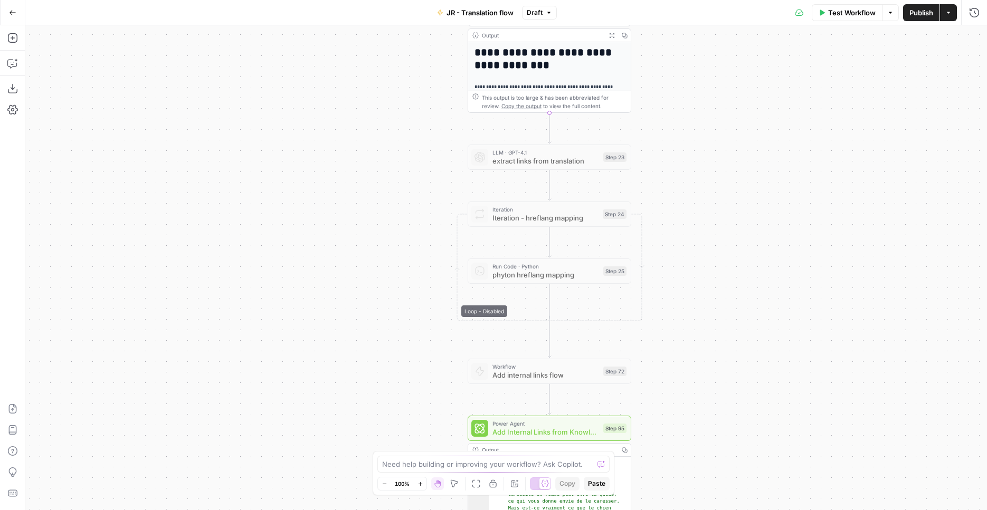
drag, startPoint x: 385, startPoint y: 294, endPoint x: 212, endPoint y: -40, distance: 376.3
click at [212, 25] on div "Workflow Set Inputs Inputs Web Page Scrape Extract Original Blog Content Step 1…" at bounding box center [505, 267] width 961 height 485
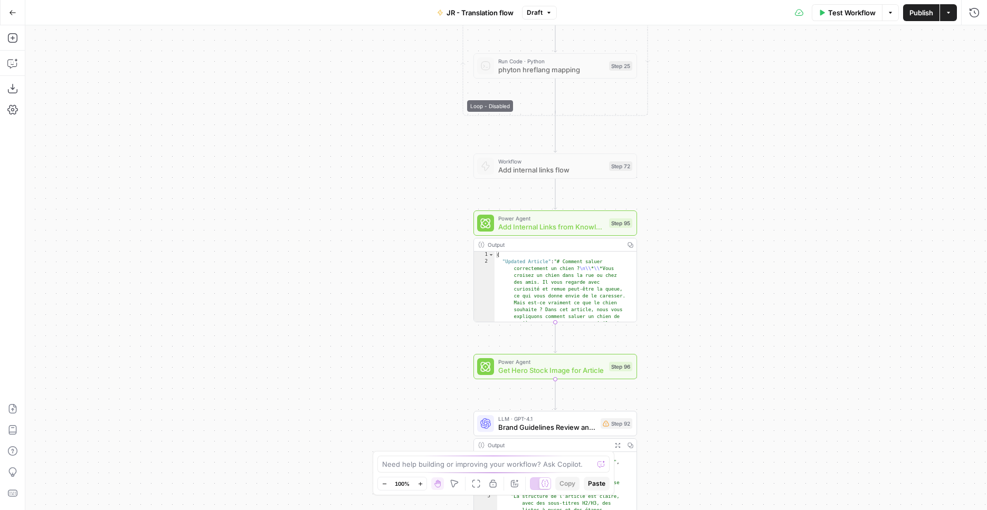
drag, startPoint x: 289, startPoint y: 258, endPoint x: 284, endPoint y: 80, distance: 178.4
click at [298, 67] on div "Workflow Set Inputs Inputs Web Page Scrape Extract Original Blog Content Step 1…" at bounding box center [505, 267] width 961 height 485
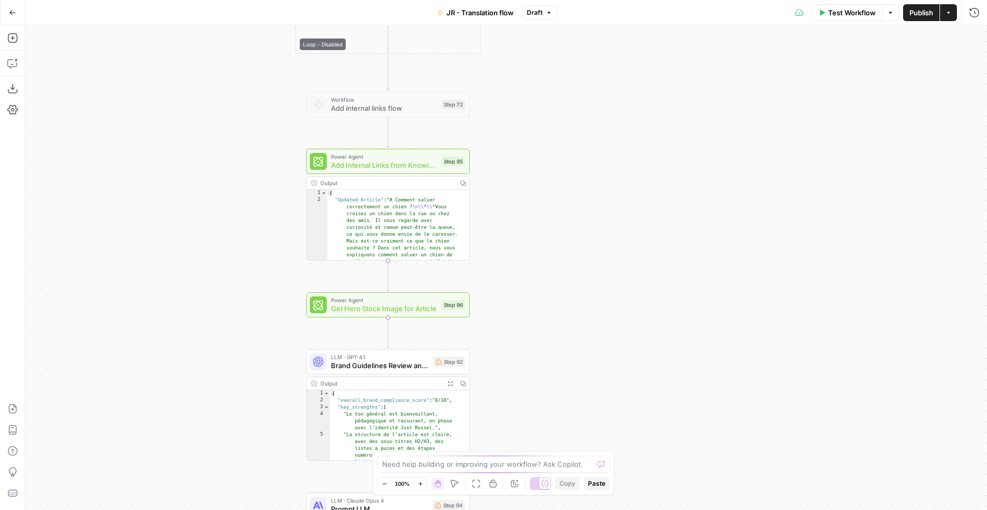
drag, startPoint x: 332, startPoint y: 237, endPoint x: 148, endPoint y: 287, distance: 191.2
click at [148, 287] on div "Workflow Set Inputs Inputs Web Page Scrape Extract Original Blog Content Step 1…" at bounding box center [505, 267] width 961 height 485
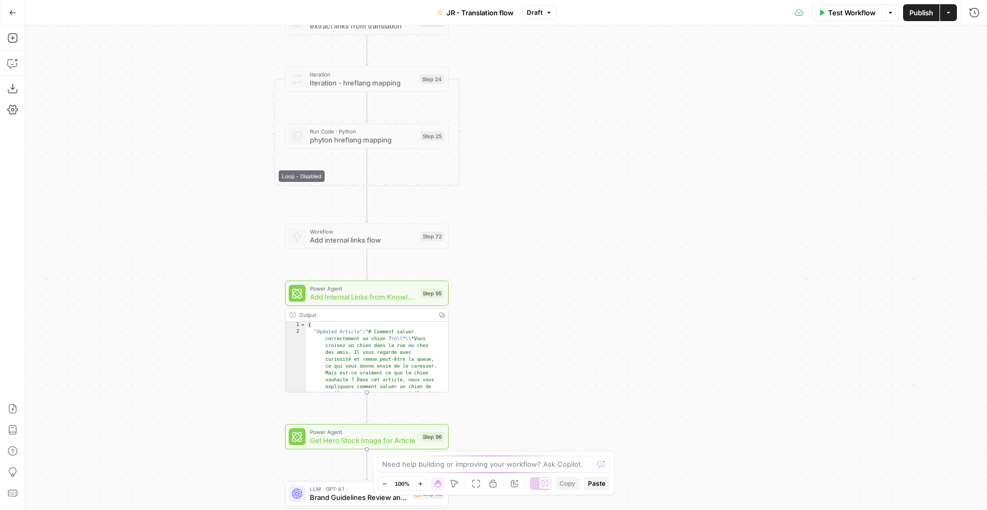
drag, startPoint x: 174, startPoint y: 163, endPoint x: 185, endPoint y: 269, distance: 106.6
click at [185, 269] on div "Workflow Set Inputs Inputs Web Page Scrape Extract Original Blog Content Step 1…" at bounding box center [505, 267] width 961 height 485
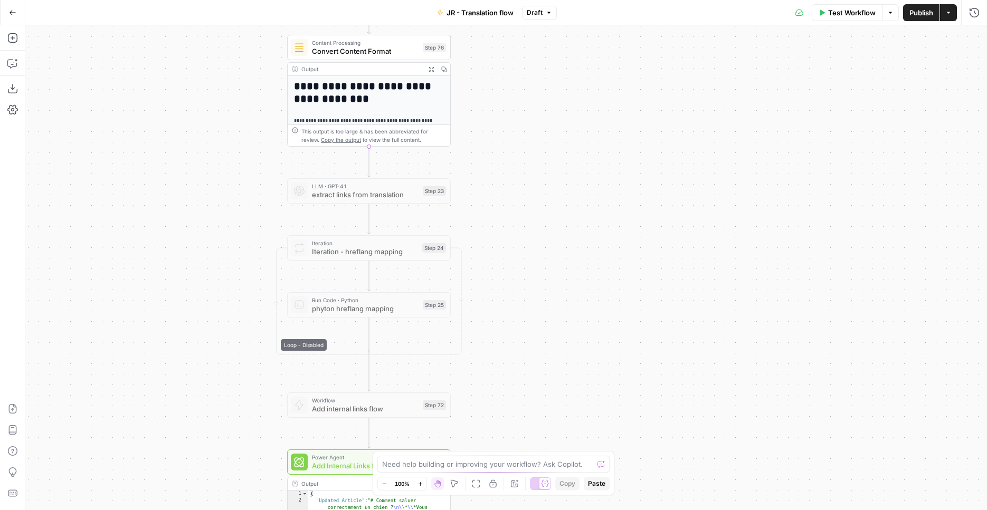
drag, startPoint x: 207, startPoint y: 166, endPoint x: 191, endPoint y: 353, distance: 187.9
click at [191, 353] on div "Workflow Set Inputs Inputs Web Page Scrape Extract Original Blog Content Step 1…" at bounding box center [505, 267] width 961 height 485
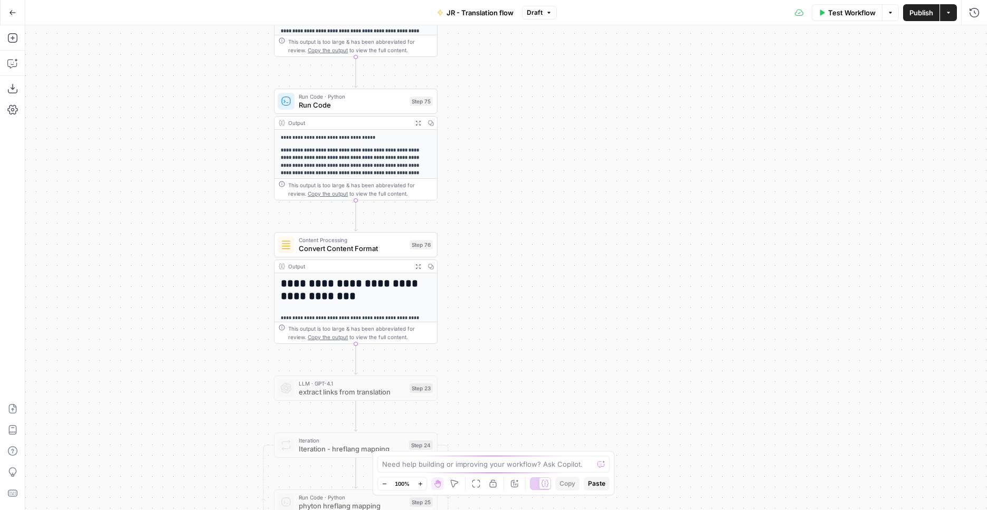
drag, startPoint x: 194, startPoint y: 253, endPoint x: 191, endPoint y: 286, distance: 33.9
click at [191, 286] on div "Workflow Set Inputs Inputs Web Page Scrape Extract Original Blog Content Step 1…" at bounding box center [505, 267] width 961 height 485
click at [420, 265] on icon "button" at bounding box center [417, 266] width 5 height 5
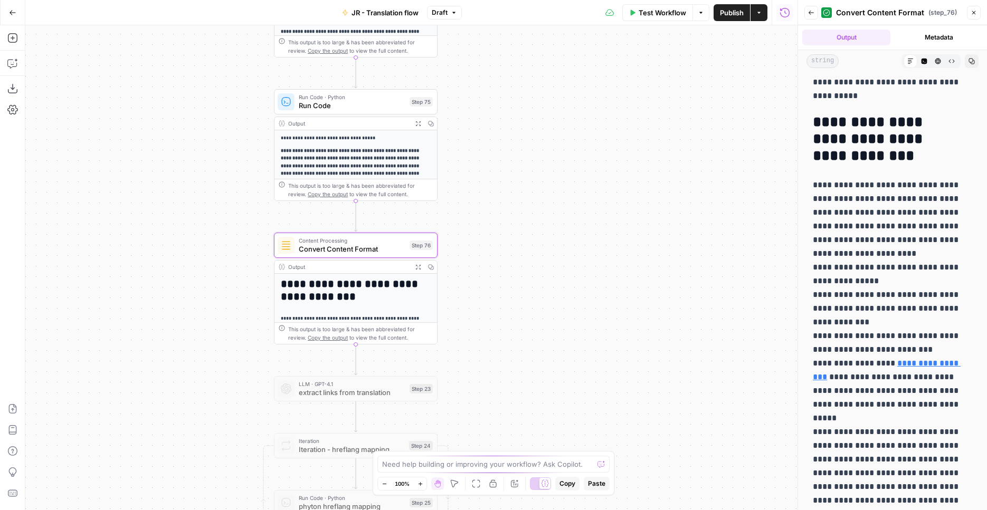
scroll to position [661, 0]
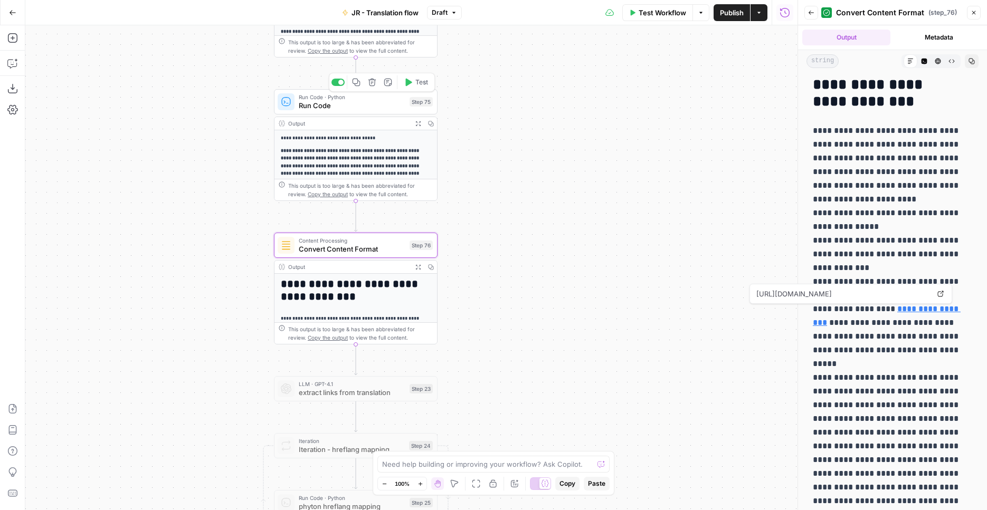
click at [387, 110] on span "Run Code" at bounding box center [352, 105] width 107 height 11
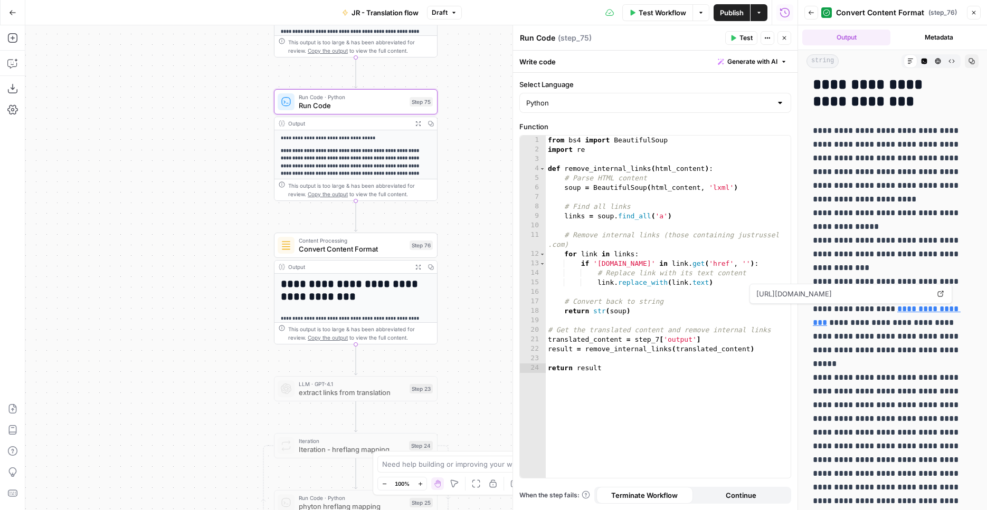
click at [416, 127] on button "Expand Output" at bounding box center [417, 123] width 13 height 13
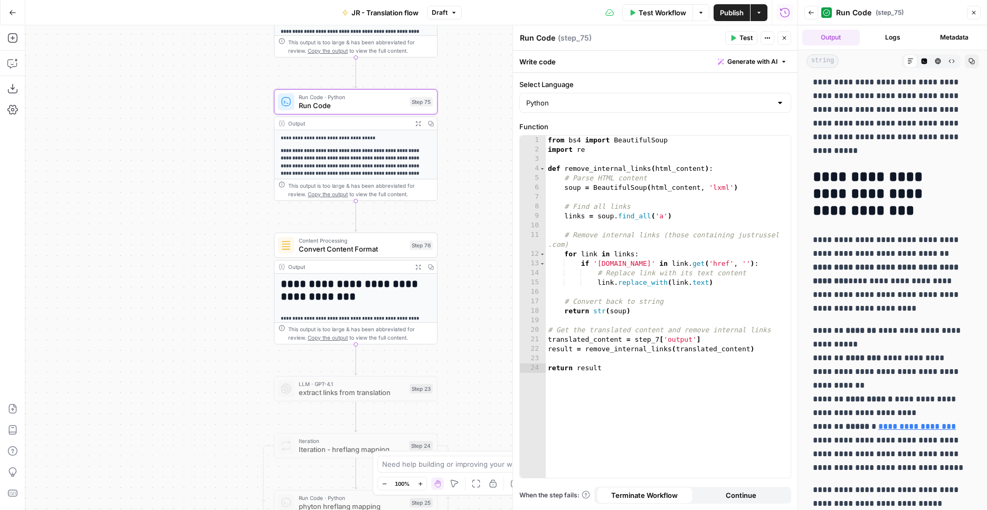
scroll to position [732, 0]
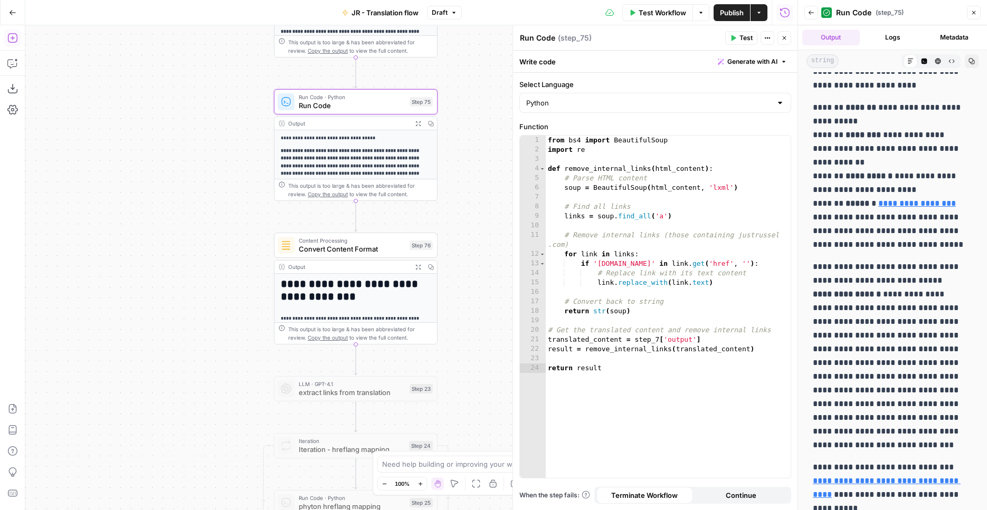
click at [8, 33] on button "Add Steps" at bounding box center [12, 38] width 17 height 17
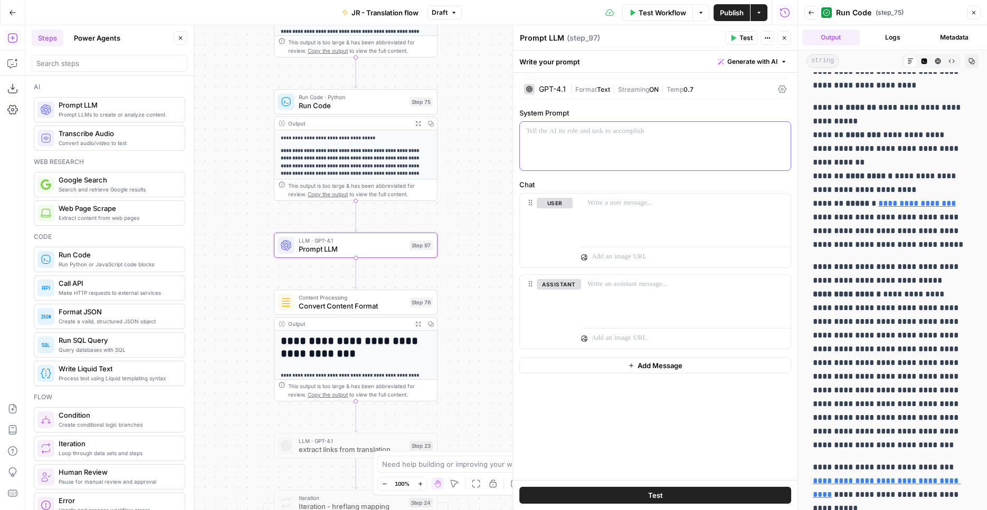
click at [618, 130] on p at bounding box center [655, 131] width 258 height 11
click at [735, 64] on span "Generate with AI" at bounding box center [752, 61] width 50 height 9
click at [749, 89] on span "Generate" at bounding box center [738, 85] width 77 height 11
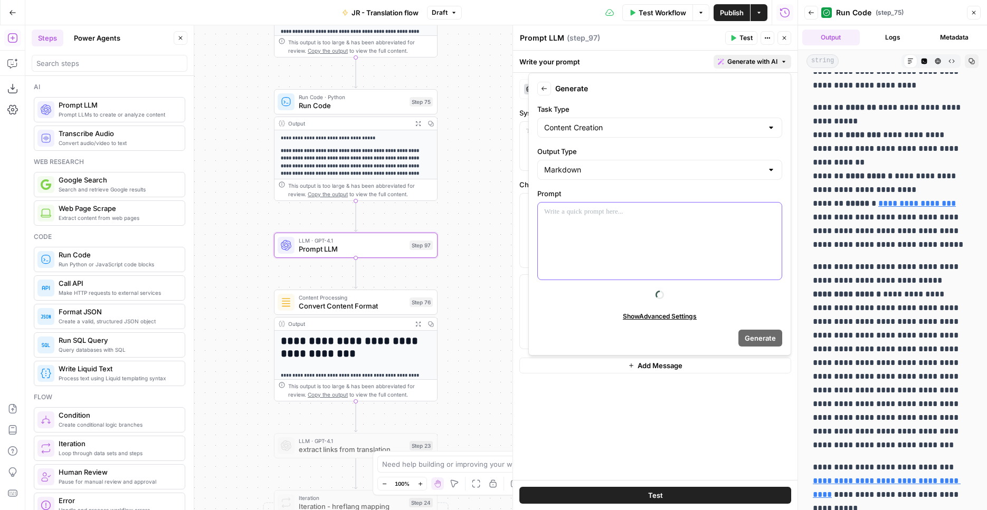
click at [617, 218] on div at bounding box center [660, 241] width 244 height 77
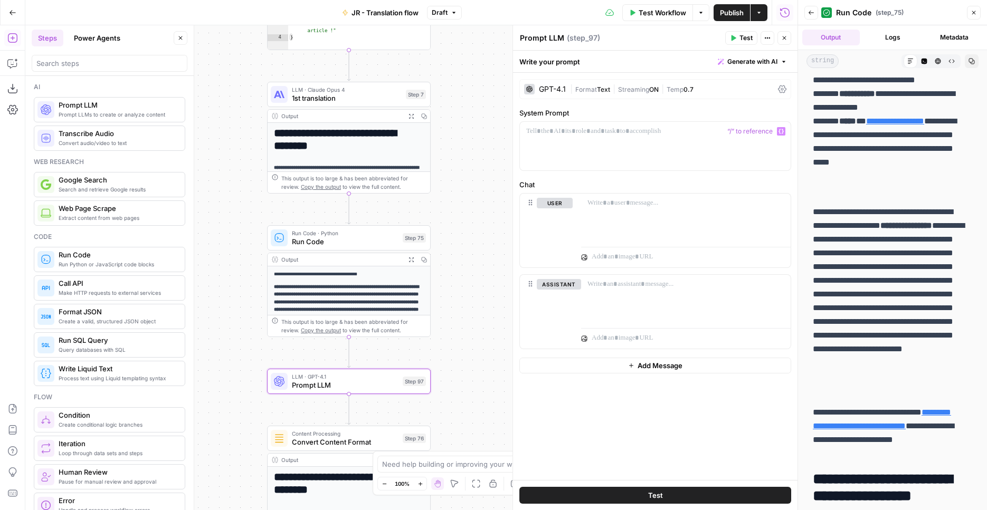
drag, startPoint x: 238, startPoint y: 118, endPoint x: 231, endPoint y: 254, distance: 136.3
click at [231, 254] on div "Workflow Set Inputs Inputs Web Page Scrape Extract Original Blog Content Step 1…" at bounding box center [411, 267] width 772 height 485
click at [754, 62] on span "Generate with AI" at bounding box center [752, 61] width 50 height 9
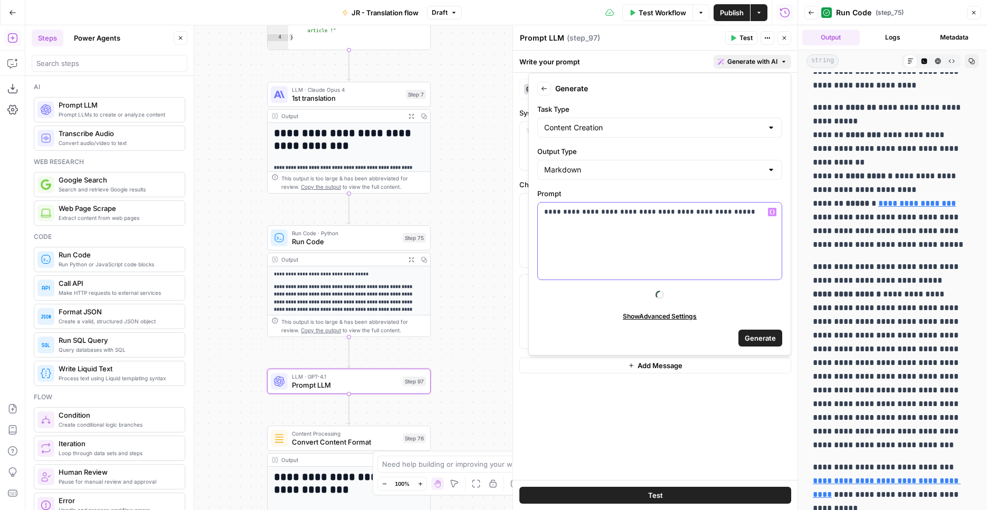
click at [731, 217] on div "**********" at bounding box center [660, 241] width 244 height 77
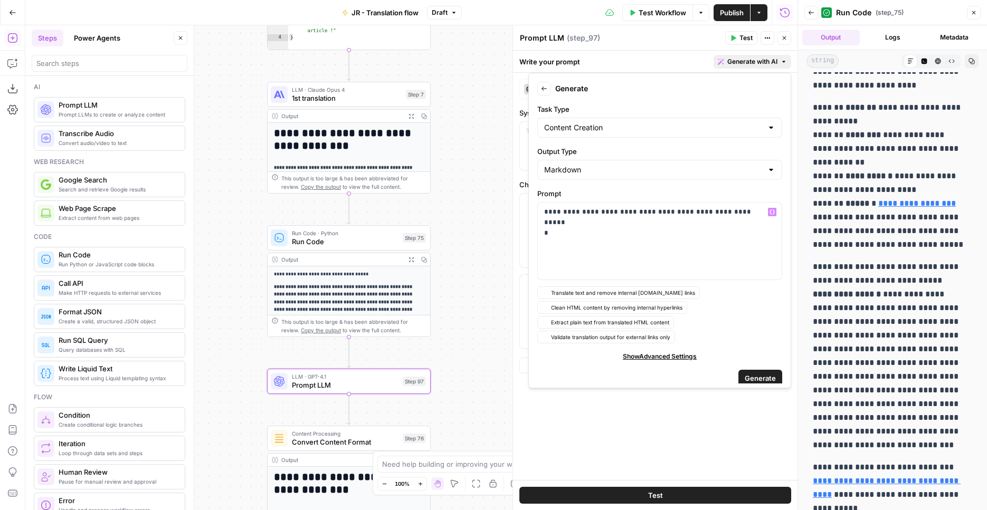
click at [764, 346] on form "**********" at bounding box center [659, 231] width 253 height 306
click at [756, 375] on span "Generate" at bounding box center [759, 378] width 31 height 11
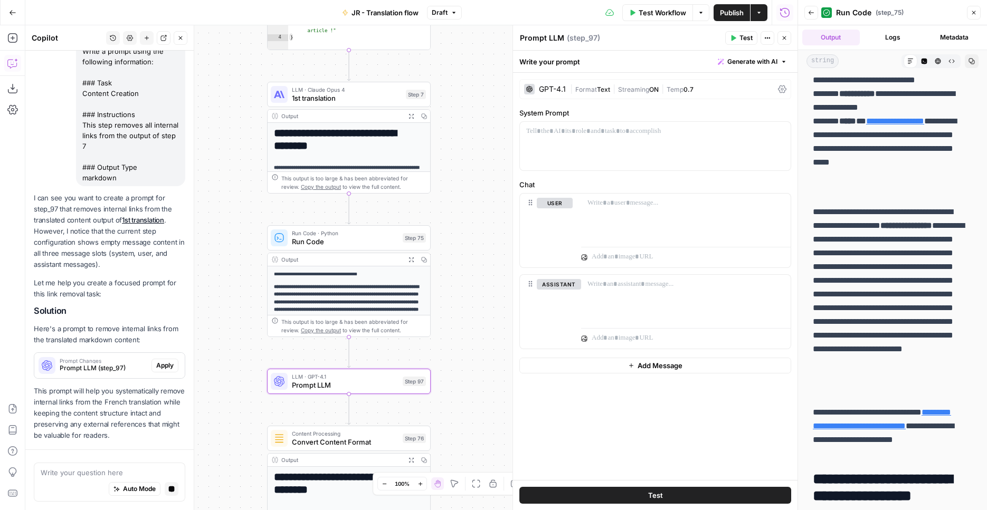
scroll to position [149, 0]
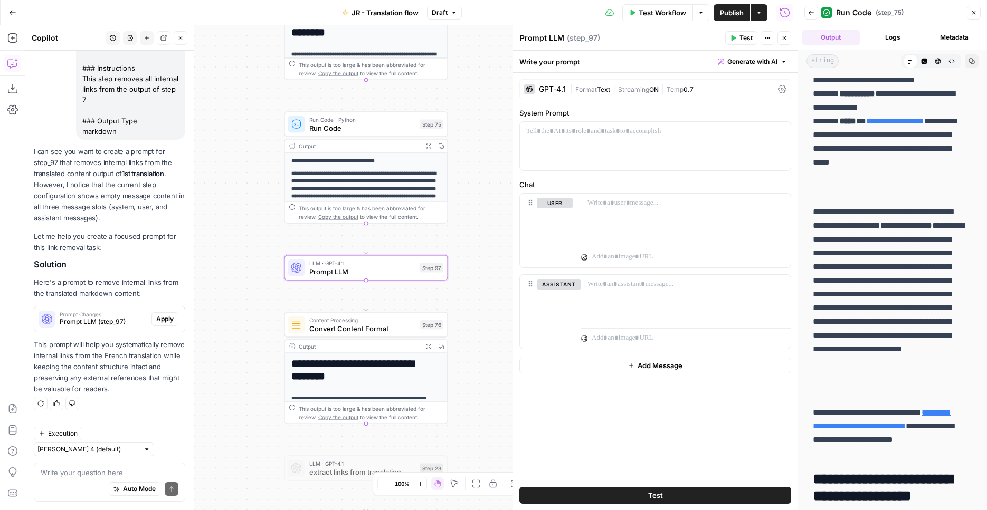
click at [165, 320] on span "Apply" at bounding box center [164, 318] width 17 height 9
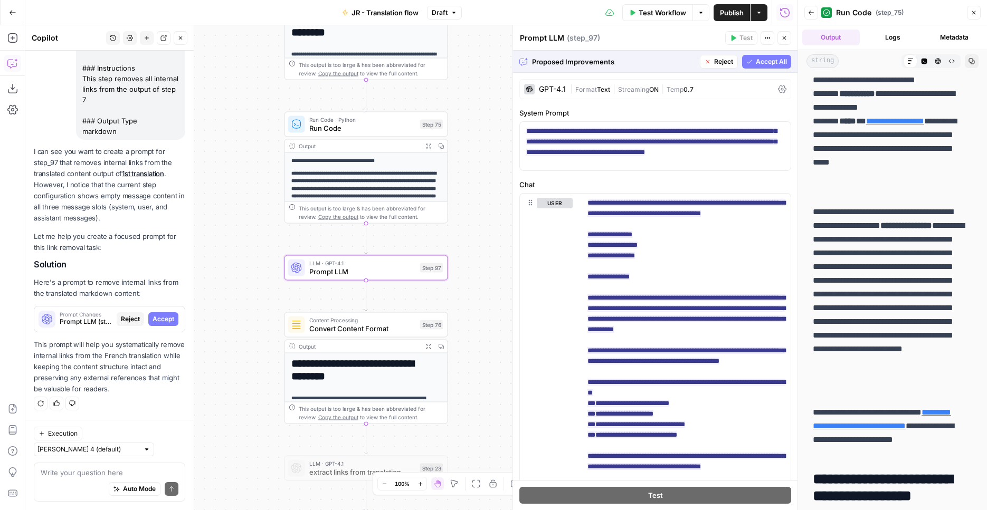
click at [162, 321] on span "Accept" at bounding box center [163, 318] width 22 height 9
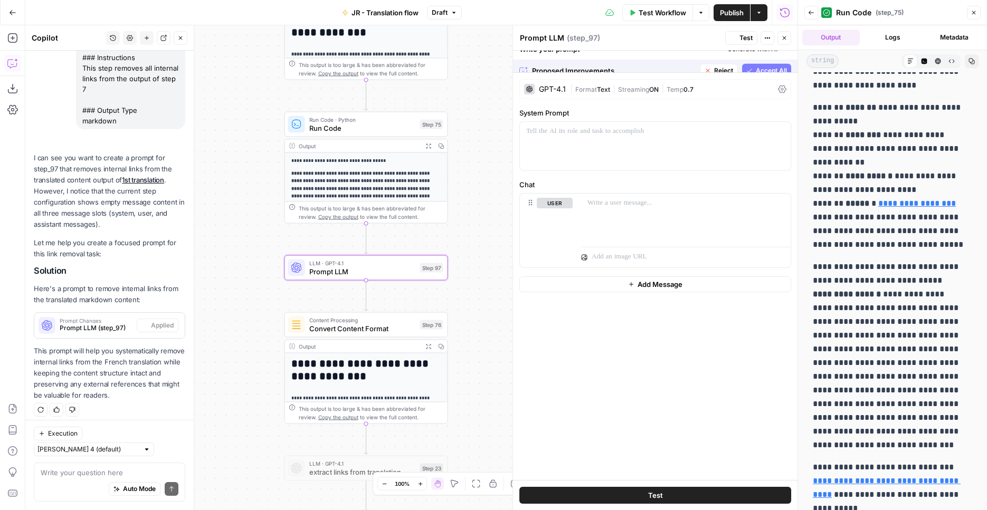
scroll to position [166, 0]
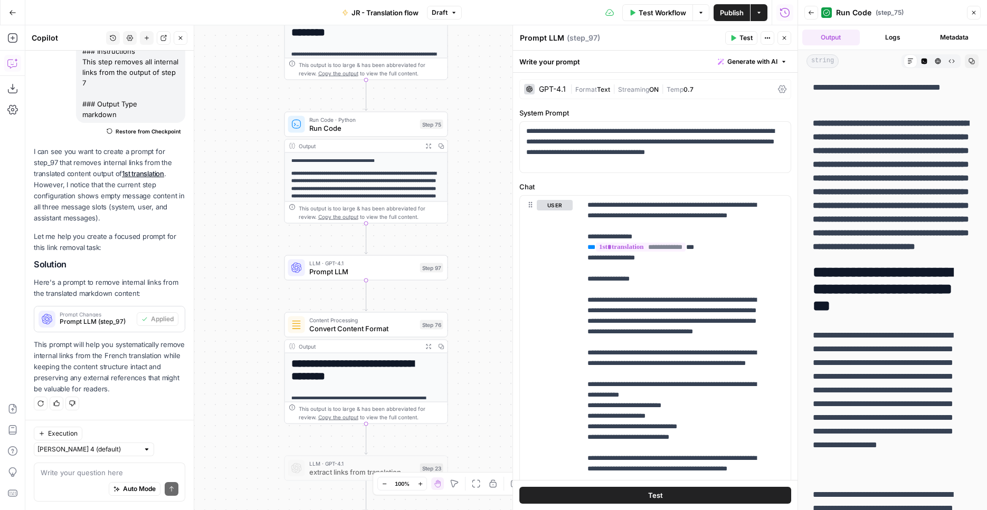
click at [607, 95] on div "GPT-4.1 | Format Text | Streaming ON | Temp 0.7" at bounding box center [655, 89] width 272 height 20
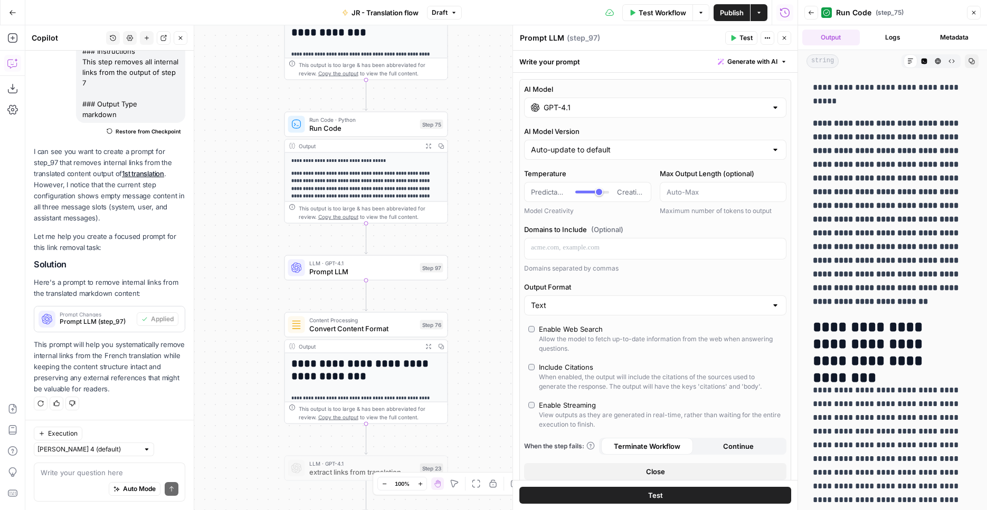
click at [675, 95] on div "AI Model GPT-4.1" at bounding box center [655, 101] width 262 height 34
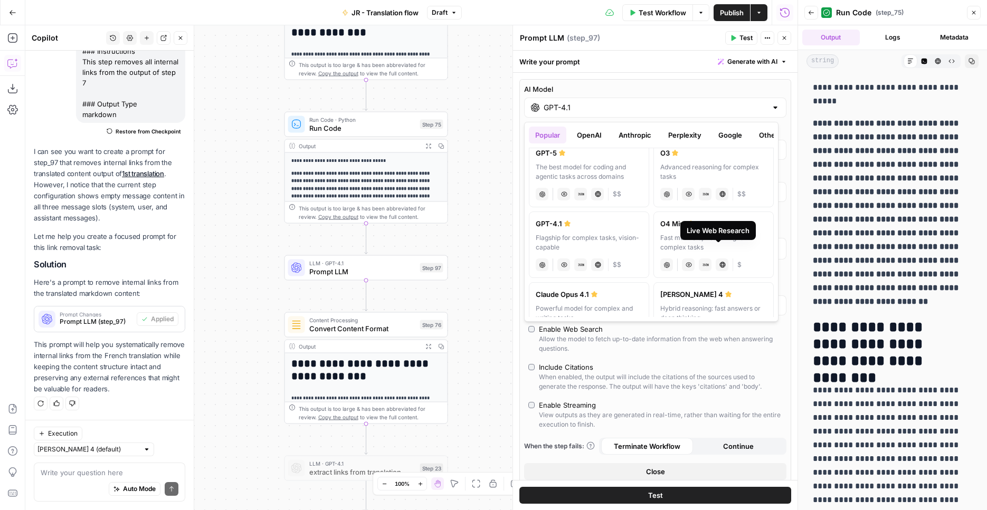
scroll to position [5, 0]
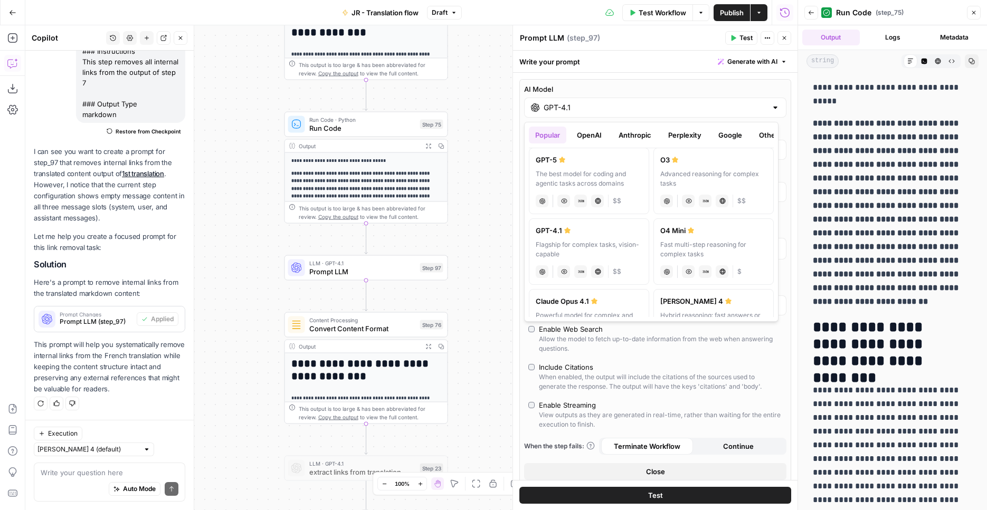
click at [682, 240] on label "O4 Mini Fast multi-step reasoning for complex tasks chat Vision Capabilities JS…" at bounding box center [713, 251] width 120 height 66
type input "O4 Mini"
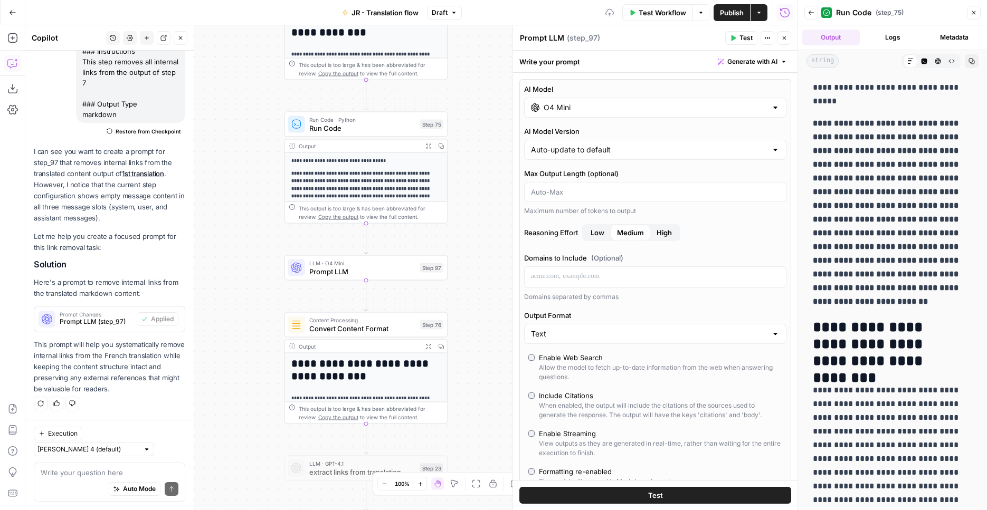
click at [472, 228] on div "Workflow Set Inputs Inputs Web Page Scrape Extract Original Blog Content Step 1…" at bounding box center [411, 267] width 772 height 485
click at [425, 250] on button "Test" at bounding box center [426, 248] width 33 height 14
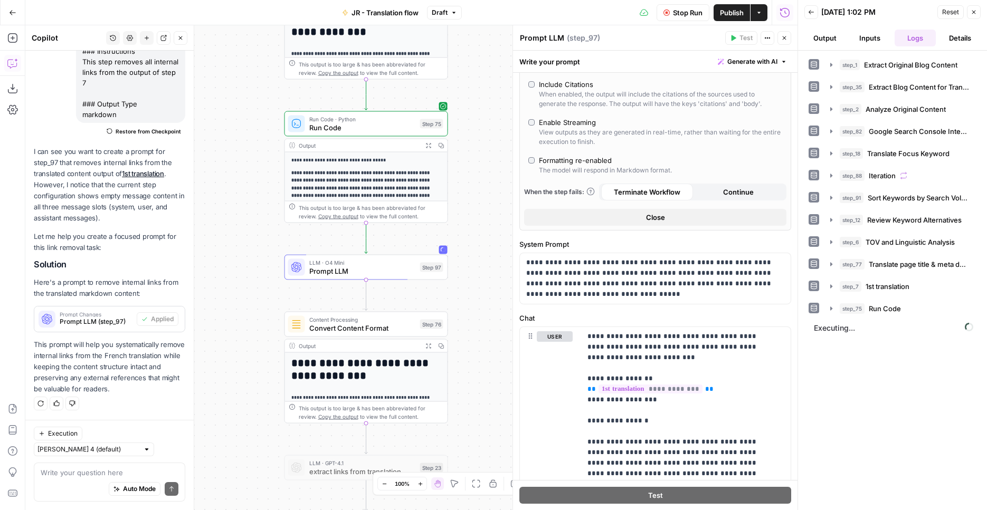
scroll to position [55, 0]
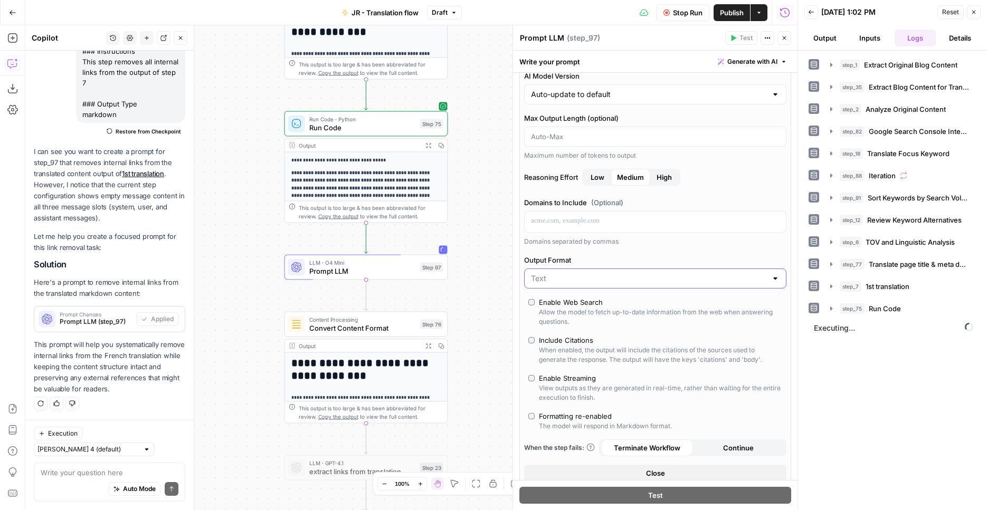
click at [605, 280] on input "Output Format" at bounding box center [649, 278] width 236 height 11
type input "Text"
click at [617, 259] on label "Output Format" at bounding box center [655, 260] width 262 height 11
click at [617, 273] on input "Text" at bounding box center [649, 278] width 236 height 11
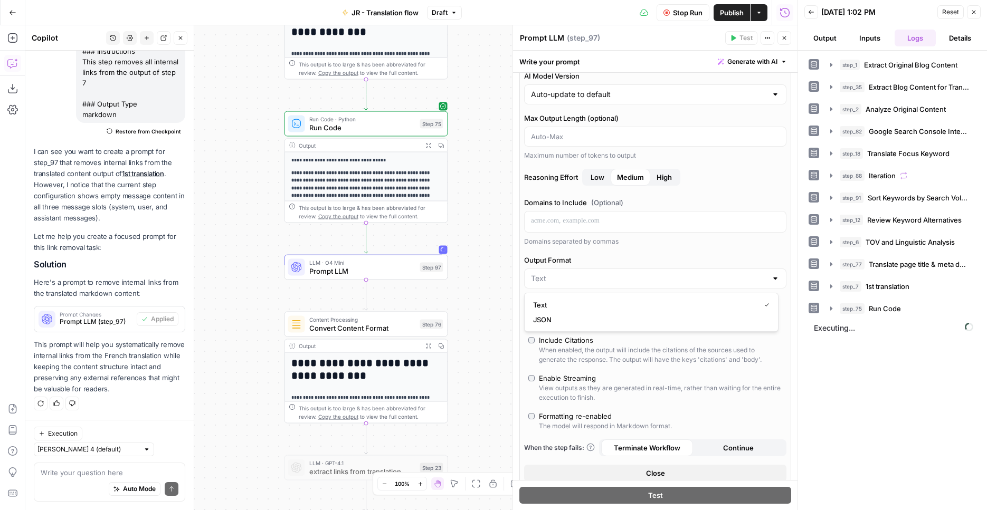
type input "Text"
click at [620, 250] on div "AI Model O4 Mini AI Model Version Auto-update to default Max Output Length (opt…" at bounding box center [655, 255] width 272 height 463
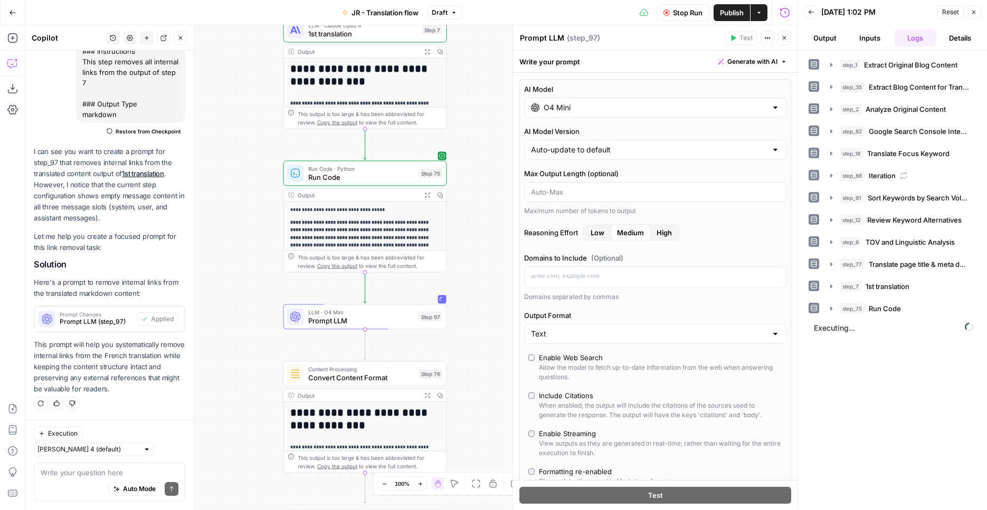
drag, startPoint x: 465, startPoint y: 217, endPoint x: 463, endPoint y: 248, distance: 31.2
click at [463, 248] on div "Workflow Set Inputs Inputs Web Page Scrape Extract Original Blog Content Step 1…" at bounding box center [411, 267] width 772 height 485
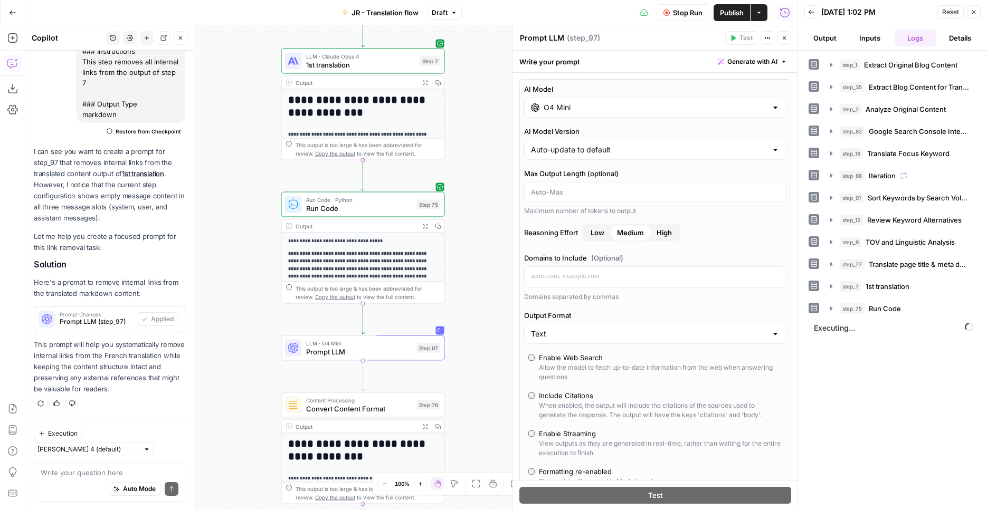
click at [397, 213] on span "Run Code" at bounding box center [359, 208] width 107 height 11
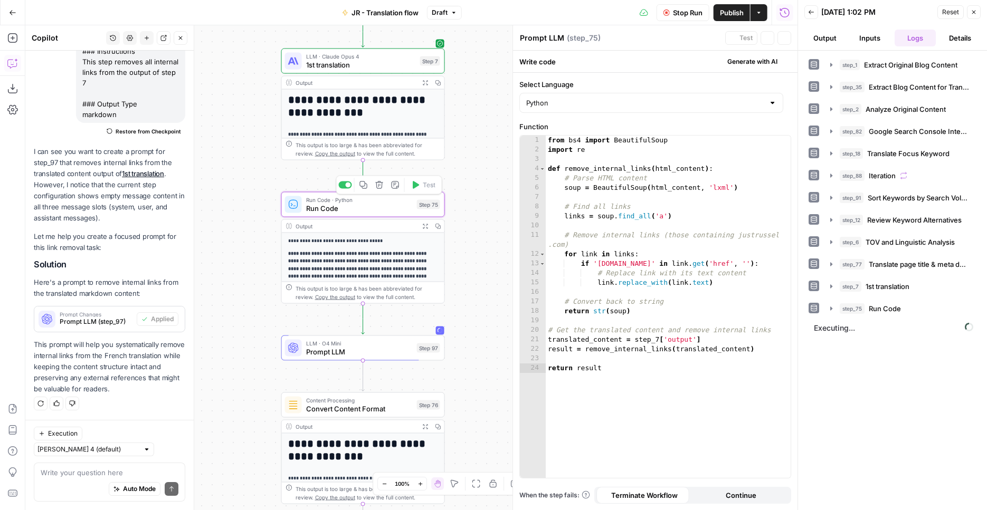
type textarea "Run Code"
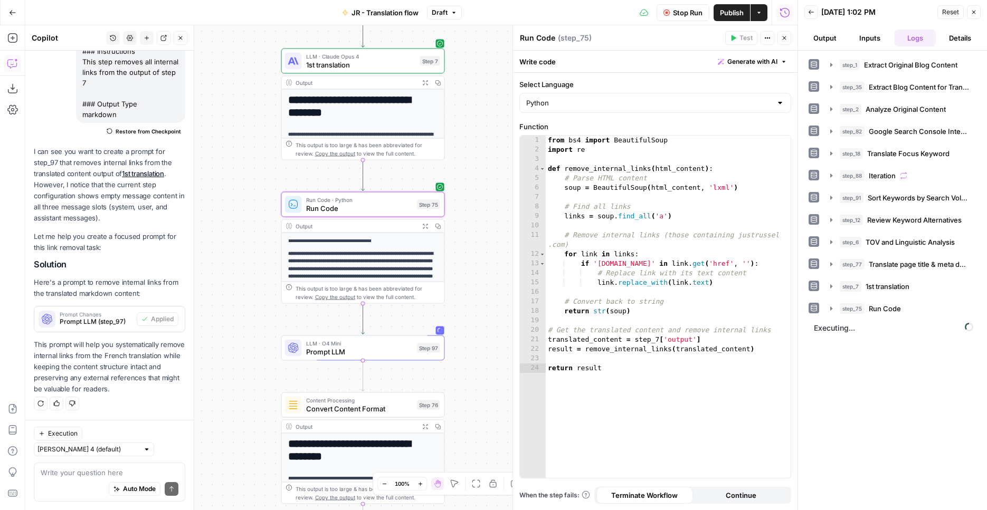
click at [751, 62] on span "Generate with AI" at bounding box center [752, 61] width 50 height 9
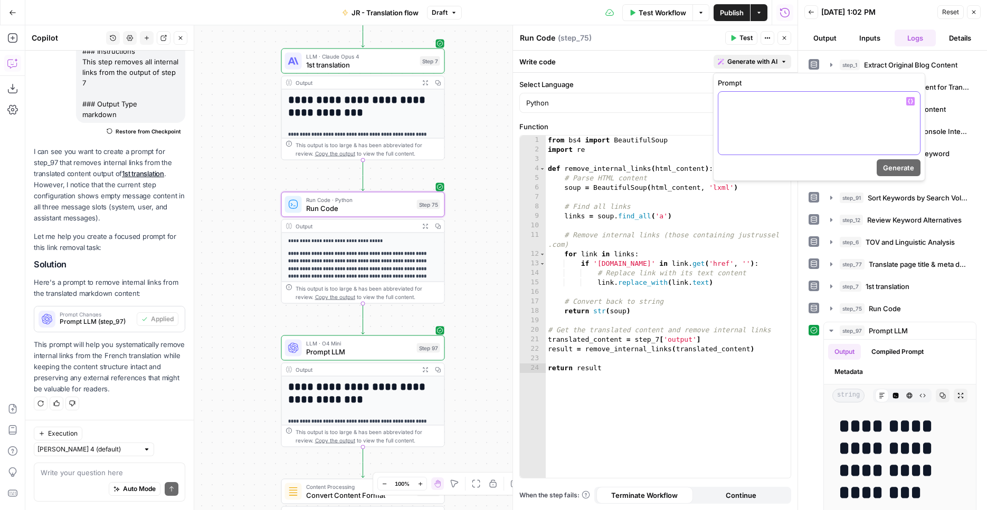
click at [774, 113] on div at bounding box center [819, 123] width 202 height 63
click at [888, 165] on span "Generate" at bounding box center [898, 167] width 31 height 11
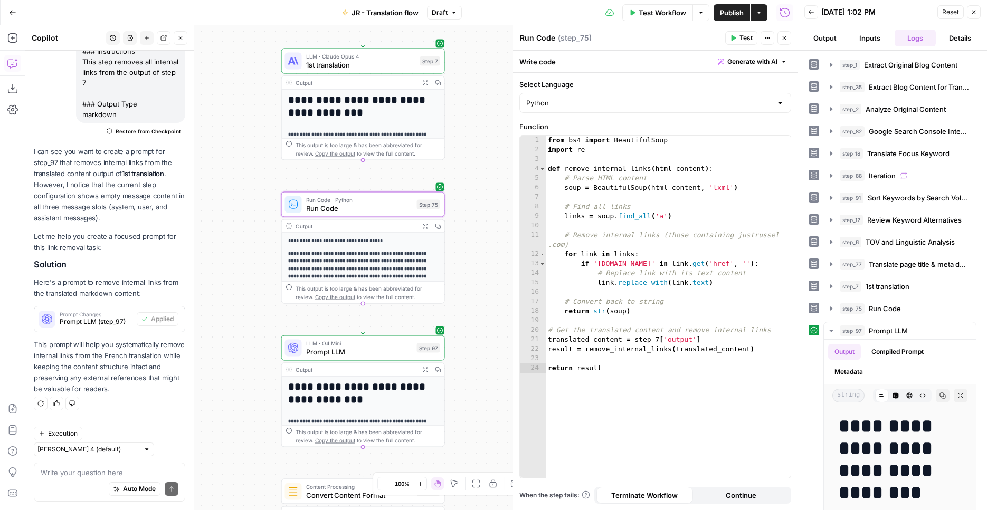
scroll to position [175, 0]
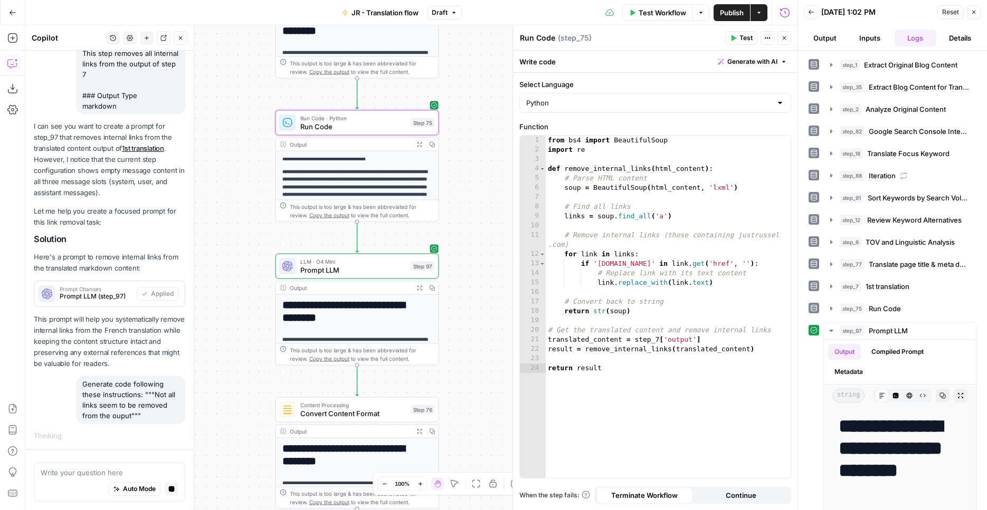
drag, startPoint x: 458, startPoint y: 317, endPoint x: 452, endPoint y: 245, distance: 72.5
click at [452, 245] on div "Workflow Set Inputs Inputs Web Page Scrape Extract Original Blog Content Step 1…" at bounding box center [411, 267] width 772 height 485
click at [416, 292] on button "Expand Output" at bounding box center [419, 288] width 13 height 13
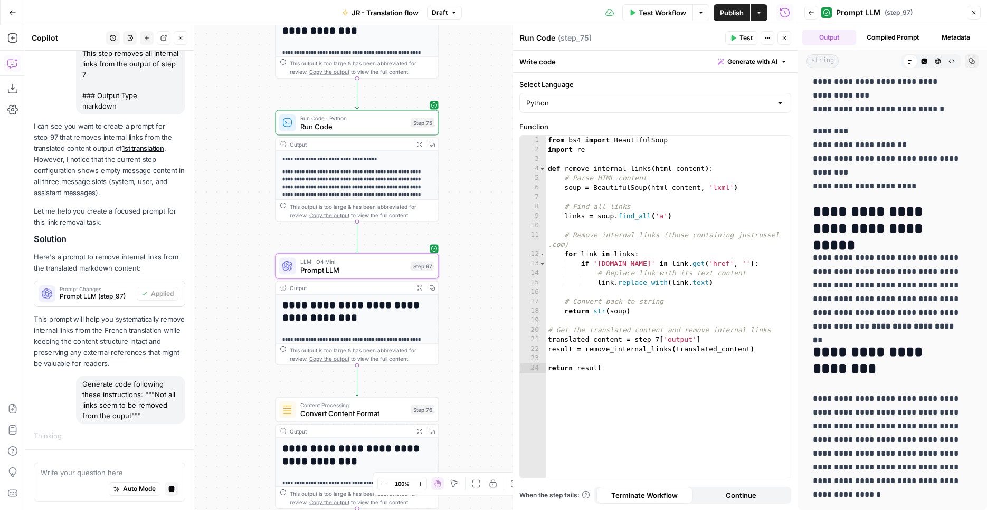
scroll to position [2148, 0]
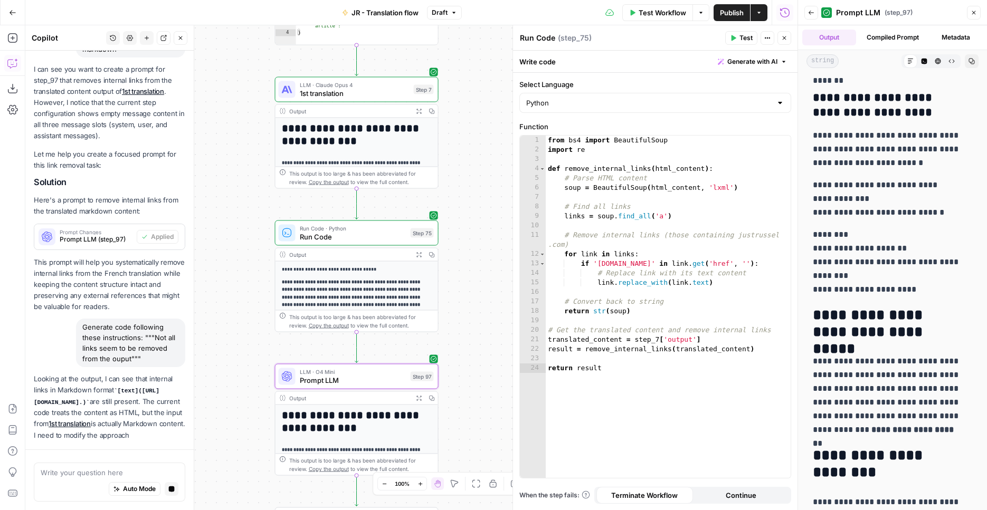
drag, startPoint x: 471, startPoint y: 114, endPoint x: 464, endPoint y: 184, distance: 69.4
click at [470, 223] on div "Workflow Set Inputs Inputs Web Page Scrape Extract Original Blog Content Step 1…" at bounding box center [411, 267] width 772 height 485
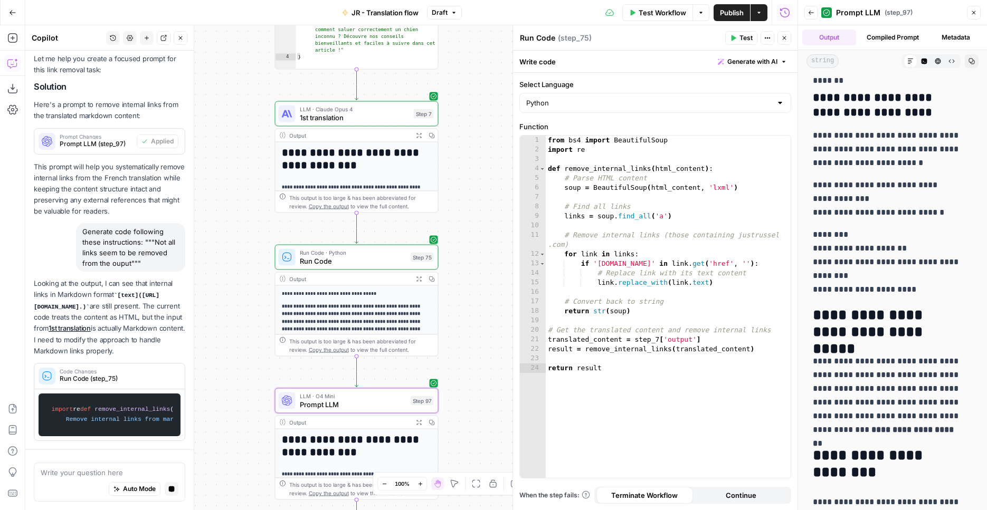
click at [423, 138] on button "Expand Output" at bounding box center [419, 135] width 13 height 13
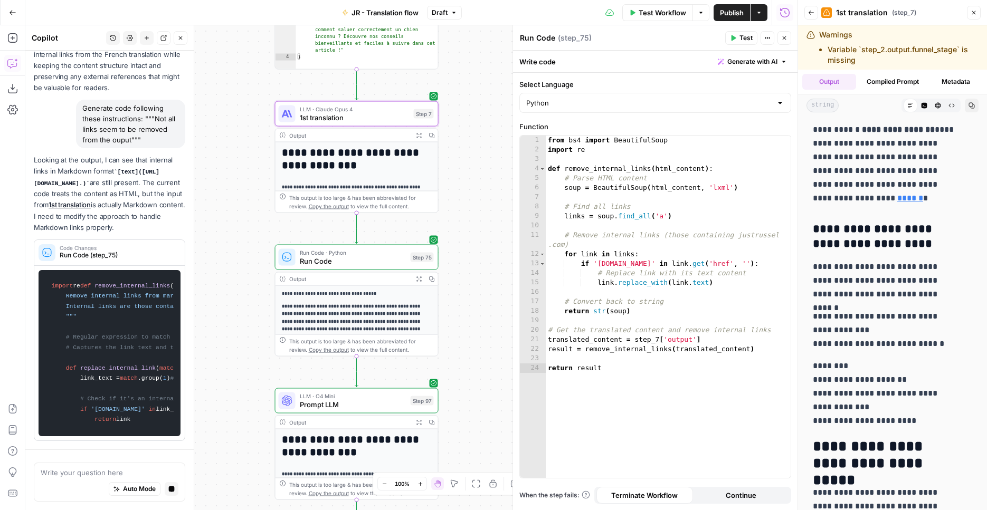
scroll to position [2424, 0]
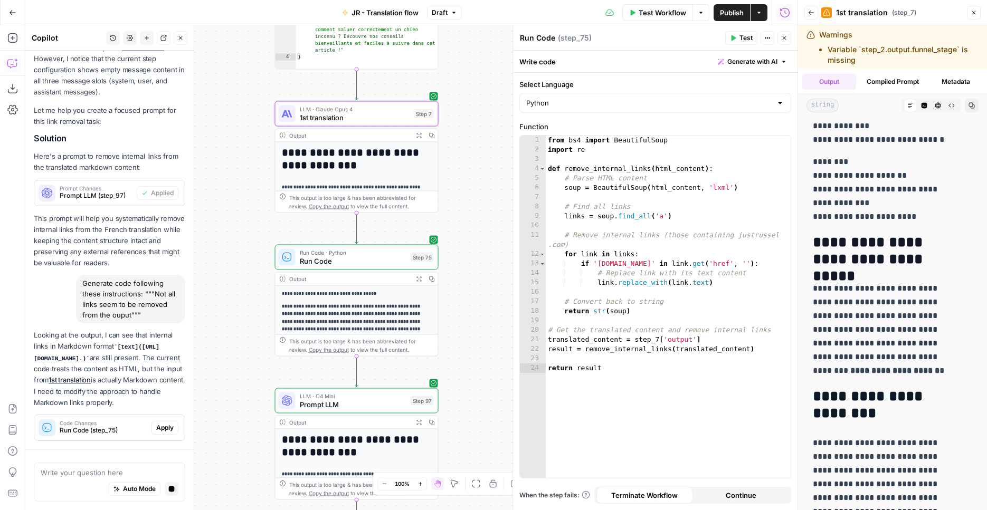
click at [421, 426] on button "Expand Output" at bounding box center [419, 422] width 13 height 13
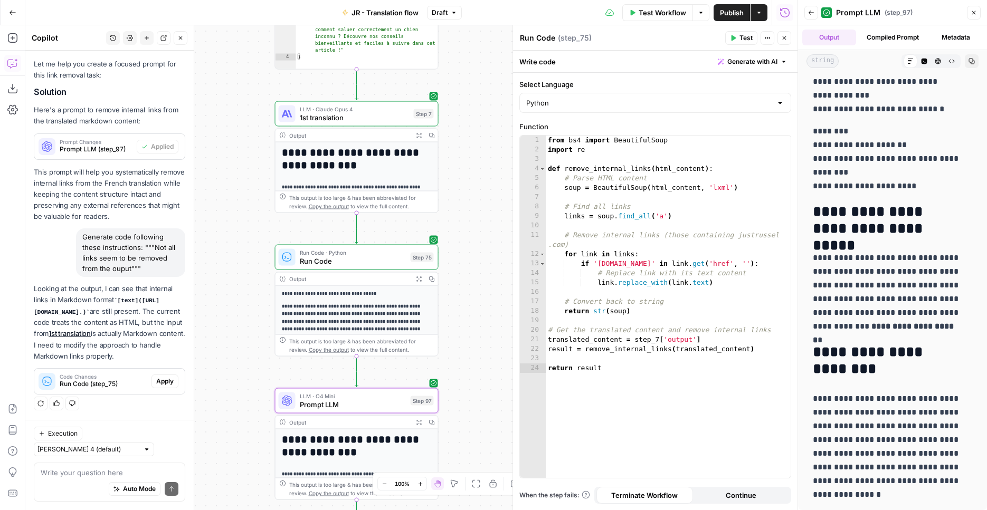
scroll to position [2265, 0]
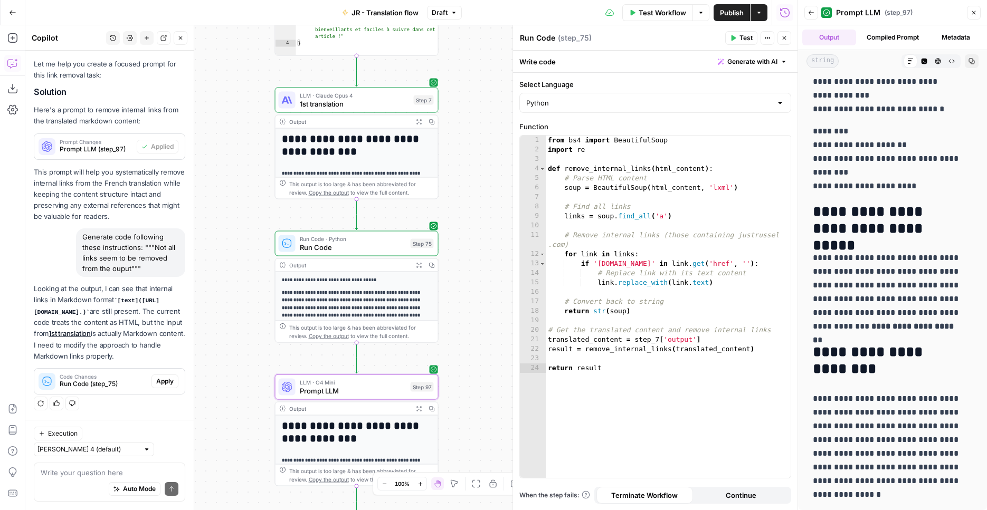
drag, startPoint x: 484, startPoint y: 258, endPoint x: 400, endPoint y: 265, distance: 84.2
click at [484, 227] on div "Workflow Set Inputs Inputs Web Page Scrape Extract Original Blog Content Step 1…" at bounding box center [411, 267] width 772 height 485
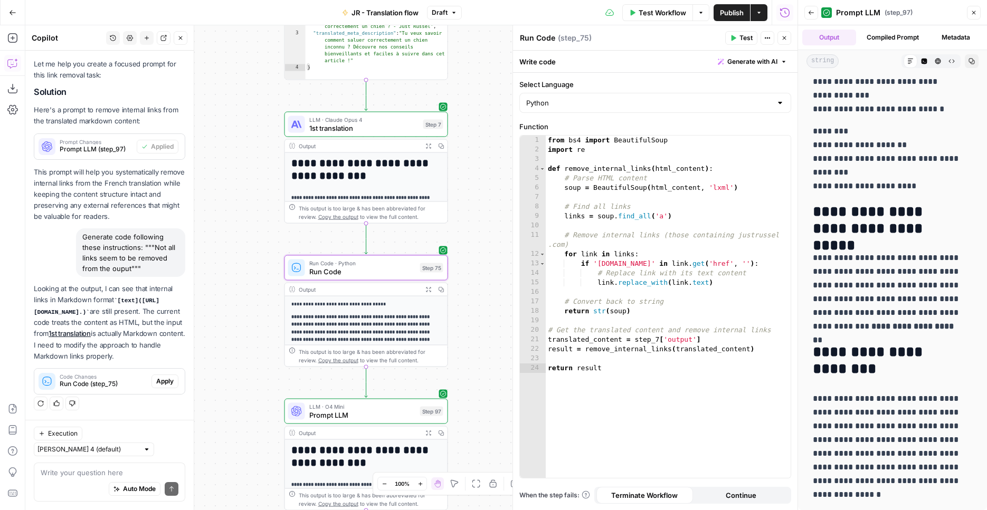
click at [156, 383] on span "Apply" at bounding box center [164, 381] width 17 height 9
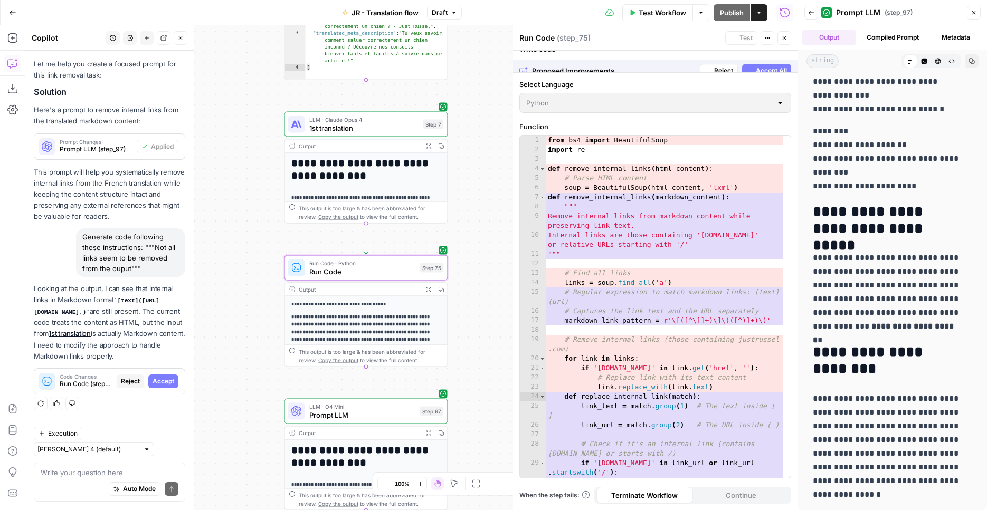
scroll to position [321, 0]
click at [152, 384] on span "Accept" at bounding box center [163, 381] width 22 height 9
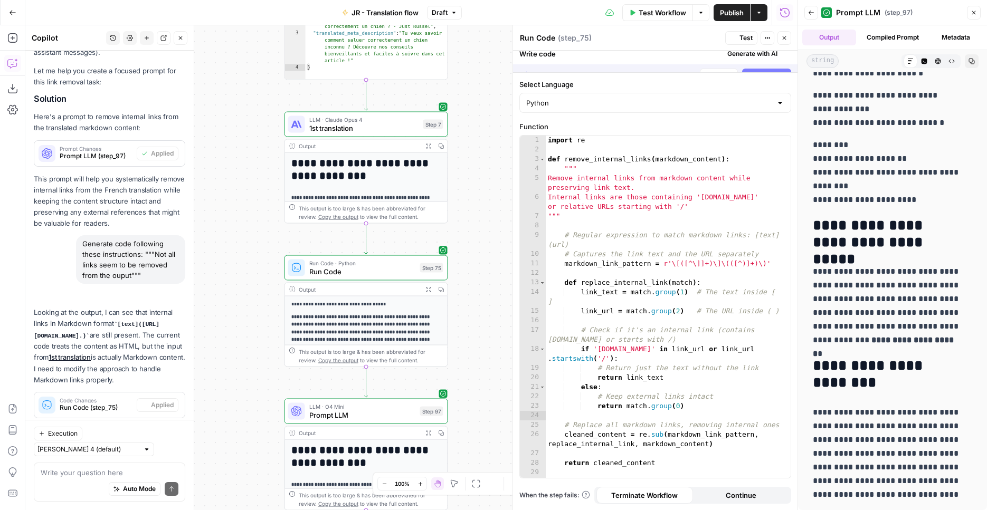
scroll to position [0, 0]
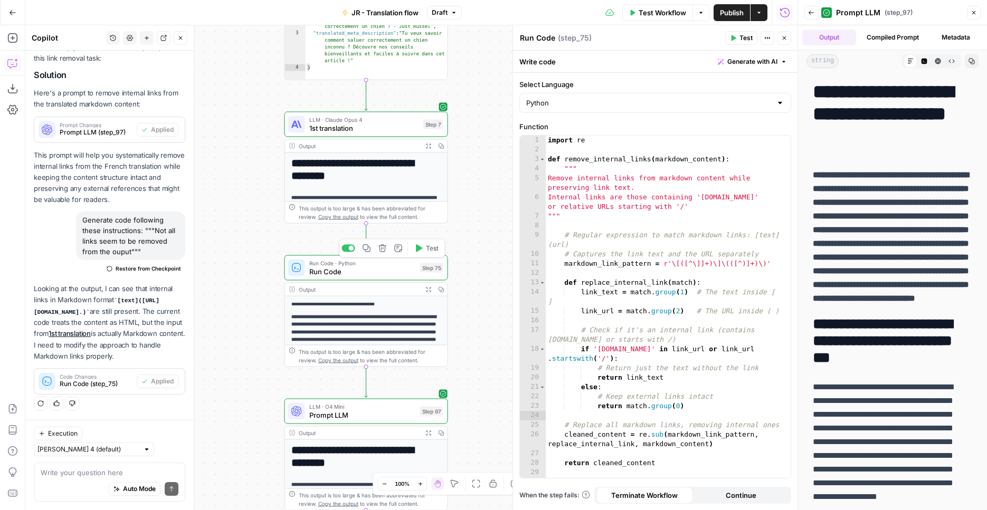
click at [425, 255] on button "Test" at bounding box center [426, 249] width 33 height 14
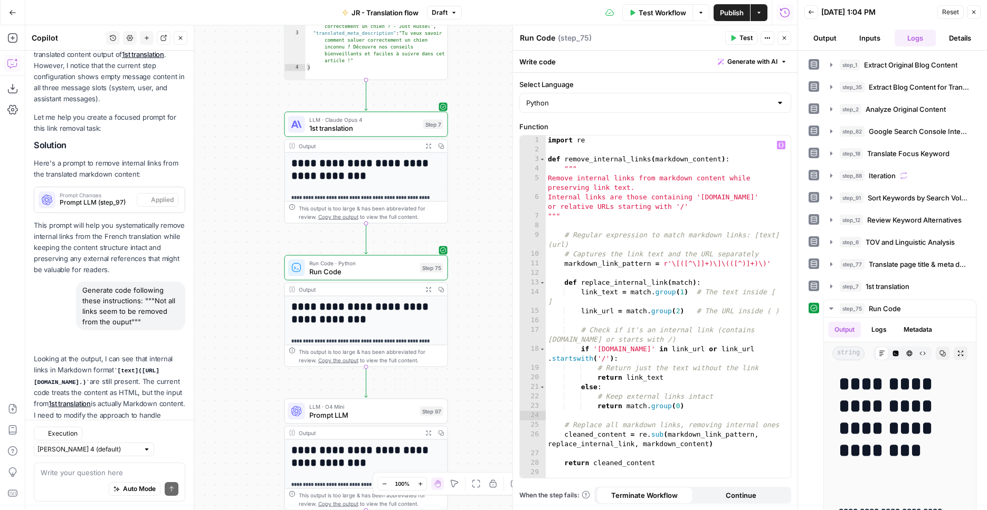
scroll to position [355, 0]
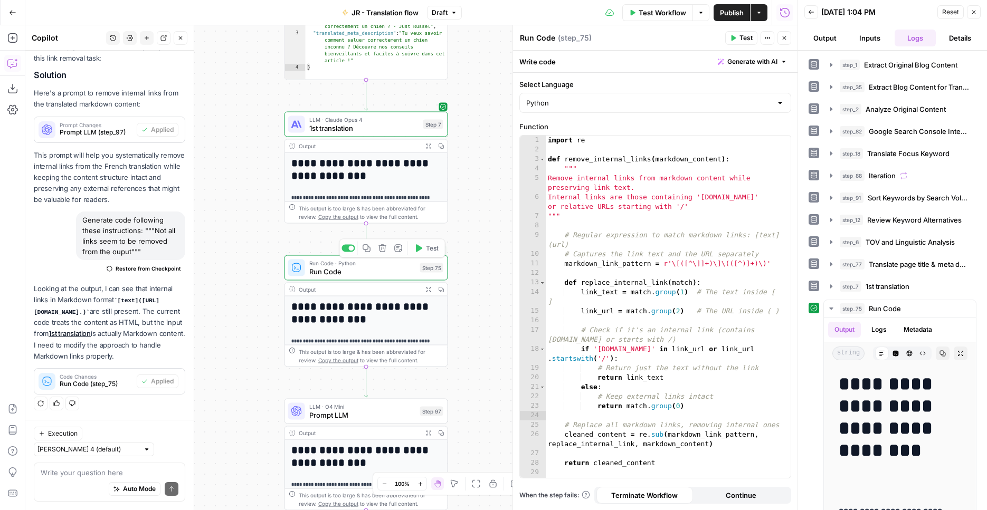
click at [428, 291] on icon "button" at bounding box center [428, 289] width 6 height 6
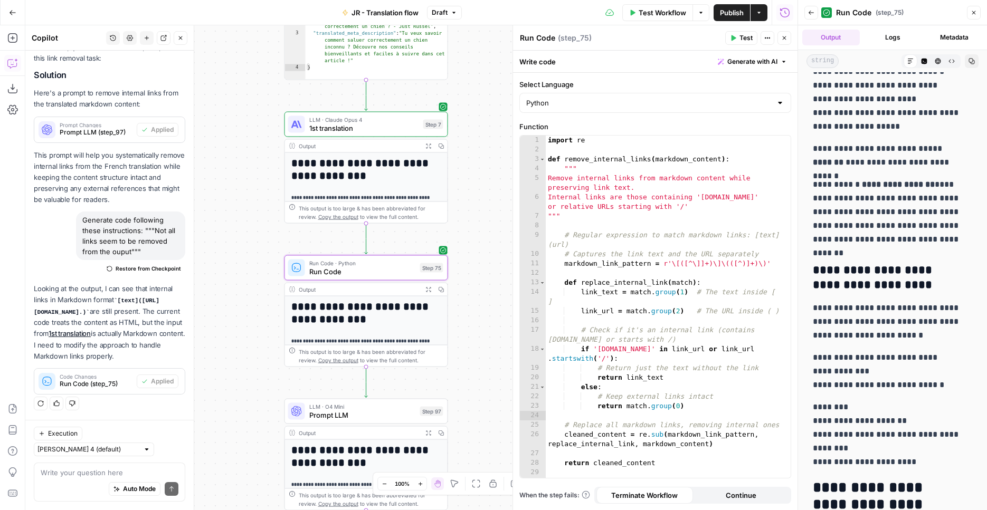
scroll to position [2265, 0]
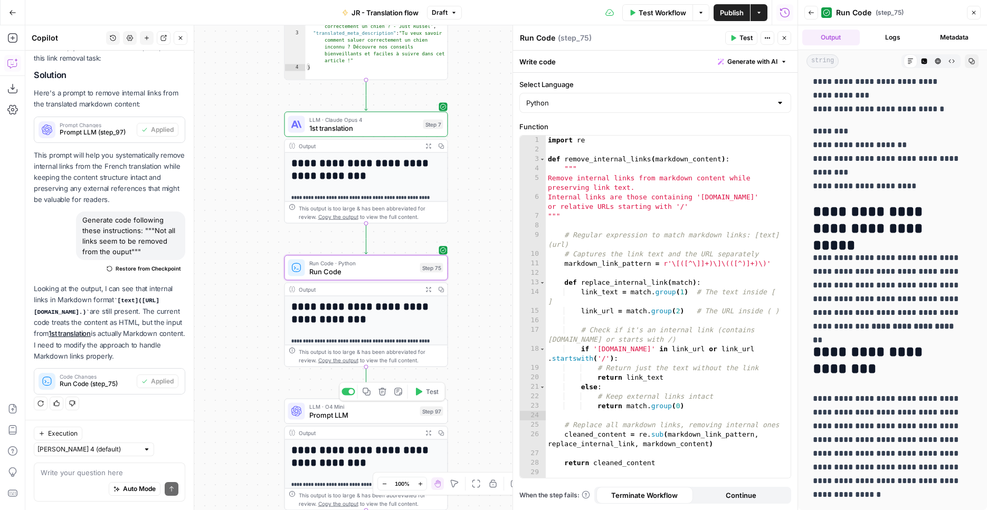
click at [347, 392] on div at bounding box center [347, 391] width 13 height 7
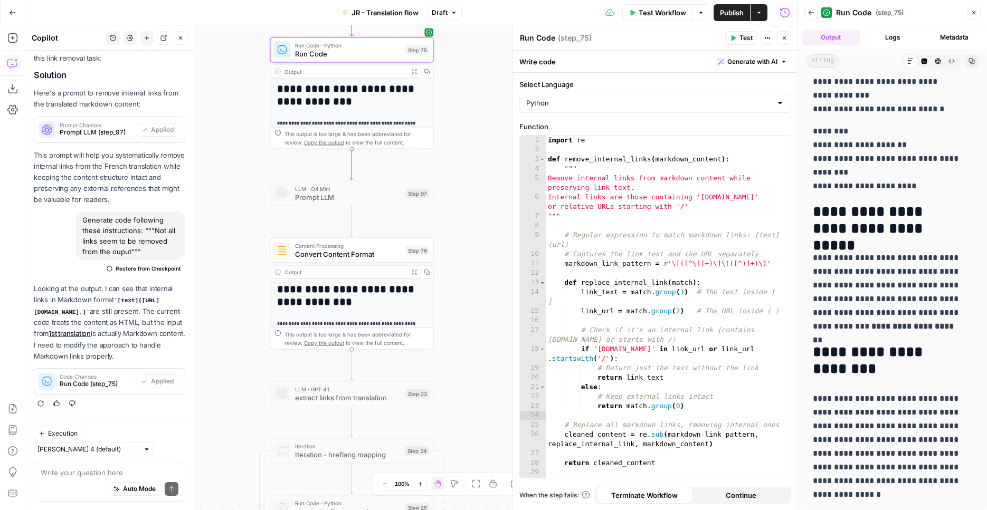
drag, startPoint x: 484, startPoint y: 333, endPoint x: 470, endPoint y: 116, distance: 218.3
click at [470, 116] on div "Workflow Set Inputs Inputs Web Page Scrape Extract Original Blog Content Step 1…" at bounding box center [411, 267] width 772 height 485
click at [415, 236] on button "Test" at bounding box center [412, 231] width 33 height 14
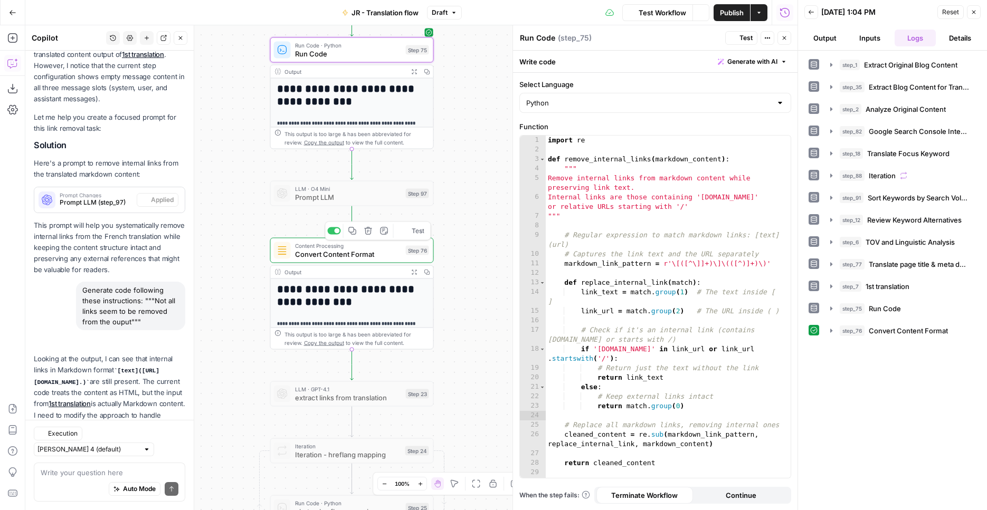
scroll to position [355, 0]
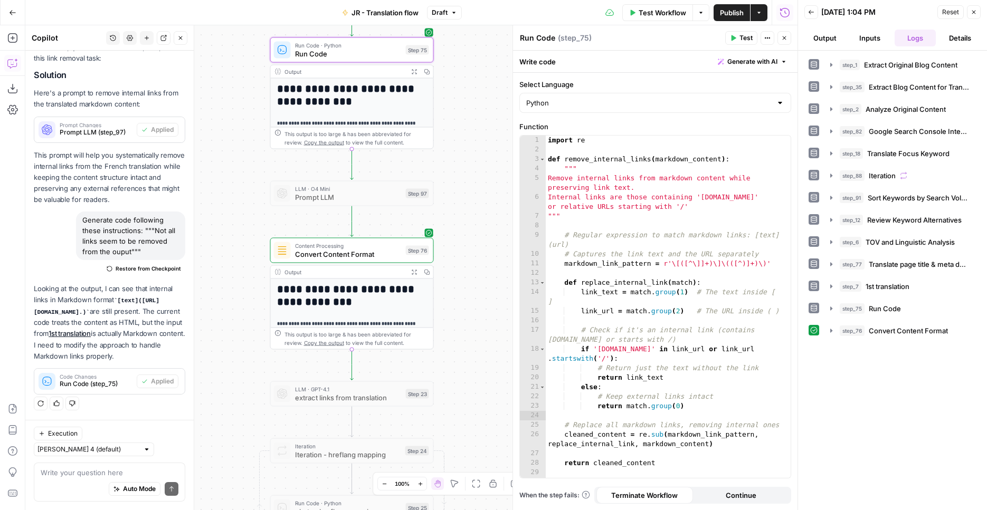
click at [416, 271] on icon "button" at bounding box center [414, 272] width 6 height 6
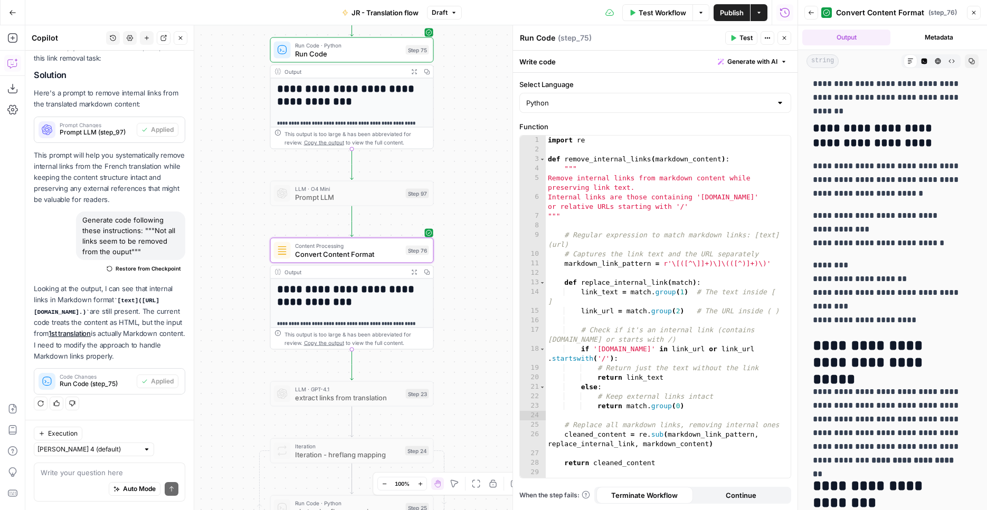
scroll to position [2265, 0]
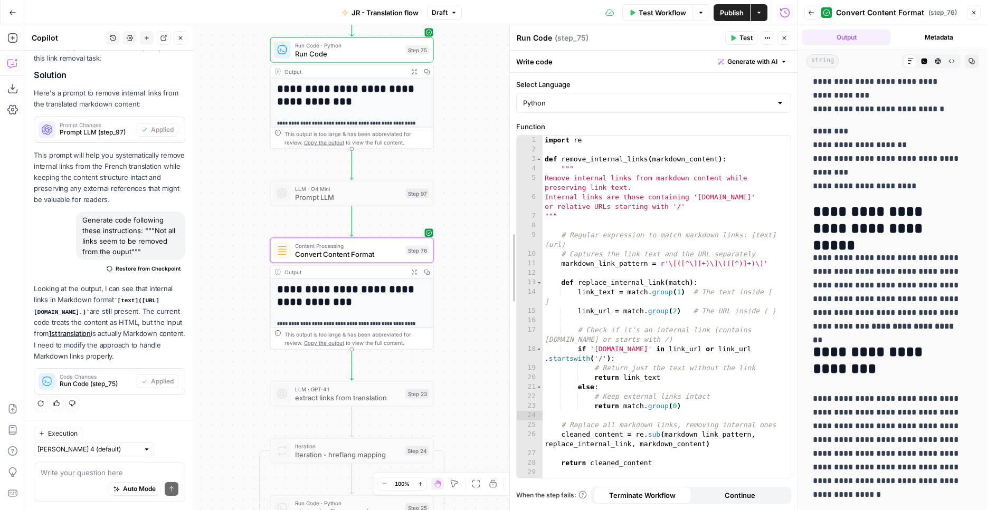
drag, startPoint x: 508, startPoint y: 361, endPoint x: 468, endPoint y: 172, distance: 193.1
click at [504, 143] on div at bounding box center [509, 267] width 11 height 485
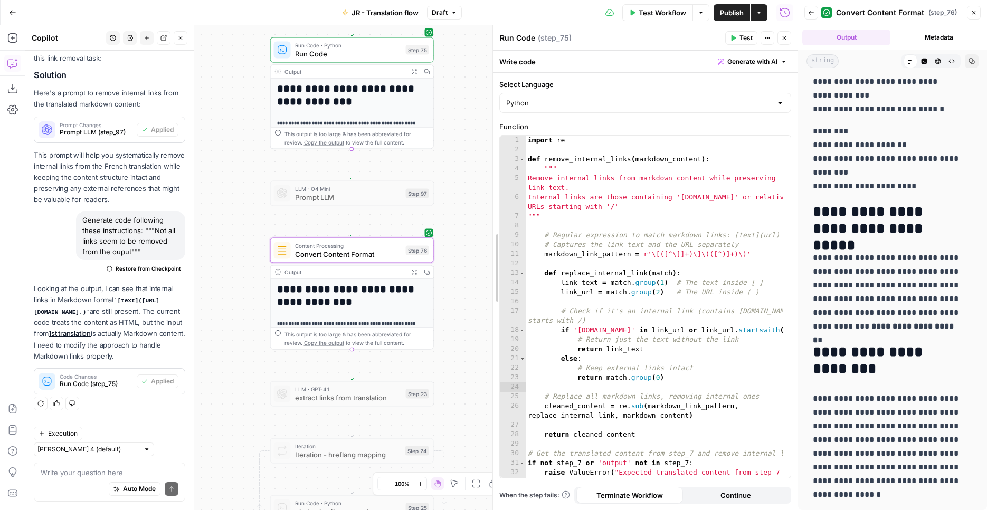
drag, startPoint x: 466, startPoint y: 198, endPoint x: 549, endPoint y: 206, distance: 82.7
click at [549, 206] on div "Run Code Run Code ( step_75 ) Test Actions Close Write code Generate with AI Se…" at bounding box center [644, 267] width 305 height 485
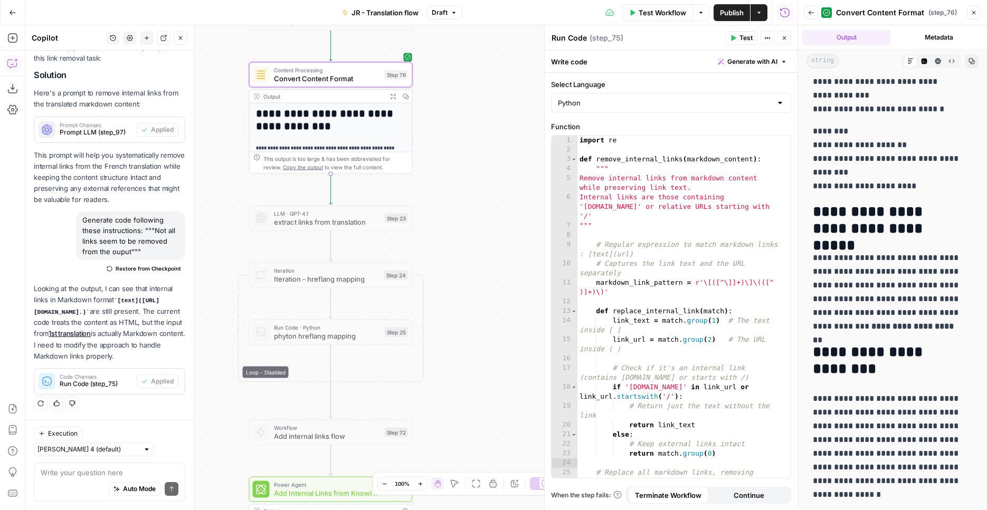
drag, startPoint x: 502, startPoint y: 291, endPoint x: 482, endPoint y: 173, distance: 120.3
click at [481, 116] on div "Workflow Set Inputs Inputs Web Page Scrape Extract Original Blog Content Step 1…" at bounding box center [411, 267] width 772 height 485
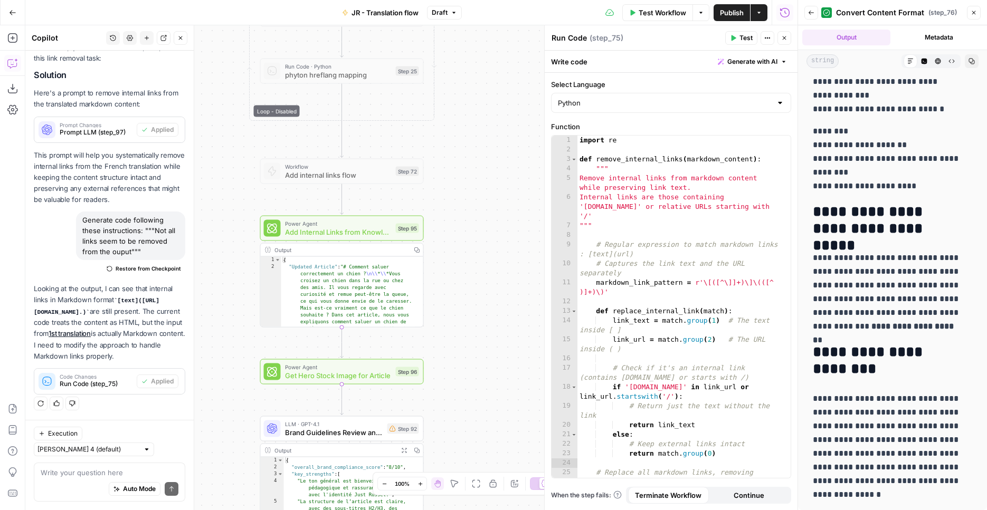
drag, startPoint x: 478, startPoint y: 103, endPoint x: 485, endPoint y: 120, distance: 18.0
click at [480, 97] on div "Workflow Set Inputs Inputs Web Page Scrape Extract Original Blog Content Step 1…" at bounding box center [411, 267] width 772 height 485
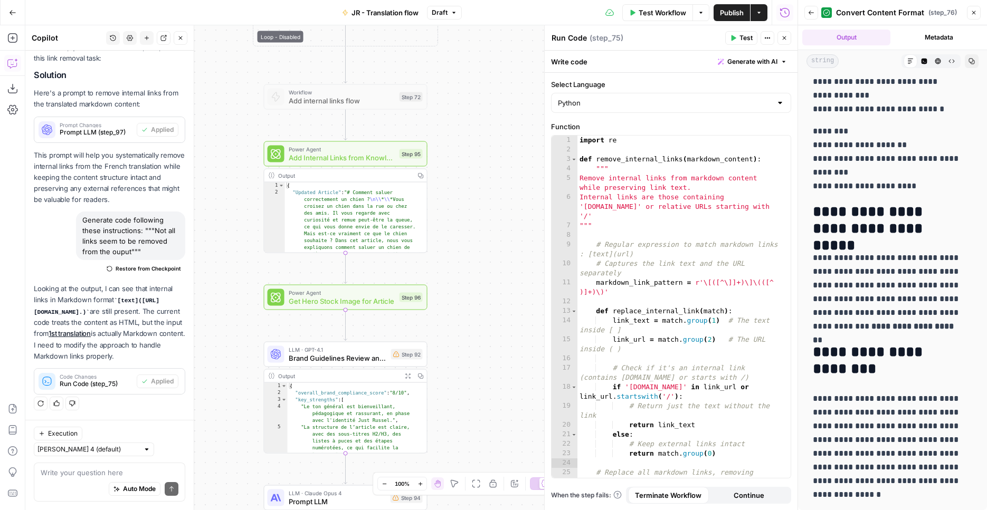
drag, startPoint x: 483, startPoint y: 167, endPoint x: 486, endPoint y: 182, distance: 15.1
click at [486, 180] on div "Workflow Set Inputs Inputs Web Page Scrape Extract Original Blog Content Step 1…" at bounding box center [411, 267] width 772 height 485
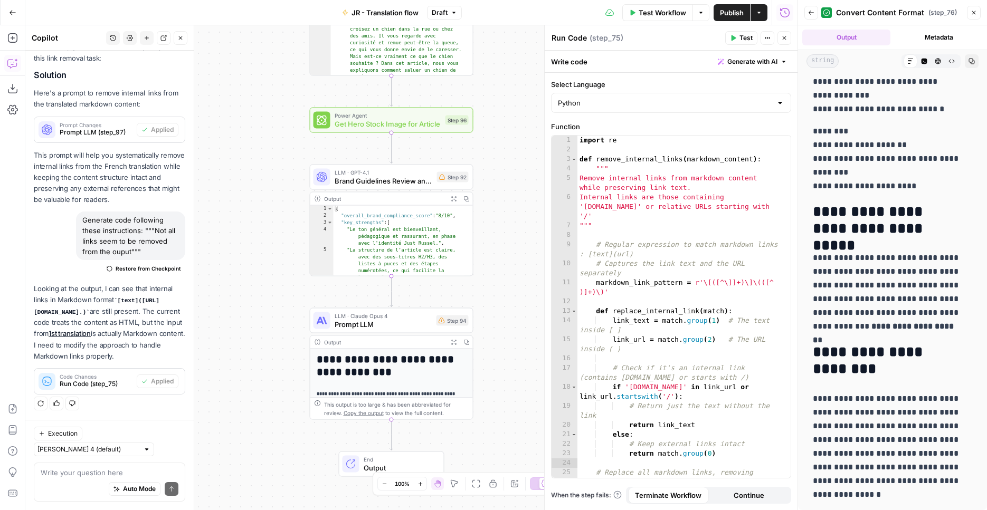
drag, startPoint x: 466, startPoint y: 307, endPoint x: 511, endPoint y: 122, distance: 189.9
click at [512, 122] on div "Workflow Set Inputs Inputs Web Page Scrape Extract Original Blog Content Step 1…" at bounding box center [411, 267] width 772 height 485
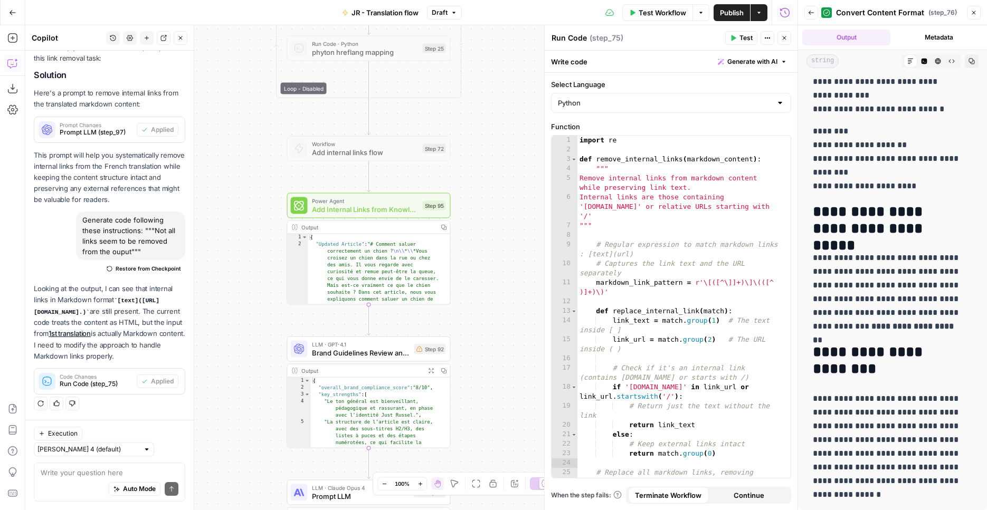
drag, startPoint x: 519, startPoint y: 150, endPoint x: 497, endPoint y: 379, distance: 230.0
click at [497, 379] on div "Workflow Set Inputs Inputs Web Page Scrape Extract Original Blog Content Step 1…" at bounding box center [411, 267] width 772 height 485
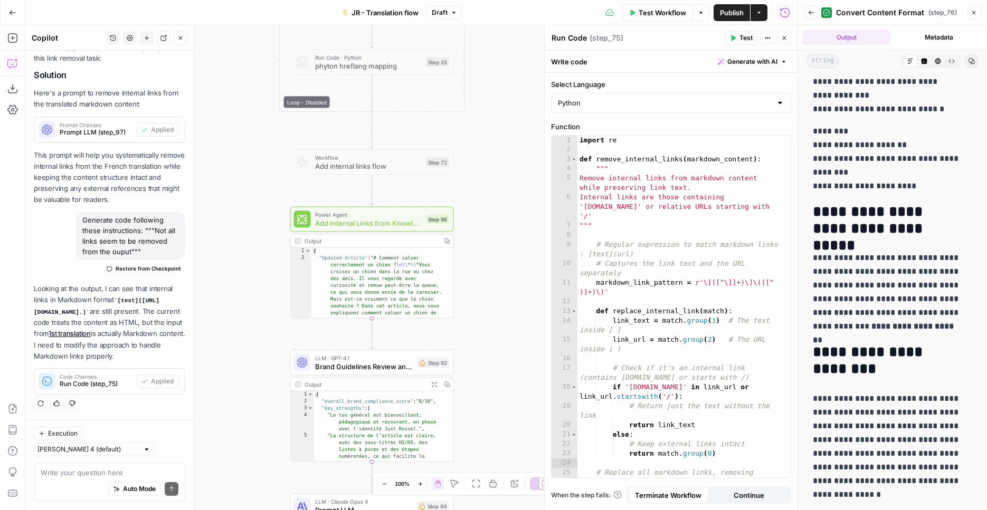
drag, startPoint x: 492, startPoint y: 240, endPoint x: 495, endPoint y: 254, distance: 14.1
click at [495, 254] on div "Workflow Set Inputs Inputs Web Page Scrape Extract Original Blog Content Step 1…" at bounding box center [411, 267] width 772 height 485
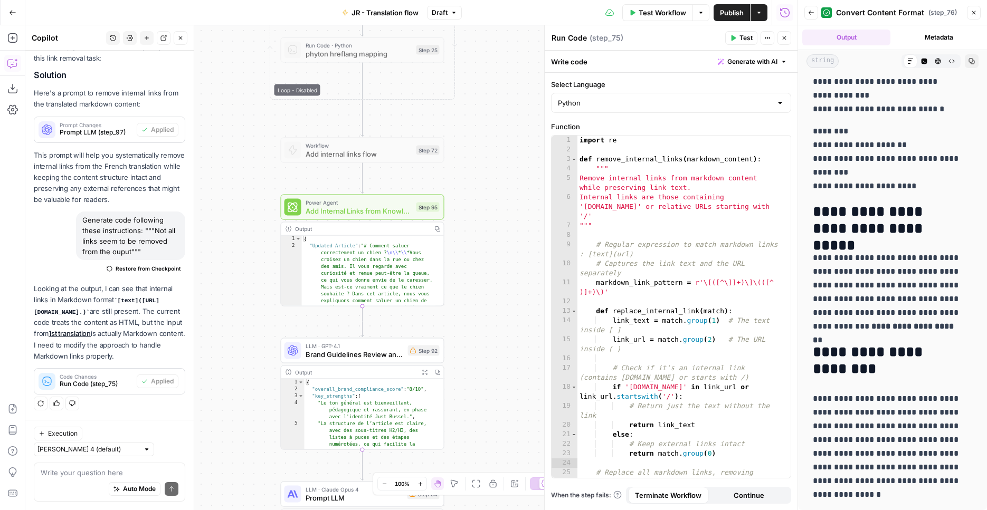
drag, startPoint x: 494, startPoint y: 280, endPoint x: 475, endPoint y: 329, distance: 52.6
click at [475, 329] on div "Workflow Set Inputs Inputs Web Page Scrape Extract Original Blog Content Step 1…" at bounding box center [411, 267] width 772 height 485
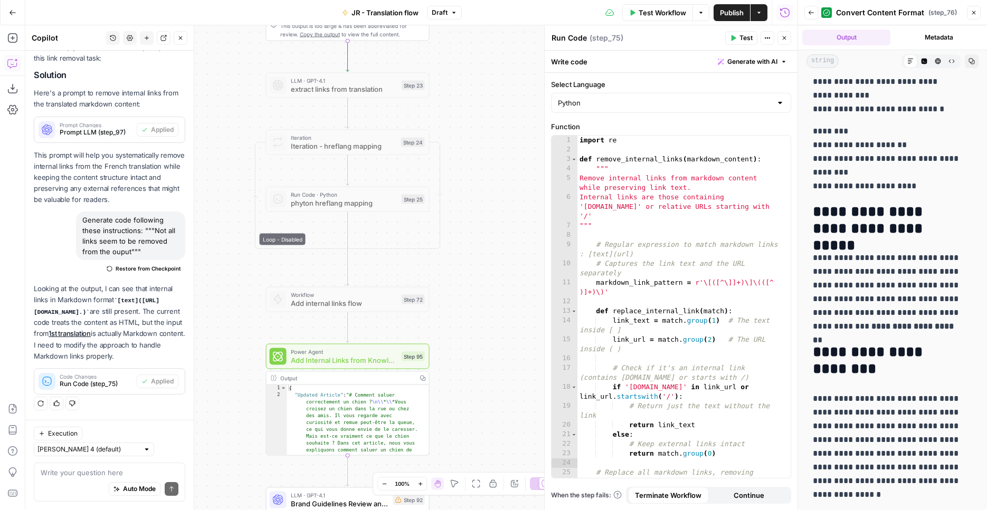
drag, startPoint x: 467, startPoint y: 202, endPoint x: 480, endPoint y: 351, distance: 149.8
click at [480, 351] on div "Workflow Set Inputs Inputs Web Page Scrape Extract Original Blog Content Step 1…" at bounding box center [411, 267] width 772 height 485
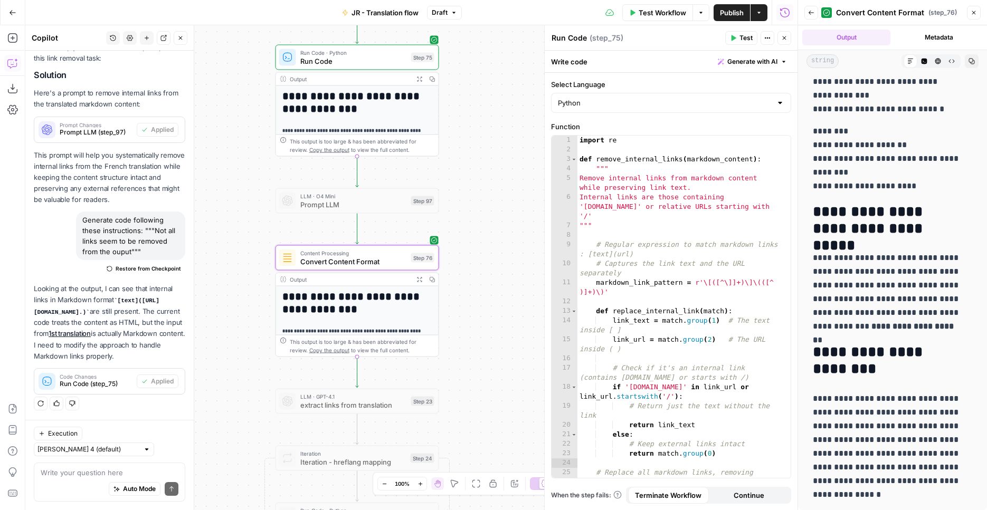
drag, startPoint x: 480, startPoint y: 212, endPoint x: 480, endPoint y: 392, distance: 180.4
click at [480, 392] on div "Workflow Set Inputs Inputs Web Page Scrape Extract Original Blog Content Step 1…" at bounding box center [411, 267] width 772 height 485
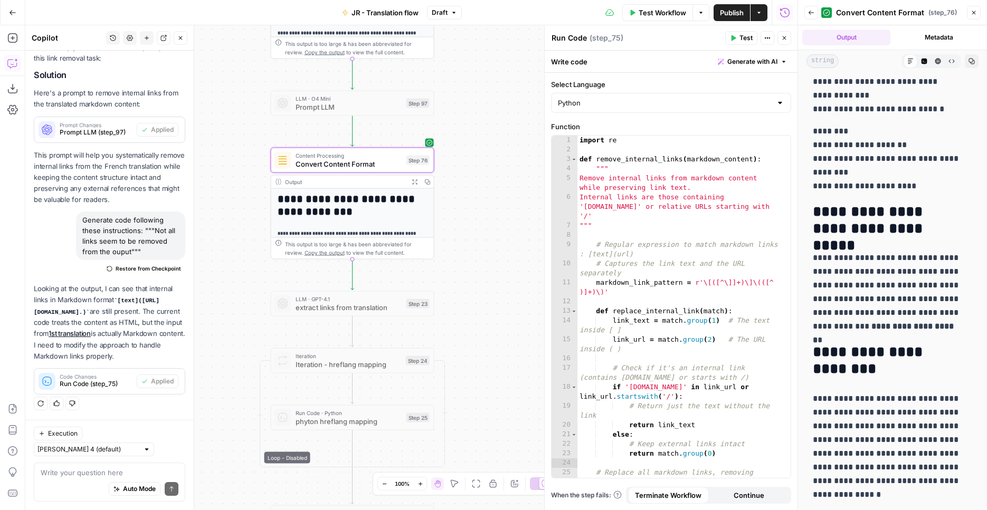
drag, startPoint x: 500, startPoint y: 244, endPoint x: 492, endPoint y: 97, distance: 146.9
click at [492, 97] on div "Workflow Set Inputs Inputs Web Page Scrape Extract Original Blog Content Step 1…" at bounding box center [411, 267] width 772 height 485
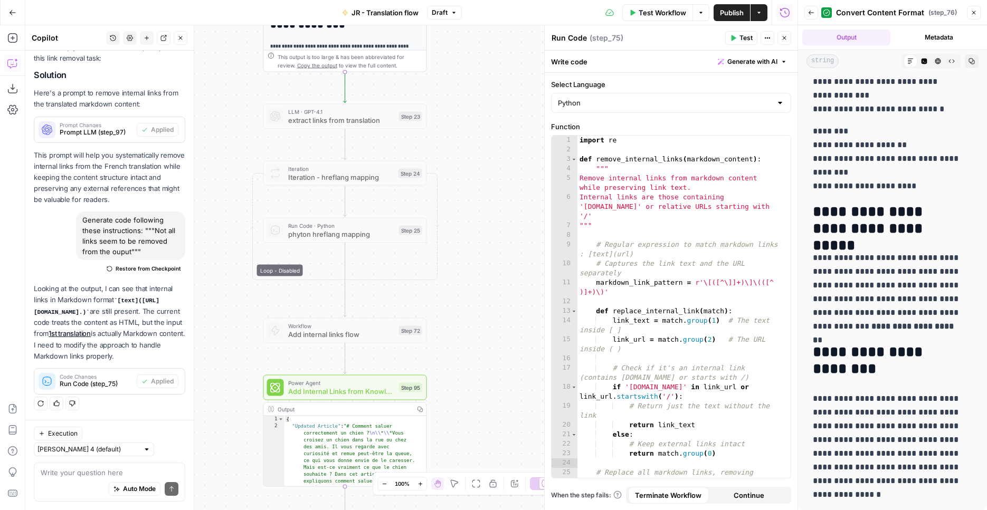
drag, startPoint x: 482, startPoint y: 237, endPoint x: 474, endPoint y: 162, distance: 74.8
click at [475, 119] on div "Workflow Set Inputs Inputs Web Page Scrape Extract Original Blog Content Step 1…" at bounding box center [411, 267] width 772 height 485
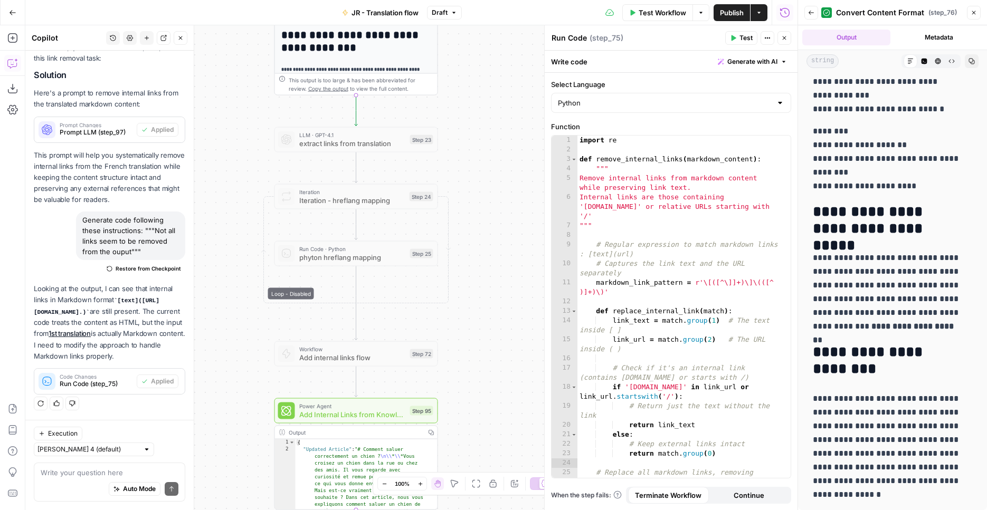
drag, startPoint x: 483, startPoint y: 286, endPoint x: 497, endPoint y: 139, distance: 147.3
click at [494, 314] on div "Workflow Set Inputs Inputs Web Page Scrape Extract Original Blog Content Step 1…" at bounding box center [411, 267] width 772 height 485
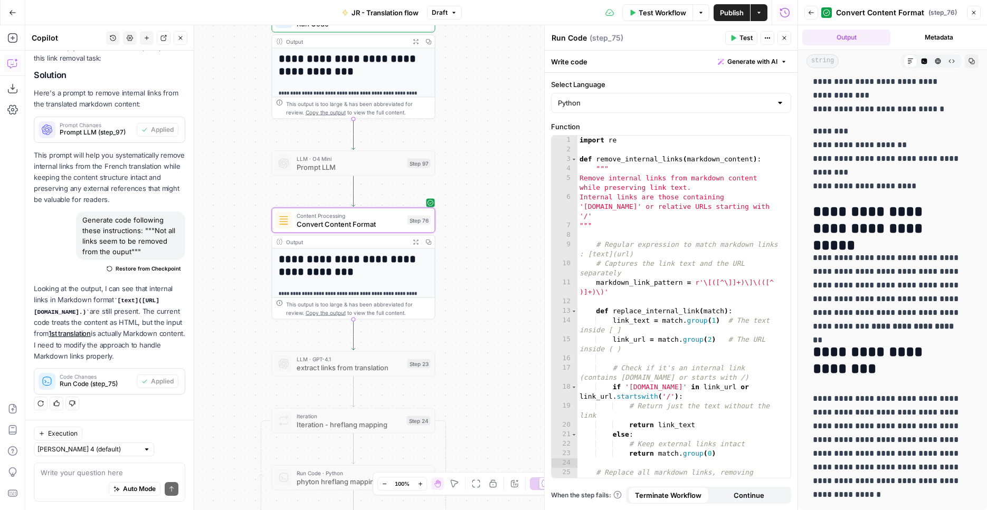
drag, startPoint x: 498, startPoint y: 194, endPoint x: 494, endPoint y: 364, distance: 170.4
click at [494, 364] on div "Workflow Set Inputs Inputs Web Page Scrape Extract Original Blog Content Step 1…" at bounding box center [411, 267] width 772 height 485
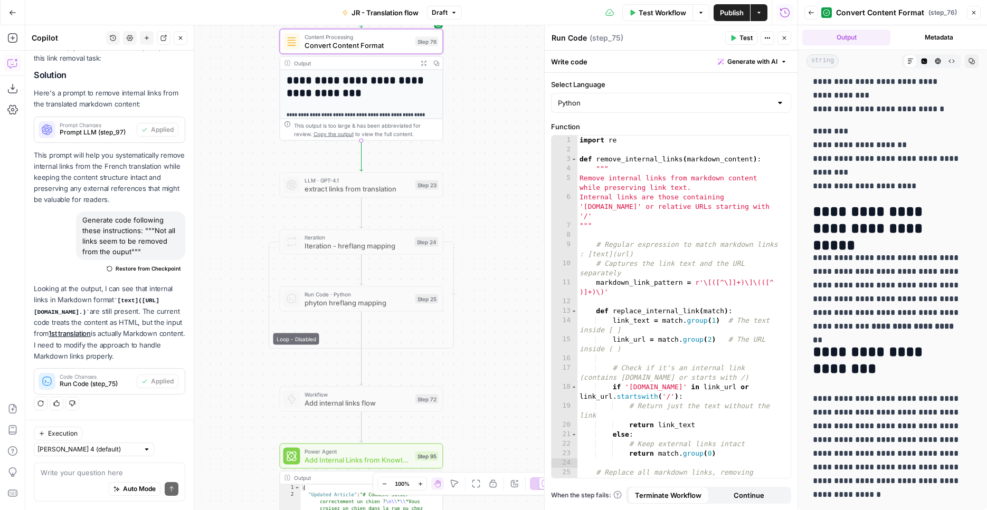
drag, startPoint x: 485, startPoint y: 340, endPoint x: 588, endPoint y: 69, distance: 290.0
click at [491, 123] on div "Workflow Set Inputs Inputs Web Page Scrape Extract Original Blog Content Step 1…" at bounding box center [411, 267] width 772 height 485
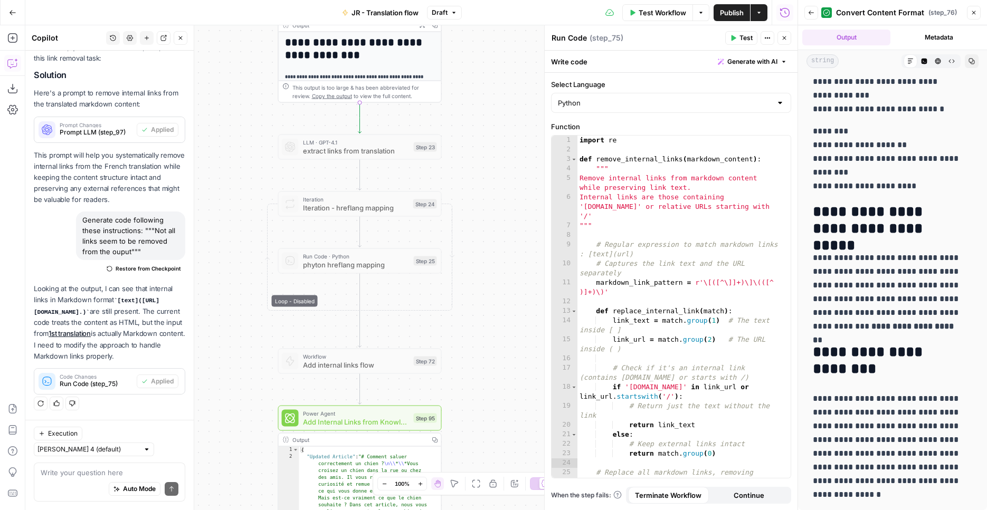
click at [637, 17] on button "Test Workflow" at bounding box center [657, 12] width 71 height 17
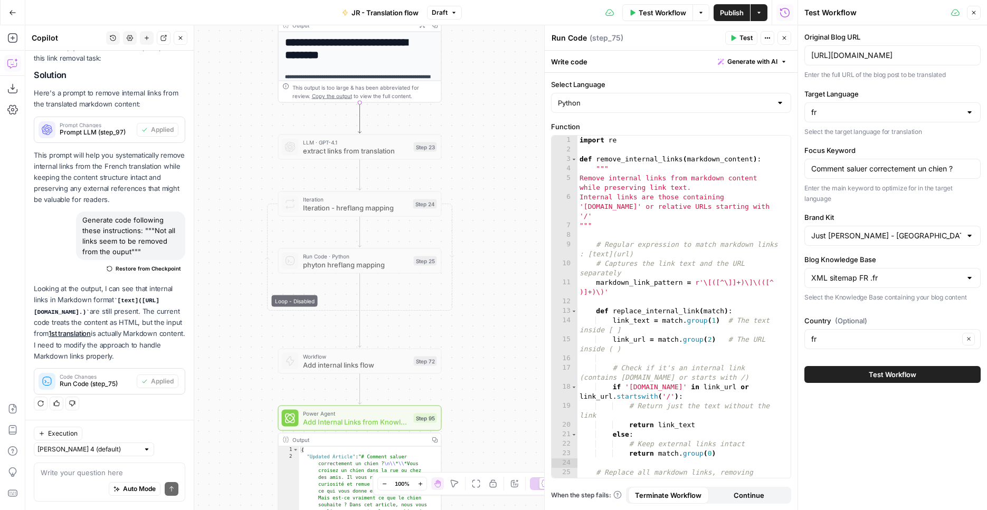
click at [858, 366] on button "Test Workflow" at bounding box center [892, 374] width 176 height 17
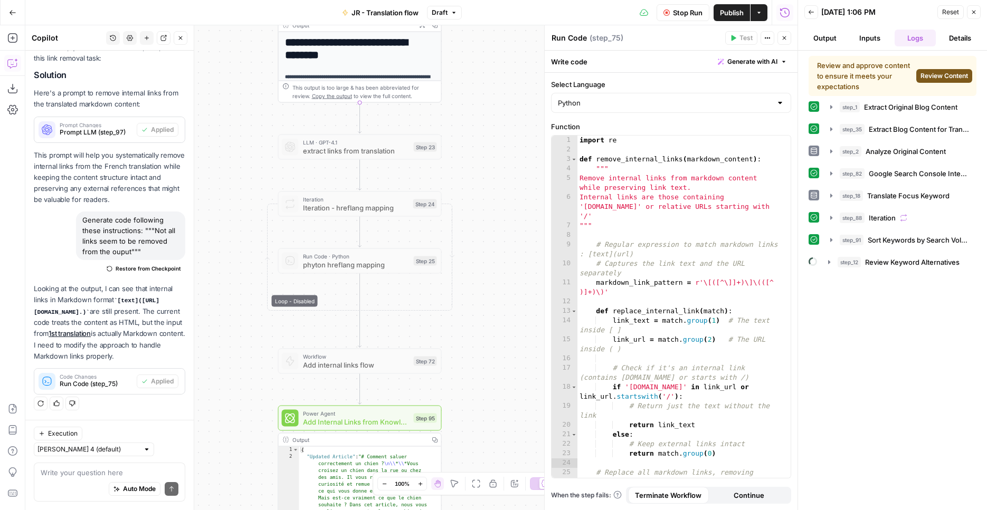
click at [932, 78] on span "Review Content" at bounding box center [943, 75] width 47 height 9
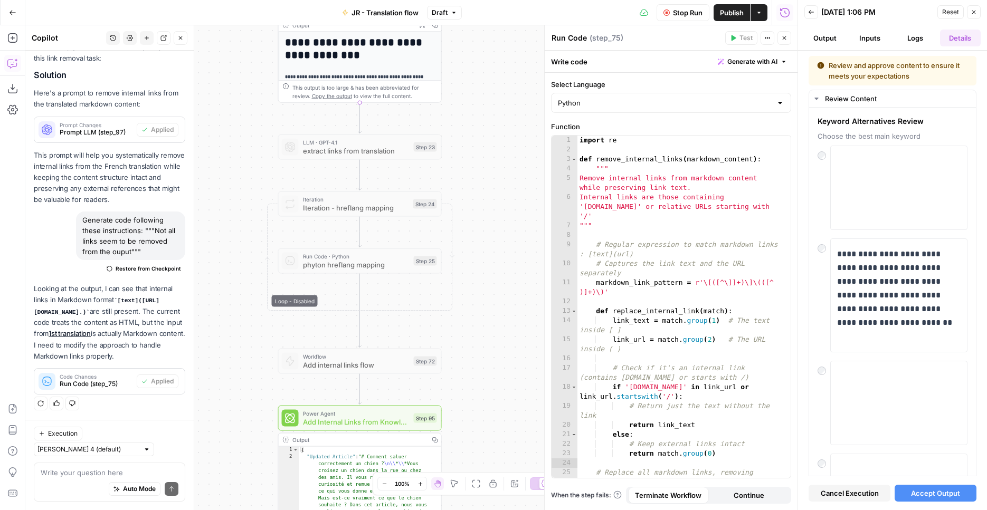
click at [940, 495] on span "Accept Output" at bounding box center [935, 493] width 49 height 11
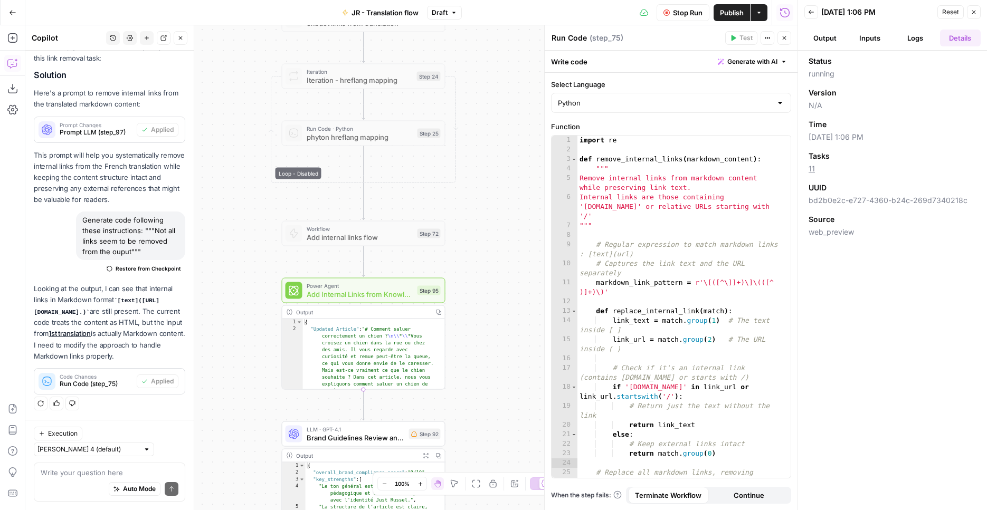
drag, startPoint x: 466, startPoint y: 190, endPoint x: 466, endPoint y: 72, distance: 117.6
click at [466, 72] on div "Workflow Set Inputs Inputs Web Page Scrape Extract Original Blog Content Step 1…" at bounding box center [411, 267] width 772 height 485
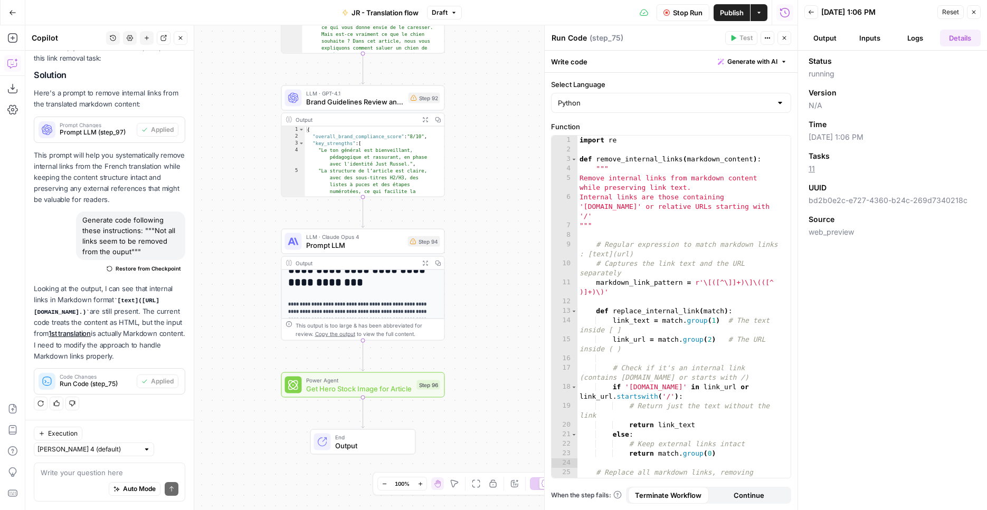
drag, startPoint x: 486, startPoint y: 305, endPoint x: 485, endPoint y: 87, distance: 218.4
click at [485, 87] on div "Workflow Set Inputs Inputs Web Page Scrape Extract Original Blog Content Step 1…" at bounding box center [411, 267] width 772 height 485
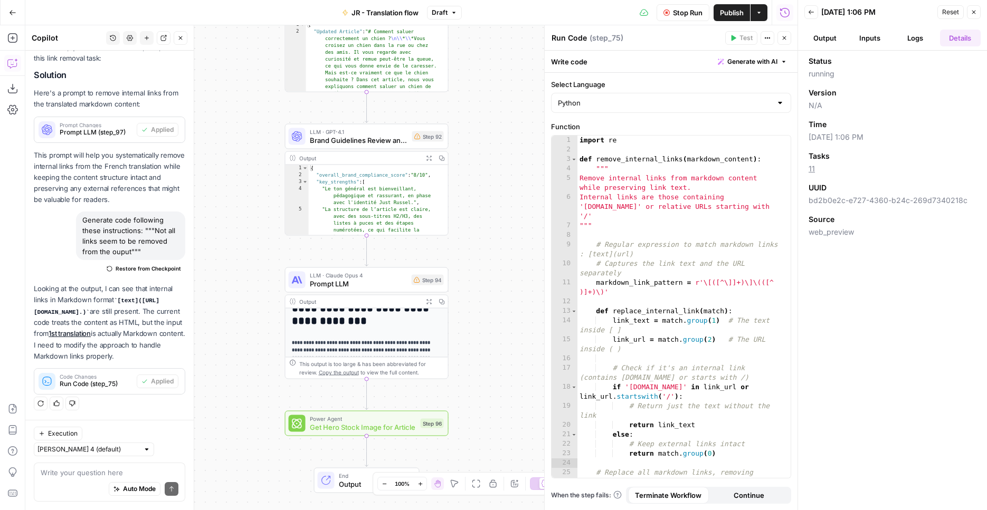
drag, startPoint x: 502, startPoint y: 272, endPoint x: 506, endPoint y: 310, distance: 38.7
click at [506, 310] on div "Workflow Set Inputs Inputs Web Page Scrape Extract Original Blog Content Step 1…" at bounding box center [411, 267] width 772 height 485
drag, startPoint x: 506, startPoint y: 242, endPoint x: 502, endPoint y: 375, distance: 133.0
click at [502, 375] on div "Workflow Set Inputs Inputs Web Page Scrape Extract Original Blog Content Step 1…" at bounding box center [411, 267] width 772 height 485
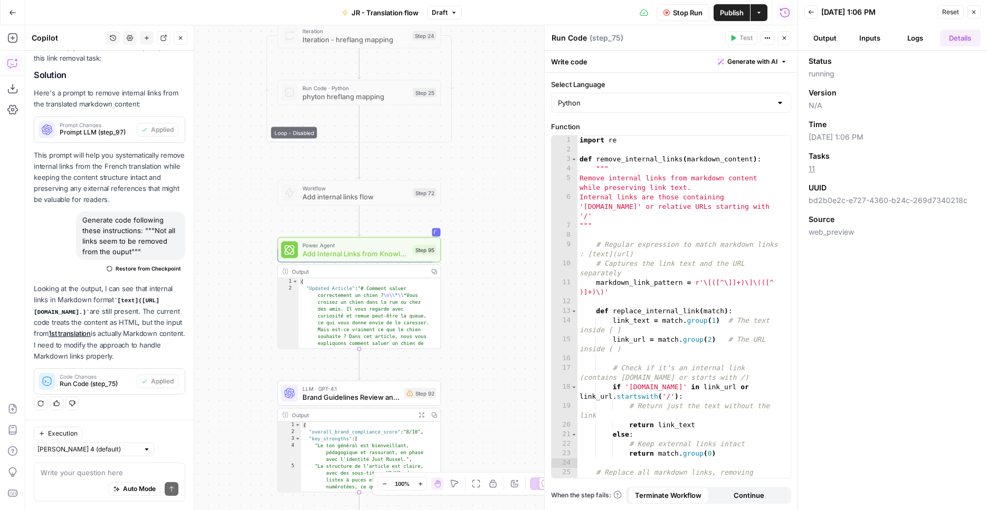
drag, startPoint x: 500, startPoint y: 267, endPoint x: 504, endPoint y: 290, distance: 23.2
click at [504, 290] on div "Workflow Set Inputs Inputs Web Page Scrape Extract Original Blog Content Step 1…" at bounding box center [411, 267] width 772 height 485
click at [413, 254] on div "Step 95" at bounding box center [424, 249] width 23 height 9
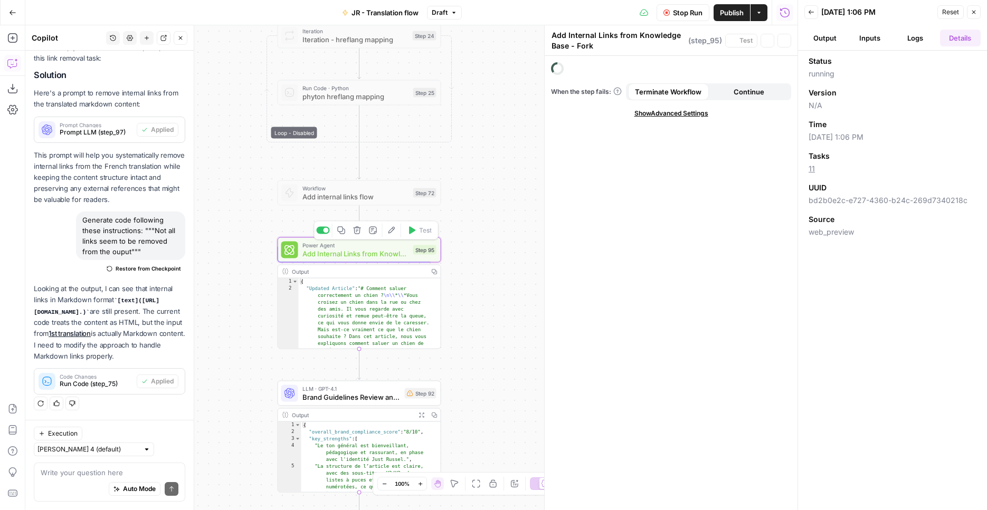
scroll to position [355, 0]
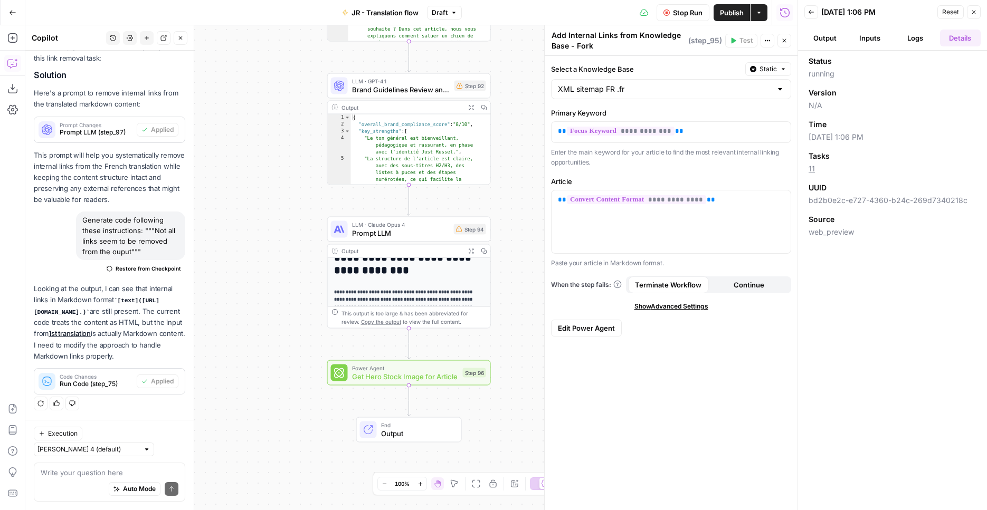
drag, startPoint x: 495, startPoint y: 290, endPoint x: 541, endPoint y: -5, distance: 298.5
click at [541, 25] on div "Workflow Set Inputs Inputs Web Page Scrape Extract Original Blog Content Step 1…" at bounding box center [411, 267] width 772 height 485
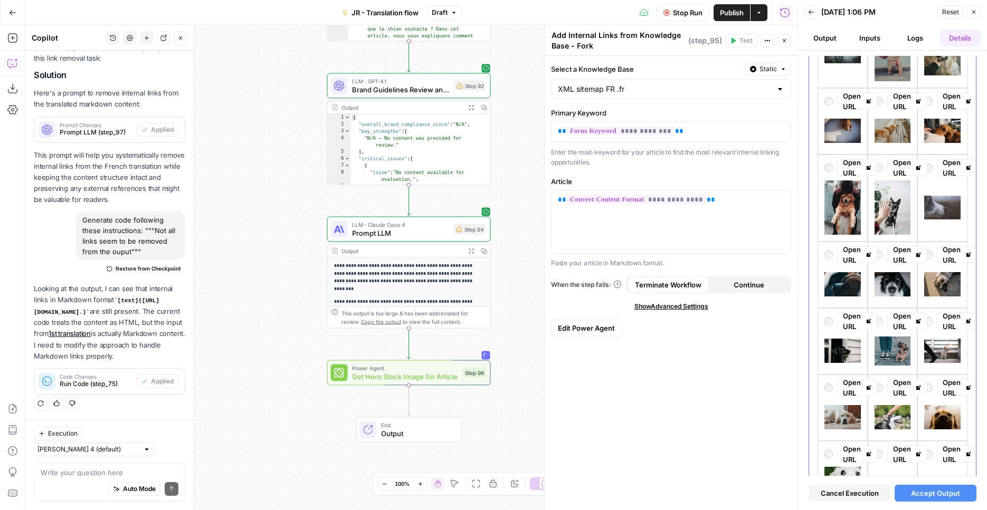
scroll to position [451, 0]
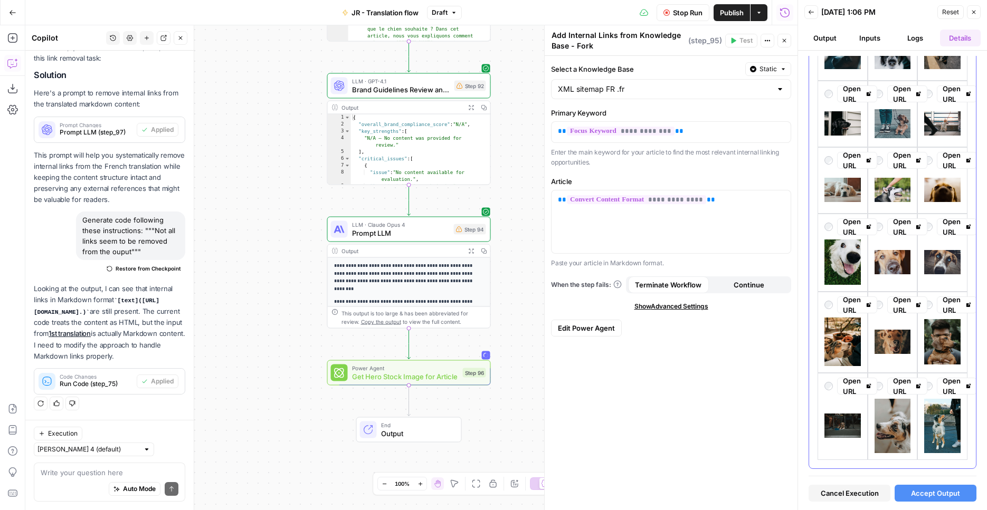
click at [883, 152] on div "Open URL" at bounding box center [892, 160] width 36 height 17
click at [945, 500] on button "Accept Output" at bounding box center [935, 493] width 82 height 17
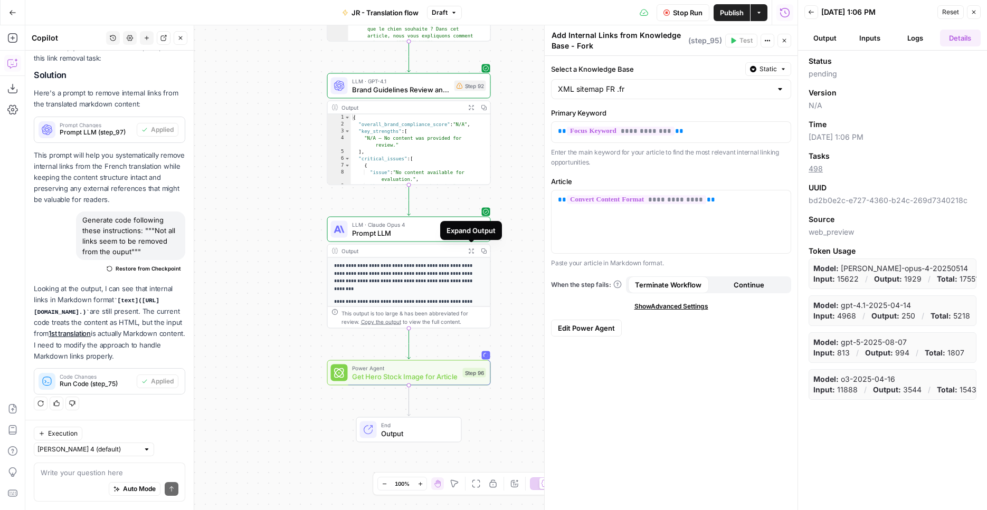
click at [466, 252] on button "Expand Output" at bounding box center [471, 251] width 13 height 13
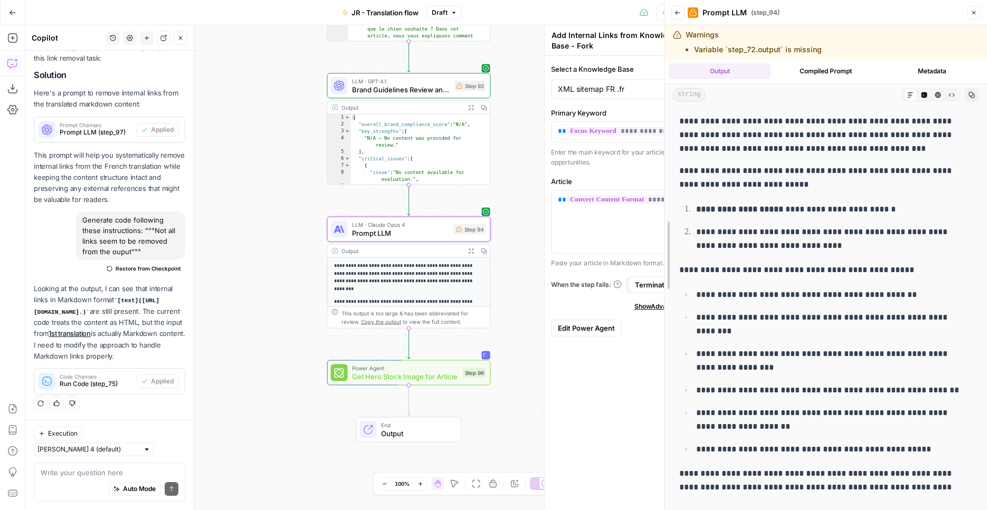
drag, startPoint x: 797, startPoint y: 247, endPoint x: 664, endPoint y: 247, distance: 132.9
click at [664, 247] on div "**********" at bounding box center [825, 255] width 323 height 510
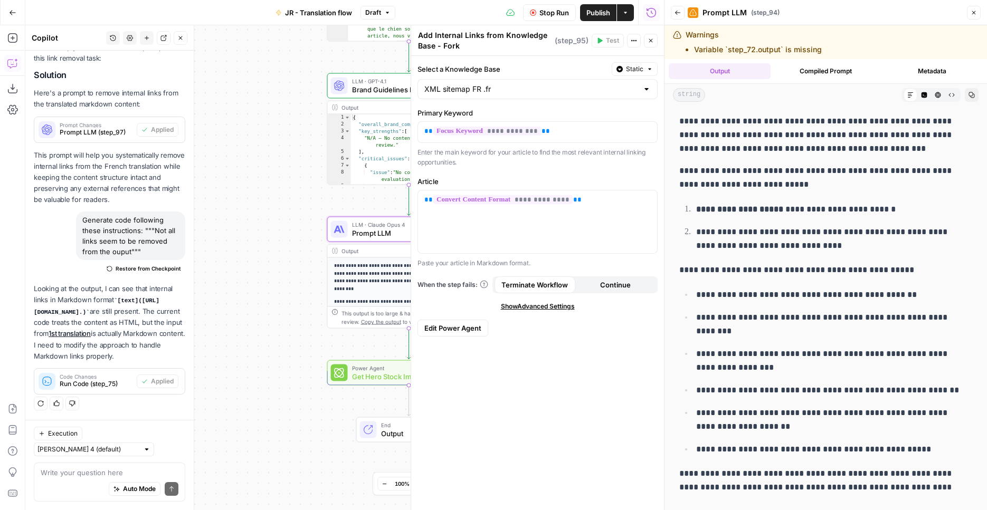
scroll to position [6, 0]
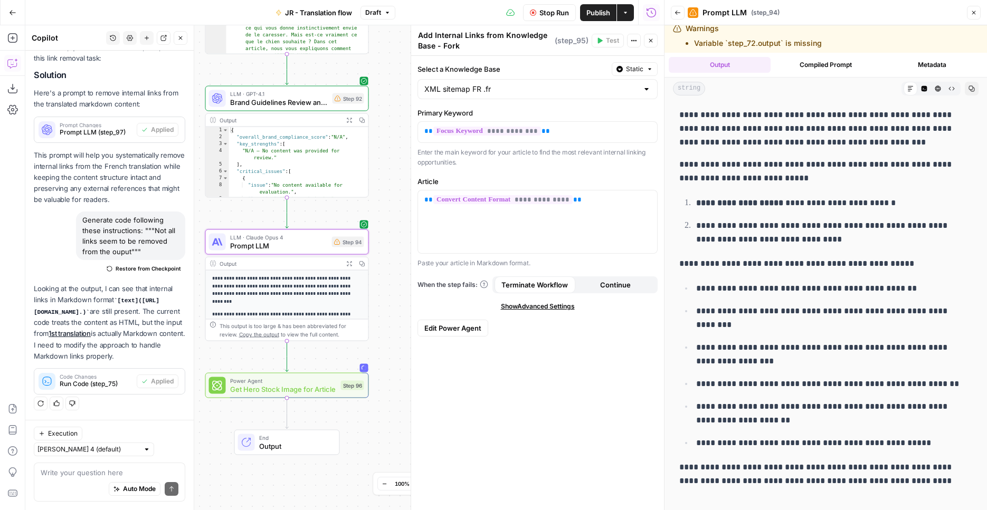
drag, startPoint x: 279, startPoint y: 205, endPoint x: 157, endPoint y: 218, distance: 122.5
click at [157, 218] on div "Workflow Set Inputs Inputs Web Page Scrape Extract Original Blog Content Step 1…" at bounding box center [344, 267] width 638 height 485
click at [289, 251] on span "Prompt LLM" at bounding box center [279, 246] width 98 height 11
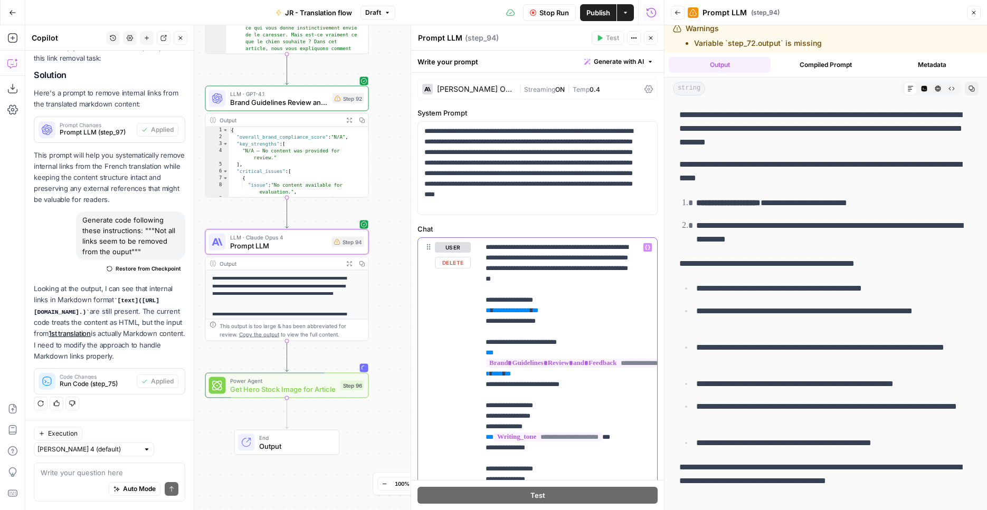
drag, startPoint x: 561, startPoint y: 311, endPoint x: 482, endPoint y: 309, distance: 79.2
click at [482, 309] on div "**********" at bounding box center [568, 453] width 178 height 430
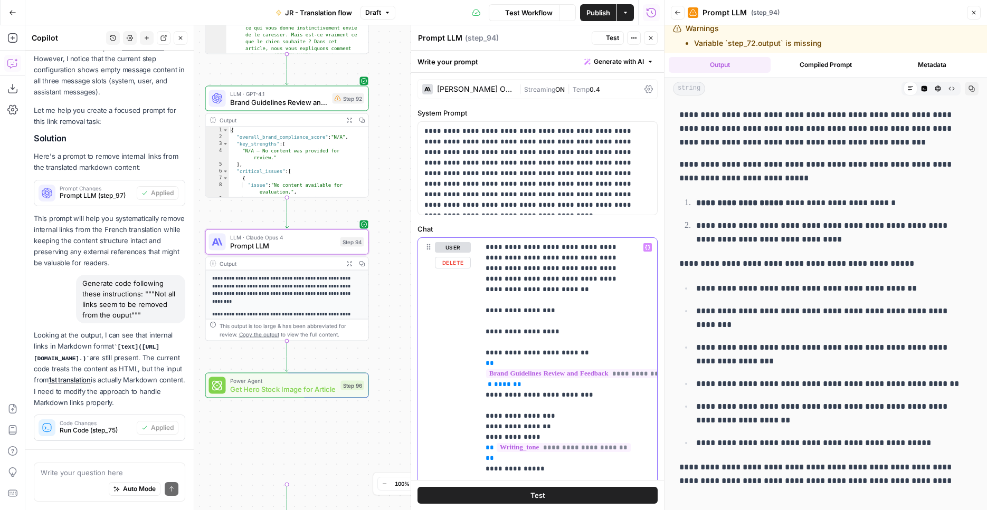
click at [643, 249] on button "Variables Menu" at bounding box center [647, 247] width 8 height 8
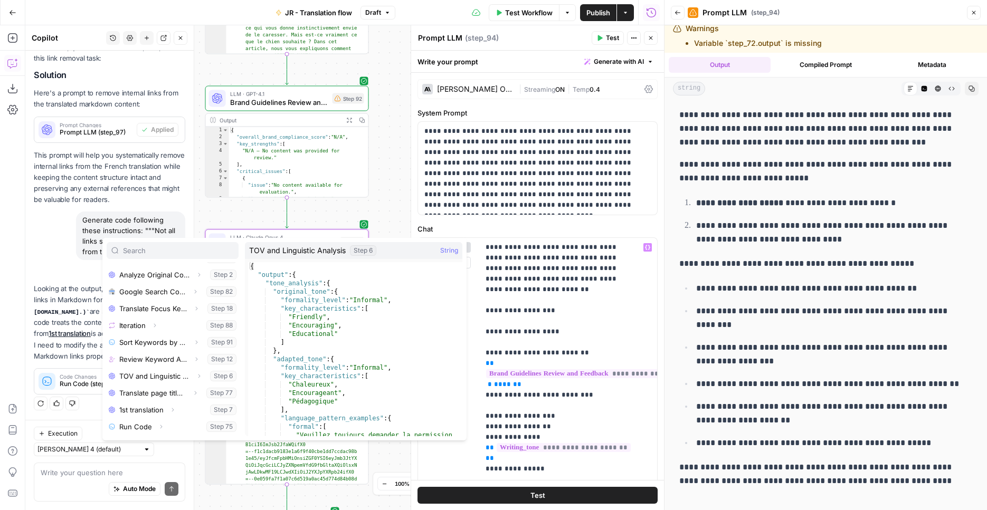
scroll to position [214, 0]
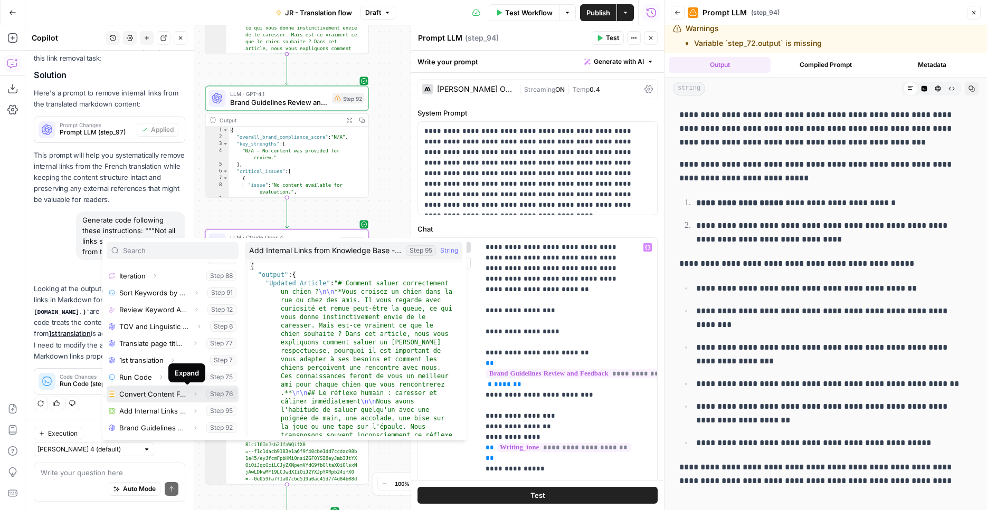
click at [192, 394] on icon "button" at bounding box center [195, 394] width 6 height 6
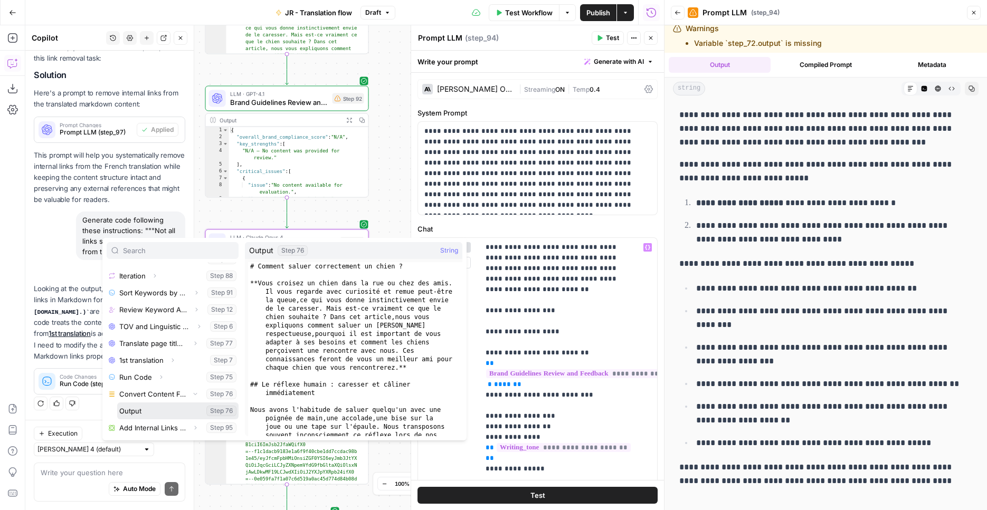
click at [142, 406] on button "Select variable Output" at bounding box center [177, 411] width 121 height 17
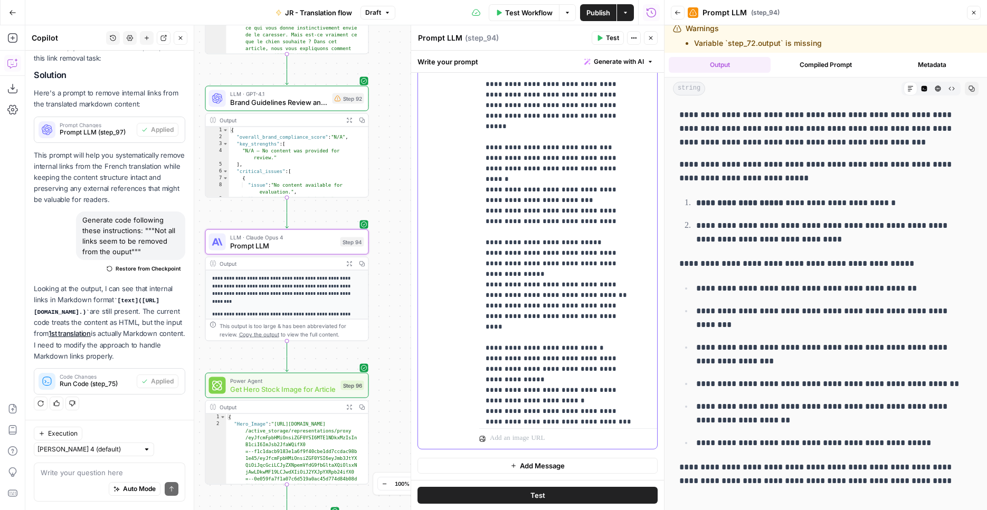
scroll to position [713, 0]
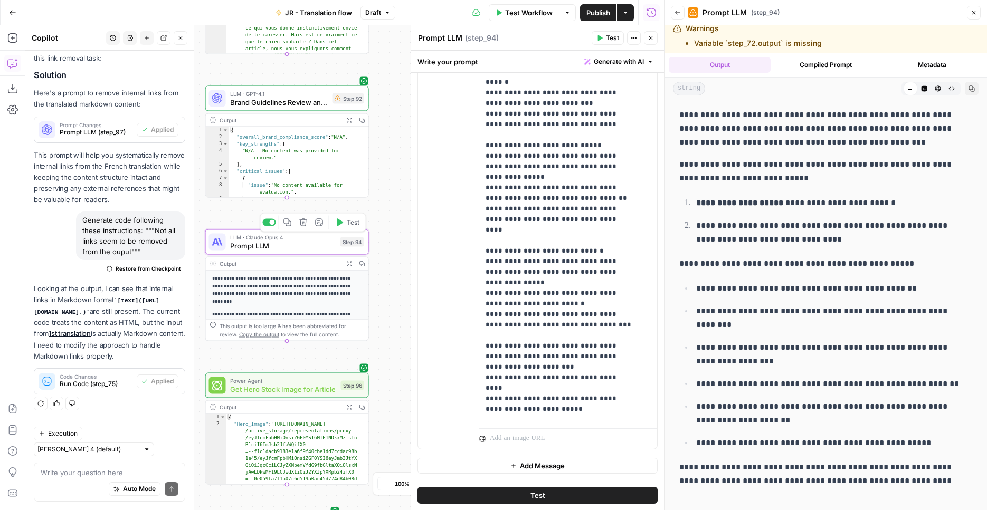
click at [345, 222] on button "Test" at bounding box center [347, 223] width 33 height 14
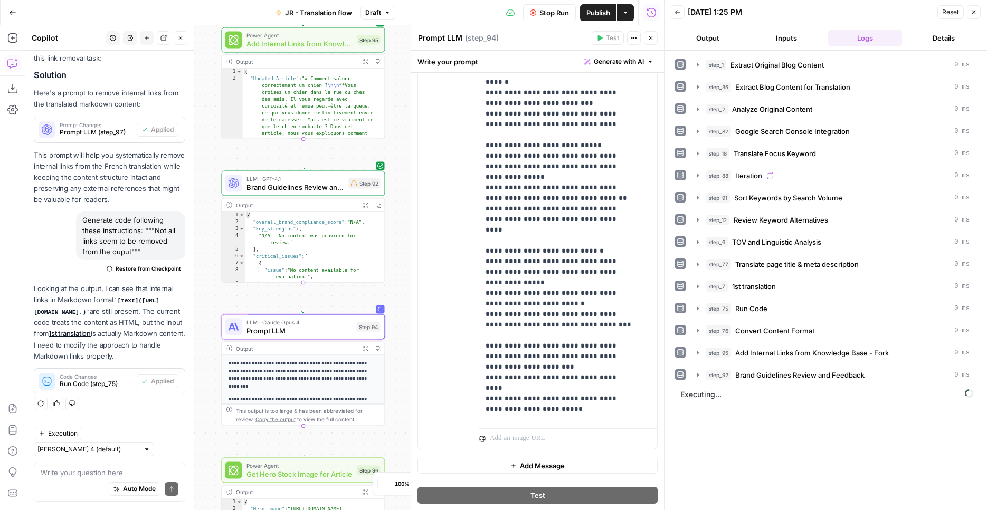
drag, startPoint x: 398, startPoint y: 118, endPoint x: 413, endPoint y: 201, distance: 84.7
click at [414, 198] on div "Workflow Set Inputs Inputs Web Page Scrape Extract Original Blog Content Step 1…" at bounding box center [344, 267] width 638 height 485
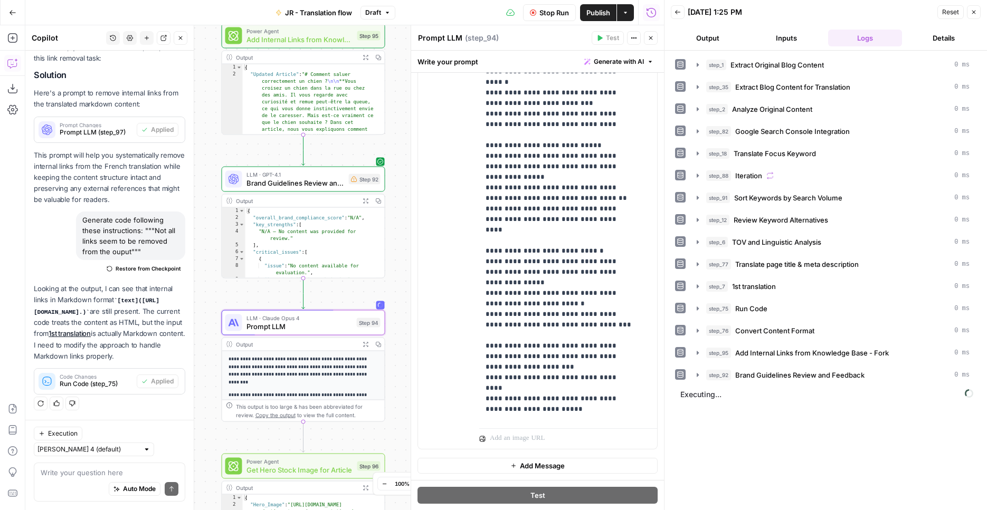
click at [528, 11] on button "Stop Run" at bounding box center [549, 12] width 53 height 17
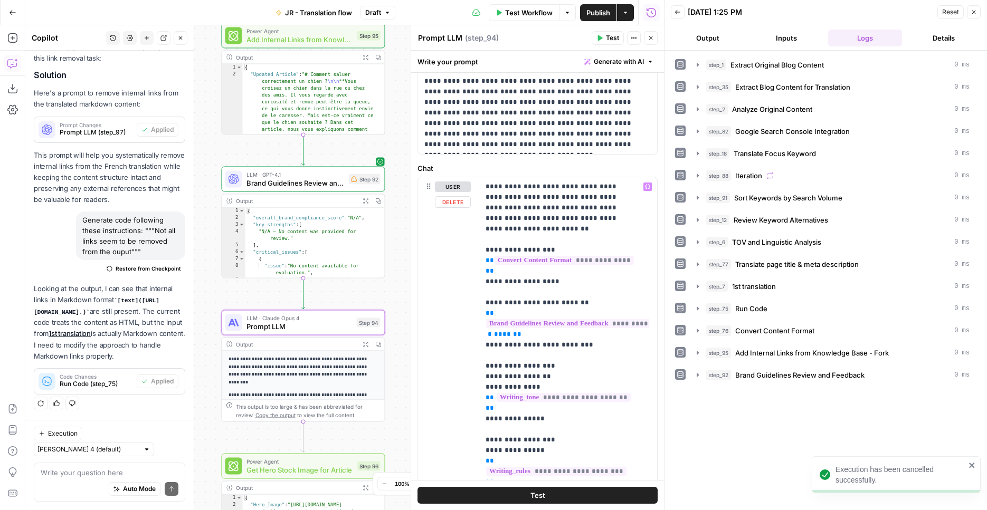
scroll to position [54, 0]
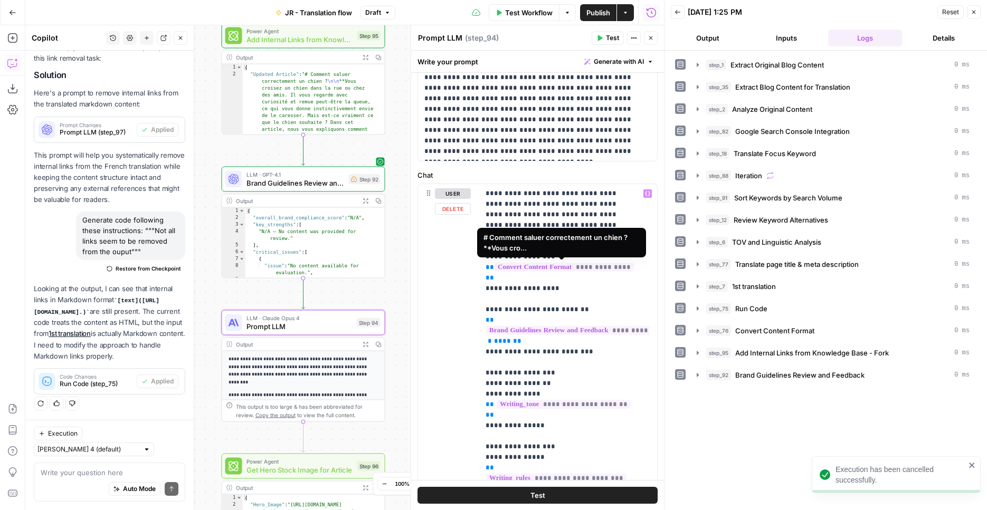
click at [531, 271] on span "**********" at bounding box center [563, 267] width 139 height 9
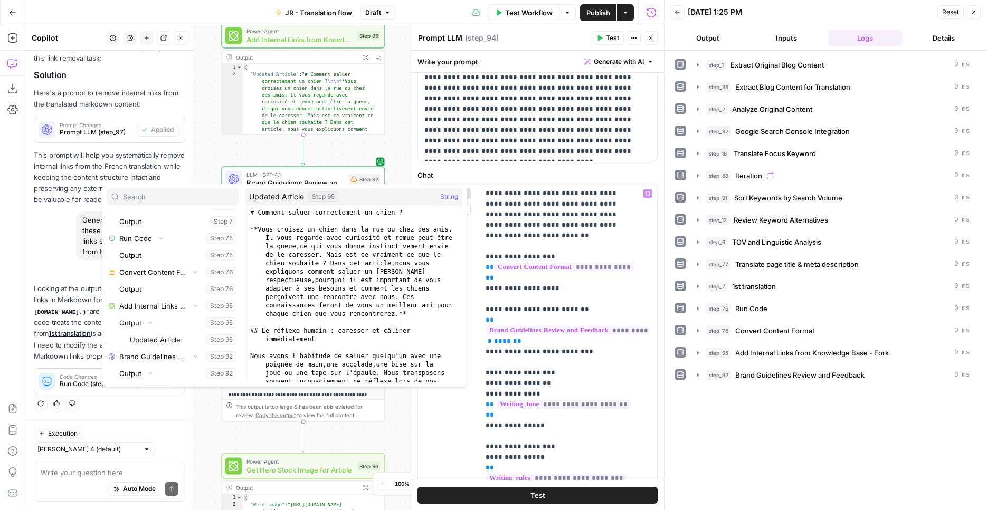
scroll to position [3962, 0]
click at [192, 322] on icon "button" at bounding box center [195, 323] width 6 height 6
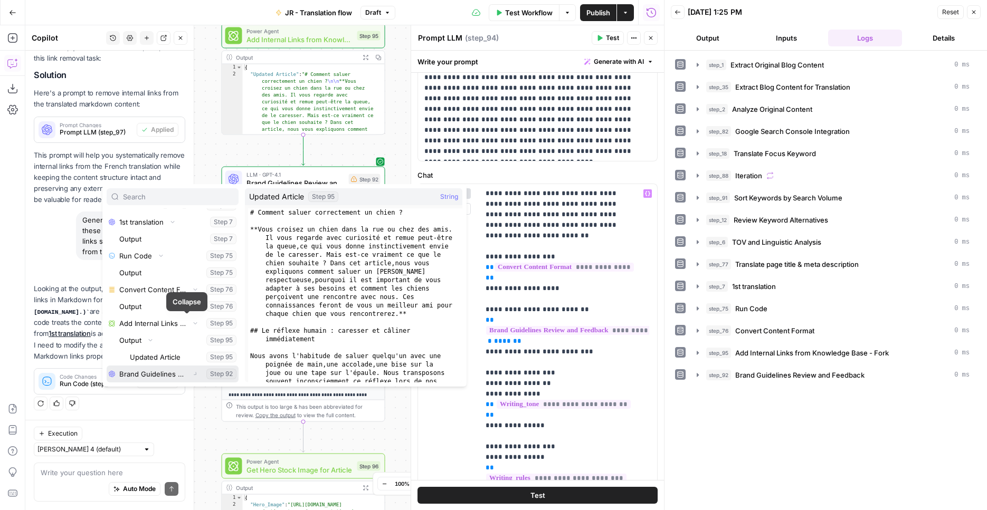
scroll to position [3911, 0]
click at [165, 352] on button "Select variable Updated Article" at bounding box center [183, 357] width 111 height 17
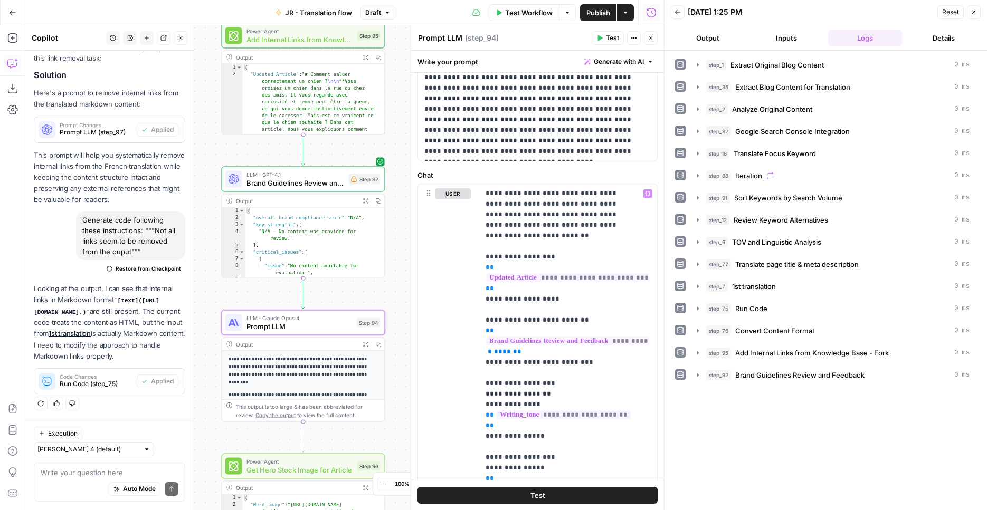
click at [604, 41] on button "Test" at bounding box center [607, 38] width 32 height 14
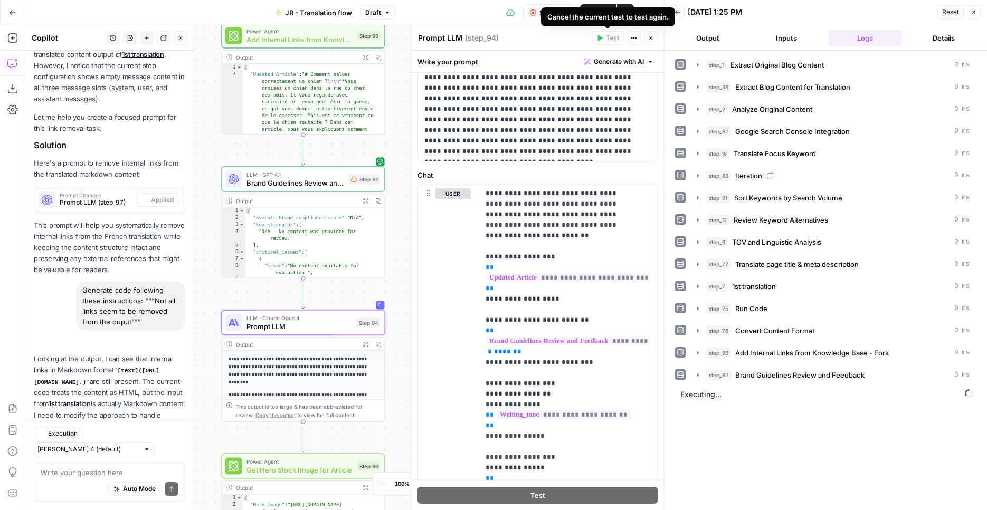
scroll to position [355, 0]
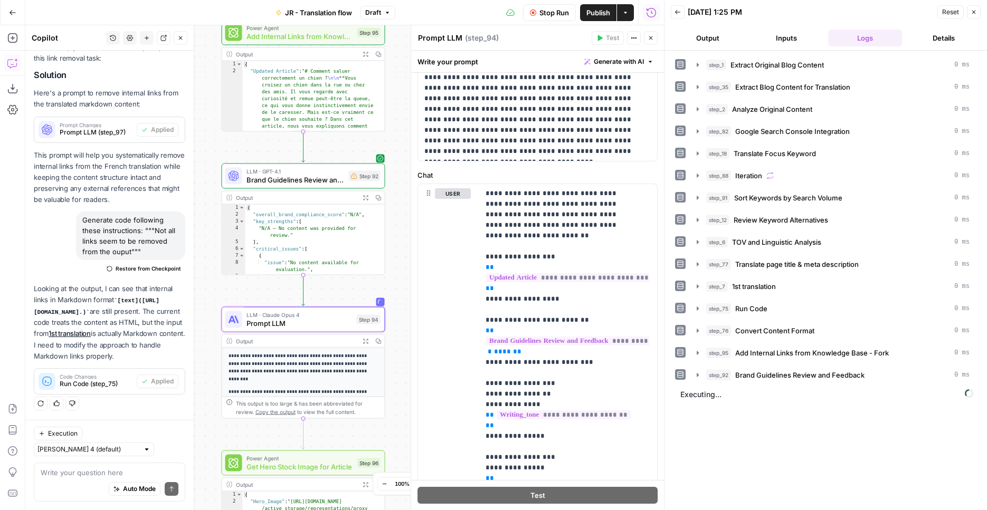
click at [396, 262] on div "Workflow Set Inputs Inputs Web Page Scrape Extract Original Blog Content Step 1…" at bounding box center [344, 267] width 638 height 485
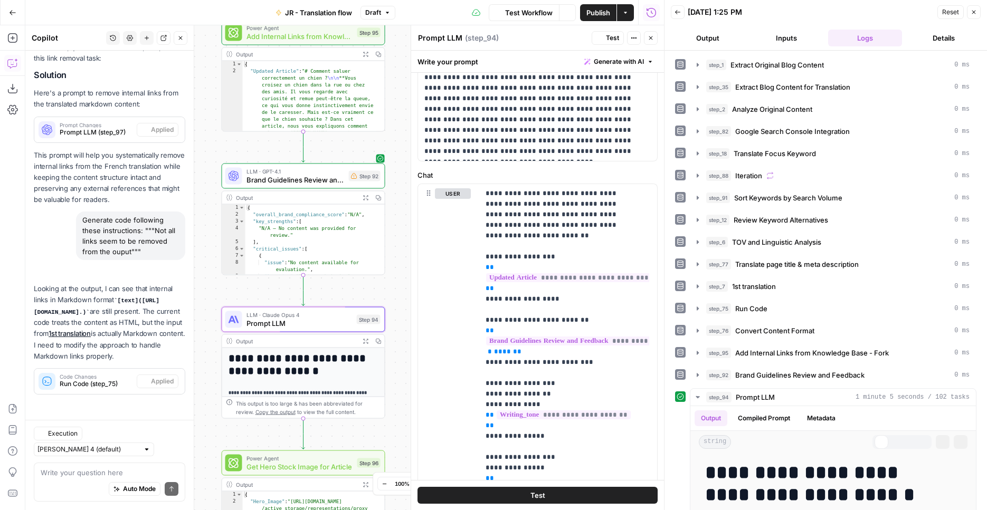
click at [320, 176] on span "Brand Guidelines Review and Feedback" at bounding box center [295, 180] width 98 height 11
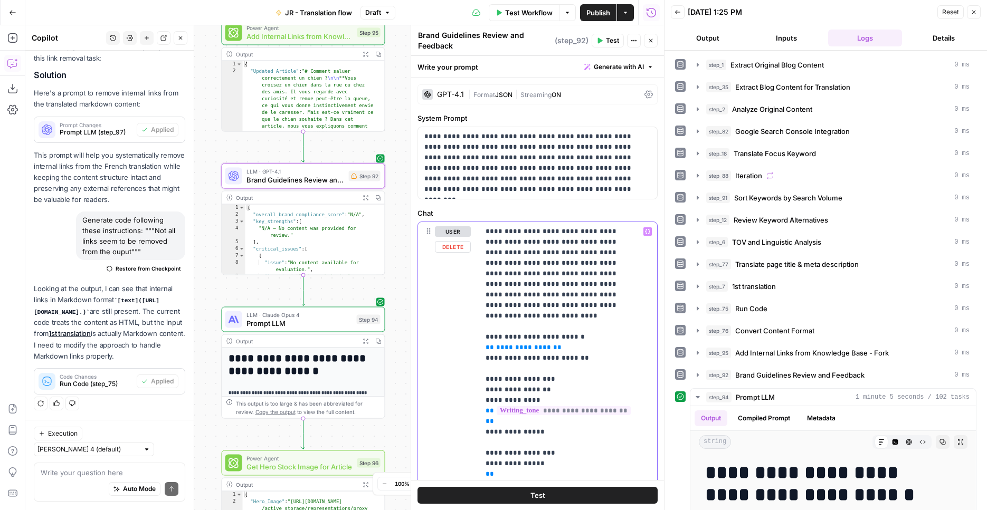
drag, startPoint x: 562, startPoint y: 338, endPoint x: 486, endPoint y: 336, distance: 76.0
click at [643, 232] on button "Variables Menu" at bounding box center [647, 231] width 8 height 8
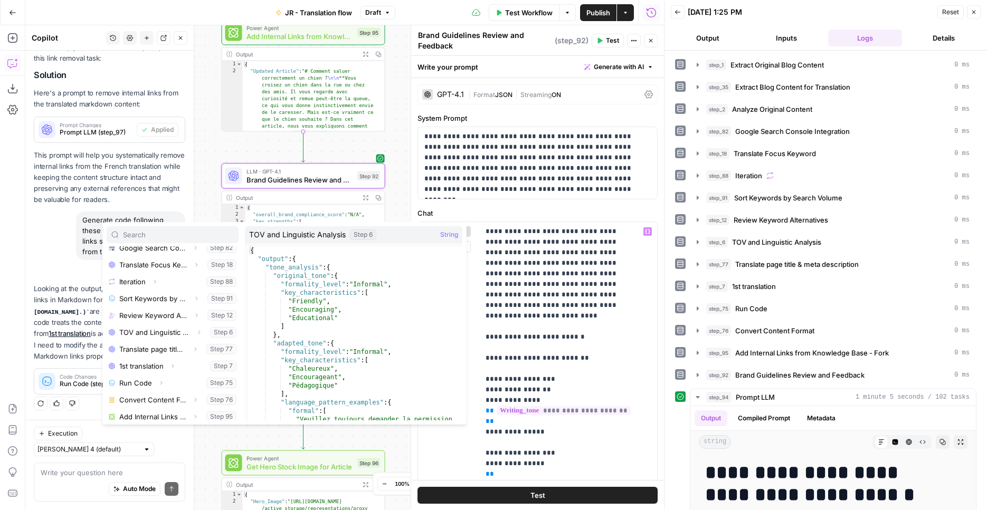
scroll to position [197, 0]
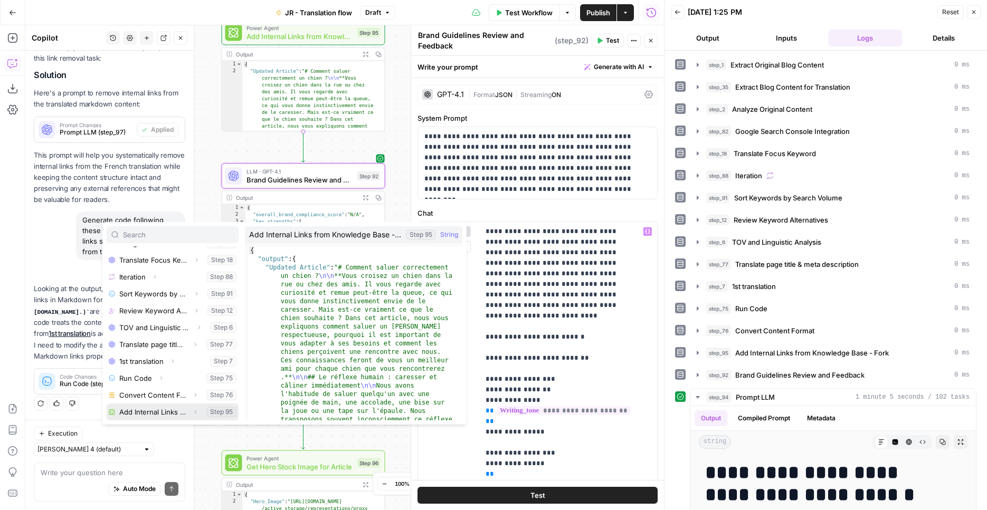
click at [188, 411] on button "Expand" at bounding box center [195, 412] width 14 height 14
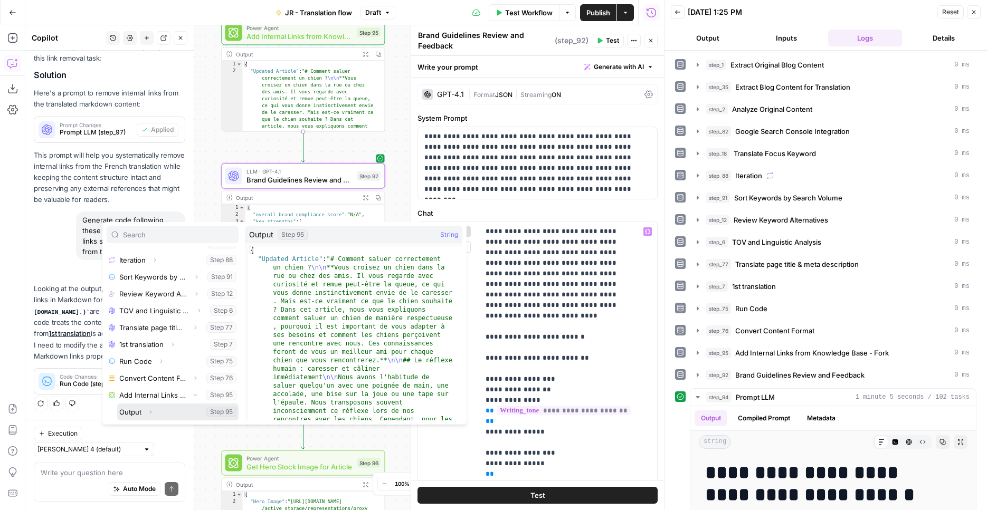
click at [154, 410] on button "Expand" at bounding box center [150, 412] width 14 height 14
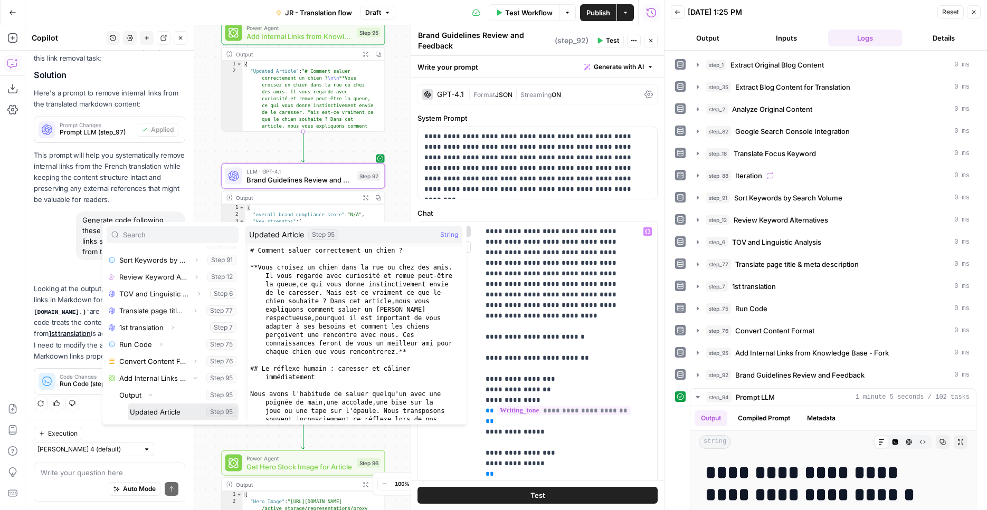
click at [154, 410] on button "Select variable Updated Article" at bounding box center [183, 412] width 111 height 17
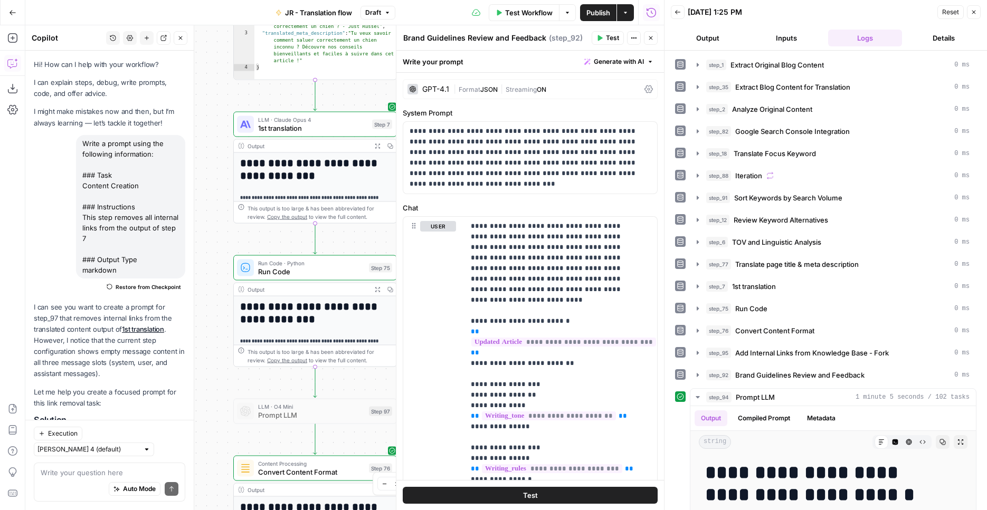
scroll to position [355, 0]
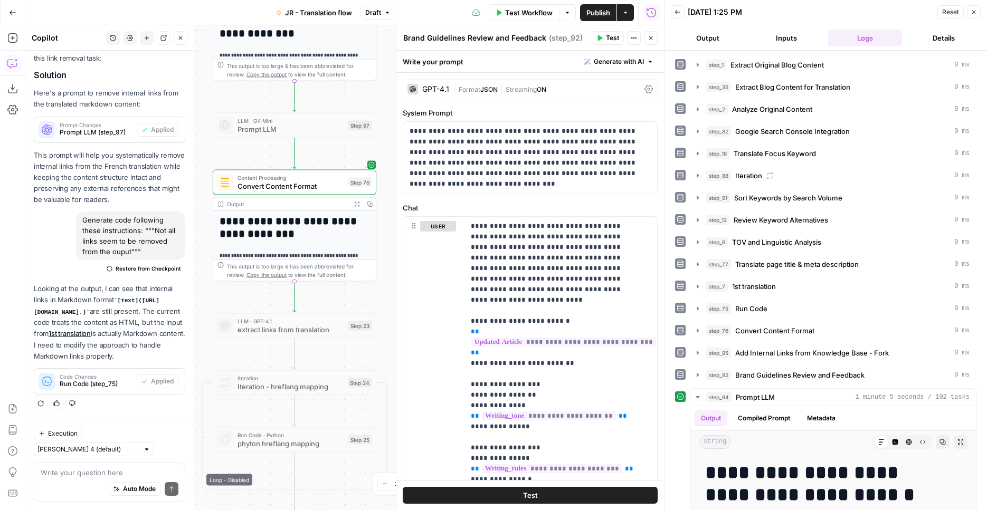
drag, startPoint x: 218, startPoint y: 243, endPoint x: 197, endPoint y: -37, distance: 281.4
click at [197, 25] on div "Workflow Set Inputs Inputs Web Page Scrape Extract Original Blog Content Step 1…" at bounding box center [344, 267] width 638 height 485
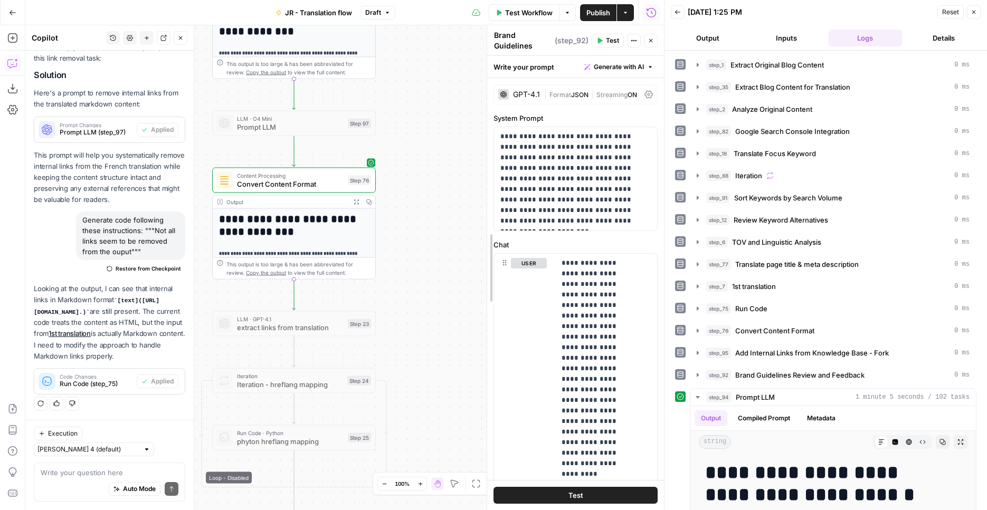
drag, startPoint x: 397, startPoint y: 288, endPoint x: 487, endPoint y: 284, distance: 90.8
click at [487, 284] on div "**********" at bounding box center [574, 267] width 177 height 485
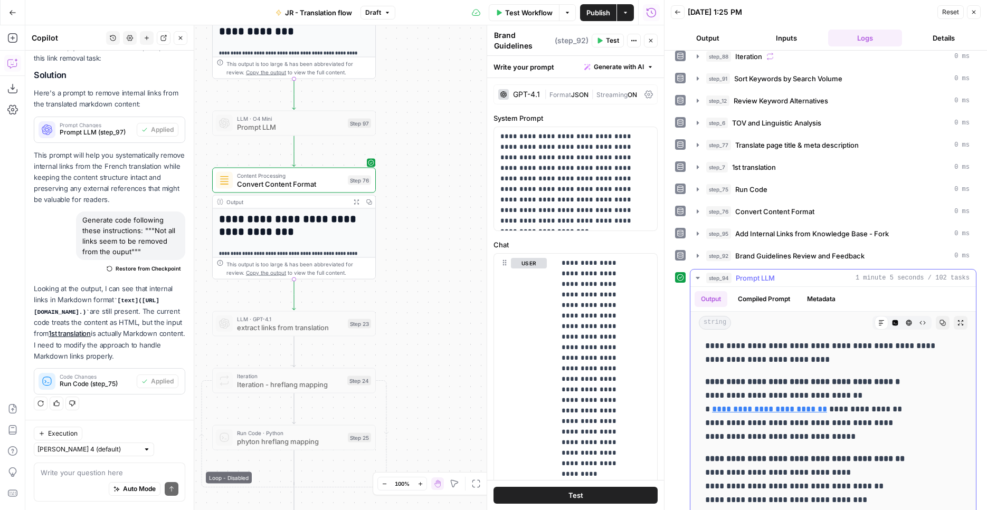
scroll to position [1509, 0]
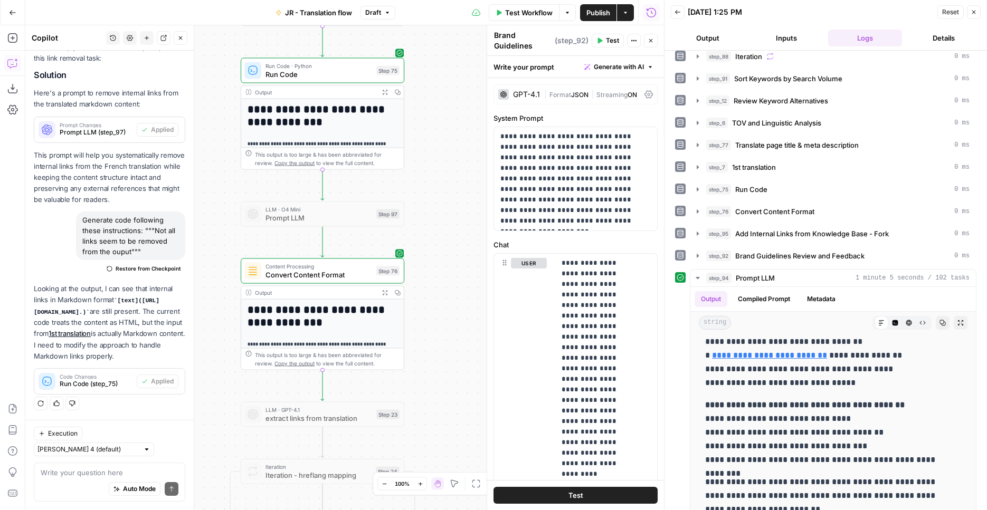
drag, startPoint x: 441, startPoint y: 257, endPoint x: 455, endPoint y: 431, distance: 174.1
click at [459, 440] on div "Workflow Set Inputs Inputs Web Page Scrape Extract Original Blog Content Step 1…" at bounding box center [344, 267] width 638 height 485
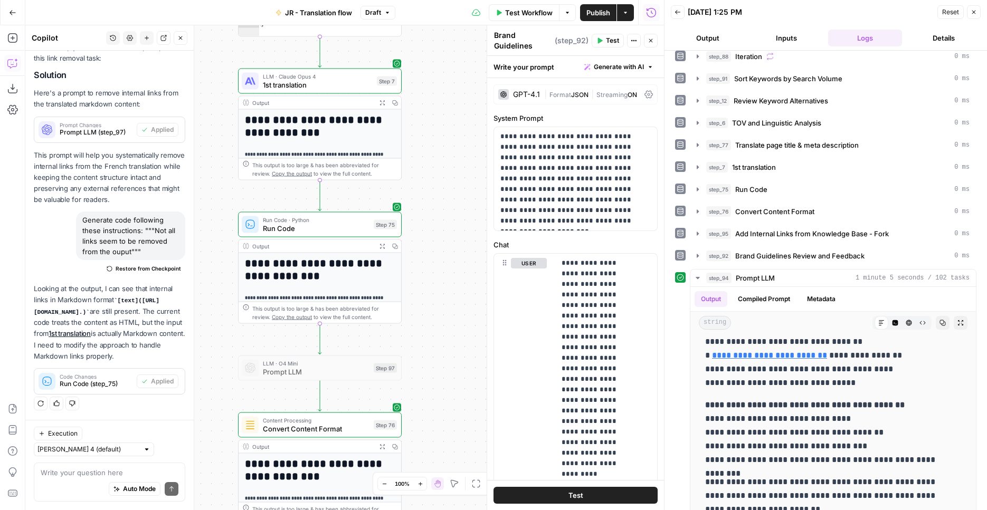
drag, startPoint x: 420, startPoint y: 286, endPoint x: 418, endPoint y: 388, distance: 102.4
click at [414, 419] on div "Workflow Set Inputs Inputs Web Page Scrape Extract Original Blog Content Step 1…" at bounding box center [344, 267] width 638 height 485
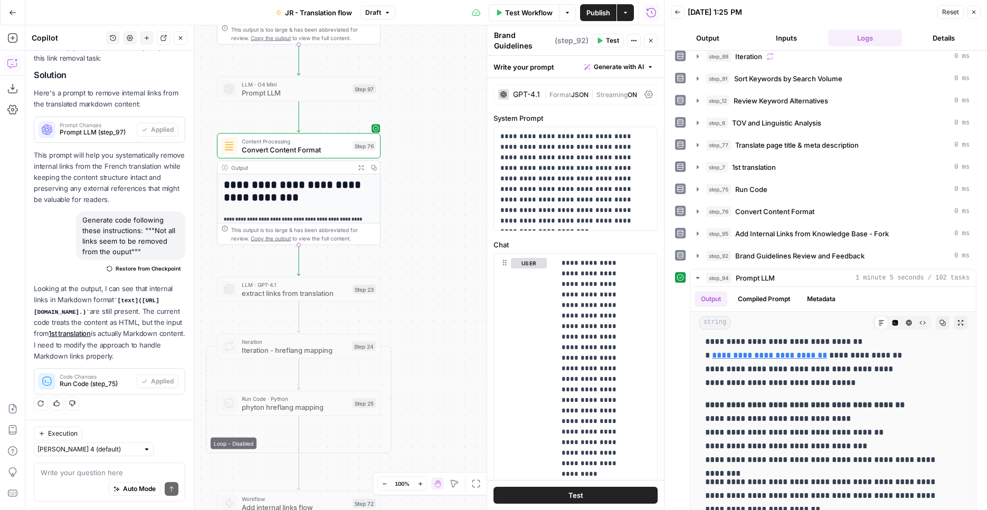
drag, startPoint x: 427, startPoint y: 322, endPoint x: 409, endPoint y: 27, distance: 294.9
click at [409, 27] on div "Workflow Set Inputs Inputs Web Page Scrape Extract Original Blog Content Step 1…" at bounding box center [344, 267] width 638 height 485
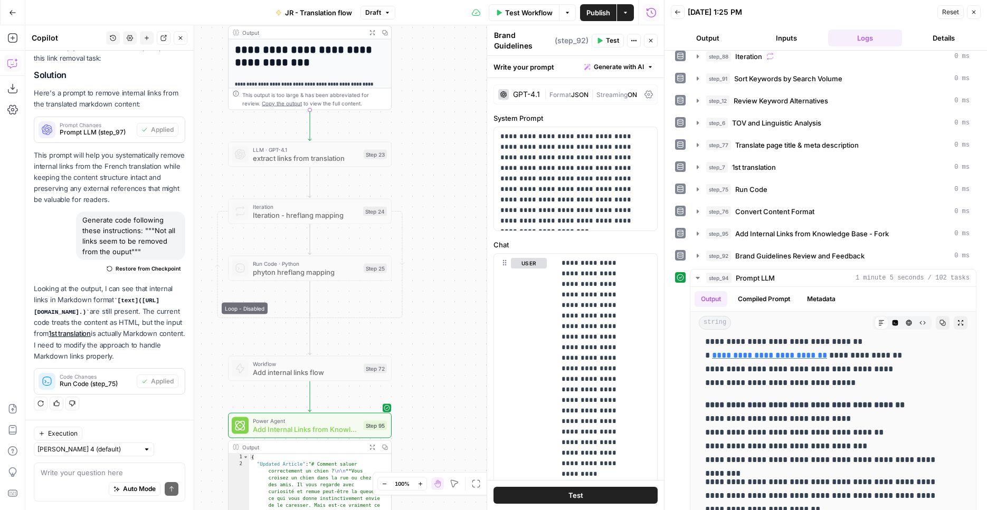
drag, startPoint x: 428, startPoint y: 309, endPoint x: 453, endPoint y: 95, distance: 215.1
click at [453, 95] on div "Workflow Set Inputs Inputs Web Page Scrape Extract Original Blog Content Step 1…" at bounding box center [344, 267] width 638 height 485
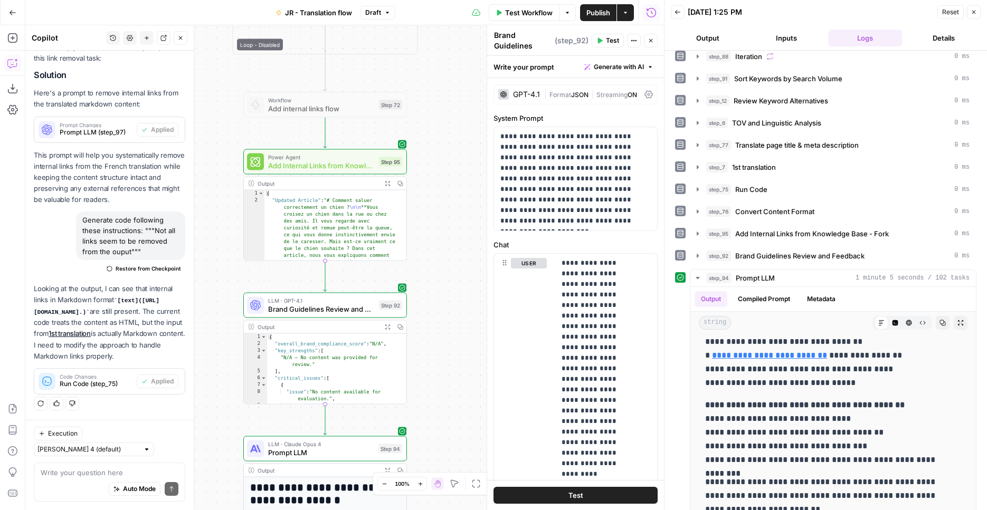
drag, startPoint x: 454, startPoint y: 325, endPoint x: 455, endPoint y: 126, distance: 198.9
click at [455, 126] on div "Workflow Set Inputs Inputs Web Page Scrape Extract Original Blog Content Step 1…" at bounding box center [344, 267] width 638 height 485
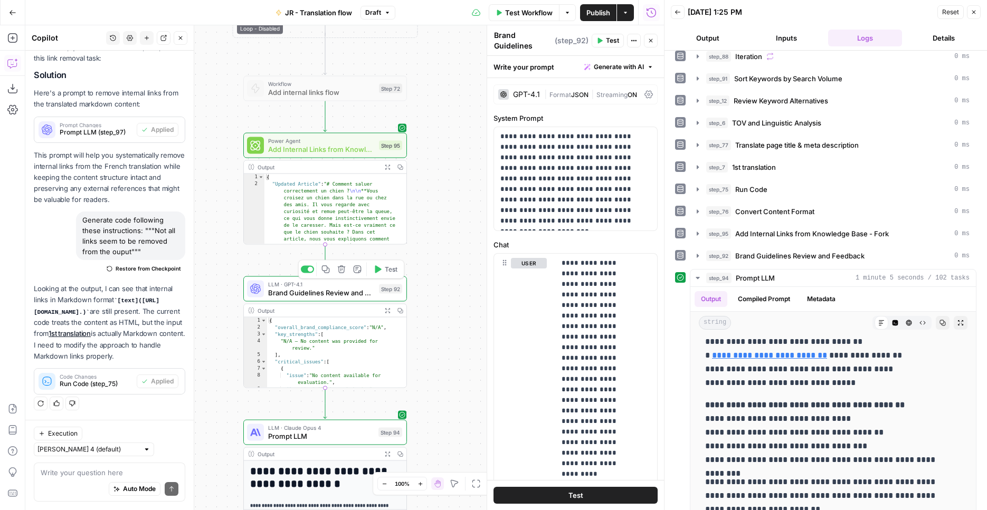
click at [373, 270] on icon "button" at bounding box center [377, 269] width 8 height 8
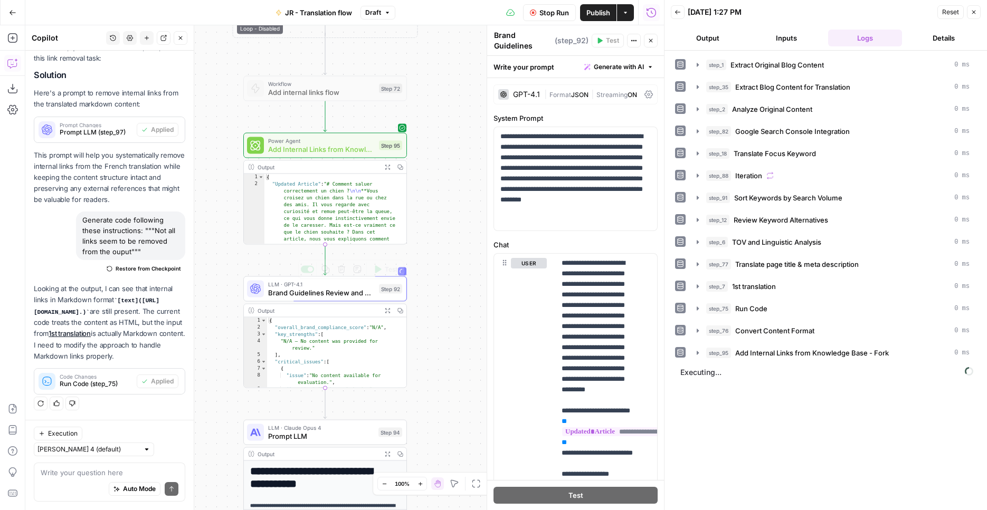
drag, startPoint x: 550, startPoint y: 14, endPoint x: 581, endPoint y: 50, distance: 47.4
click at [550, 14] on span "Stop Run" at bounding box center [554, 12] width 30 height 11
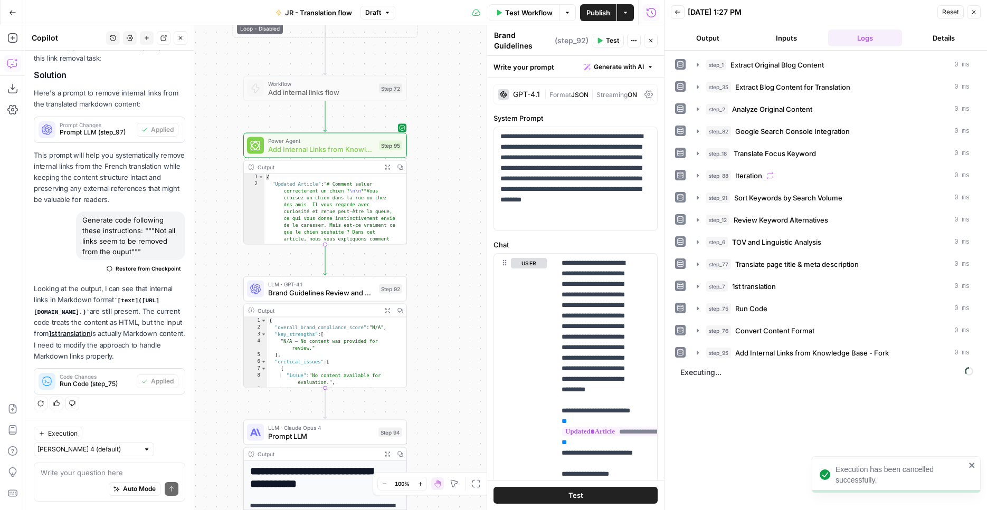
click at [569, 93] on span "Format" at bounding box center [560, 95] width 22 height 8
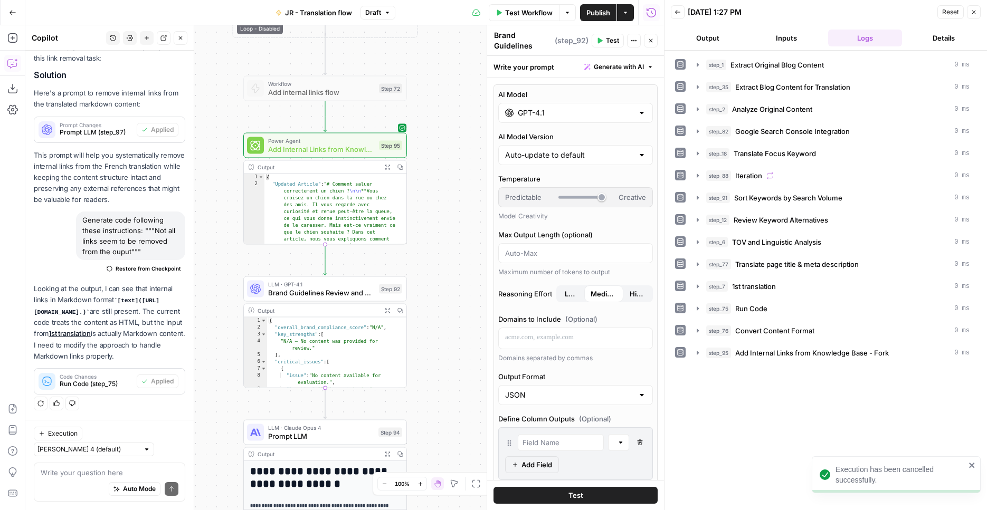
click at [602, 118] on input "GPT-4.1" at bounding box center [576, 113] width 116 height 11
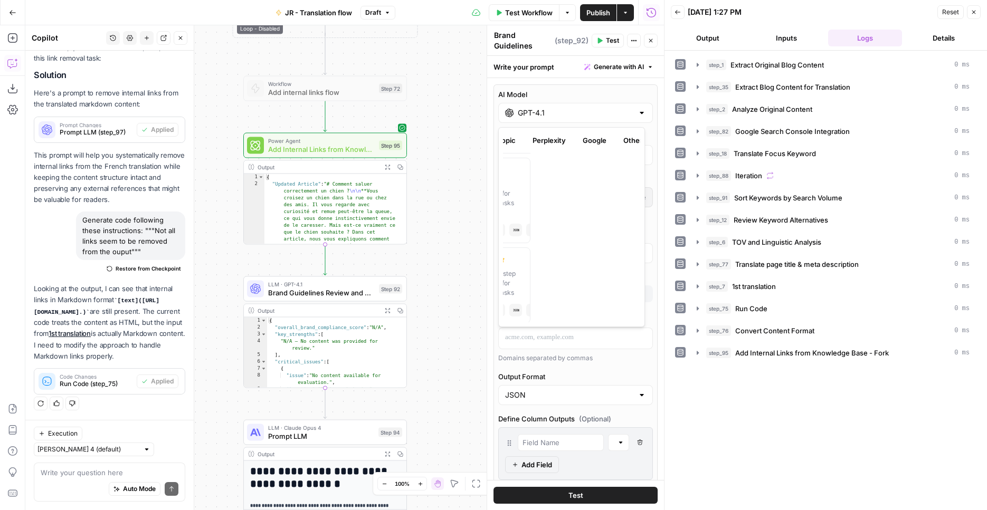
click at [588, 143] on button "Google" at bounding box center [594, 140] width 36 height 17
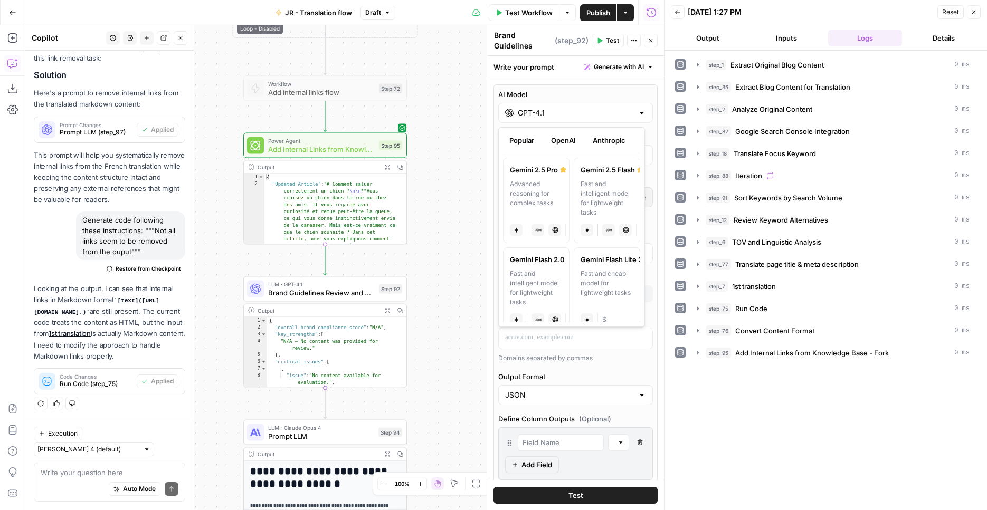
click at [545, 206] on div "Advanced reasoning for complex tasks" at bounding box center [536, 198] width 53 height 38
type input "***"
type input "Gemini 2.5 Pro"
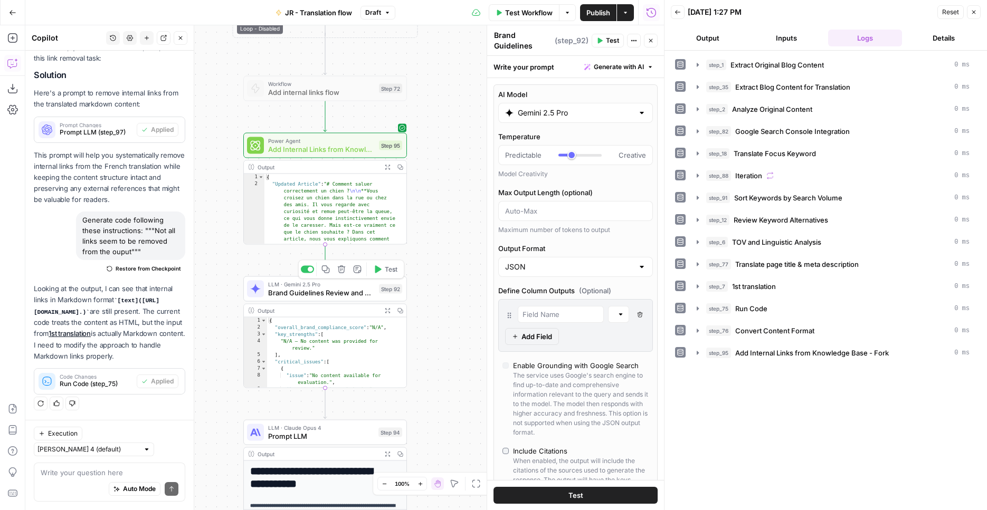
click at [387, 271] on span "Test" at bounding box center [391, 269] width 13 height 9
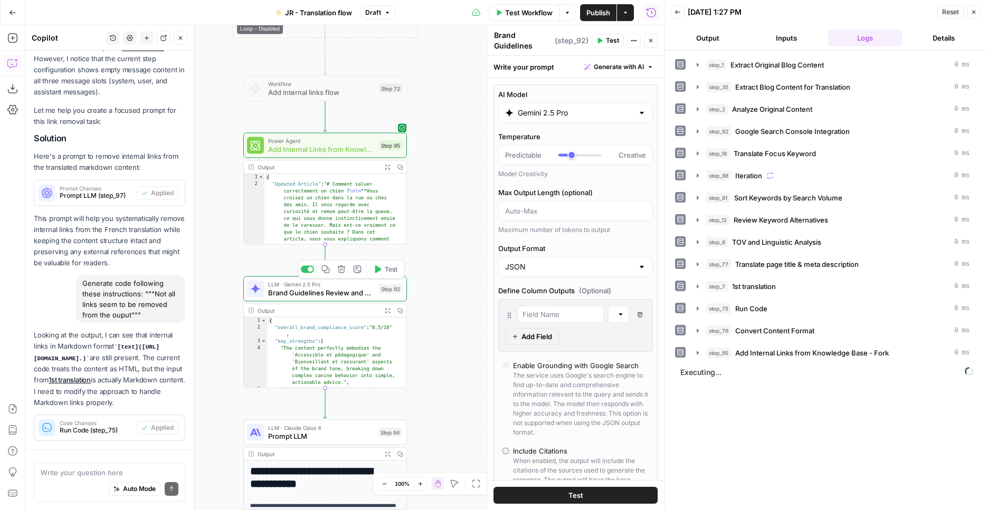
scroll to position [355, 0]
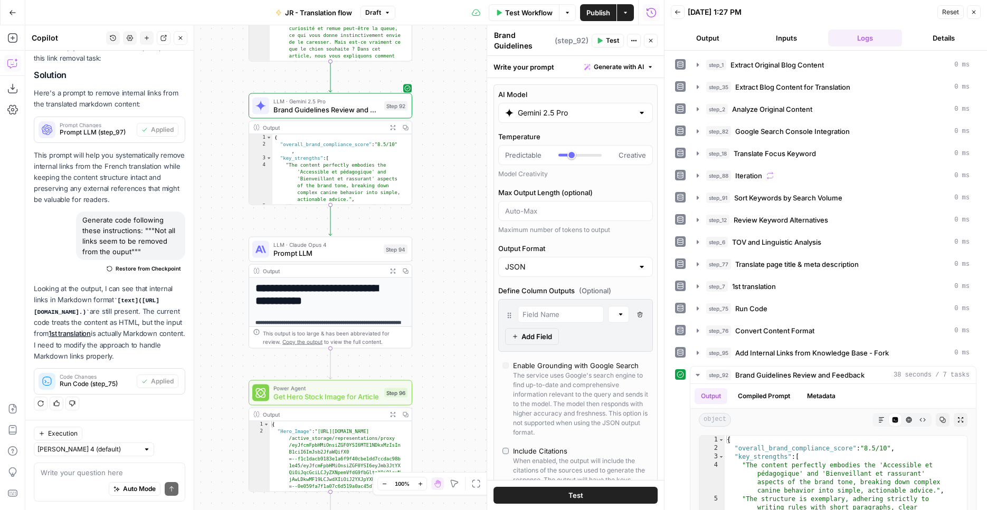
drag, startPoint x: 440, startPoint y: 338, endPoint x: 431, endPoint y: 180, distance: 158.5
click at [431, 180] on div "Workflow Set Inputs Inputs Web Page Scrape Extract Original Blog Content Step 1…" at bounding box center [344, 267] width 638 height 485
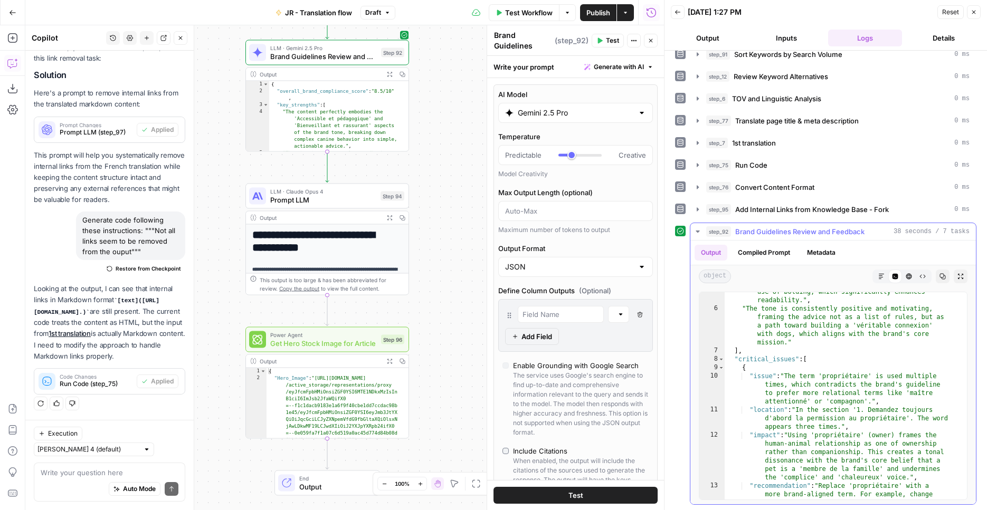
scroll to position [0, 0]
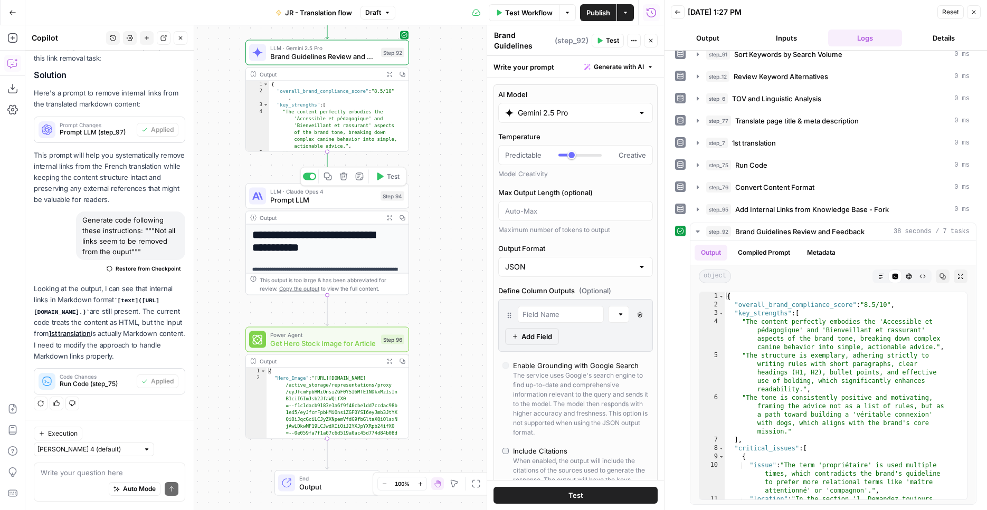
click at [393, 175] on span "Test" at bounding box center [393, 176] width 13 height 9
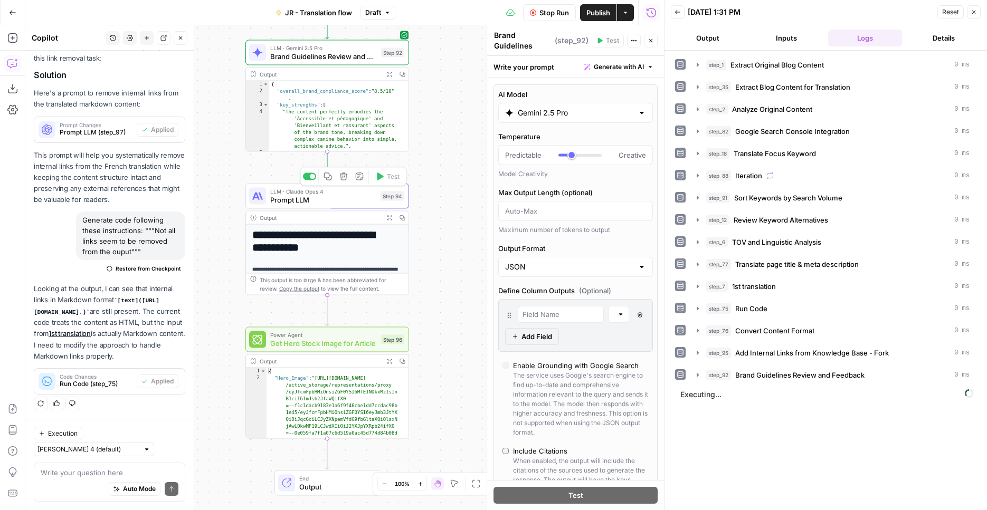
click at [348, 198] on span "Prompt LLM" at bounding box center [323, 200] width 106 height 11
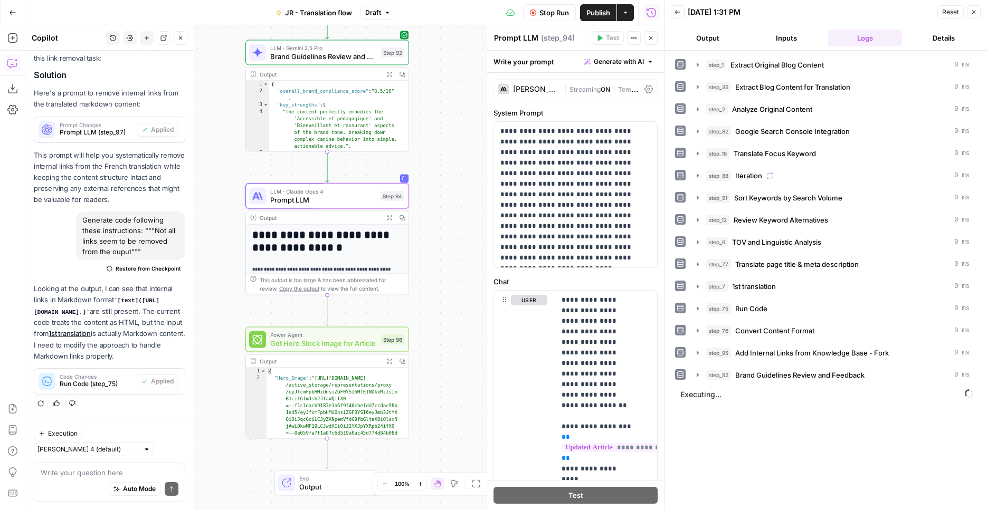
click at [529, 39] on textarea "Prompt LLM" at bounding box center [516, 38] width 44 height 11
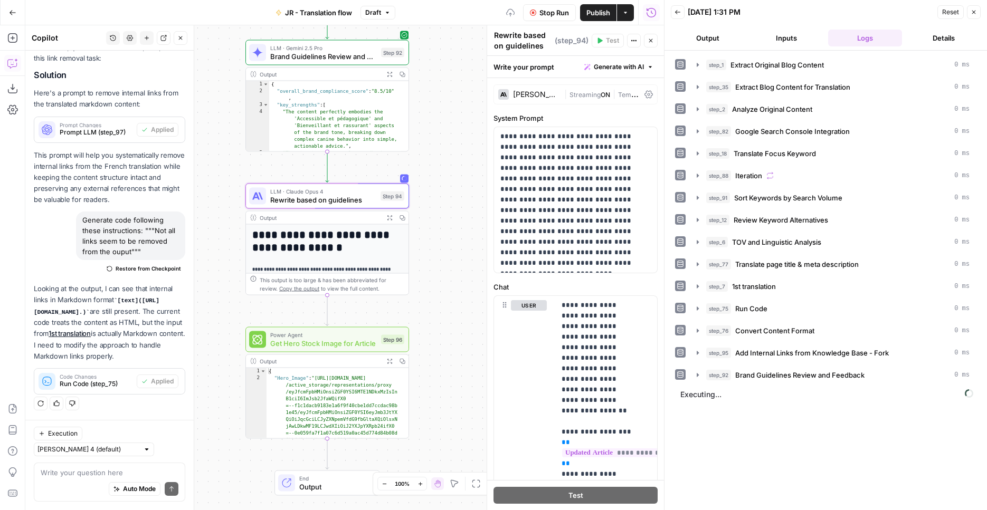
type textarea "Rewrite based on guidelines"
click at [462, 143] on div "Workflow Set Inputs Inputs Web Page Scrape Extract Original Blog Content Step 1…" at bounding box center [344, 267] width 638 height 485
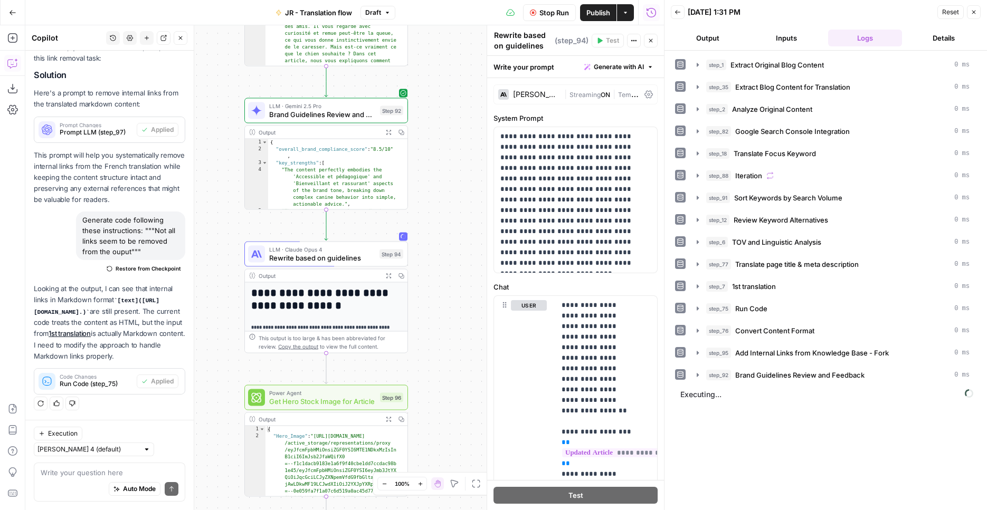
drag, startPoint x: 459, startPoint y: 127, endPoint x: 449, endPoint y: 183, distance: 56.2
click at [458, 186] on div "Workflow Set Inputs Inputs Web Page Scrape Extract Original Blog Content Step 1…" at bounding box center [344, 267] width 638 height 485
click at [350, 110] on span "Brand Guidelines Review and Feedback" at bounding box center [322, 115] width 107 height 11
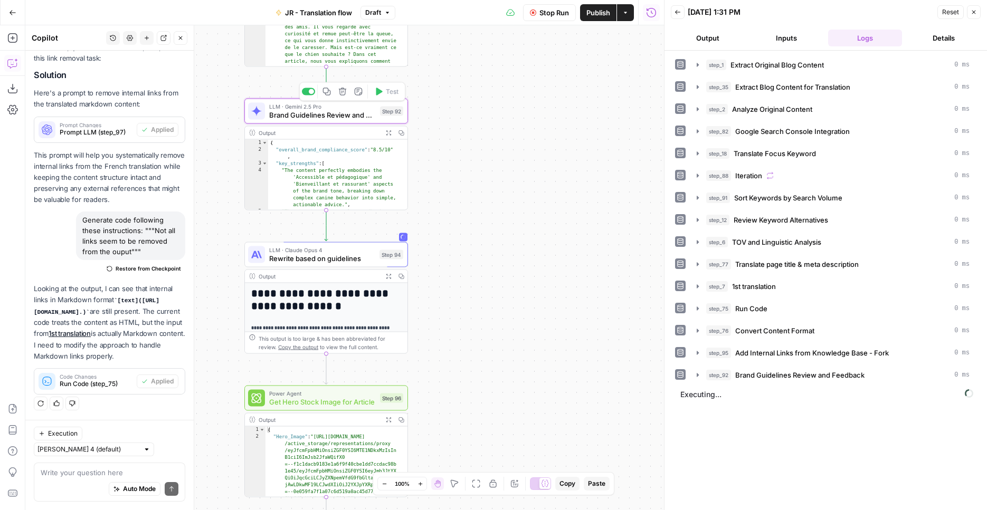
type textarea "Brand Guidelines Review and Feedback"
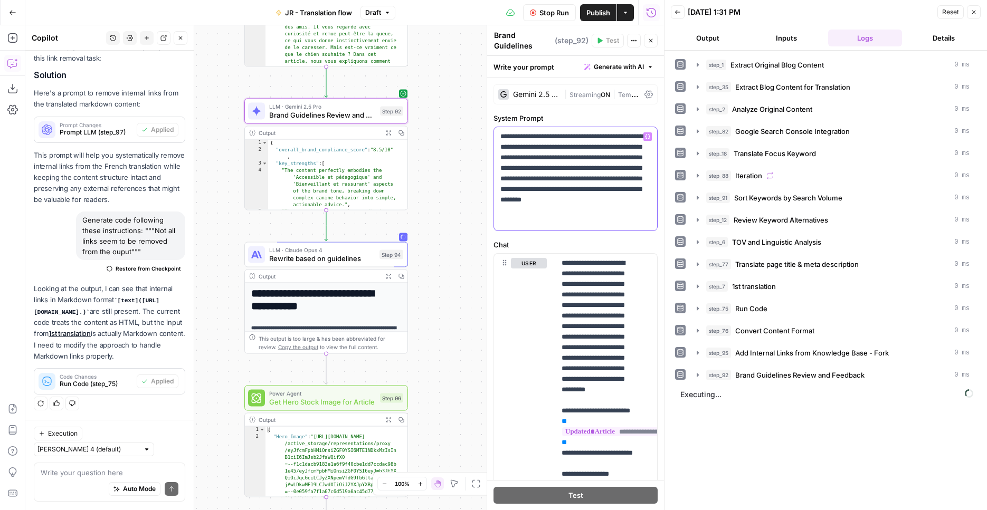
click at [531, 135] on p "**********" at bounding box center [571, 178] width 142 height 95
click at [645, 137] on icon "button" at bounding box center [647, 137] width 5 height 5
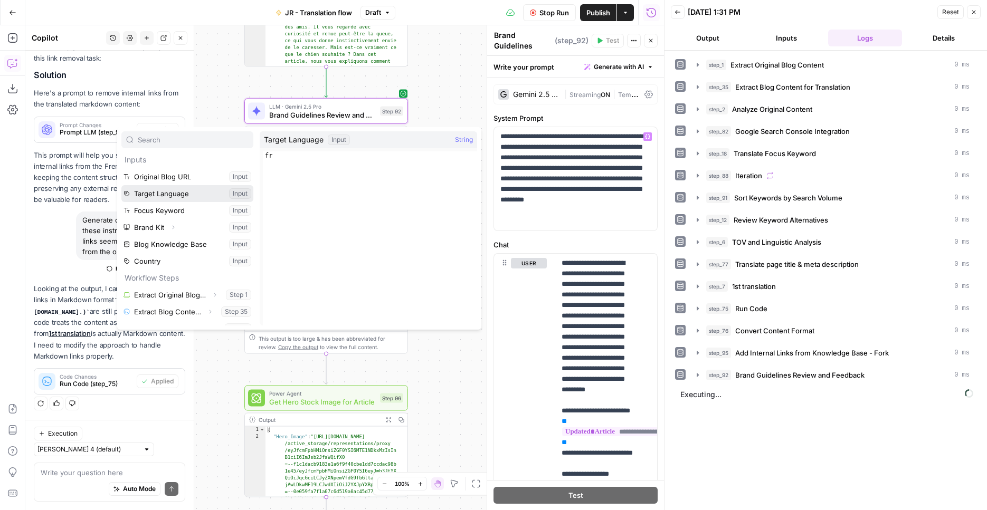
drag, startPoint x: 198, startPoint y: 191, endPoint x: 377, endPoint y: 159, distance: 181.2
click at [198, 191] on button "Select variable Target Language" at bounding box center [187, 193] width 132 height 17
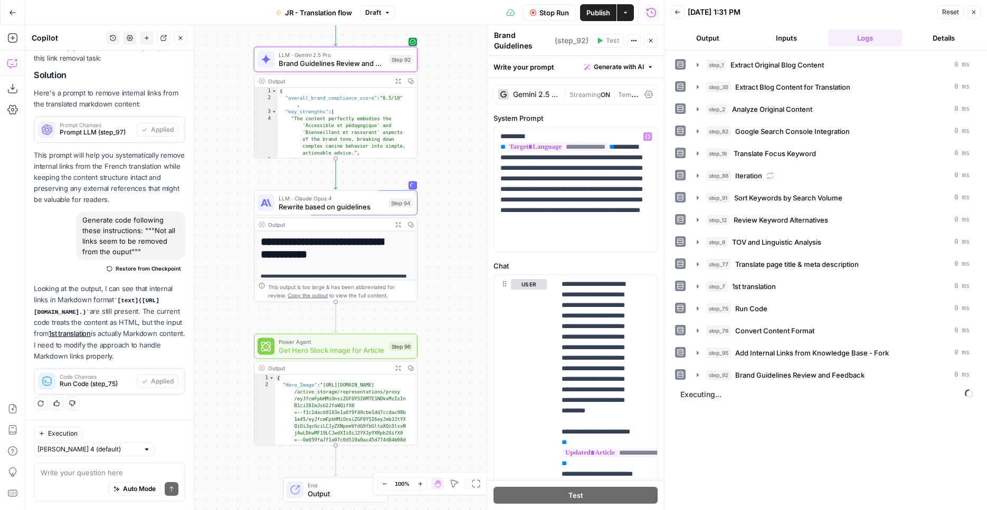
drag, startPoint x: 448, startPoint y: 283, endPoint x: 458, endPoint y: 231, distance: 53.2
click at [458, 231] on div "Workflow Set Inputs Inputs Web Page Scrape Extract Original Blog Content Step 1…" at bounding box center [344, 267] width 638 height 485
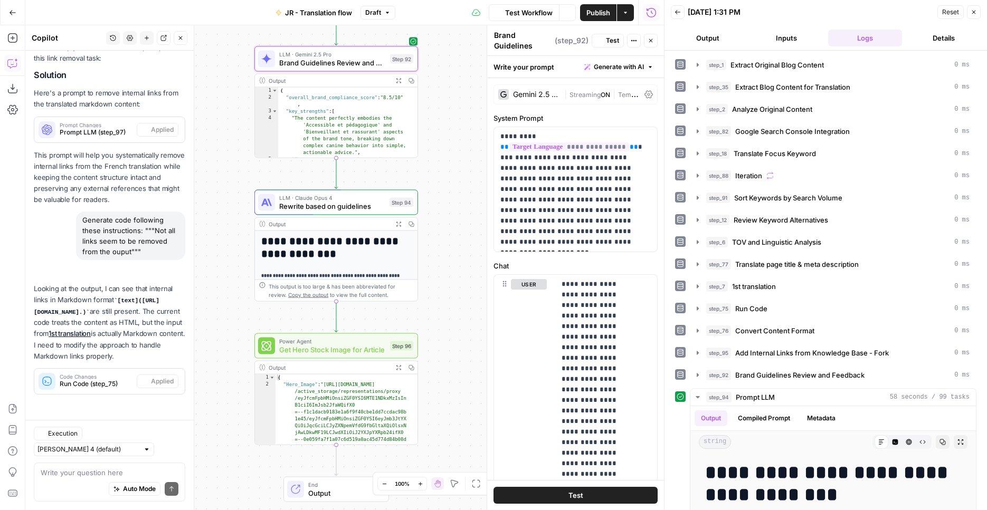
scroll to position [355, 0]
click at [399, 224] on icon "button" at bounding box center [398, 224] width 5 height 5
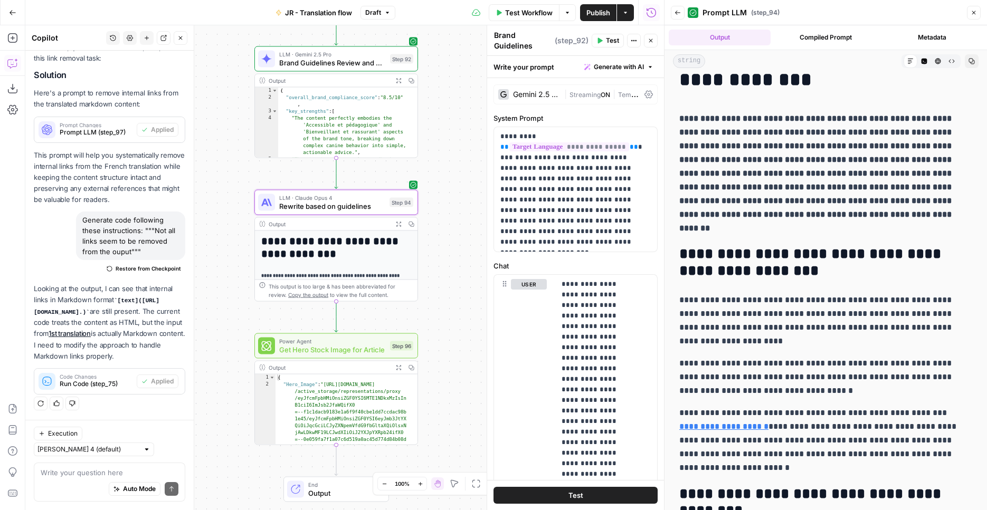
scroll to position [0, 0]
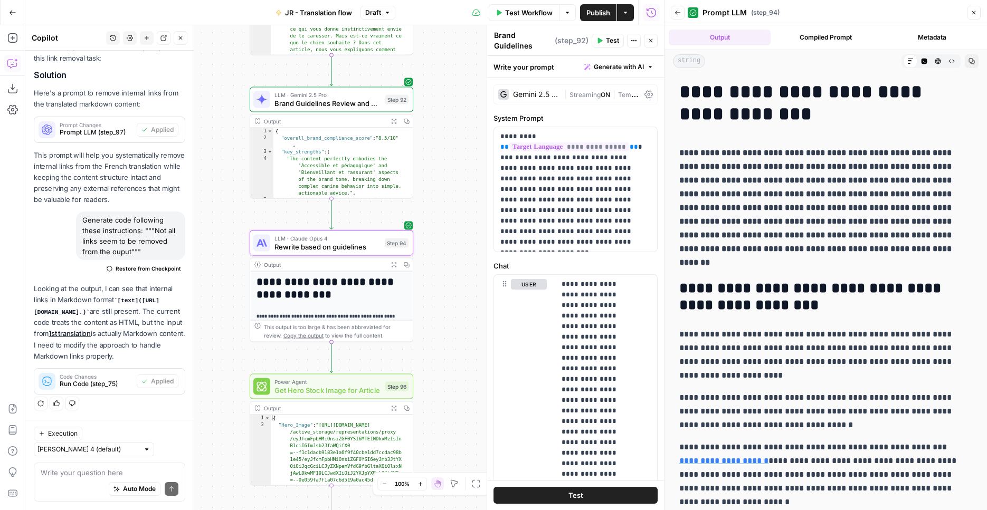
drag, startPoint x: 439, startPoint y: 152, endPoint x: 492, endPoint y: 506, distance: 357.9
click at [492, 510] on div "Workflow Set Inputs Inputs Web Page Scrape Extract Original Blog Content Step 1…" at bounding box center [344, 267] width 638 height 485
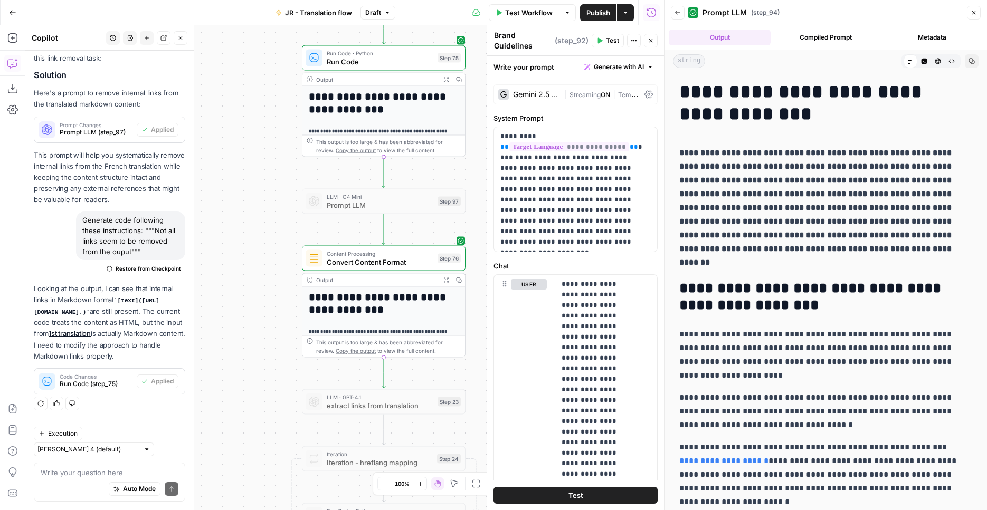
drag, startPoint x: 227, startPoint y: 92, endPoint x: 233, endPoint y: 387, distance: 295.0
click at [226, 454] on div "Workflow Set Inputs Inputs Web Page Scrape Extract Original Blog Content Step 1…" at bounding box center [344, 267] width 638 height 485
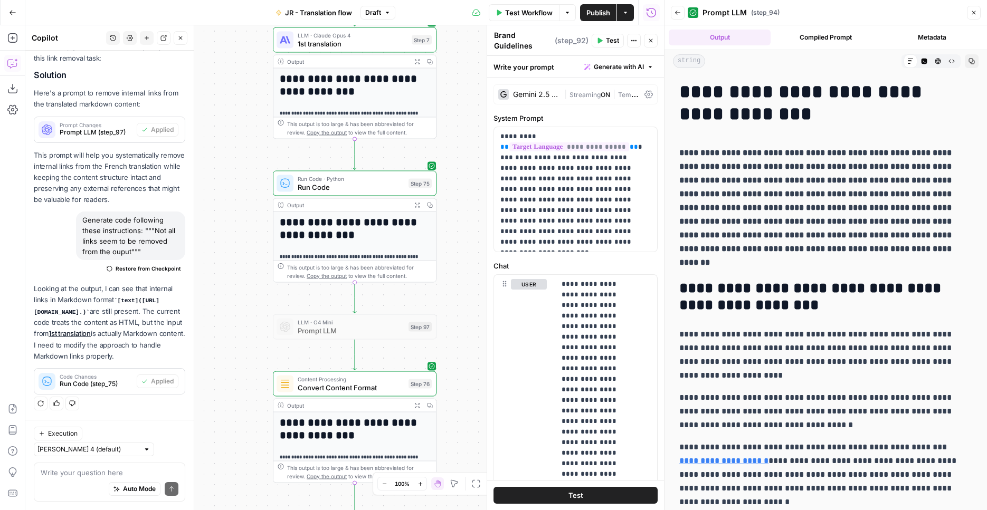
drag, startPoint x: 231, startPoint y: 258, endPoint x: 213, endPoint y: 349, distance: 92.4
click at [213, 349] on div "Workflow Set Inputs Inputs Web Page Scrape Extract Original Blog Content Step 1…" at bounding box center [344, 267] width 638 height 485
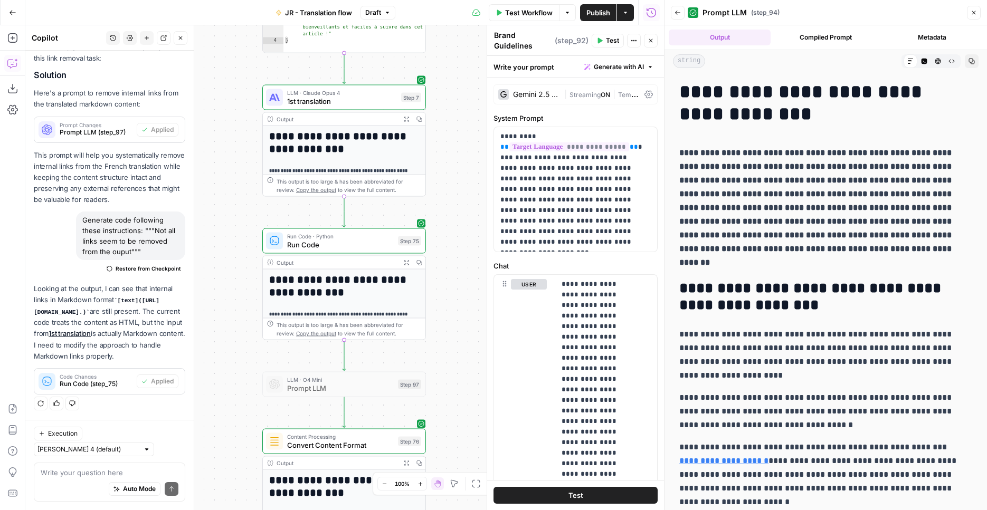
drag, startPoint x: 219, startPoint y: 180, endPoint x: 208, endPoint y: 349, distance: 169.2
click at [208, 349] on div "Workflow Set Inputs Inputs Web Page Scrape Extract Original Blog Content Step 1…" at bounding box center [344, 267] width 638 height 485
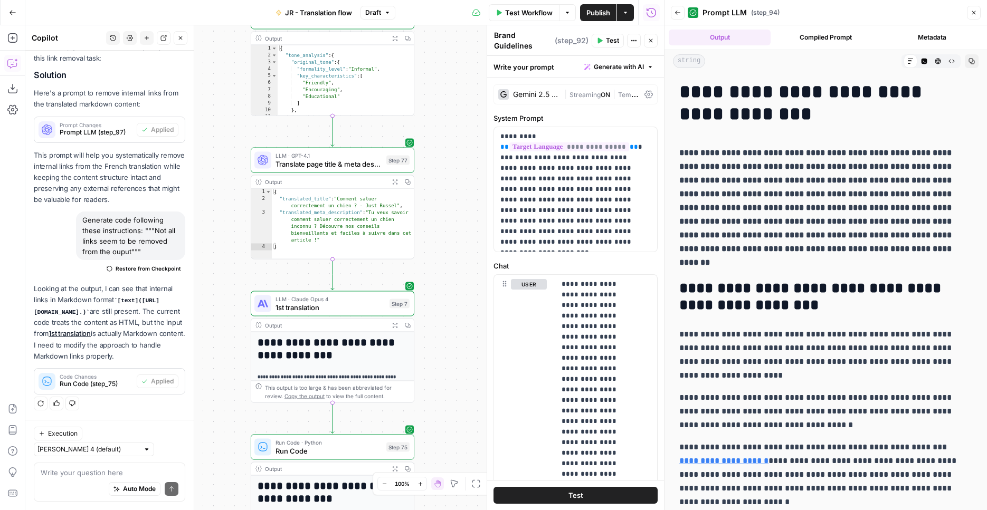
drag, startPoint x: 218, startPoint y: 193, endPoint x: 226, endPoint y: 289, distance: 95.8
click at [223, 330] on div "Workflow Set Inputs Inputs Web Page Scrape Extract Original Blog Content Step 1…" at bounding box center [344, 267] width 638 height 485
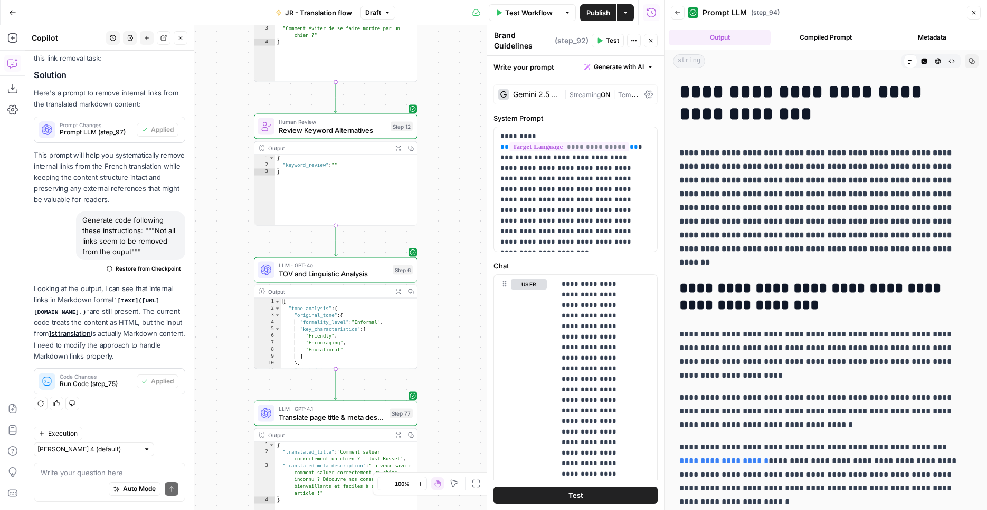
drag, startPoint x: 232, startPoint y: 180, endPoint x: 237, endPoint y: 331, distance: 151.0
click at [235, 375] on div "Workflow Set Inputs Inputs Web Page Scrape Extract Original Blog Content Step 1…" at bounding box center [344, 267] width 638 height 485
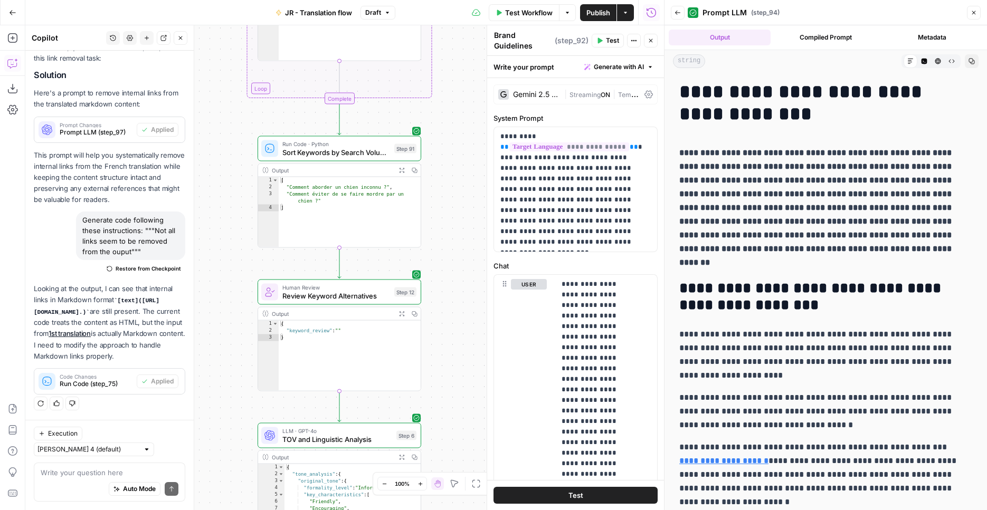
drag, startPoint x: 232, startPoint y: 203, endPoint x: 239, endPoint y: 376, distance: 173.7
click at [238, 391] on div "Workflow Set Inputs Inputs Web Page Scrape Extract Original Blog Content Step 1…" at bounding box center [344, 267] width 638 height 485
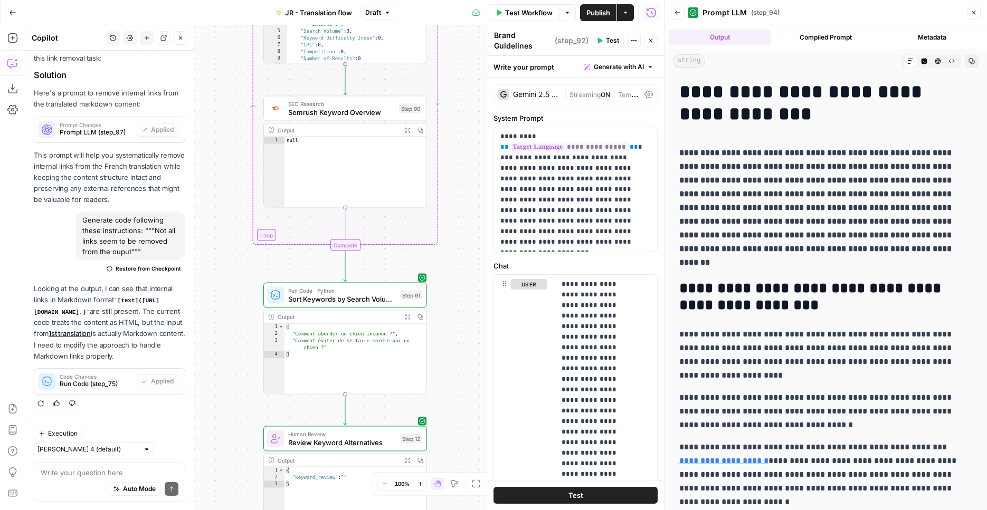
drag, startPoint x: 237, startPoint y: 215, endPoint x: 241, endPoint y: 400, distance: 185.2
click at [241, 400] on div "Workflow Set Inputs Inputs Web Page Scrape Extract Original Blog Content Step 1…" at bounding box center [344, 267] width 638 height 485
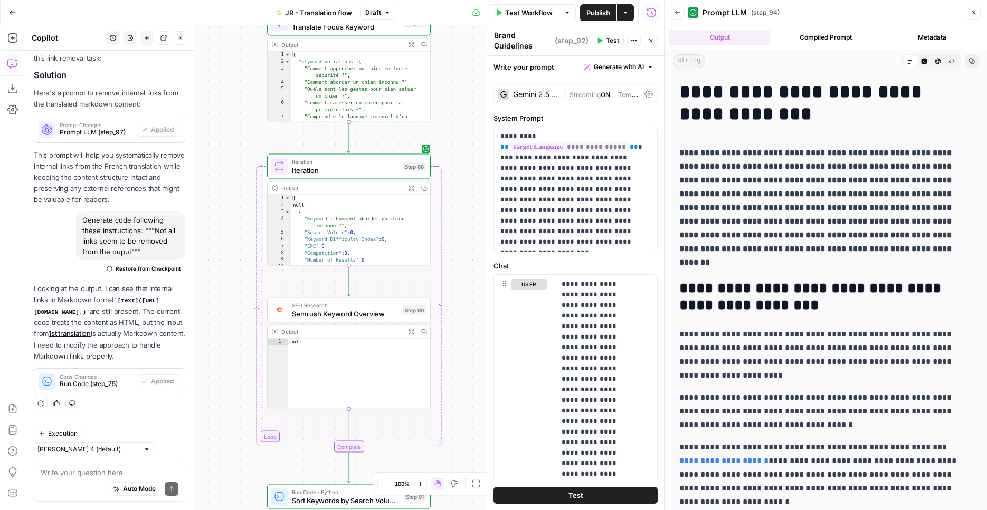
drag, startPoint x: 244, startPoint y: 207, endPoint x: 238, endPoint y: 370, distance: 162.6
click at [238, 379] on div "Workflow Set Inputs Inputs Web Page Scrape Extract Original Blog Content Step 1…" at bounding box center [344, 267] width 638 height 485
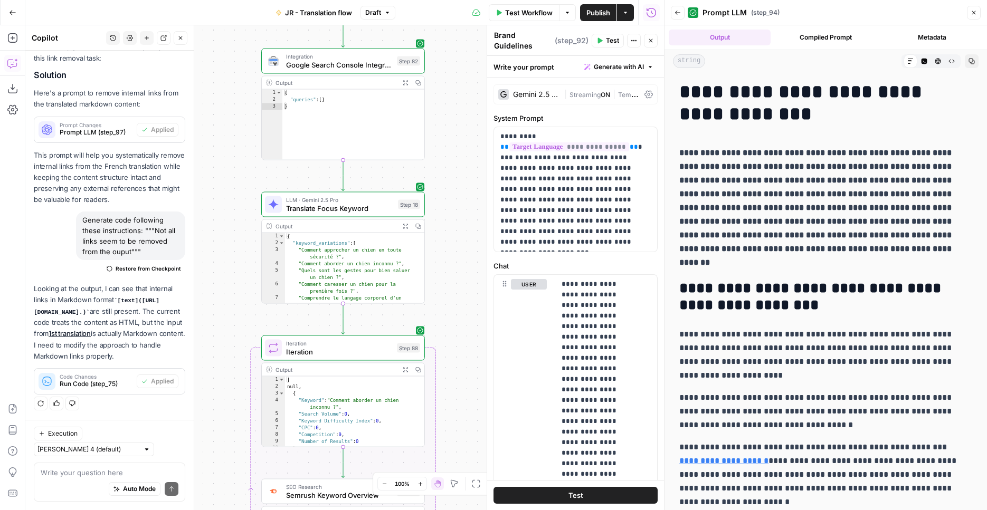
drag, startPoint x: 241, startPoint y: 184, endPoint x: 239, endPoint y: 393, distance: 208.9
click at [241, 399] on div "Workflow Set Inputs Inputs Web Page Scrape Extract Original Blog Content Step 1…" at bounding box center [344, 267] width 638 height 485
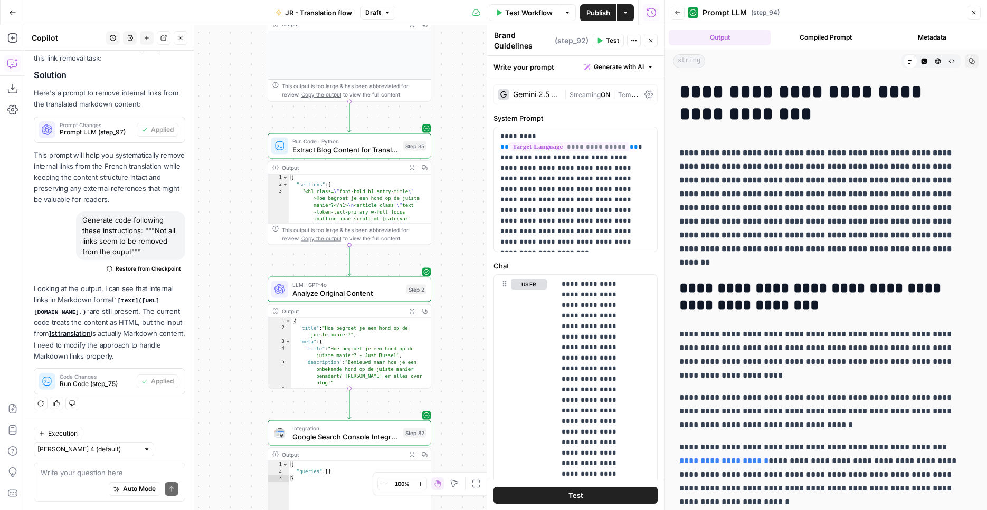
drag, startPoint x: 216, startPoint y: 240, endPoint x: 219, endPoint y: 378, distance: 137.7
click at [221, 381] on div "Workflow Set Inputs Inputs Web Page Scrape Extract Original Blog Content Step 1…" at bounding box center [344, 267] width 638 height 485
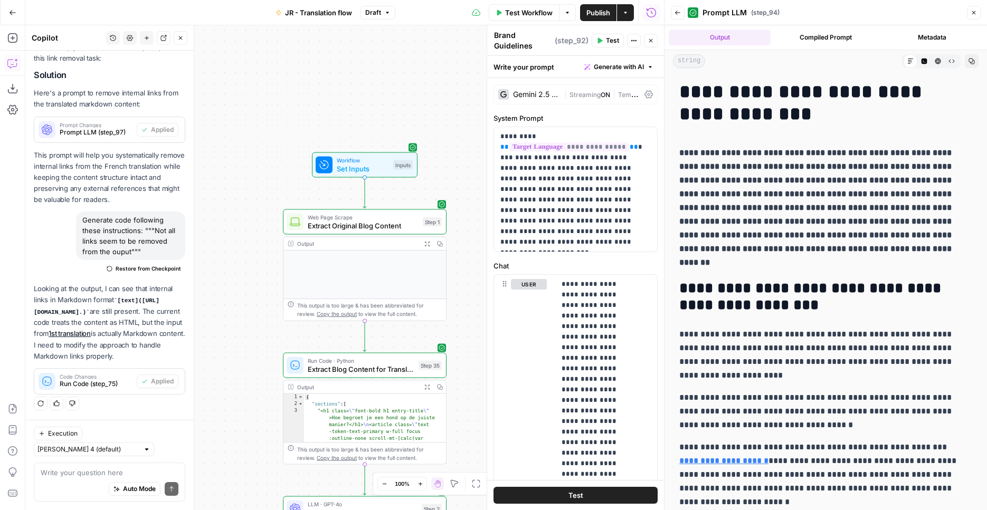
drag, startPoint x: 237, startPoint y: 240, endPoint x: 254, endPoint y: 464, distance: 224.3
click at [254, 464] on div "Workflow Set Inputs Inputs Web Page Scrape Extract Original Blog Content Step 1…" at bounding box center [344, 267] width 638 height 485
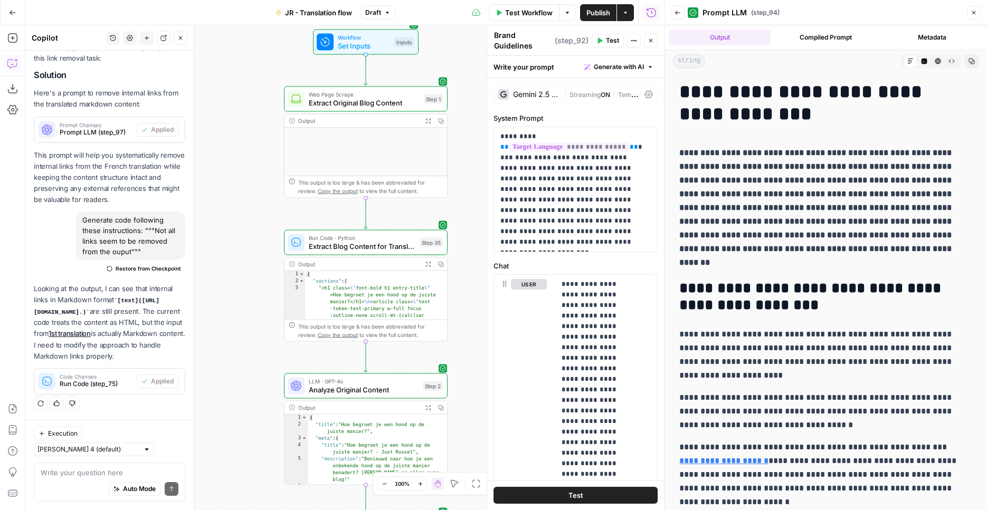
drag, startPoint x: 241, startPoint y: 225, endPoint x: 276, endPoint y: 108, distance: 122.5
click at [241, 104] on div "Workflow Set Inputs Inputs Web Page Scrape Extract Original Blog Content Step 1…" at bounding box center [344, 267] width 638 height 485
click at [423, 121] on button "Expand Output" at bounding box center [428, 120] width 13 height 13
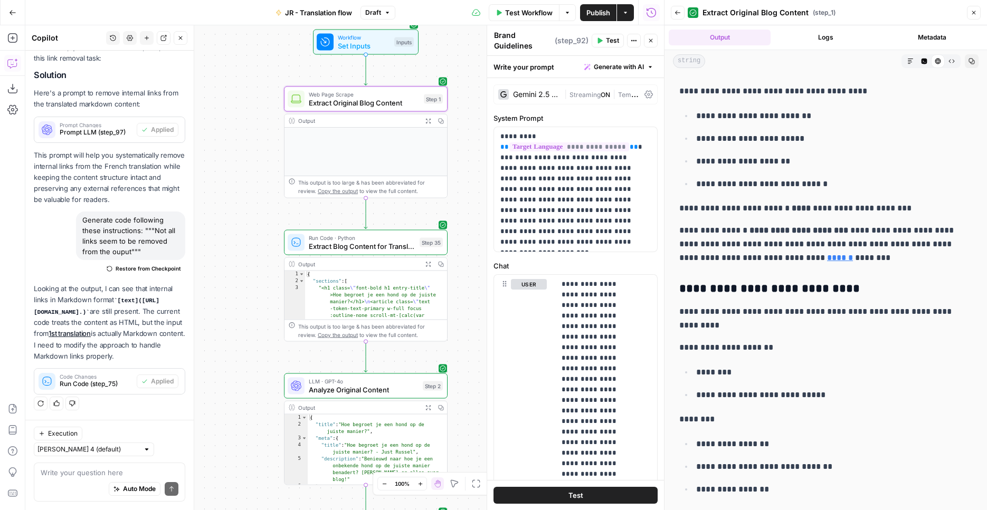
scroll to position [5403, 0]
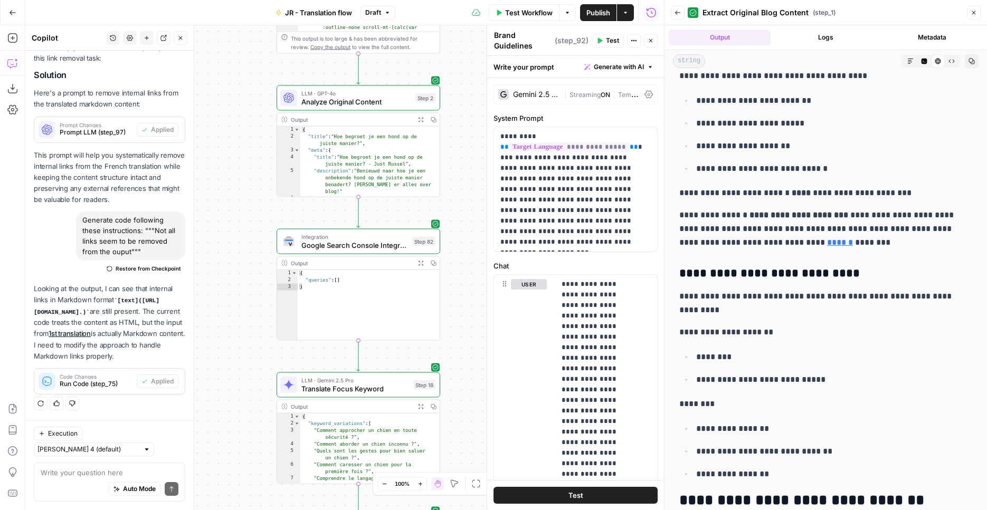
drag, startPoint x: 254, startPoint y: 387, endPoint x: 247, endPoint y: 99, distance: 288.1
click at [247, 99] on div "Workflow Set Inputs Inputs Web Page Scrape Extract Original Blog Content Step 1…" at bounding box center [344, 267] width 638 height 485
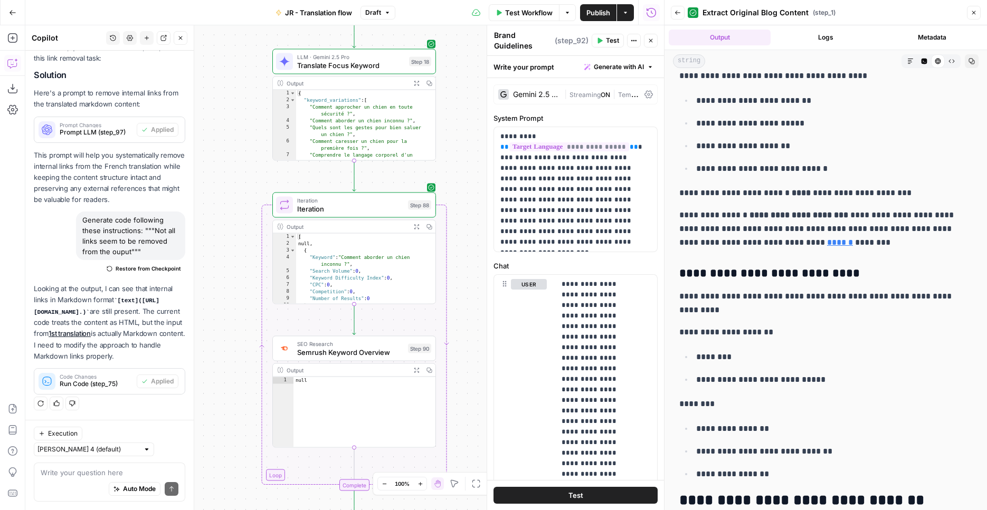
drag, startPoint x: 250, startPoint y: 363, endPoint x: 251, endPoint y: 68, distance: 294.9
click at [246, 37] on div "Workflow Set Inputs Inputs Web Page Scrape Extract Original Blog Content Step 1…" at bounding box center [344, 267] width 638 height 485
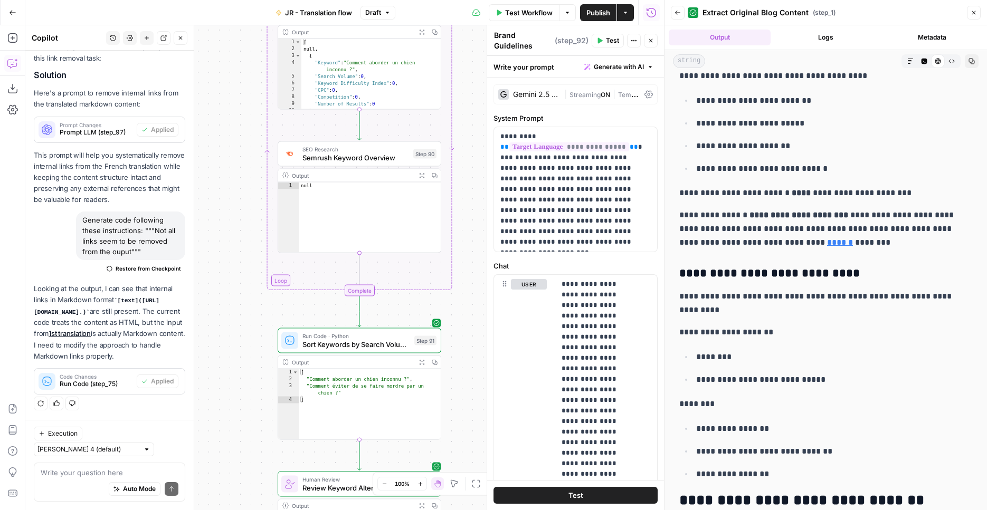
drag, startPoint x: 257, startPoint y: 85, endPoint x: 240, endPoint y: -59, distance: 145.6
click at [240, 25] on div "Workflow Set Inputs Inputs Web Page Scrape Extract Original Blog Content Step 1…" at bounding box center [344, 267] width 638 height 485
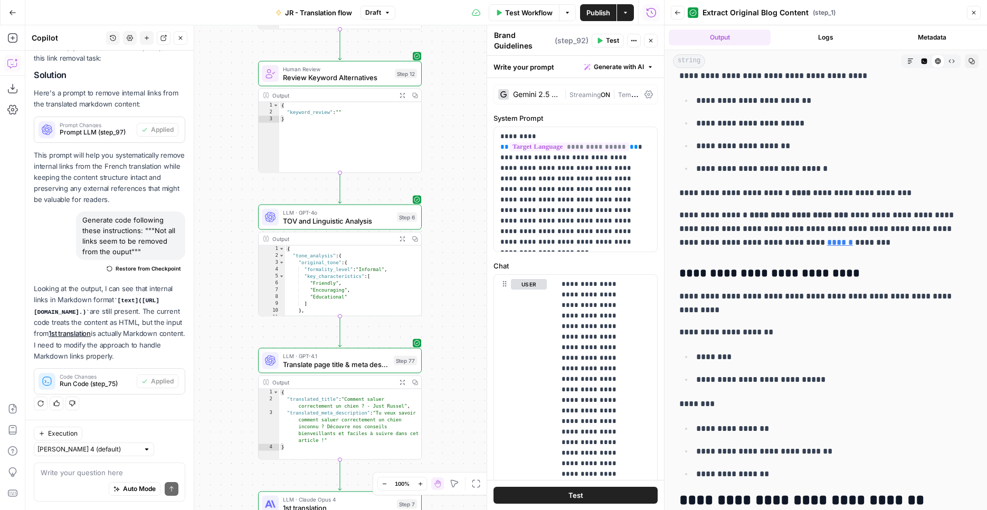
drag, startPoint x: 249, startPoint y: 330, endPoint x: 253, endPoint y: 99, distance: 231.1
click at [247, 64] on div "Workflow Set Inputs Inputs Web Page Scrape Extract Original Blog Content Step 1…" at bounding box center [344, 267] width 638 height 485
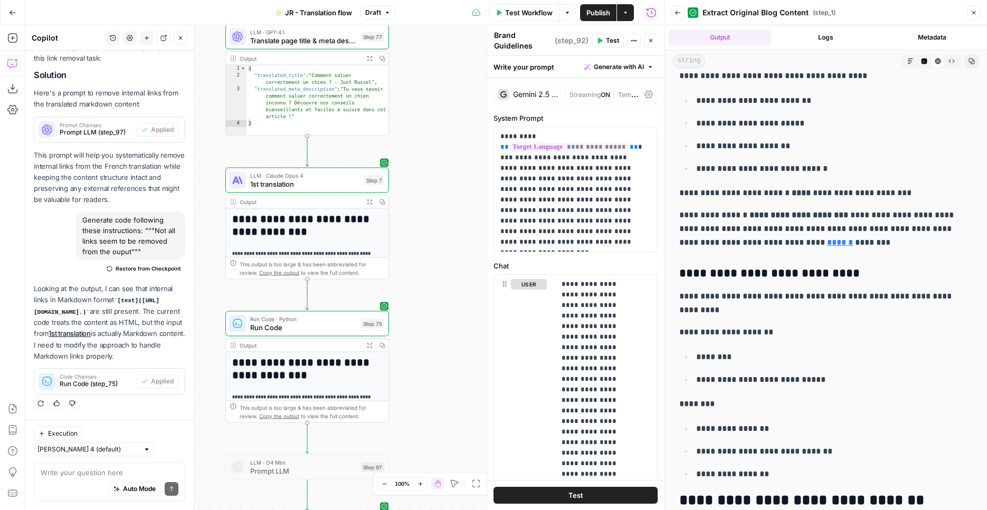
drag, startPoint x: 247, startPoint y: 281, endPoint x: 215, endPoint y: -43, distance: 325.6
click at [215, 25] on div "Workflow Set Inputs Inputs Web Page Scrape Extract Original Blog Content Step 1…" at bounding box center [344, 267] width 638 height 485
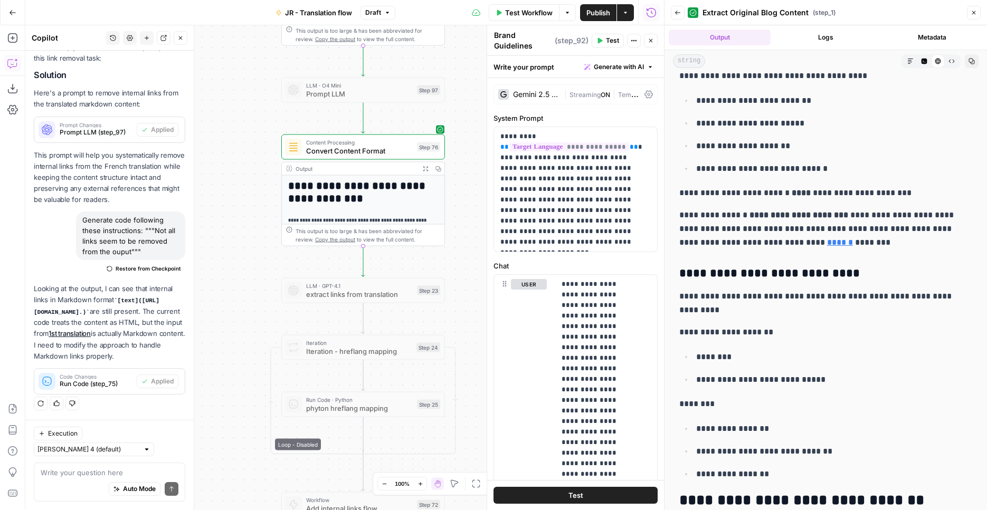
drag, startPoint x: 209, startPoint y: 323, endPoint x: 265, endPoint y: -60, distance: 387.1
click at [265, 25] on div "Workflow Set Inputs Inputs Web Page Scrape Extract Original Blog Content Step 1…" at bounding box center [344, 267] width 638 height 485
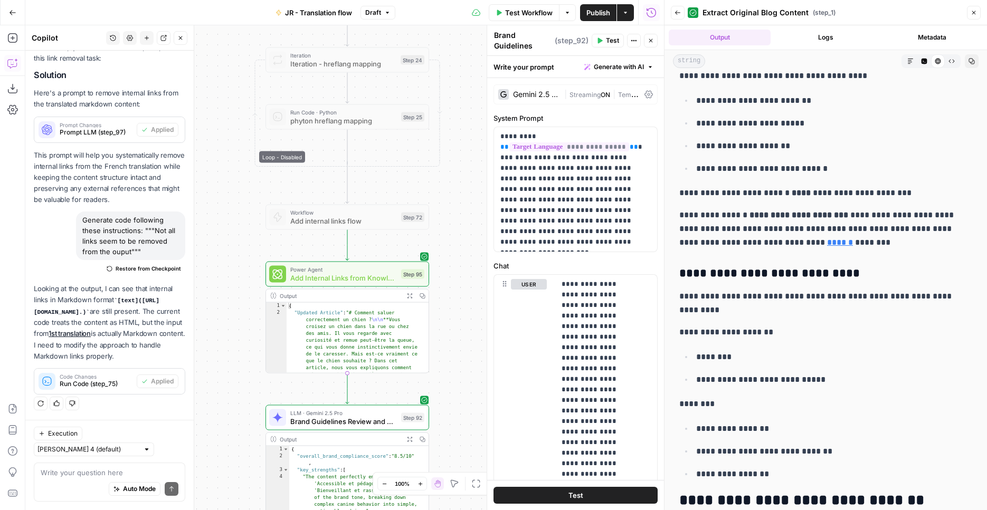
drag, startPoint x: 264, startPoint y: 46, endPoint x: 252, endPoint y: -25, distance: 71.7
click at [252, 25] on div "Workflow Set Inputs Inputs Web Page Scrape Extract Original Blog Content Step 1…" at bounding box center [344, 267] width 638 height 485
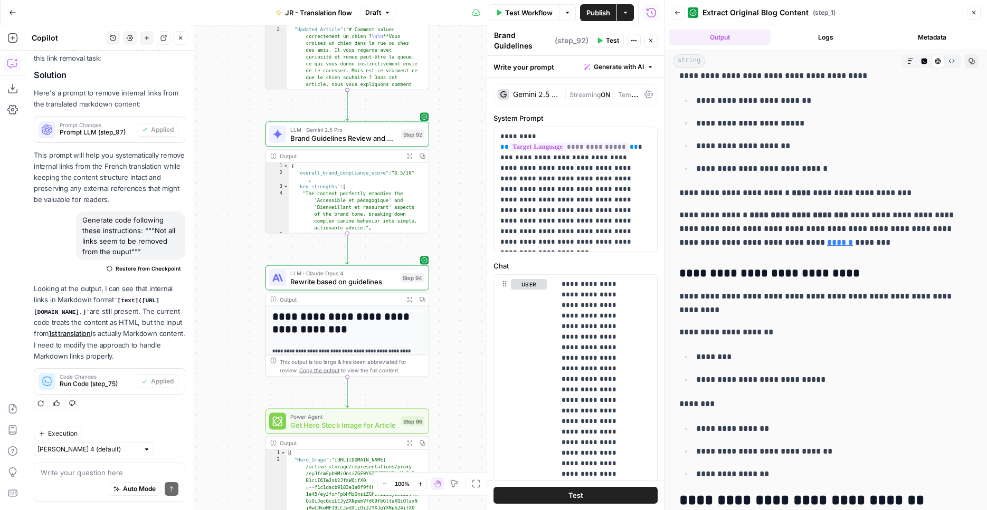
drag, startPoint x: 251, startPoint y: 324, endPoint x: 252, endPoint y: 36, distance: 288.6
click at [252, 36] on div "Workflow Set Inputs Inputs Web Page Scrape Extract Original Blog Content Step 1…" at bounding box center [344, 267] width 638 height 485
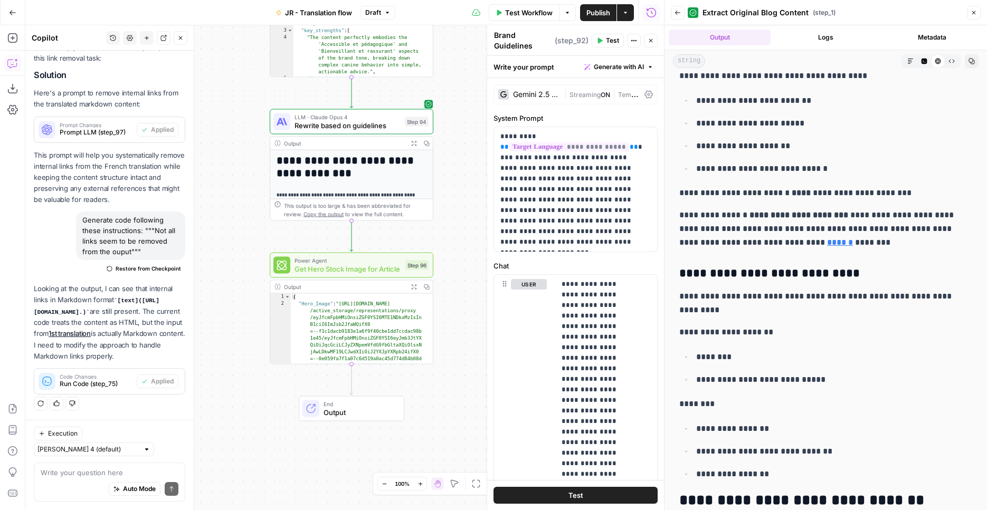
drag, startPoint x: 247, startPoint y: 262, endPoint x: 265, endPoint y: 130, distance: 133.6
click at [251, 115] on div "Workflow Set Inputs Inputs Web Page Scrape Extract Original Blog Content Step 1…" at bounding box center [344, 267] width 638 height 485
click at [411, 151] on button "Expand Output" at bounding box center [413, 146] width 13 height 13
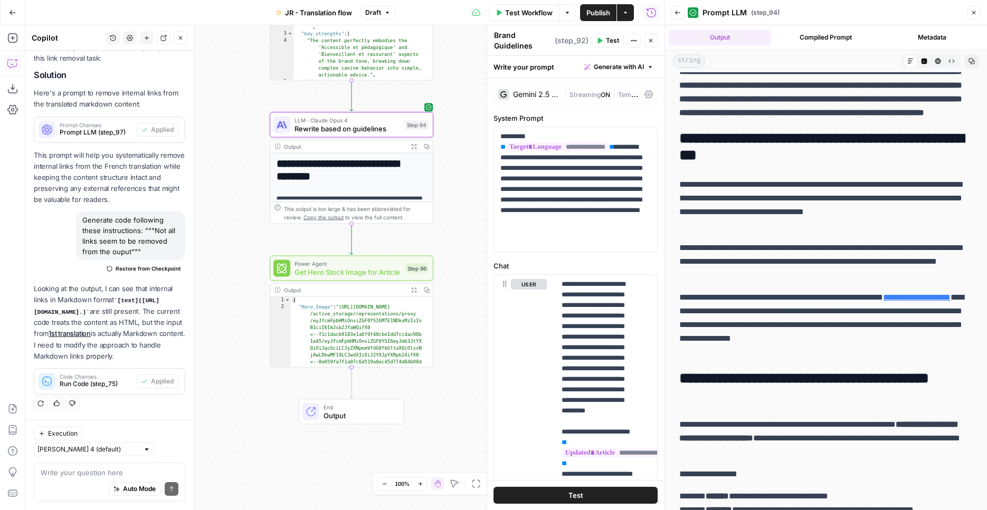
scroll to position [163, 0]
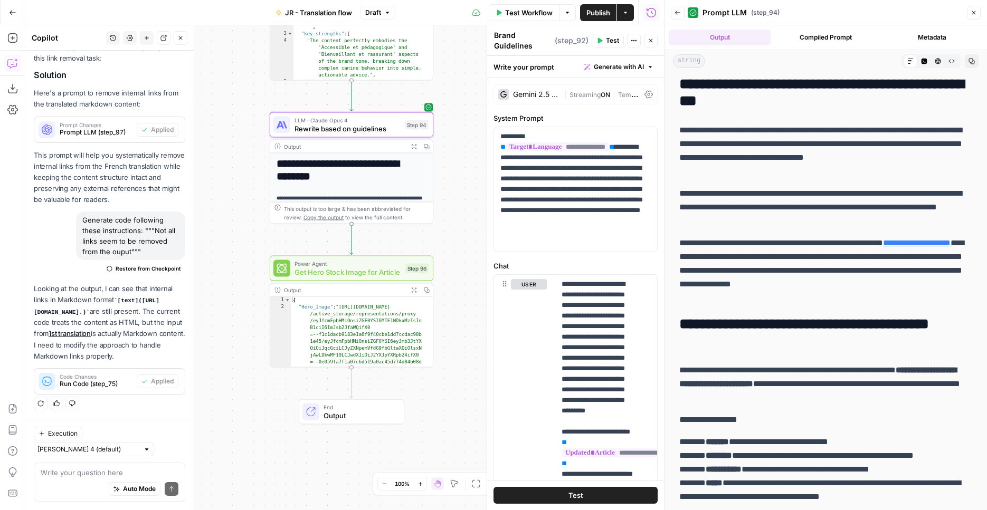
click at [604, 18] on button "Publish" at bounding box center [598, 12] width 36 height 17
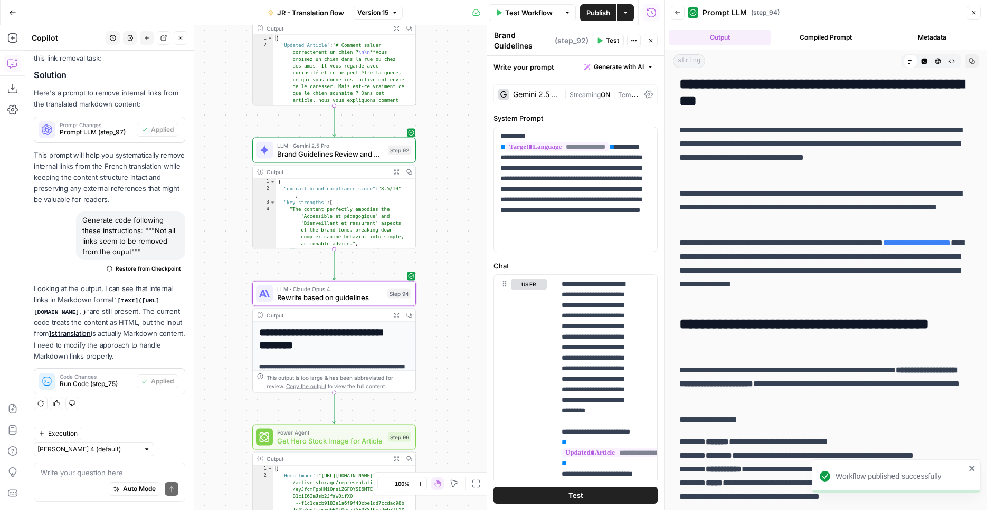
drag, startPoint x: 447, startPoint y: 213, endPoint x: 430, endPoint y: 381, distance: 168.7
click at [430, 382] on div "Workflow Set Inputs Inputs Web Page Scrape Extract Original Blog Content Step 1…" at bounding box center [344, 267] width 638 height 485
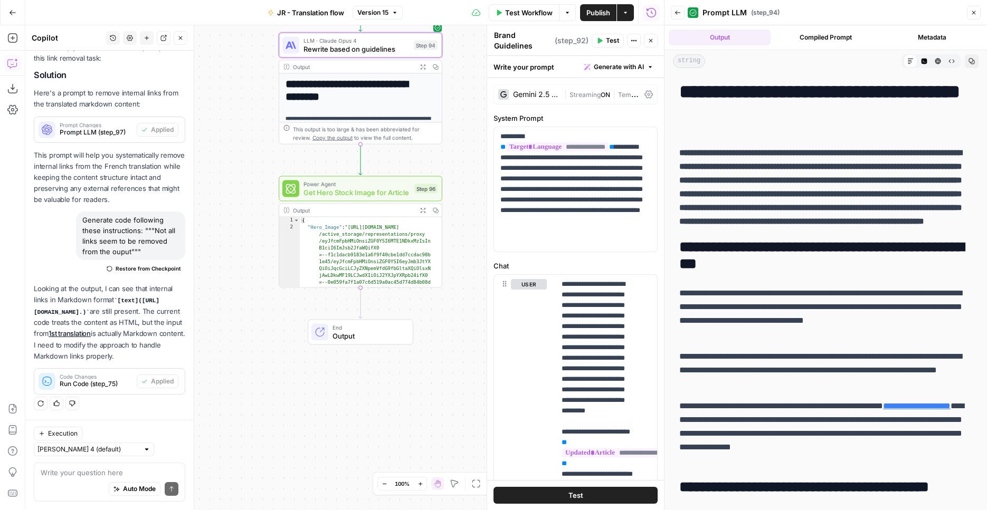
drag, startPoint x: 440, startPoint y: 274, endPoint x: 463, endPoint y: 62, distance: 212.8
click at [467, 25] on div "Workflow Set Inputs Inputs Web Page Scrape Extract Original Blog Content Step 1…" at bounding box center [344, 267] width 638 height 485
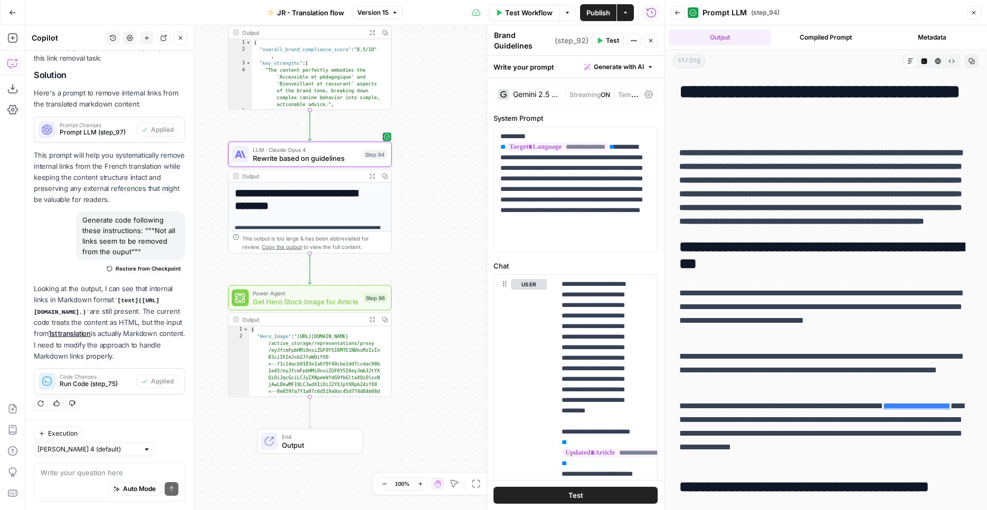
drag, startPoint x: 458, startPoint y: 140, endPoint x: 408, endPoint y: 257, distance: 127.2
click at [408, 257] on div "Workflow Set Inputs Inputs Web Page Scrape Extract Original Blog Content Step 1…" at bounding box center [344, 267] width 638 height 485
click at [367, 284] on button "Test" at bounding box center [369, 279] width 33 height 14
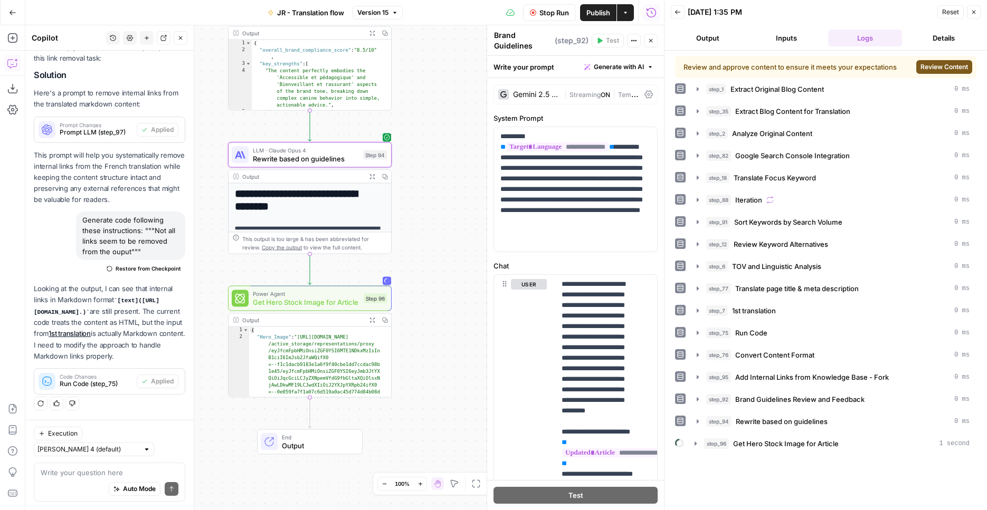
click at [946, 60] on div "Review and approve content to ensure it meets your expectations Review Content" at bounding box center [825, 67] width 301 height 22
click at [946, 62] on button "Review Content" at bounding box center [944, 67] width 56 height 14
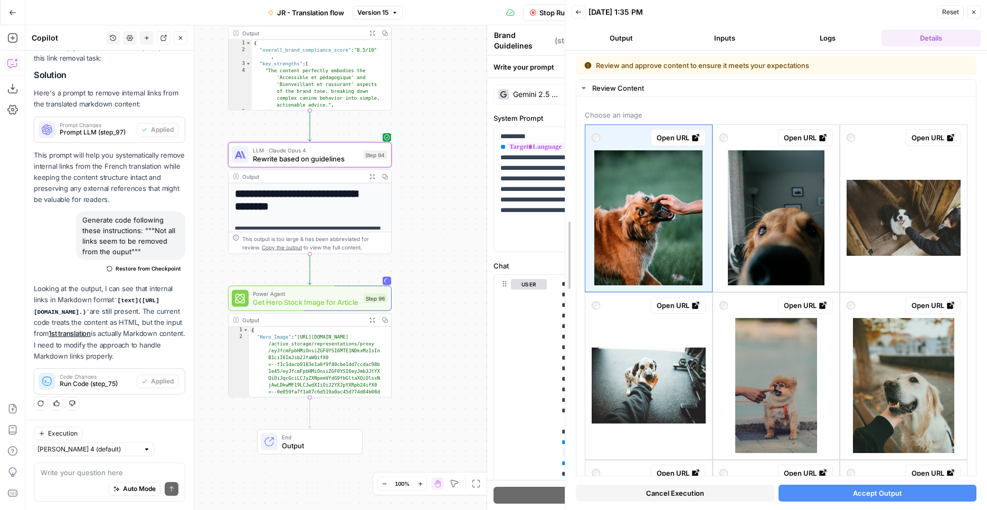
drag, startPoint x: 666, startPoint y: 222, endPoint x: 525, endPoint y: 233, distance: 141.3
click at [525, 233] on body "Just Russel New Home Browse Insights Opportunities Your Data Recent Grids FR - …" at bounding box center [493, 255] width 987 height 510
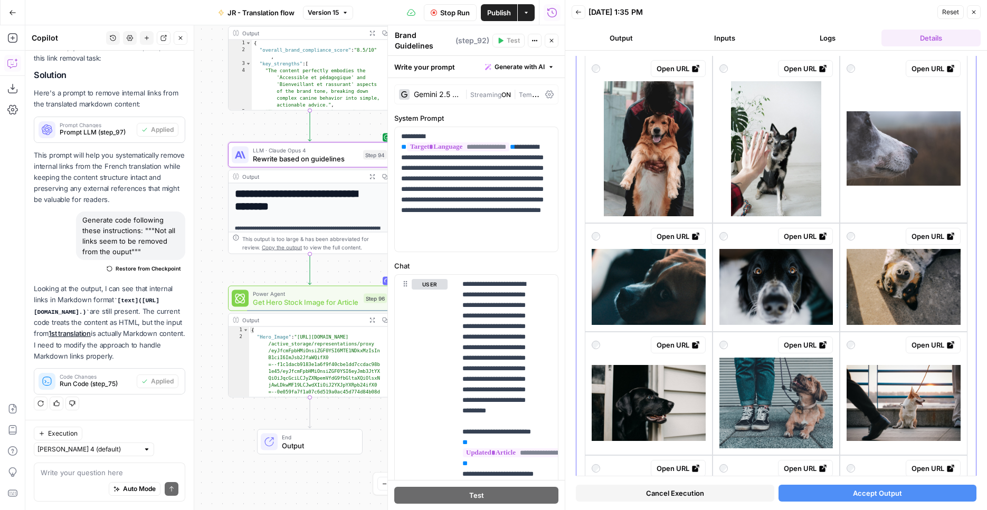
scroll to position [596, 0]
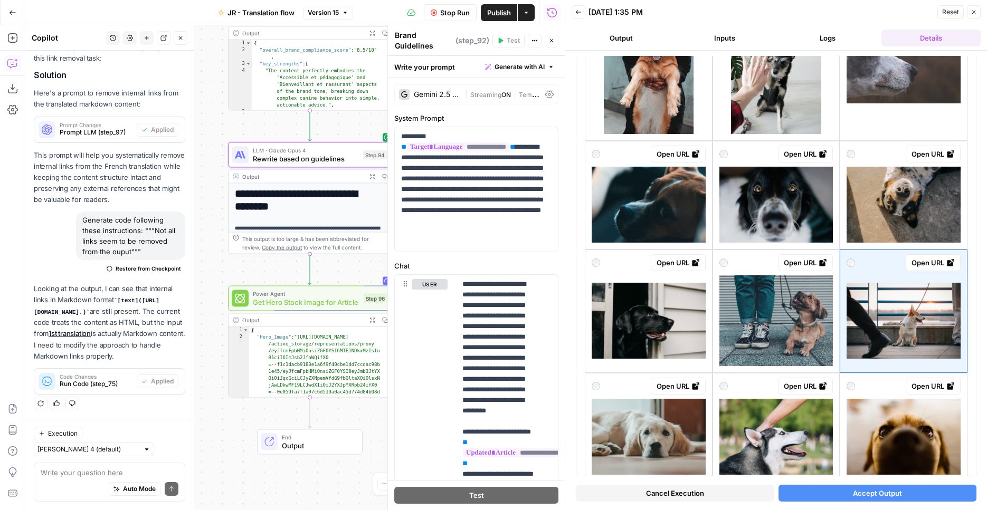
click at [867, 495] on span "Accept Output" at bounding box center [877, 493] width 49 height 11
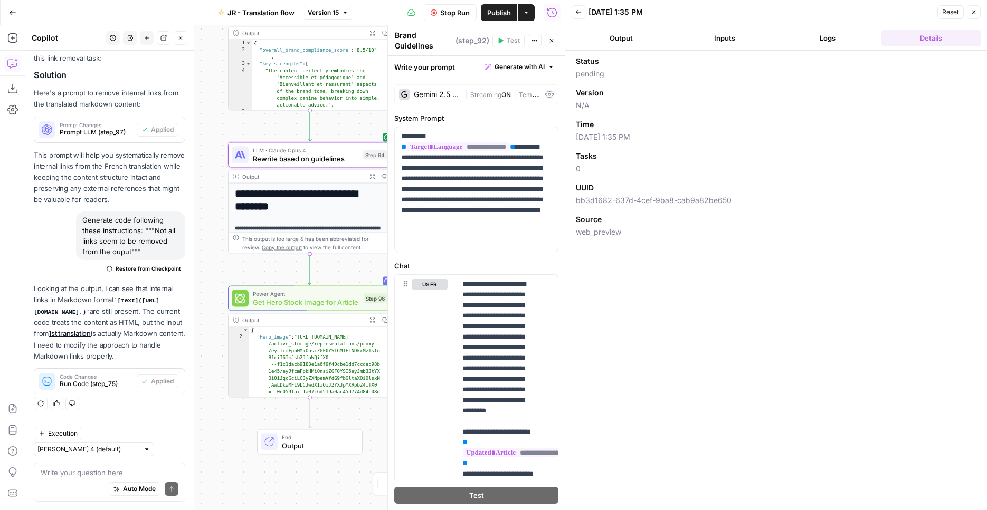
click at [968, 11] on button "Close" at bounding box center [973, 12] width 14 height 14
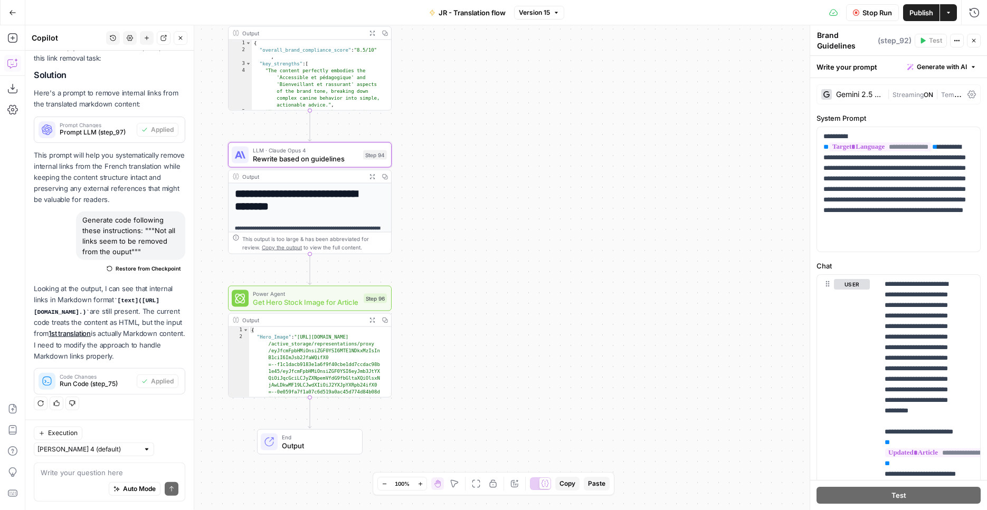
scroll to position [355, 0]
click at [323, 280] on icon "button" at bounding box center [326, 279] width 8 height 8
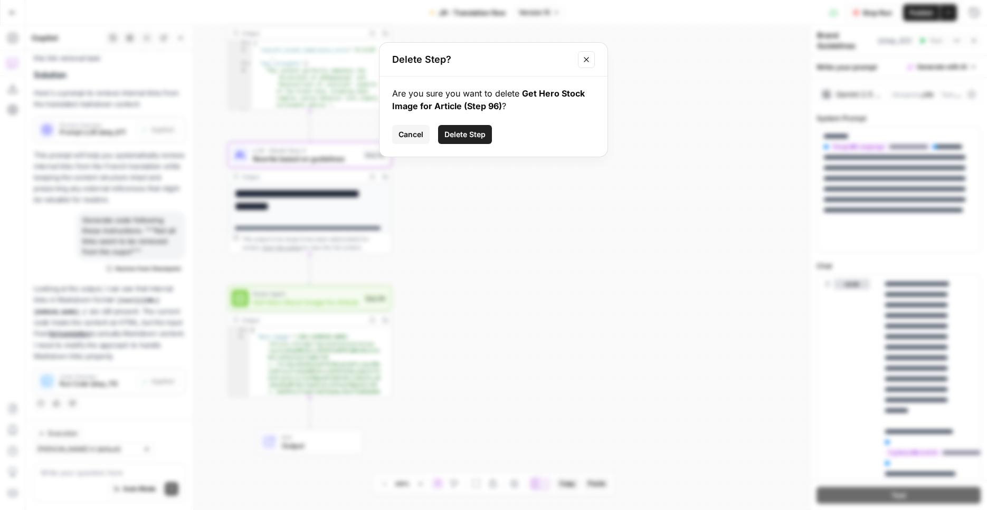
click at [474, 137] on span "Delete Step" at bounding box center [464, 134] width 41 height 11
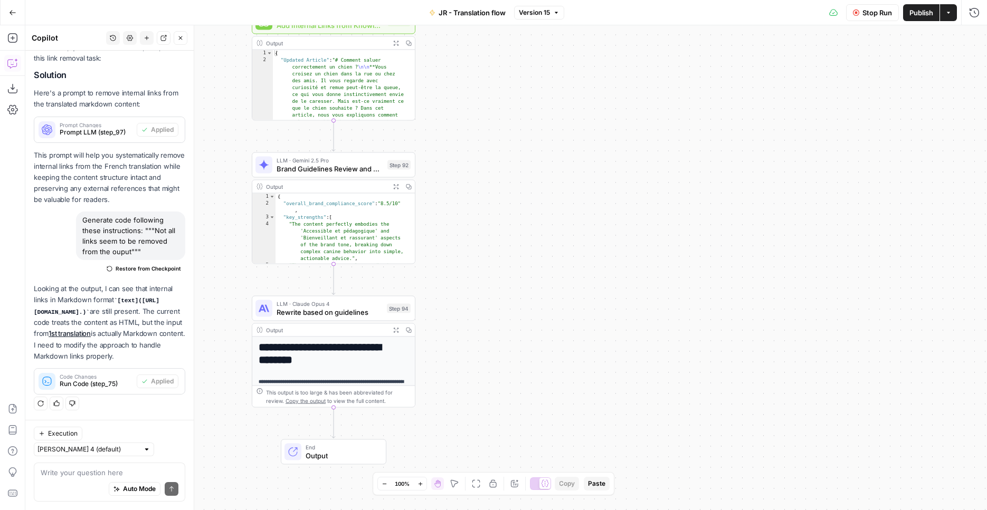
drag, startPoint x: 531, startPoint y: 125, endPoint x: 579, endPoint y: 313, distance: 194.4
click at [579, 313] on div "Workflow Set Inputs Inputs Web Page Scrape Extract Original Blog Content Step 1…" at bounding box center [505, 267] width 961 height 485
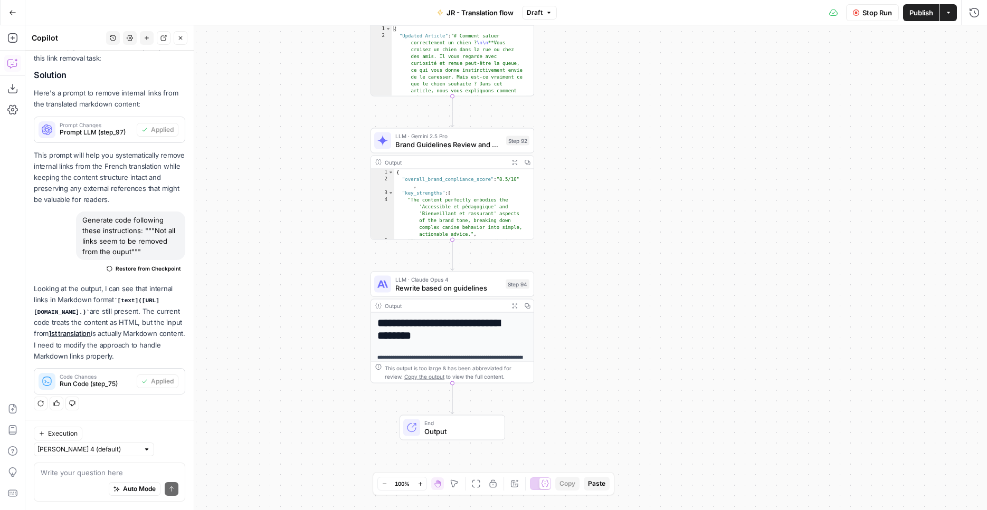
drag, startPoint x: 625, startPoint y: 228, endPoint x: 720, endPoint y: 169, distance: 111.4
click at [720, 169] on div "Workflow Set Inputs Inputs Web Page Scrape Extract Original Blog Content Step 1…" at bounding box center [505, 267] width 961 height 485
click at [514, 307] on icon "button" at bounding box center [514, 305] width 5 height 5
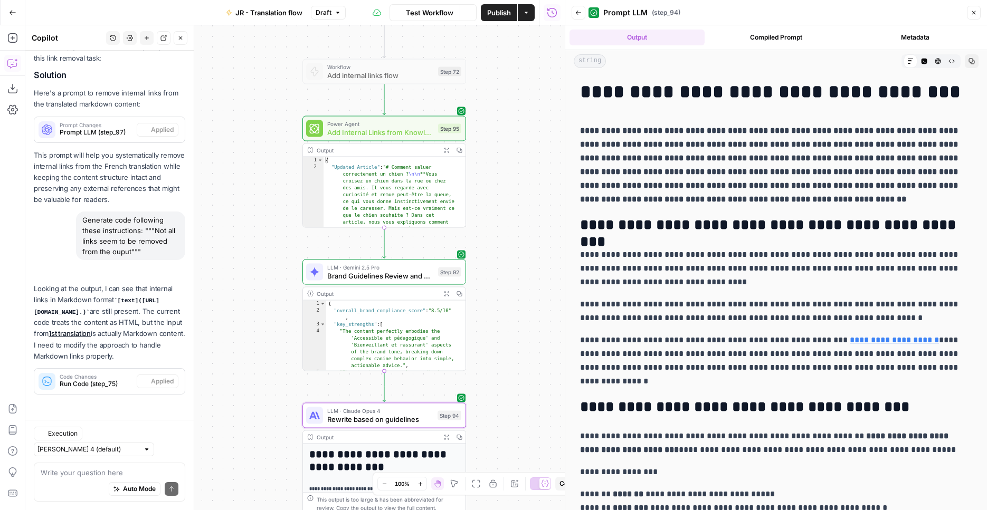
drag, startPoint x: 282, startPoint y: 128, endPoint x: 214, endPoint y: 259, distance: 147.9
click at [214, 259] on div "Workflow Set Inputs Inputs Web Page Scrape Extract Original Blog Content Step 1…" at bounding box center [294, 267] width 539 height 485
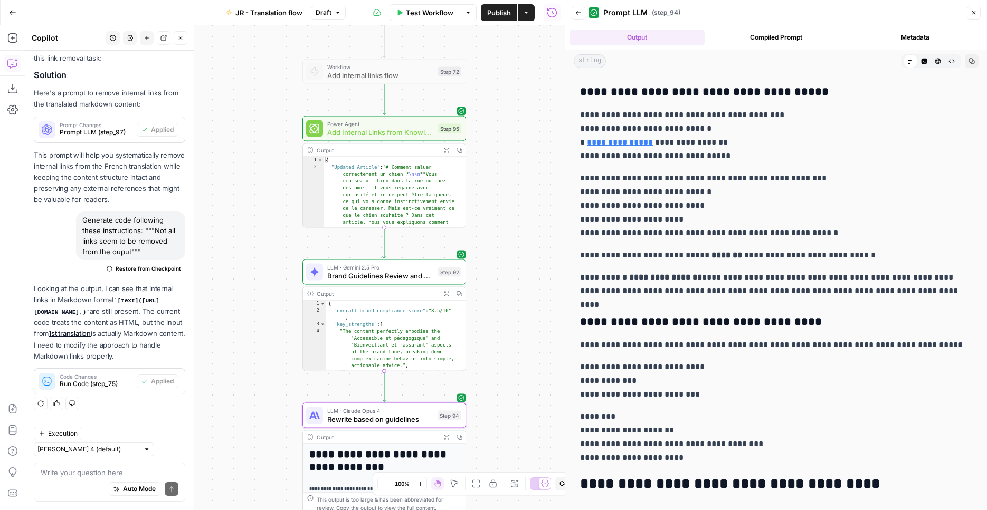
scroll to position [1183, 0]
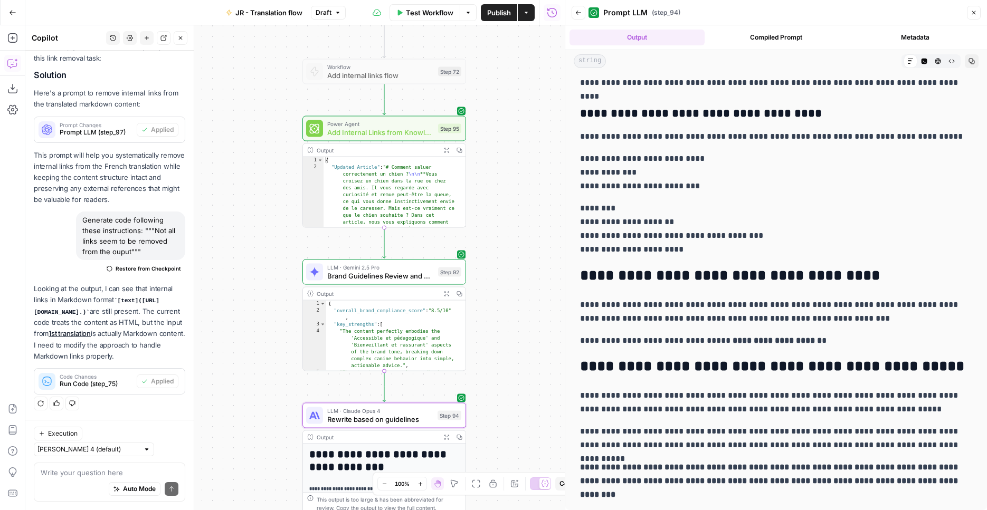
click at [490, 14] on span "Publish" at bounding box center [499, 12] width 24 height 11
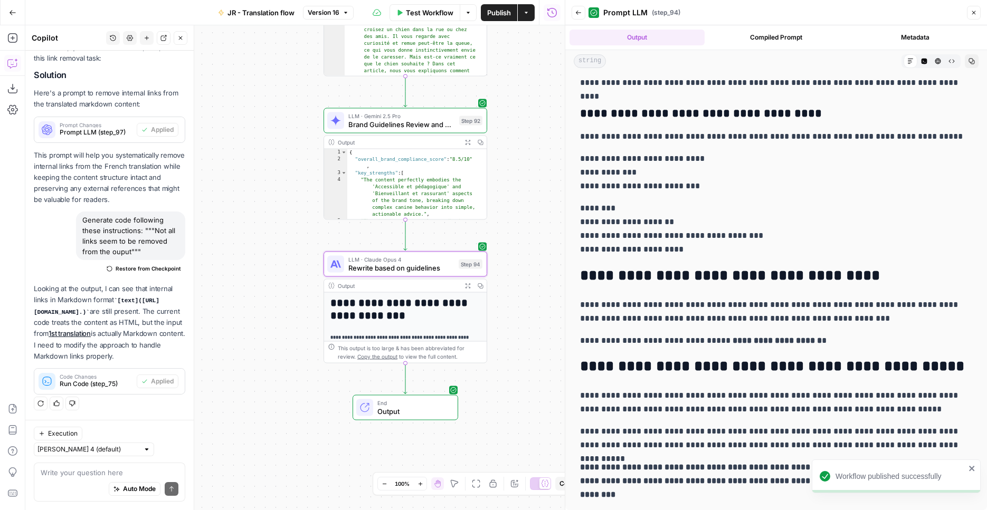
drag, startPoint x: 500, startPoint y: 113, endPoint x: 521, endPoint y: -38, distance: 152.3
click at [521, 25] on div "Workflow Set Inputs Inputs Web Page Scrape Extract Original Blog Content Step 1…" at bounding box center [294, 267] width 539 height 485
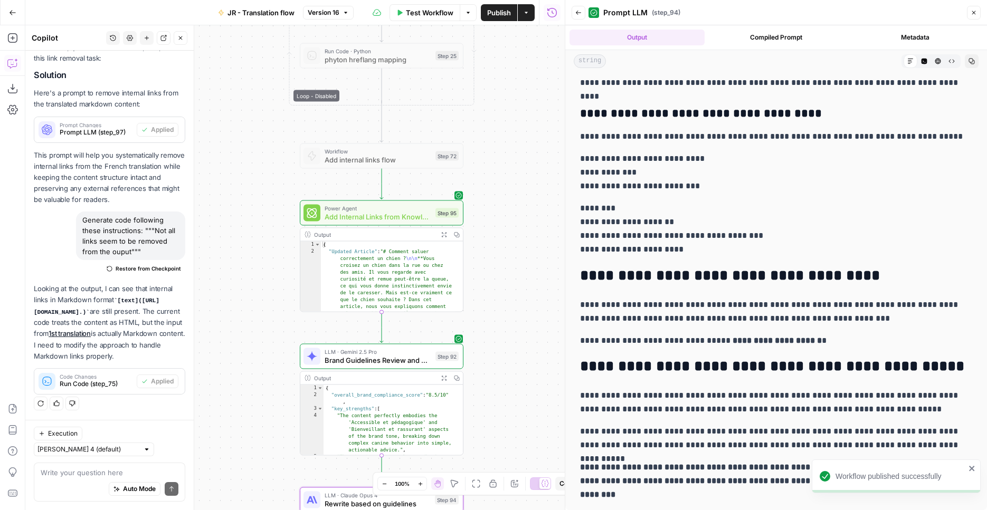
drag, startPoint x: 519, startPoint y: 99, endPoint x: 504, endPoint y: 295, distance: 197.4
click at [496, 347] on div "Workflow Set Inputs Inputs Web Page Scrape Extract Original Blog Content Step 1…" at bounding box center [294, 267] width 539 height 485
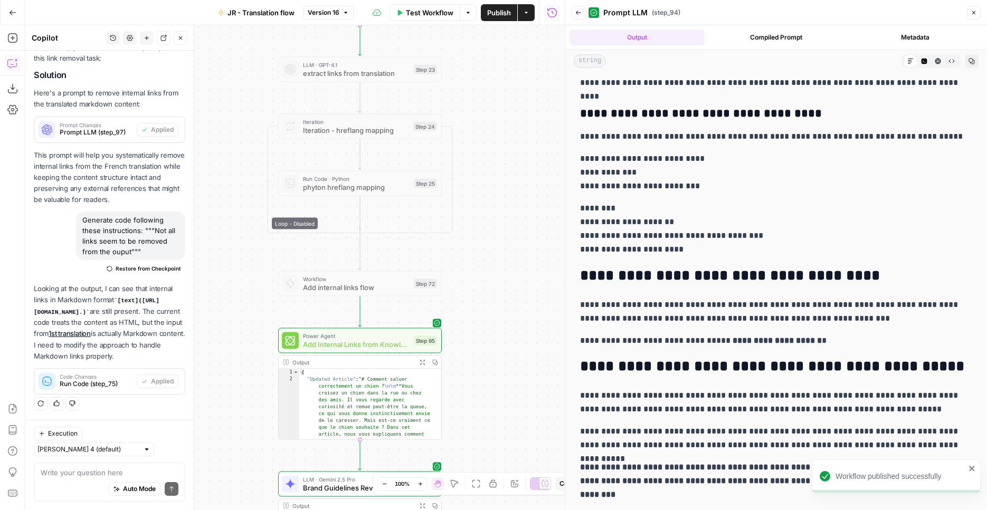
drag, startPoint x: 511, startPoint y: 155, endPoint x: 497, endPoint y: 231, distance: 77.2
click at [488, 271] on div "Workflow Set Inputs Inputs Web Page Scrape Extract Original Blog Content Step 1…" at bounding box center [294, 267] width 539 height 485
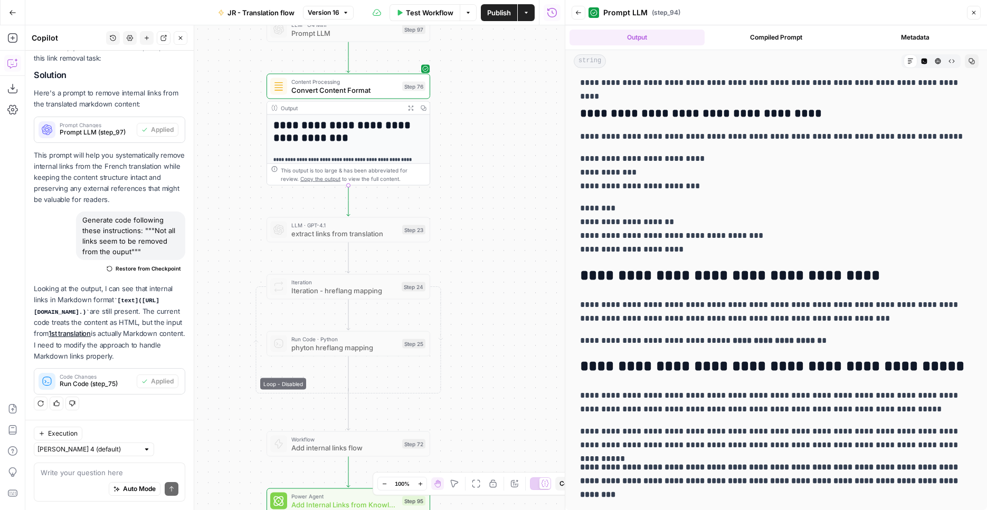
drag, startPoint x: 521, startPoint y: 271, endPoint x: 524, endPoint y: 225, distance: 45.4
click at [521, 277] on div "Workflow Set Inputs Inputs Web Page Scrape Extract Original Blog Content Step 1…" at bounding box center [294, 267] width 539 height 485
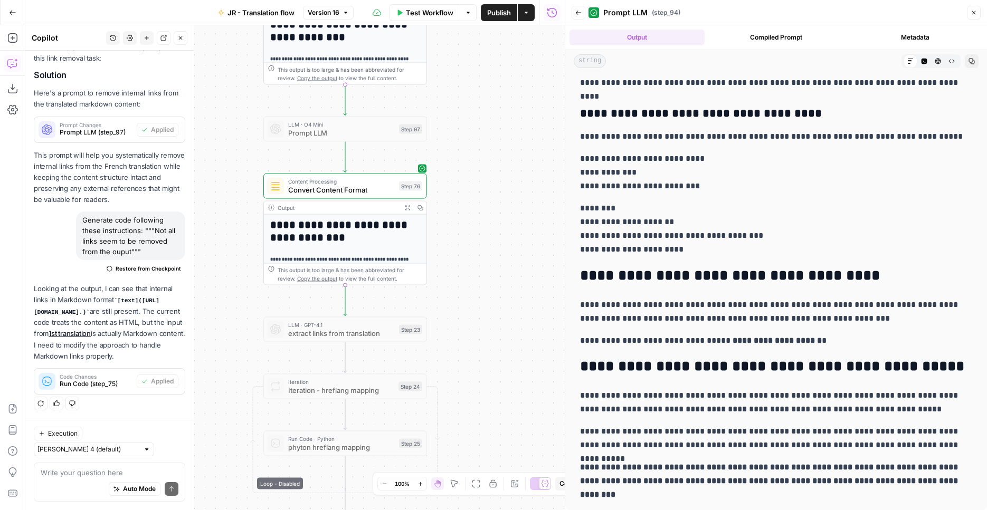
drag, startPoint x: 520, startPoint y: 170, endPoint x: 517, endPoint y: 270, distance: 99.8
click at [517, 270] on div "Workflow Set Inputs Inputs Web Page Scrape Extract Original Blog Content Step 1…" at bounding box center [294, 267] width 539 height 485
drag, startPoint x: 510, startPoint y: 132, endPoint x: 519, endPoint y: 296, distance: 164.3
click at [519, 296] on div "Workflow Set Inputs Inputs Web Page Scrape Extract Original Blog Content Step 1…" at bounding box center [294, 267] width 539 height 485
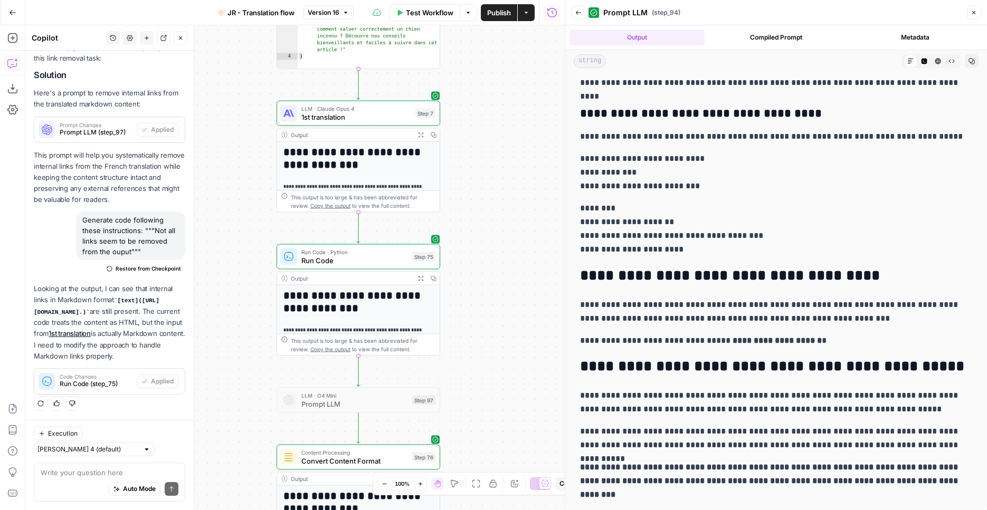
drag, startPoint x: 507, startPoint y: 190, endPoint x: 512, endPoint y: 296, distance: 106.1
click at [512, 296] on div "Workflow Set Inputs Inputs Web Page Scrape Extract Original Blog Content Step 1…" at bounding box center [294, 267] width 539 height 485
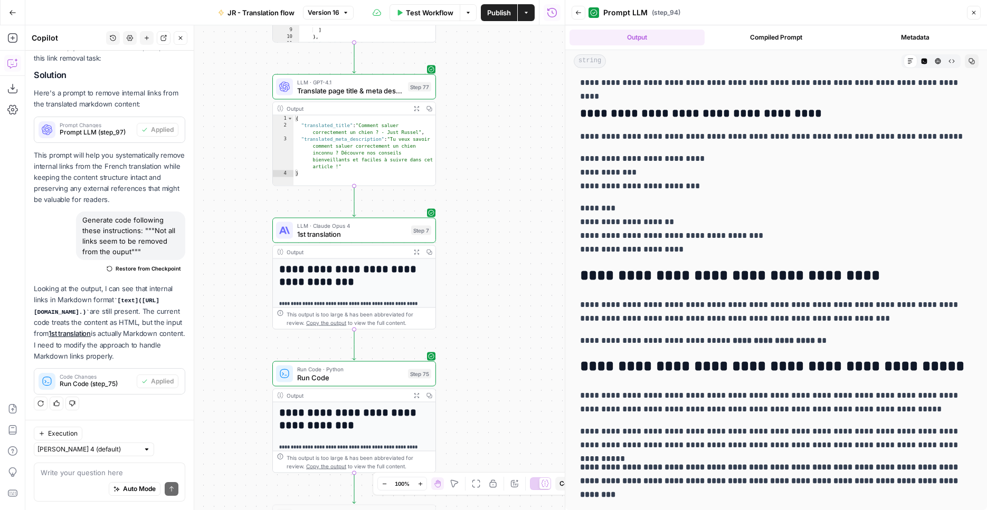
drag, startPoint x: 526, startPoint y: 173, endPoint x: 522, endPoint y: 246, distance: 74.0
click at [522, 295] on div "Workflow Set Inputs Inputs Web Page Scrape Extract Original Blog Content Step 1…" at bounding box center [294, 267] width 539 height 485
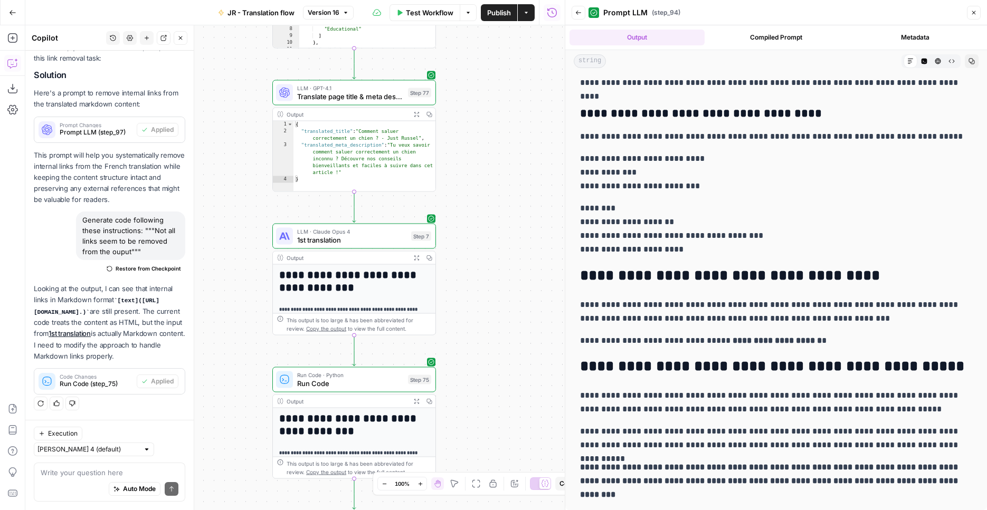
drag, startPoint x: 522, startPoint y: 191, endPoint x: 518, endPoint y: 307, distance: 115.6
click at [518, 307] on div "Workflow Set Inputs Inputs Web Page Scrape Extract Original Blog Content Step 1…" at bounding box center [294, 267] width 539 height 485
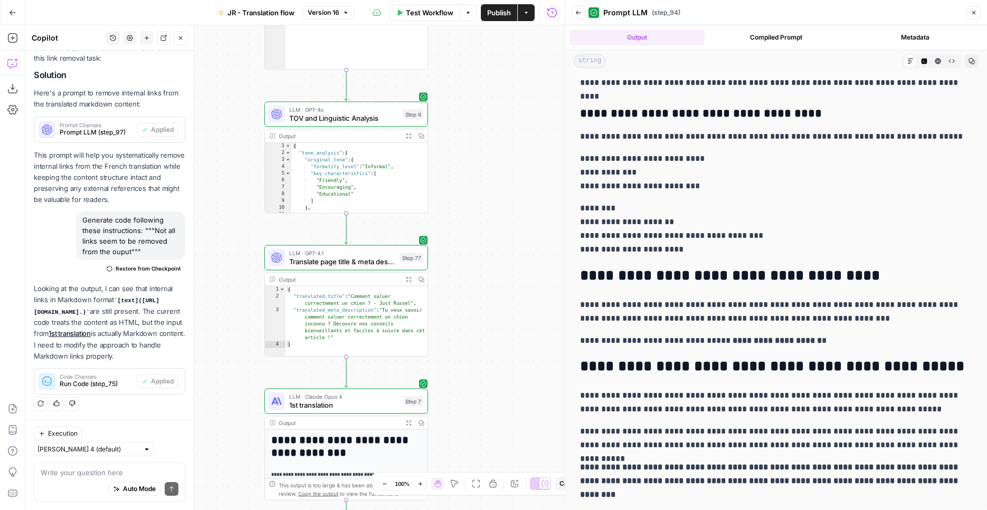
drag, startPoint x: 519, startPoint y: 232, endPoint x: 515, endPoint y: 295, distance: 63.4
click at [515, 295] on div "Workflow Set Inputs Inputs Web Page Scrape Extract Original Blog Content Step 1…" at bounding box center [294, 267] width 539 height 485
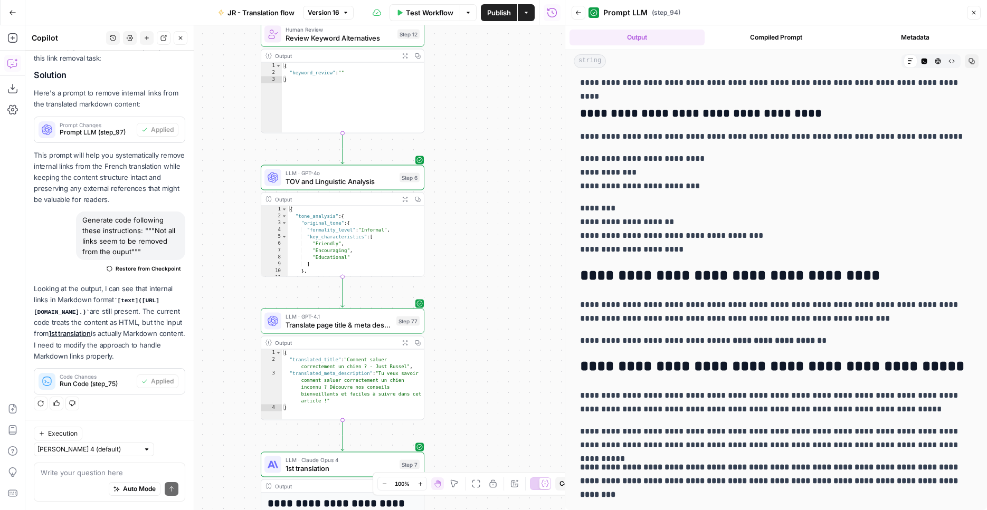
click at [511, 279] on div "Workflow Set Inputs Inputs Web Page Scrape Extract Original Blog Content Step 1…" at bounding box center [294, 267] width 539 height 485
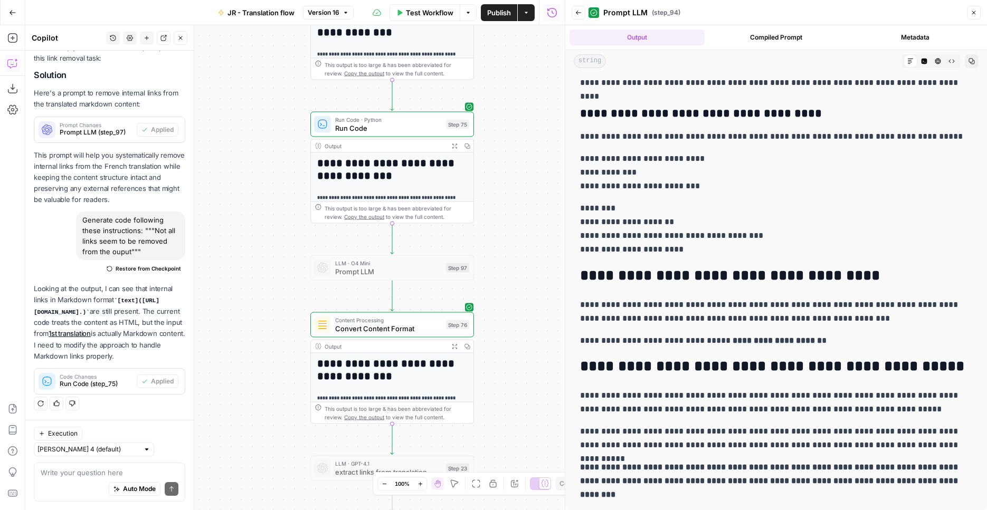
click at [118, 1] on div "Go Back JR - Translation flow Version 16 Test Workflow Options Publish Actions …" at bounding box center [282, 12] width 564 height 25
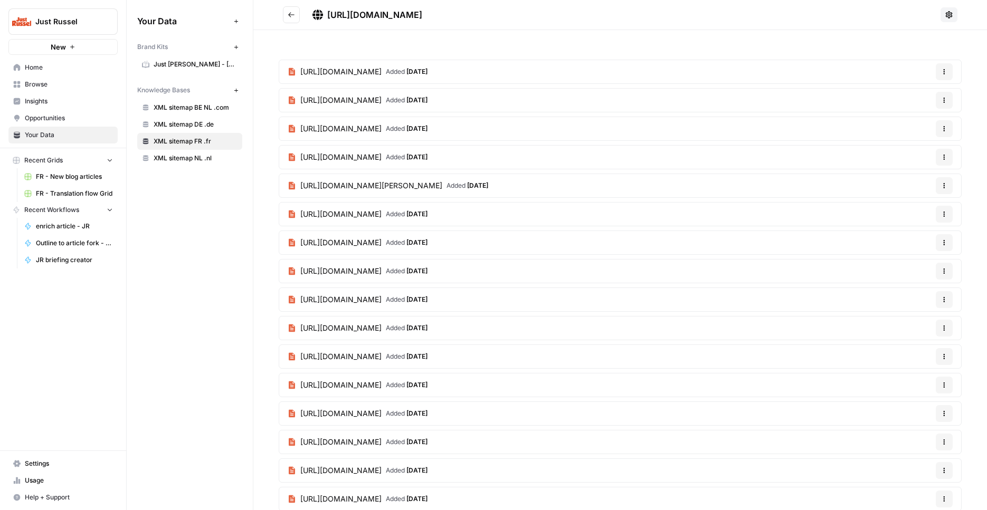
scroll to position [4370, 0]
